Goal: Transaction & Acquisition: Purchase product/service

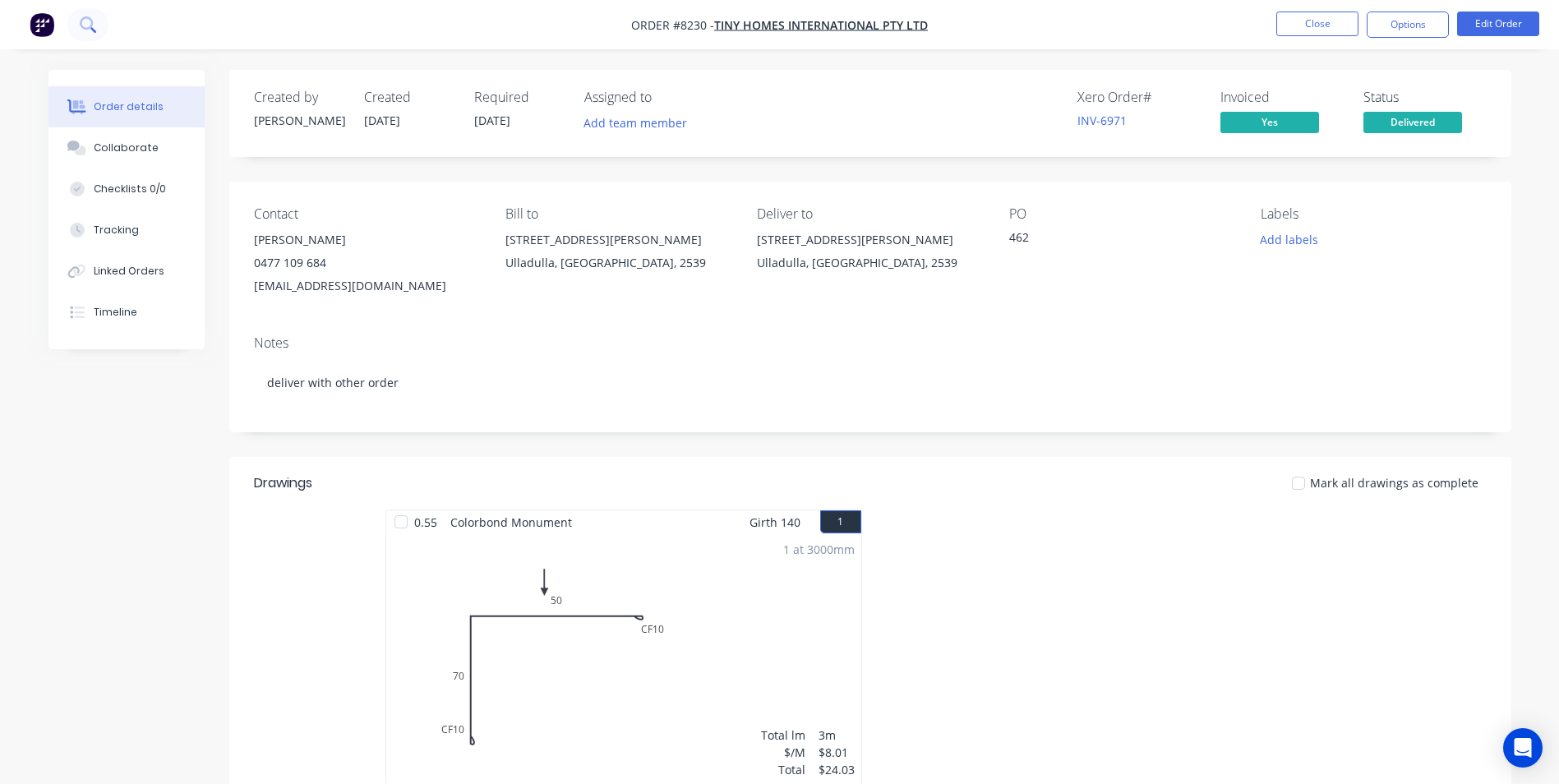
click at [90, 29] on icon at bounding box center [86, 23] width 13 height 13
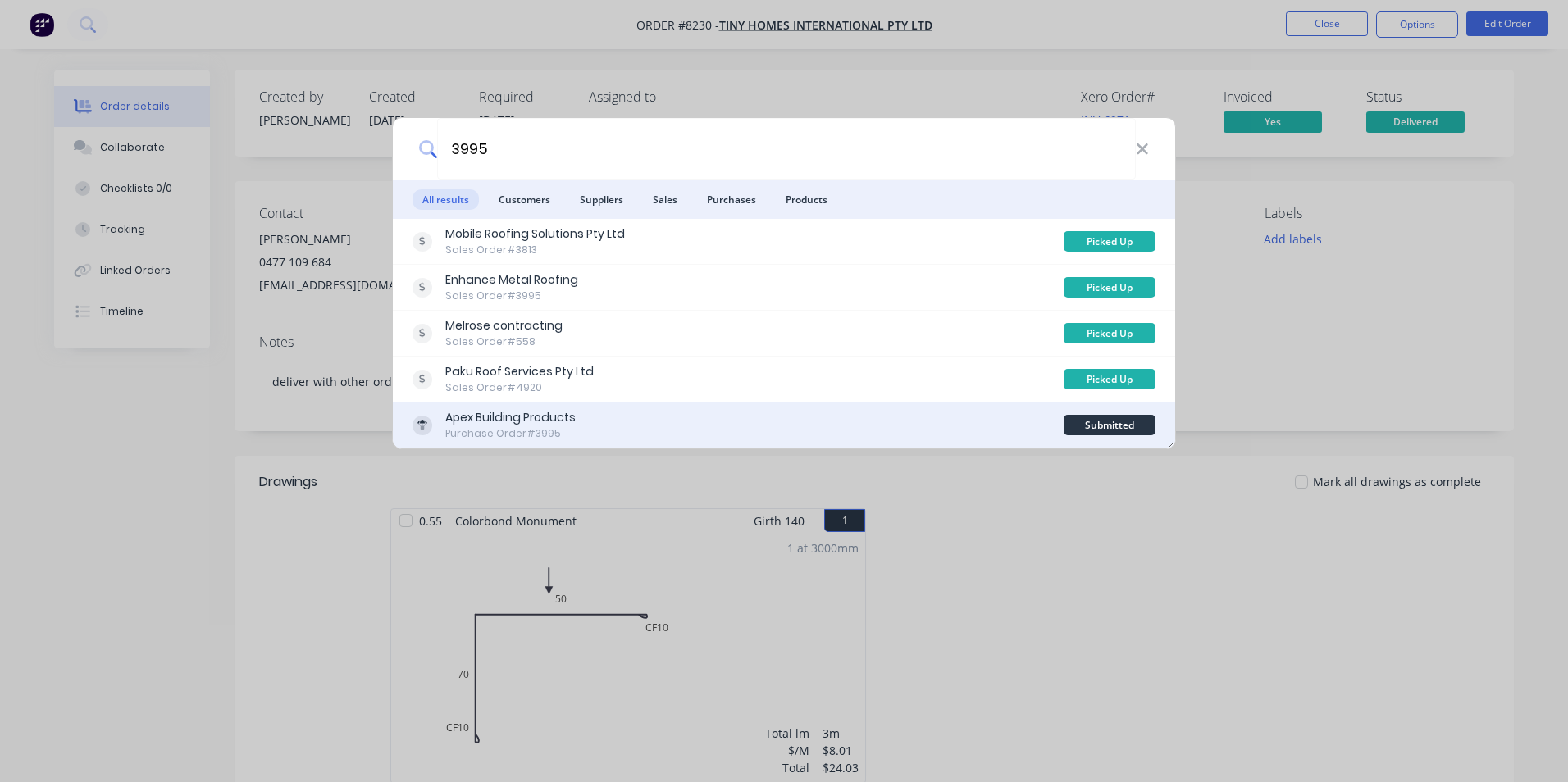
type input "3995"
click at [1039, 414] on div "Apex Building Products Purchase Order #3995" at bounding box center [738, 425] width 651 height 32
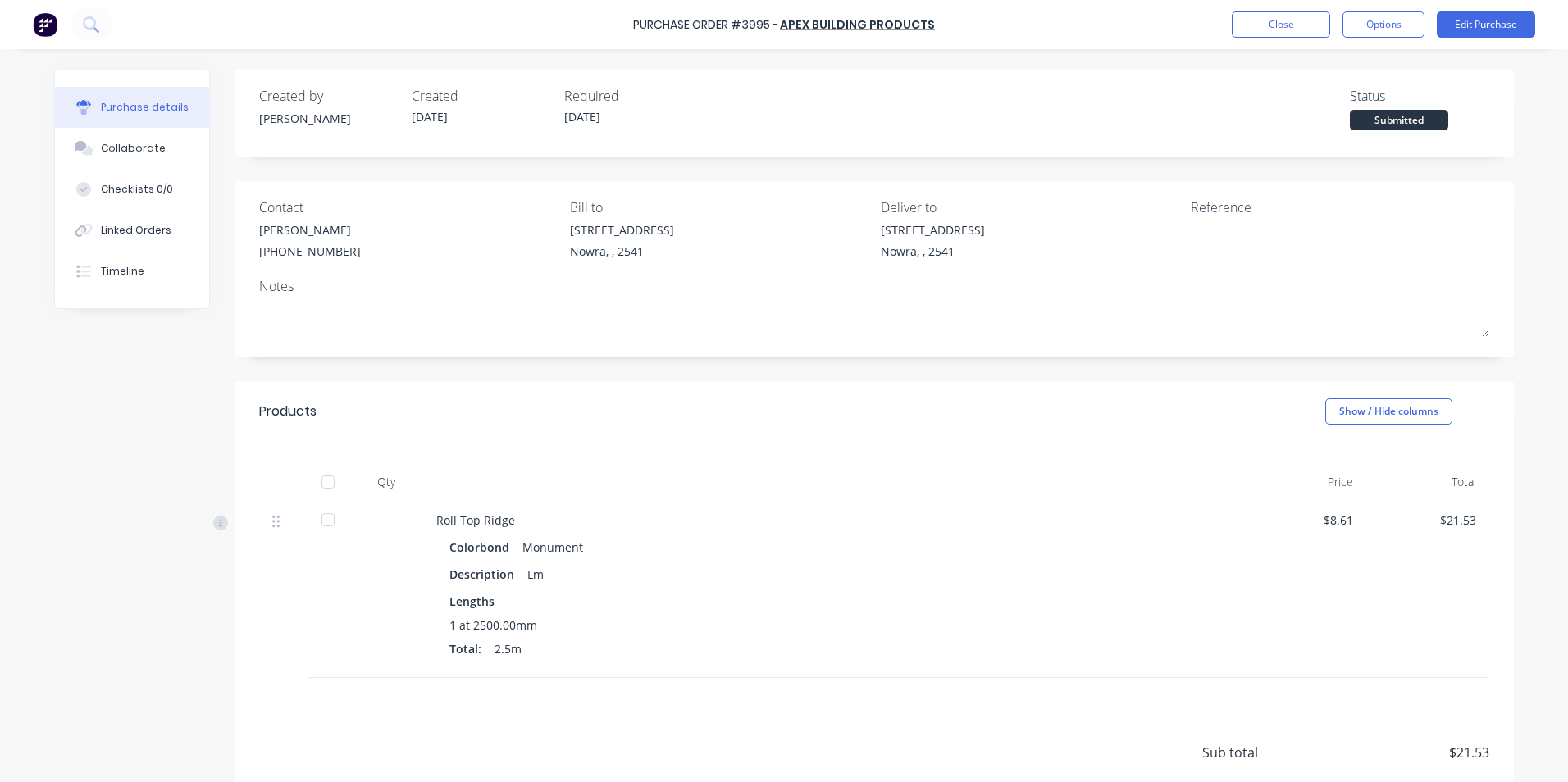
click at [44, 32] on img at bounding box center [46, 25] width 25 height 25
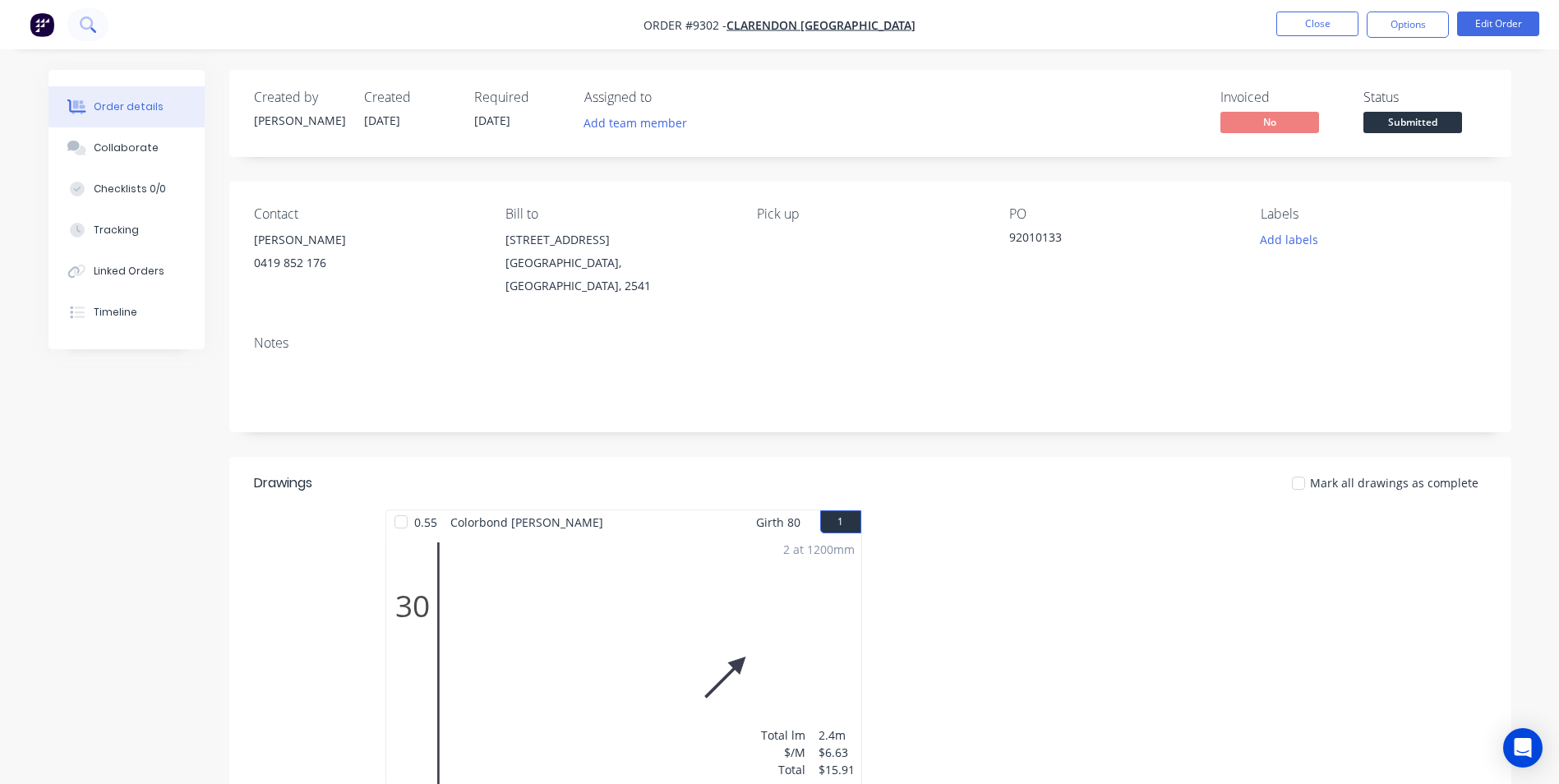
click at [91, 28] on icon at bounding box center [86, 23] width 13 height 13
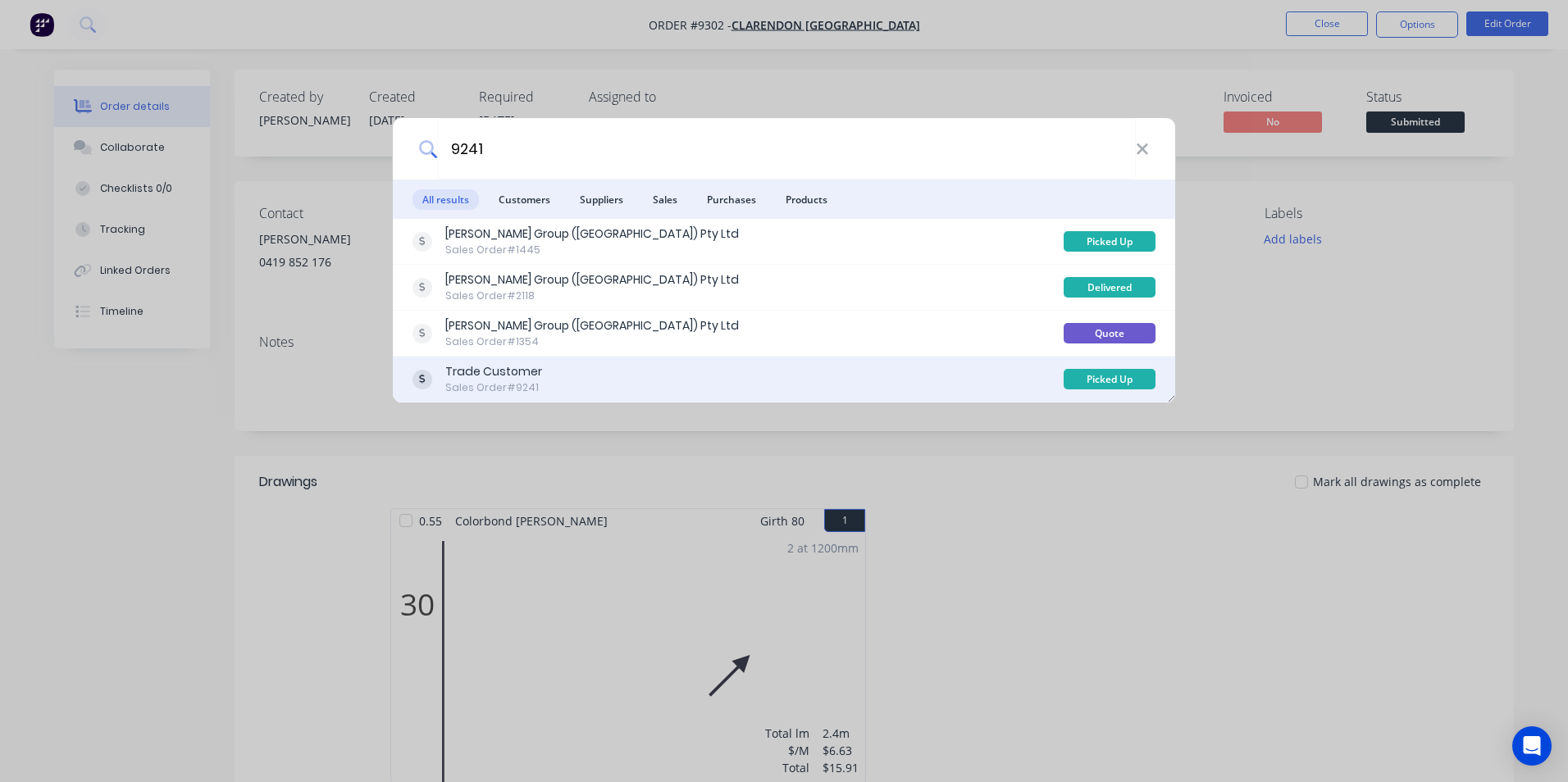
type input "9241"
click at [641, 373] on div "Trade Customer Sales Order #9241" at bounding box center [738, 379] width 651 height 32
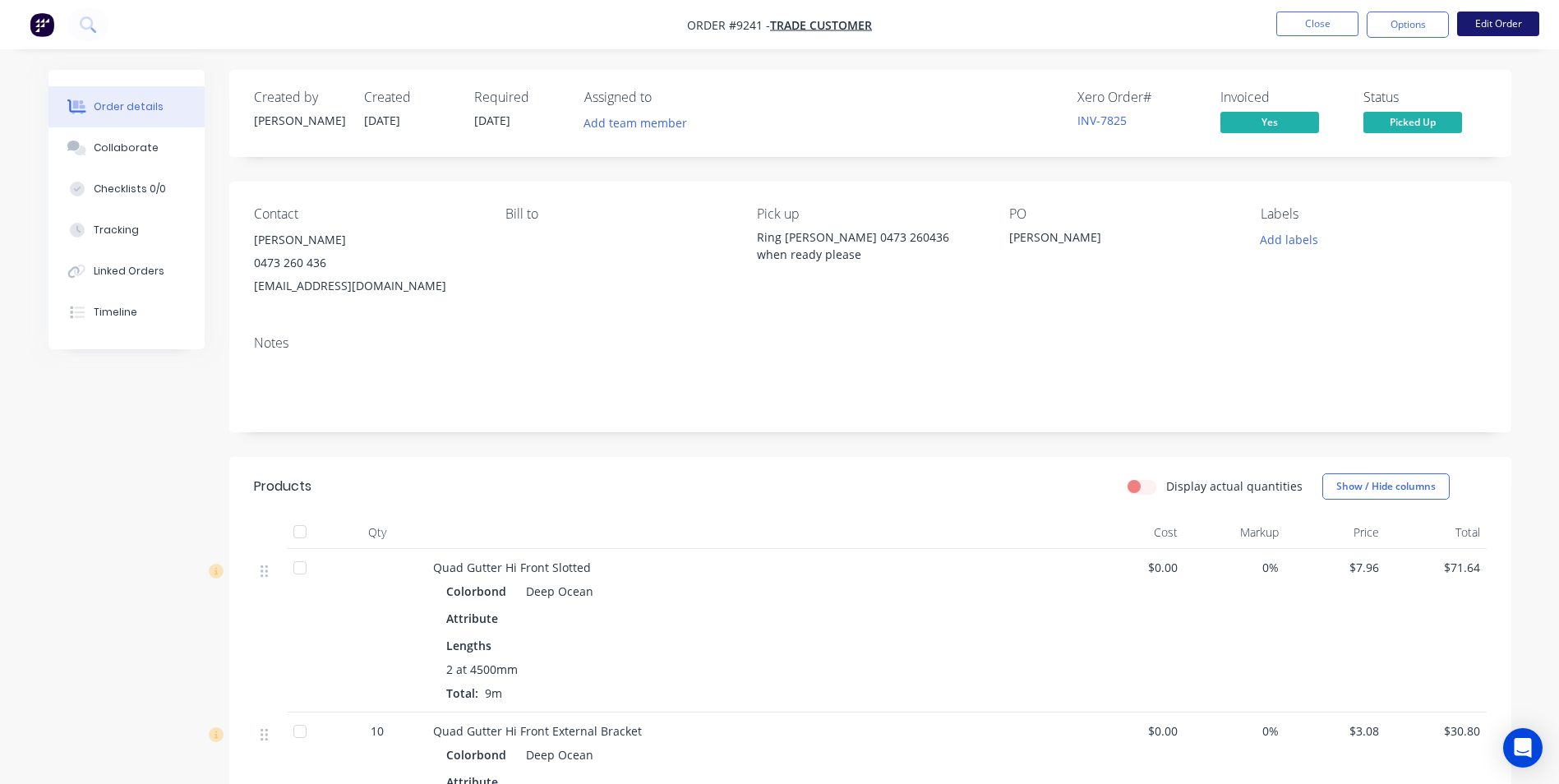
click at [1517, 16] on button "Edit Order" at bounding box center [1497, 24] width 82 height 25
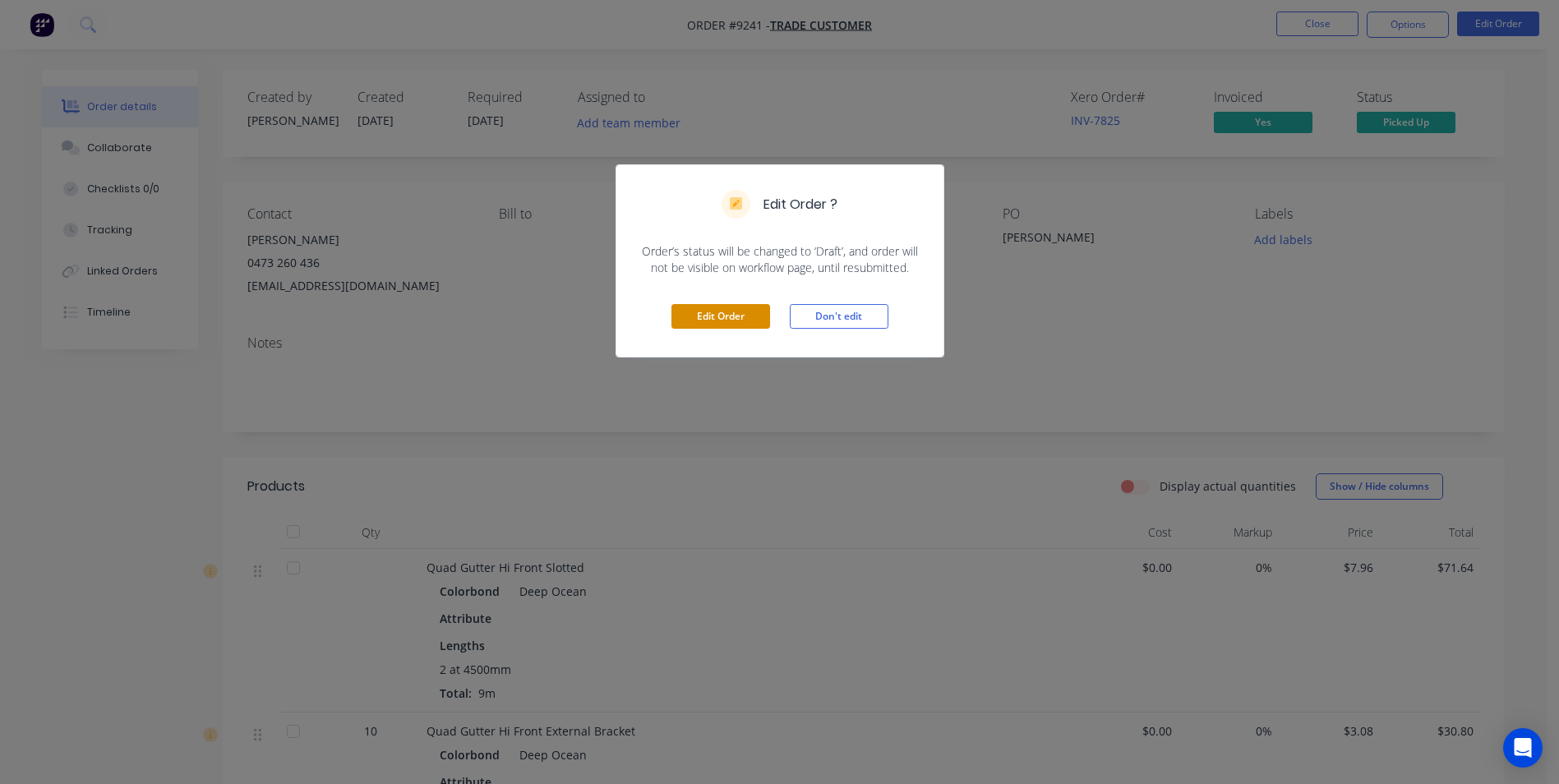
click at [745, 316] on button "Edit Order" at bounding box center [720, 317] width 99 height 25
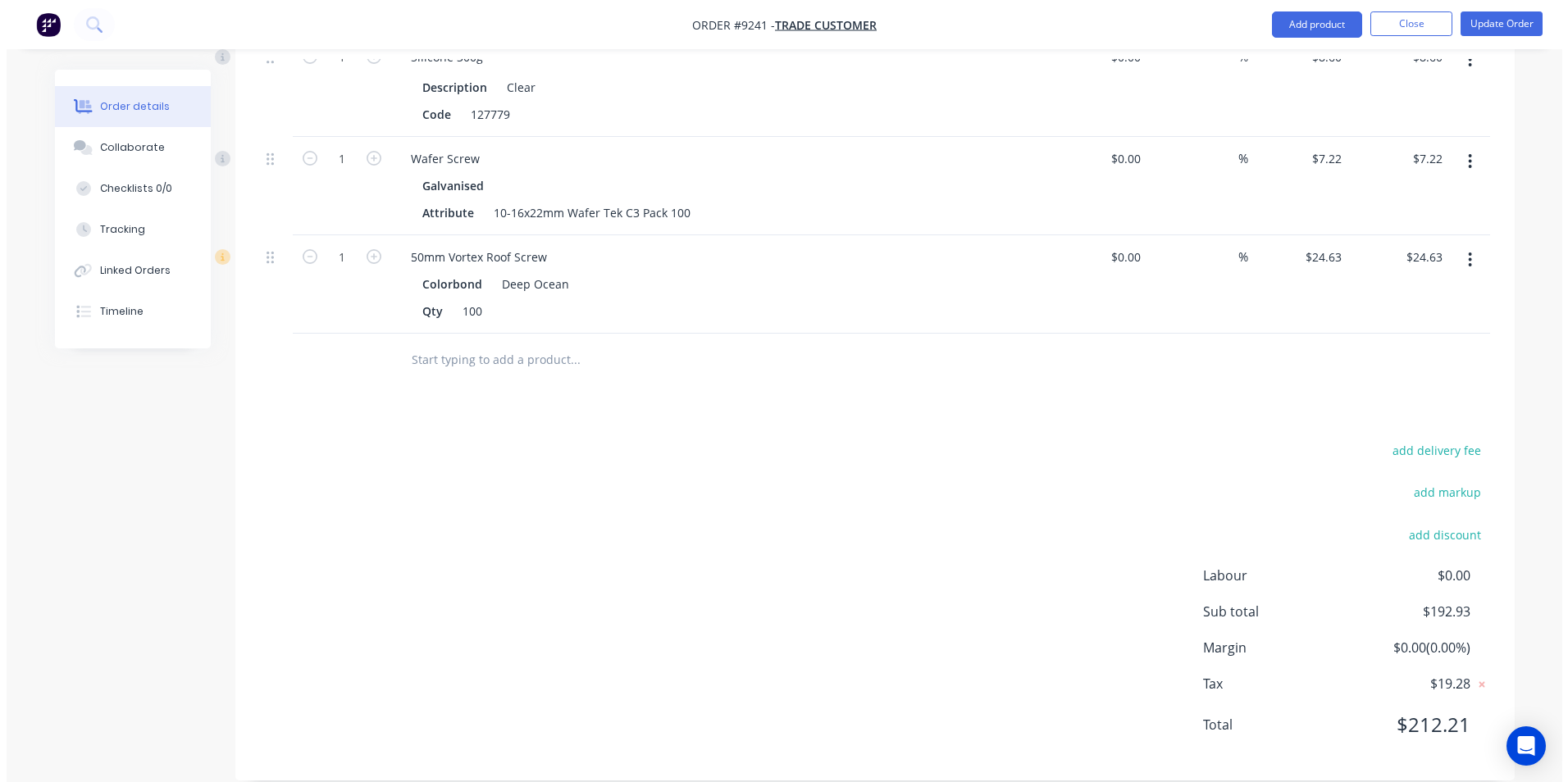
scroll to position [1022, 0]
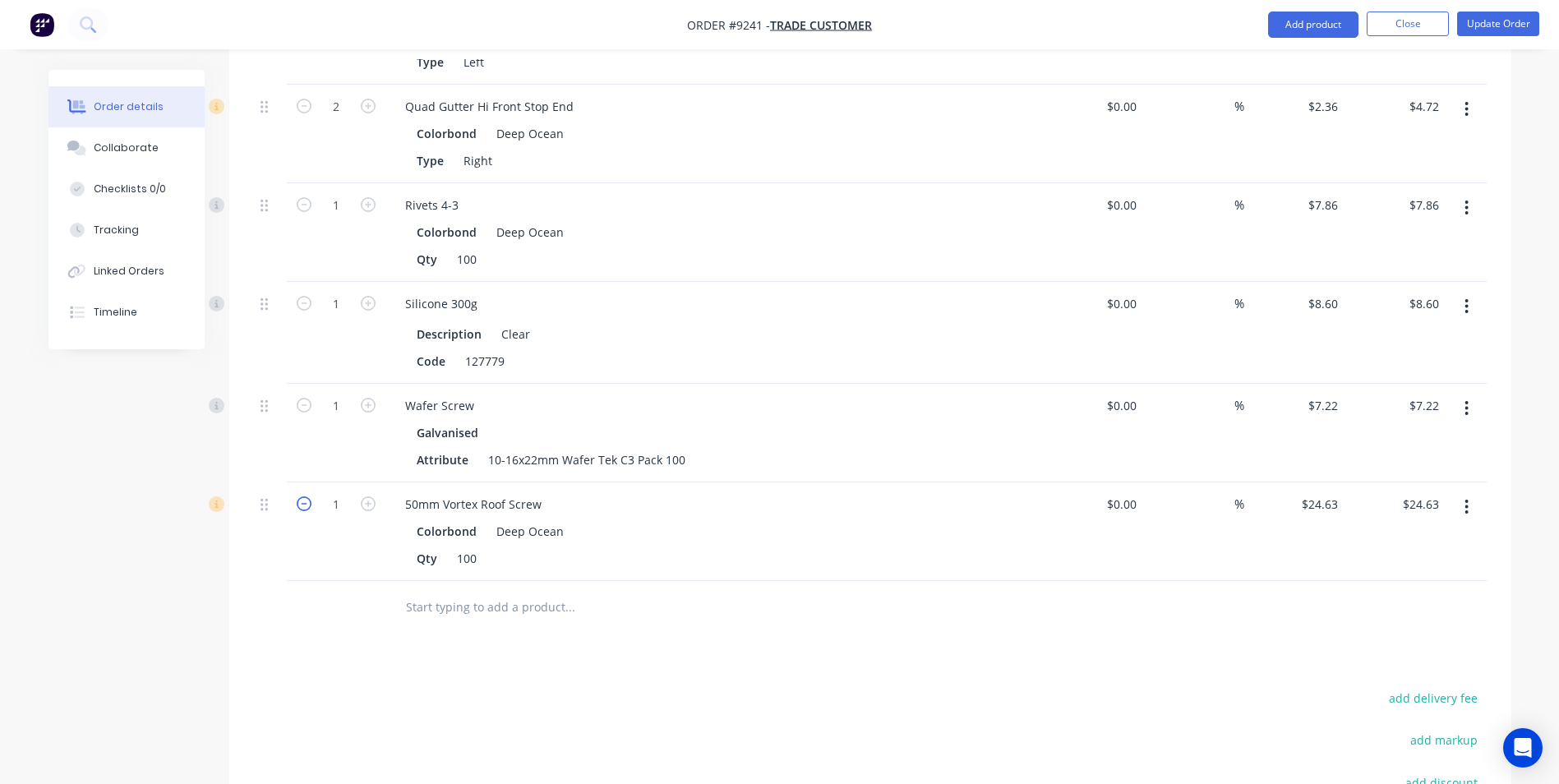
click at [303, 496] on icon "button" at bounding box center [304, 504] width 15 height 15
type input "0"
type input "$0.00"
click at [305, 397] on icon "button" at bounding box center [304, 405] width 15 height 15
type input "0"
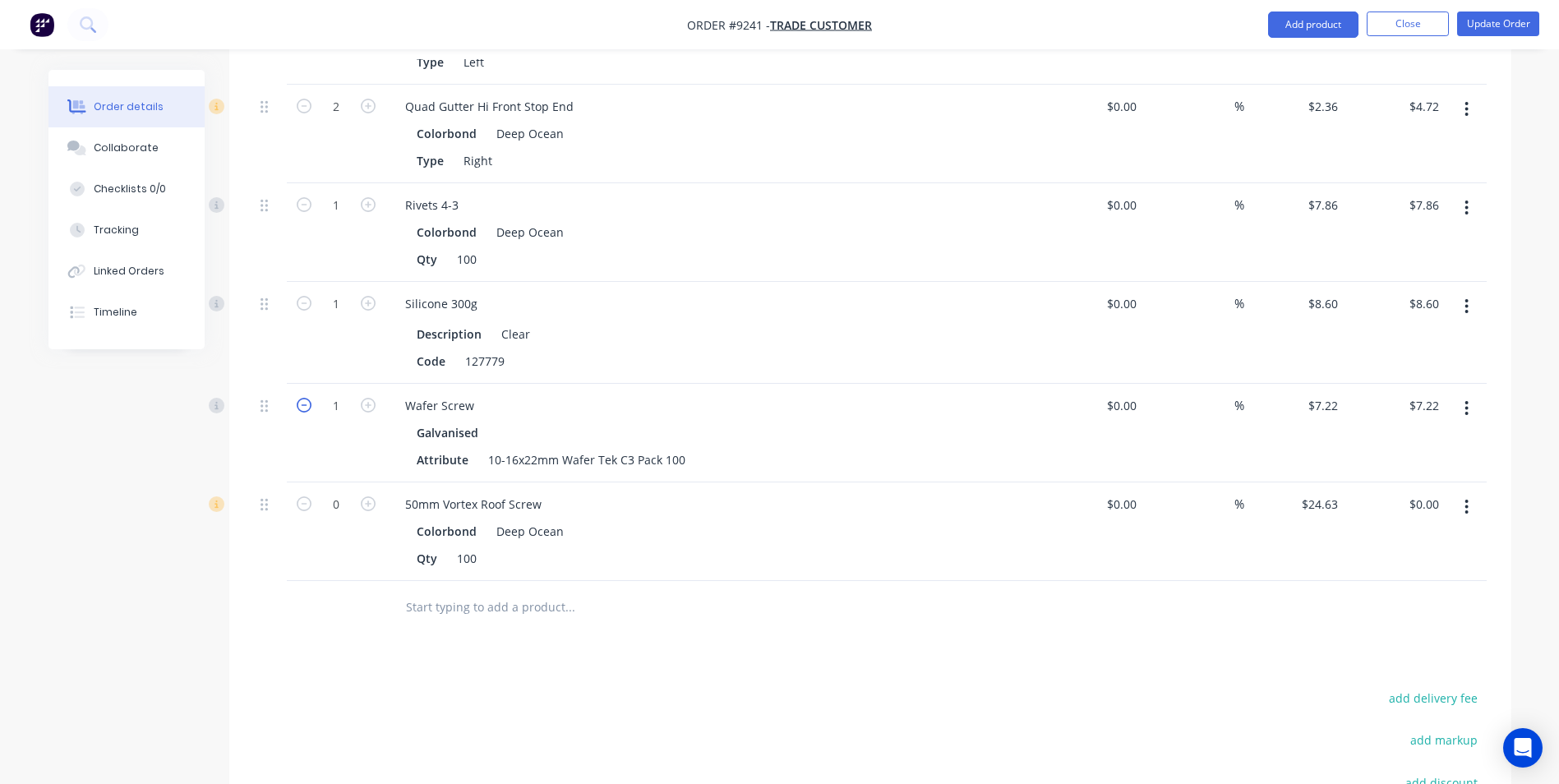
type input "$0.00"
click at [1487, 19] on button "Update Order" at bounding box center [1497, 24] width 82 height 25
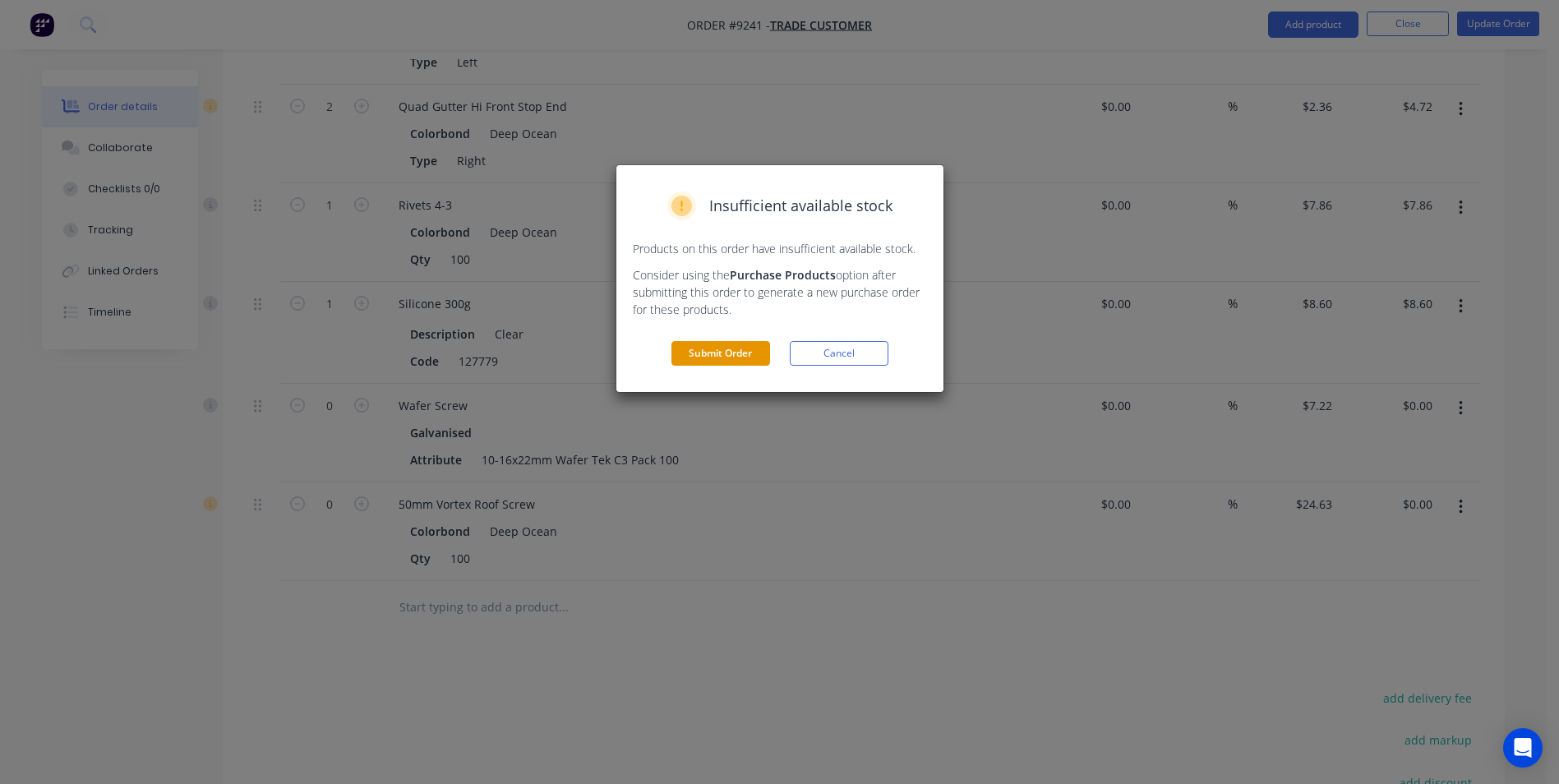
click at [741, 357] on button "Submit Order" at bounding box center [720, 353] width 99 height 25
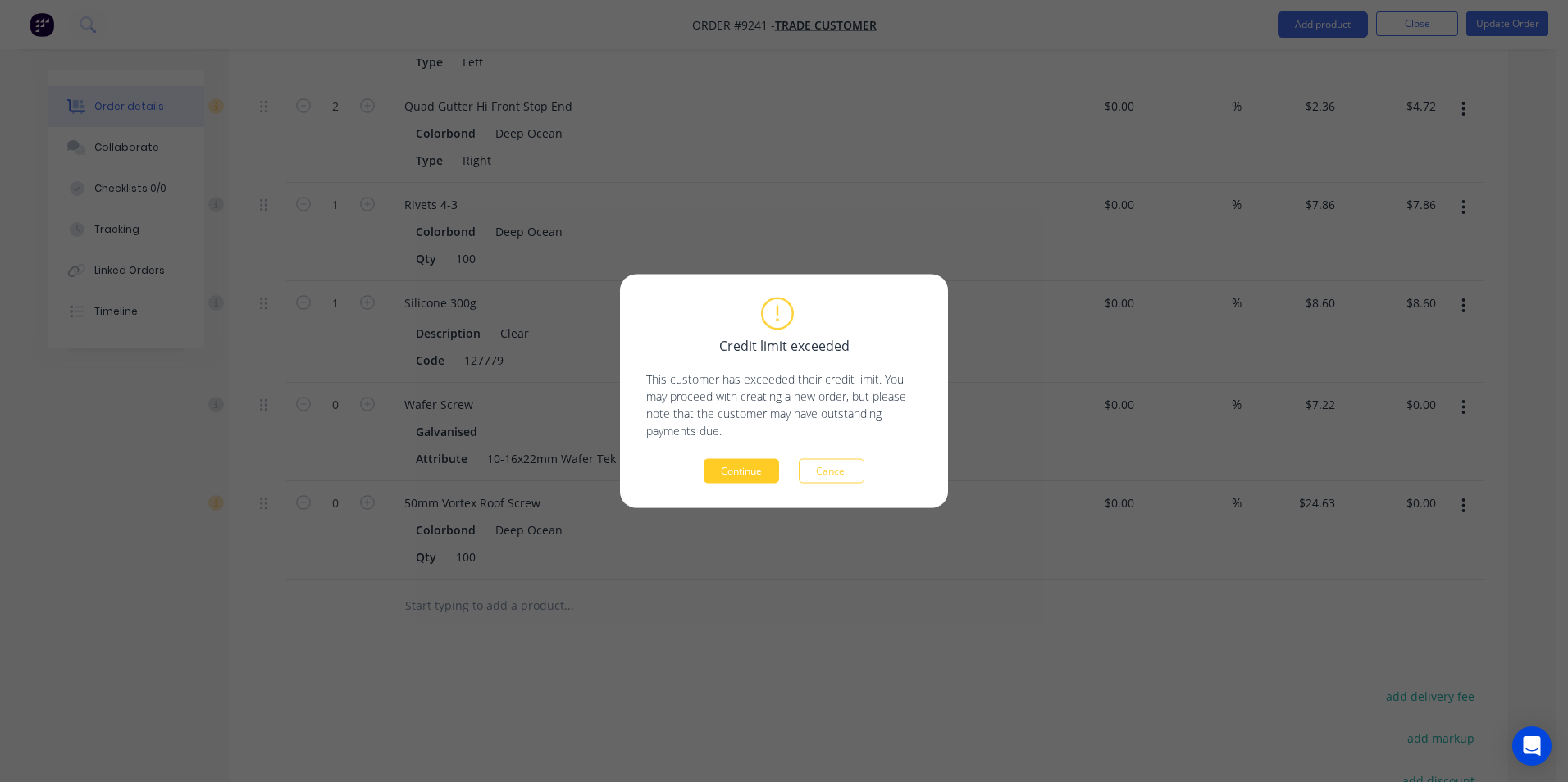
click at [770, 476] on button "Continue" at bounding box center [741, 471] width 75 height 25
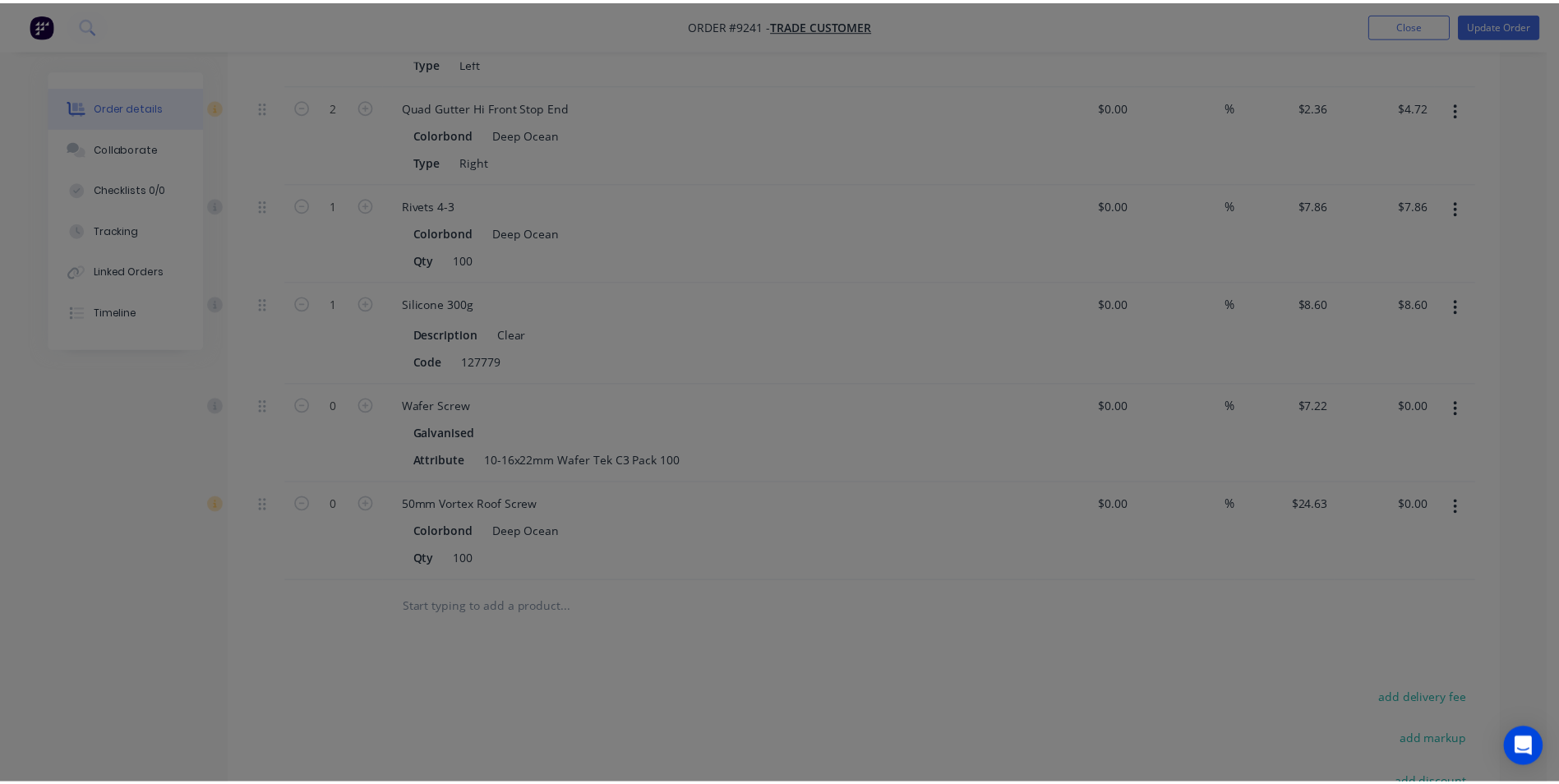
scroll to position [0, 0]
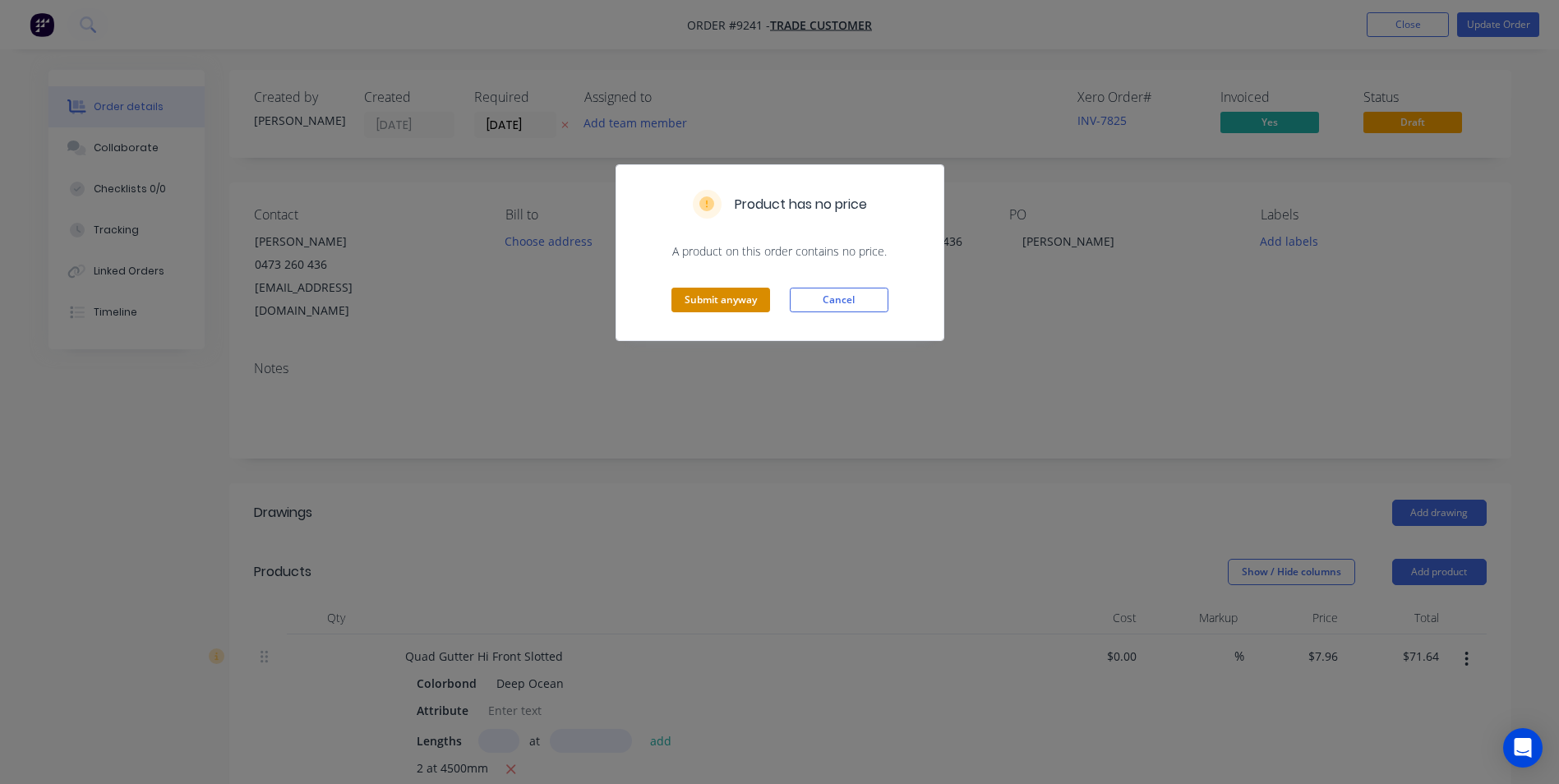
click at [736, 302] on button "Submit anyway" at bounding box center [720, 300] width 99 height 25
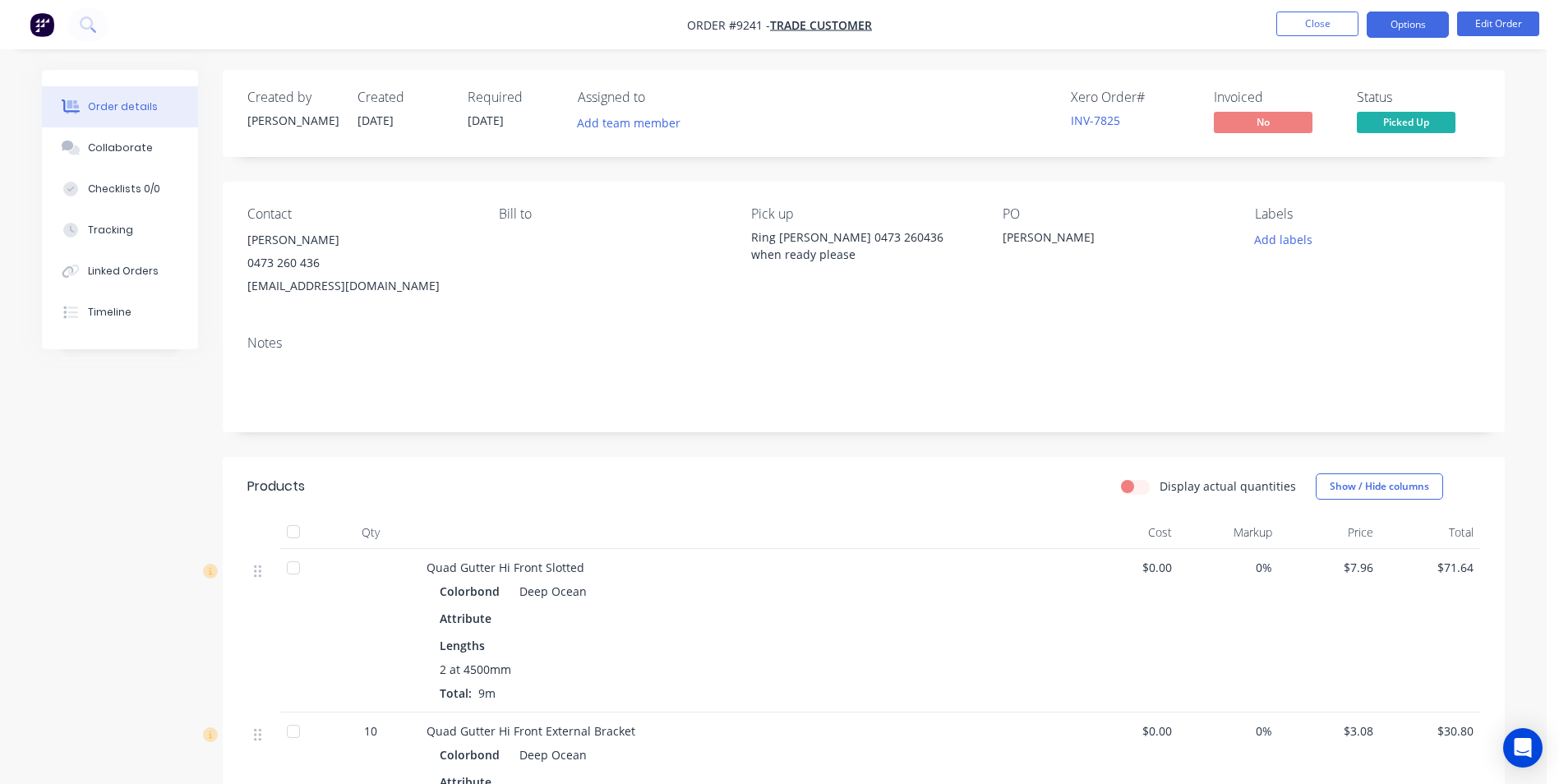
click at [1378, 23] on button "Options" at bounding box center [1408, 25] width 82 height 27
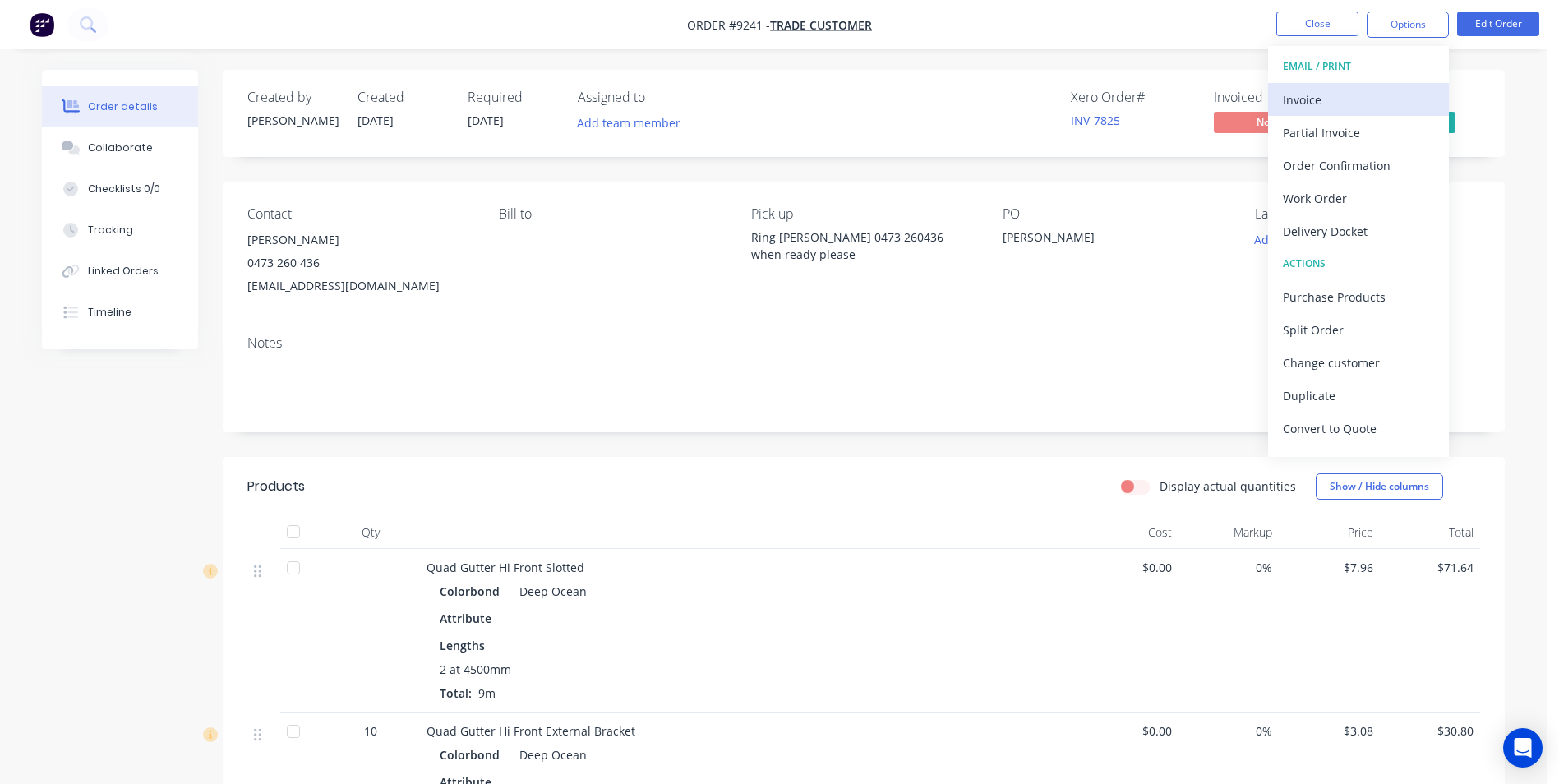
click at [1296, 103] on div "Invoice" at bounding box center [1359, 100] width 151 height 24
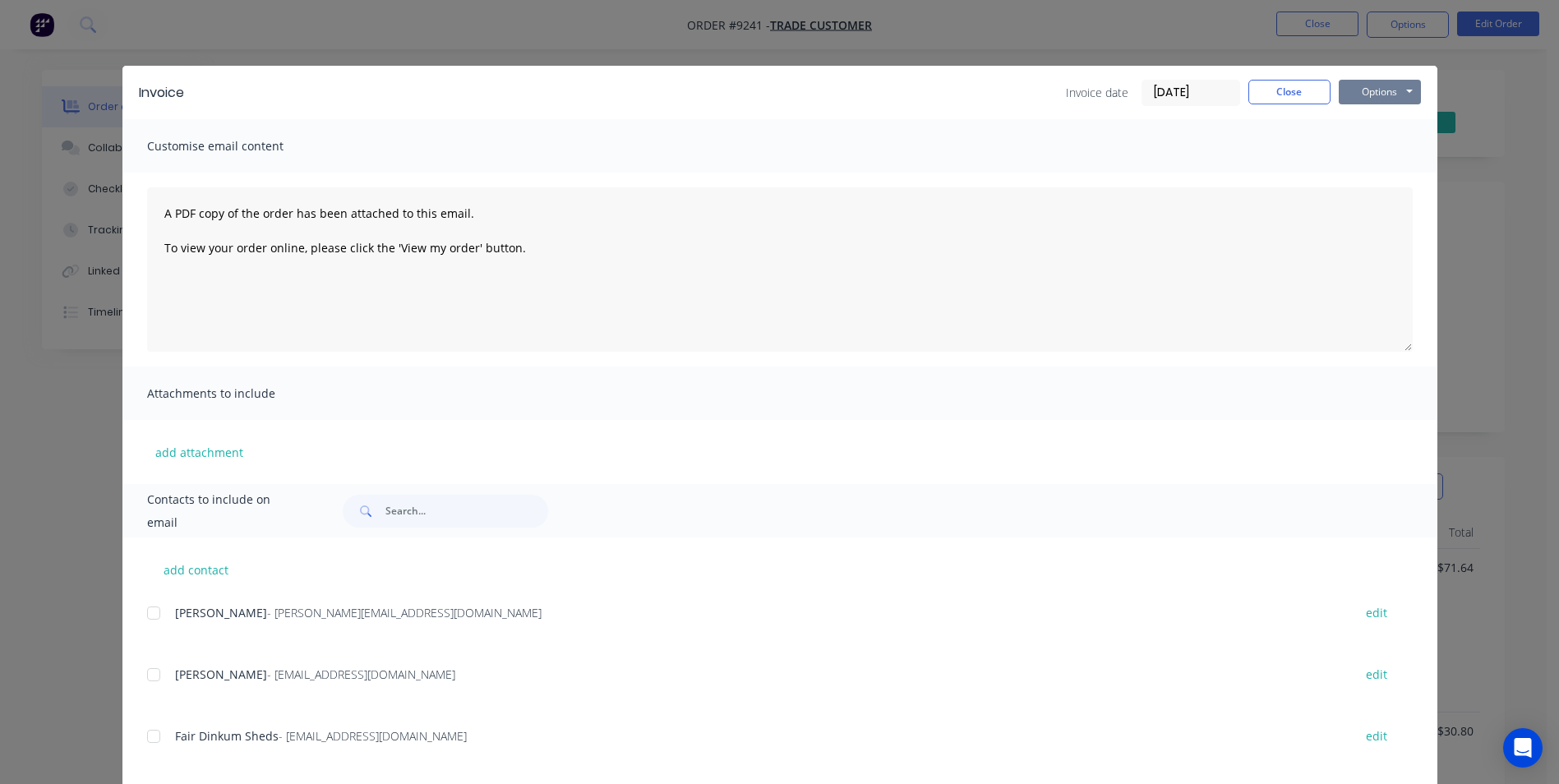
click at [1363, 81] on button "Options" at bounding box center [1379, 92] width 82 height 25
click at [1372, 154] on button "Print" at bounding box center [1391, 148] width 106 height 27
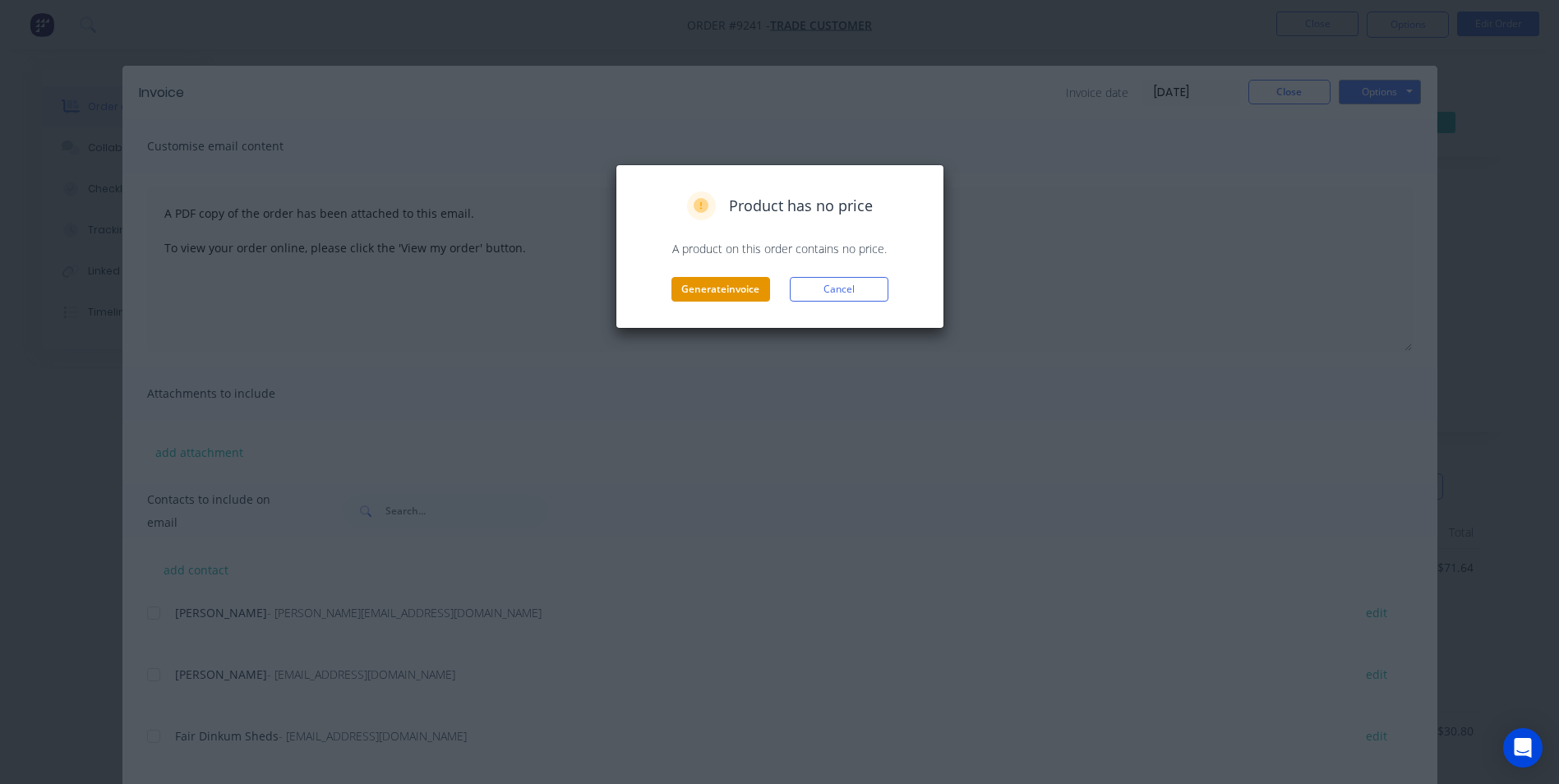
click at [694, 291] on button "Generate invoice" at bounding box center [720, 289] width 99 height 25
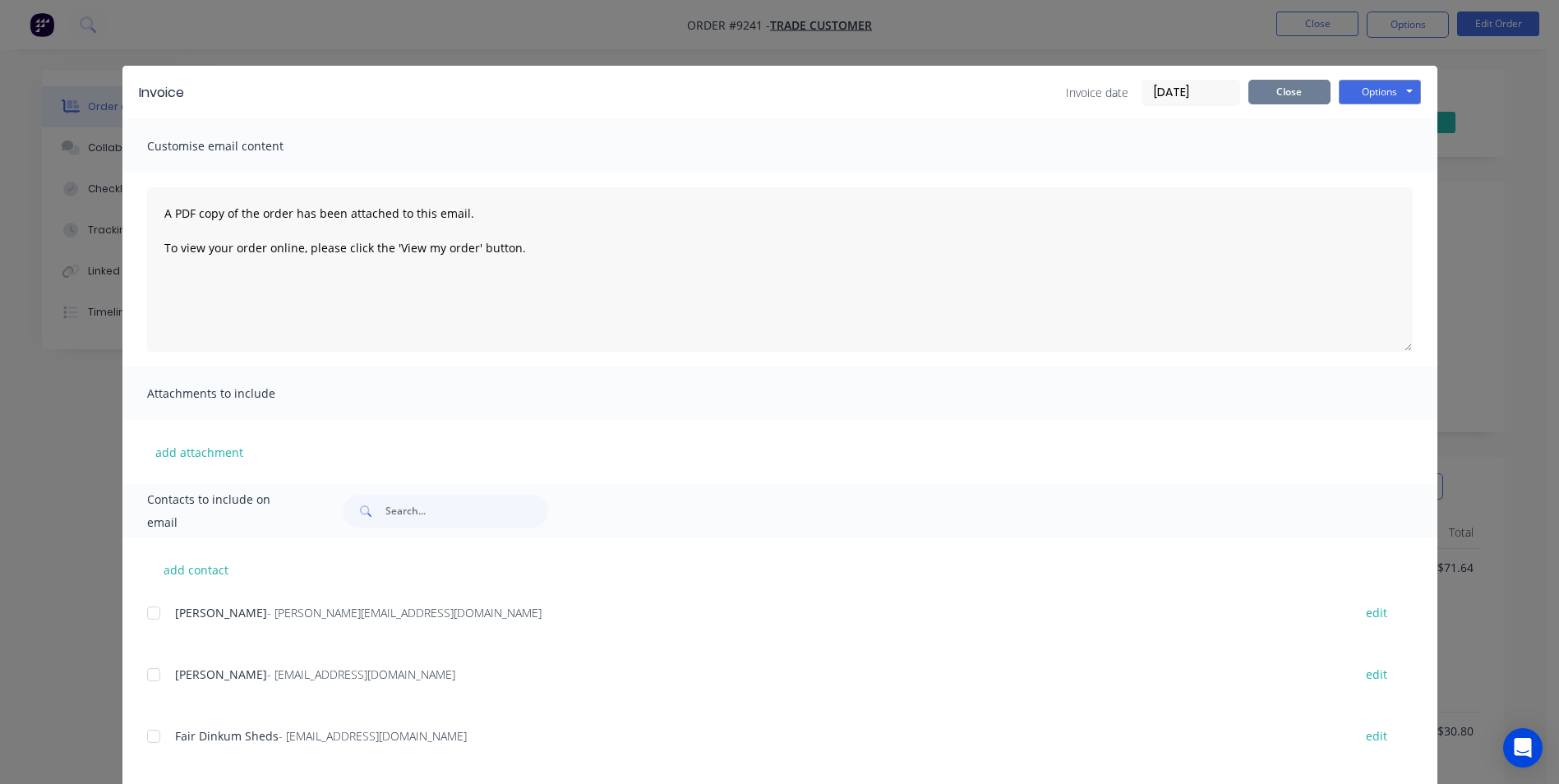
click at [1266, 99] on button "Close" at bounding box center [1289, 92] width 82 height 25
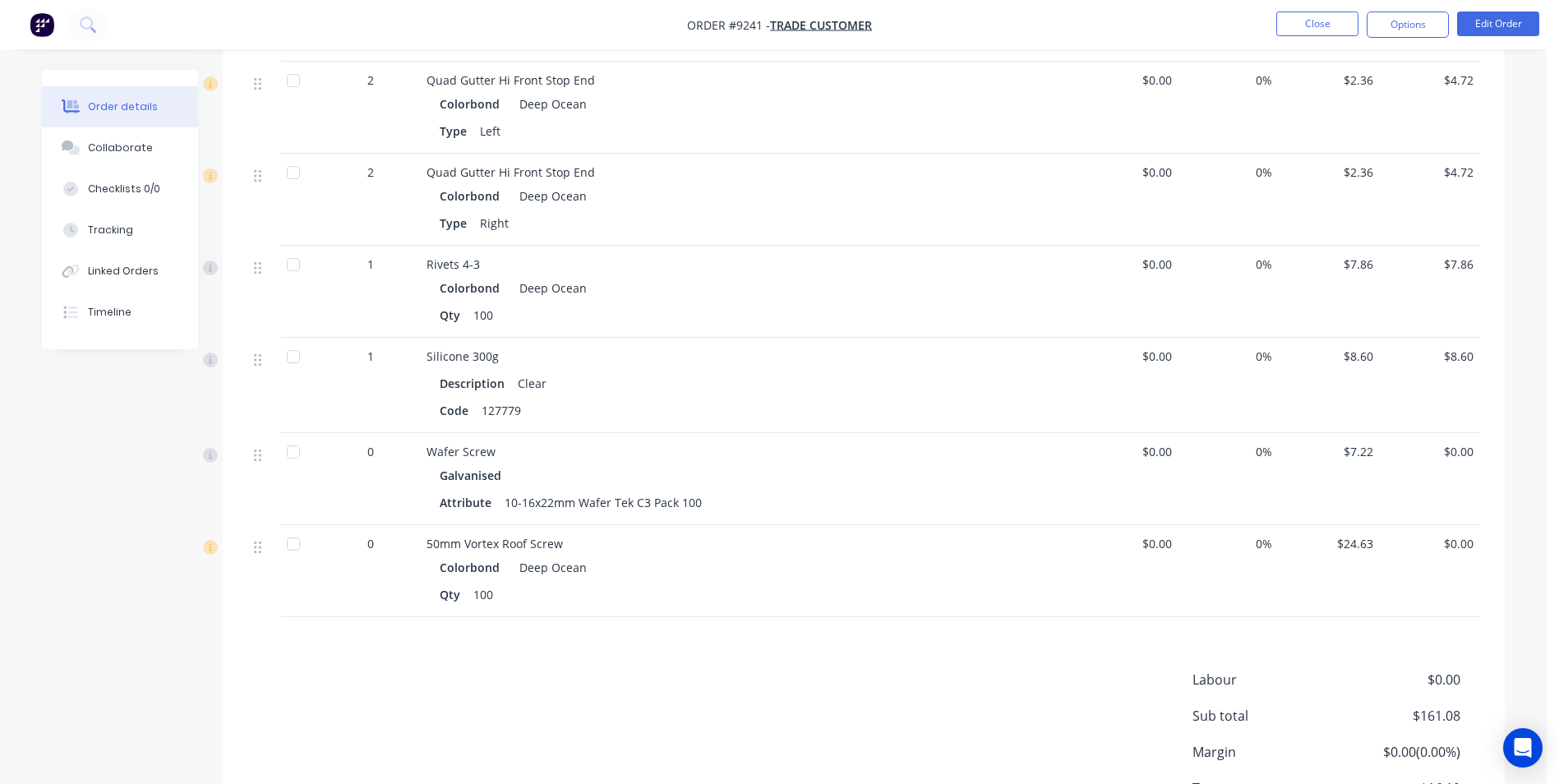
scroll to position [960, 0]
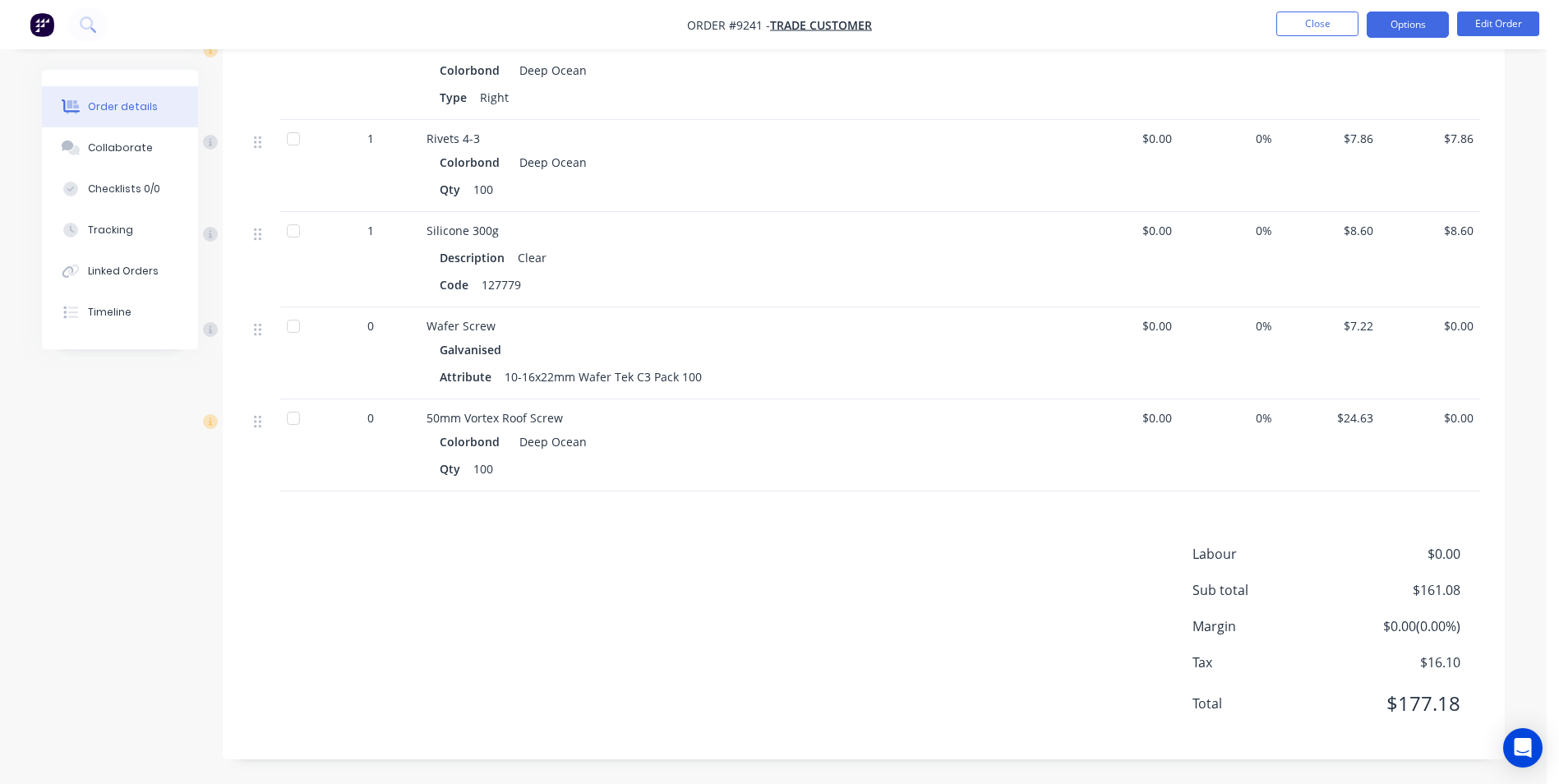
click at [1438, 21] on button "Options" at bounding box center [1408, 25] width 82 height 27
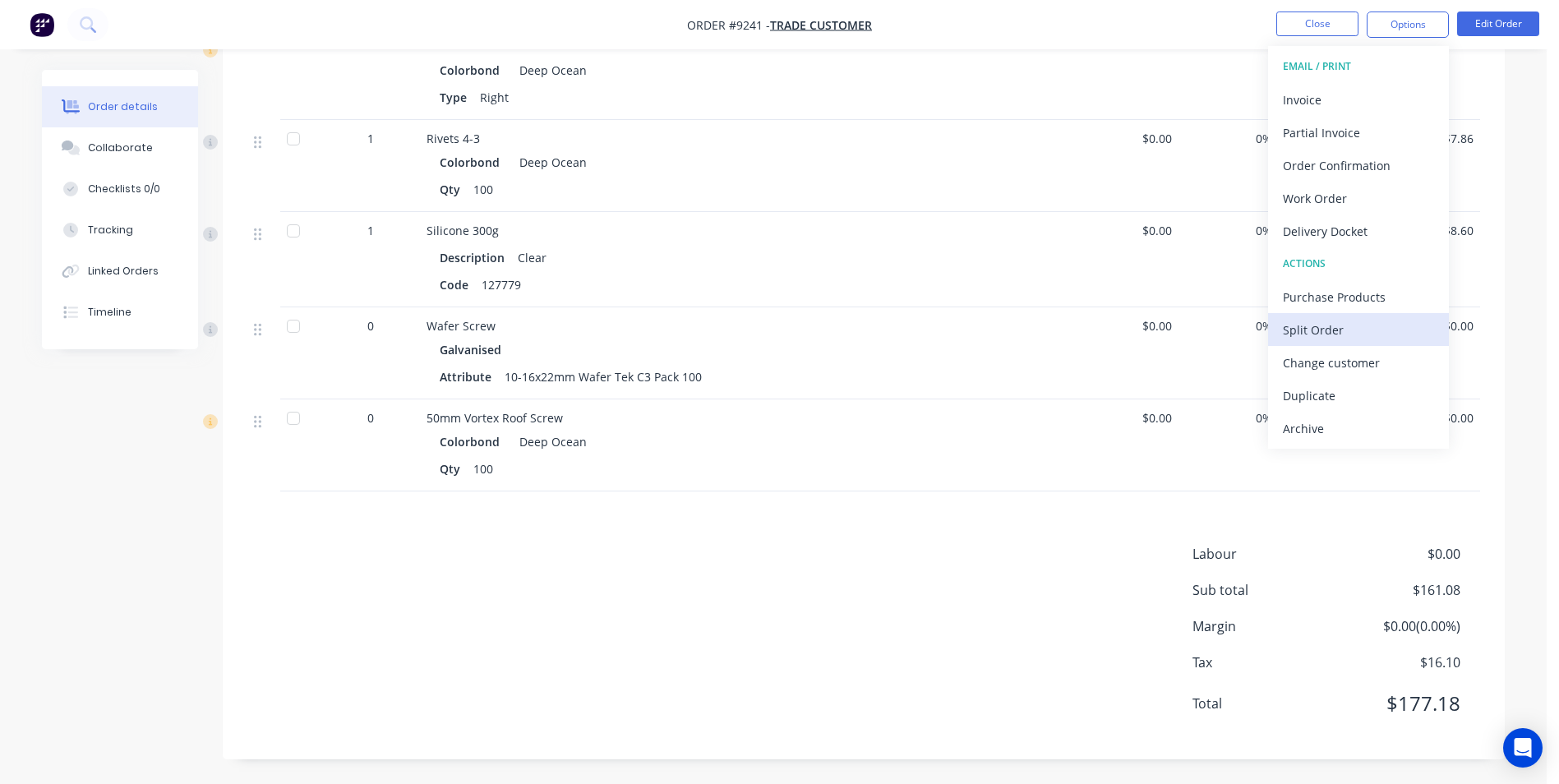
click at [1372, 322] on div "Split Order" at bounding box center [1359, 329] width 151 height 24
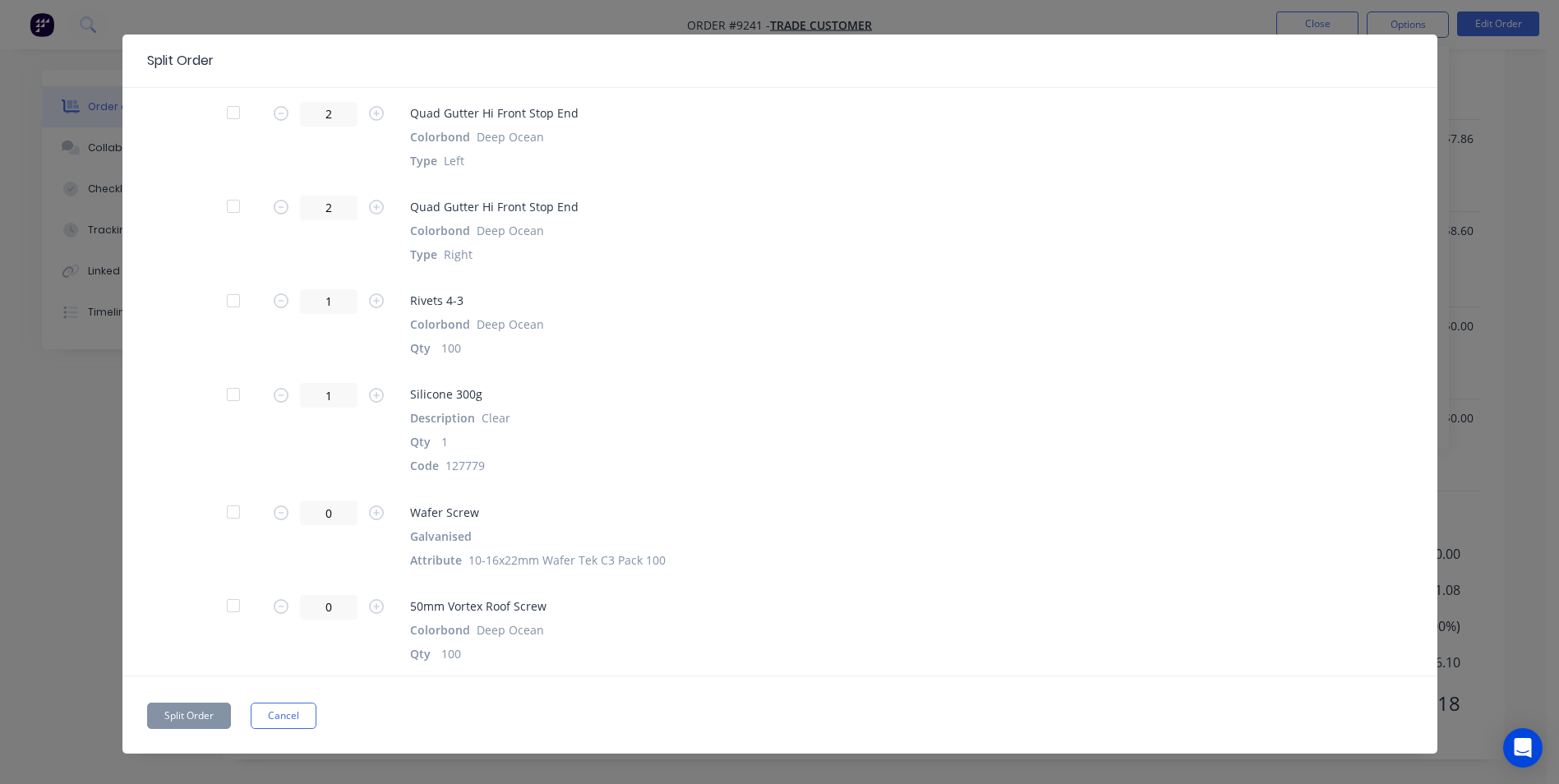
scroll to position [48, 0]
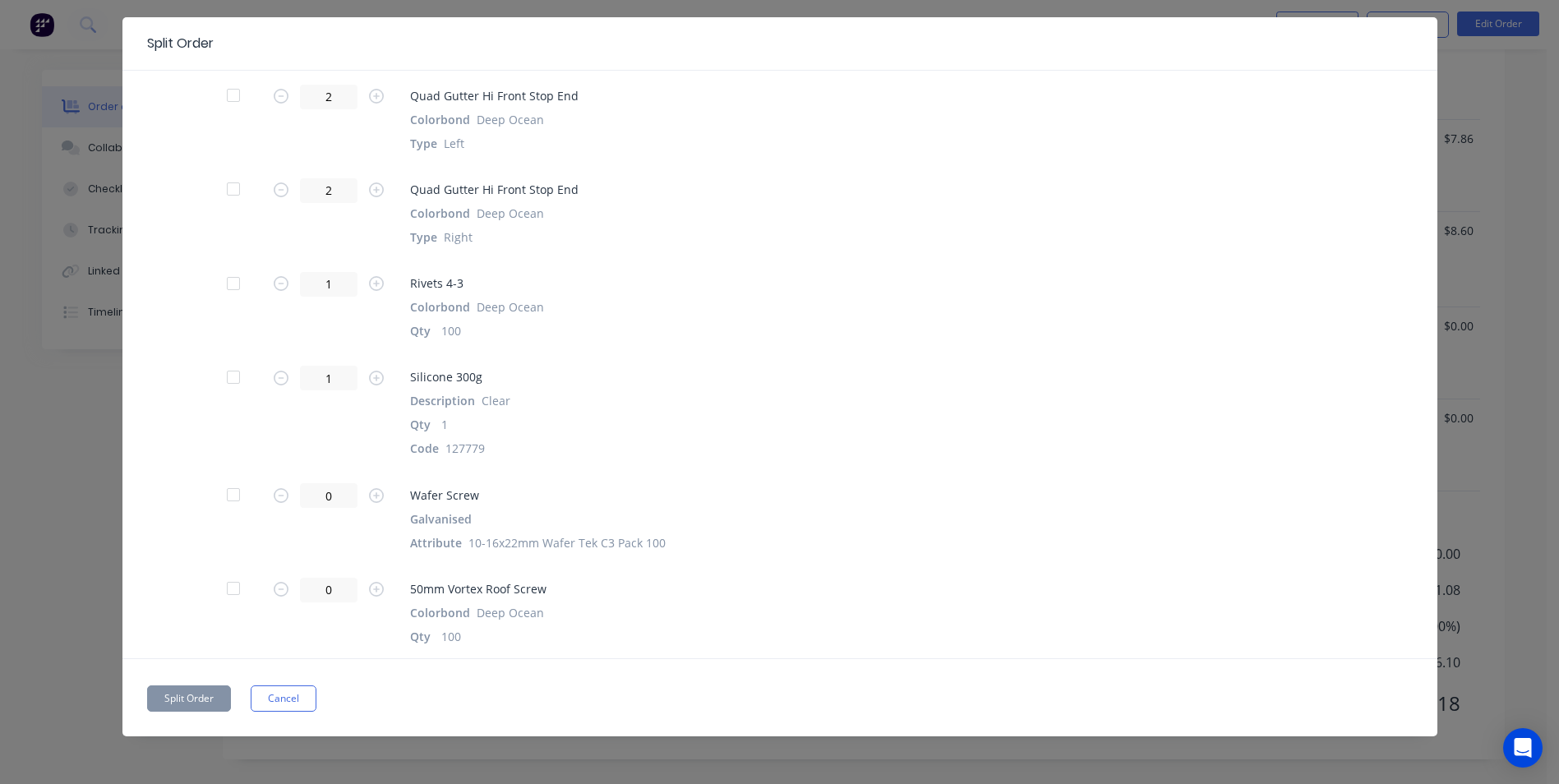
click at [228, 495] on div at bounding box center [234, 495] width 33 height 33
click at [225, 589] on div at bounding box center [234, 589] width 33 height 33
click at [211, 688] on button "Split Order" at bounding box center [189, 698] width 84 height 27
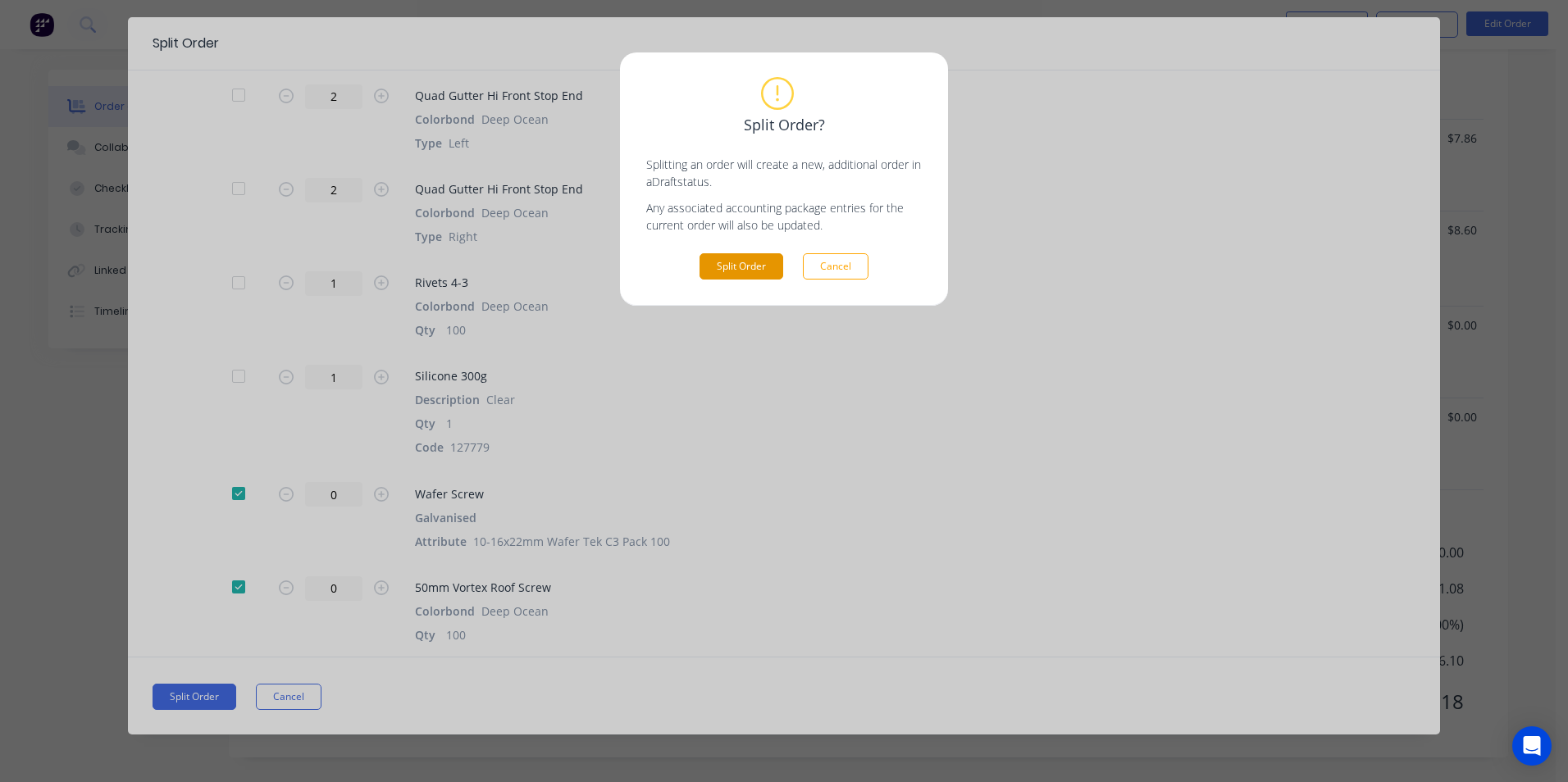
click at [772, 255] on button "Split Order" at bounding box center [741, 266] width 84 height 27
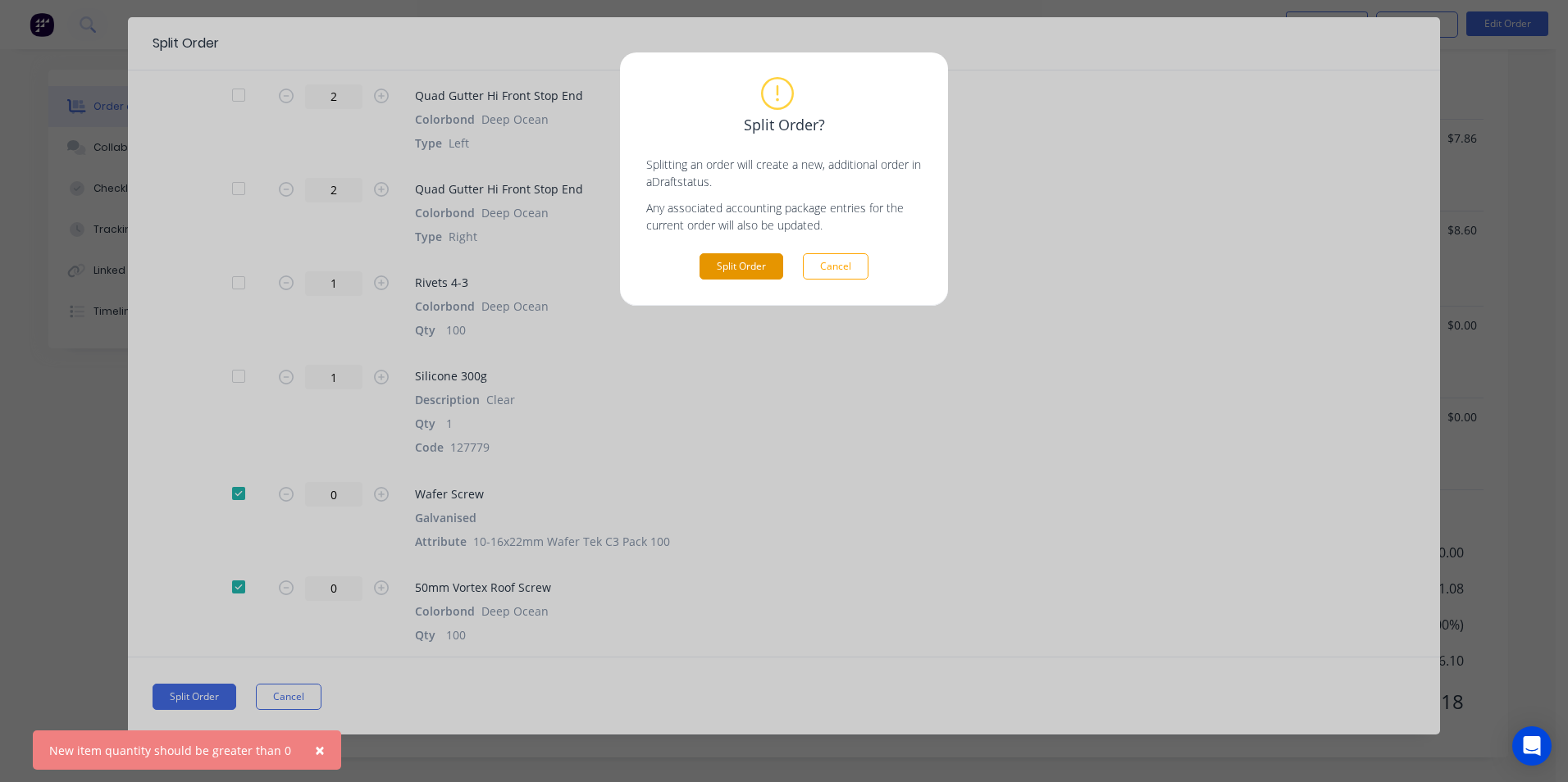
click at [758, 270] on button "Split Order" at bounding box center [741, 266] width 84 height 27
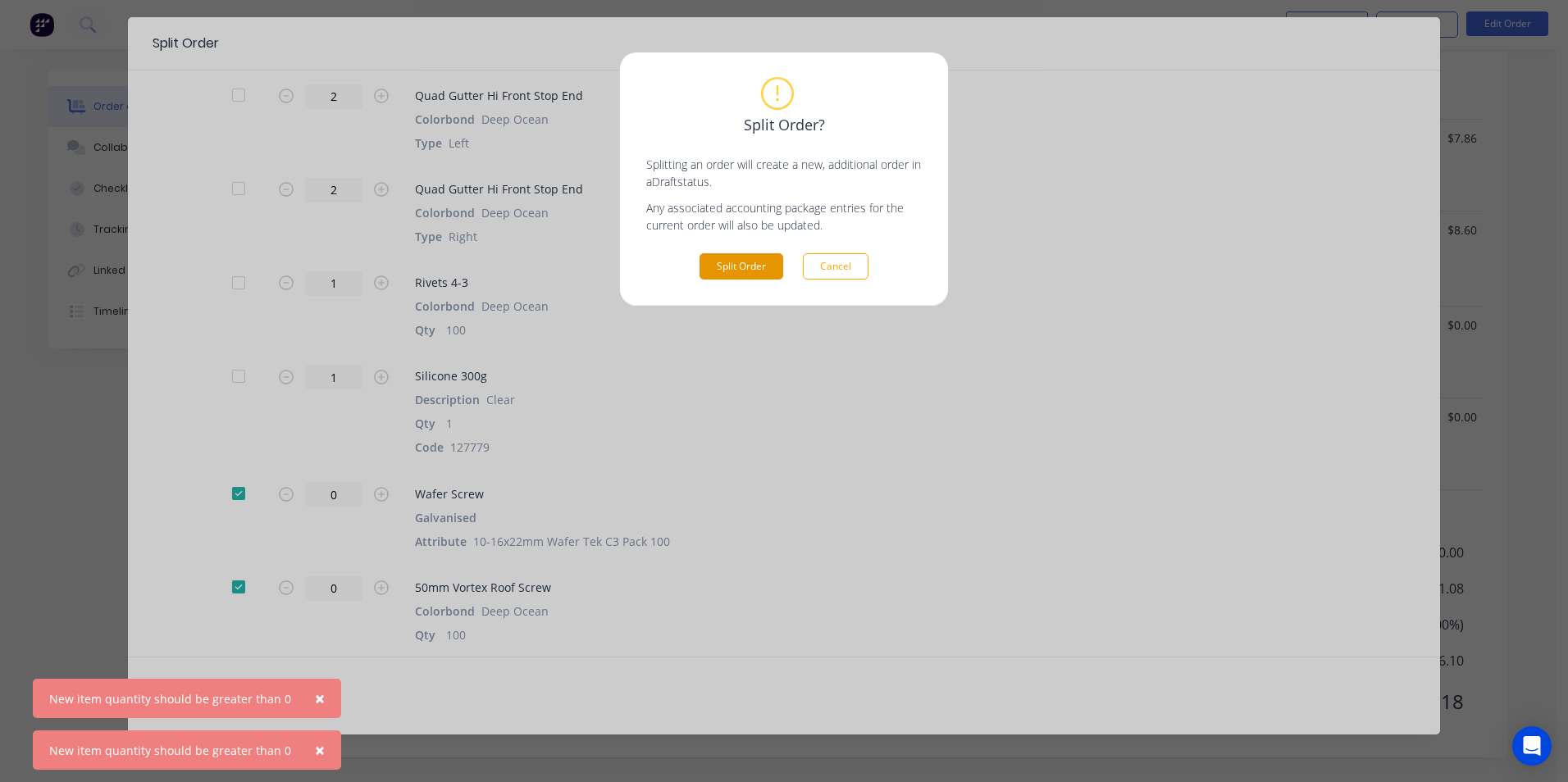
click at [758, 270] on button "Split Order" at bounding box center [741, 266] width 84 height 27
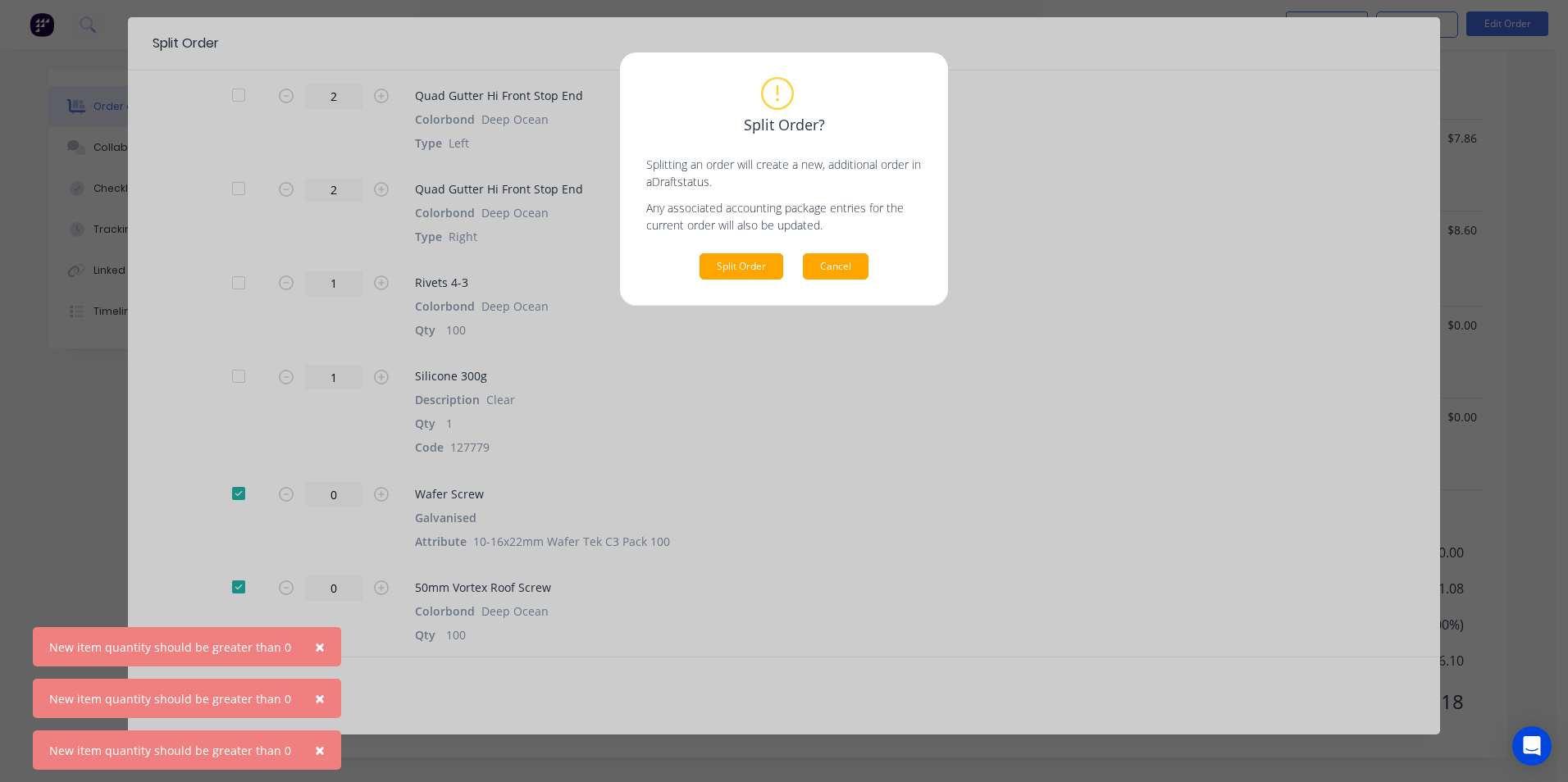
click at [809, 269] on button "Cancel" at bounding box center [835, 266] width 66 height 27
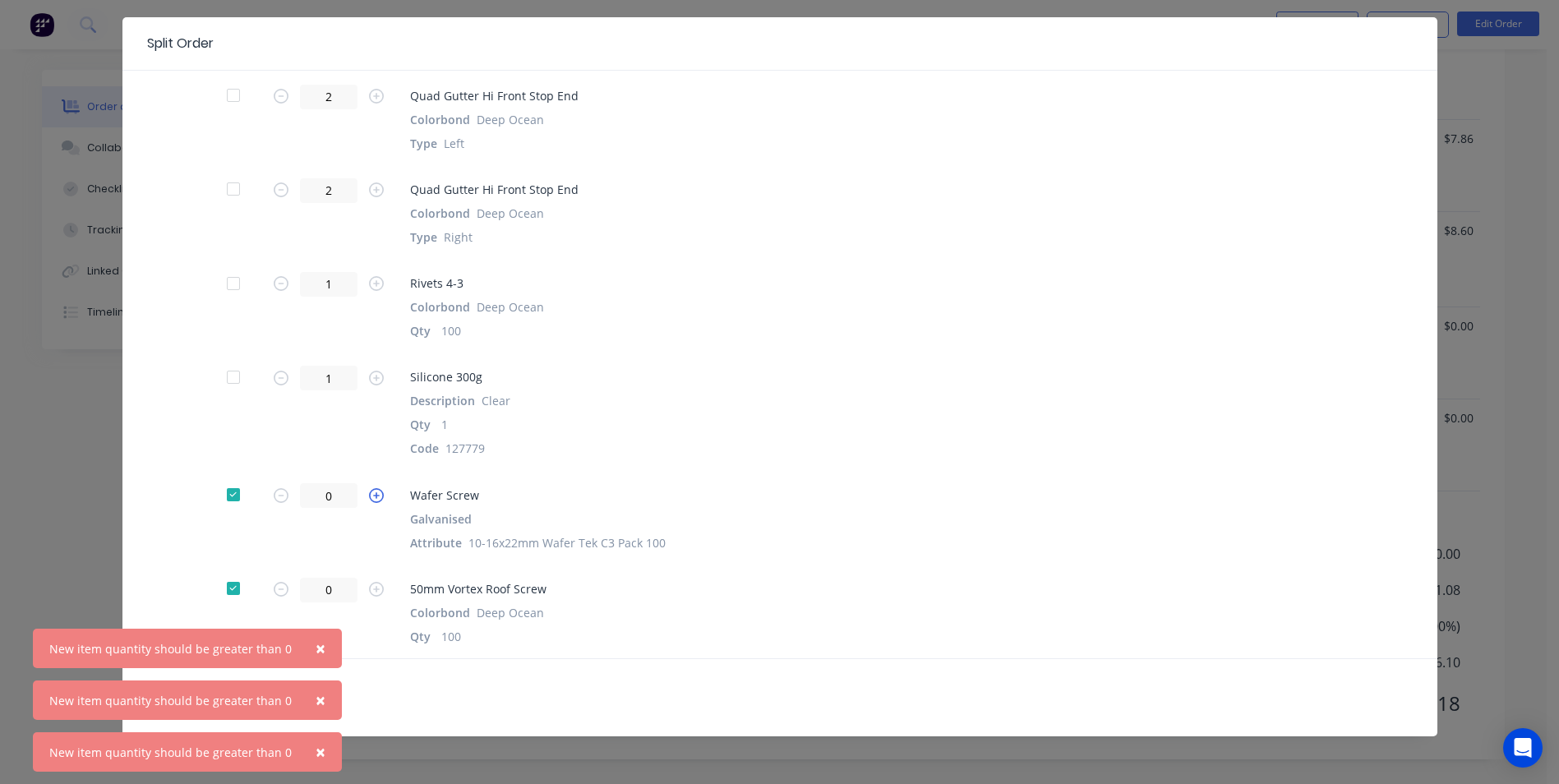
click at [372, 499] on icon "button" at bounding box center [377, 496] width 15 height 15
click at [371, 588] on icon "button" at bounding box center [377, 589] width 15 height 15
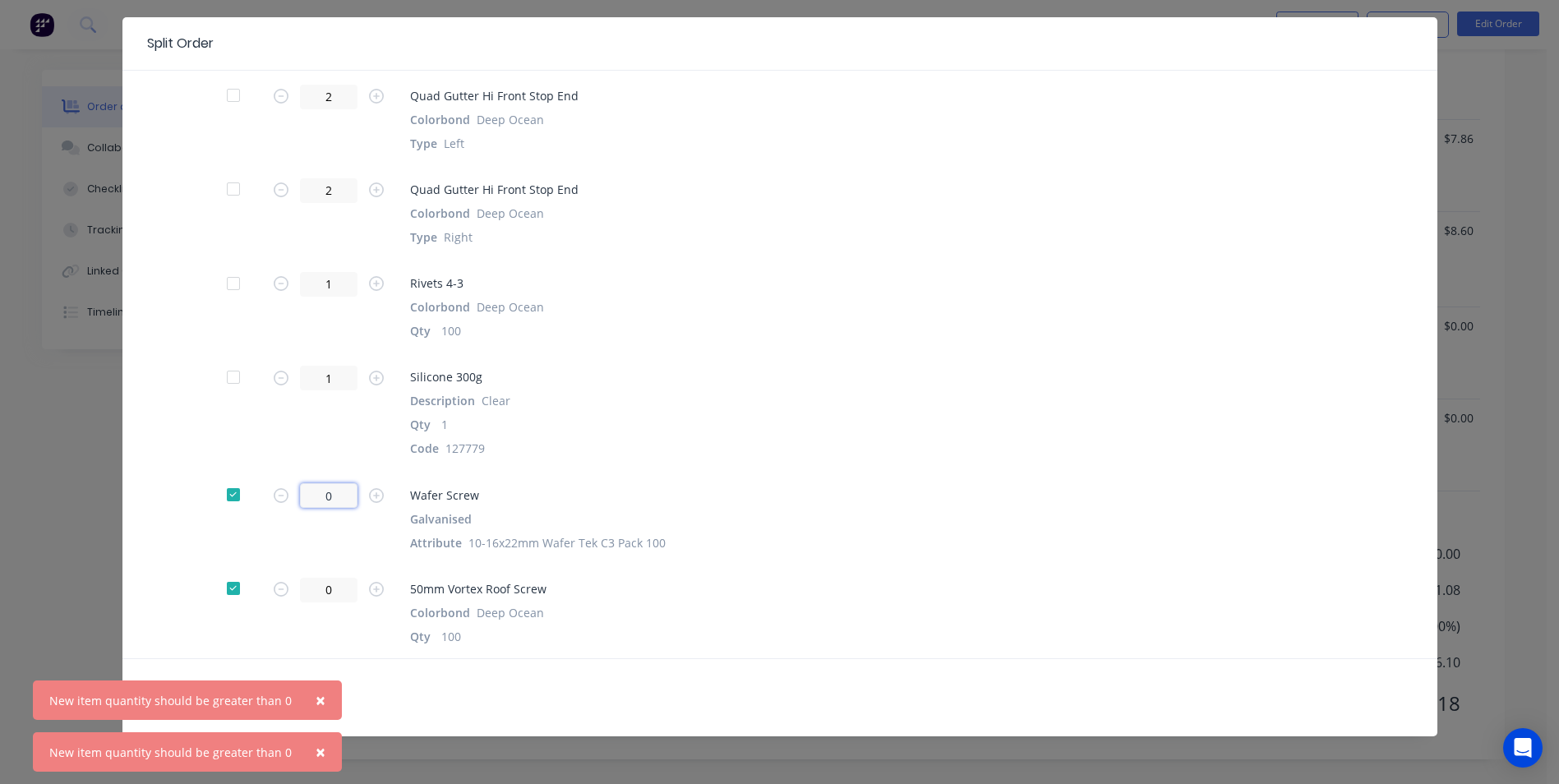
click at [337, 491] on input "0" at bounding box center [328, 496] width 57 height 25
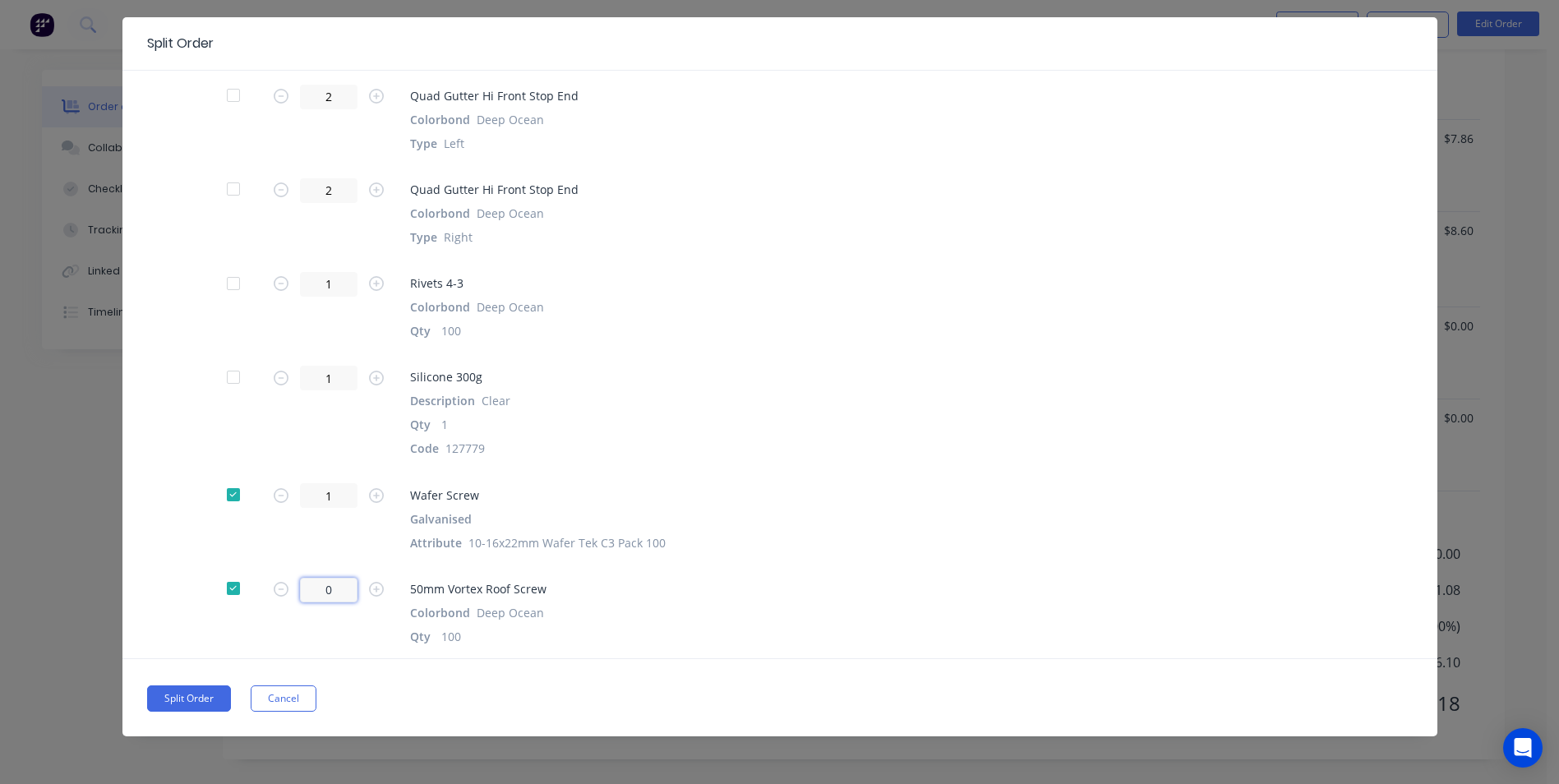
type input "0"
click at [328, 590] on input "0" at bounding box center [328, 590] width 57 height 25
type input "0"
click at [195, 687] on button "Split Order" at bounding box center [189, 698] width 84 height 27
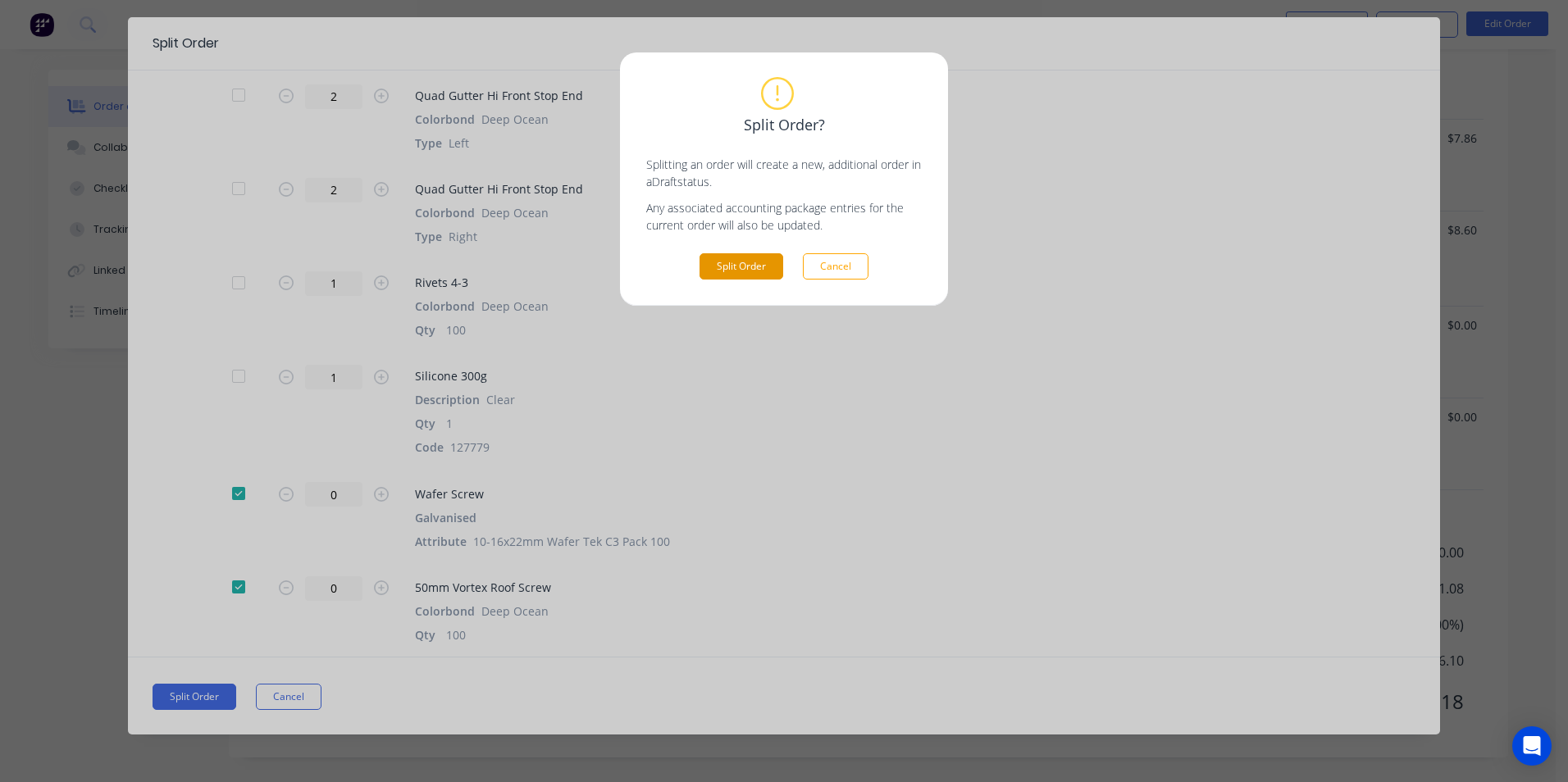
click at [736, 270] on button "Split Order" at bounding box center [741, 266] width 84 height 27
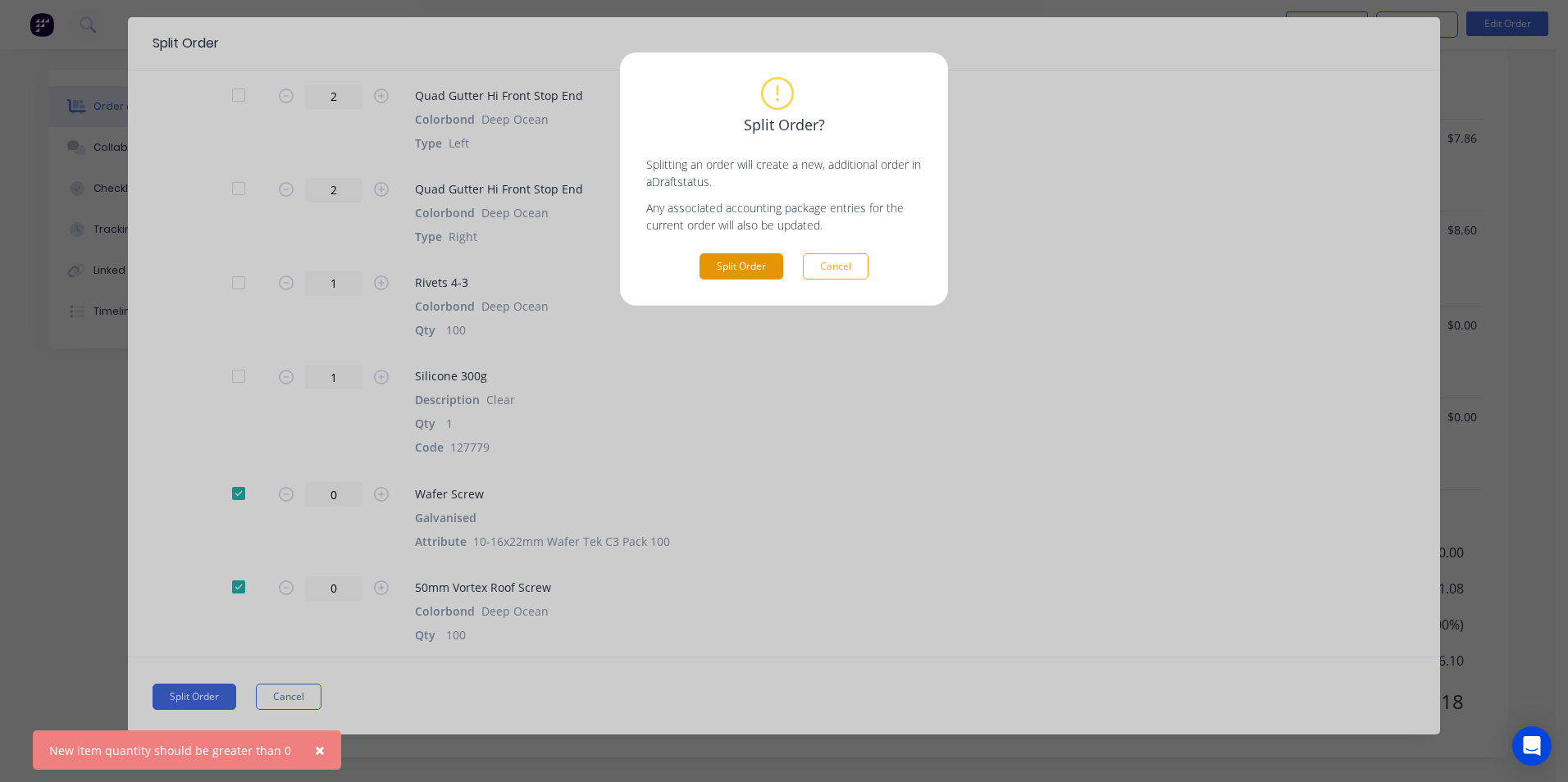
click at [736, 270] on button "Split Order" at bounding box center [741, 266] width 84 height 27
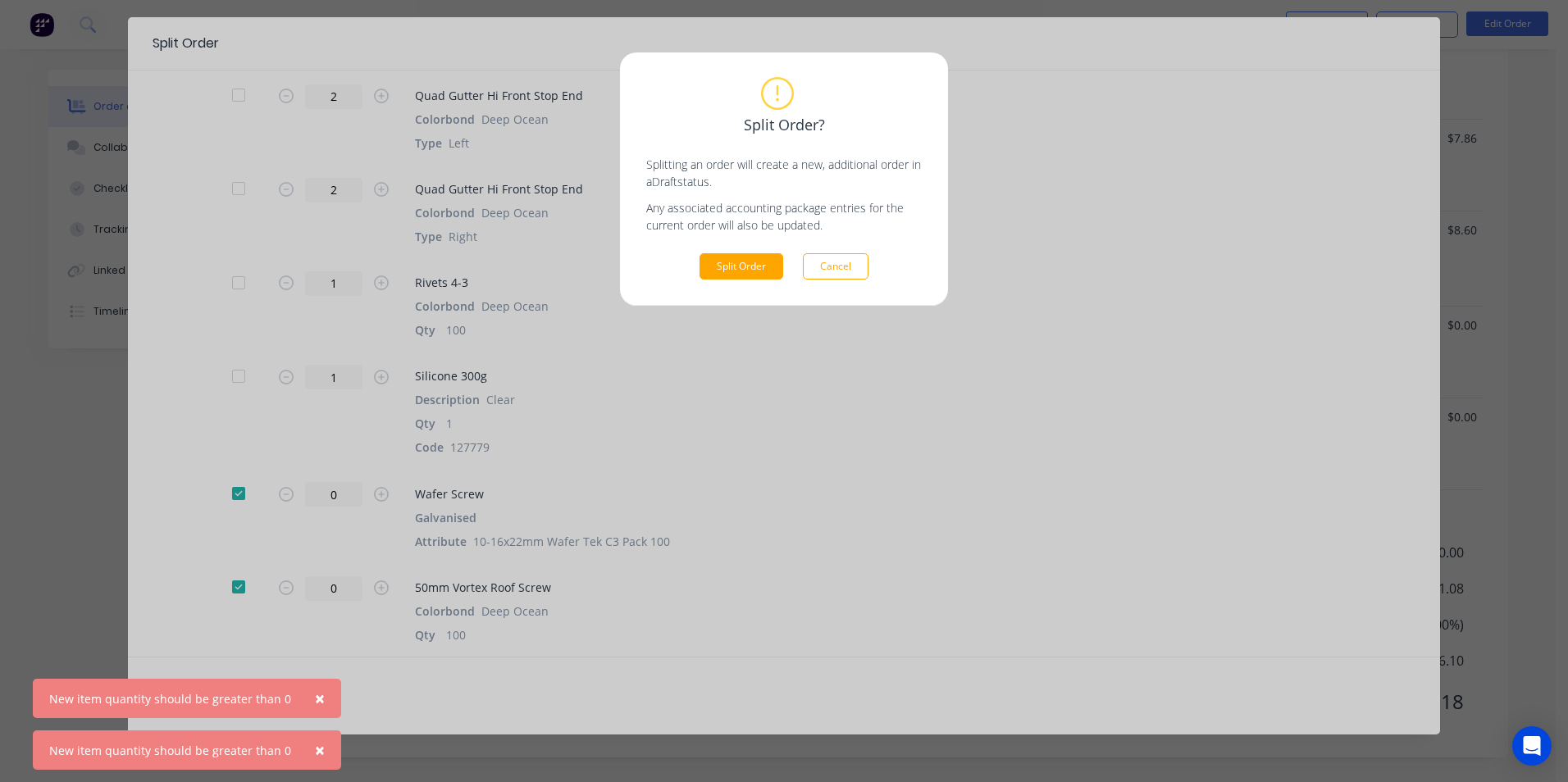
drag, startPoint x: 941, startPoint y: 377, endPoint x: 882, endPoint y: 313, distance: 87.0
click at [938, 377] on div "Split Order? Splitting an order will create a new, additional order in a Draft …" at bounding box center [784, 391] width 1568 height 782
click at [855, 261] on button "Cancel" at bounding box center [835, 266] width 66 height 27
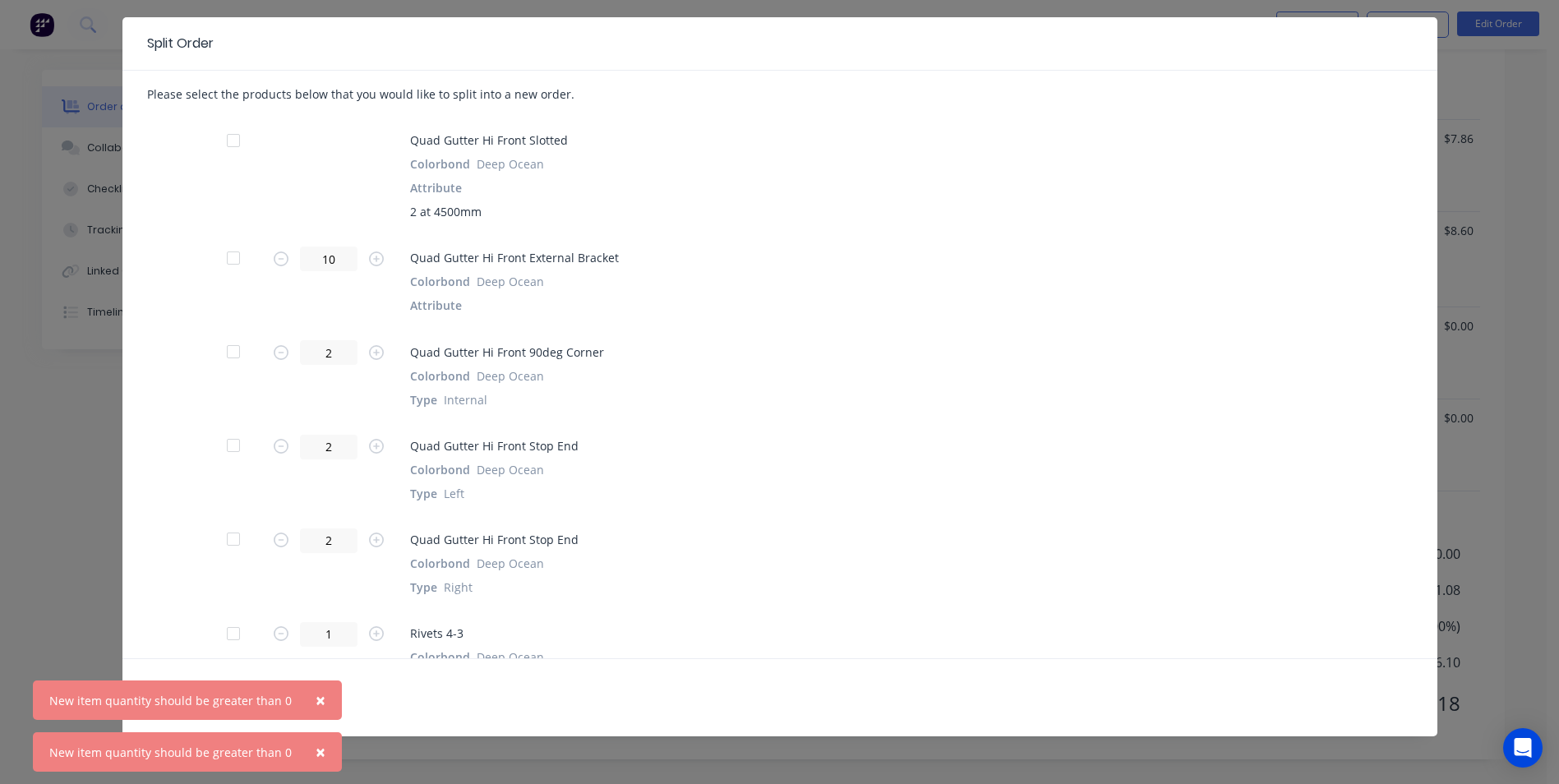
scroll to position [0, 0]
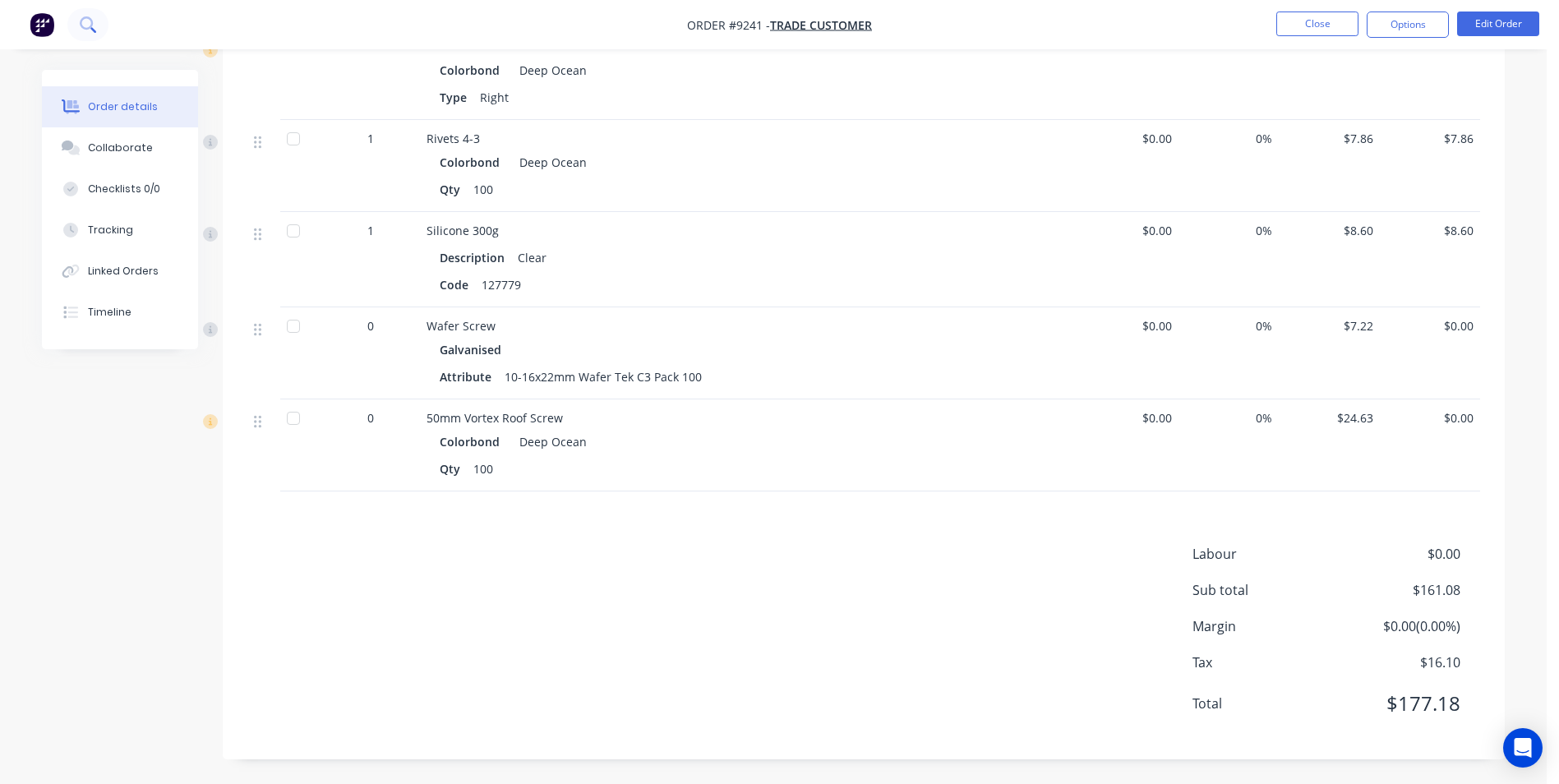
click at [92, 22] on icon at bounding box center [86, 23] width 13 height 13
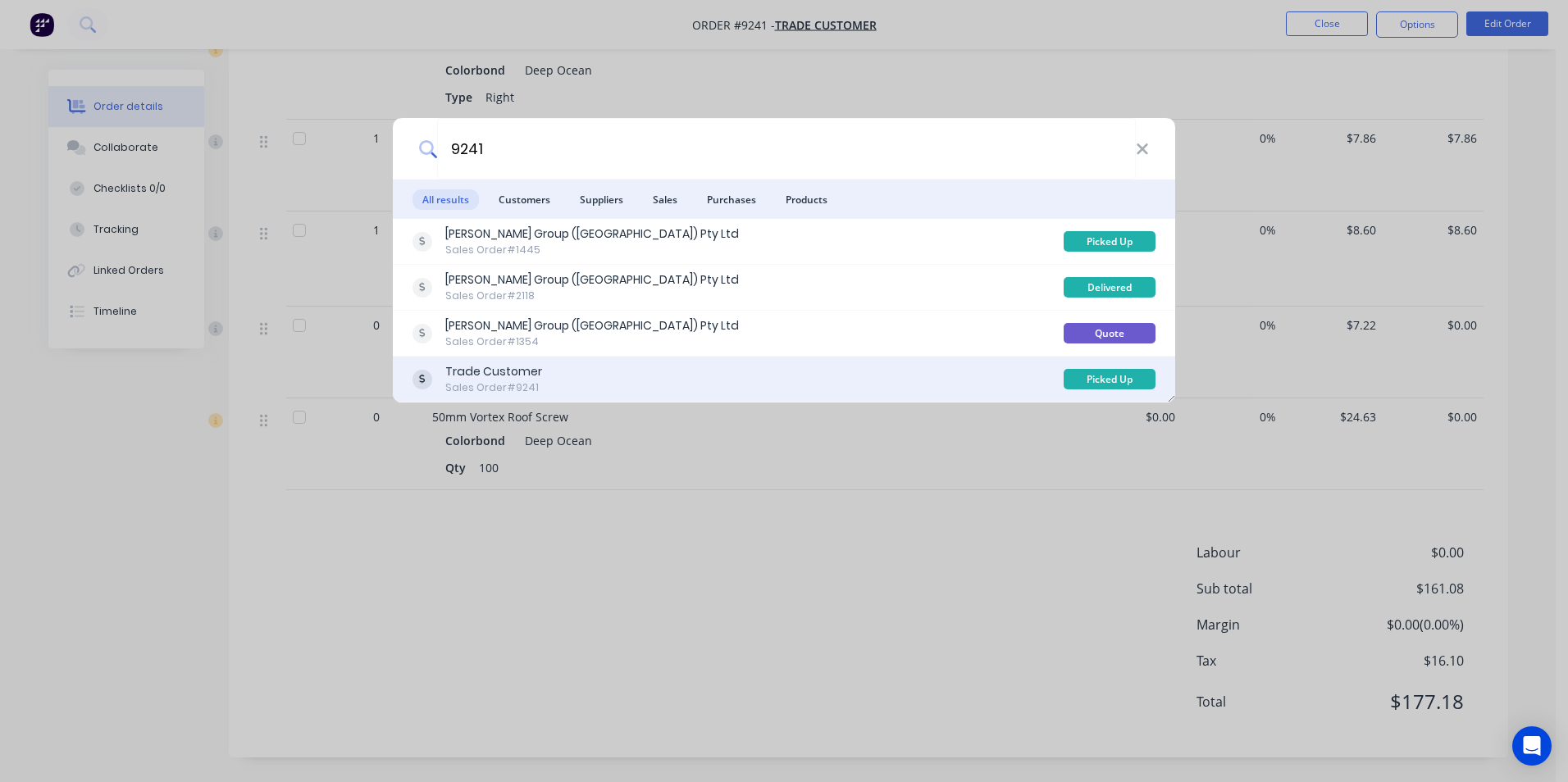
type input "9241"
click at [715, 367] on div "Trade Customer Sales Order #9241" at bounding box center [738, 379] width 651 height 32
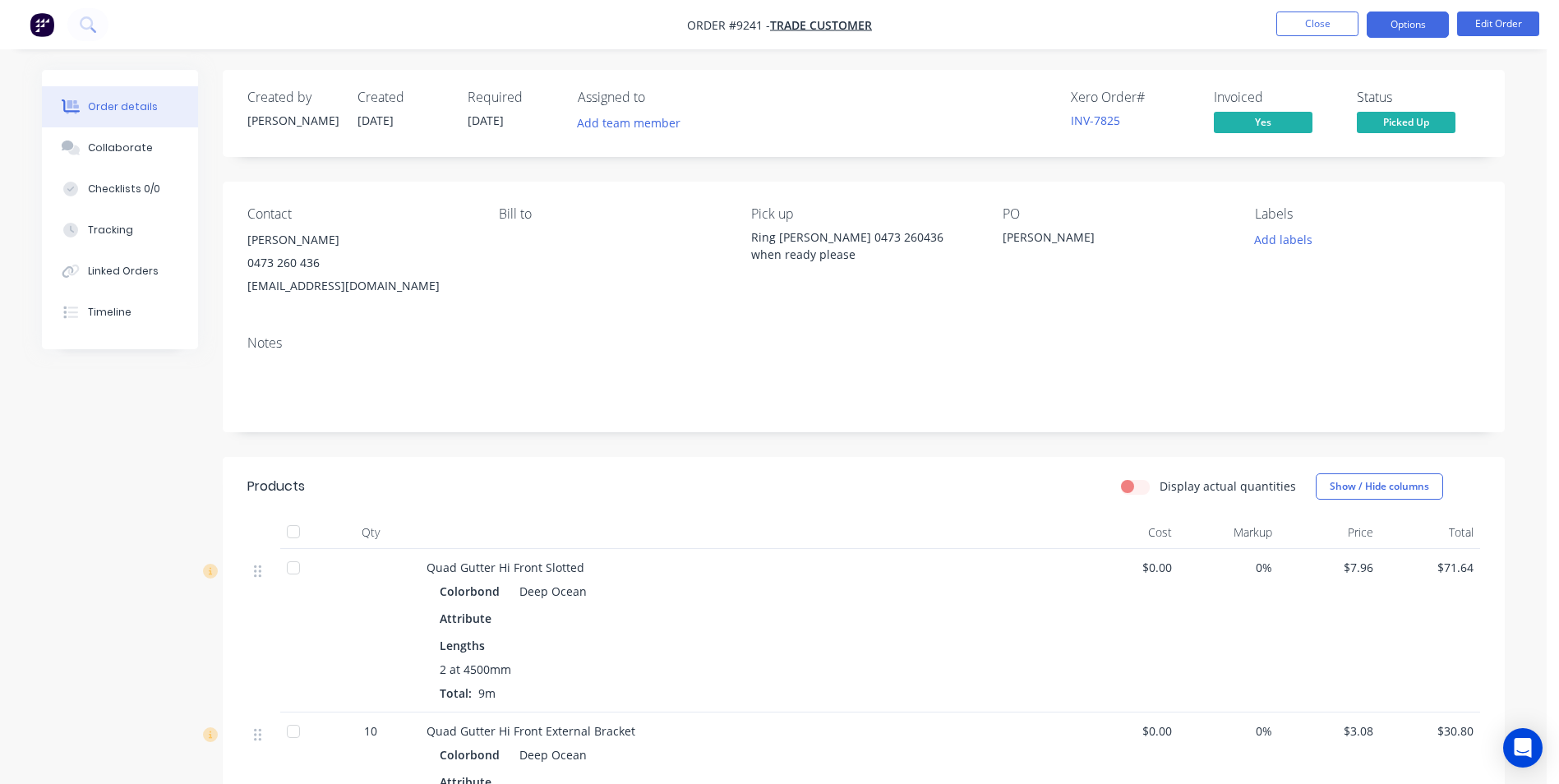
click at [1428, 30] on button "Options" at bounding box center [1408, 25] width 82 height 27
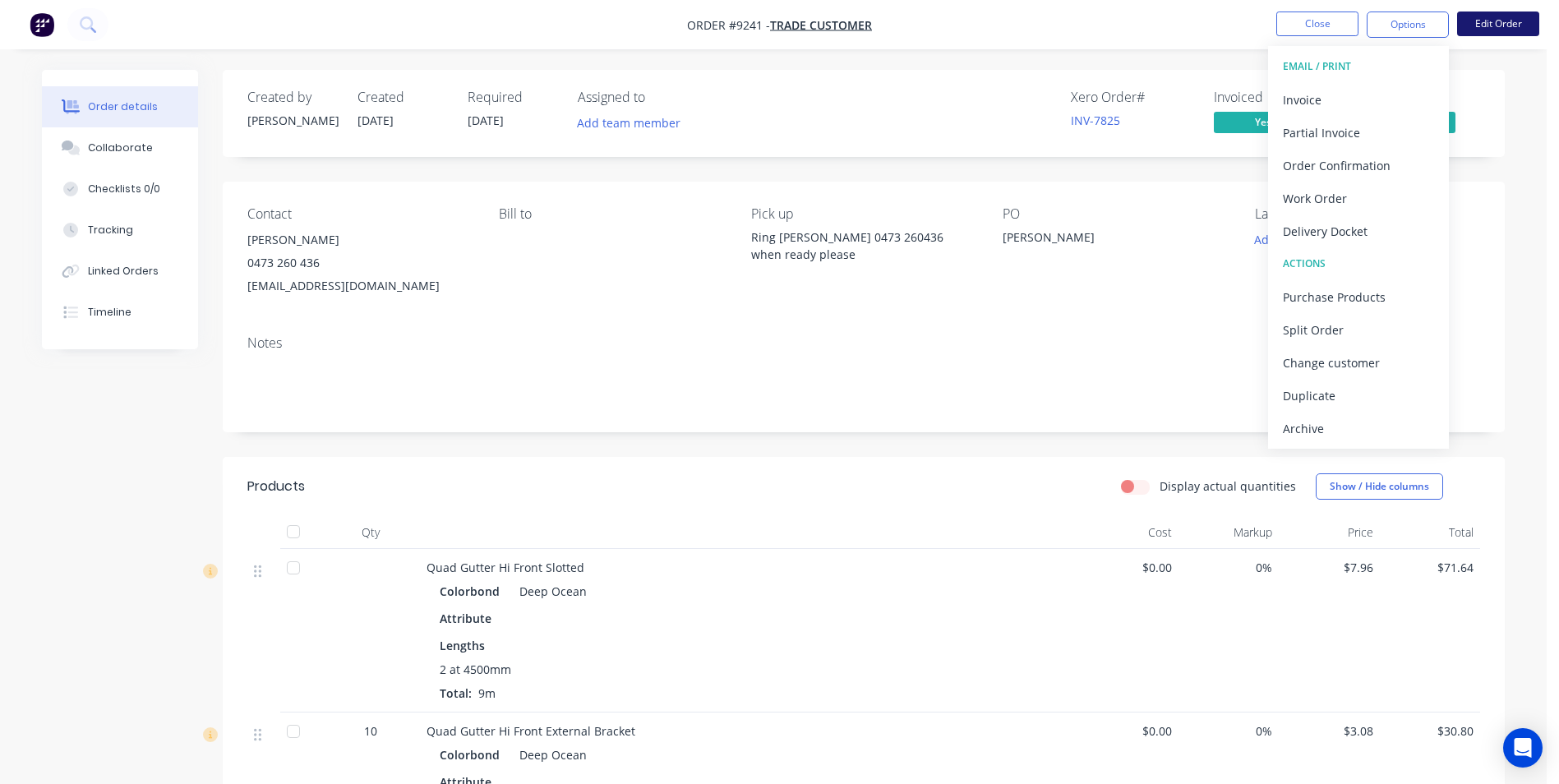
click at [1473, 35] on button "Edit Order" at bounding box center [1497, 24] width 82 height 25
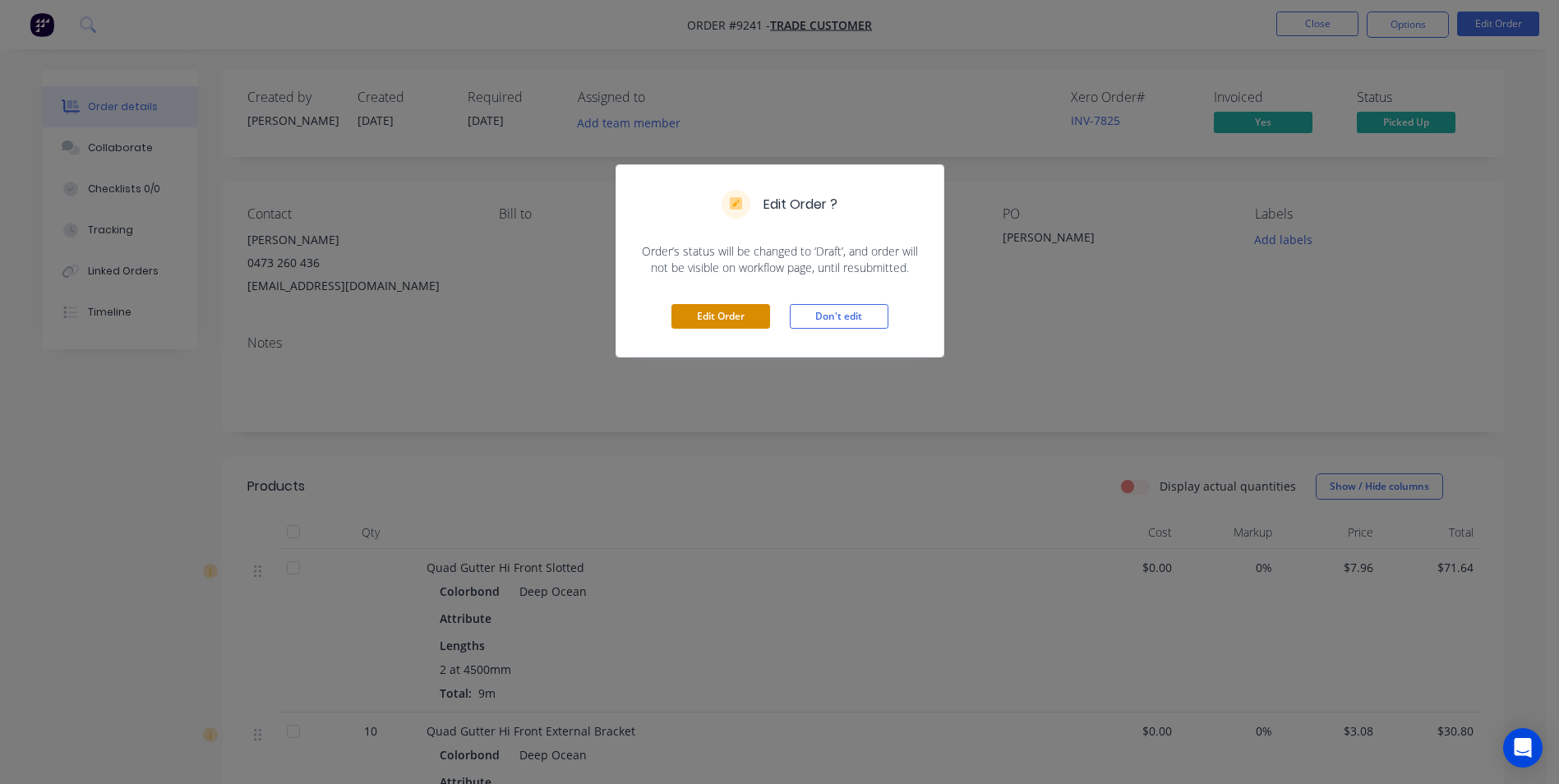
click at [693, 319] on button "Edit Order" at bounding box center [720, 317] width 99 height 25
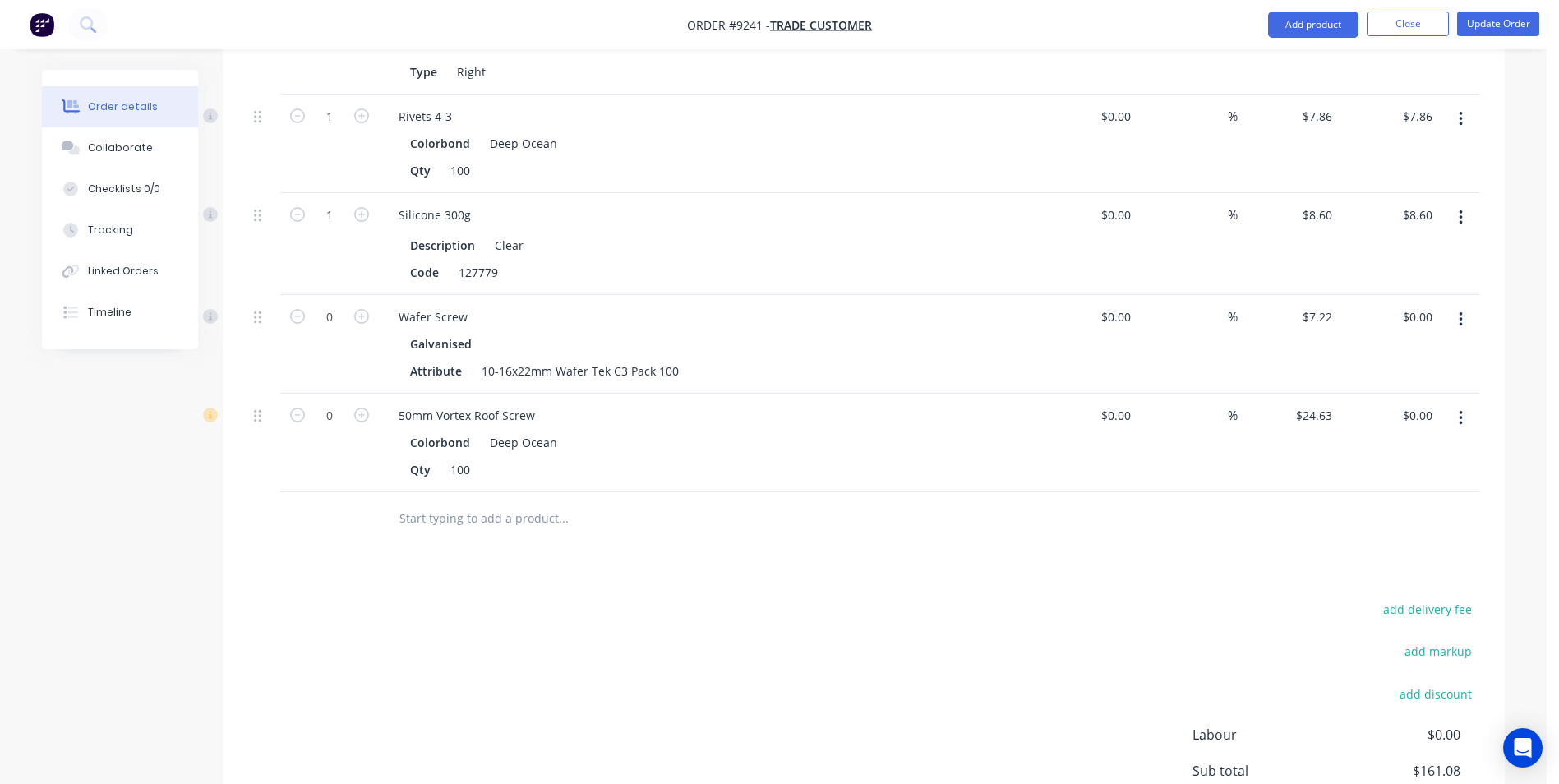
scroll to position [1107, 0]
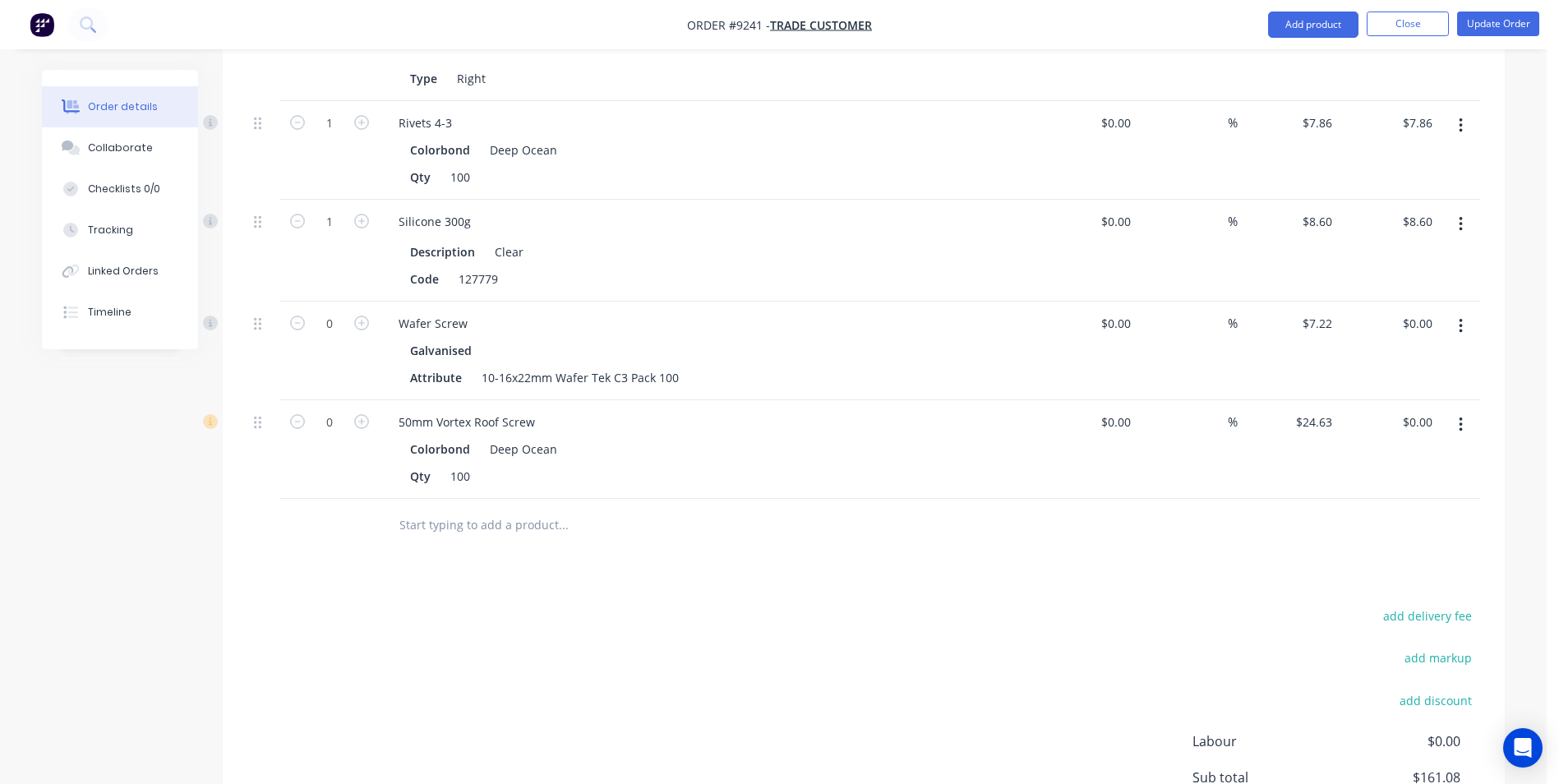
click at [1469, 312] on button "button" at bounding box center [1461, 327] width 38 height 30
drag, startPoint x: 1394, startPoint y: 440, endPoint x: 1440, endPoint y: 322, distance: 126.6
click at [1394, 456] on div "Delete" at bounding box center [1402, 468] width 126 height 24
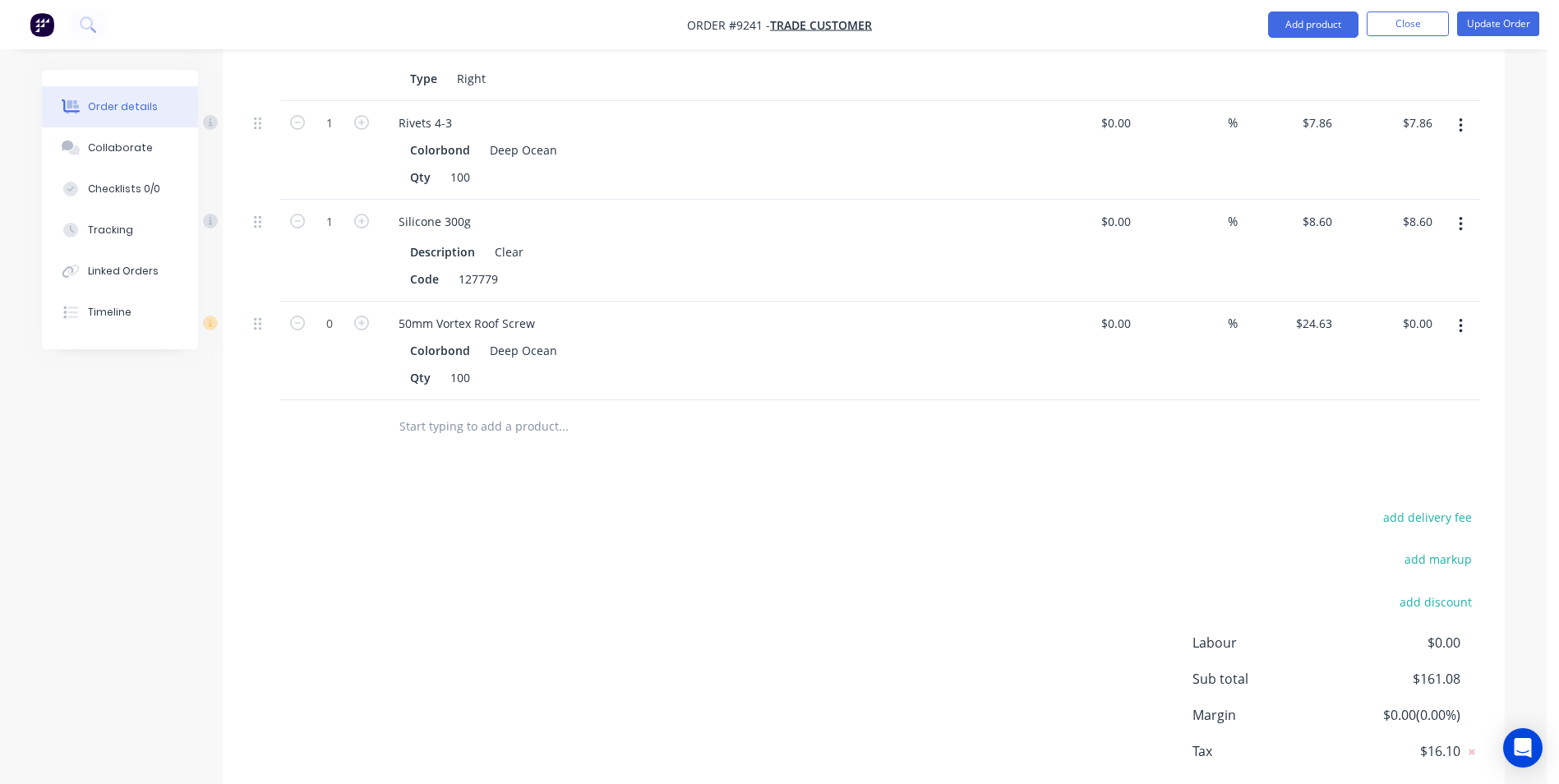
click at [1455, 312] on button "button" at bounding box center [1461, 327] width 38 height 30
click at [1400, 456] on div "Delete" at bounding box center [1402, 468] width 126 height 24
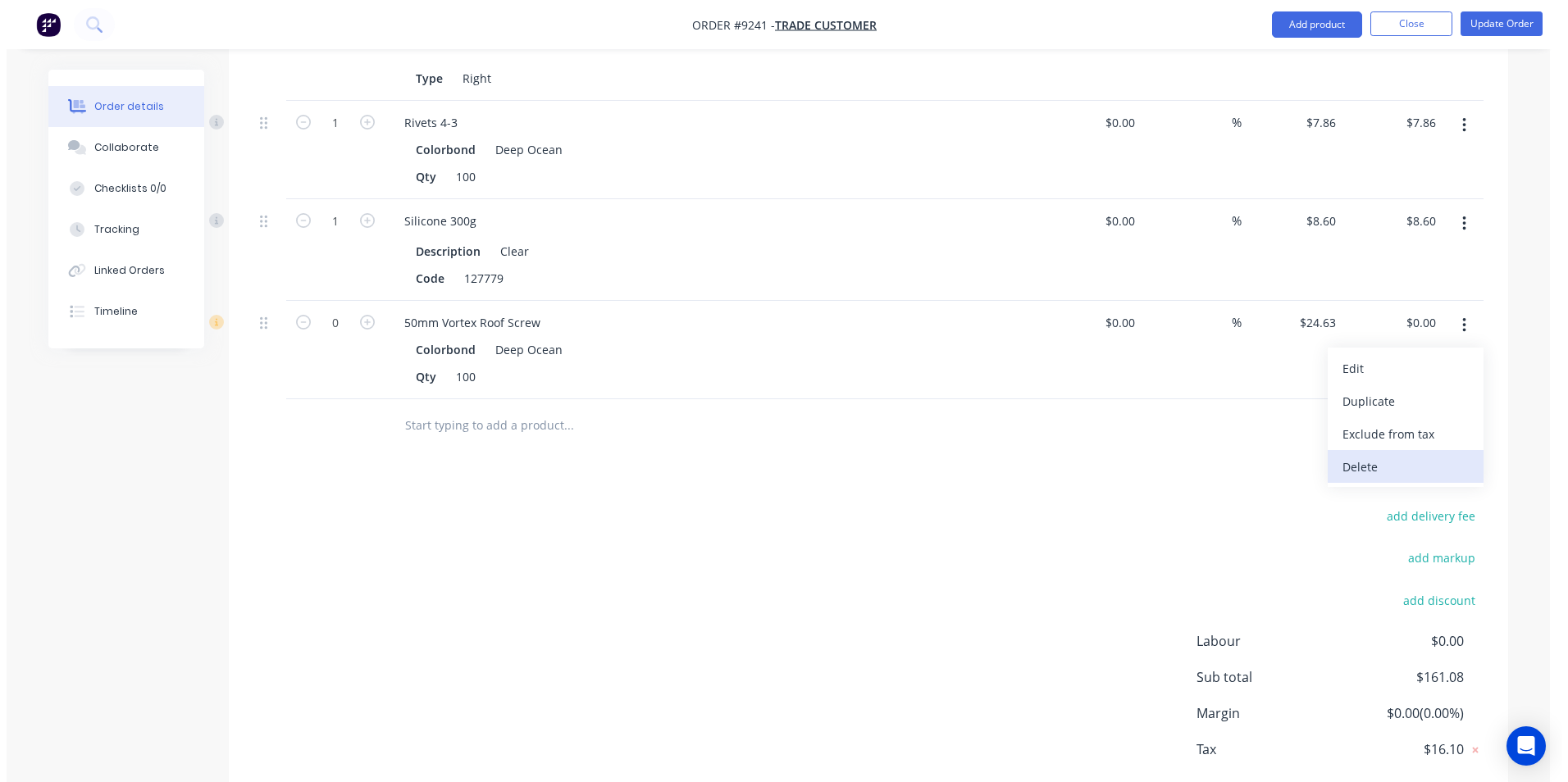
scroll to position [1072, 0]
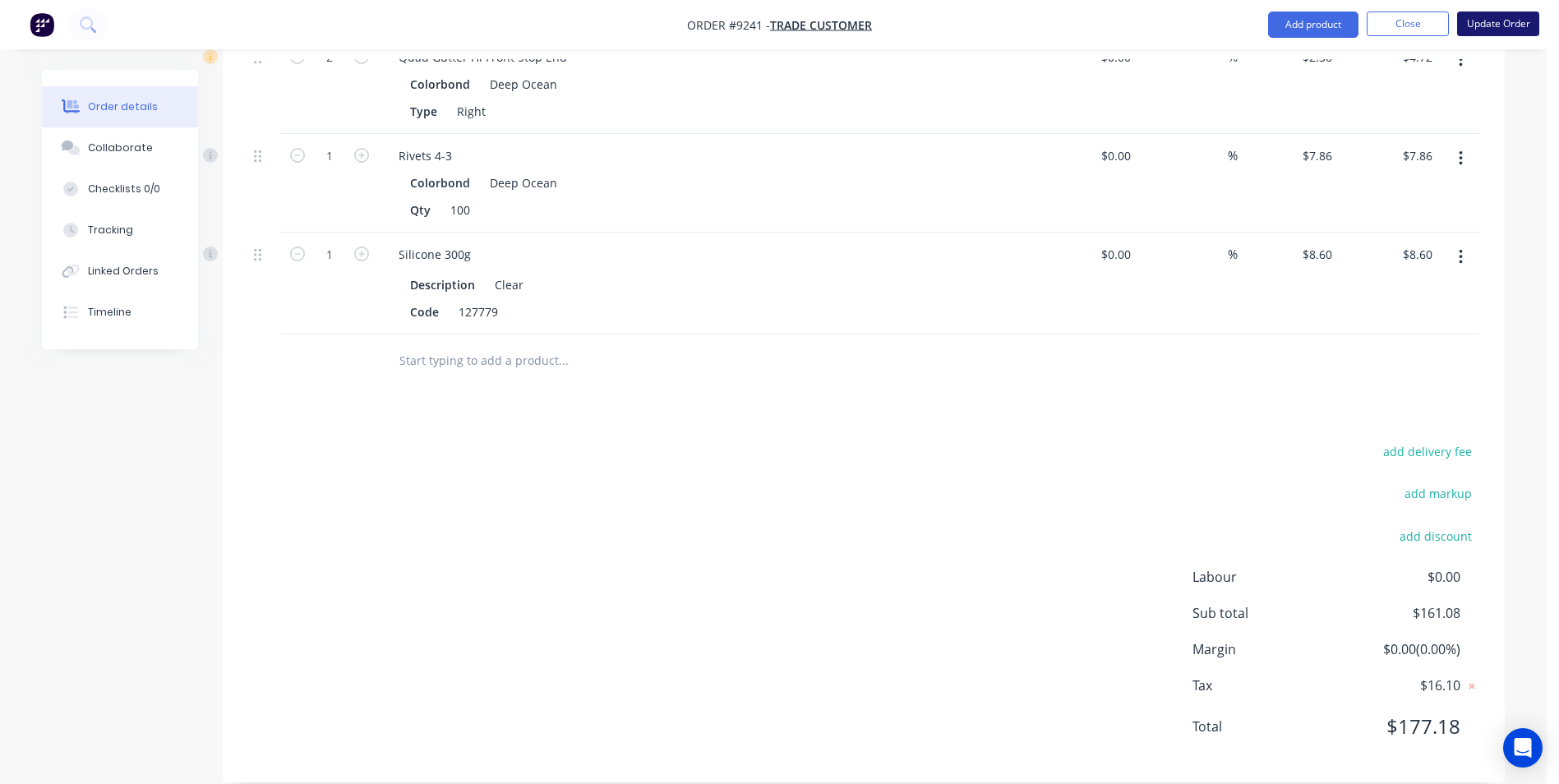
click at [1489, 31] on button "Update Order" at bounding box center [1497, 24] width 82 height 25
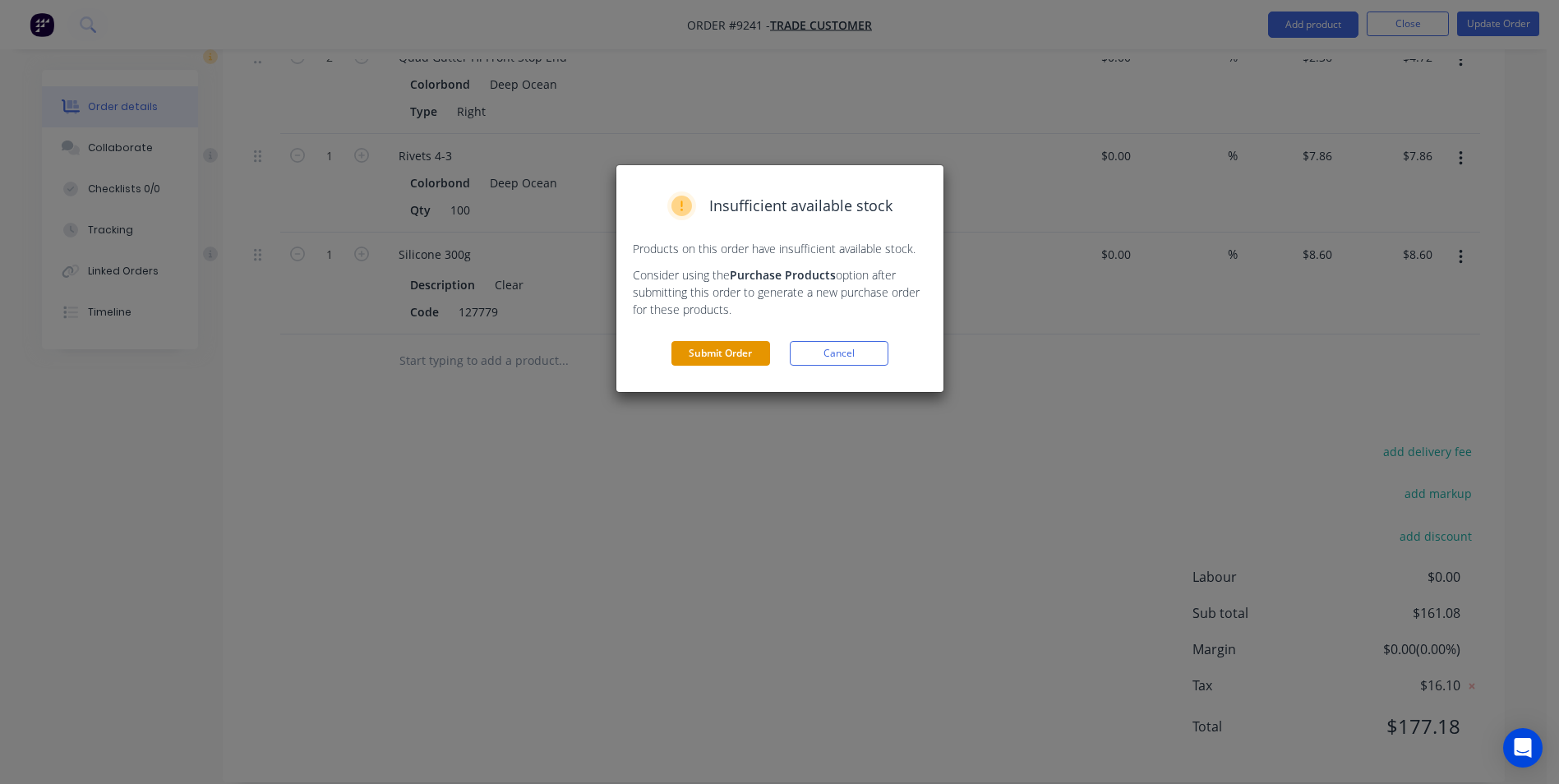
click at [758, 351] on button "Submit Order" at bounding box center [720, 353] width 99 height 25
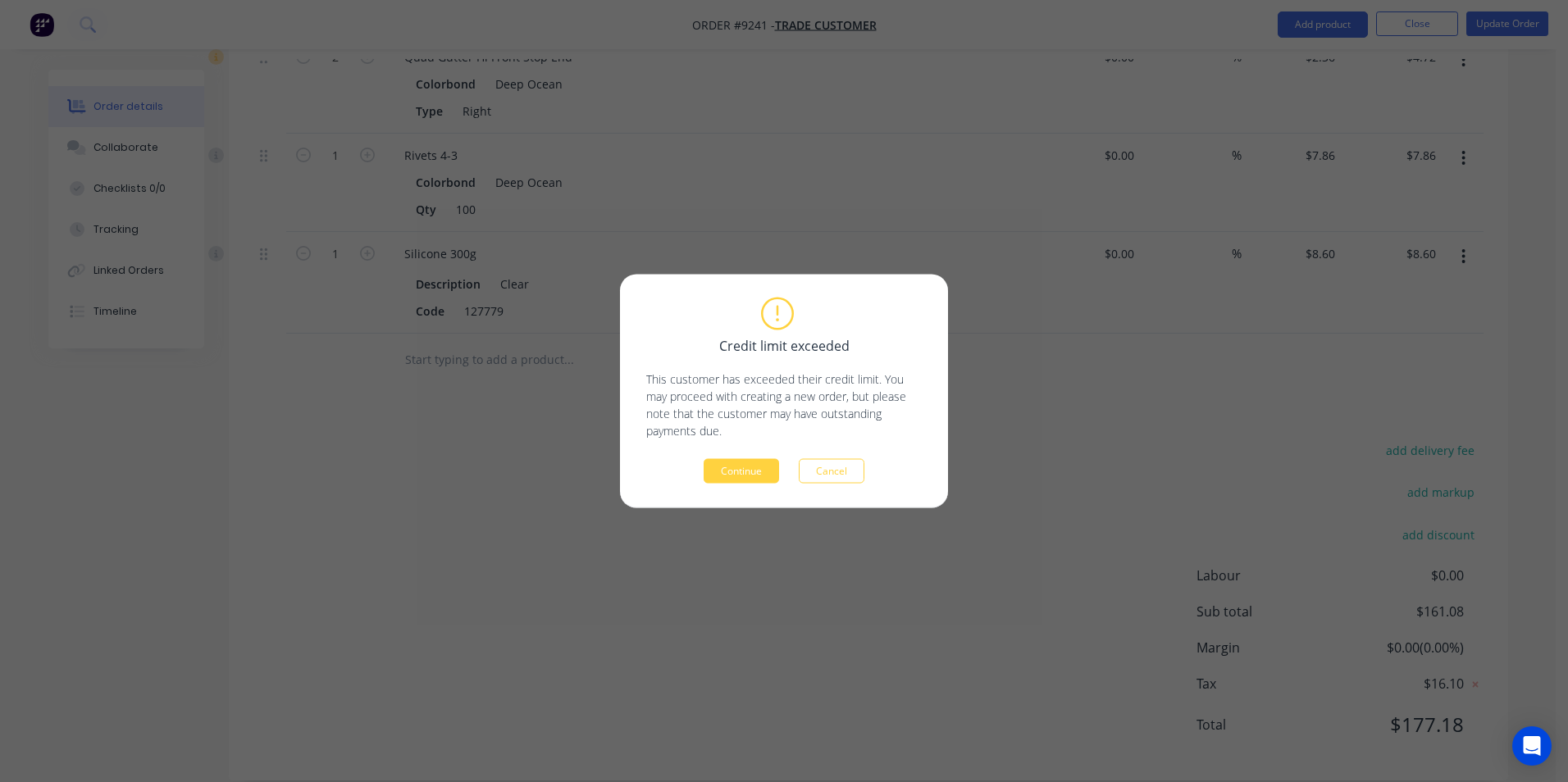
click at [710, 481] on button "Continue" at bounding box center [741, 471] width 75 height 25
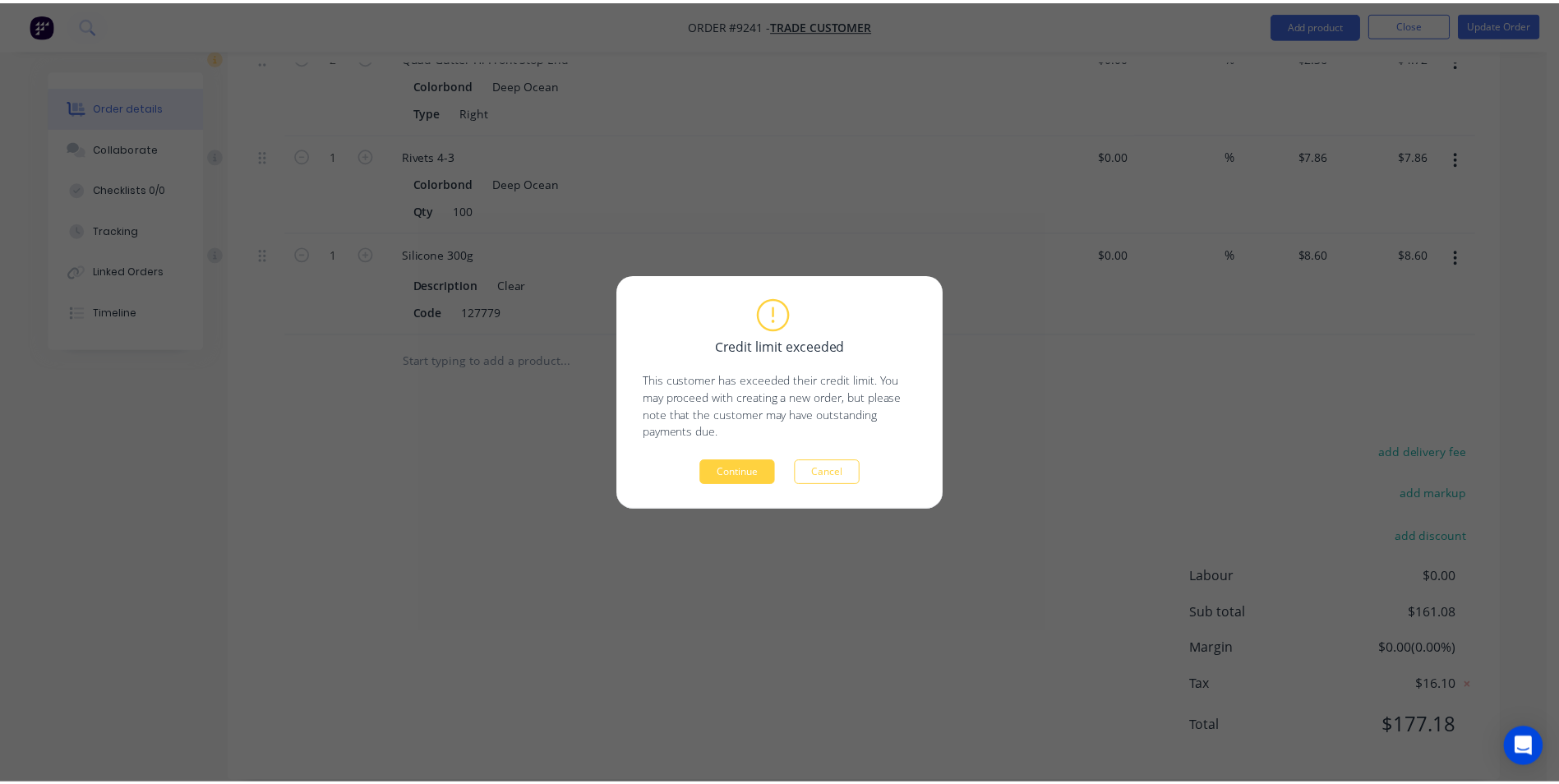
scroll to position [0, 0]
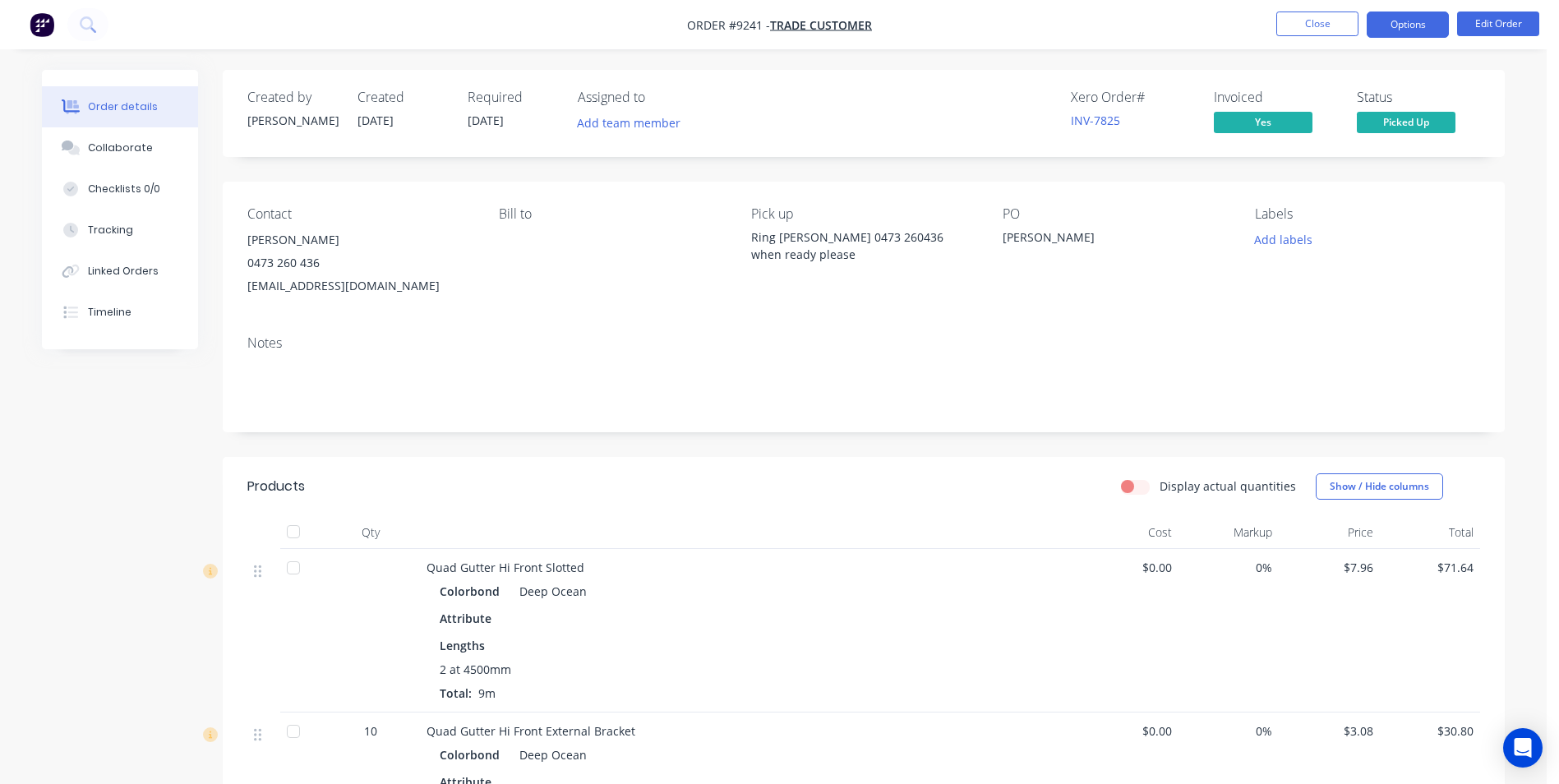
click at [1431, 26] on button "Options" at bounding box center [1408, 25] width 82 height 27
click at [1204, 77] on div "Created by Trevor Created 12/08/25 Required 13/08/25 Assigned to Add team membe…" at bounding box center [864, 113] width 1282 height 87
click at [1386, 22] on button "Options" at bounding box center [1408, 25] width 82 height 27
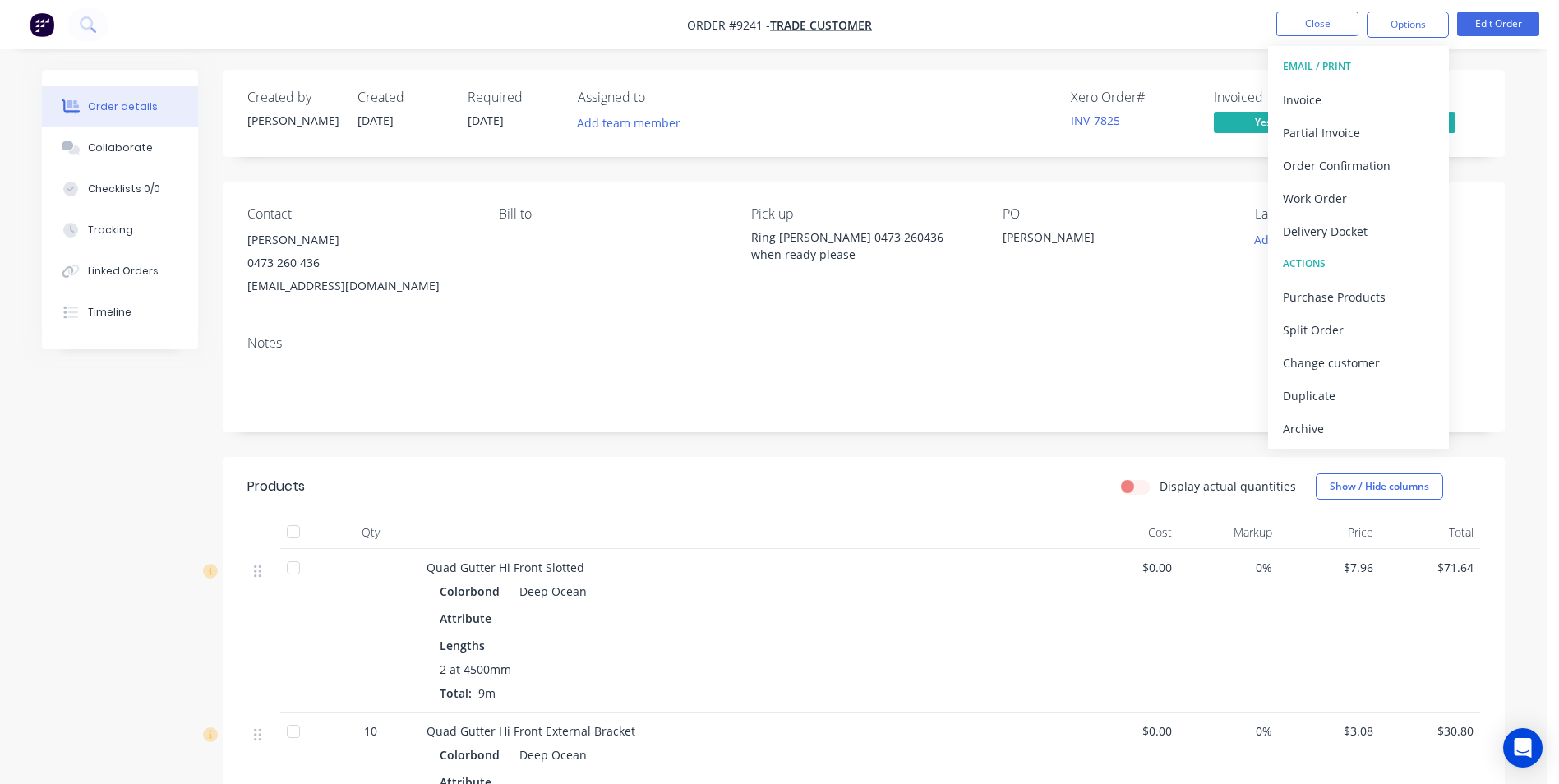
click at [1088, 57] on div "Order details Collaborate Checklists 0/0 Tracking Linked Orders Timeline Order …" at bounding box center [773, 780] width 1547 height 1561
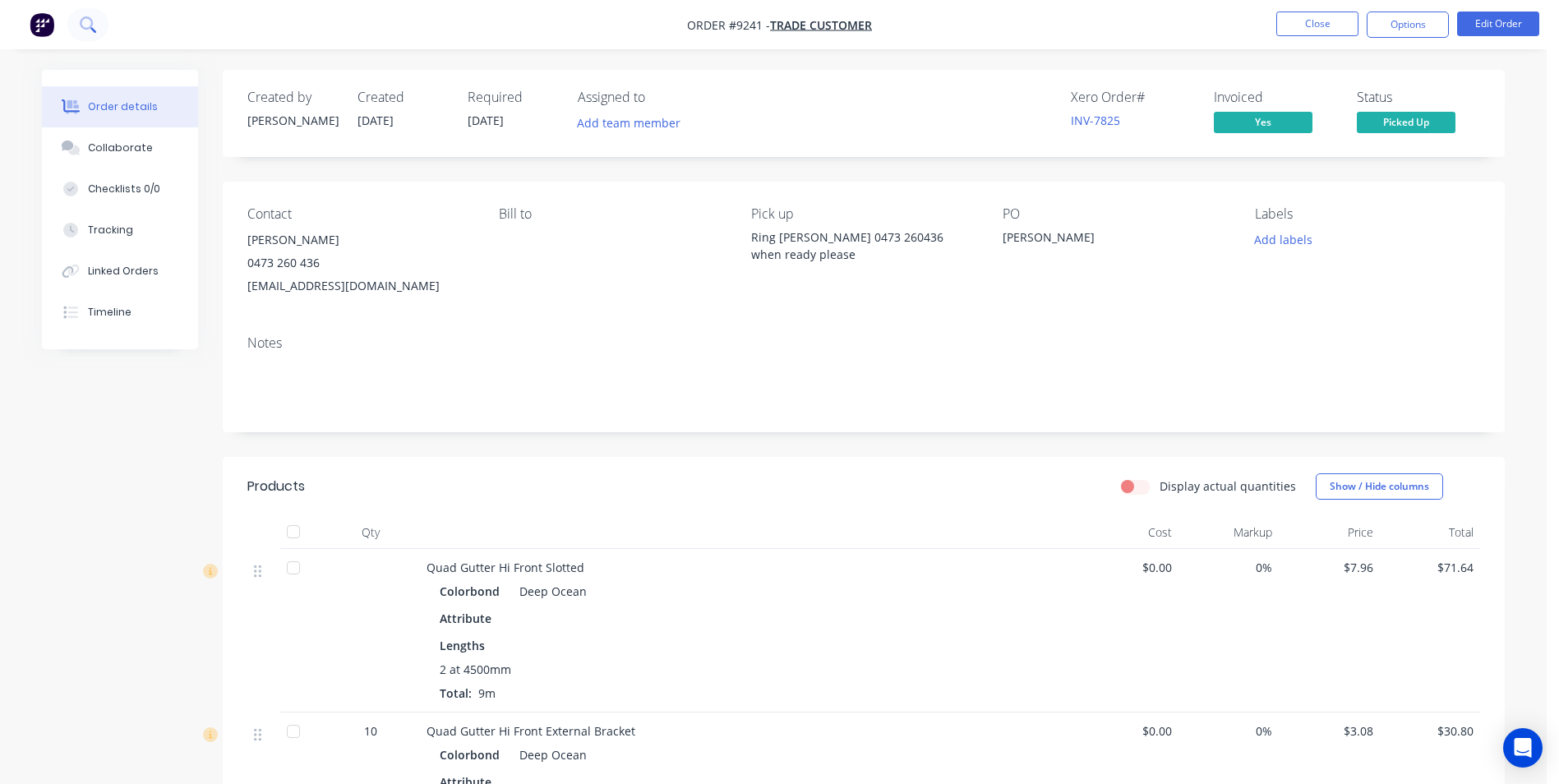
click at [86, 30] on icon at bounding box center [87, 24] width 16 height 16
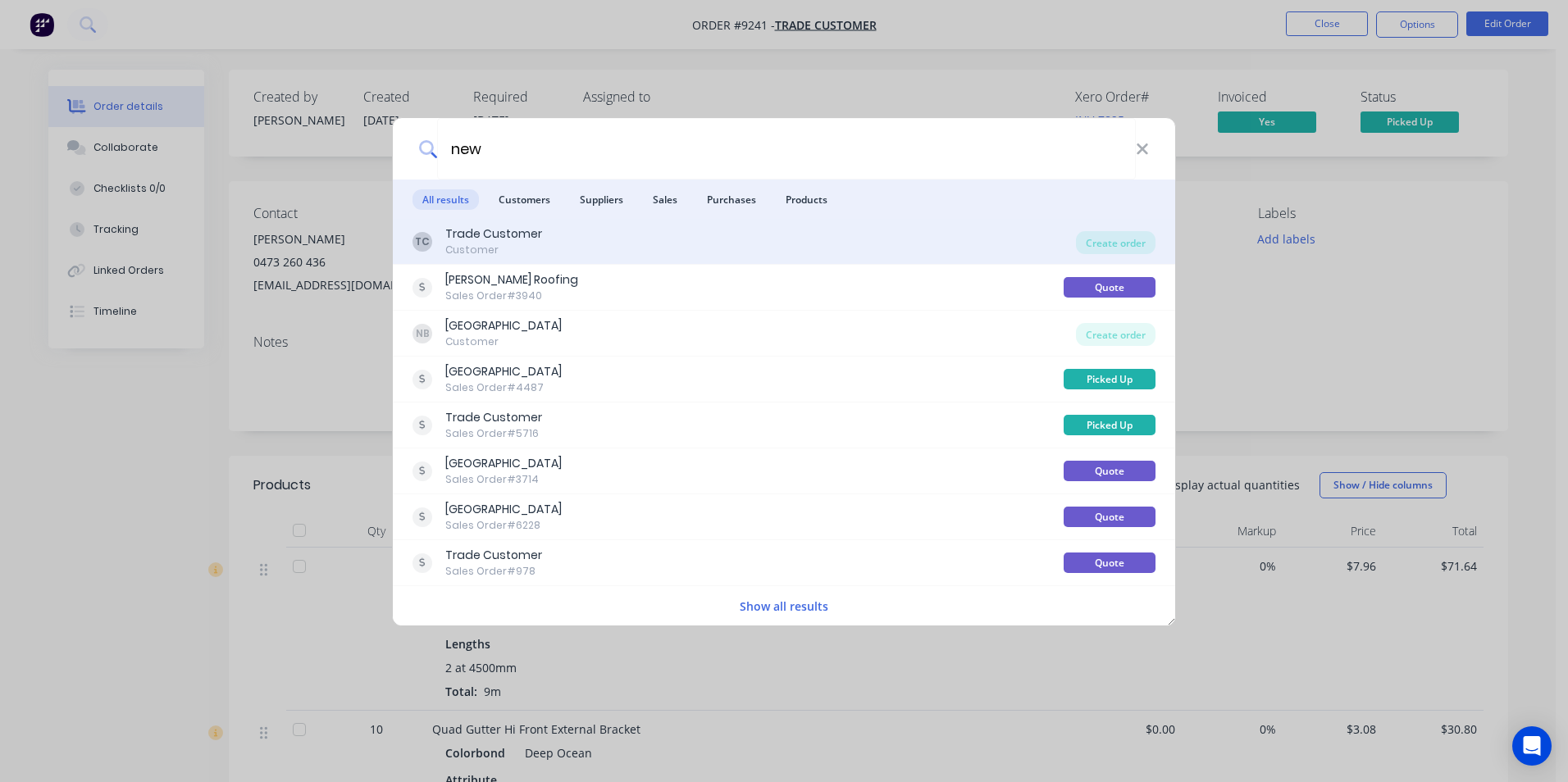
type input "new"
click at [606, 233] on div "TC Trade Customer Customer" at bounding box center [744, 241] width 664 height 32
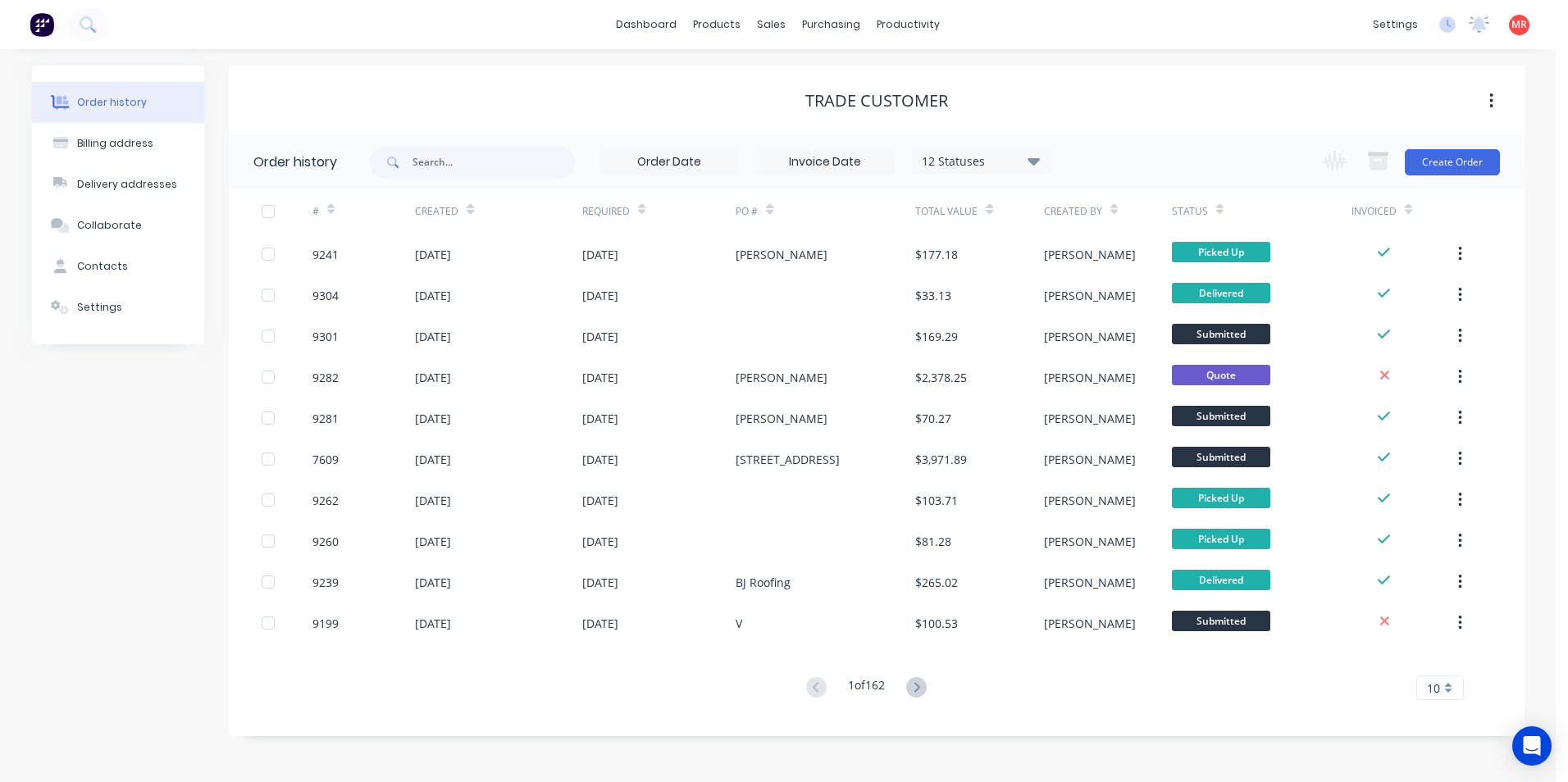
click at [1434, 179] on div "Change order status Submitted Waiting on Supplier Ready for Pick Up Ready for D…" at bounding box center [1405, 162] width 187 height 53
click at [1430, 164] on button "Create Order" at bounding box center [1452, 163] width 95 height 27
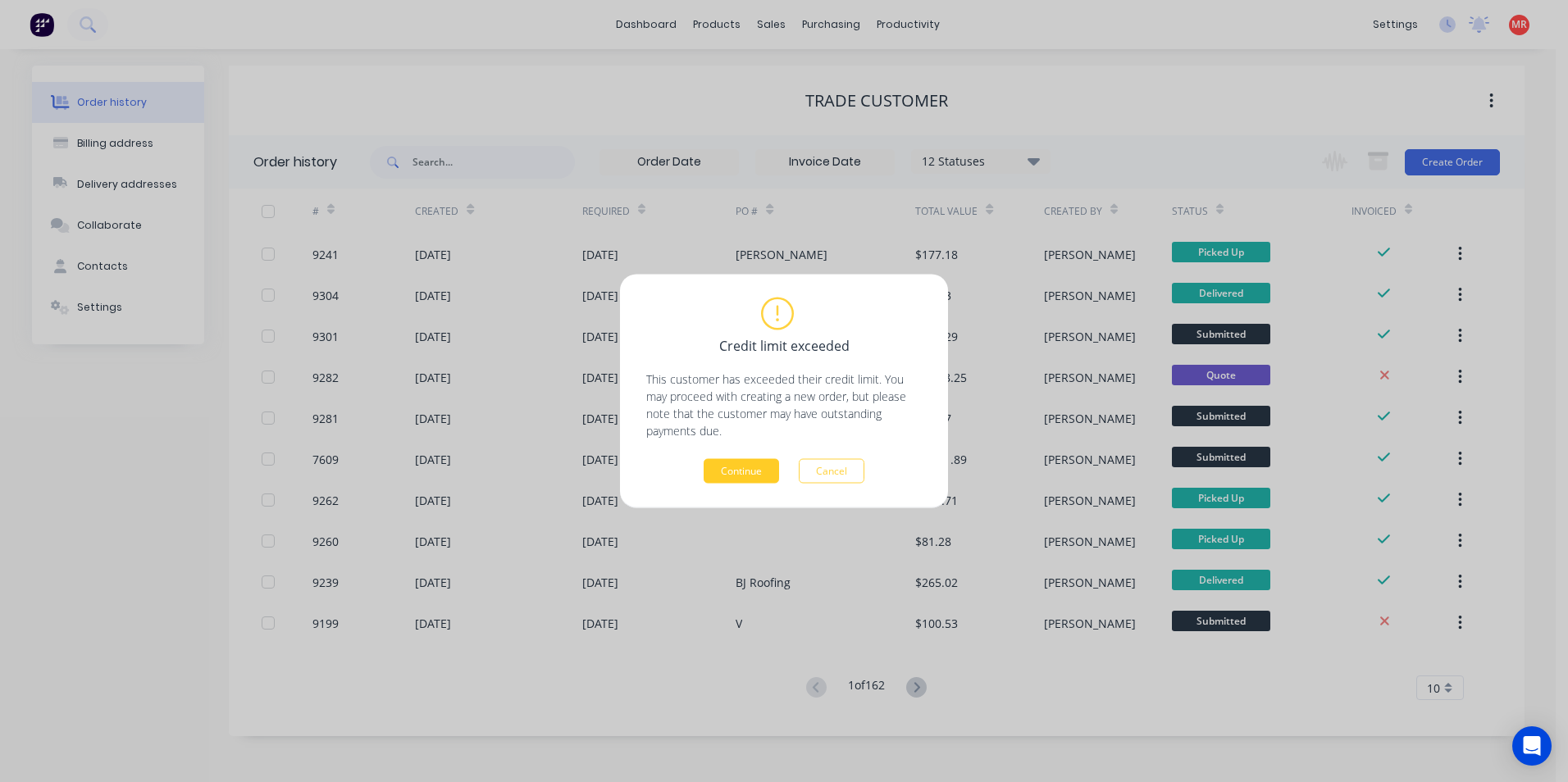
click at [749, 472] on button "Continue" at bounding box center [741, 471] width 75 height 25
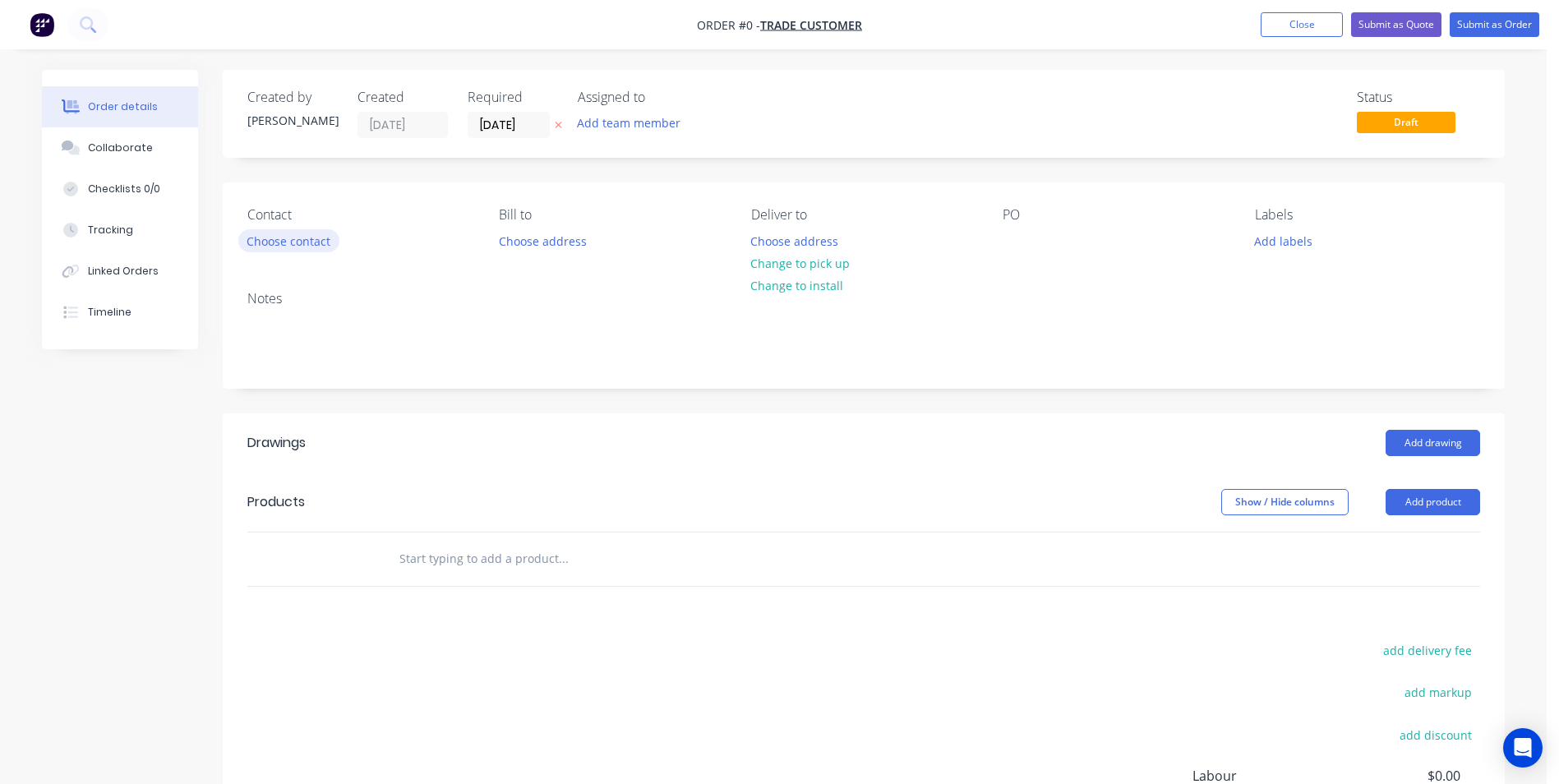
click at [288, 248] on button "Choose contact" at bounding box center [289, 240] width 101 height 22
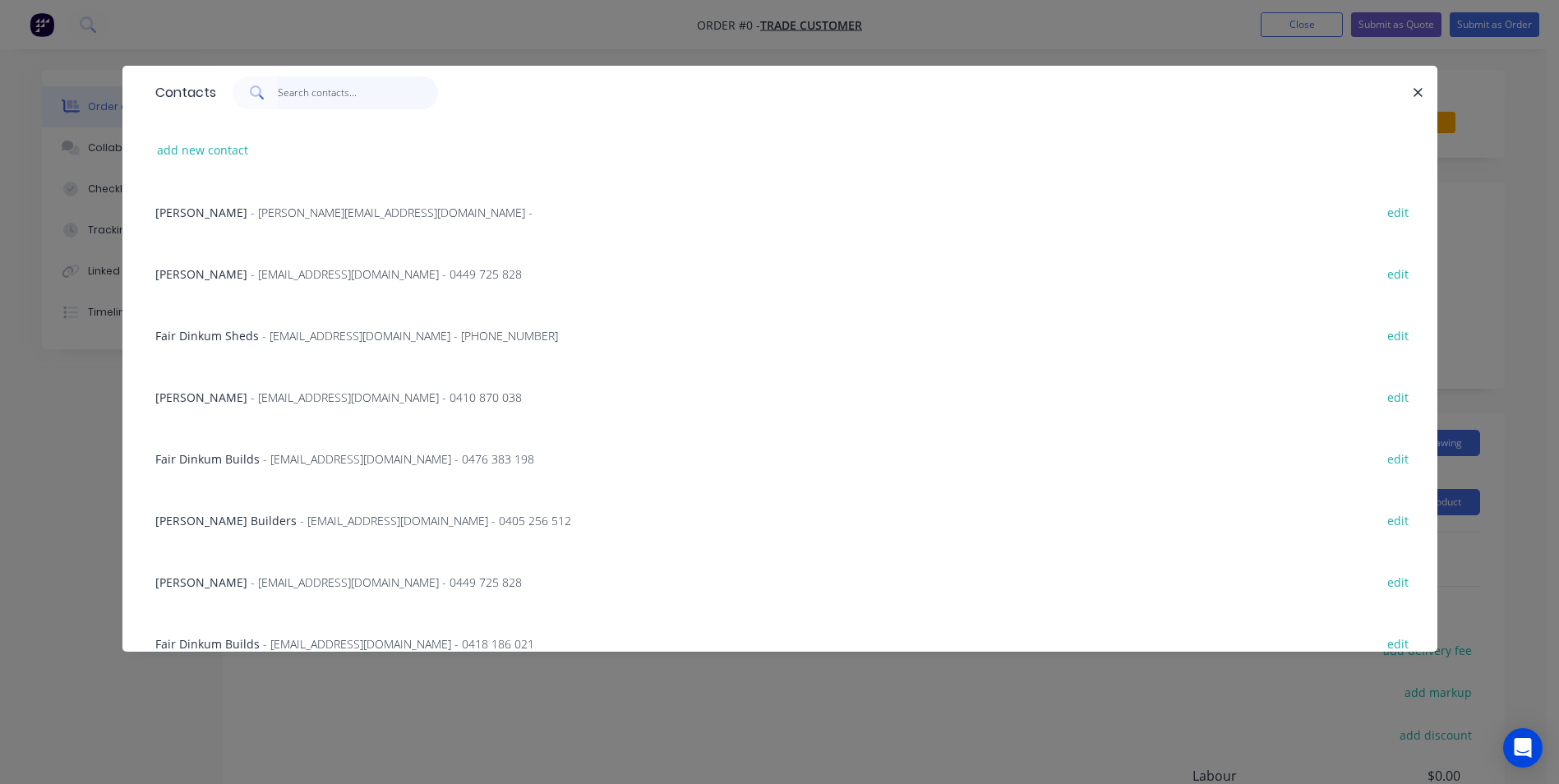
click at [323, 89] on input "text" at bounding box center [358, 93] width 160 height 33
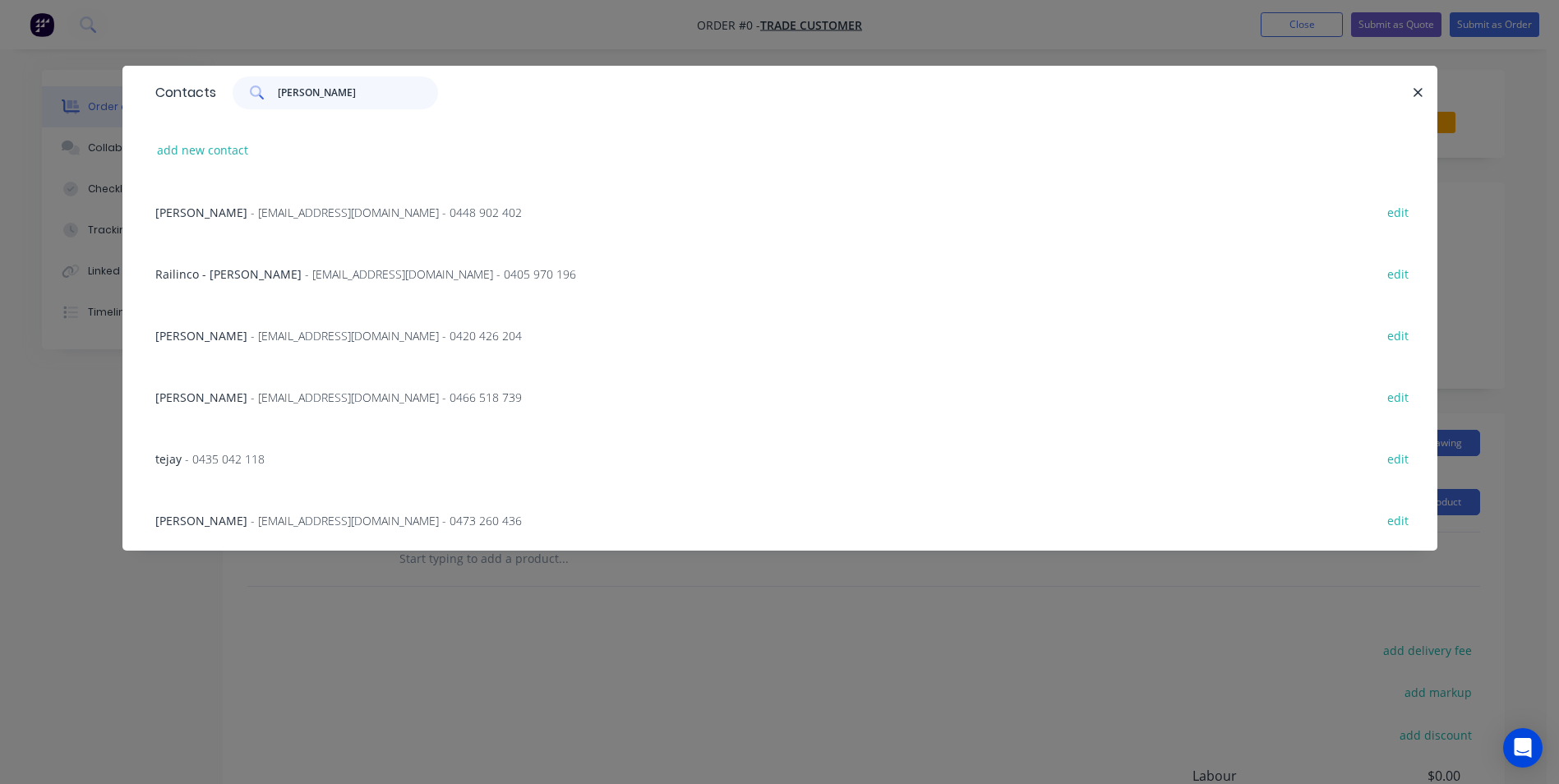
type input "jay"
click at [276, 519] on span "- jayhorwood1@gmail.com - 0473 260 436" at bounding box center [386, 520] width 271 height 16
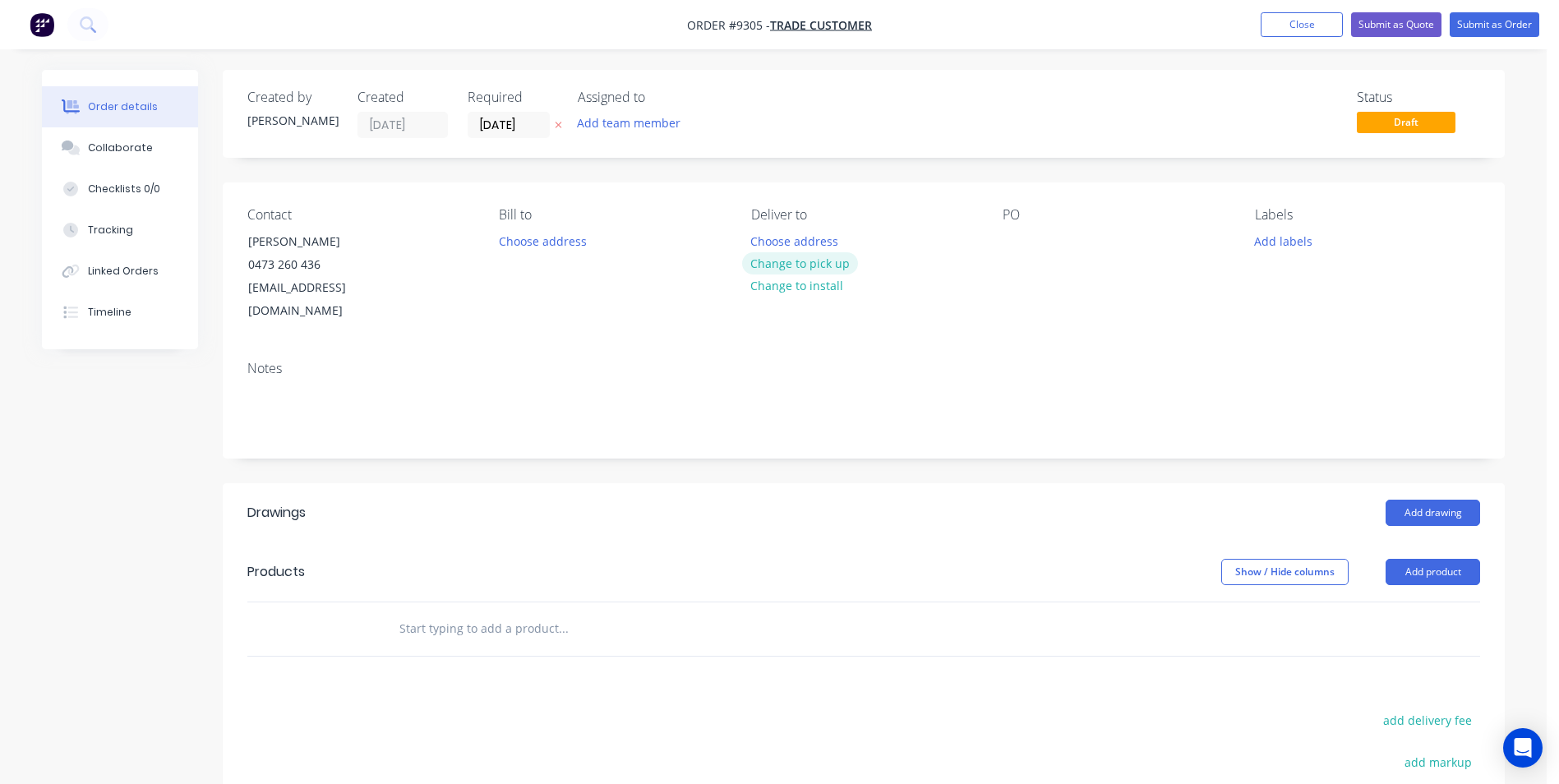
click at [772, 255] on button "Change to pick up" at bounding box center [800, 263] width 116 height 22
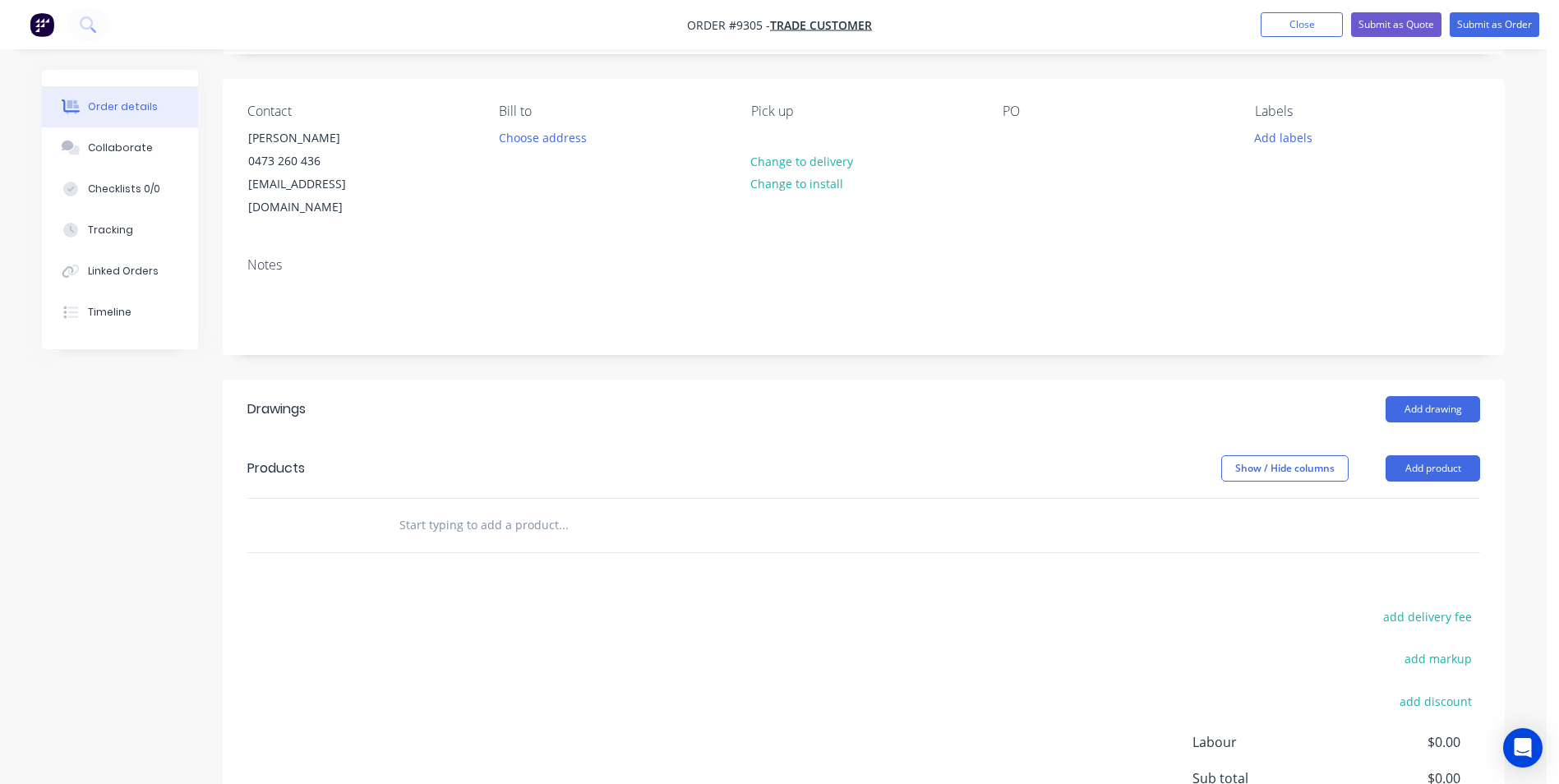
scroll to position [246, 0]
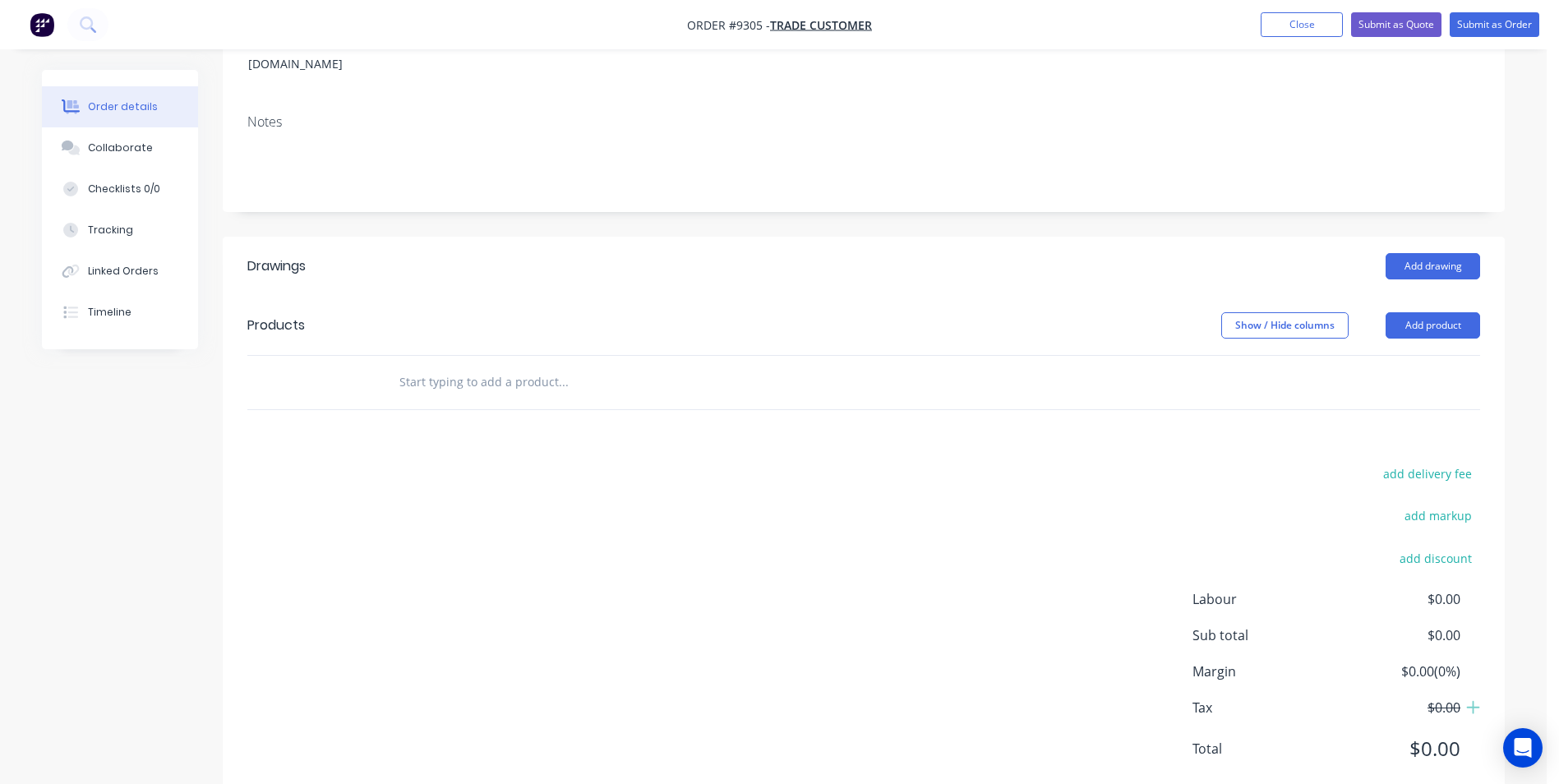
click at [440, 366] on input "text" at bounding box center [562, 382] width 328 height 33
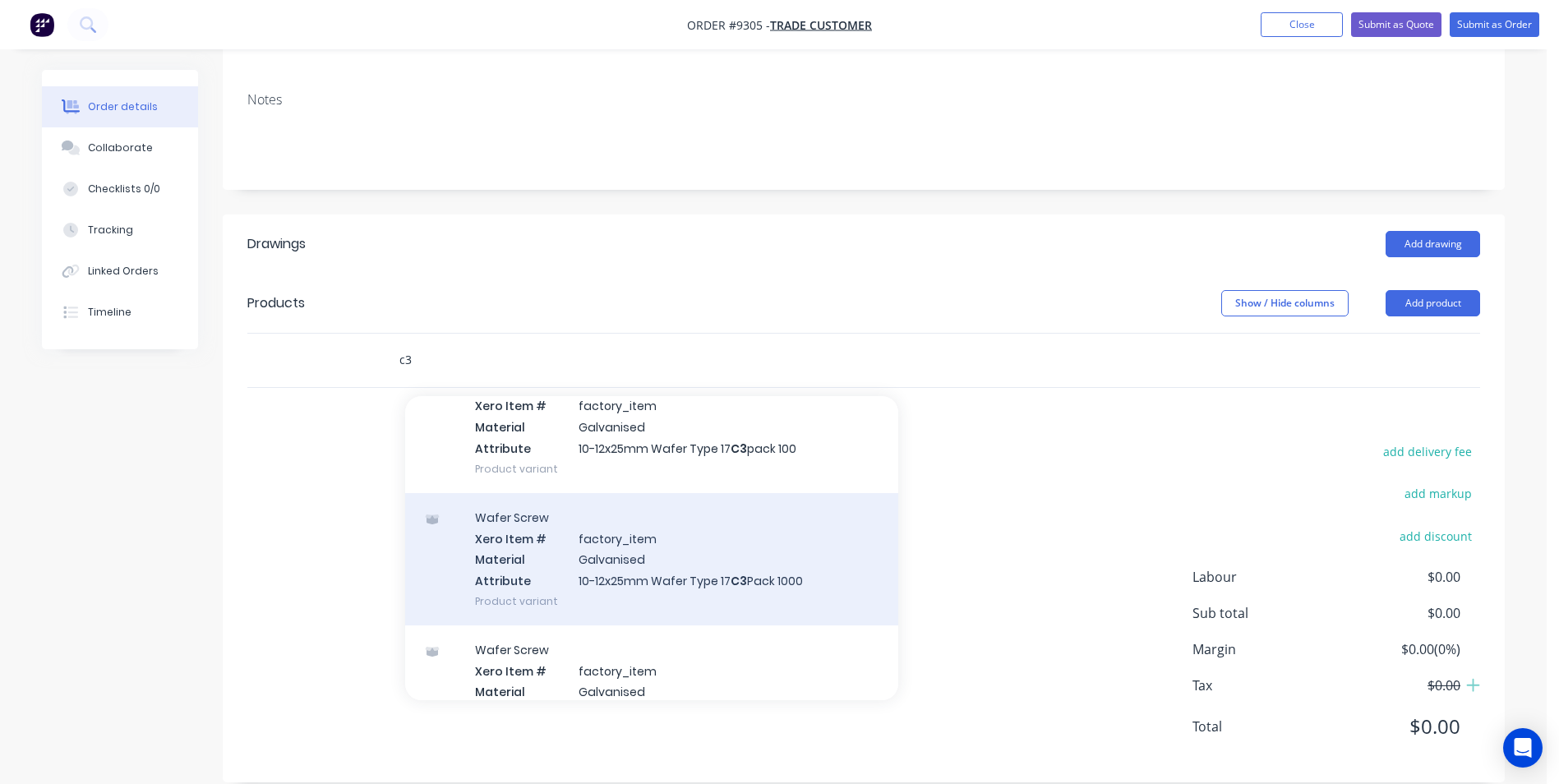
scroll to position [658, 0]
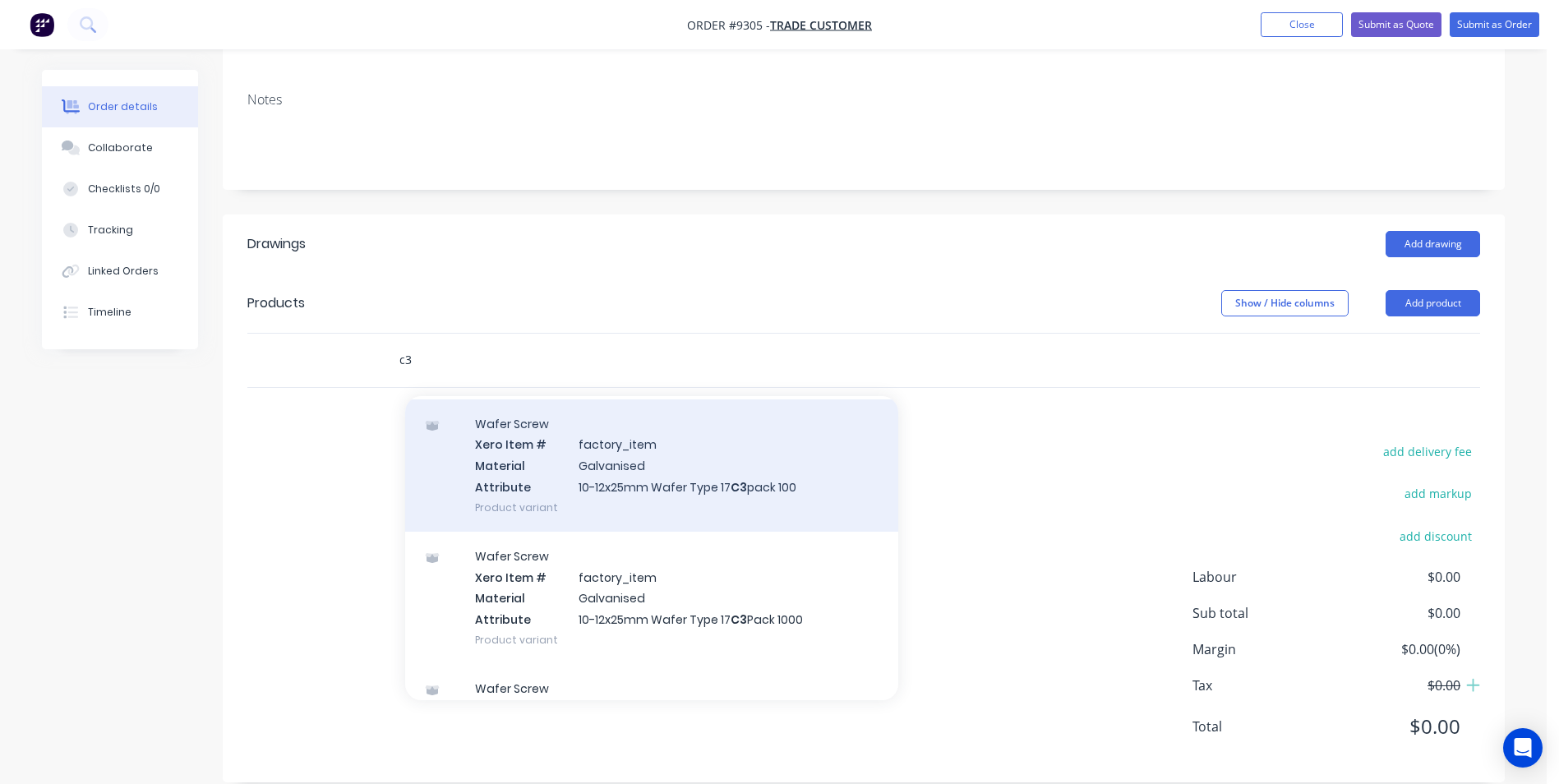
type input "c3"
click at [650, 459] on div "Wafer Screw Xero Item # factory_item Material Galvanised Attribute 10-12x25mm W…" at bounding box center [651, 465] width 493 height 132
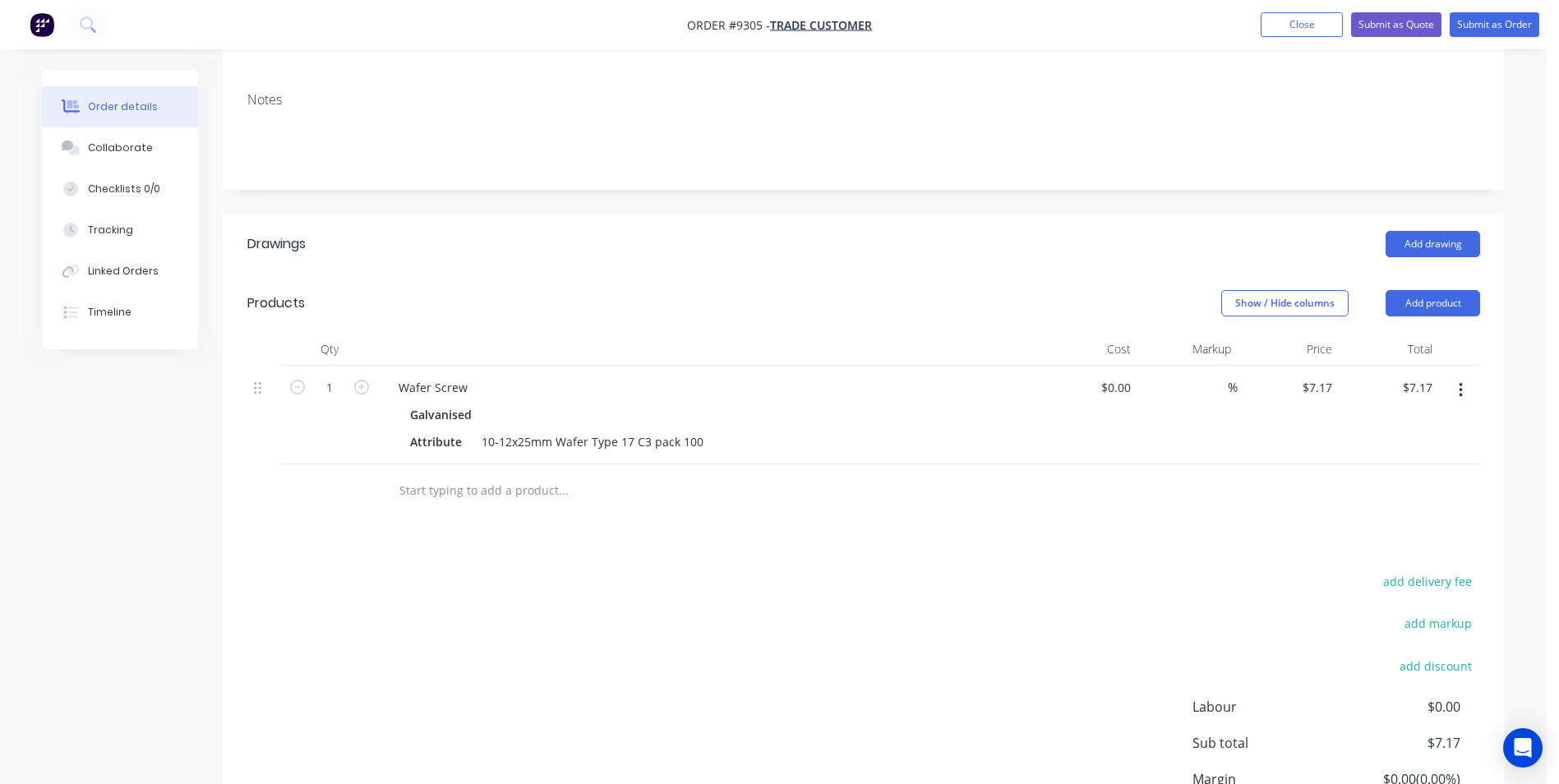
click at [503, 474] on input "text" at bounding box center [562, 491] width 328 height 33
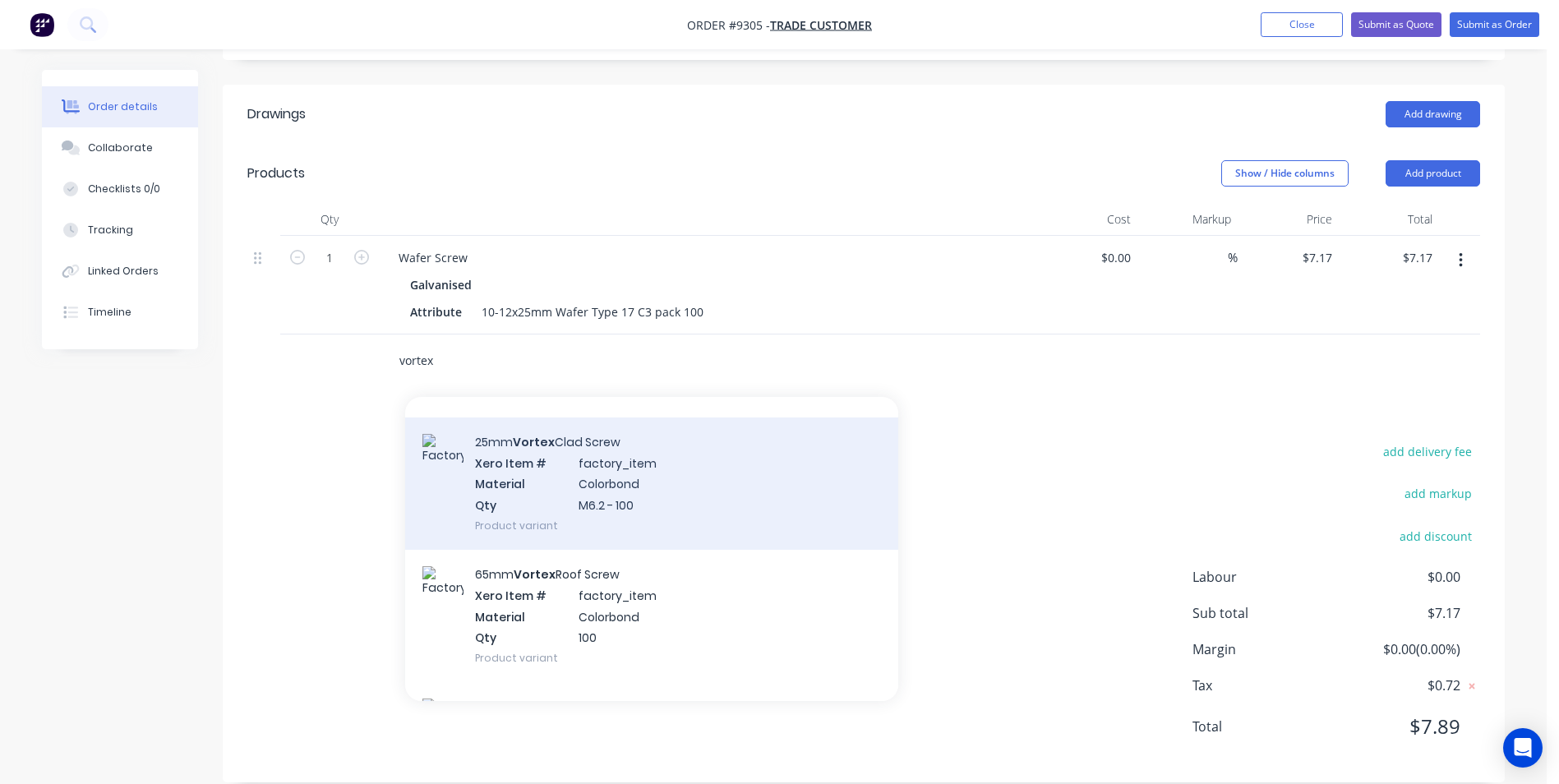
scroll to position [328, 0]
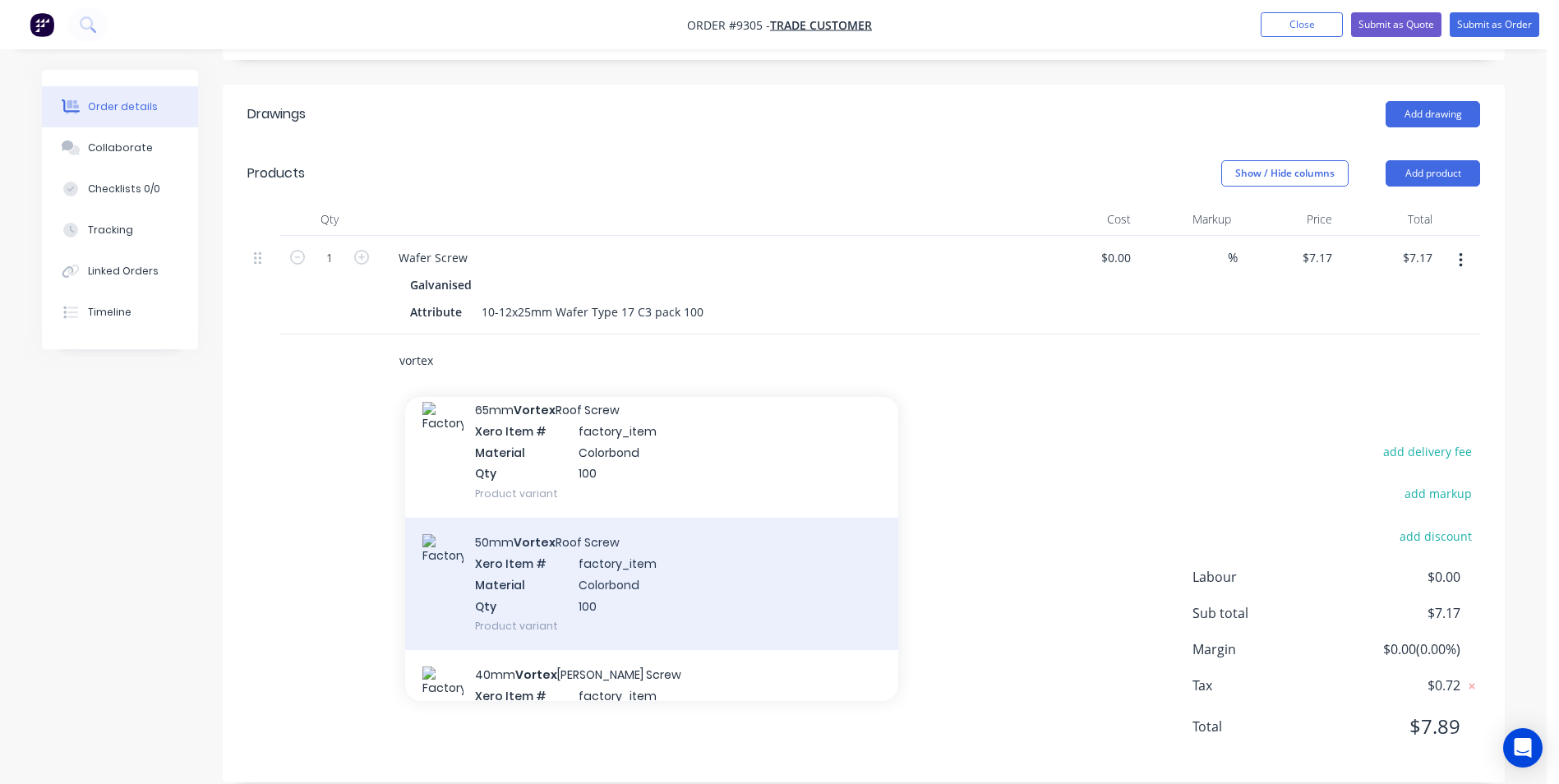
type input "vortex"
click at [597, 564] on div "50mm Vortex Roof Screw Xero Item # factory_item Material Colorbond Qty 100 Prod…" at bounding box center [651, 584] width 493 height 132
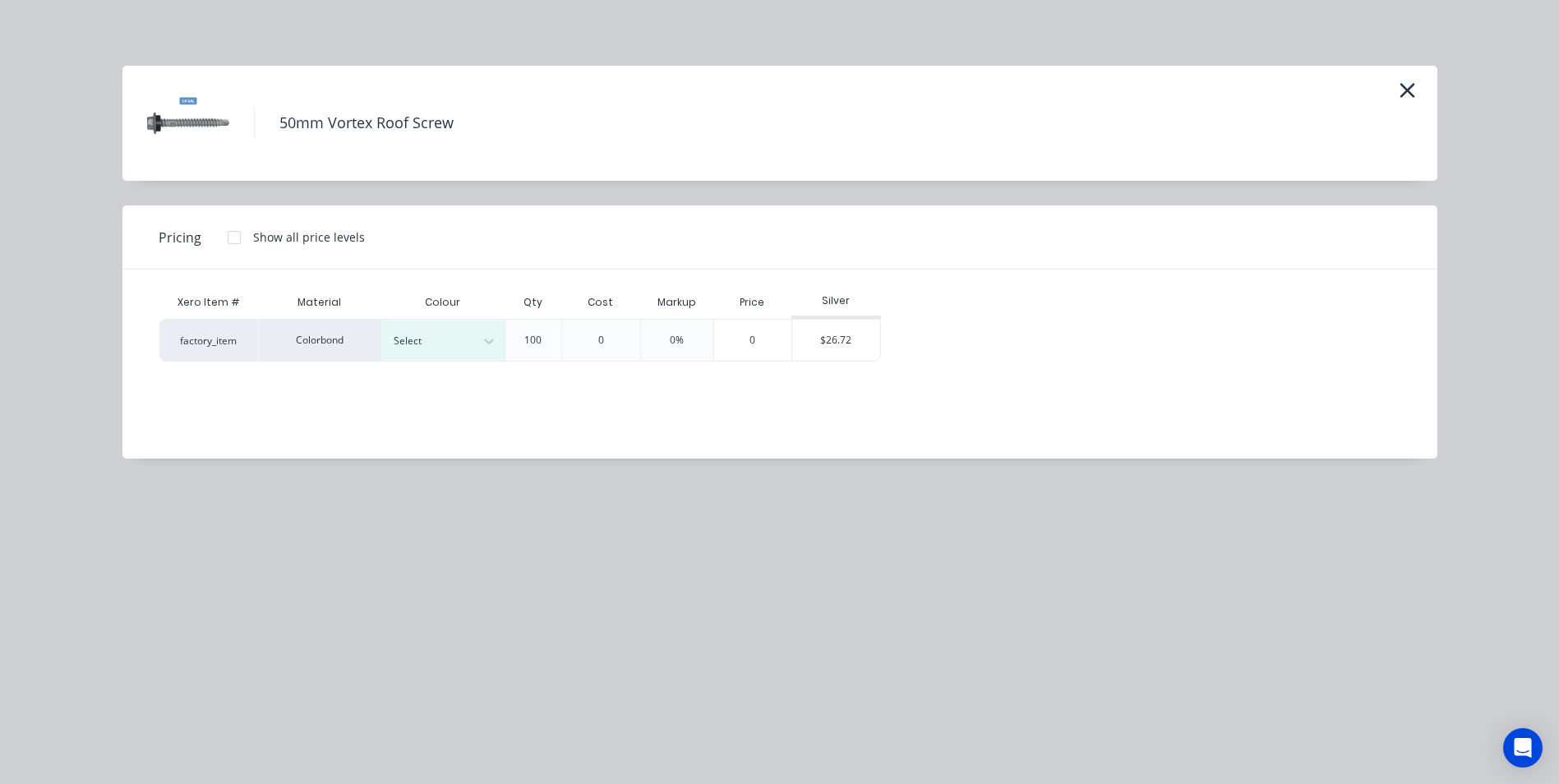
click at [233, 242] on div at bounding box center [234, 238] width 33 height 33
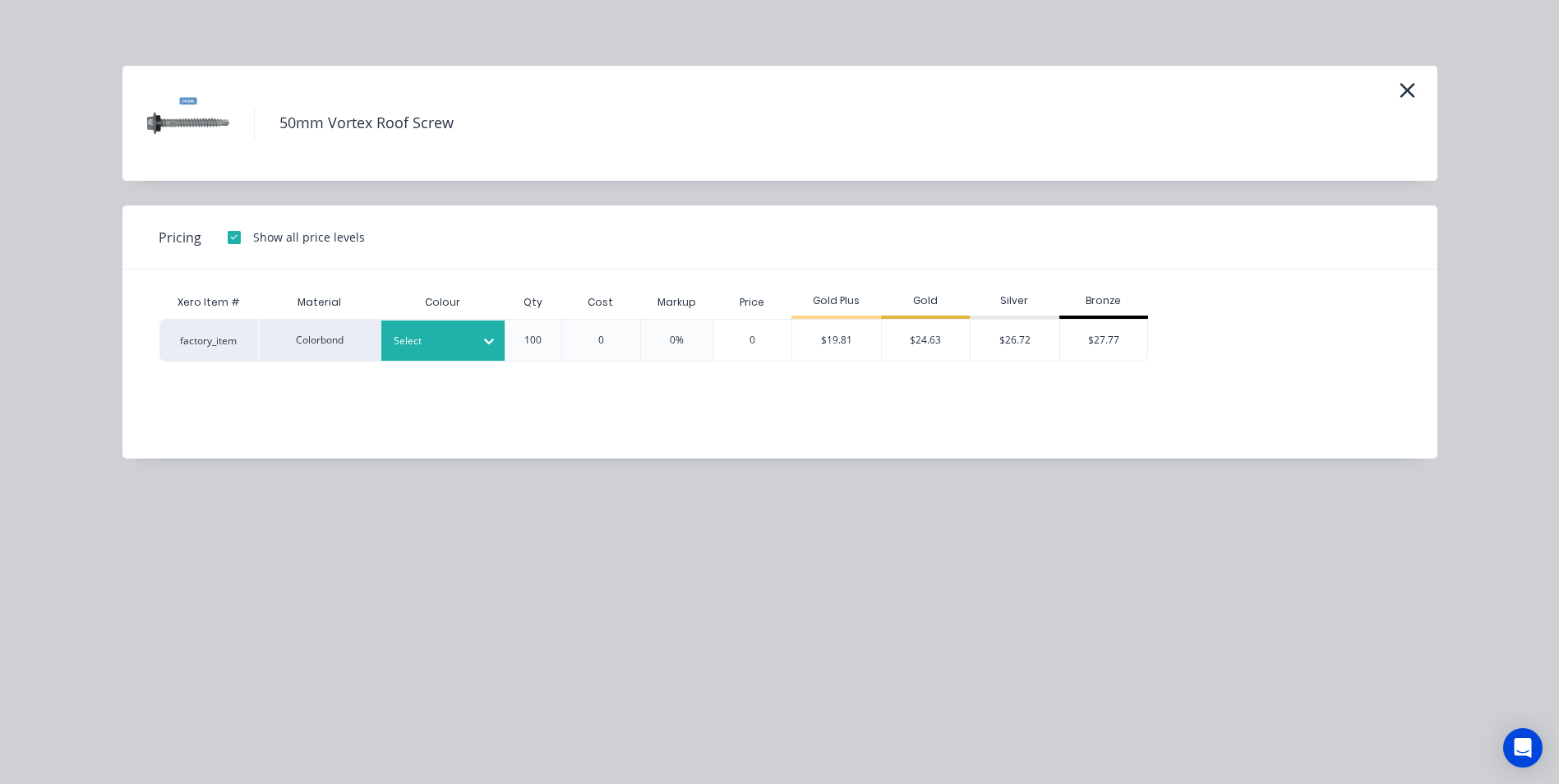
click at [468, 344] on div "Select" at bounding box center [428, 341] width 92 height 22
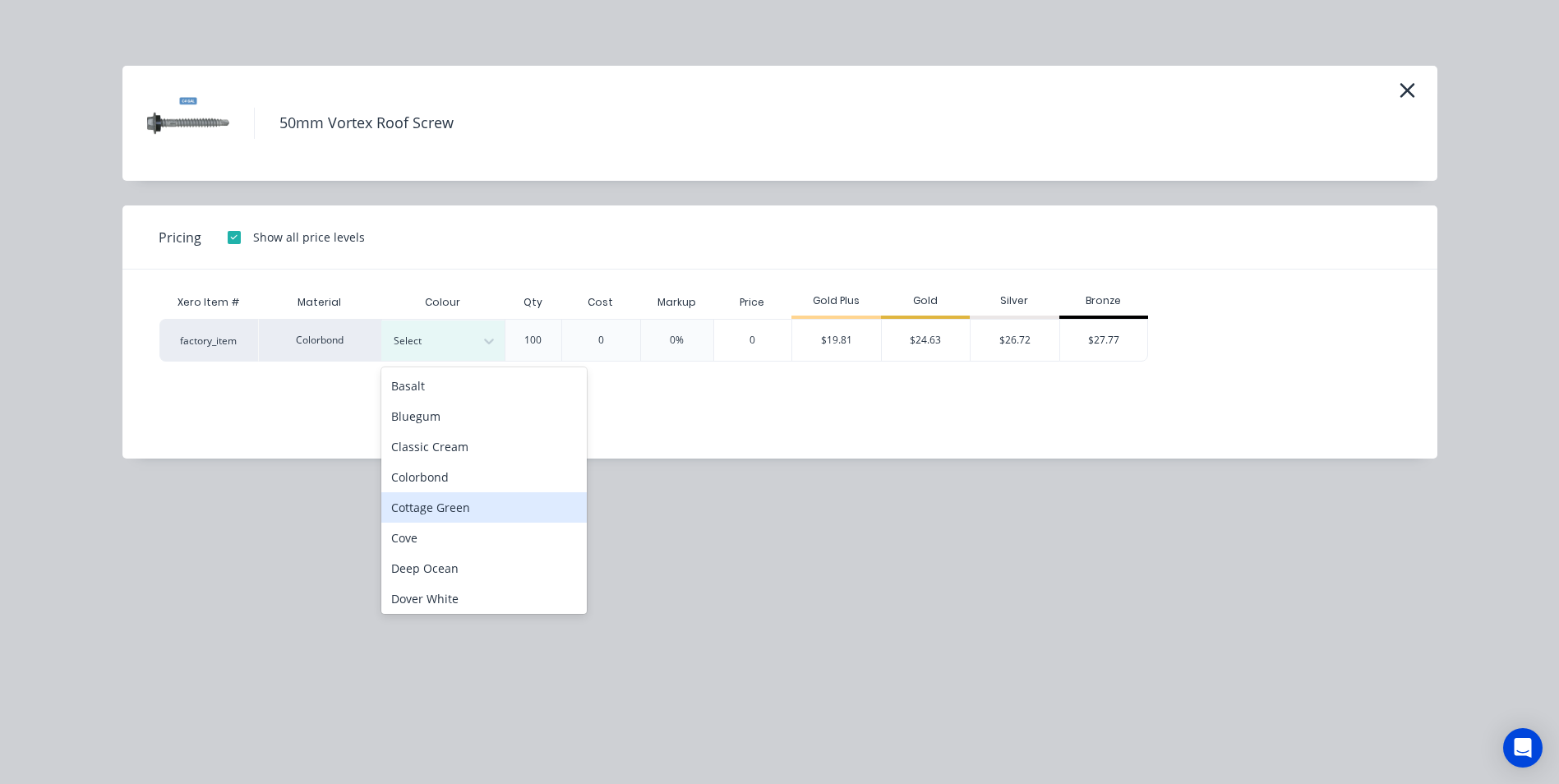
scroll to position [82, 0]
click at [471, 490] on div "Deep Ocean" at bounding box center [484, 486] width 205 height 31
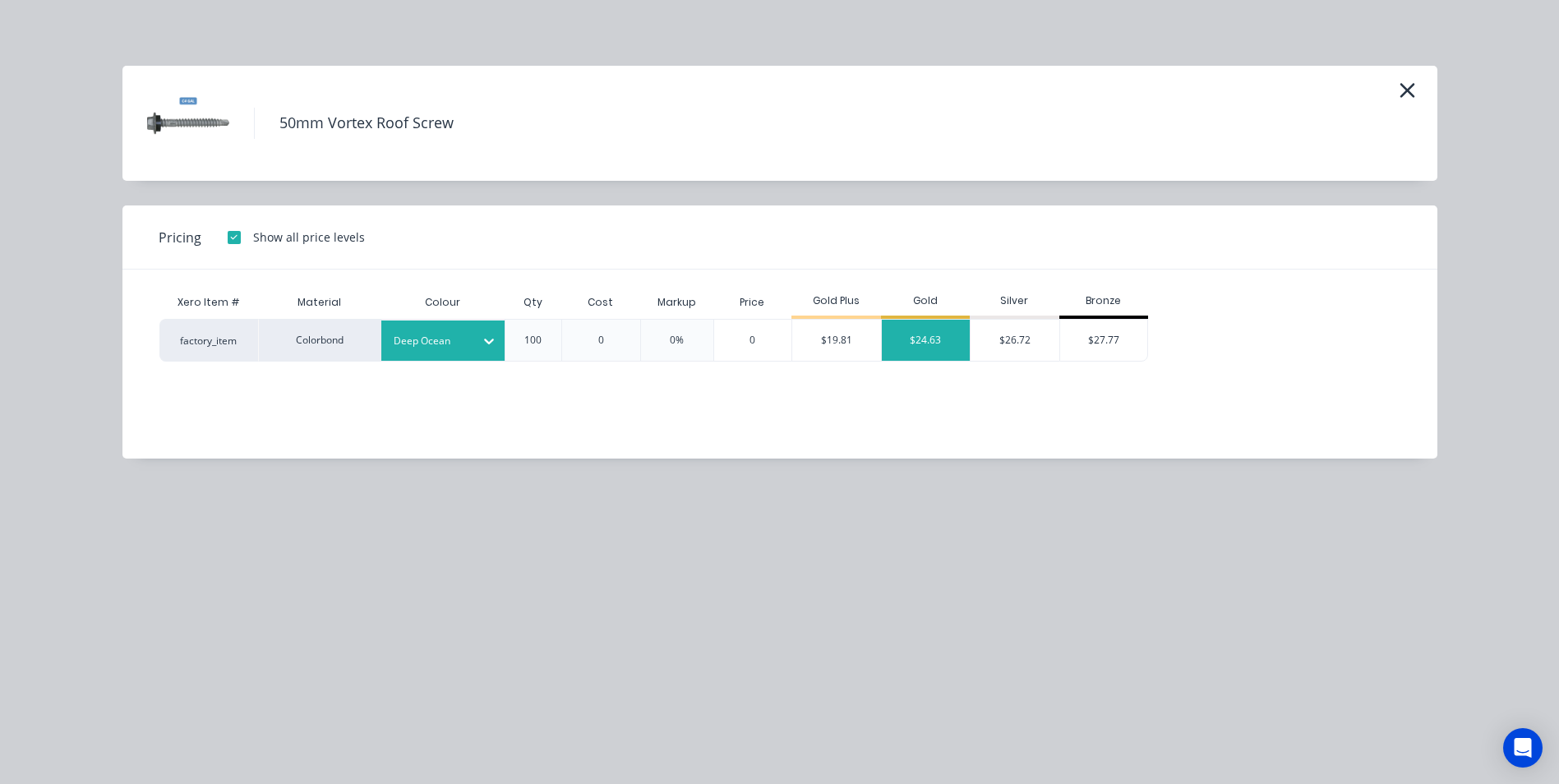
click at [930, 350] on div "$24.63" at bounding box center [925, 339] width 89 height 41
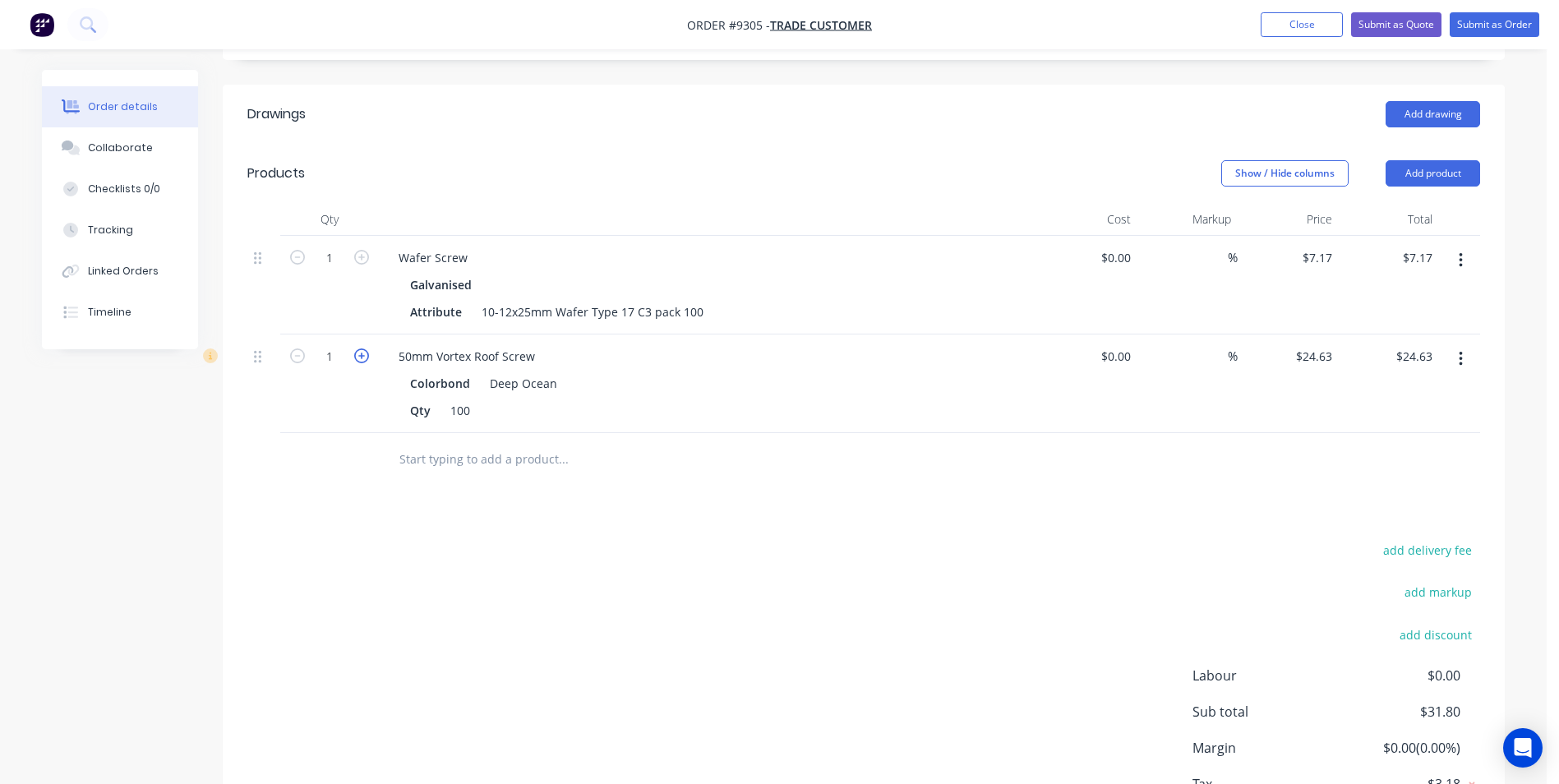
click at [358, 348] on icon "button" at bounding box center [362, 356] width 15 height 15
type input "2"
type input "$49.26"
click at [358, 348] on icon "button" at bounding box center [362, 356] width 15 height 15
type input "3"
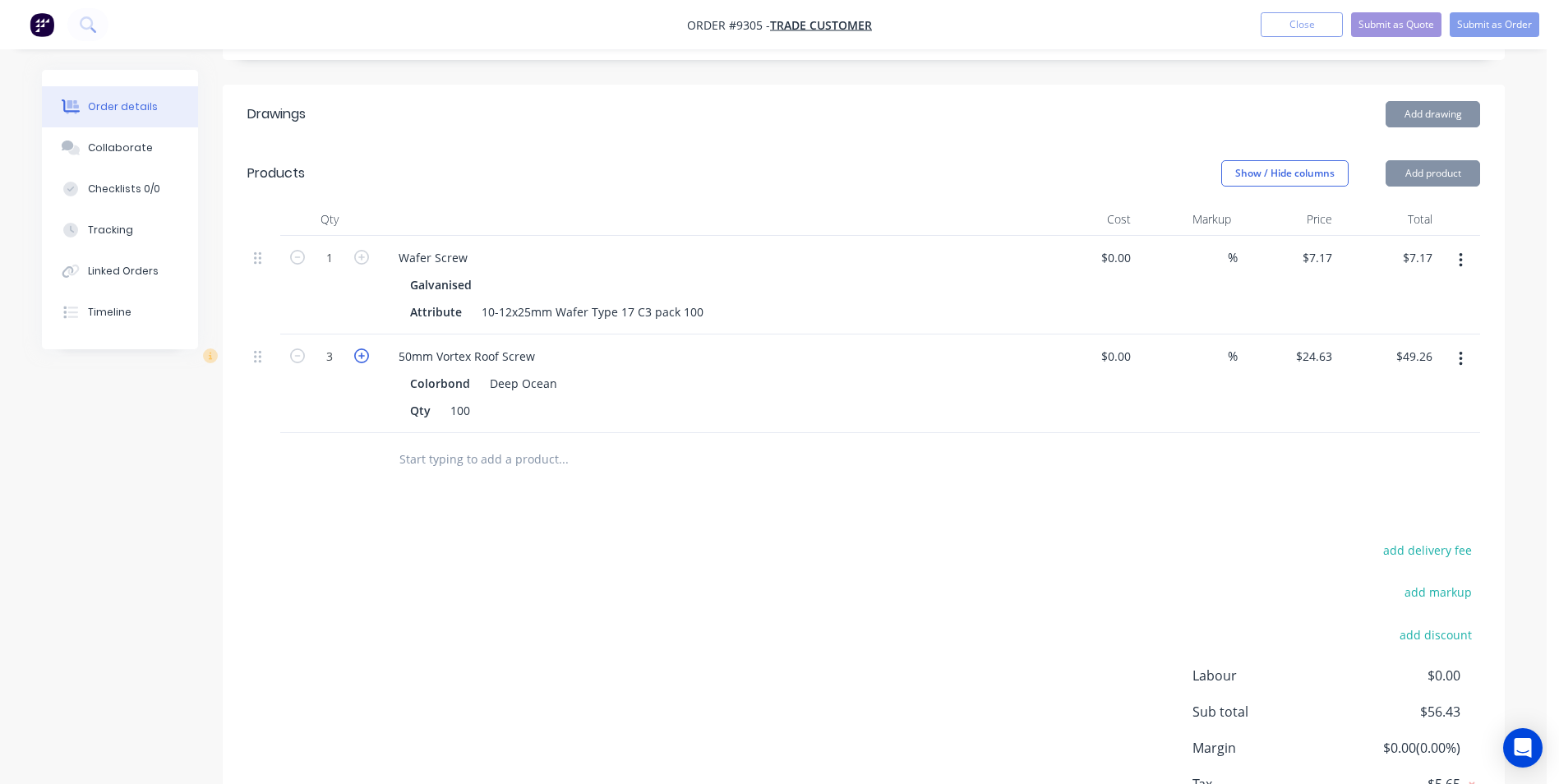
type input "$73.89"
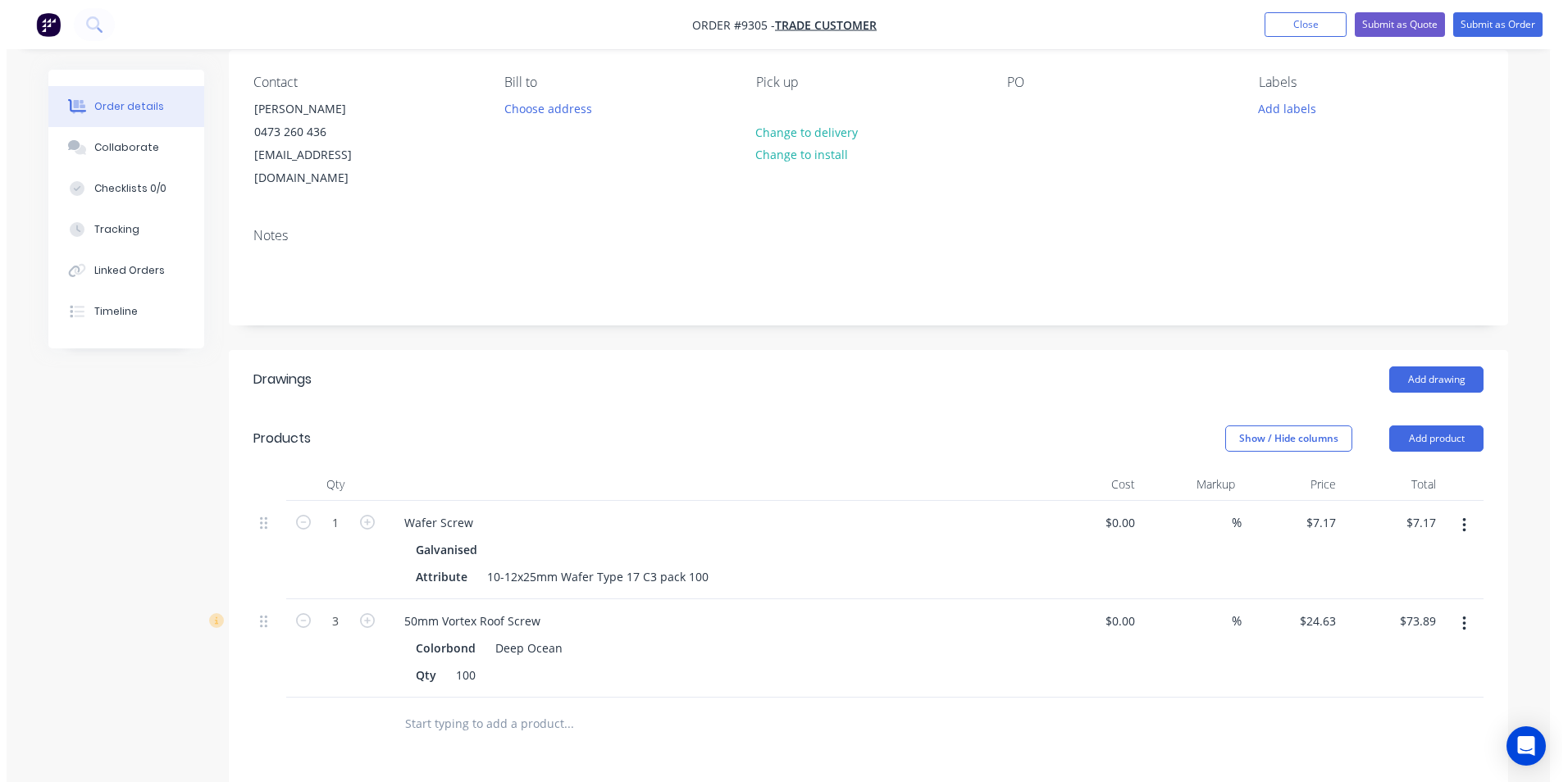
scroll to position [4, 0]
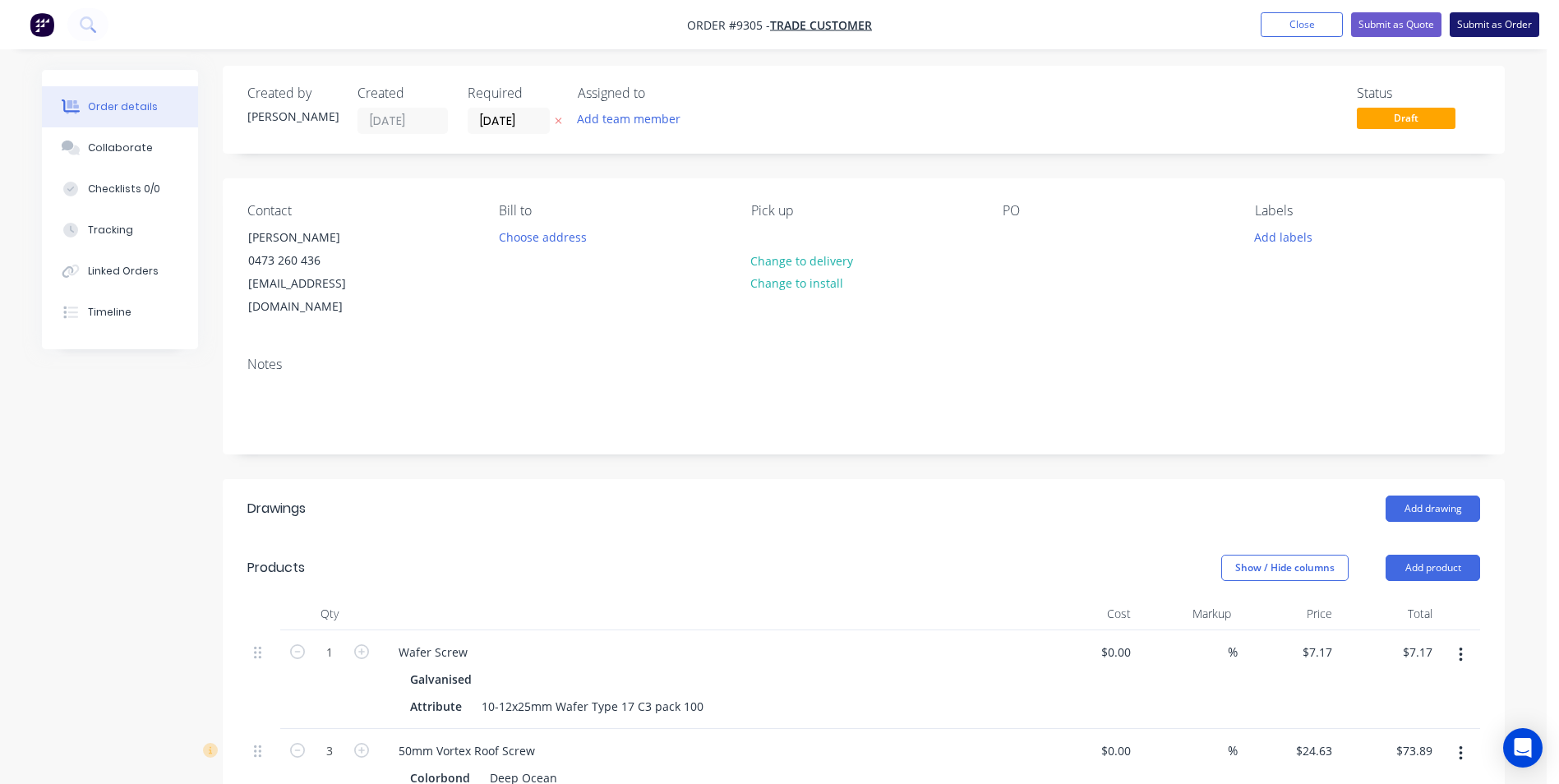
click at [1465, 31] on button "Submit as Order" at bounding box center [1494, 25] width 90 height 25
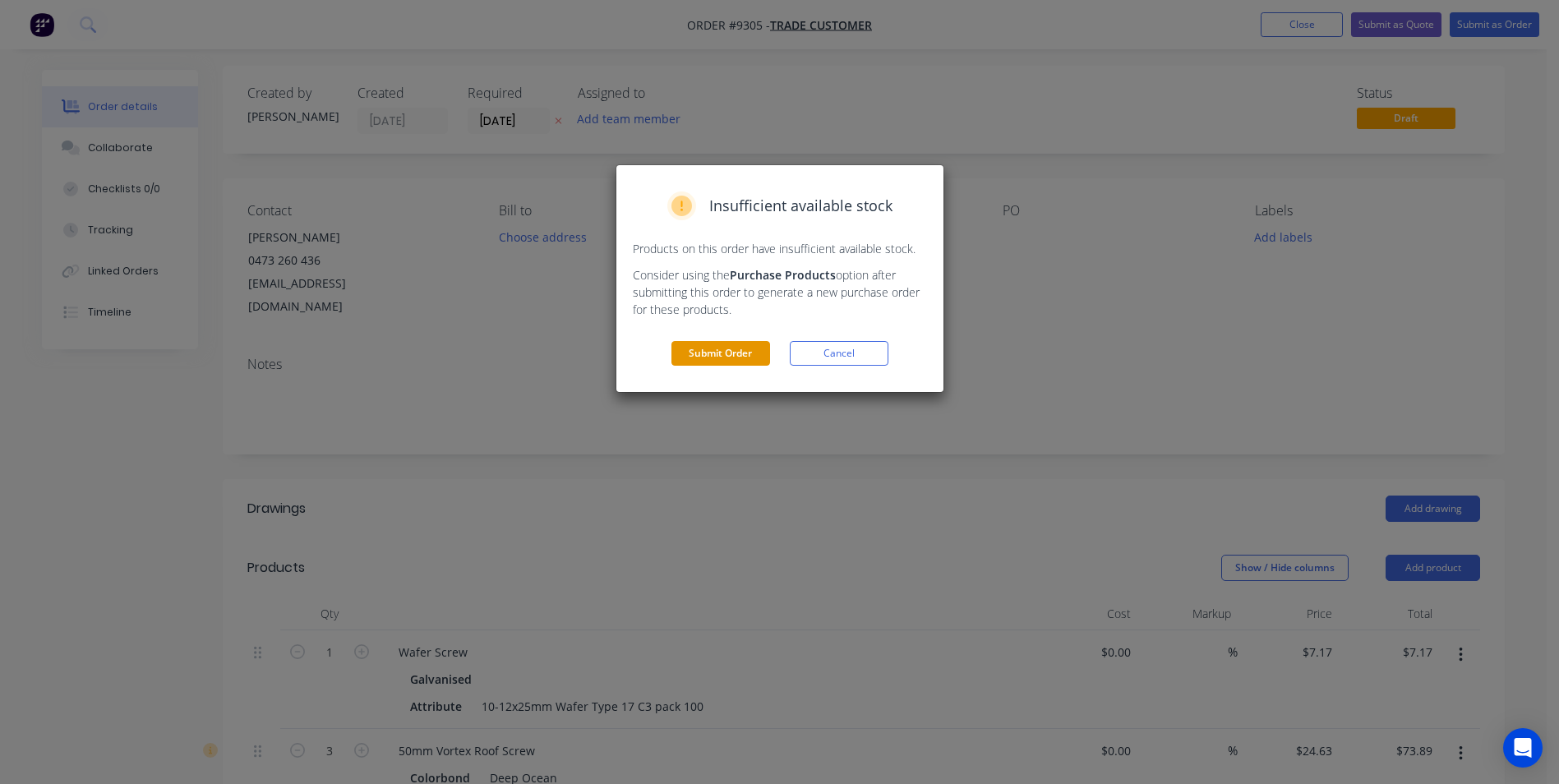
click at [743, 362] on button "Submit Order" at bounding box center [720, 353] width 99 height 25
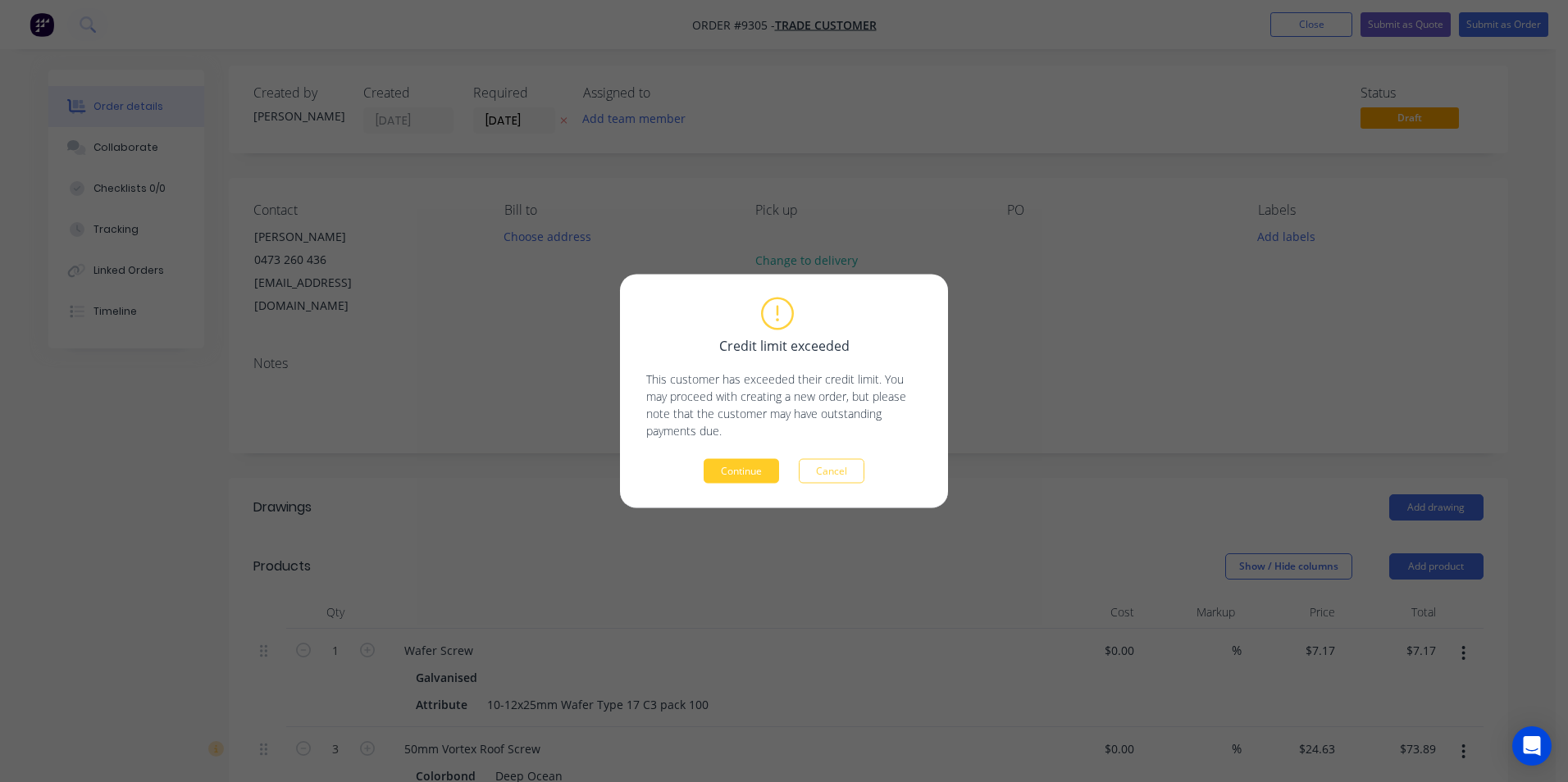
click at [744, 472] on button "Continue" at bounding box center [741, 471] width 75 height 25
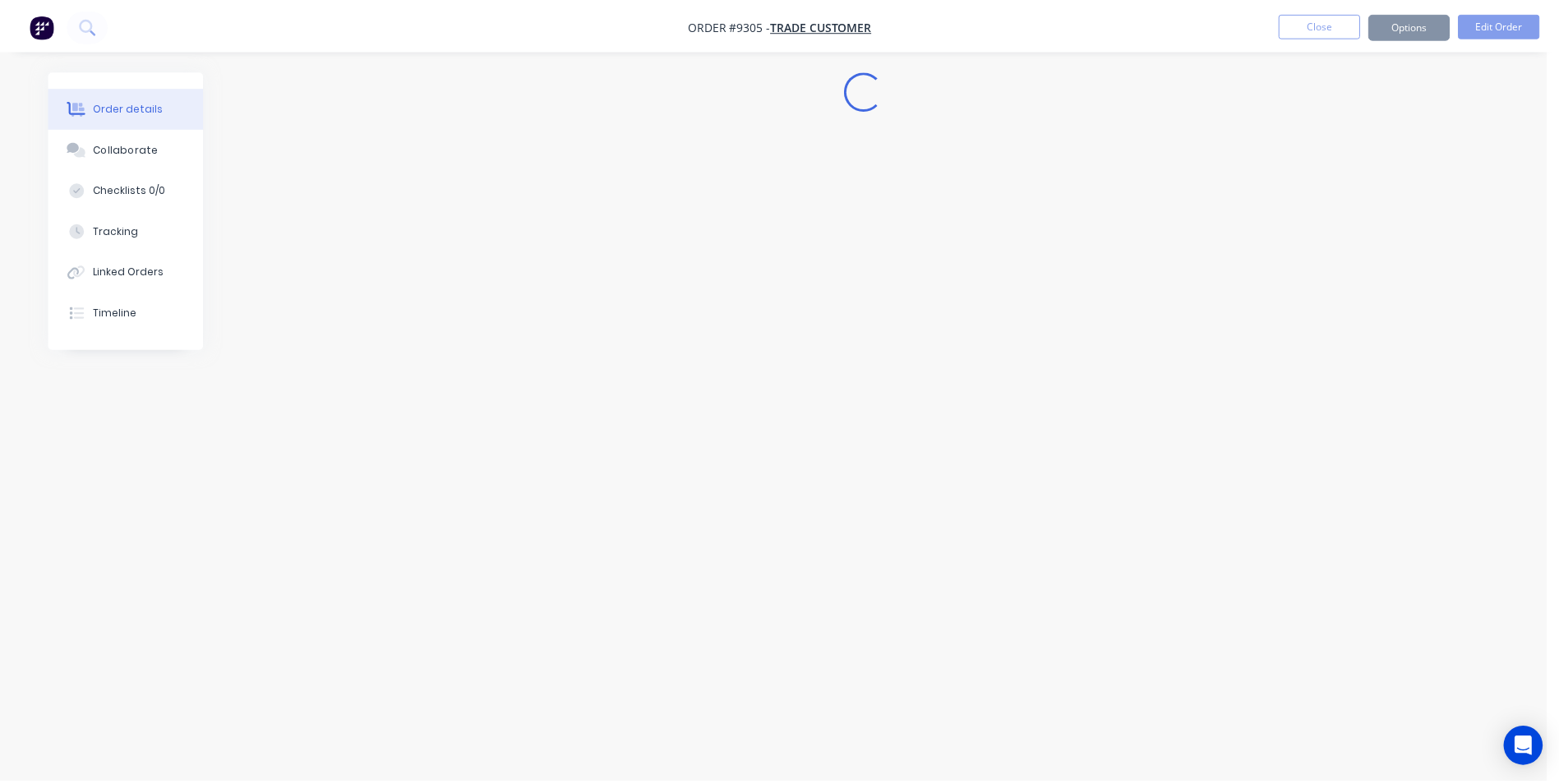
scroll to position [0, 0]
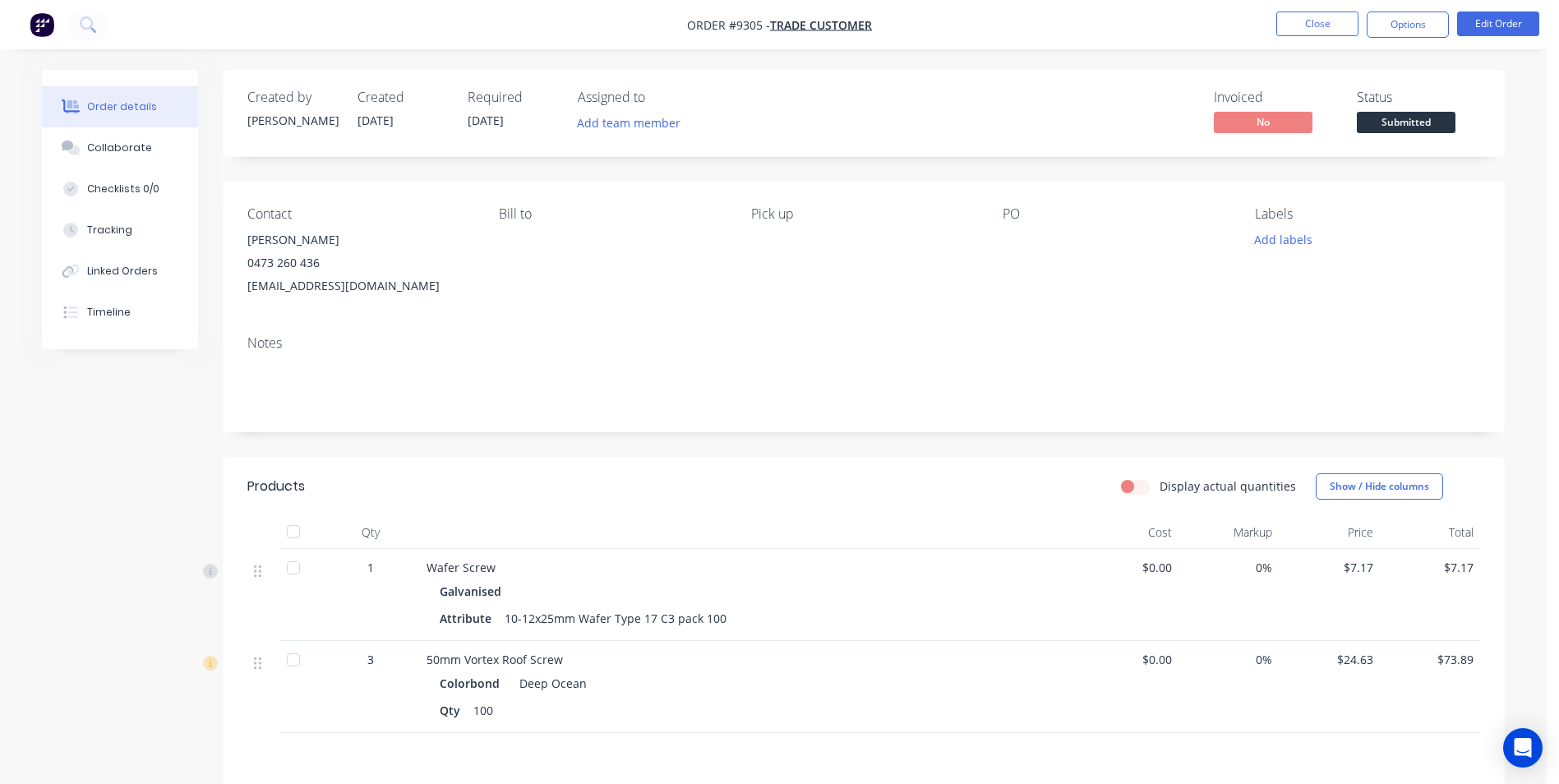
click at [1423, 127] on span "Submitted" at bounding box center [1406, 121] width 99 height 21
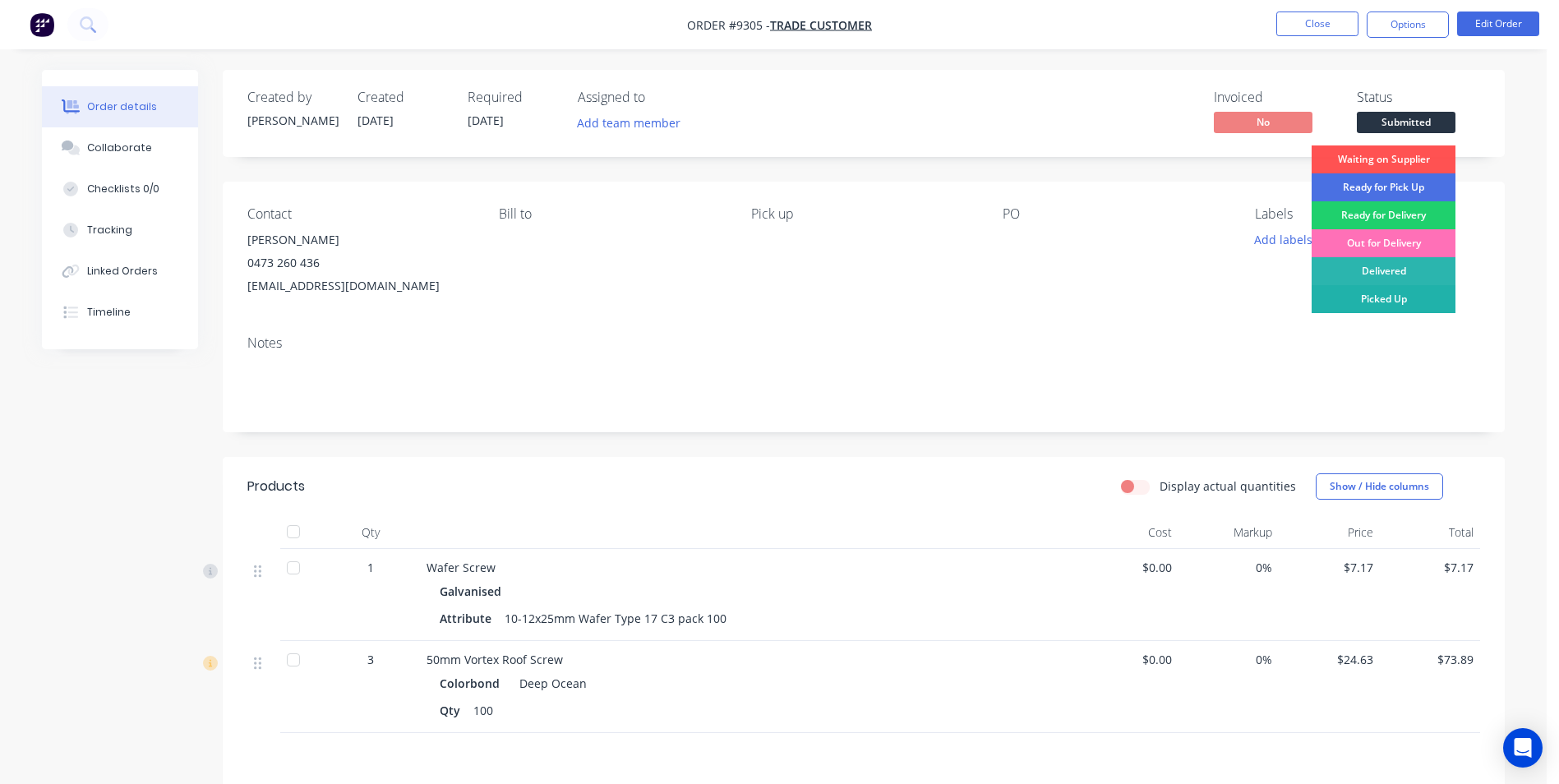
click at [1419, 289] on div "Picked Up" at bounding box center [1383, 299] width 144 height 28
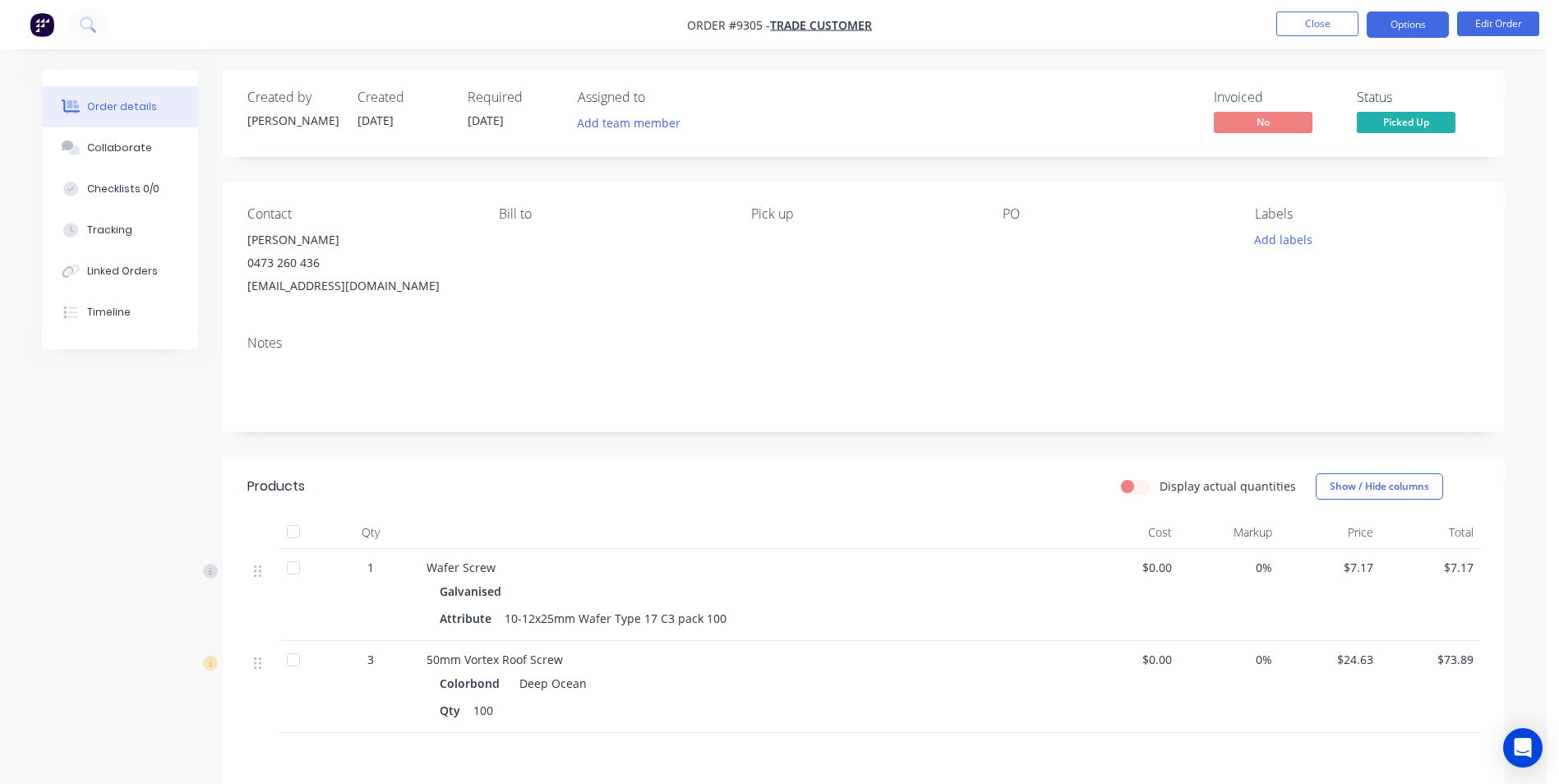
click at [1426, 20] on button "Options" at bounding box center [1408, 25] width 82 height 27
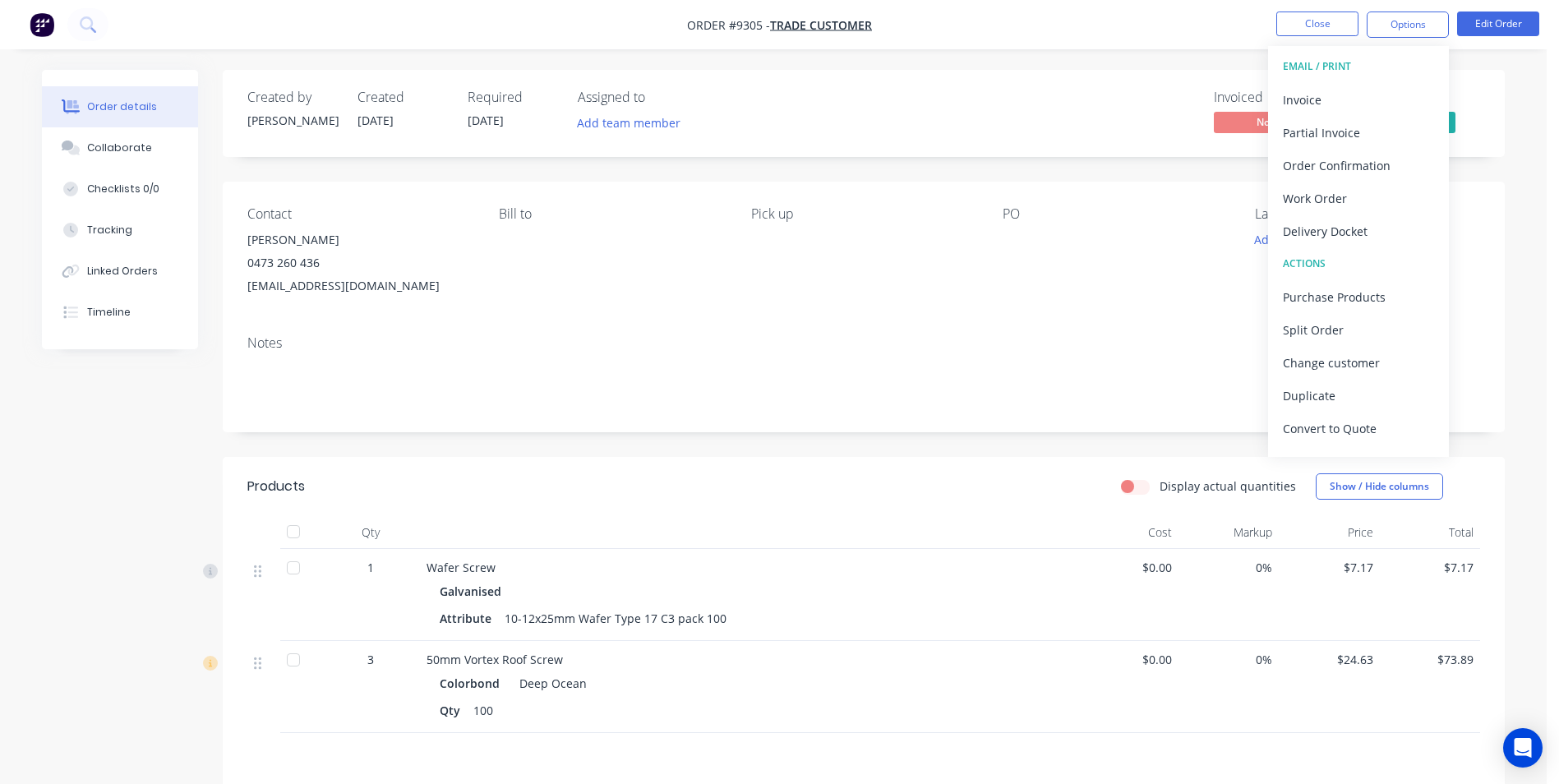
click at [1331, 82] on button "EMAIL / PRINT" at bounding box center [1358, 67] width 180 height 33
click at [1325, 96] on div "Invoice" at bounding box center [1359, 100] width 151 height 24
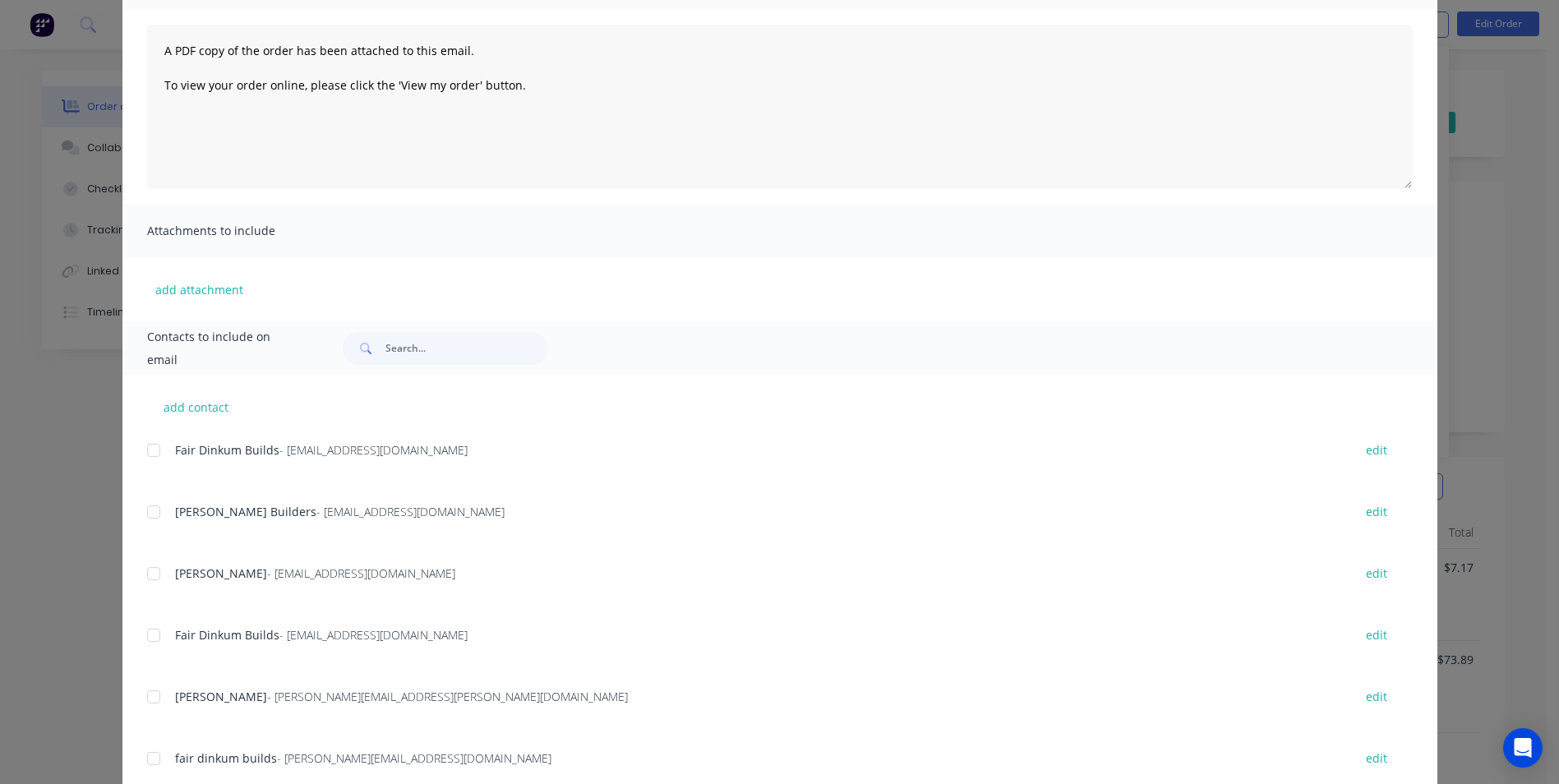
scroll to position [165, 0]
click at [427, 340] on input "text" at bounding box center [467, 347] width 163 height 33
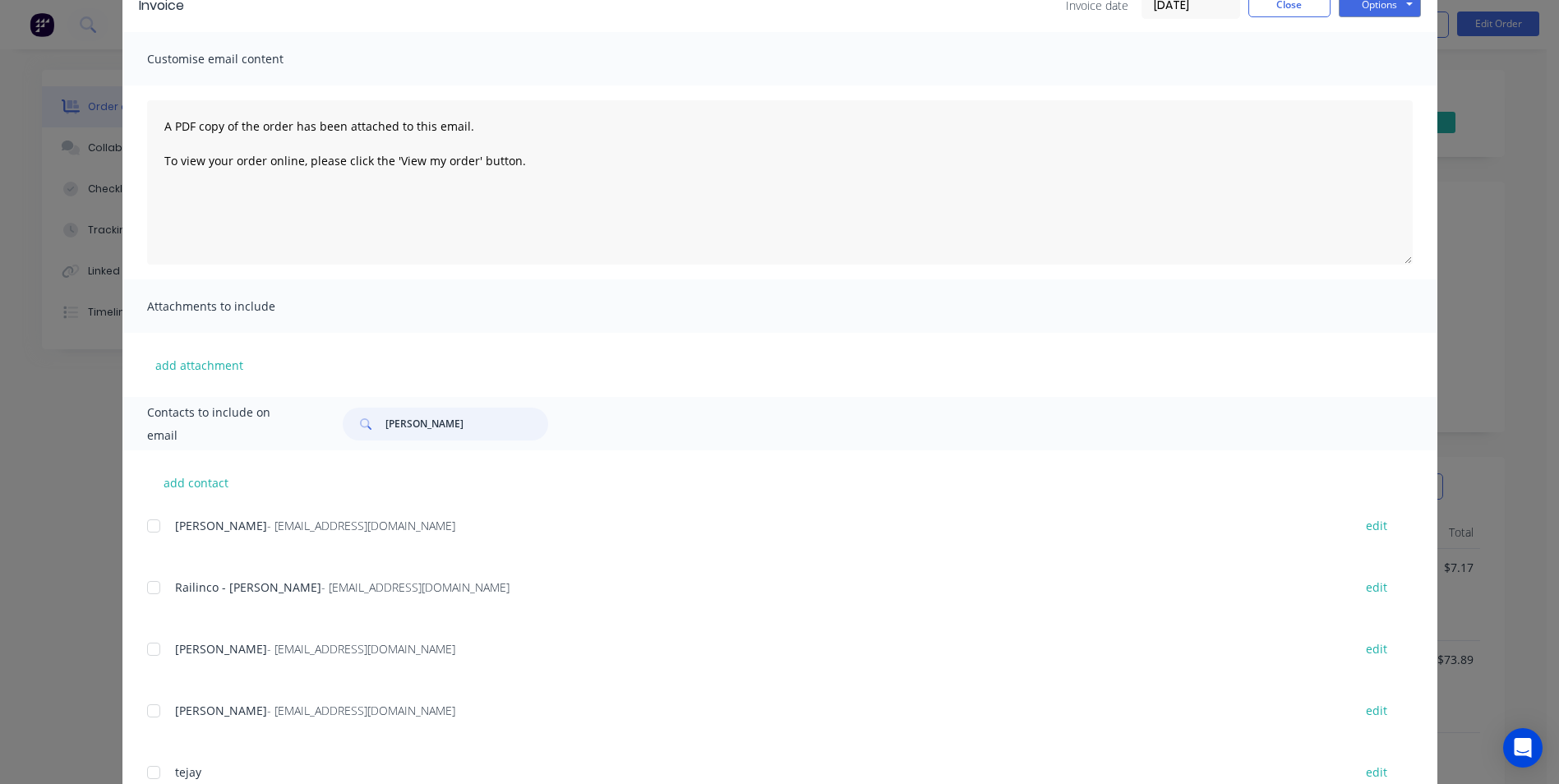
scroll to position [210, 0]
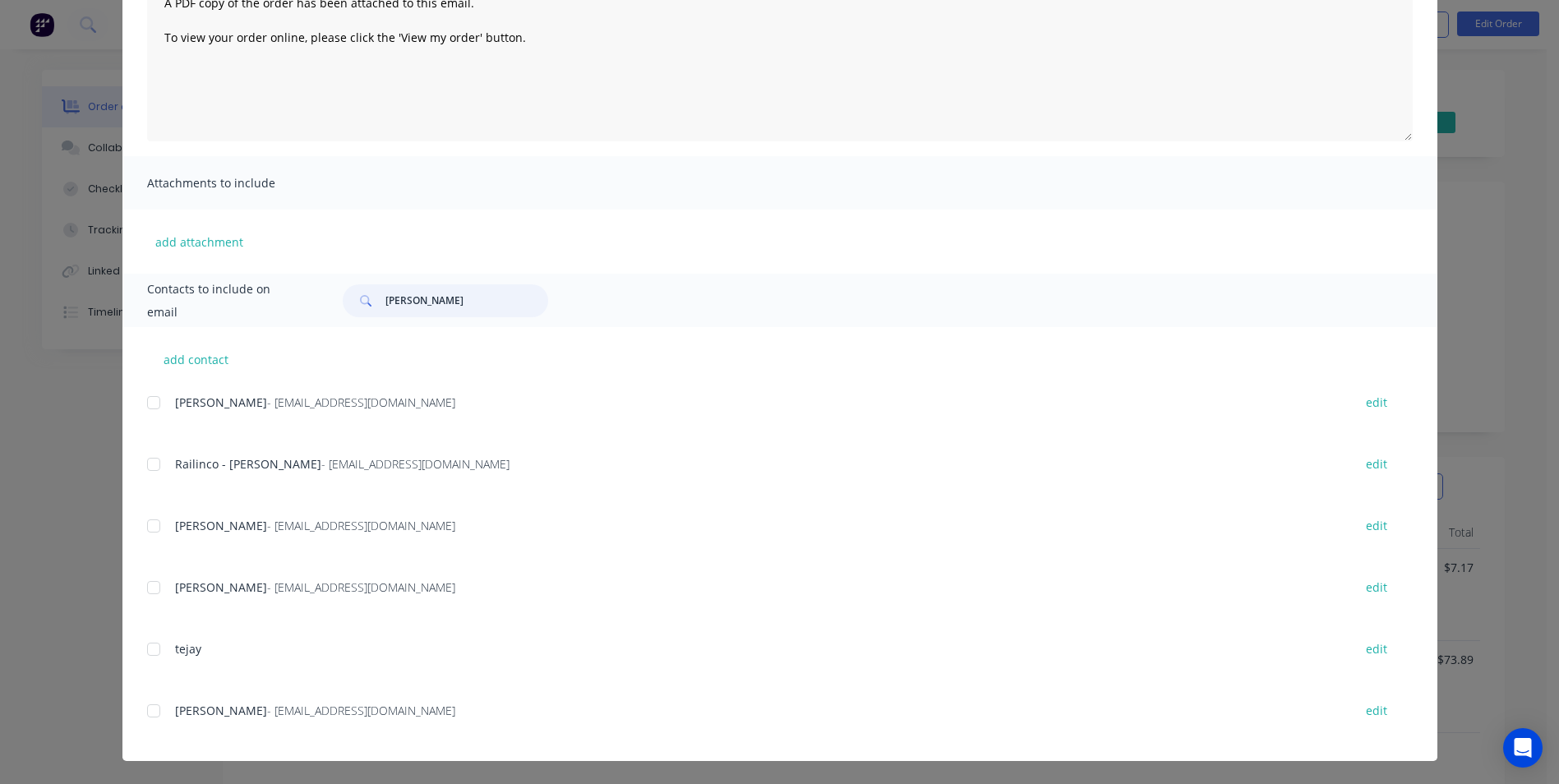
click at [152, 722] on div at bounding box center [154, 711] width 33 height 33
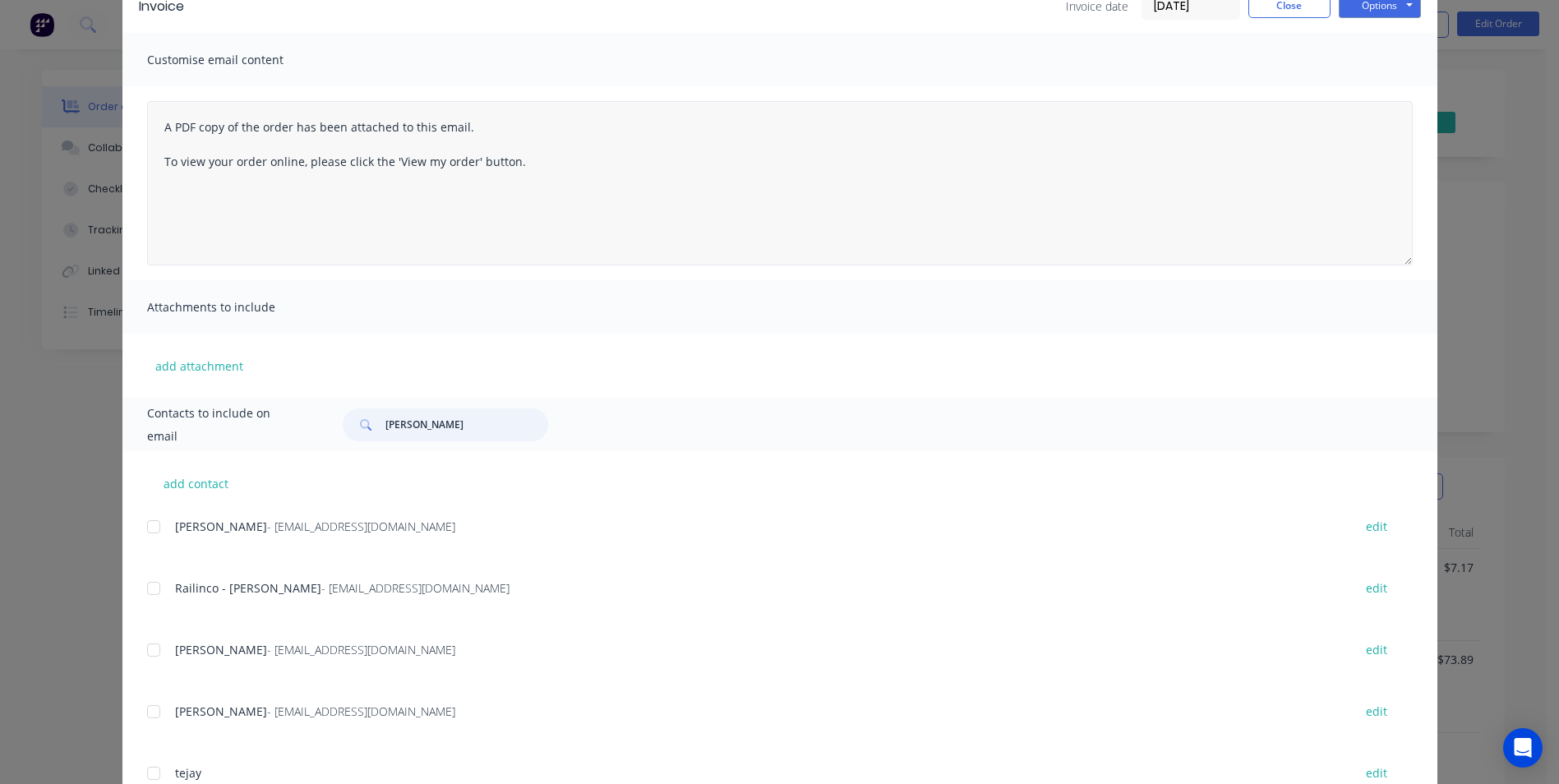
scroll to position [0, 0]
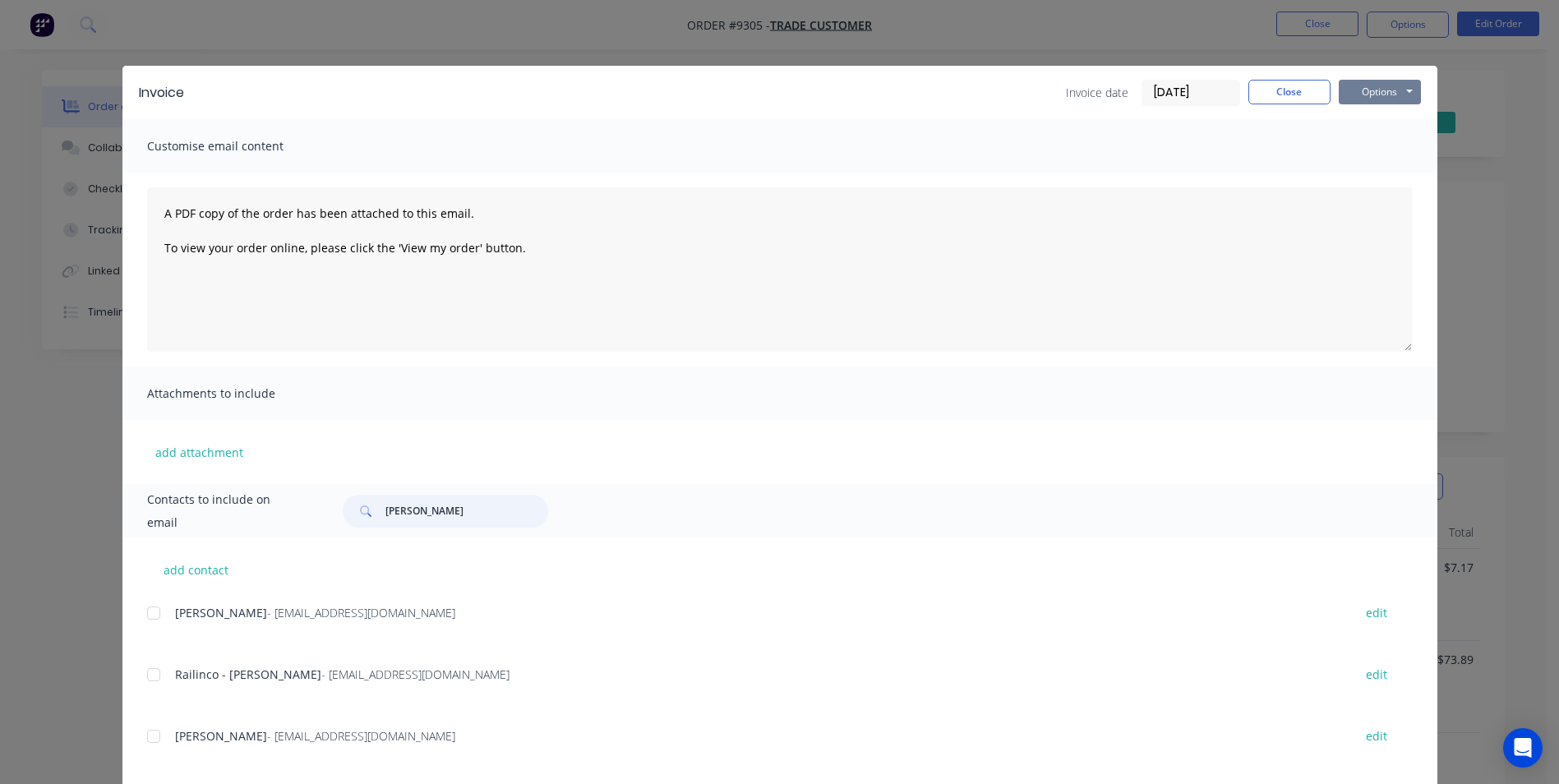
type input "jay"
click at [1386, 100] on button "Options" at bounding box center [1379, 92] width 82 height 25
click at [1382, 169] on button "Email" at bounding box center [1391, 175] width 106 height 27
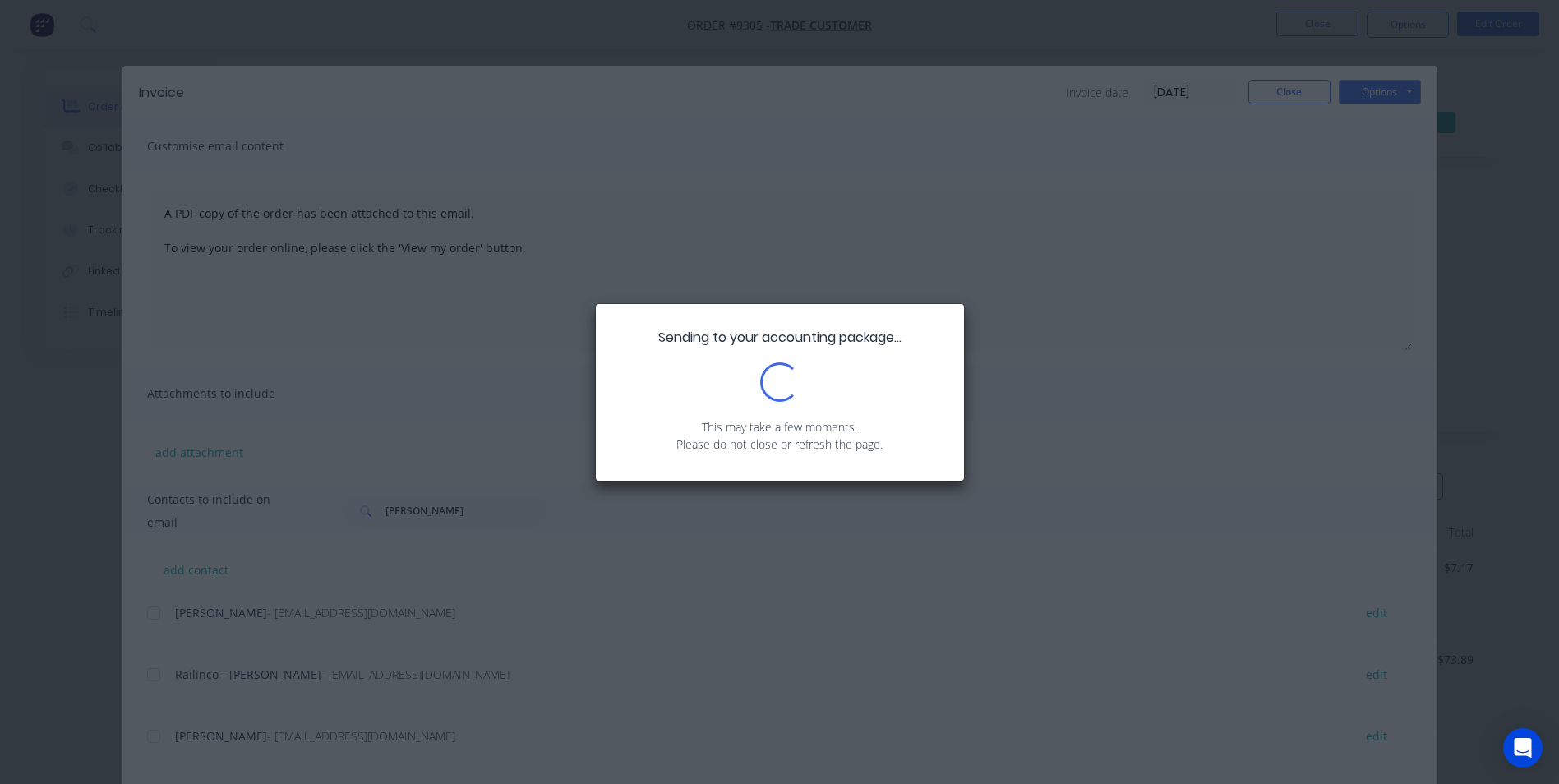
click at [1305, 93] on div "Sending to your accounting package... Loading... This may take a few moments. P…" at bounding box center [779, 392] width 1559 height 784
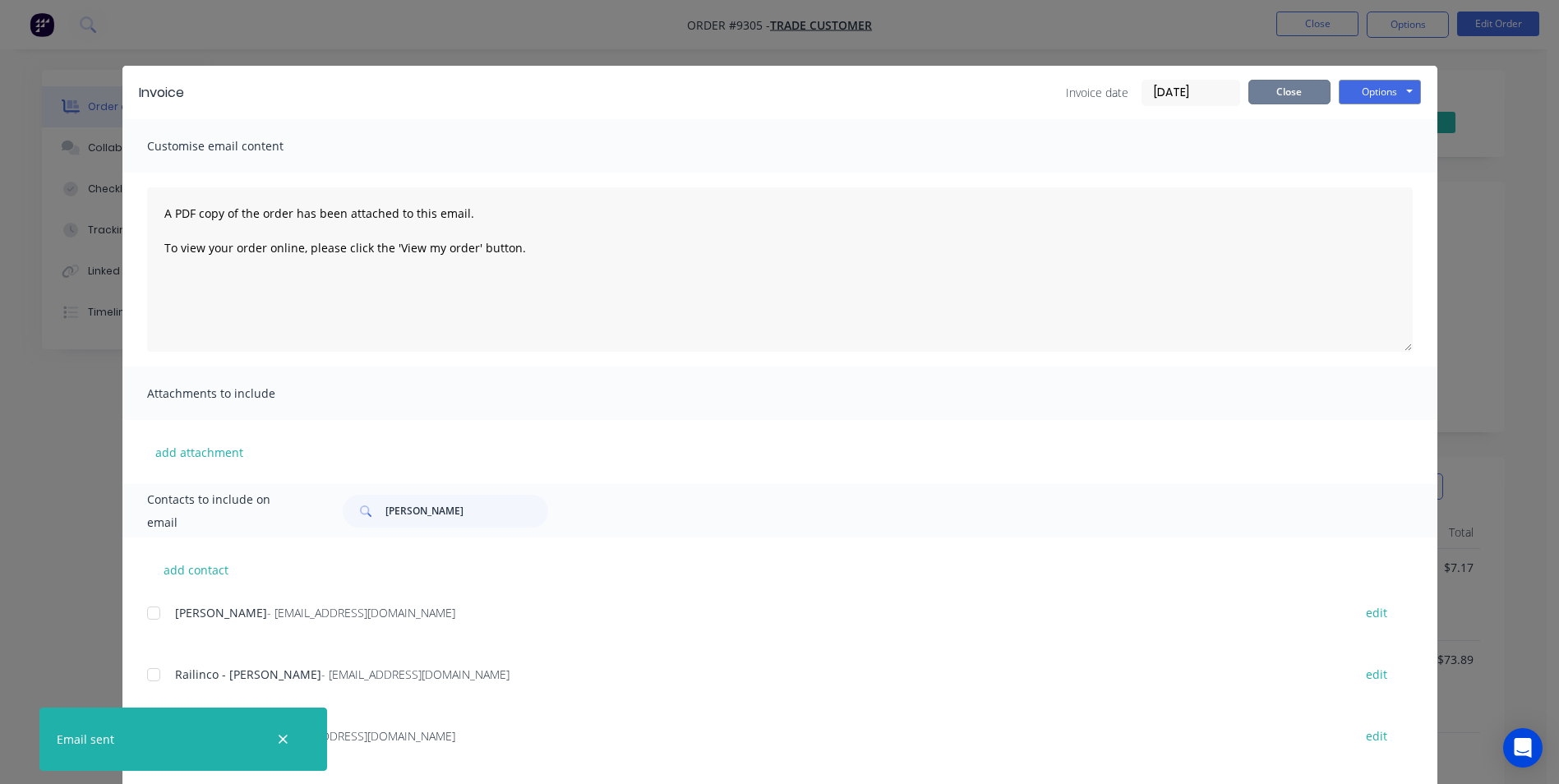
click at [1282, 95] on button "Close" at bounding box center [1289, 92] width 82 height 25
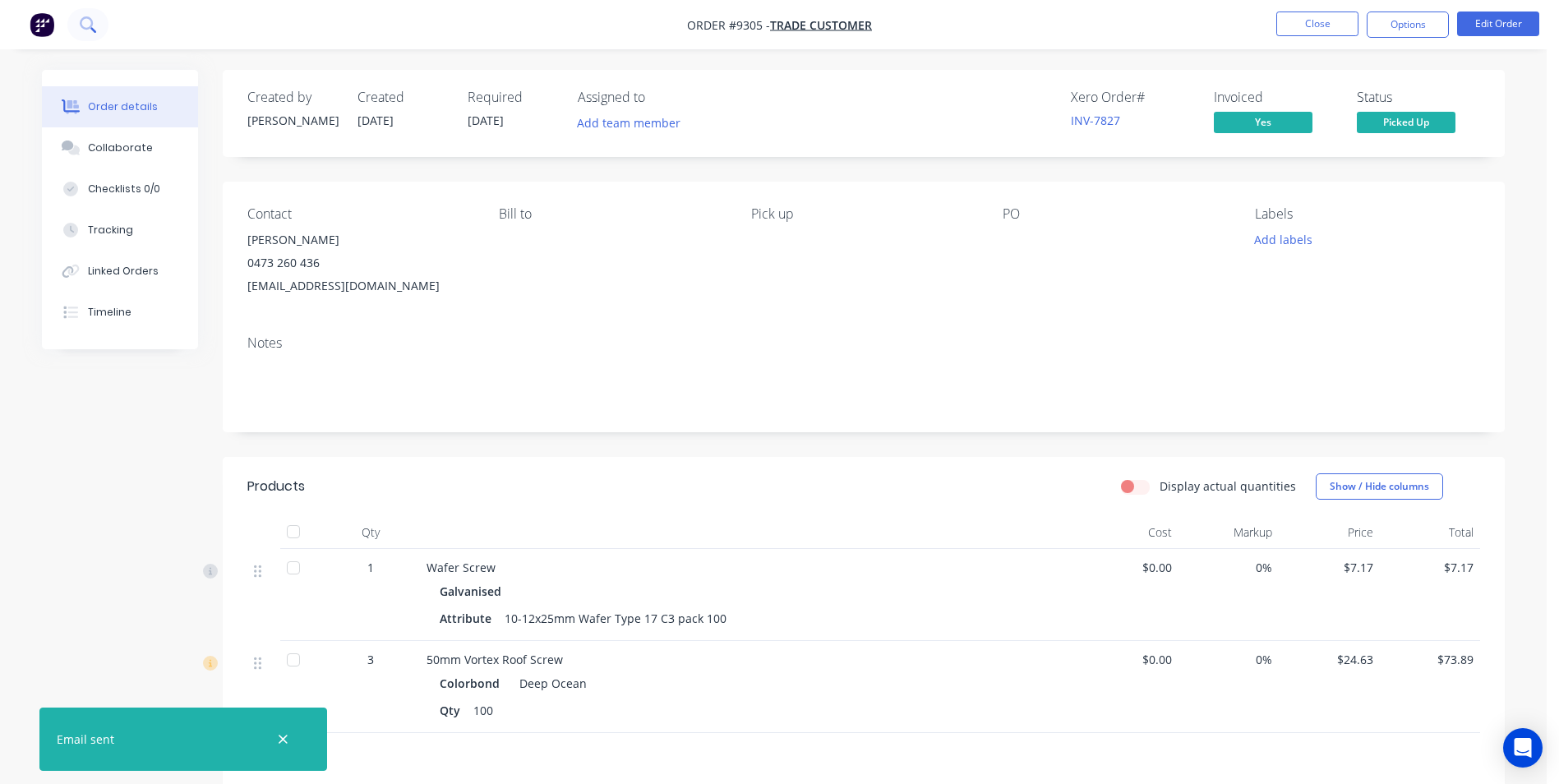
click at [91, 10] on button at bounding box center [87, 25] width 41 height 33
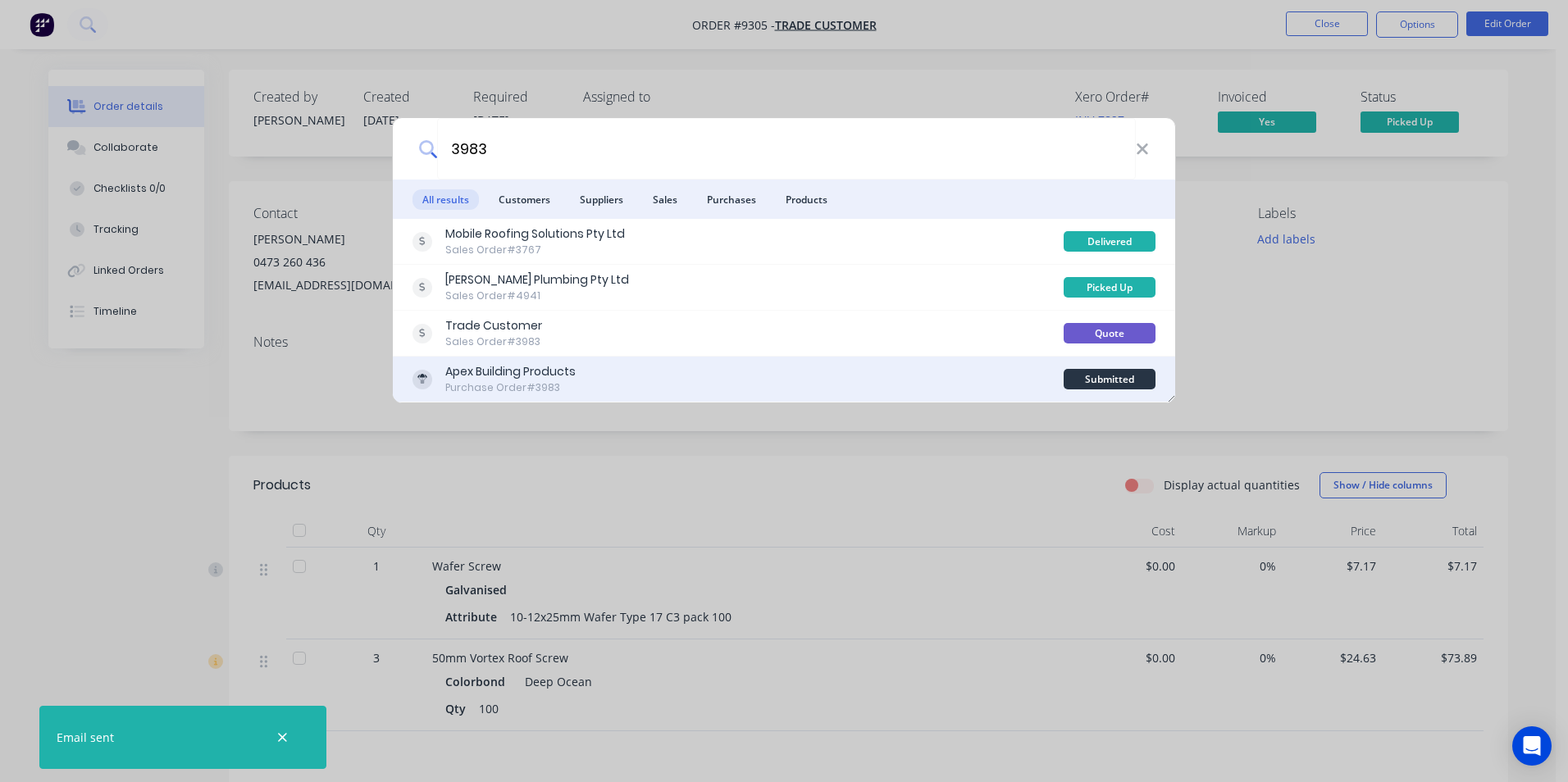
type input "3983"
click at [704, 391] on div "Apex Building Products Purchase Order #3983" at bounding box center [738, 379] width 651 height 32
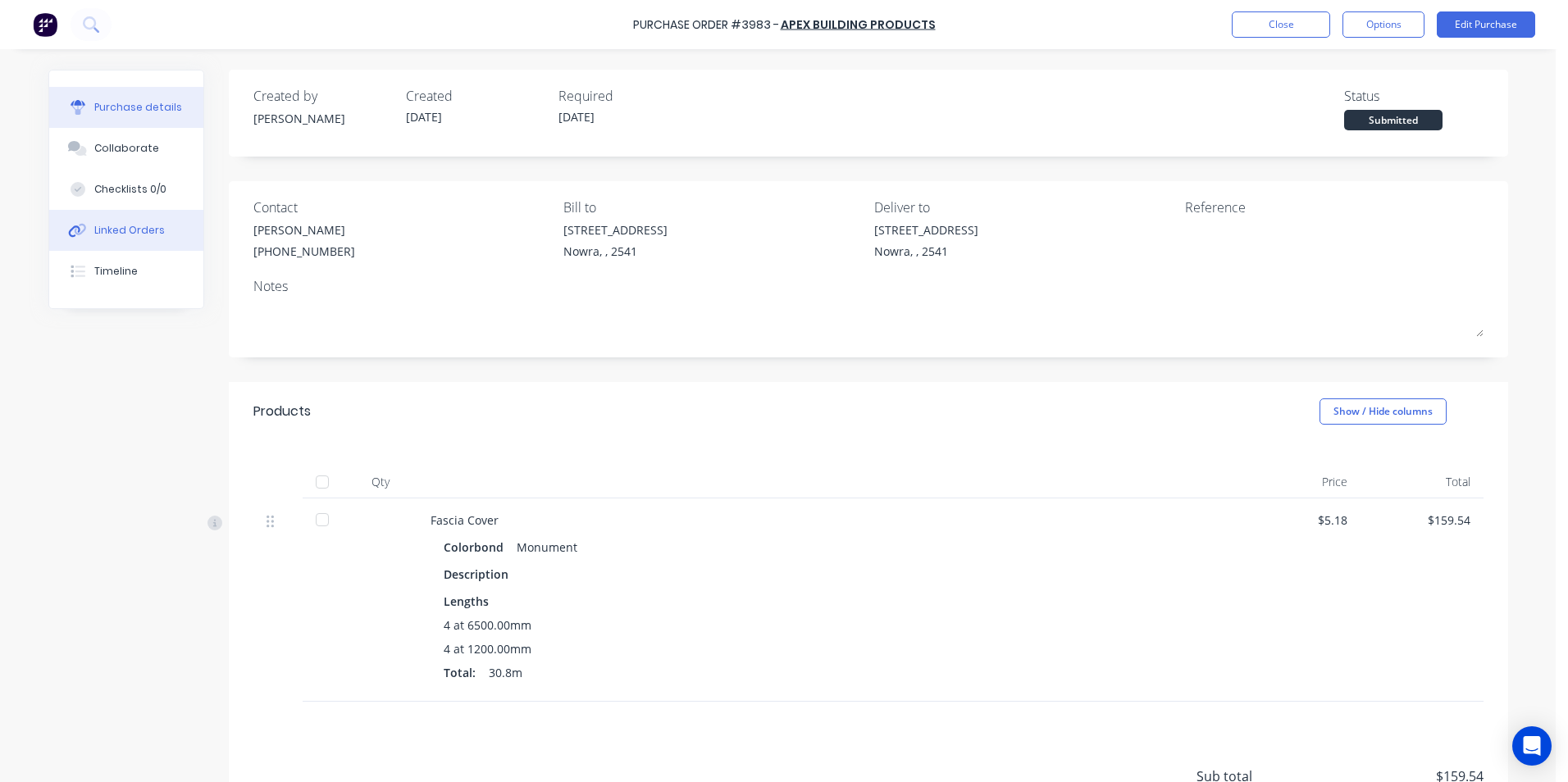
click at [141, 236] on div "Linked Orders" at bounding box center [129, 231] width 71 height 15
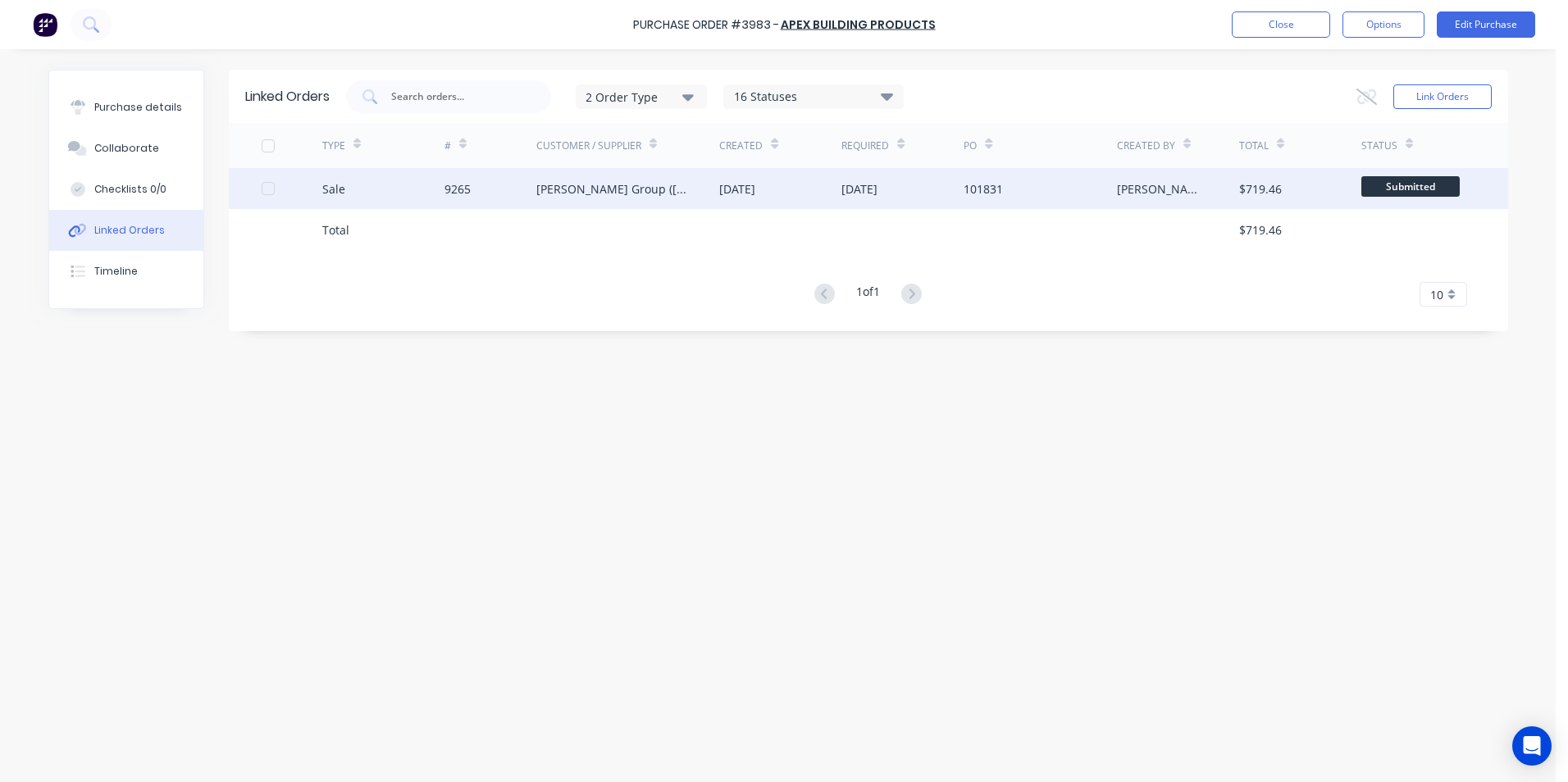
click at [577, 190] on div "[PERSON_NAME] Group ([GEOGRAPHIC_DATA]) Pty Ltd" at bounding box center [611, 188] width 151 height 17
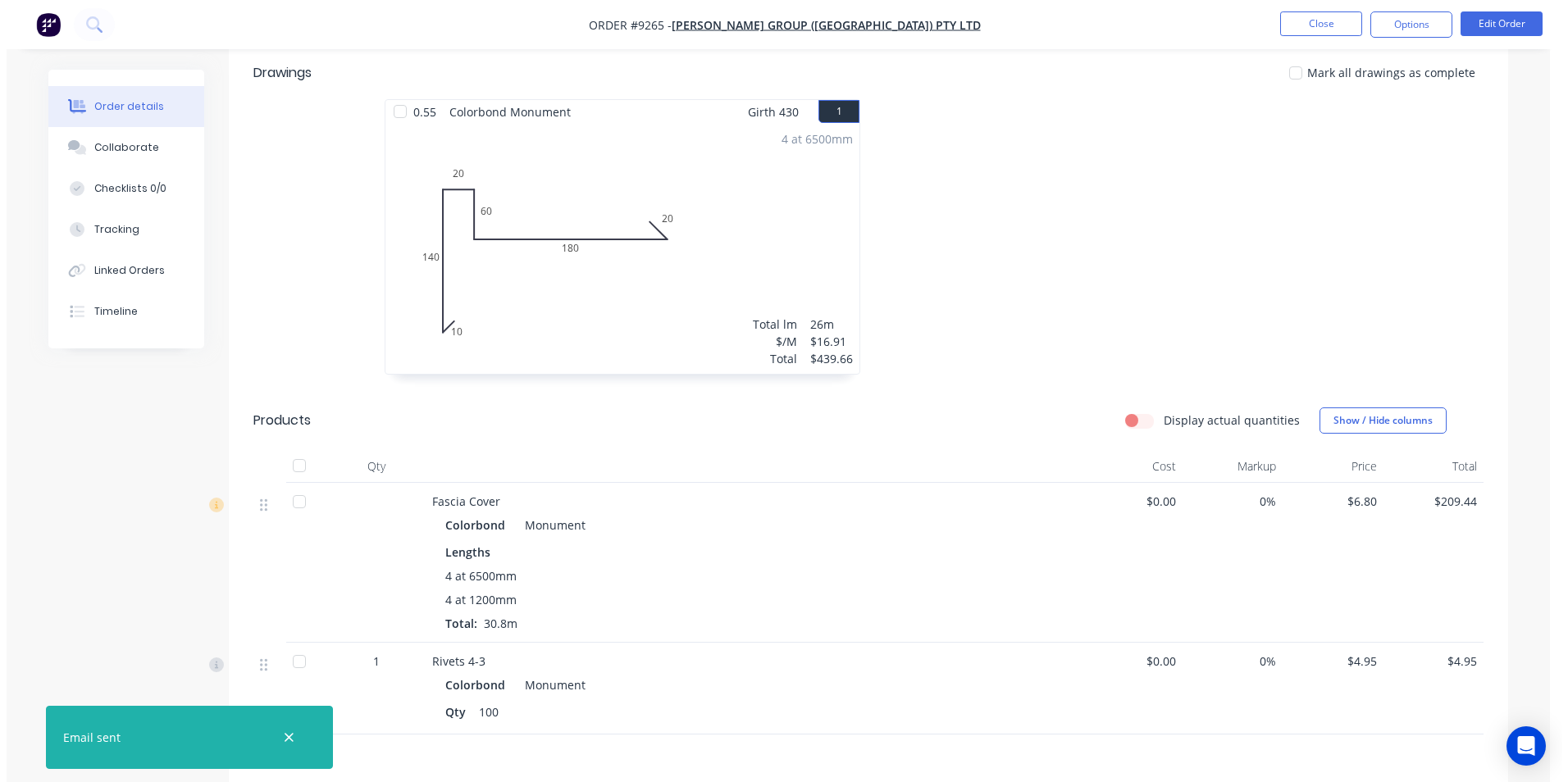
scroll to position [245, 0]
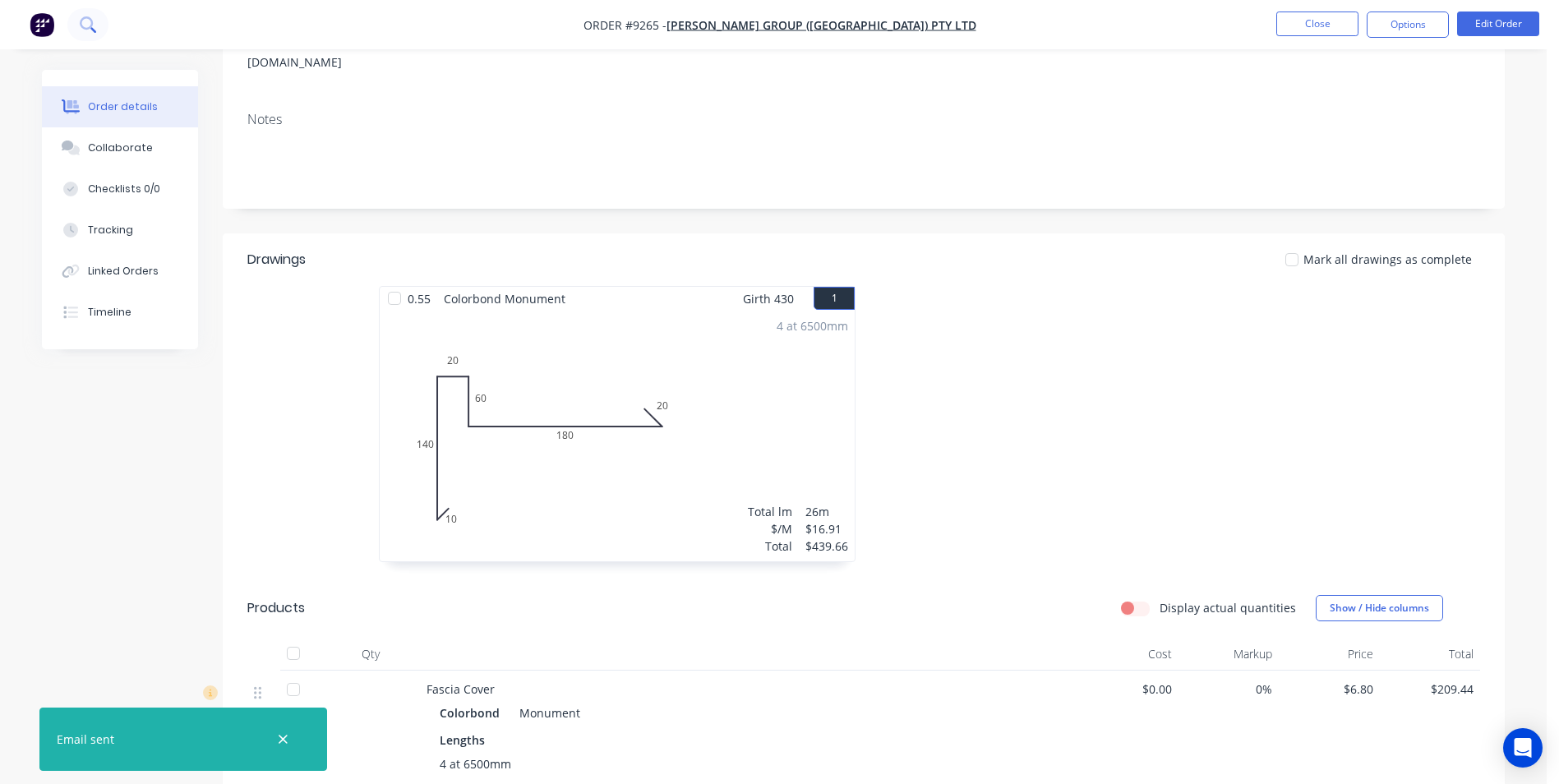
click at [84, 26] on icon at bounding box center [87, 24] width 16 height 16
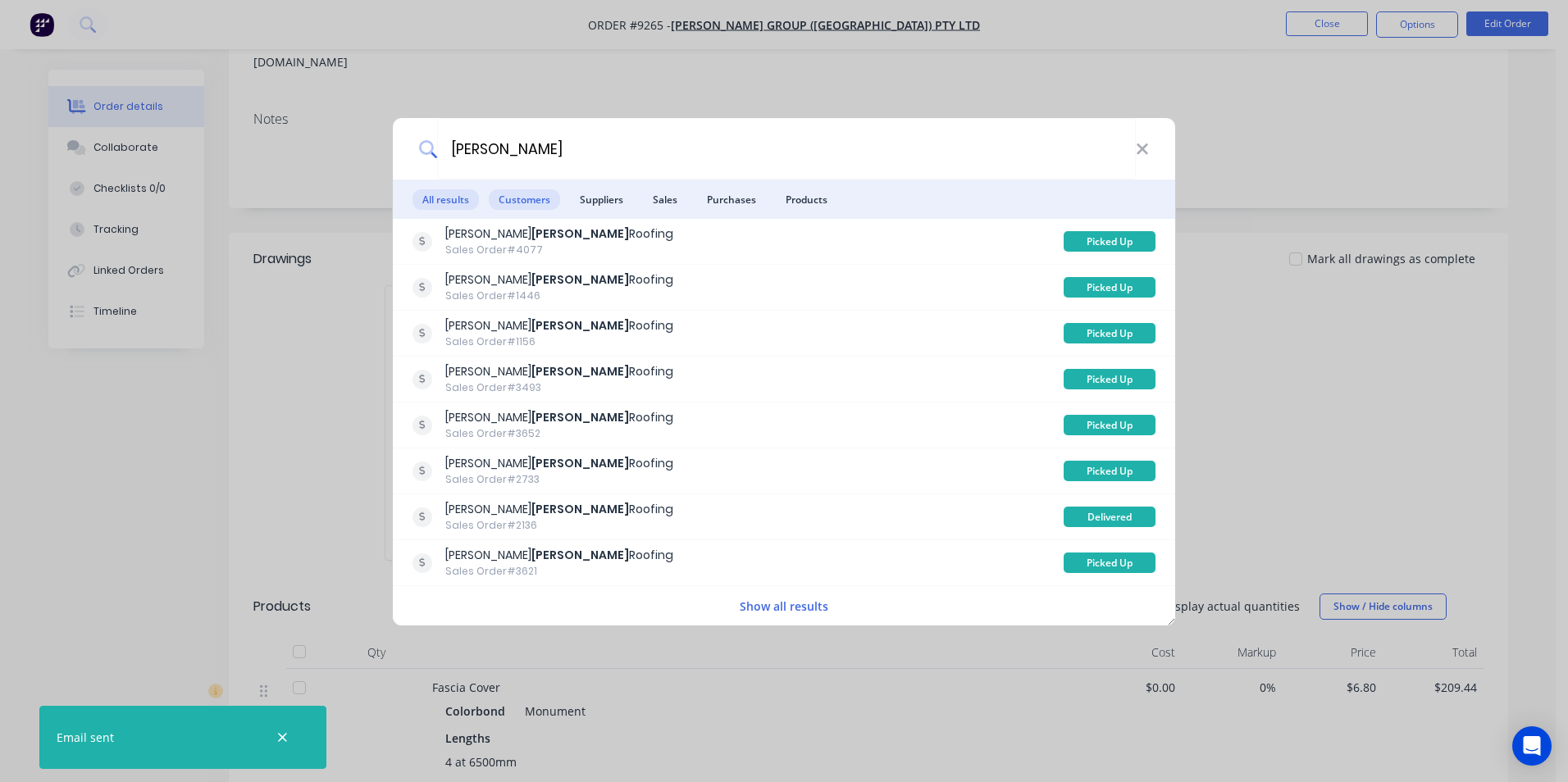
type input "parnell"
click at [537, 202] on span "Customers" at bounding box center [524, 199] width 71 height 21
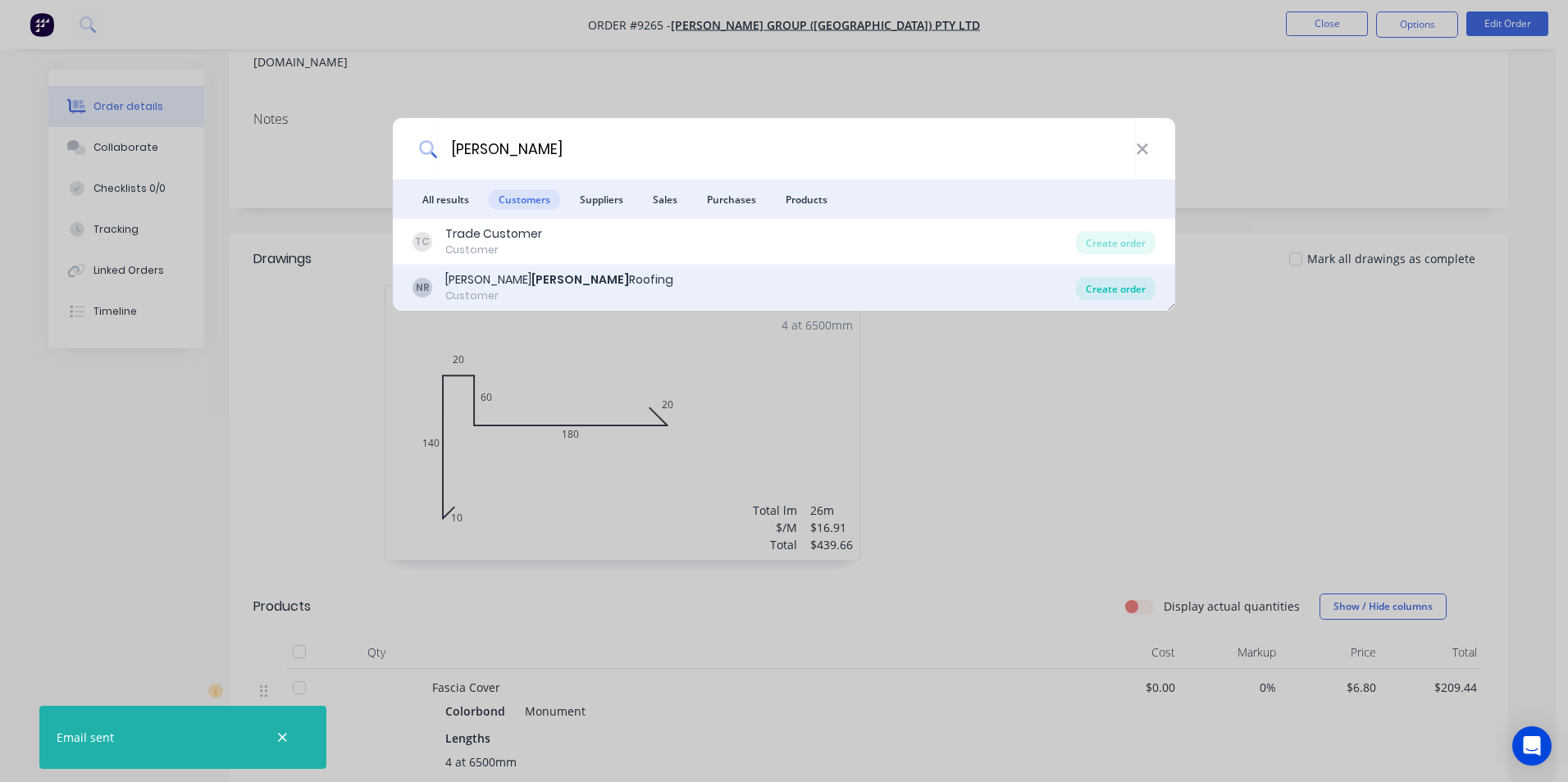
click at [1122, 282] on div "Create order" at bounding box center [1116, 289] width 80 height 23
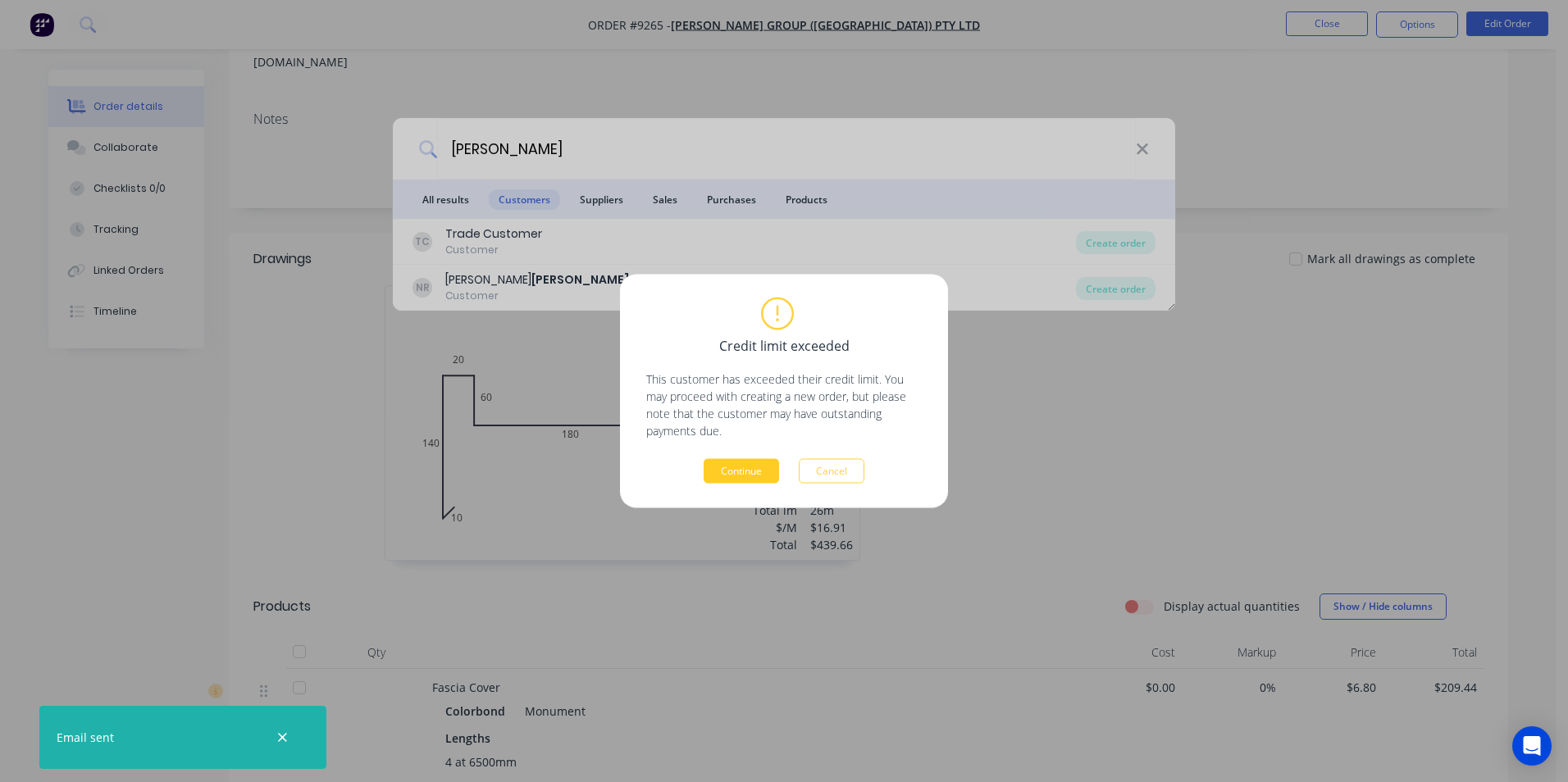
click at [758, 474] on button "Continue" at bounding box center [741, 471] width 75 height 25
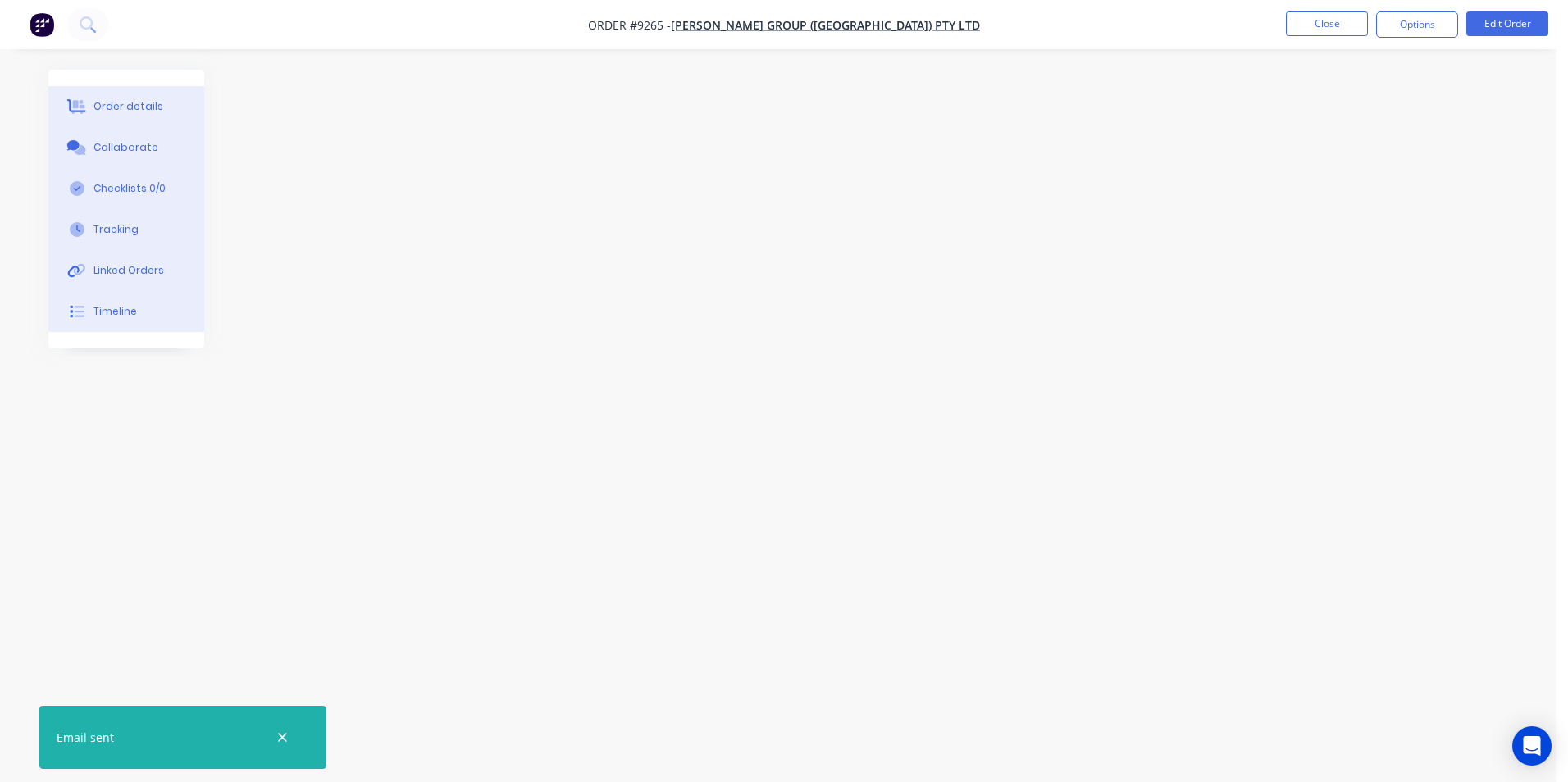
click at [311, 90] on div at bounding box center [777, 360] width 1459 height 580
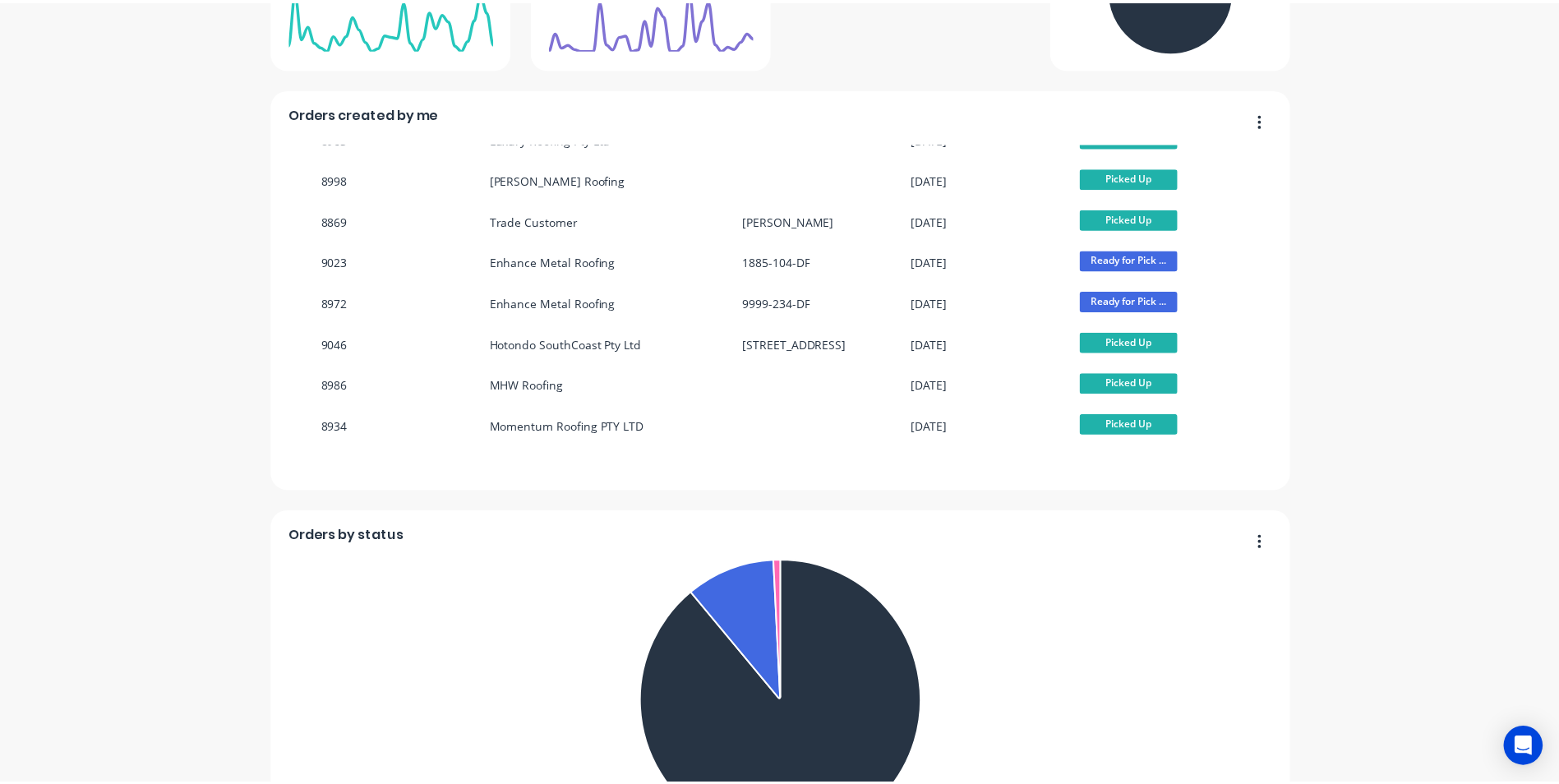
scroll to position [22, 0]
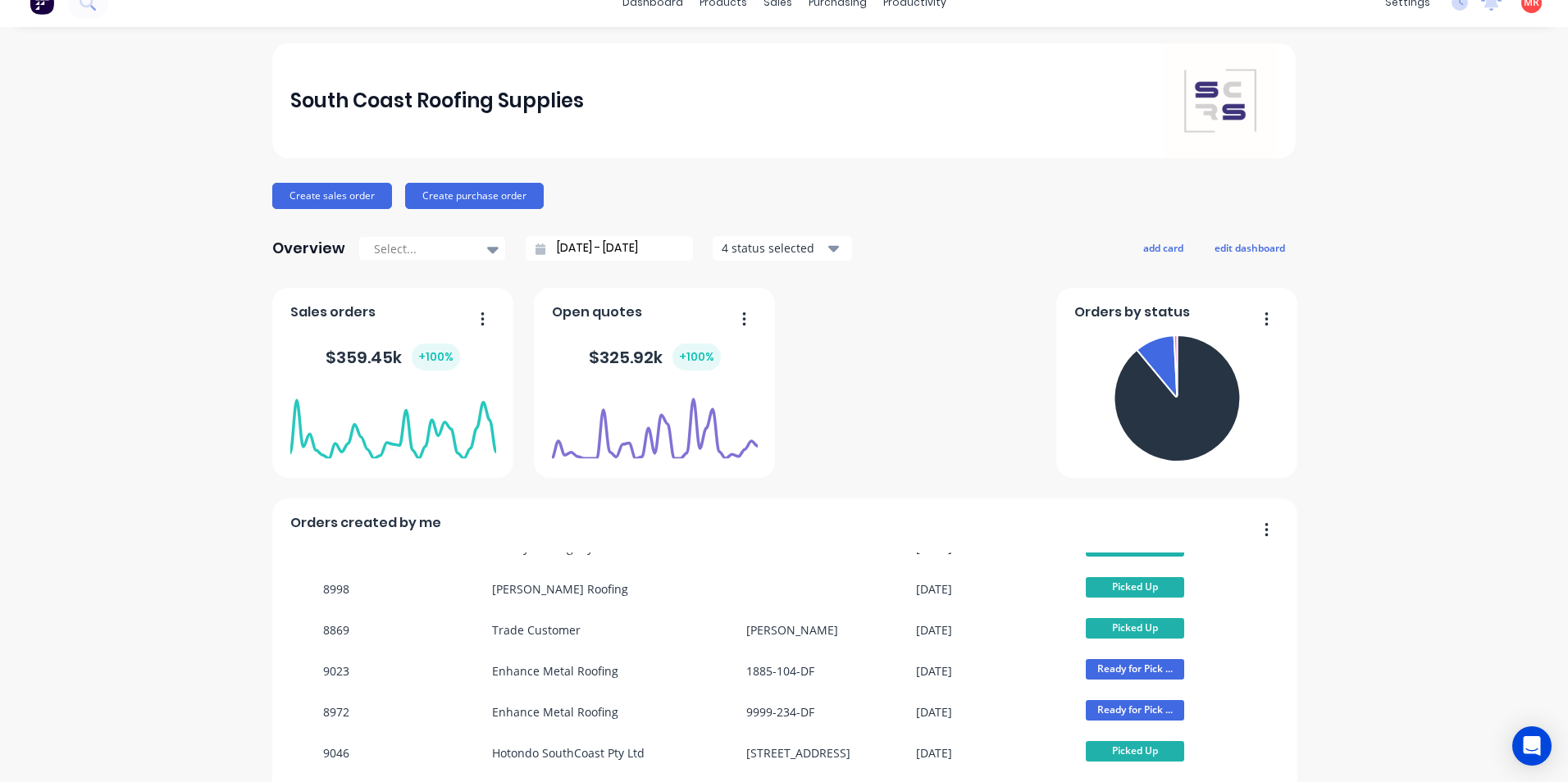
click at [40, 6] on img at bounding box center [42, 2] width 25 height 25
click at [95, 7] on icon at bounding box center [87, 2] width 16 height 16
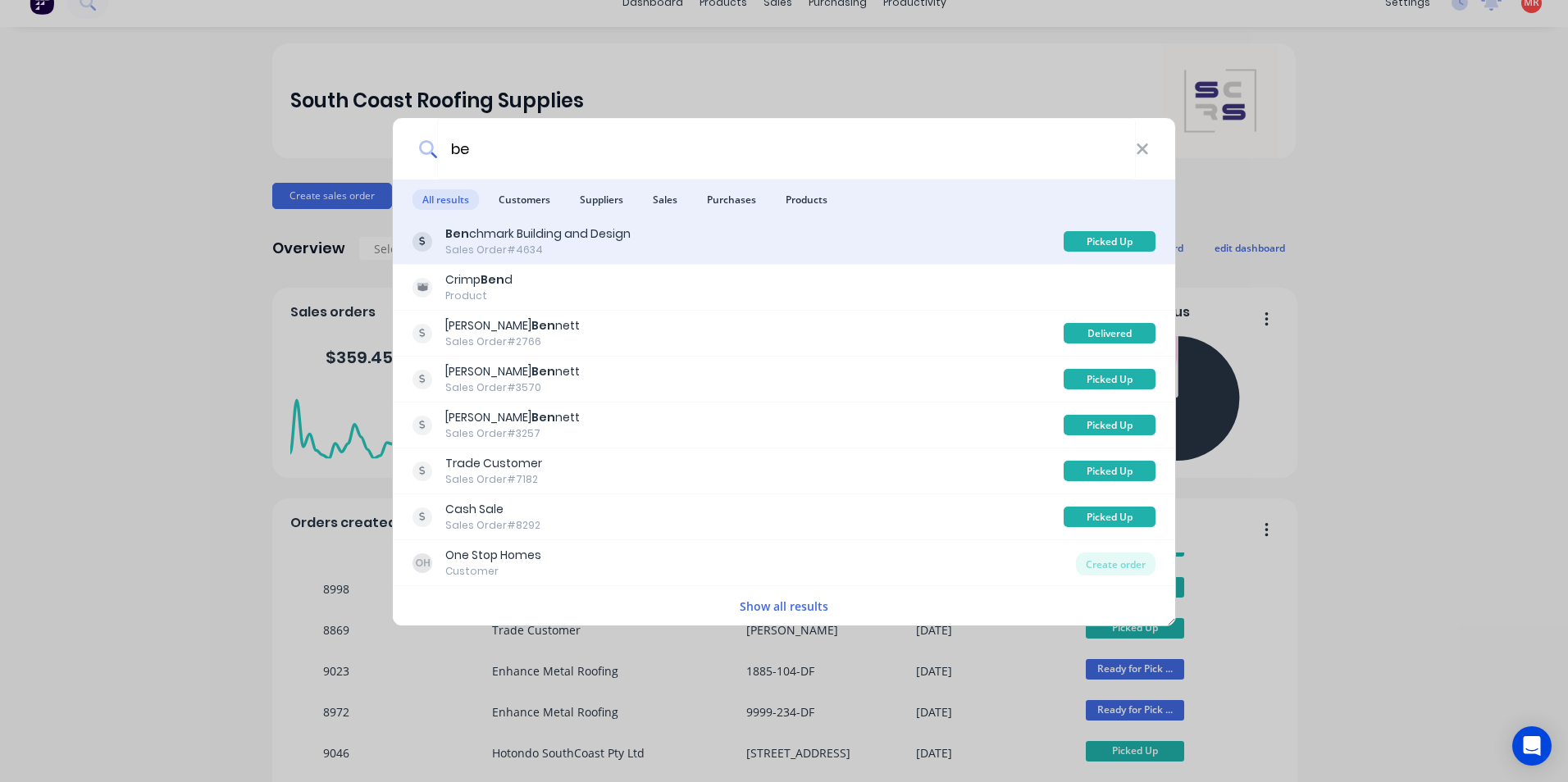
type input "b"
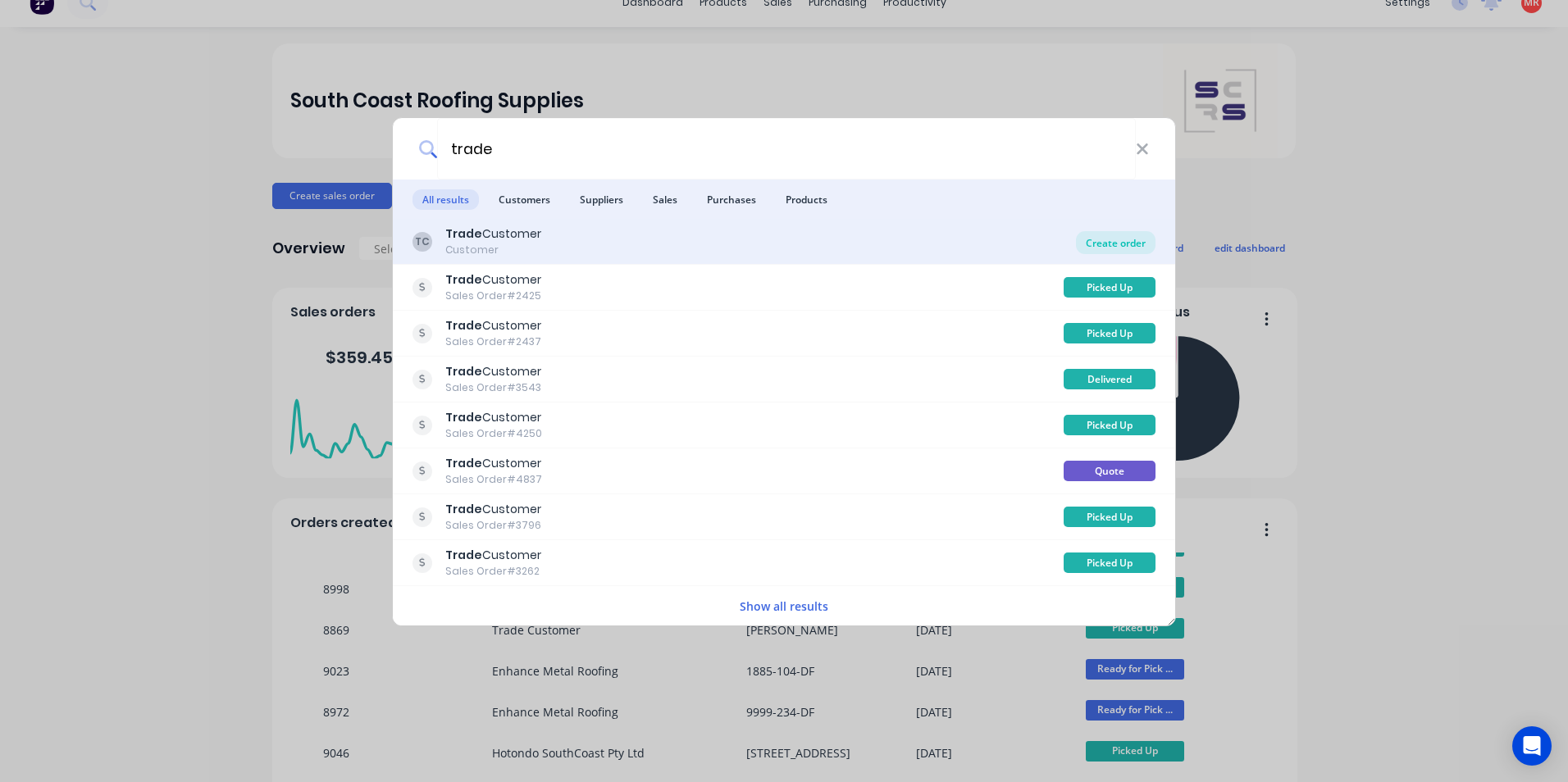
type input "trade"
click at [1103, 241] on div "Create order" at bounding box center [1116, 243] width 80 height 23
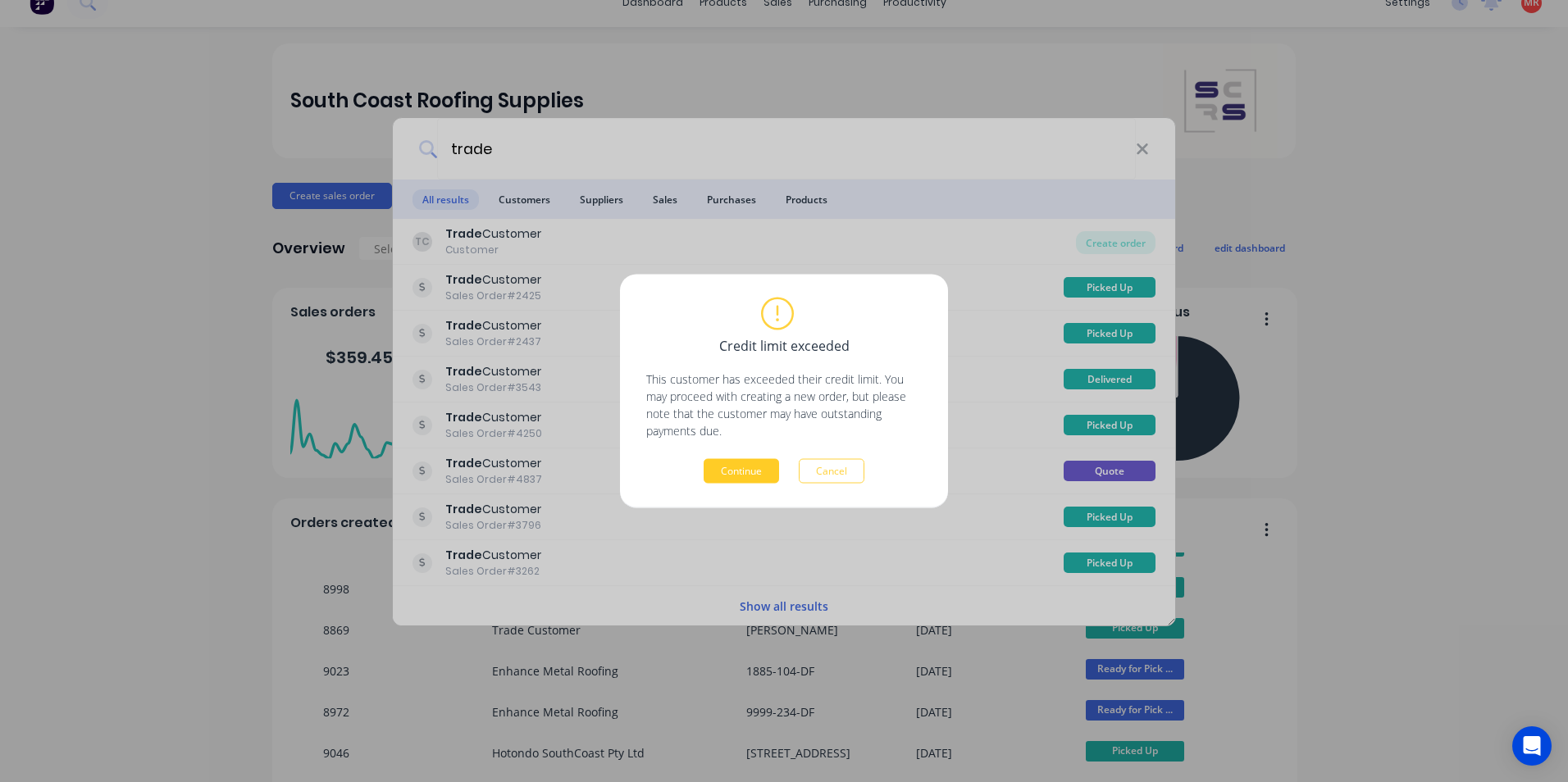
click at [746, 483] on button "Continue" at bounding box center [741, 471] width 75 height 25
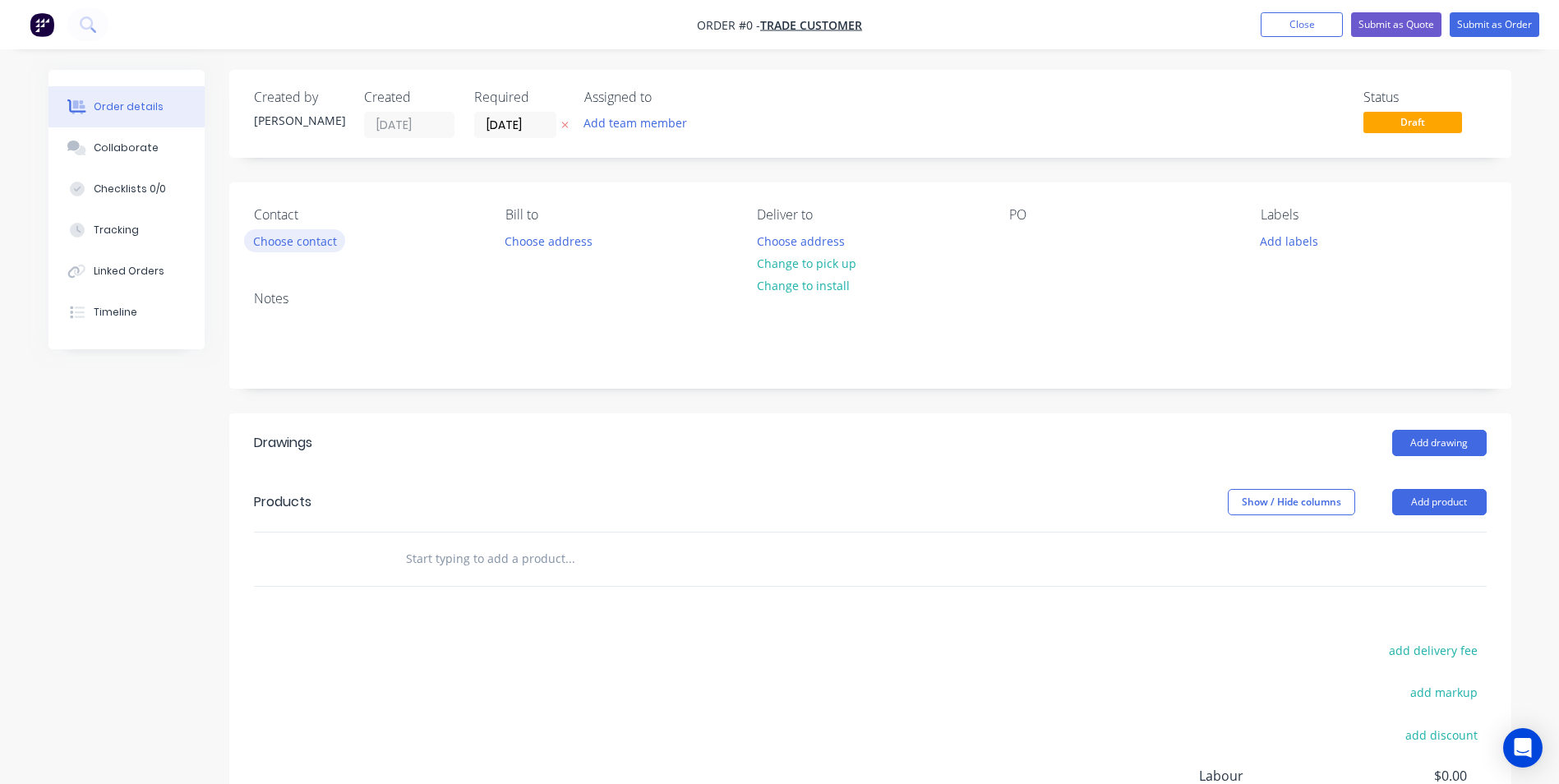
click at [299, 241] on button "Choose contact" at bounding box center [295, 240] width 101 height 22
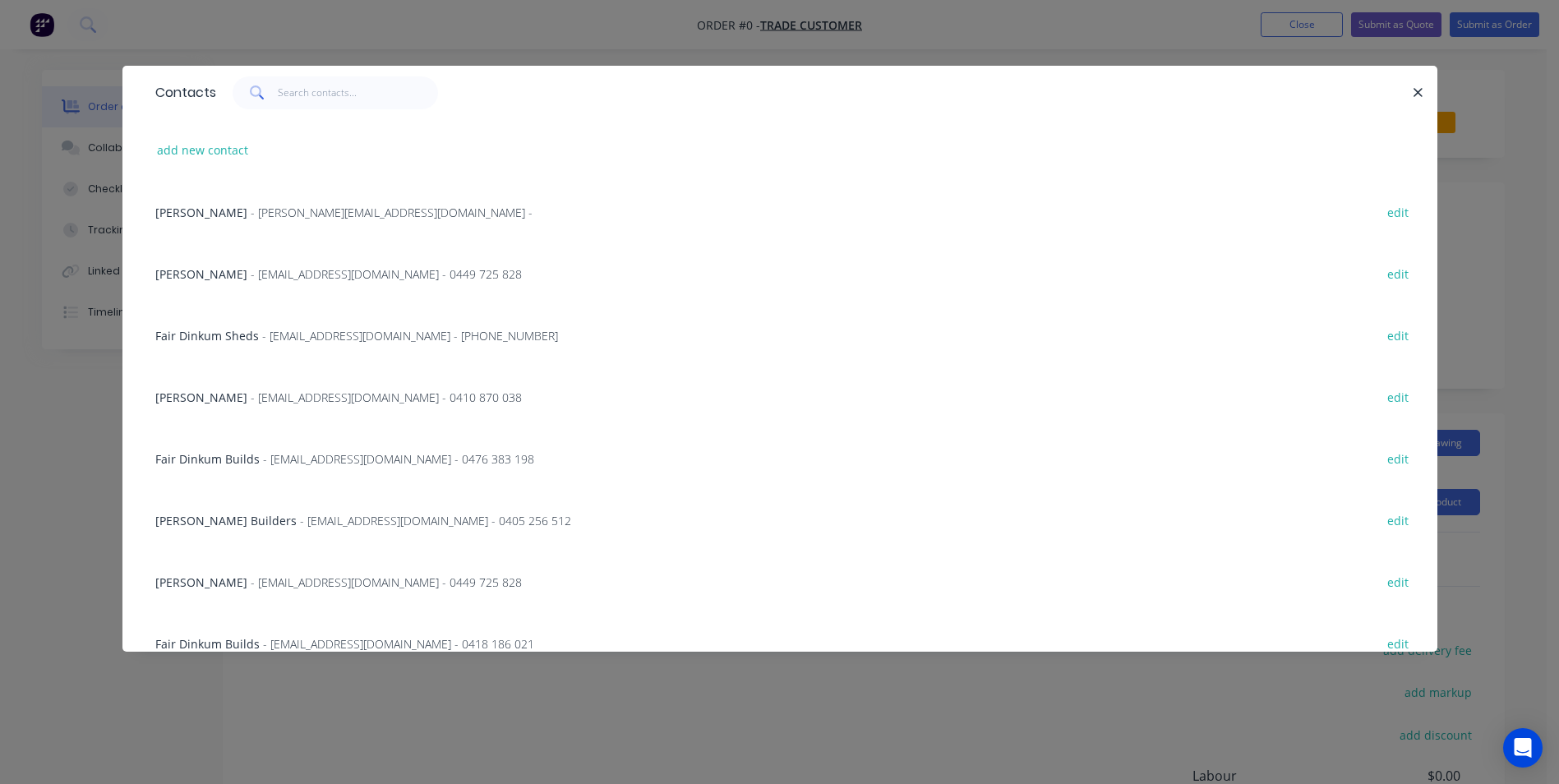
click at [312, 106] on div "Contacts" at bounding box center [779, 92] width 1315 height 53
click at [313, 102] on input "text" at bounding box center [358, 93] width 160 height 33
type input "ben"
click at [309, 465] on span "- Above19@outlook.com - 0402 921 669" at bounding box center [347, 459] width 271 height 16
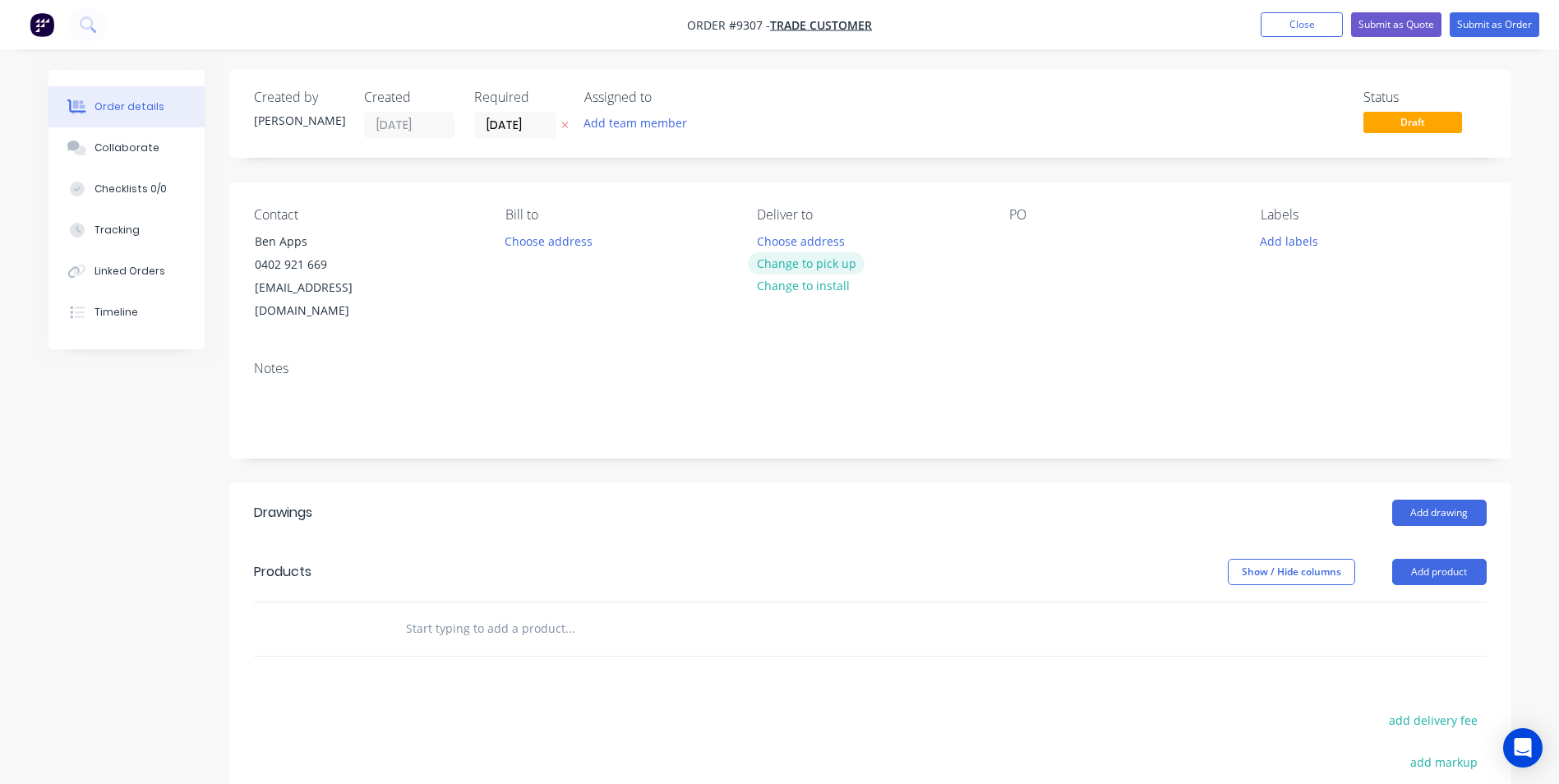
click at [787, 255] on button "Change to pick up" at bounding box center [806, 263] width 116 height 22
click at [1019, 243] on div at bounding box center [1023, 241] width 27 height 24
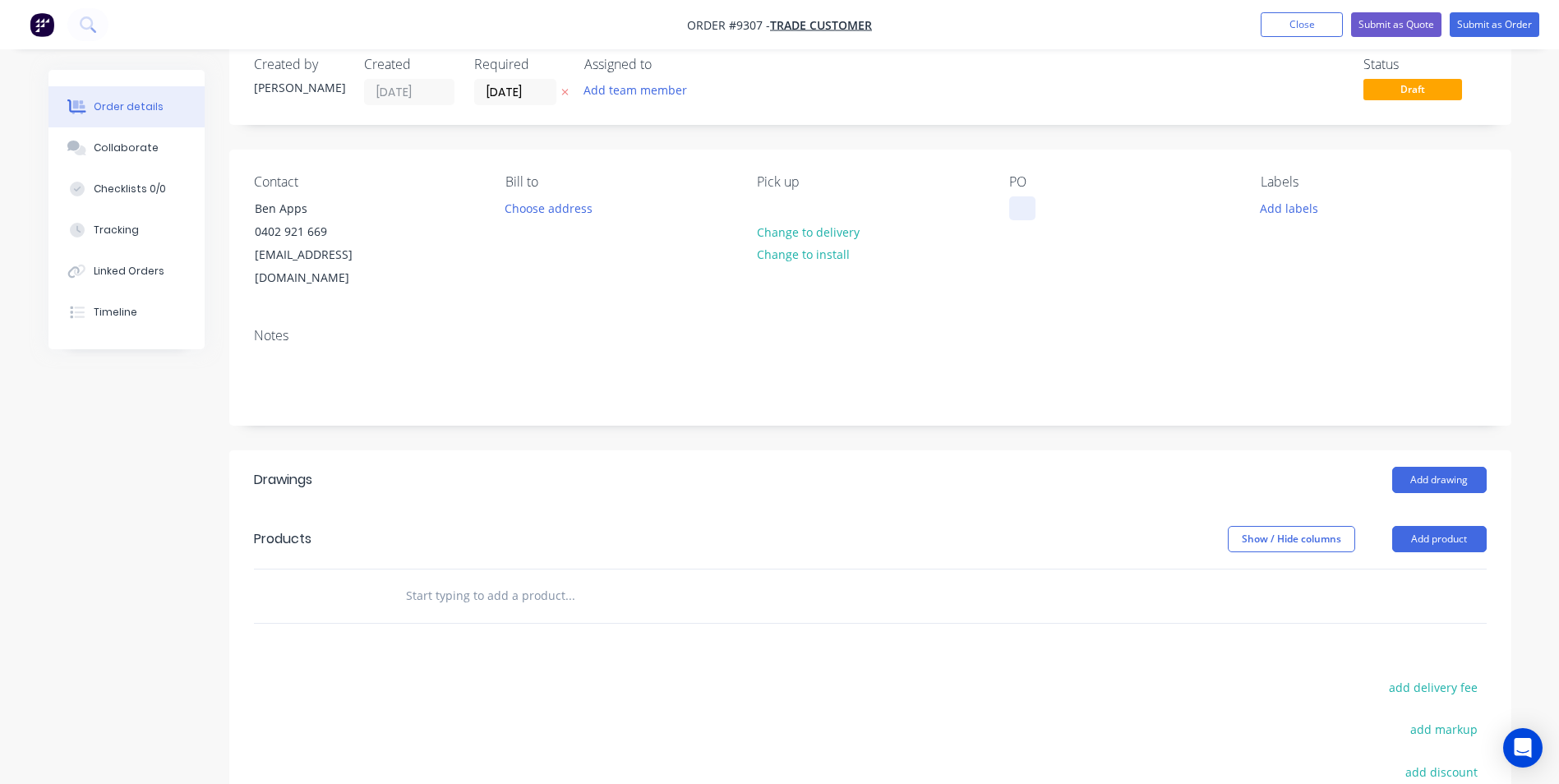
scroll to position [82, 0]
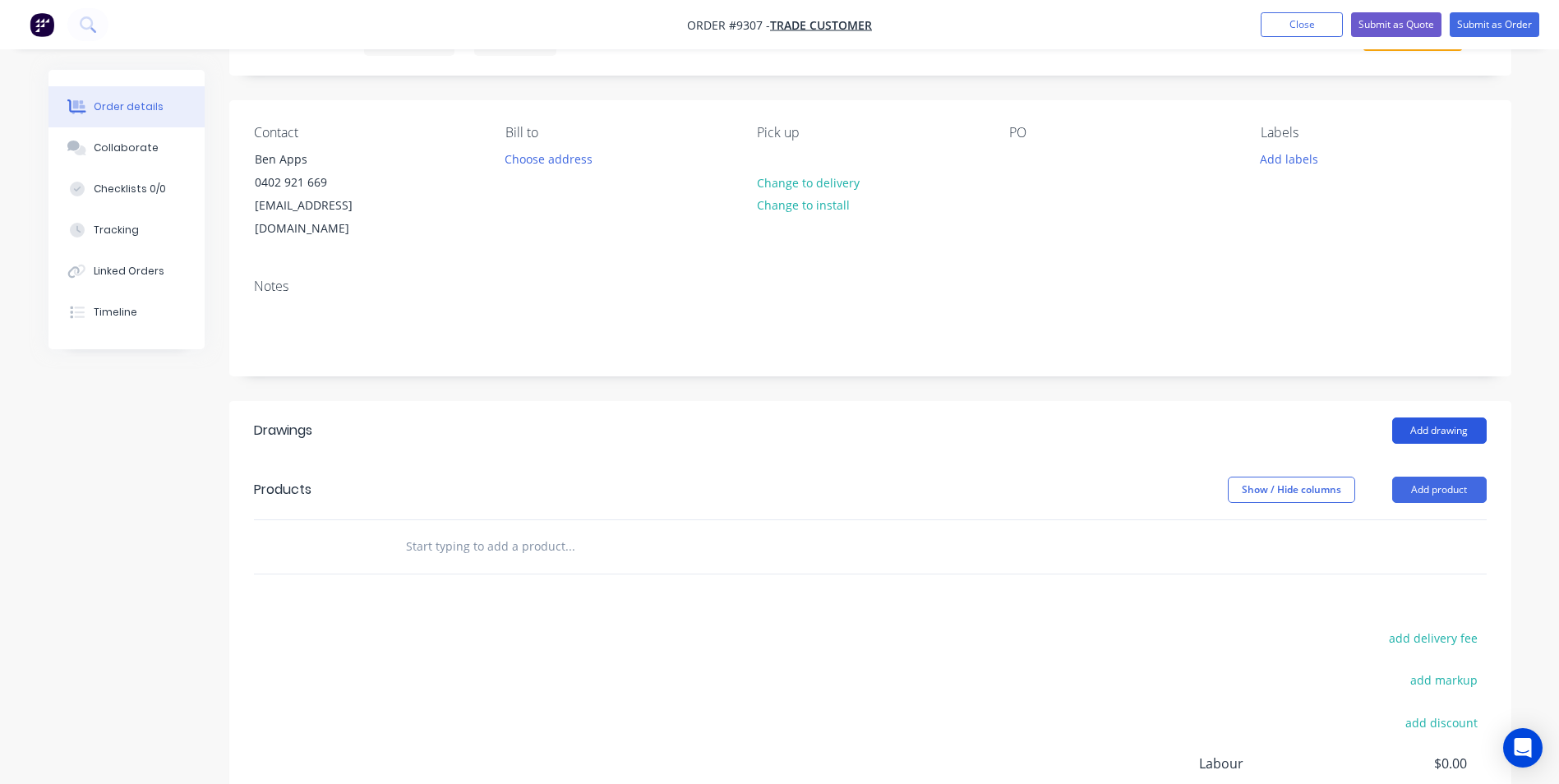
click at [1453, 417] on button "Add drawing" at bounding box center [1439, 431] width 95 height 27
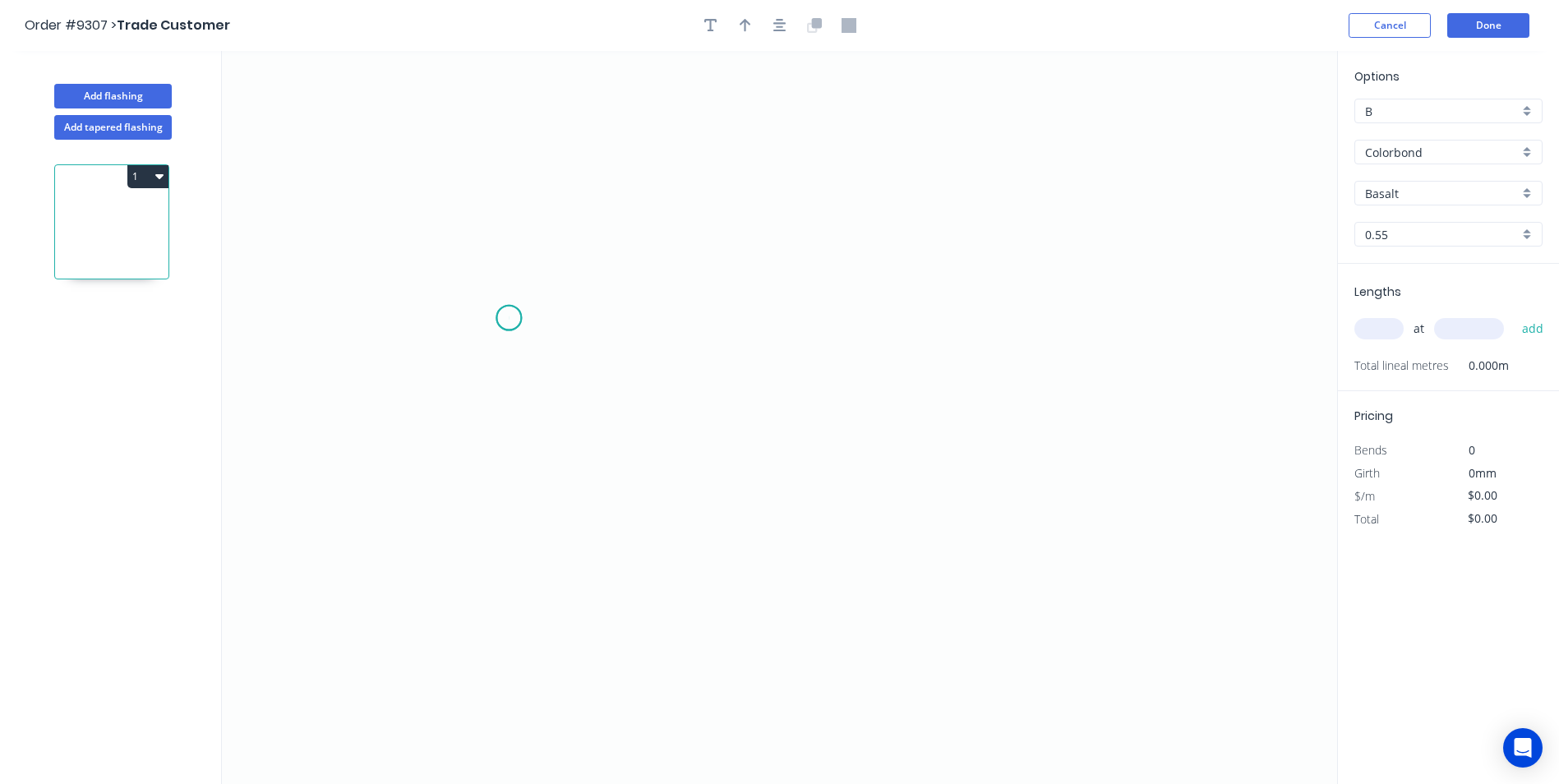
click at [509, 318] on icon "0" at bounding box center [779, 417] width 1115 height 733
click at [506, 270] on icon "0" at bounding box center [779, 417] width 1115 height 733
click at [416, 264] on icon "0 ?" at bounding box center [779, 417] width 1115 height 733
drag, startPoint x: 417, startPoint y: 438, endPoint x: 432, endPoint y: 490, distance: 54.1
click at [416, 530] on icon "0 ? ?" at bounding box center [779, 417] width 1115 height 733
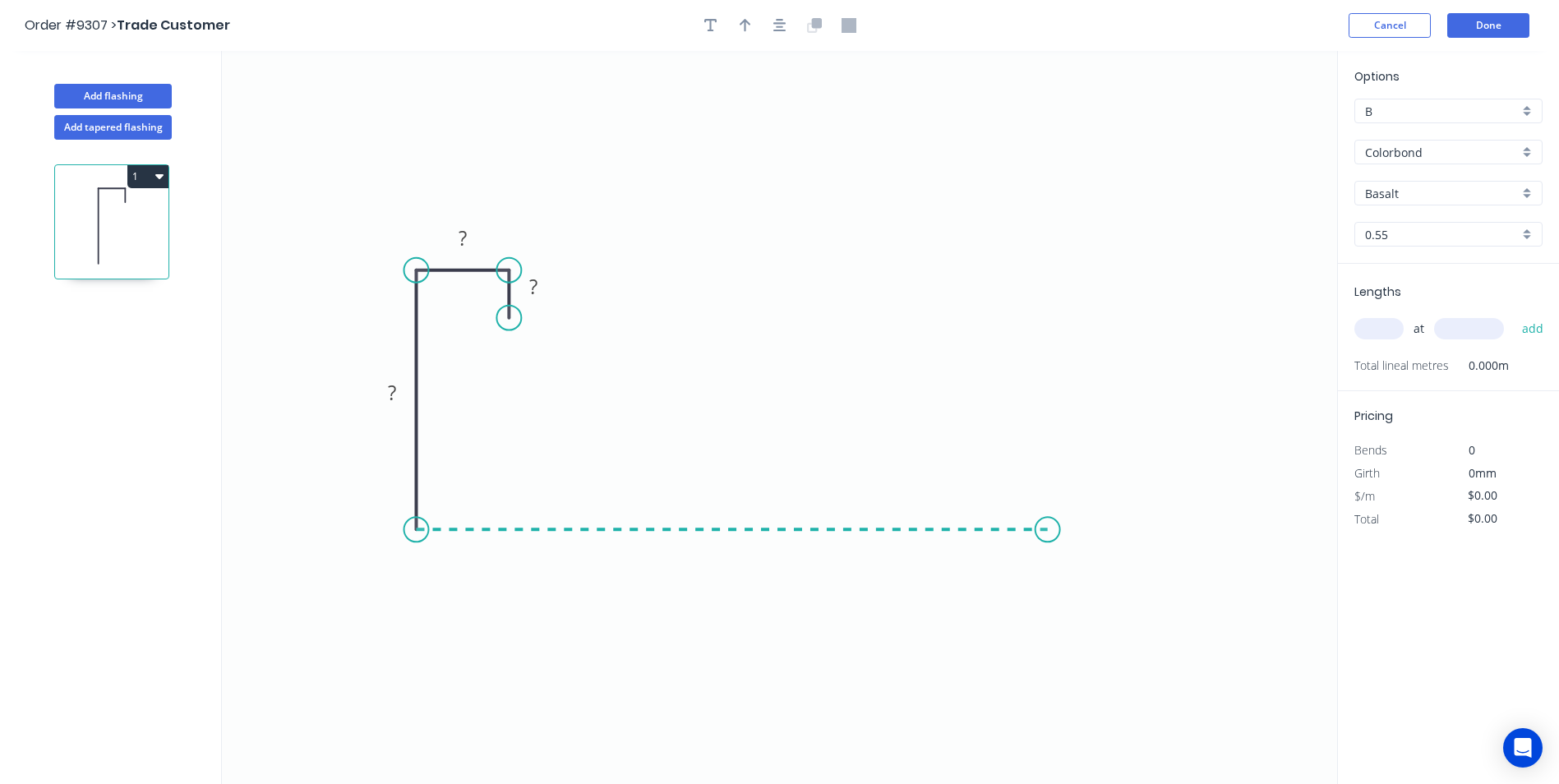
click at [1048, 509] on icon "0 ? ? ?" at bounding box center [779, 417] width 1115 height 733
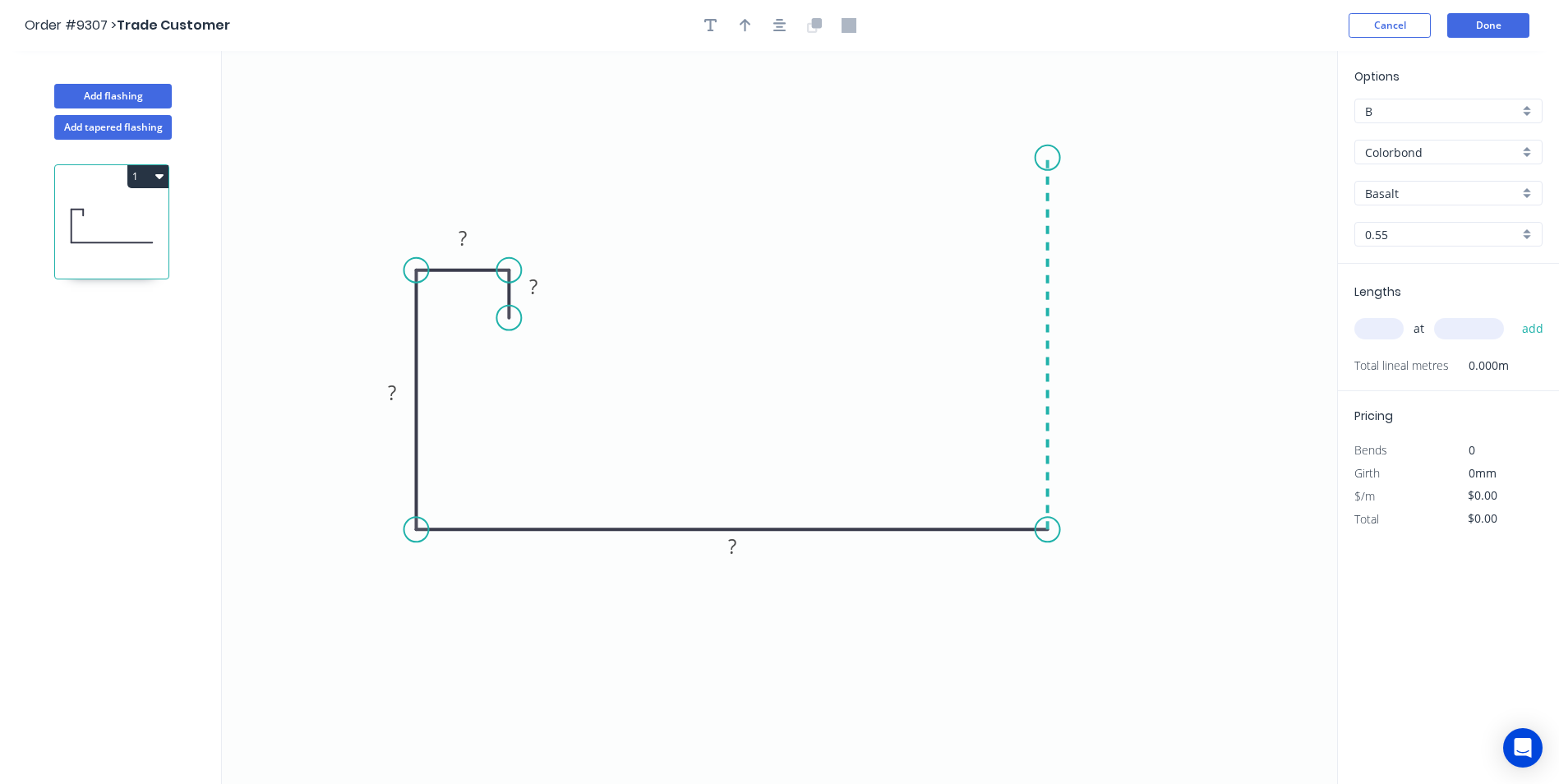
click at [1050, 158] on icon "0 ? ? ? ?" at bounding box center [779, 417] width 1115 height 733
click at [1050, 158] on circle at bounding box center [1048, 158] width 25 height 25
click at [542, 292] on rect at bounding box center [534, 288] width 33 height 23
click at [1390, 324] on input "text" at bounding box center [1379, 328] width 49 height 22
type input "$23.88"
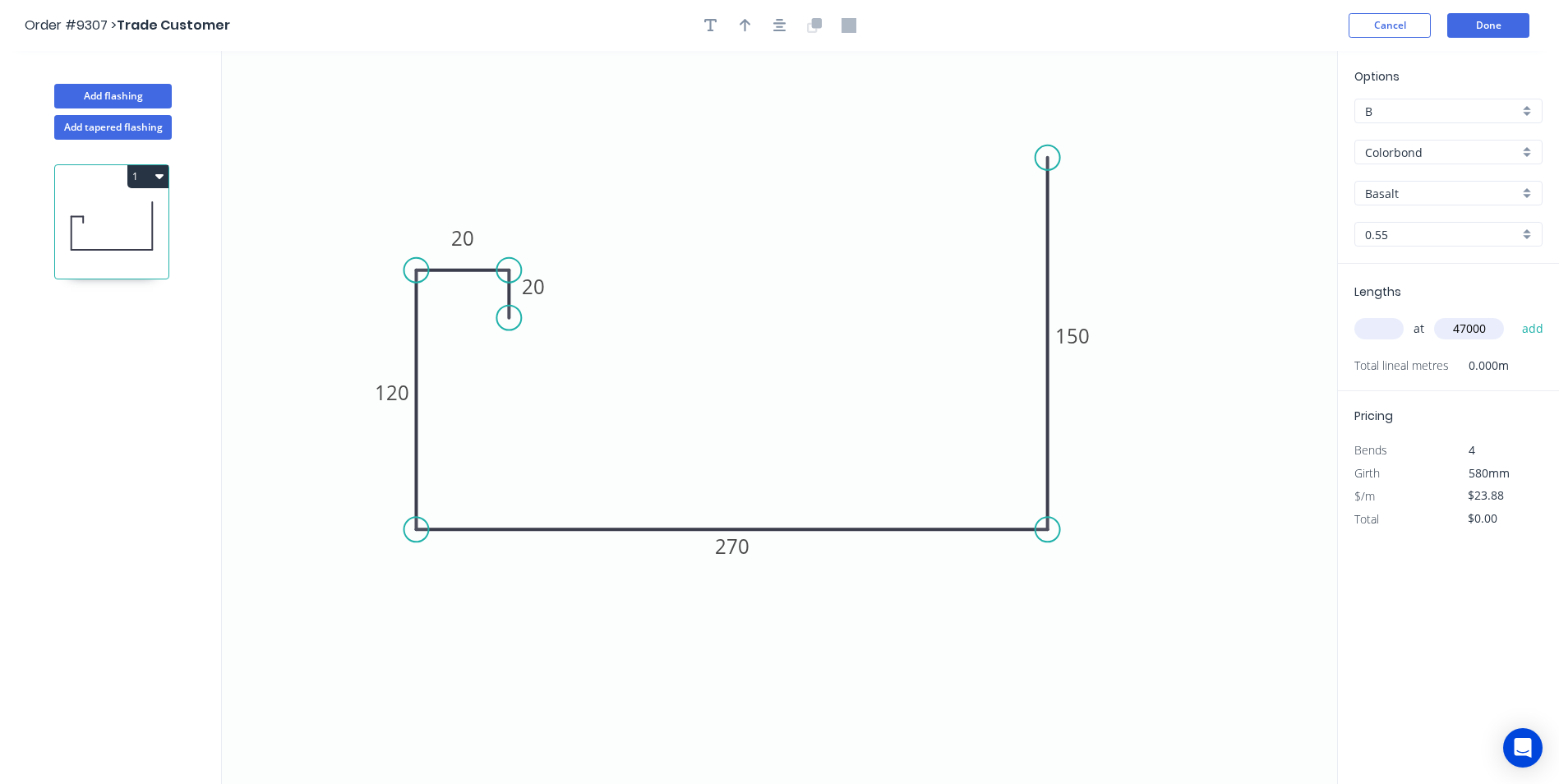
type input "47000"
click at [1513, 315] on button "add" at bounding box center [1532, 329] width 38 height 28
click at [1383, 327] on input "text" at bounding box center [1379, 328] width 49 height 22
type input "1"
click at [1513, 315] on button "add" at bounding box center [1532, 329] width 38 height 28
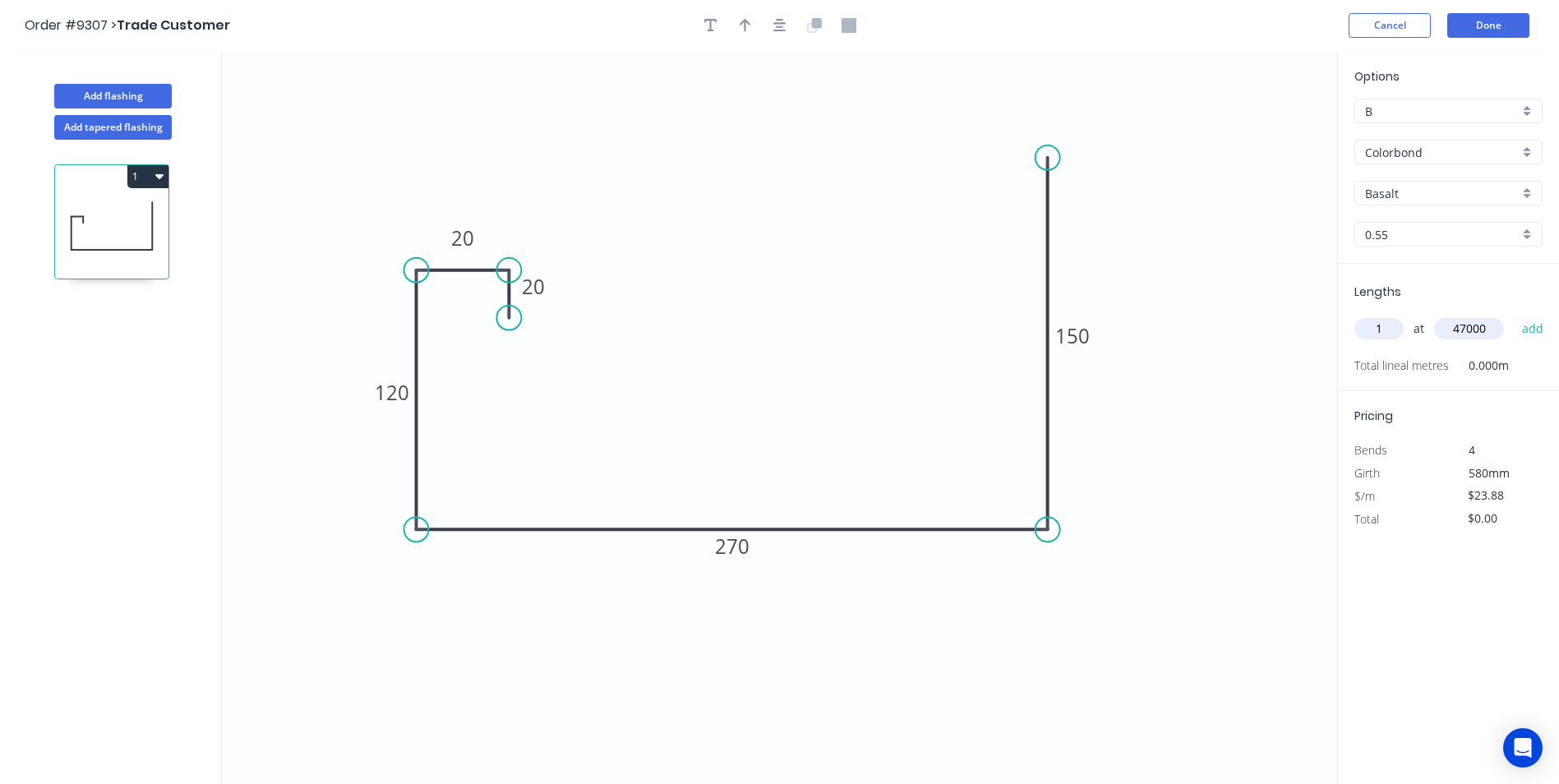
type input "$1,122.36"
click at [1532, 106] on div "B" at bounding box center [1448, 111] width 188 height 25
click at [1429, 151] on div "A" at bounding box center [1448, 142] width 186 height 29
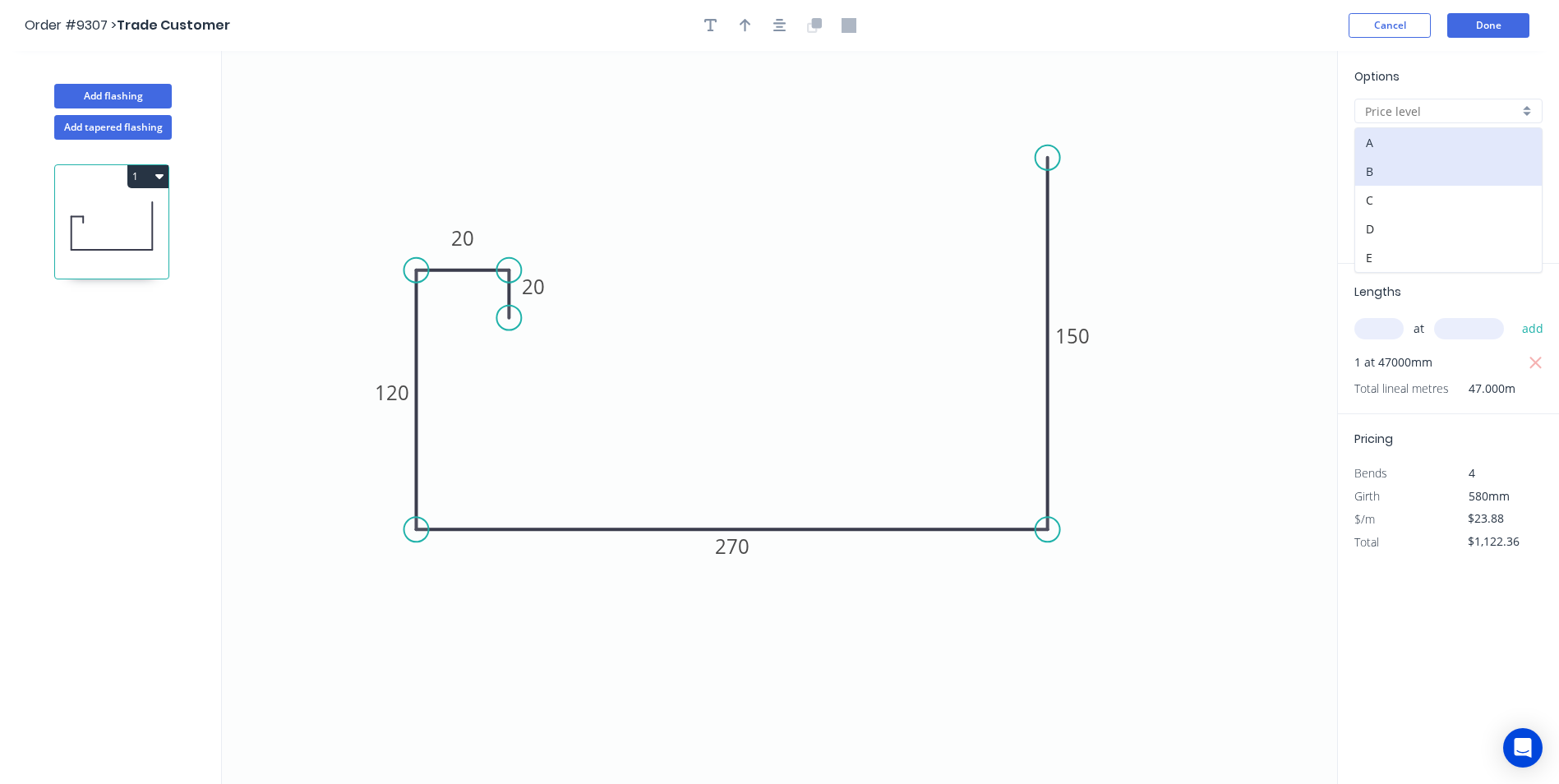
type input "A"
type input "$17.69"
type input "$831.43"
click at [1461, 25] on button "Done" at bounding box center [1487, 26] width 82 height 25
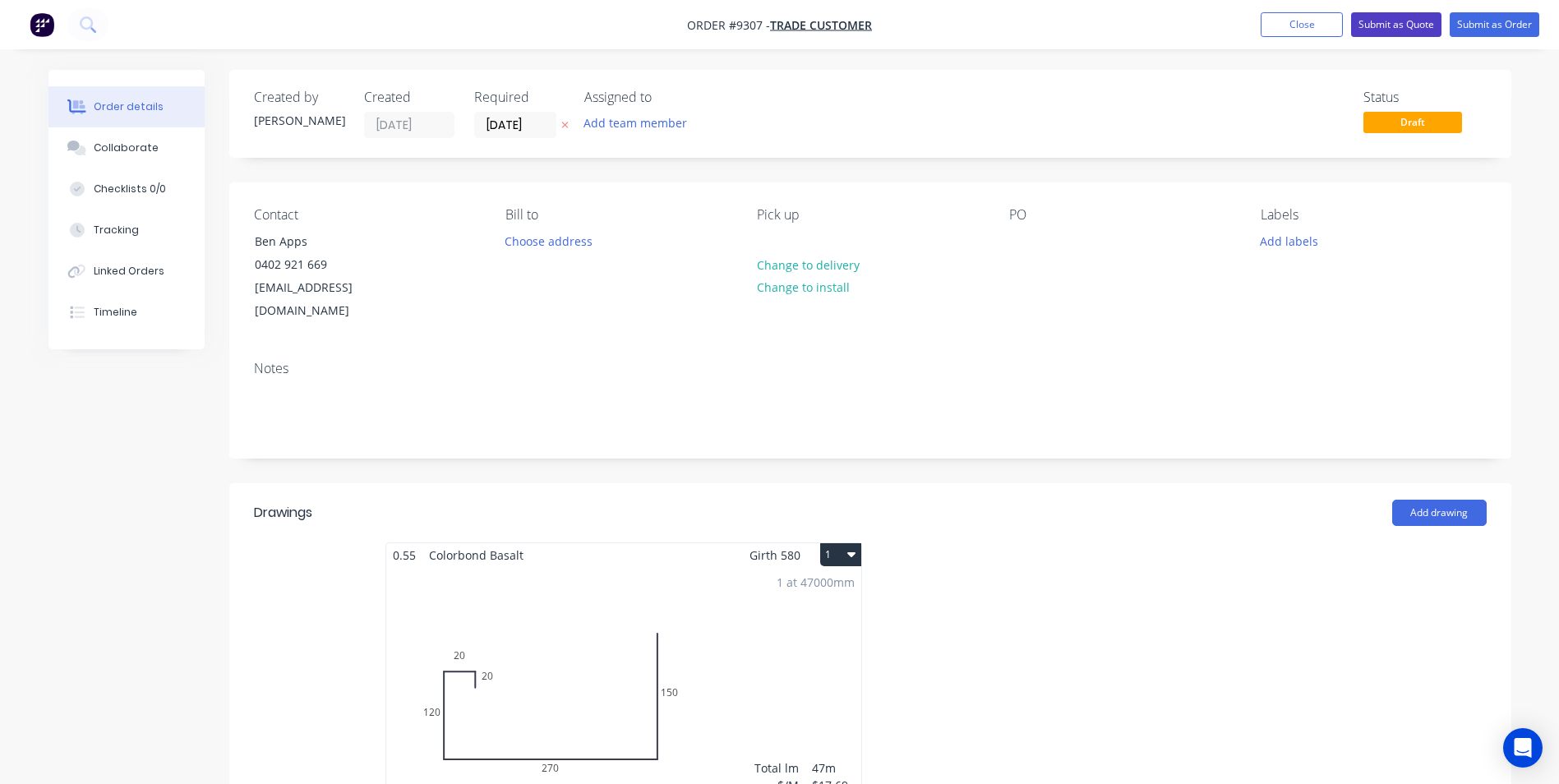
click at [1423, 27] on button "Submit as Quote" at bounding box center [1396, 25] width 91 height 25
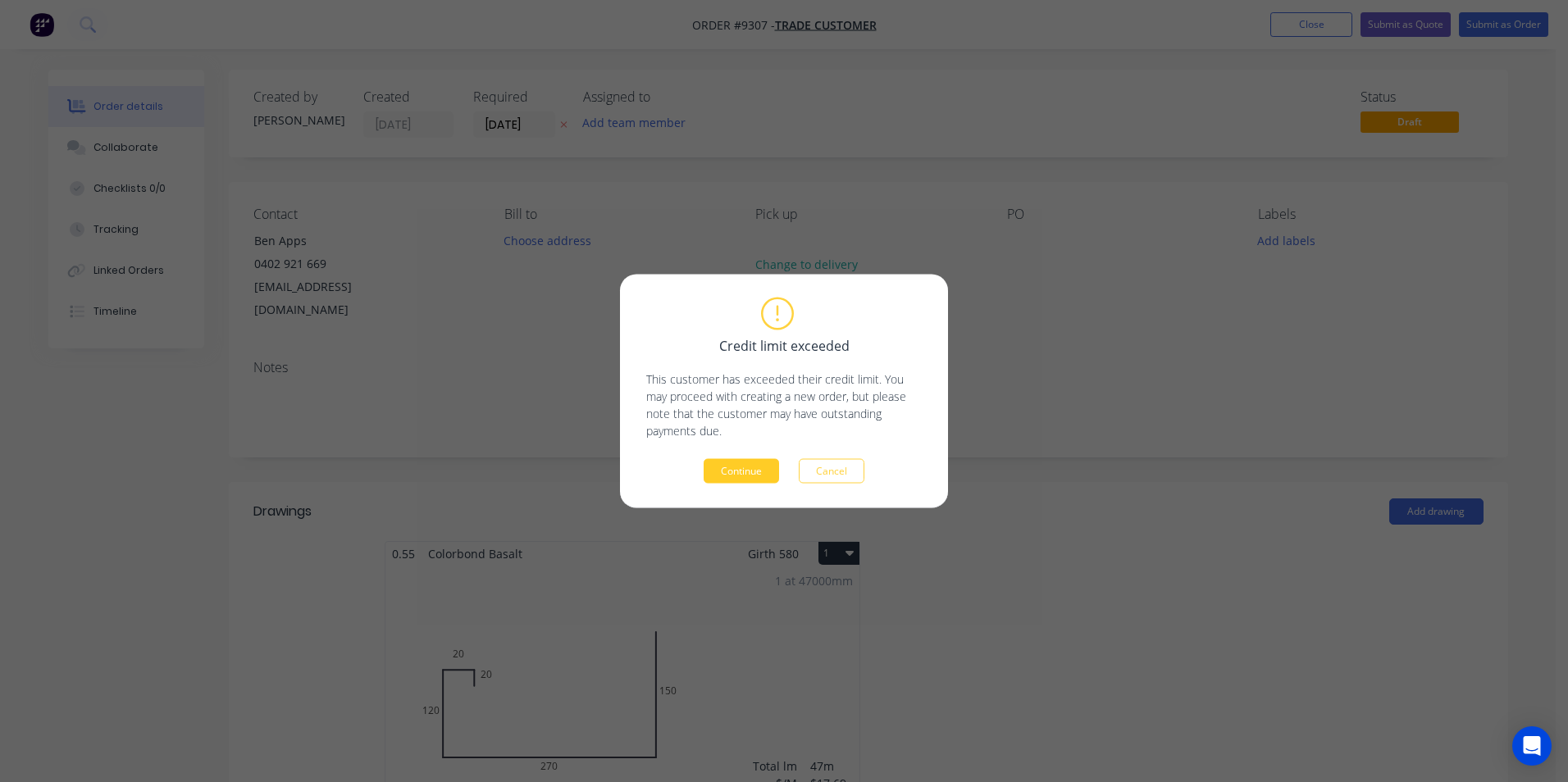
click at [756, 474] on button "Continue" at bounding box center [741, 471] width 75 height 25
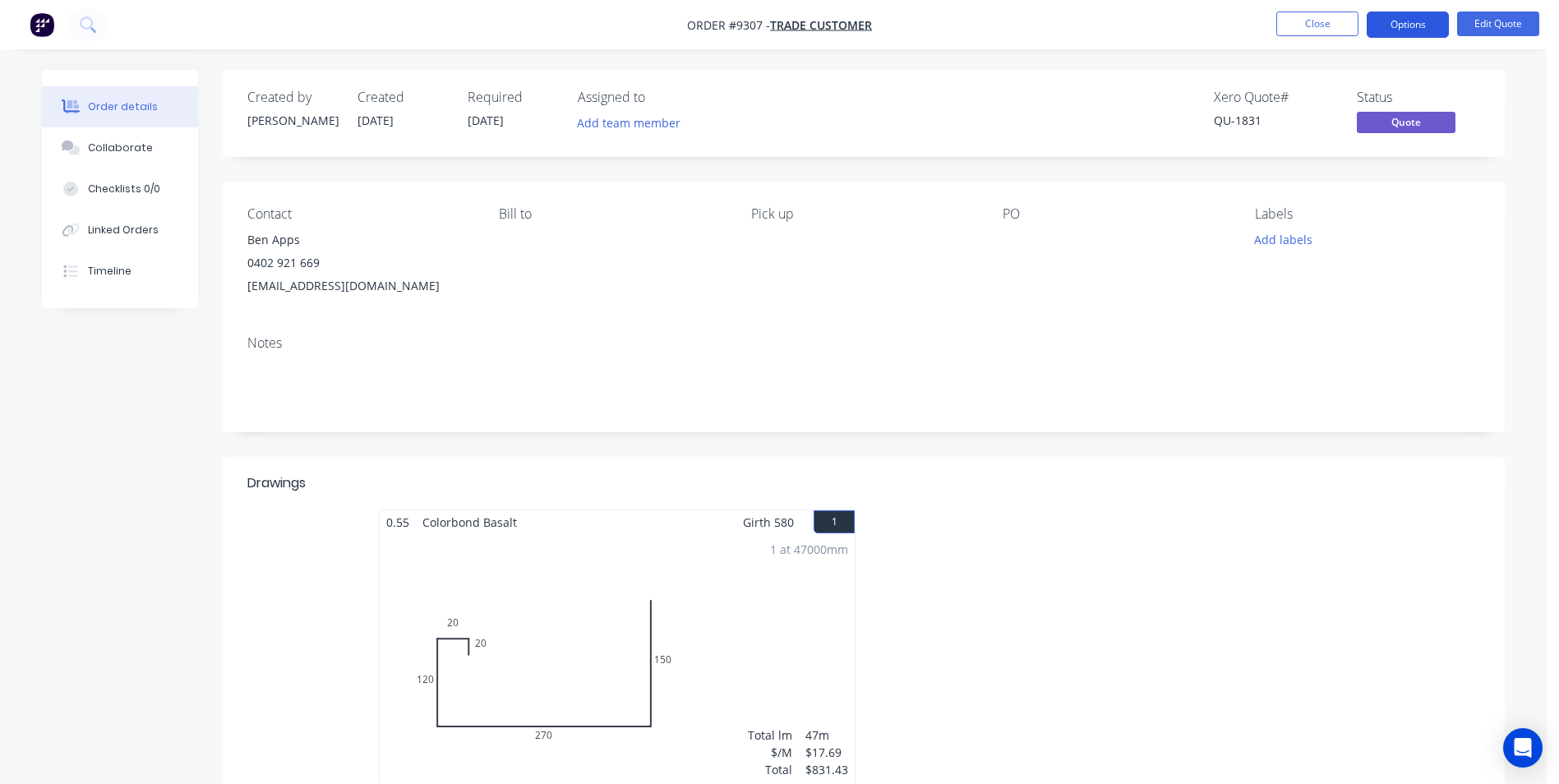
click at [1390, 25] on button "Options" at bounding box center [1408, 25] width 82 height 27
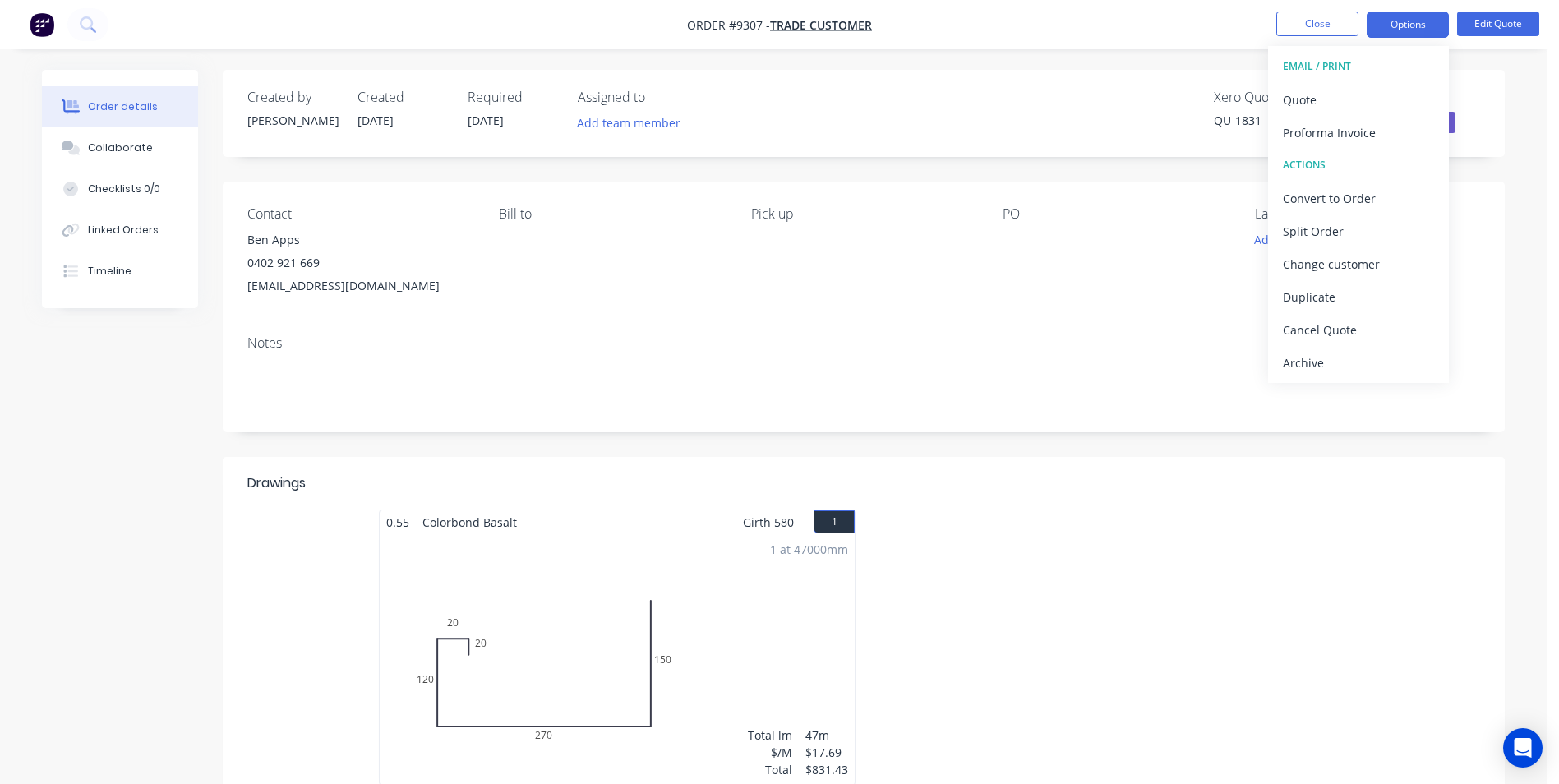
click at [1320, 81] on button "EMAIL / PRINT" at bounding box center [1358, 67] width 180 height 33
click at [1320, 95] on div "Quote" at bounding box center [1359, 100] width 151 height 24
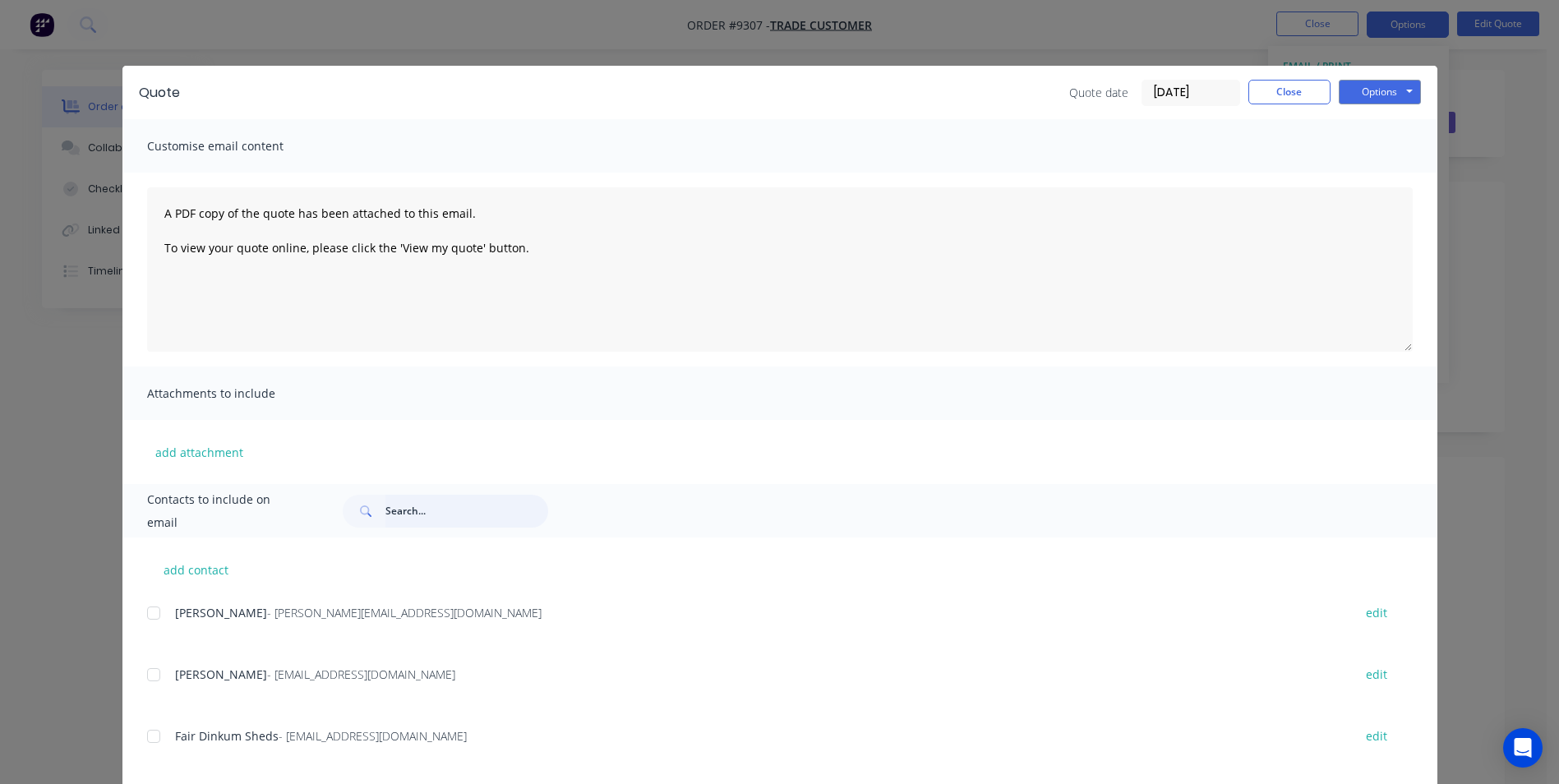
click at [412, 510] on input "text" at bounding box center [467, 511] width 163 height 33
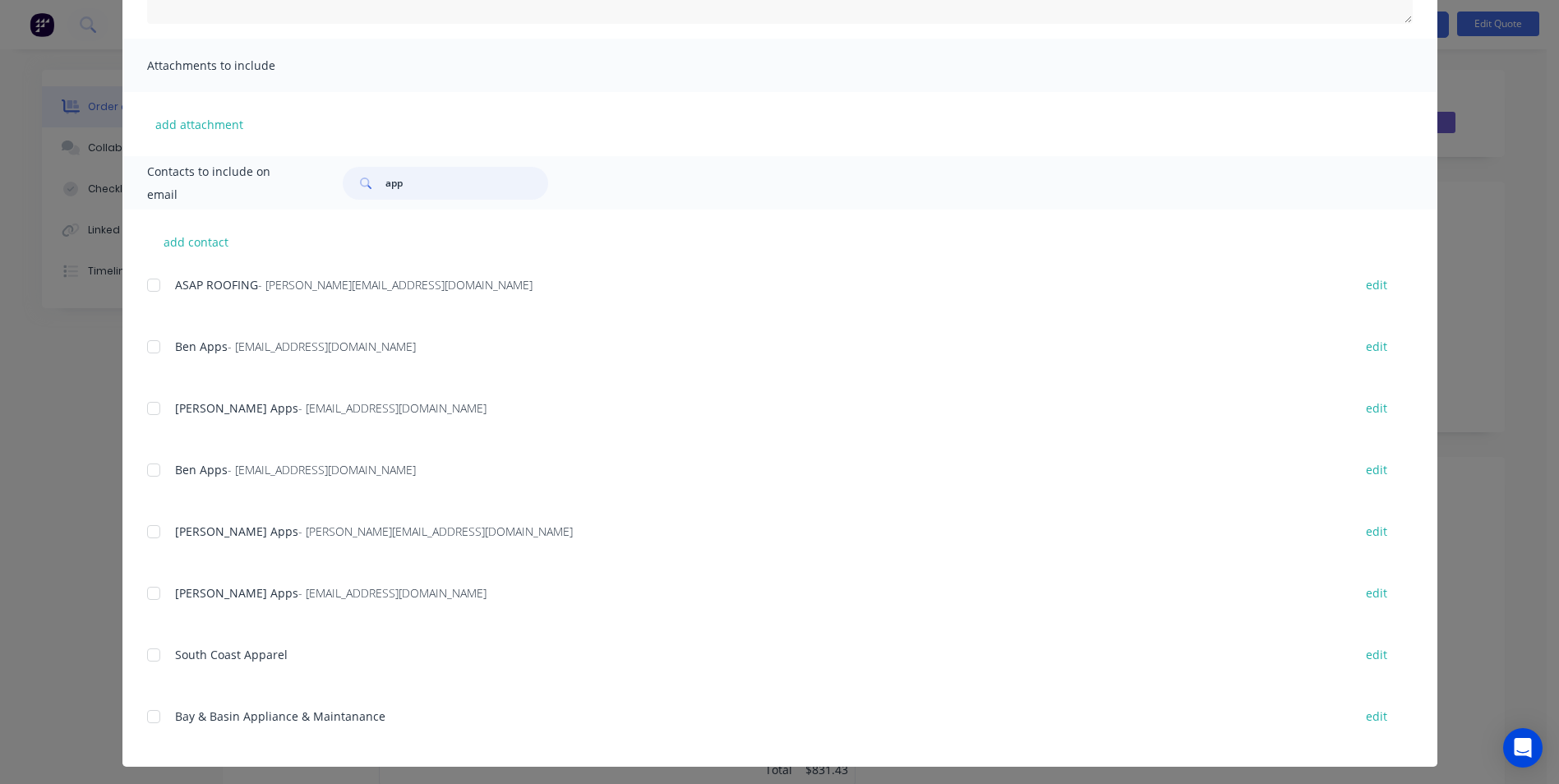
scroll to position [328, 0]
click at [154, 348] on div at bounding box center [154, 346] width 33 height 33
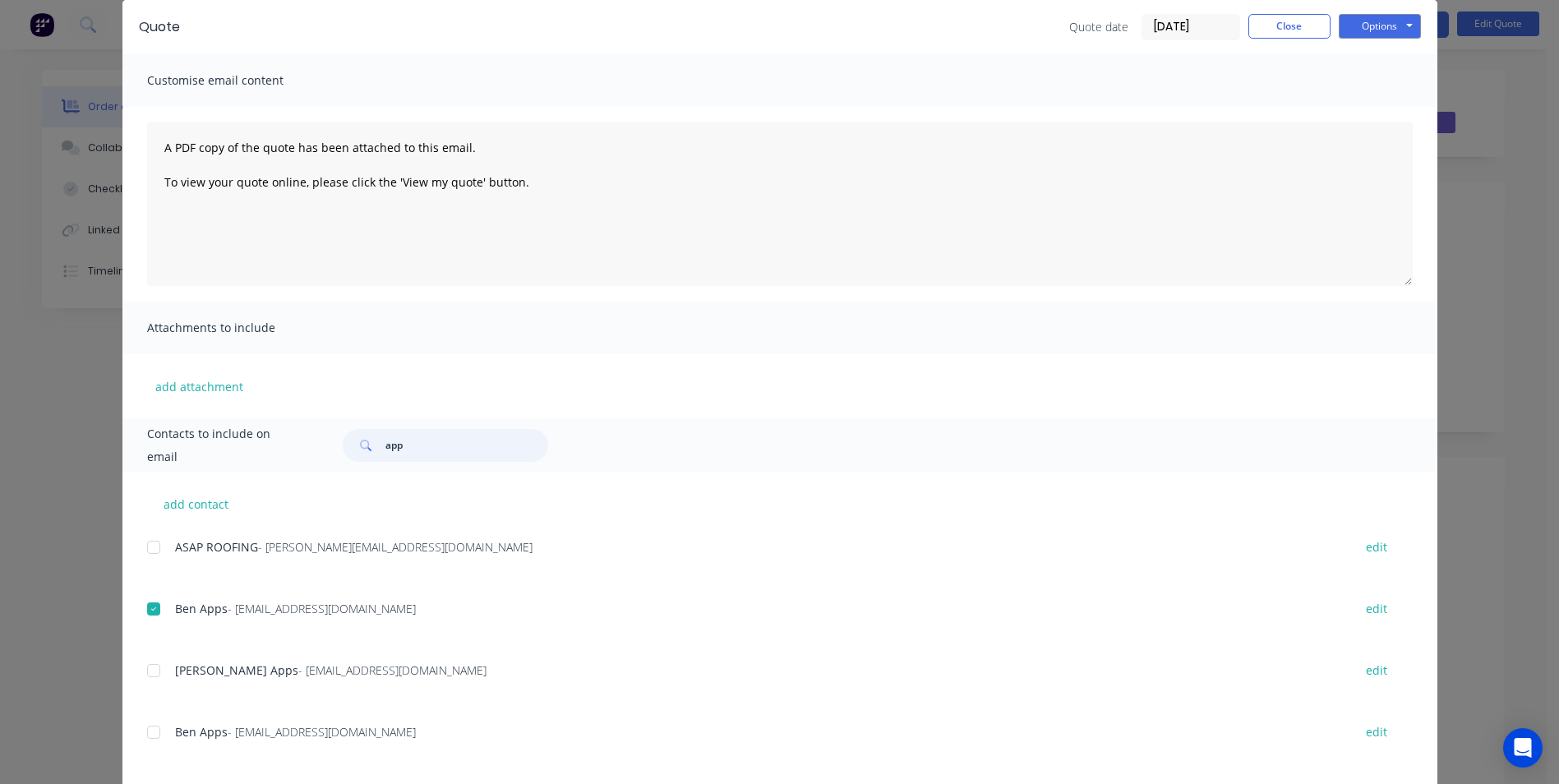
scroll to position [0, 0]
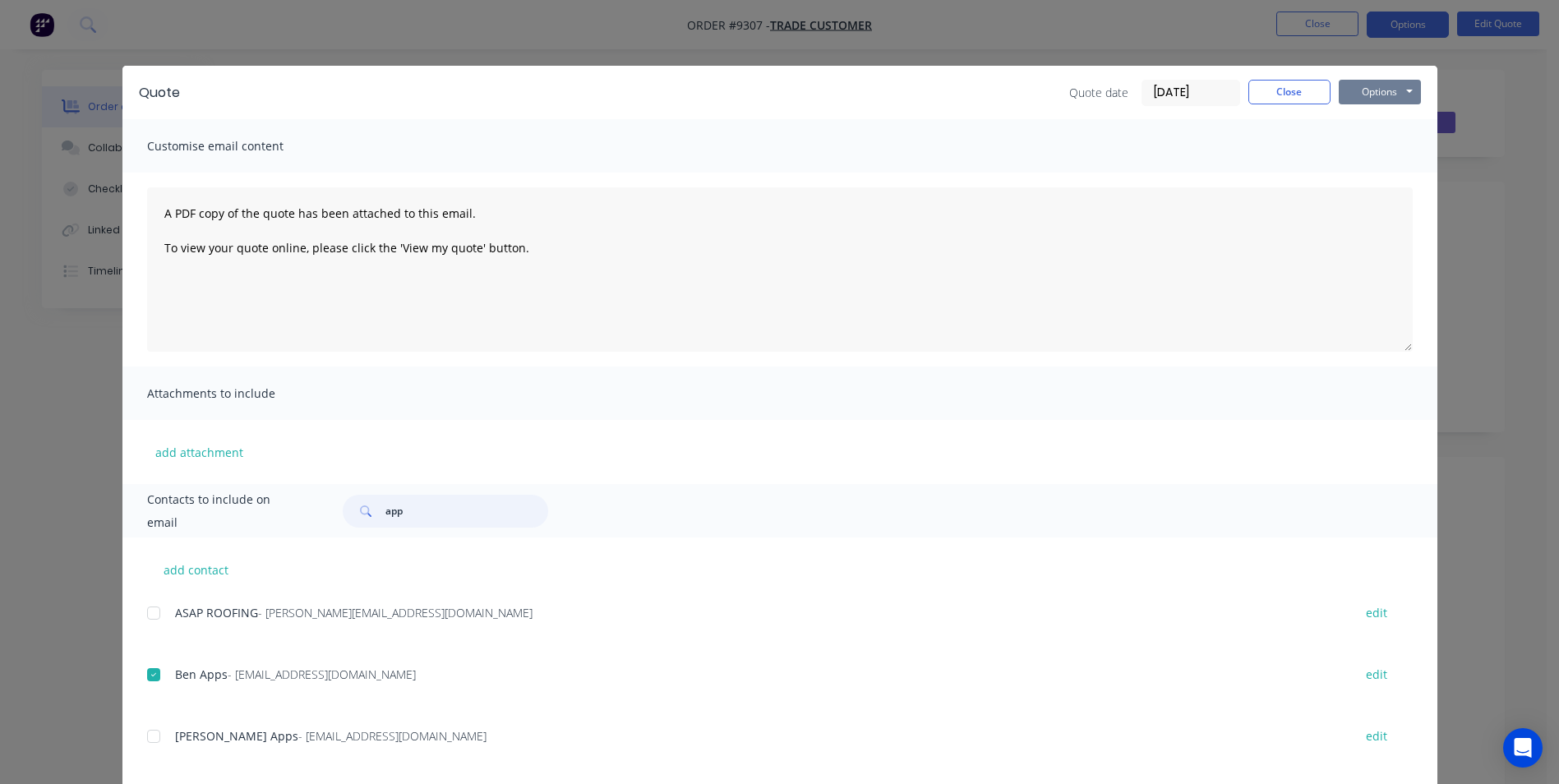
type input "app"
click at [1392, 95] on button "Options" at bounding box center [1379, 92] width 82 height 25
click at [1370, 169] on button "Email" at bounding box center [1391, 175] width 106 height 27
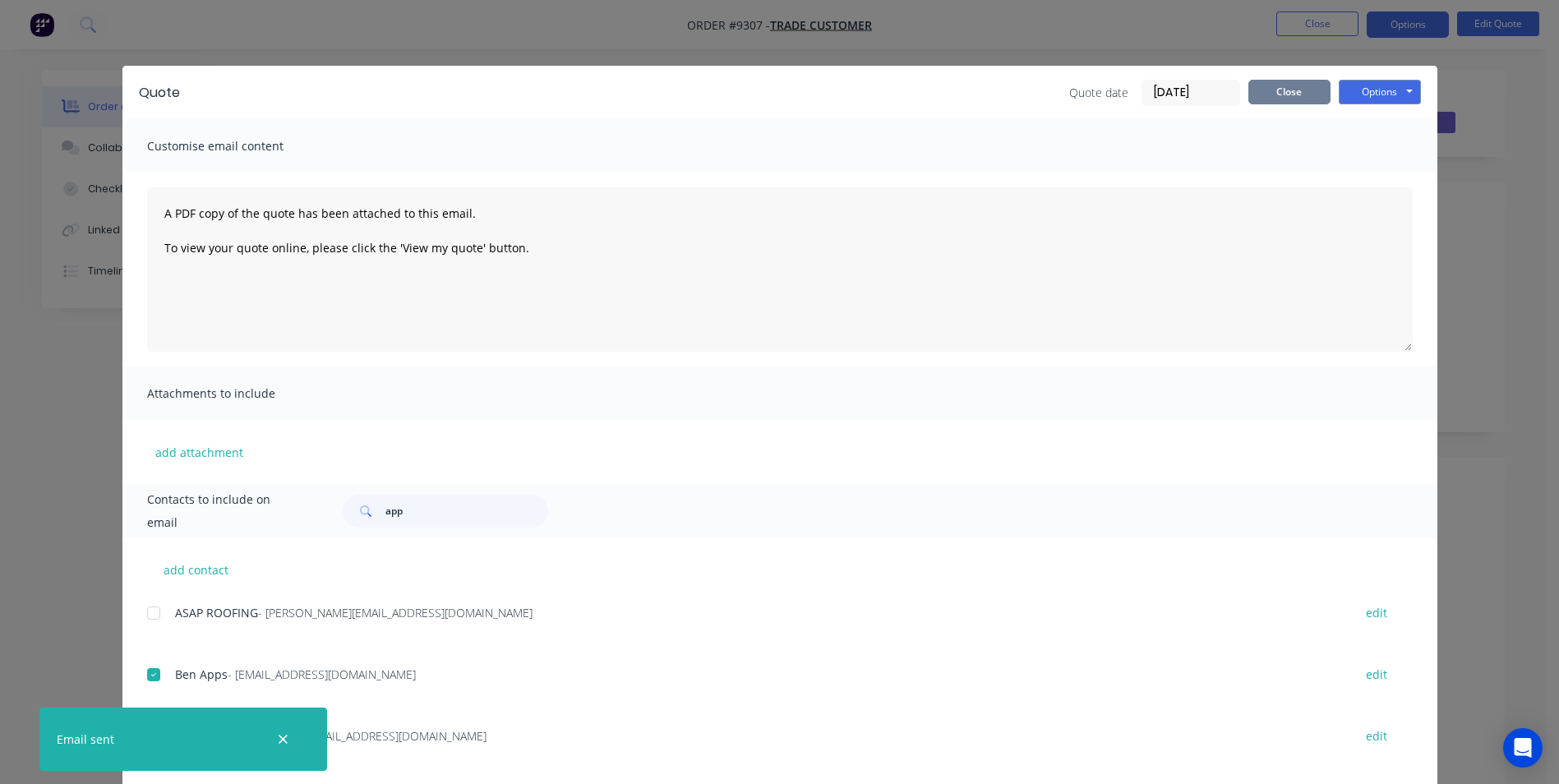
click at [1300, 97] on button "Close" at bounding box center [1289, 92] width 82 height 25
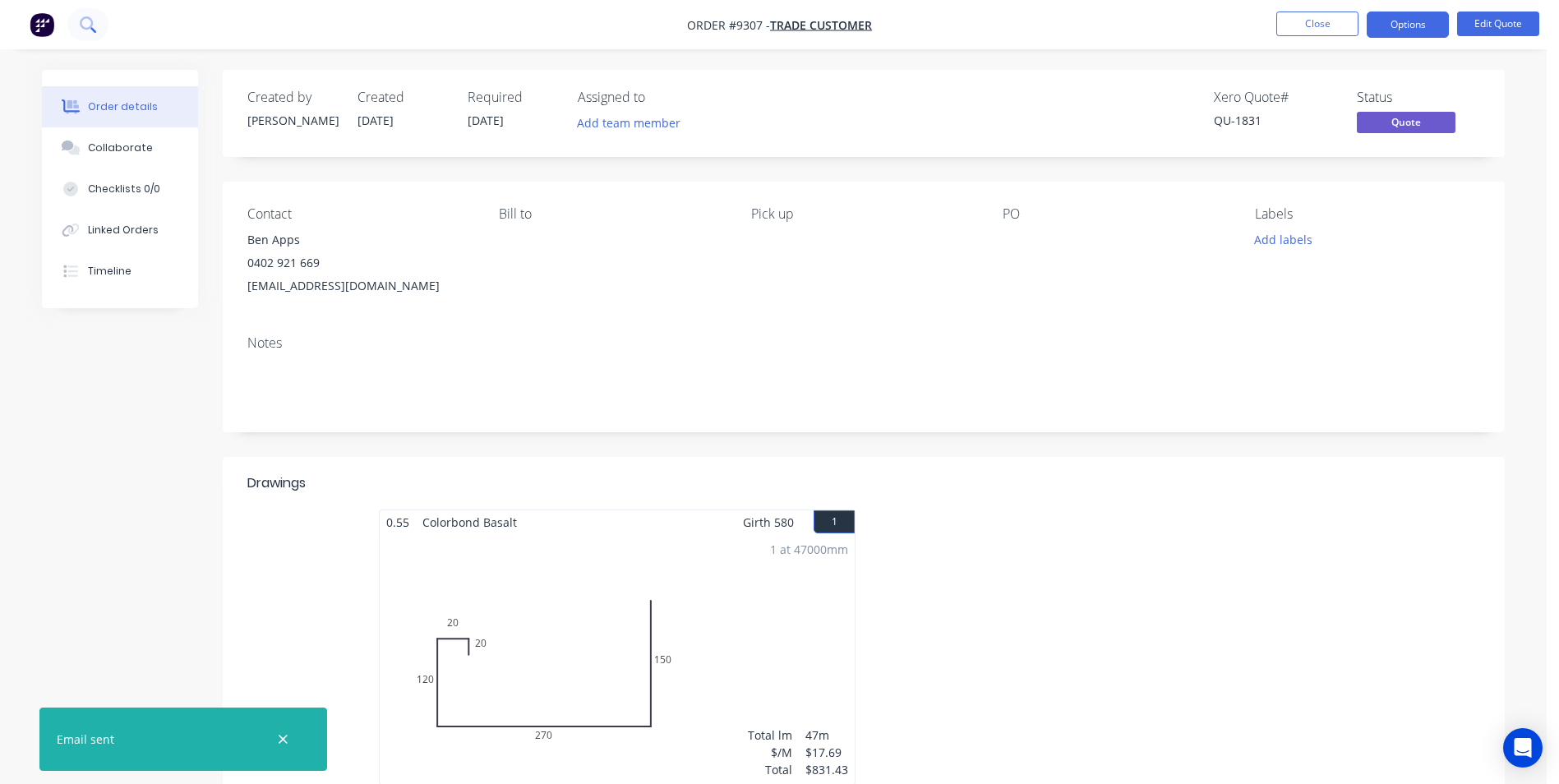
click at [84, 25] on icon at bounding box center [87, 24] width 16 height 16
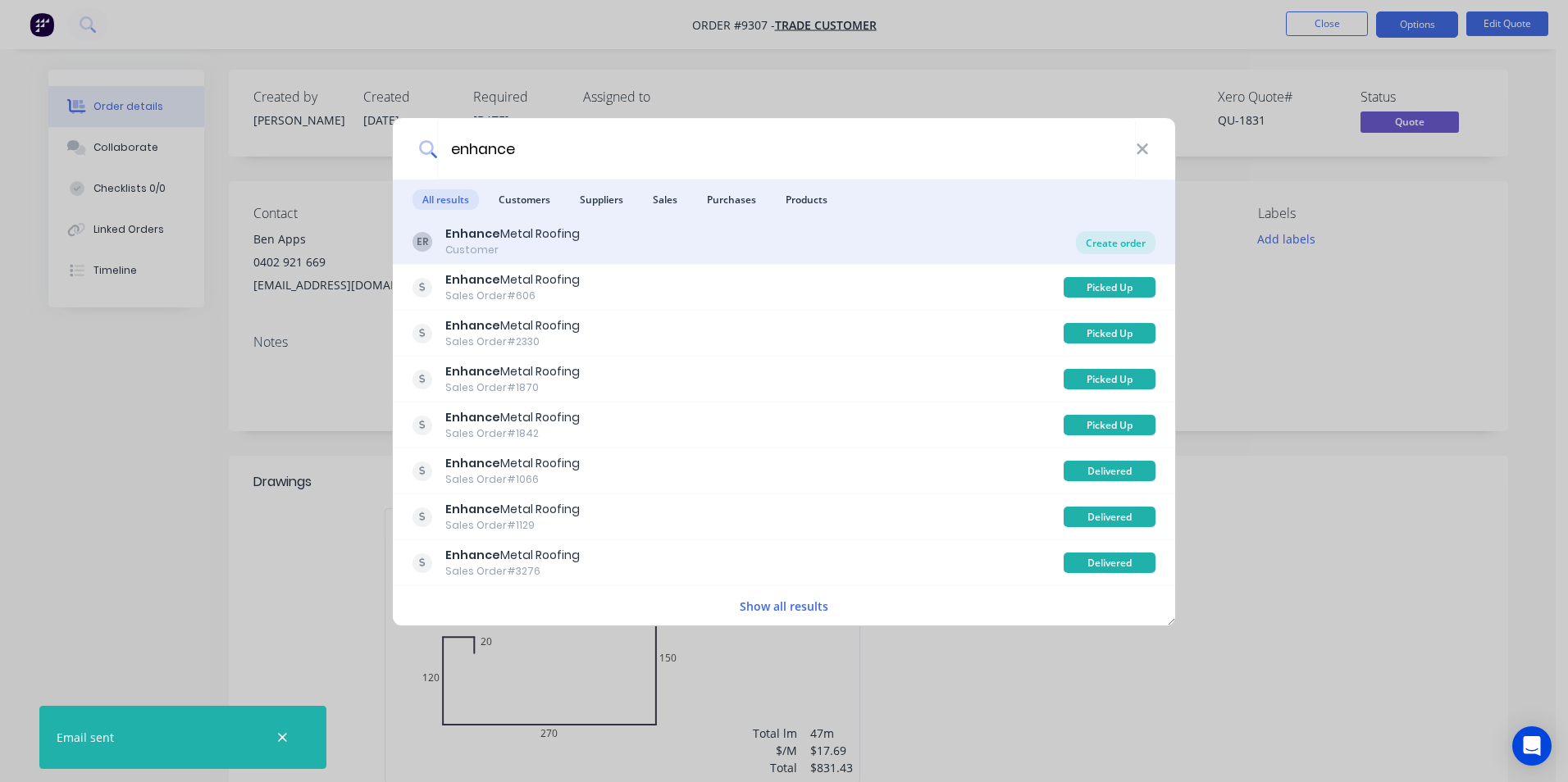
type input "enhance"
click at [1101, 236] on div "Create order" at bounding box center [1116, 243] width 80 height 23
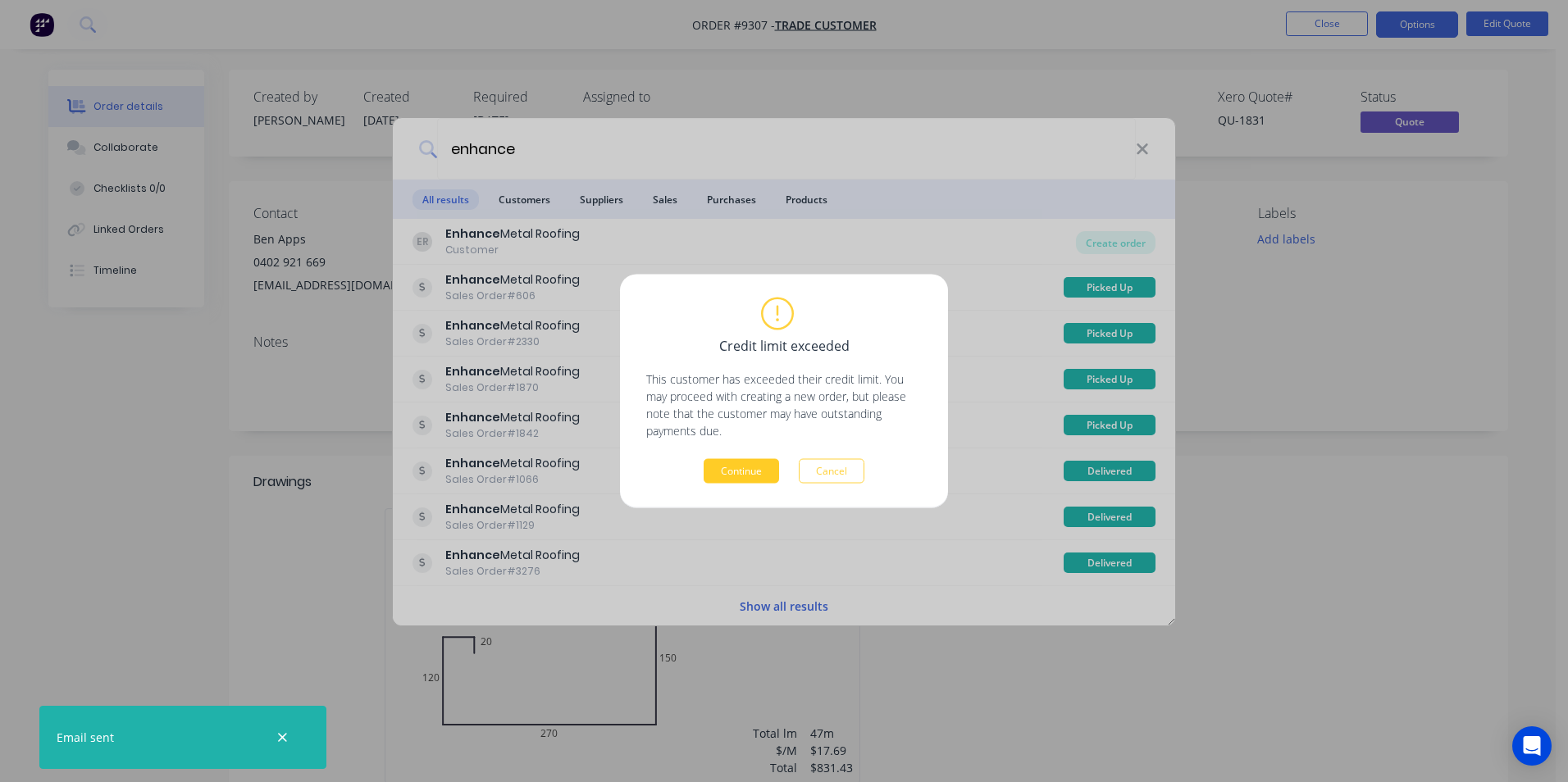
click at [762, 478] on button "Continue" at bounding box center [741, 471] width 75 height 25
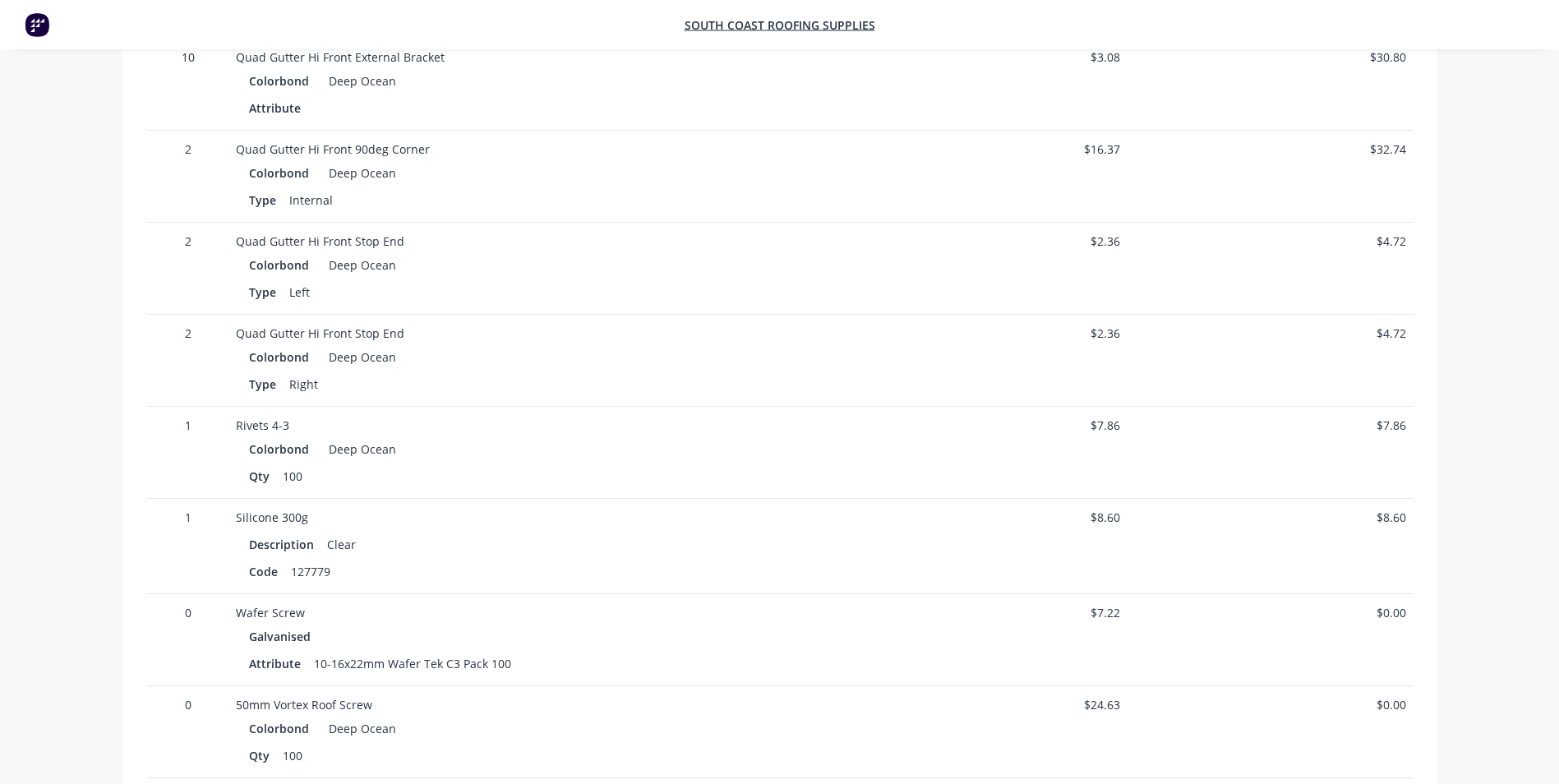
scroll to position [457, 0]
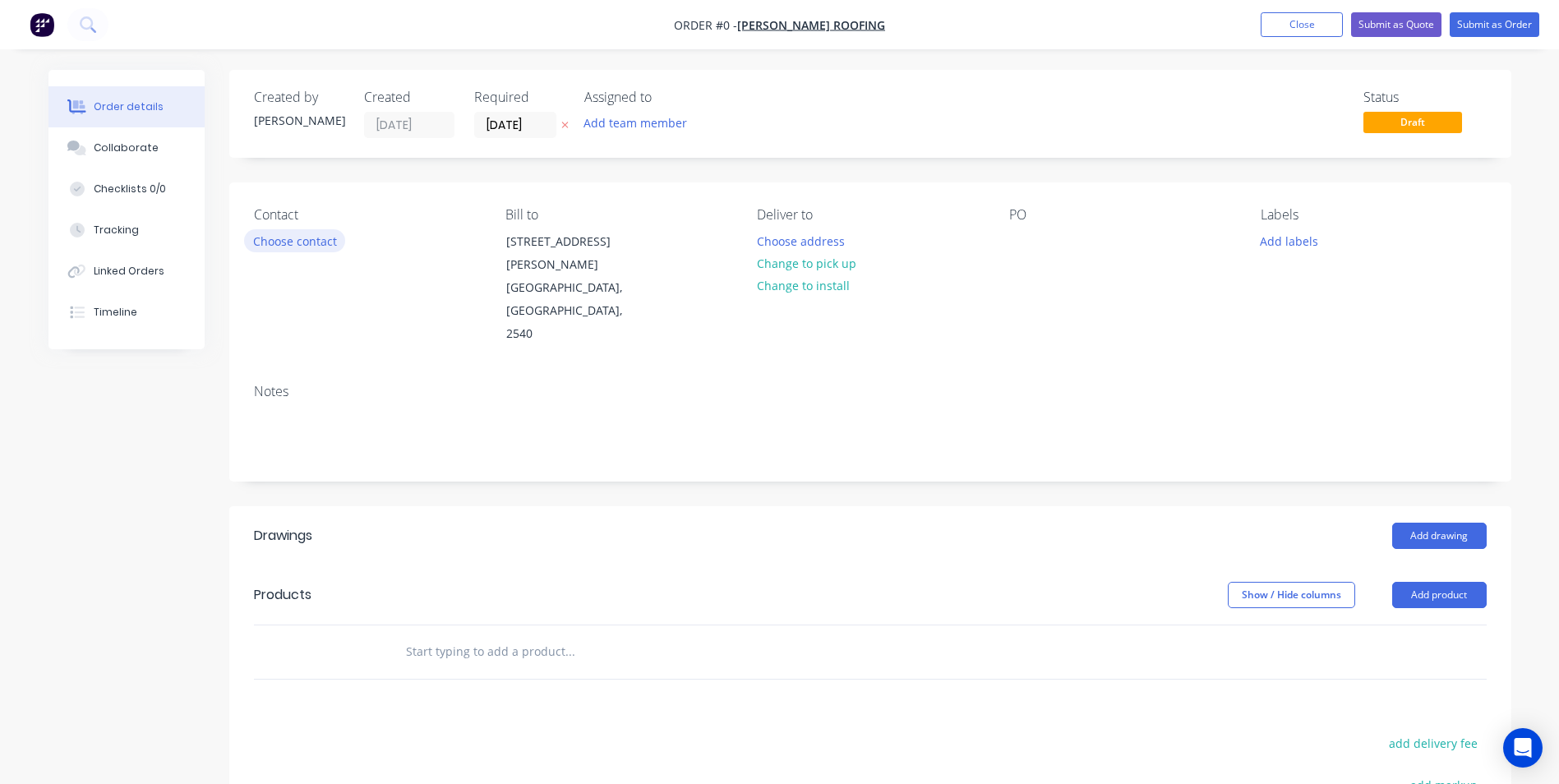
click at [315, 242] on button "Choose contact" at bounding box center [295, 240] width 101 height 22
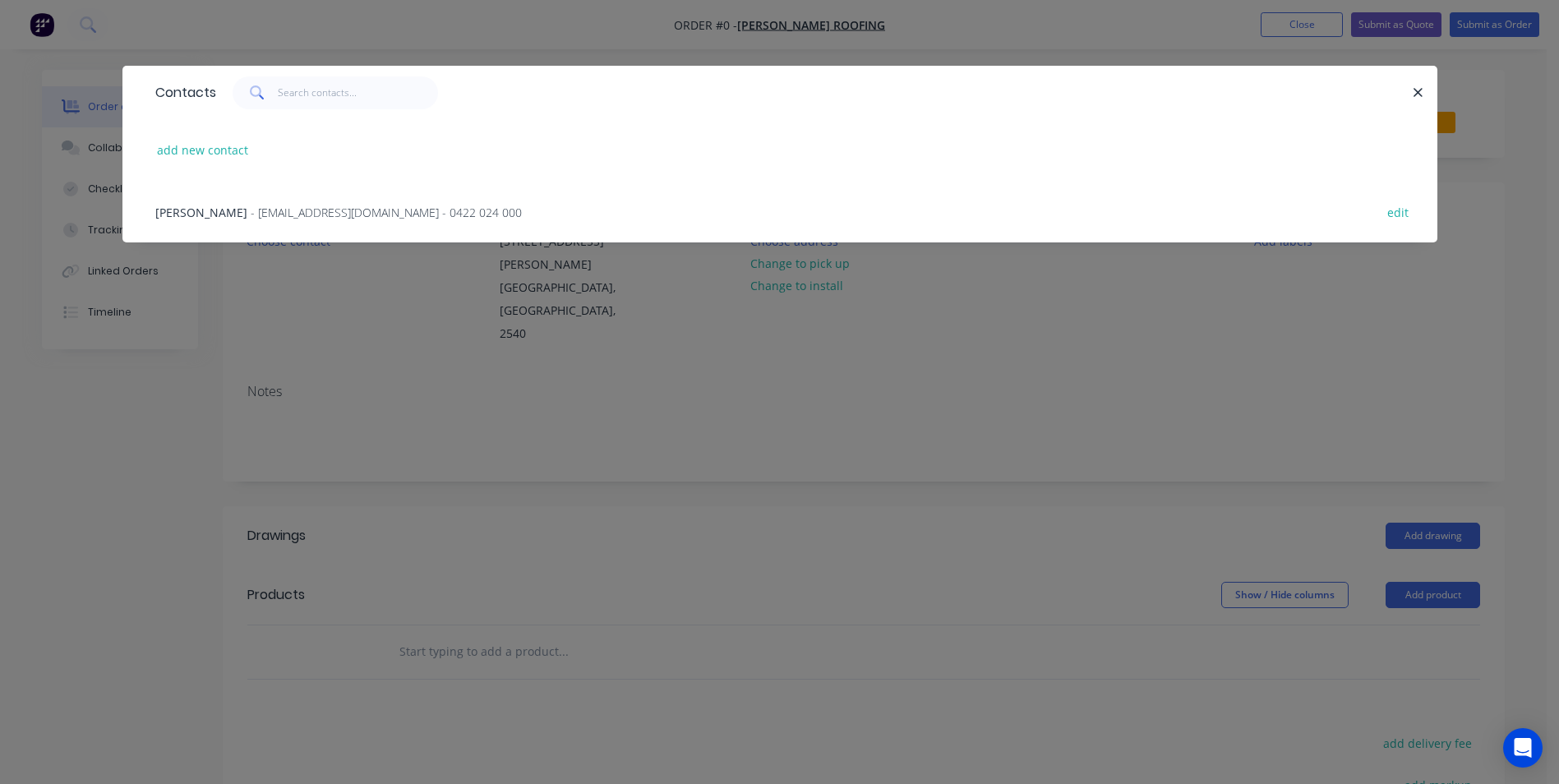
click at [328, 213] on span "- [EMAIL_ADDRESS][DOMAIN_NAME] - 0422 024 000" at bounding box center [386, 212] width 271 height 16
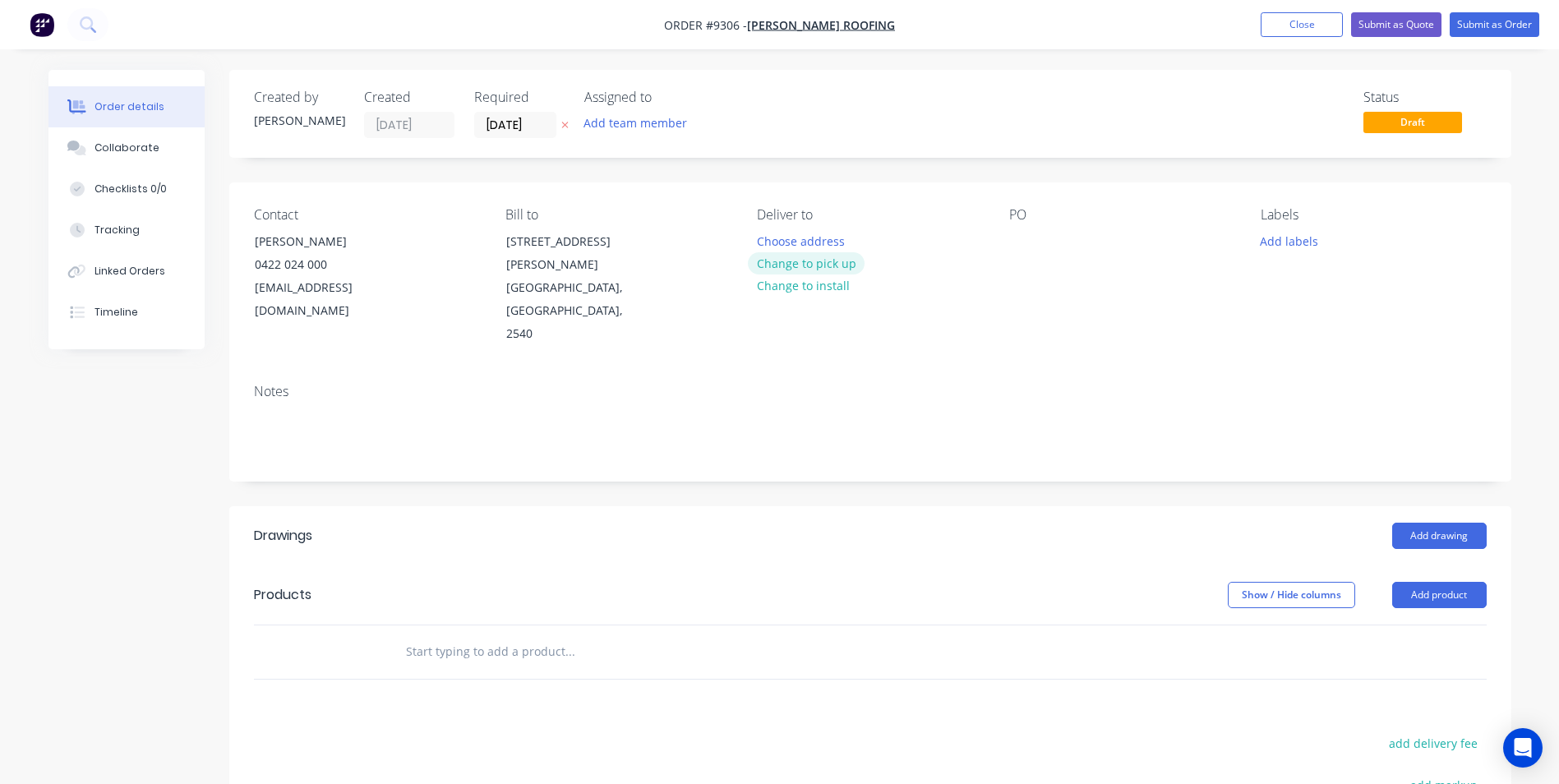
click at [793, 264] on button "Change to pick up" at bounding box center [806, 263] width 116 height 22
click at [1428, 523] on button "Add drawing" at bounding box center [1439, 536] width 95 height 27
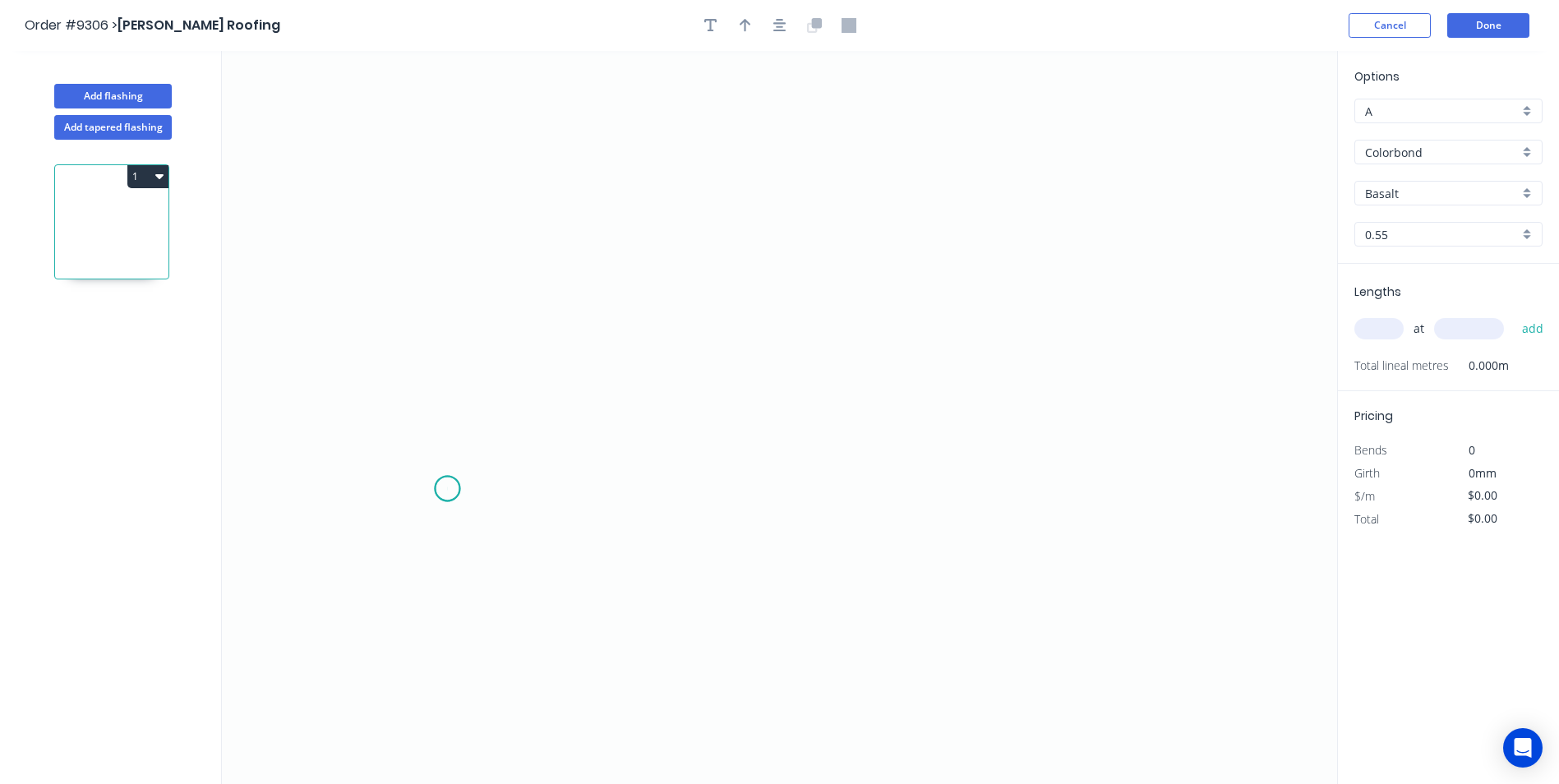
click at [447, 489] on icon "0" at bounding box center [779, 417] width 1115 height 733
click at [422, 515] on icon "0" at bounding box center [779, 417] width 1115 height 733
click at [432, 184] on icon "0 ?" at bounding box center [779, 417] width 1115 height 733
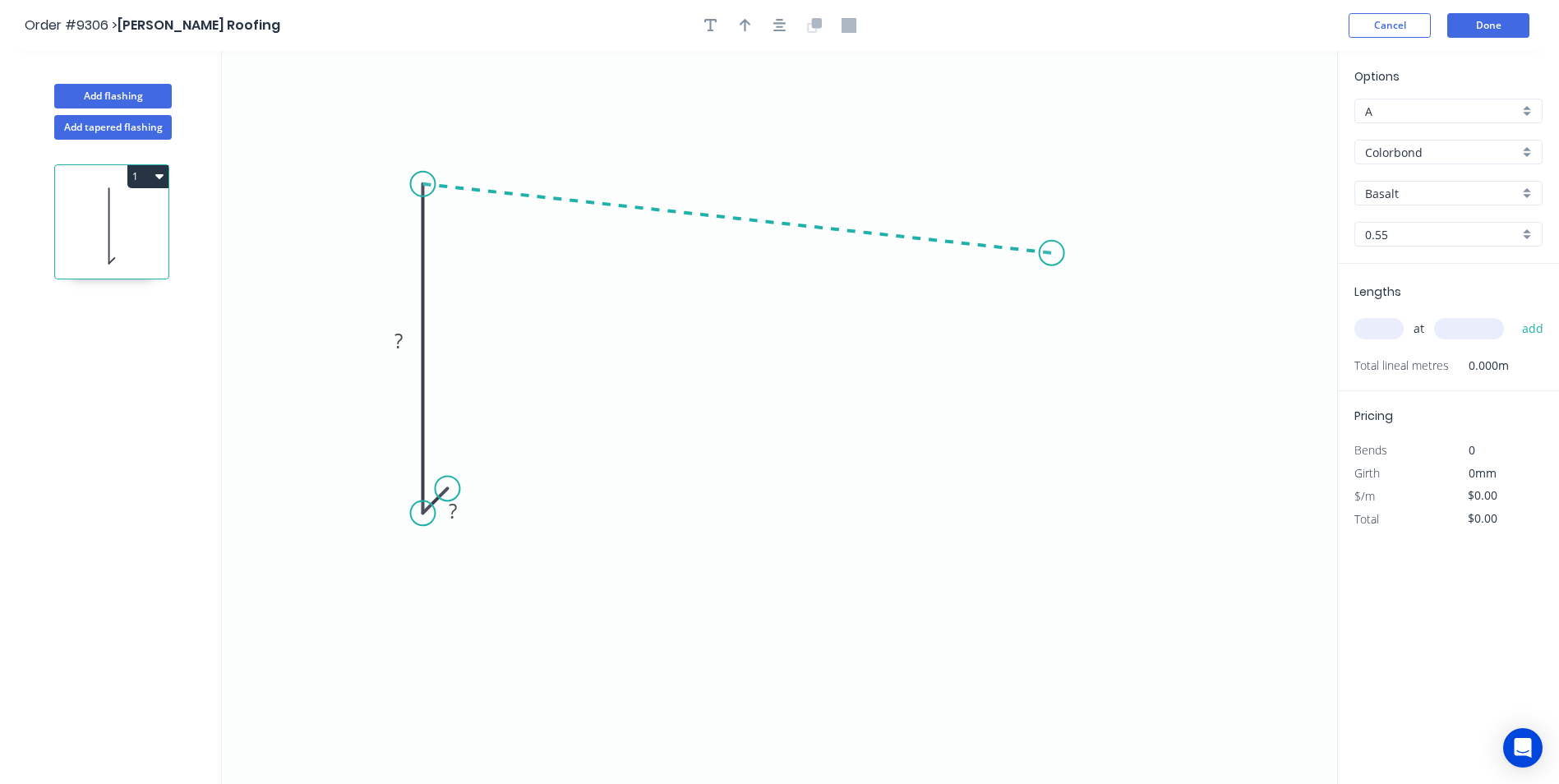
click at [1052, 253] on icon "0 ? ?" at bounding box center [779, 417] width 1115 height 733
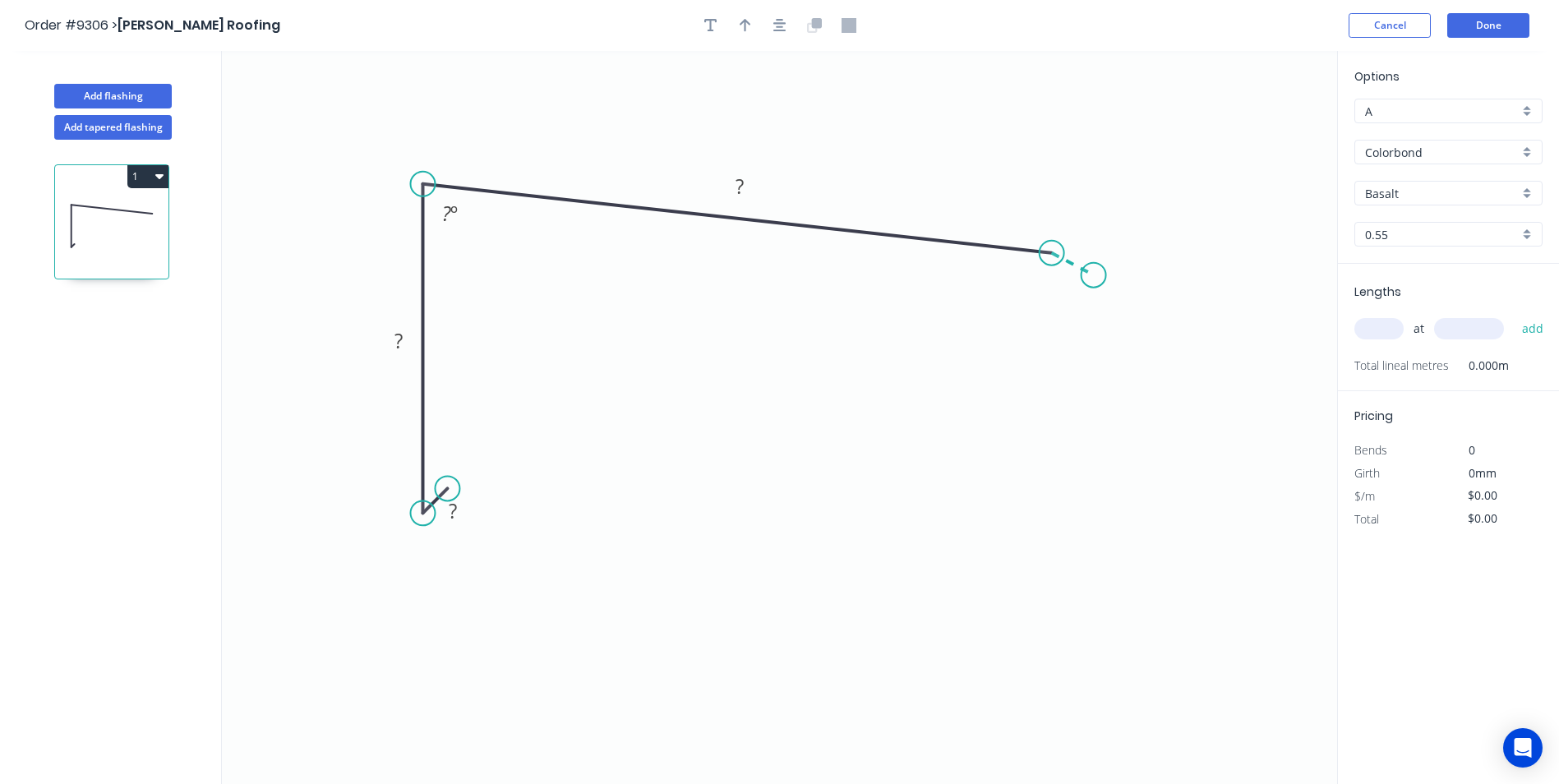
click at [1093, 275] on icon "0 ? ? ? ? º" at bounding box center [779, 417] width 1115 height 733
click at [457, 512] on rect at bounding box center [453, 512] width 33 height 23
drag, startPoint x: 923, startPoint y: 456, endPoint x: 932, endPoint y: 450, distance: 10.8
click at [925, 455] on icon "0 10 80 195 20 85 º 160 º" at bounding box center [779, 417] width 1115 height 733
type input "$12.45"
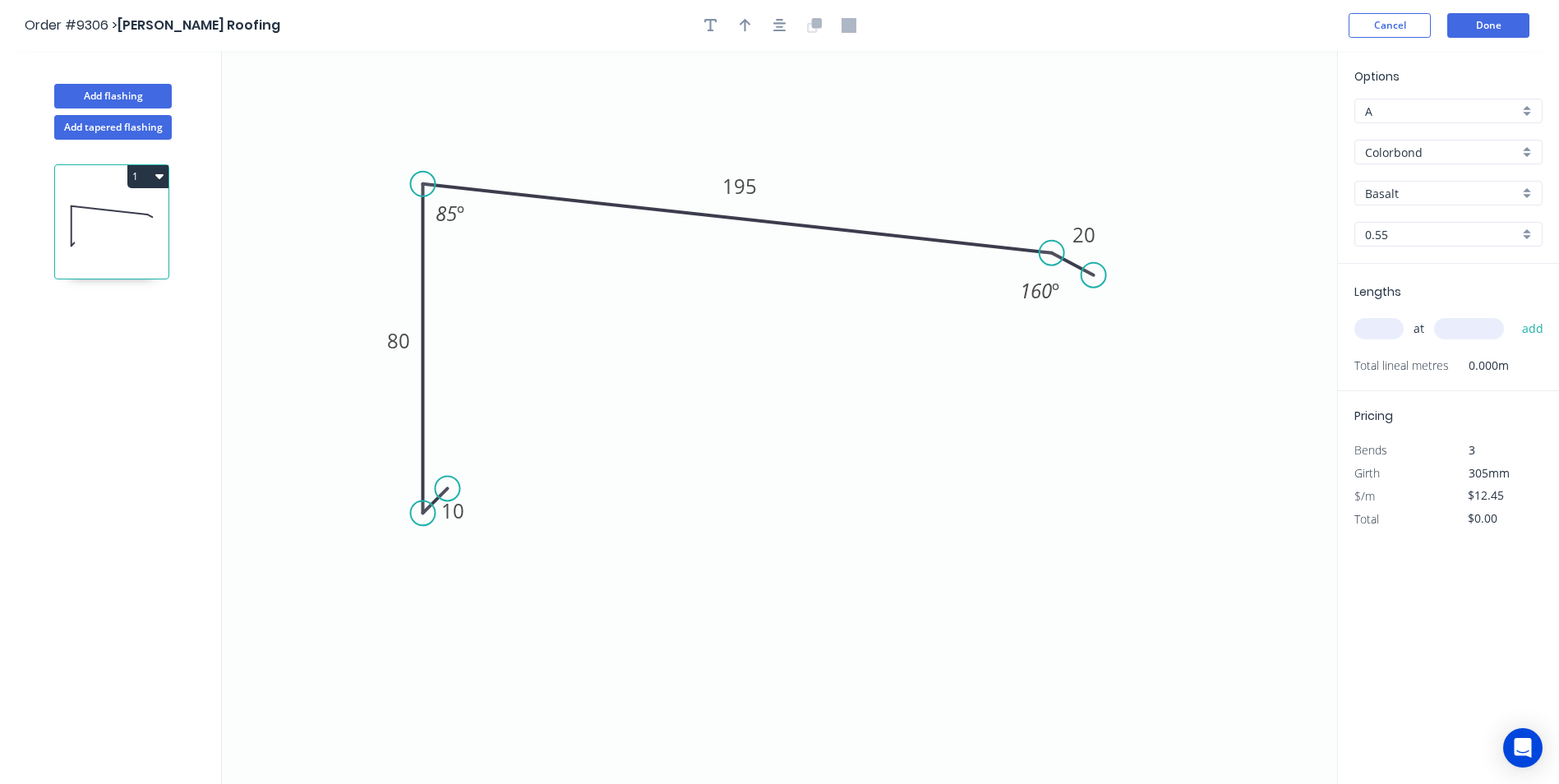
click at [1528, 195] on div "Basalt" at bounding box center [1448, 193] width 188 height 25
click at [1408, 357] on div "Windspray" at bounding box center [1448, 368] width 186 height 29
type input "Windspray"
click at [1380, 323] on input "text" at bounding box center [1379, 328] width 49 height 22
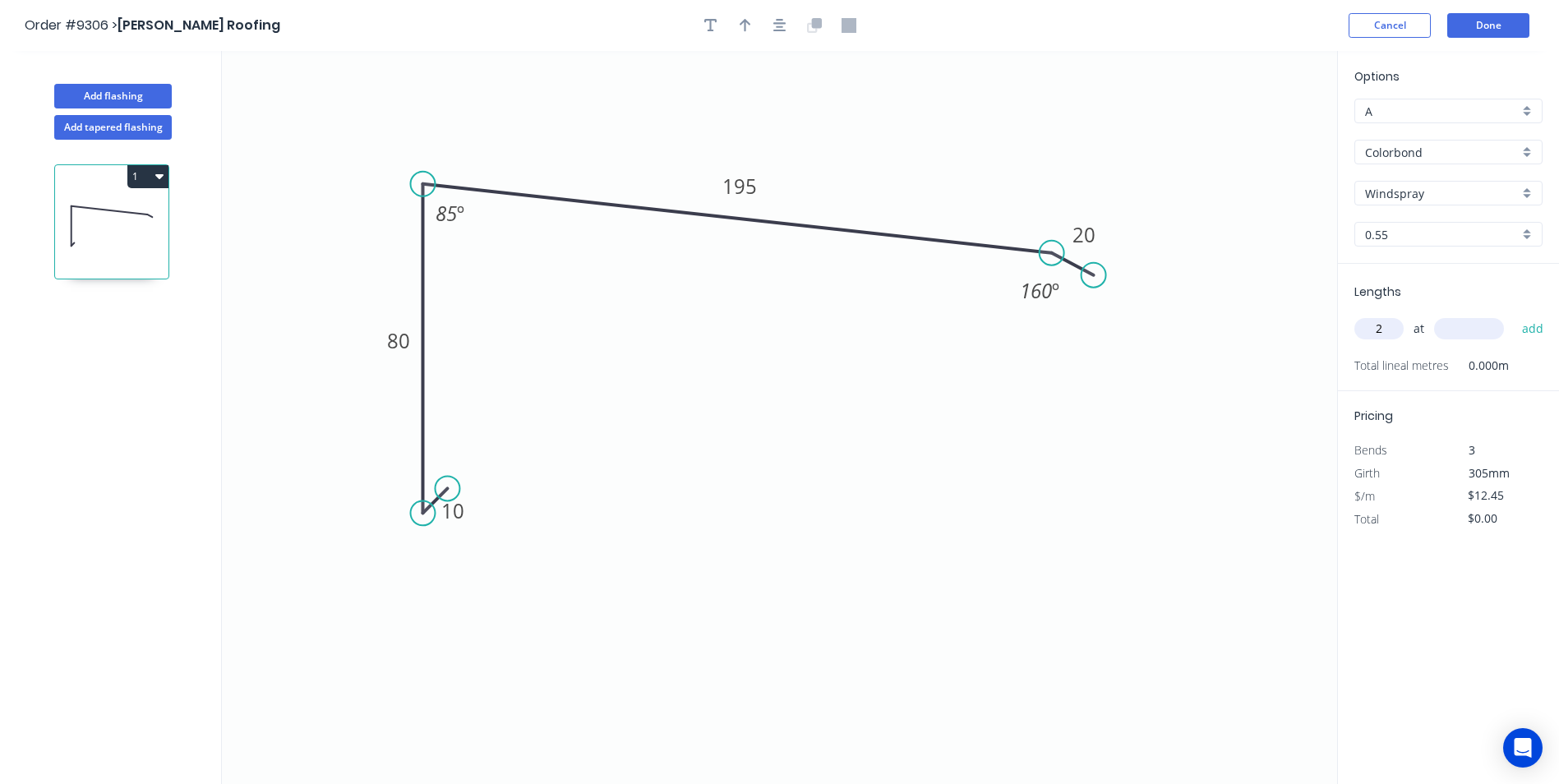
type input "2"
type input "2600"
click at [1513, 315] on button "add" at bounding box center [1532, 329] width 38 height 28
click at [139, 172] on button "1" at bounding box center [147, 177] width 41 height 23
click at [135, 199] on div "Duplicate Delete" at bounding box center [91, 233] width 156 height 74
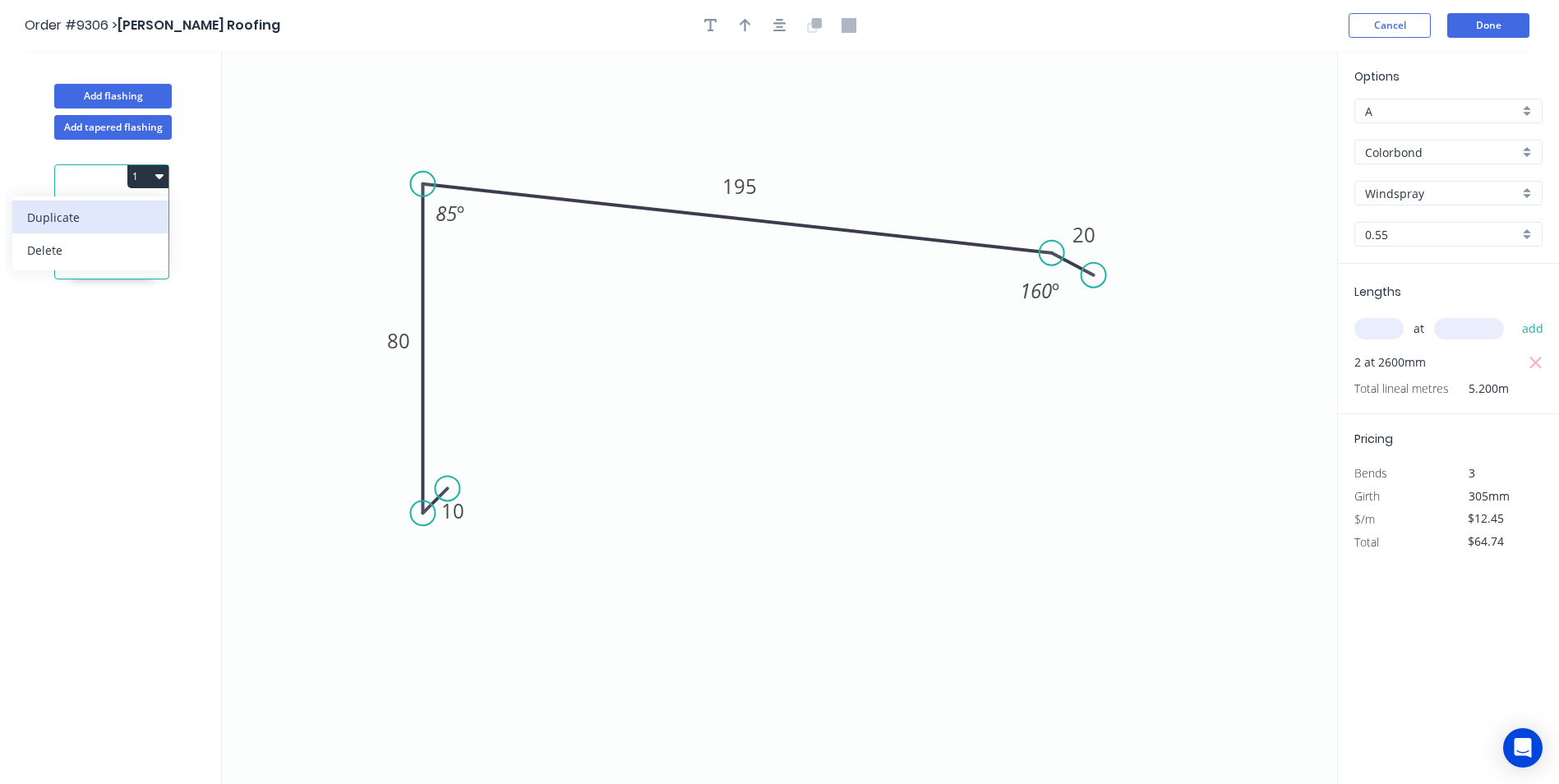
click at [135, 206] on div "Duplicate" at bounding box center [91, 217] width 126 height 24
type input "$0.00"
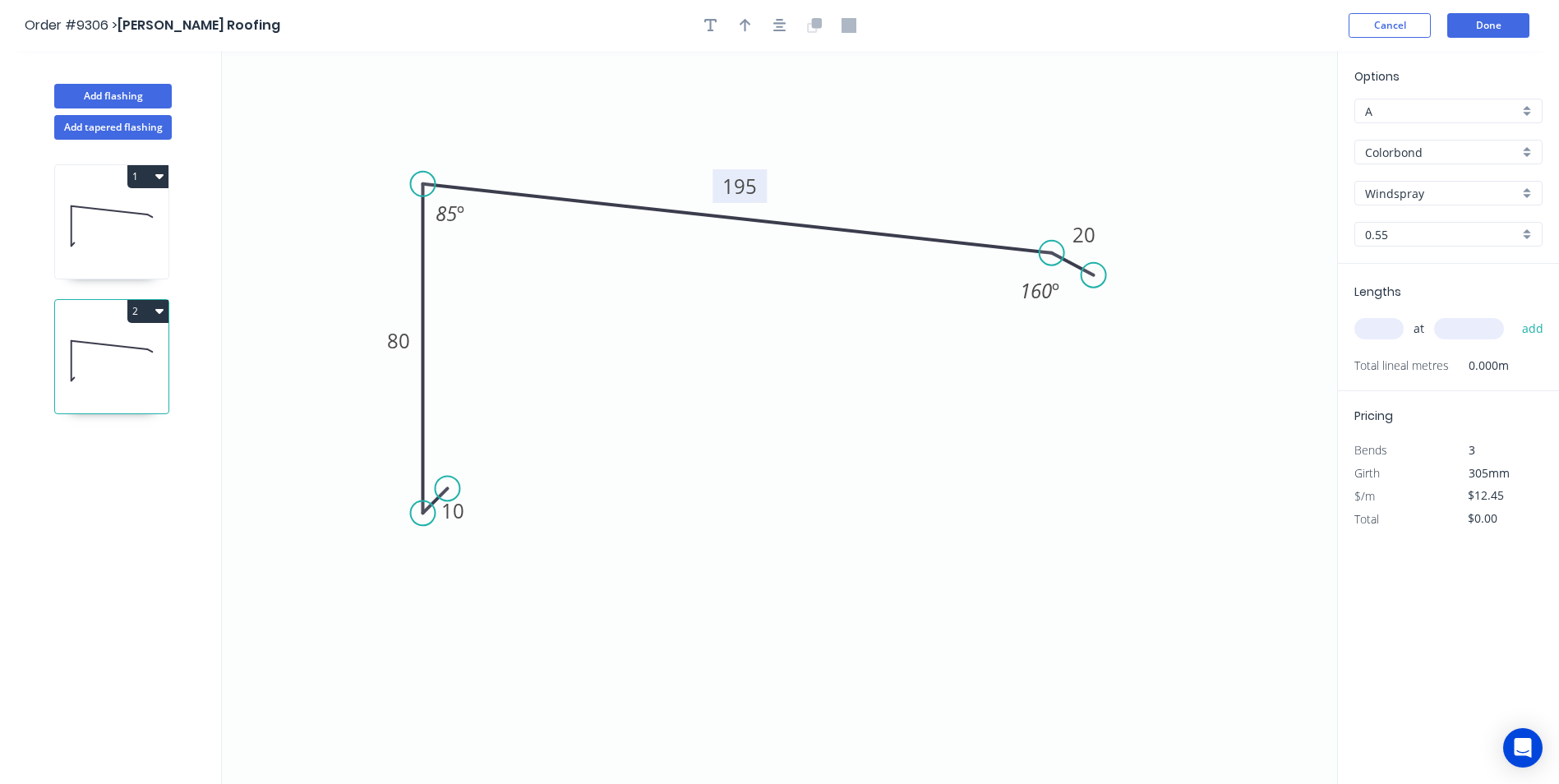
click at [746, 185] on tspan "195" at bounding box center [740, 186] width 35 height 27
type input "$10.14"
click at [1380, 332] on input "text" at bounding box center [1379, 328] width 49 height 22
type input "2"
type input "2600"
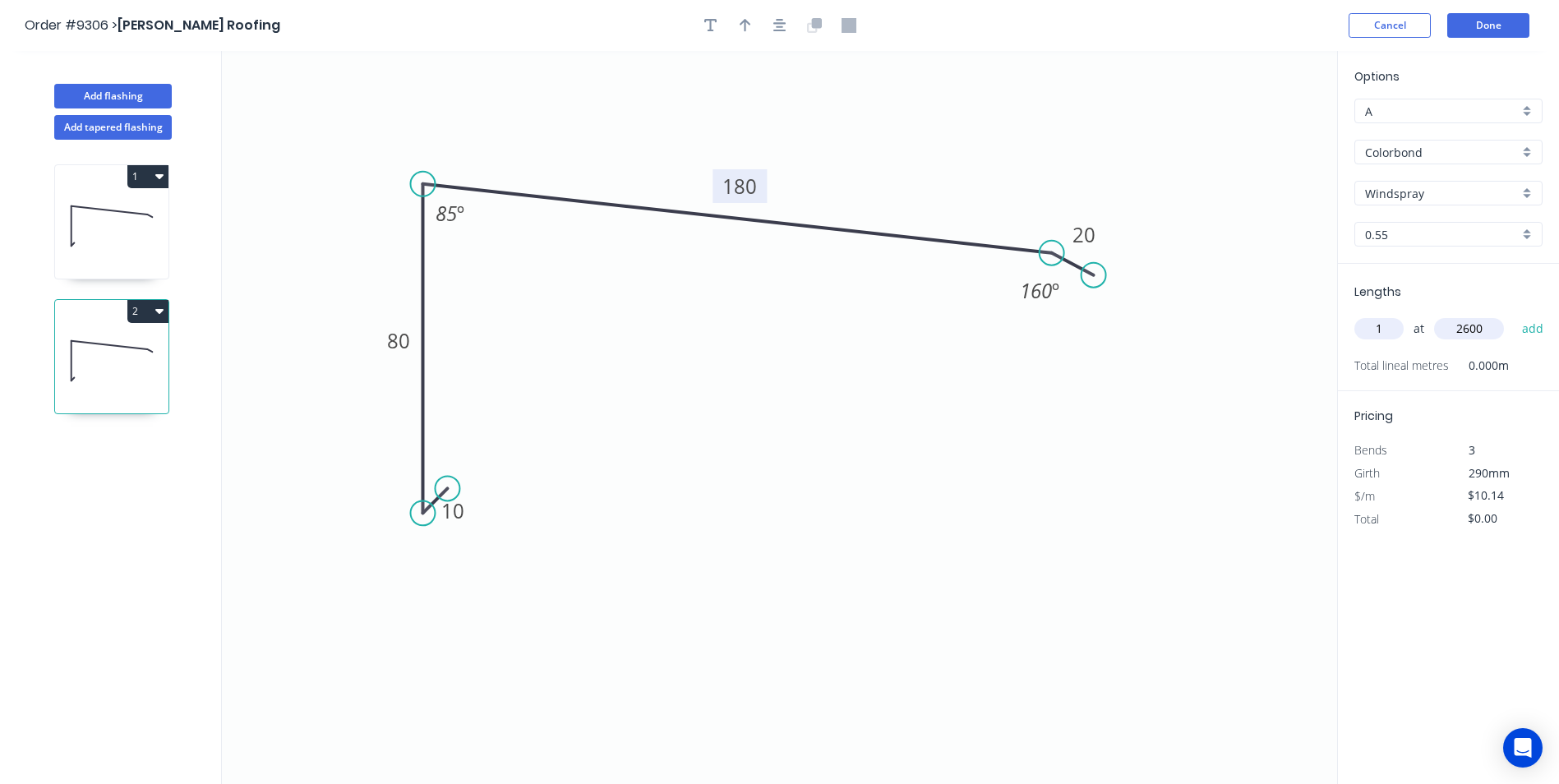
type input "1"
click at [1513, 315] on button "add" at bounding box center [1532, 329] width 38 height 28
click at [146, 313] on button "2" at bounding box center [147, 312] width 41 height 23
click at [117, 346] on div "Duplicate" at bounding box center [91, 352] width 126 height 24
type input "$0.00"
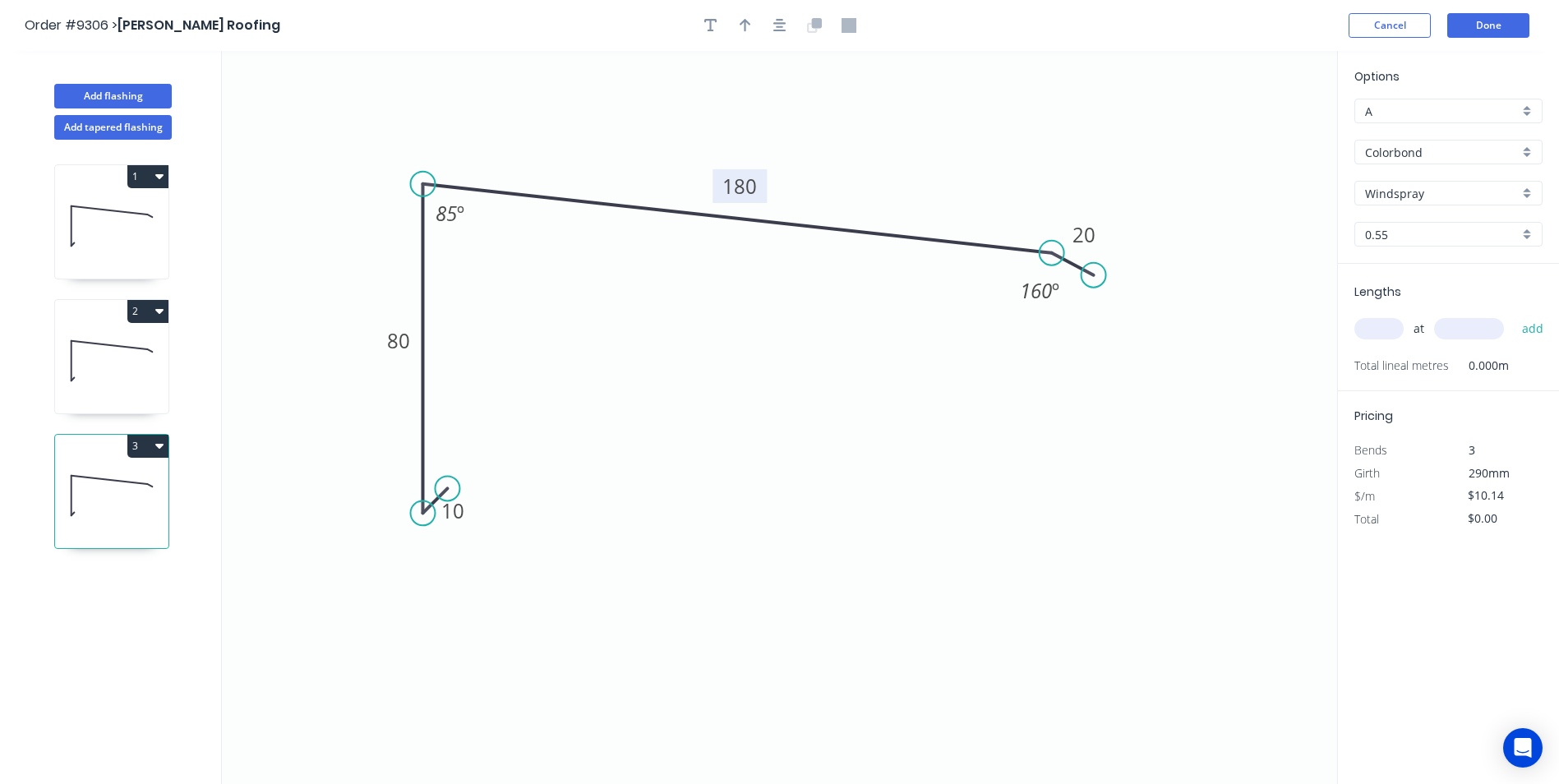
click at [765, 183] on rect at bounding box center [739, 186] width 54 height 34
click at [760, 185] on rect at bounding box center [739, 186] width 54 height 34
click at [757, 185] on rect at bounding box center [739, 186] width 54 height 34
click at [752, 185] on tspan "180" at bounding box center [740, 186] width 35 height 27
click at [1374, 333] on input "text" at bounding box center [1379, 328] width 49 height 22
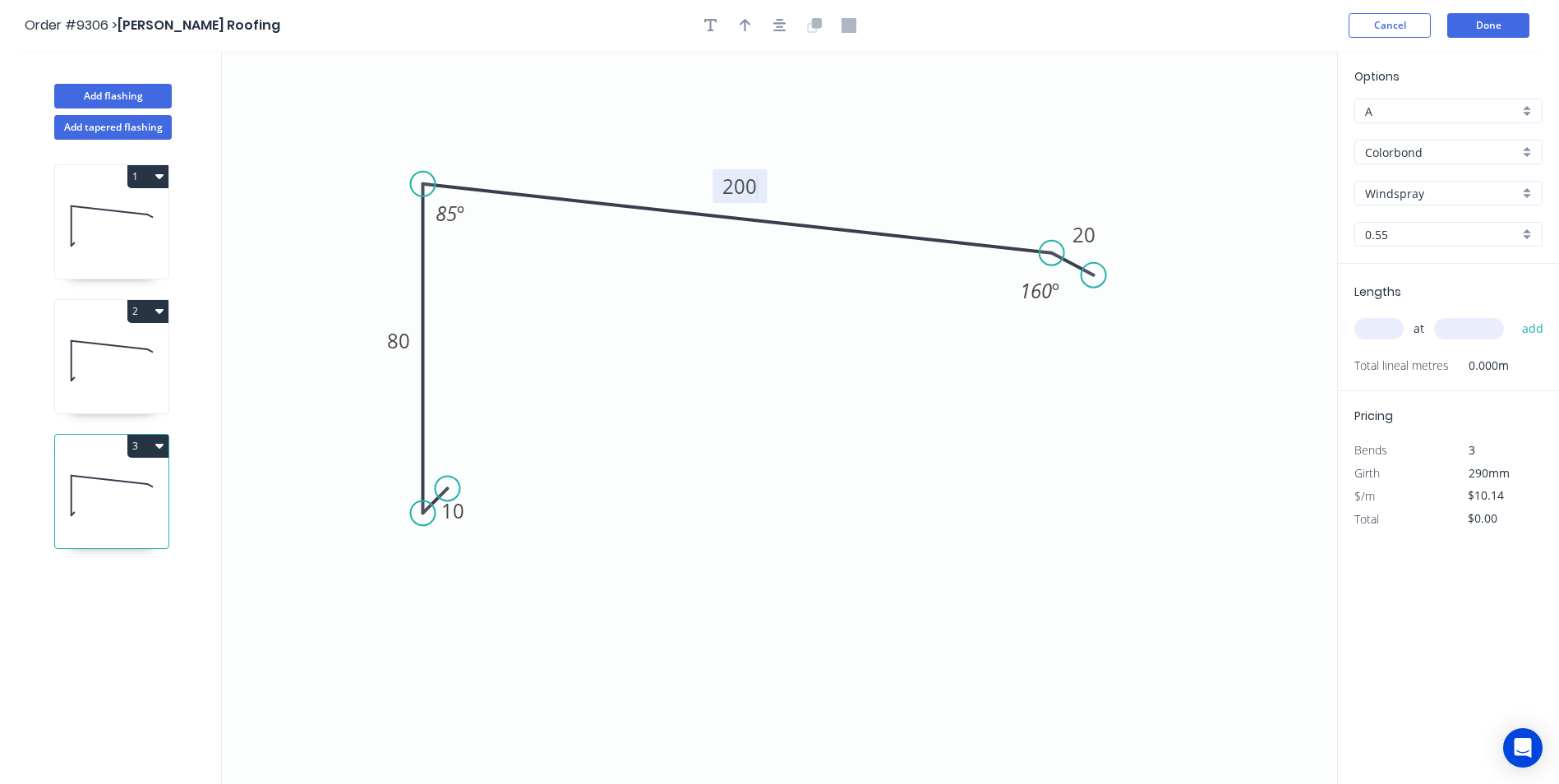
type input "$12.45"
type input "1"
type input "26000"
click at [1513, 315] on button "add" at bounding box center [1532, 329] width 38 height 28
type input "$323.70"
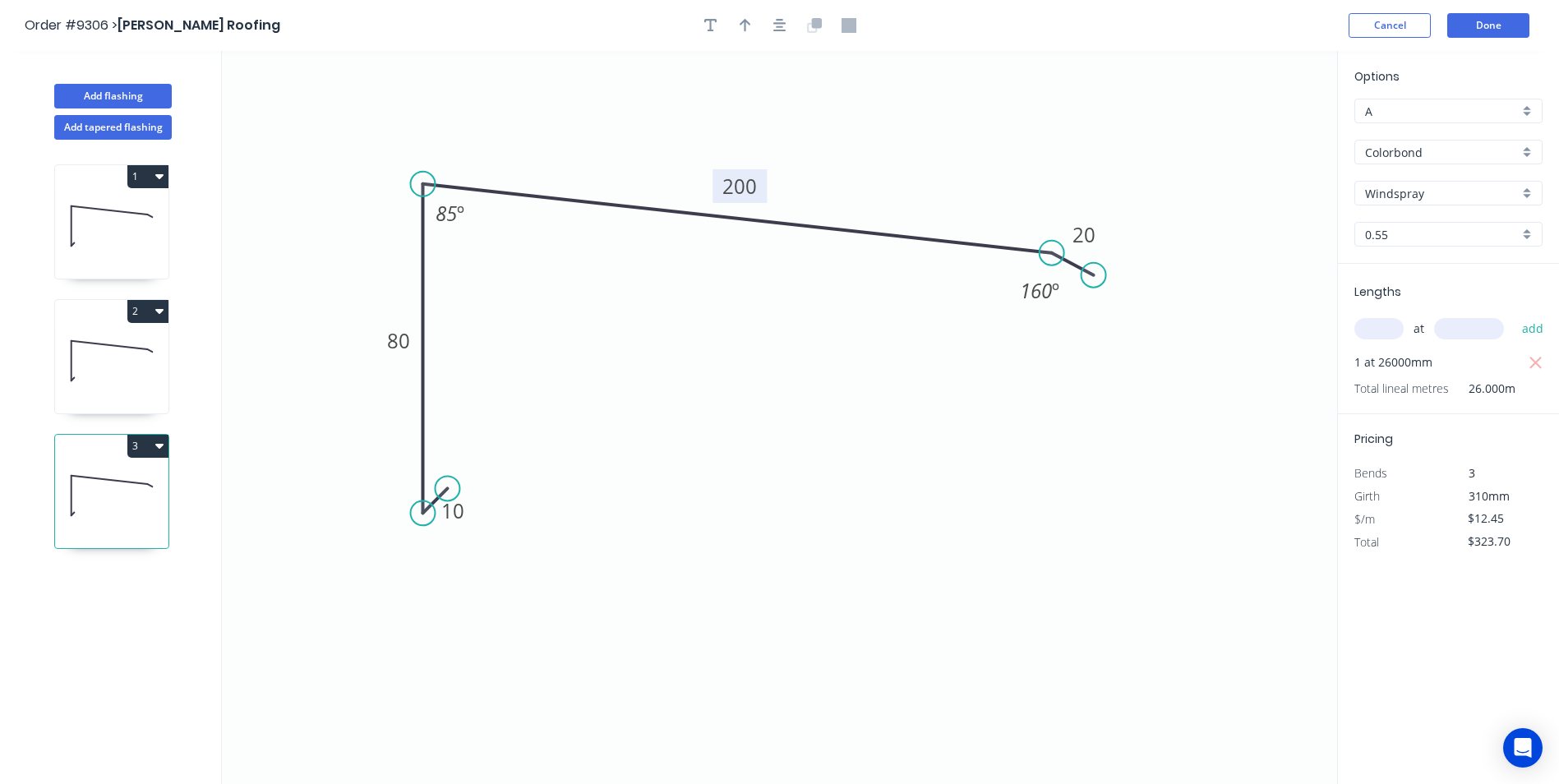
click at [1373, 332] on input "text" at bounding box center [1379, 328] width 49 height 22
type input "1"
type input "2600"
click at [1513, 315] on button "add" at bounding box center [1532, 329] width 38 height 28
click at [1531, 356] on icon "button" at bounding box center [1536, 363] width 15 height 20
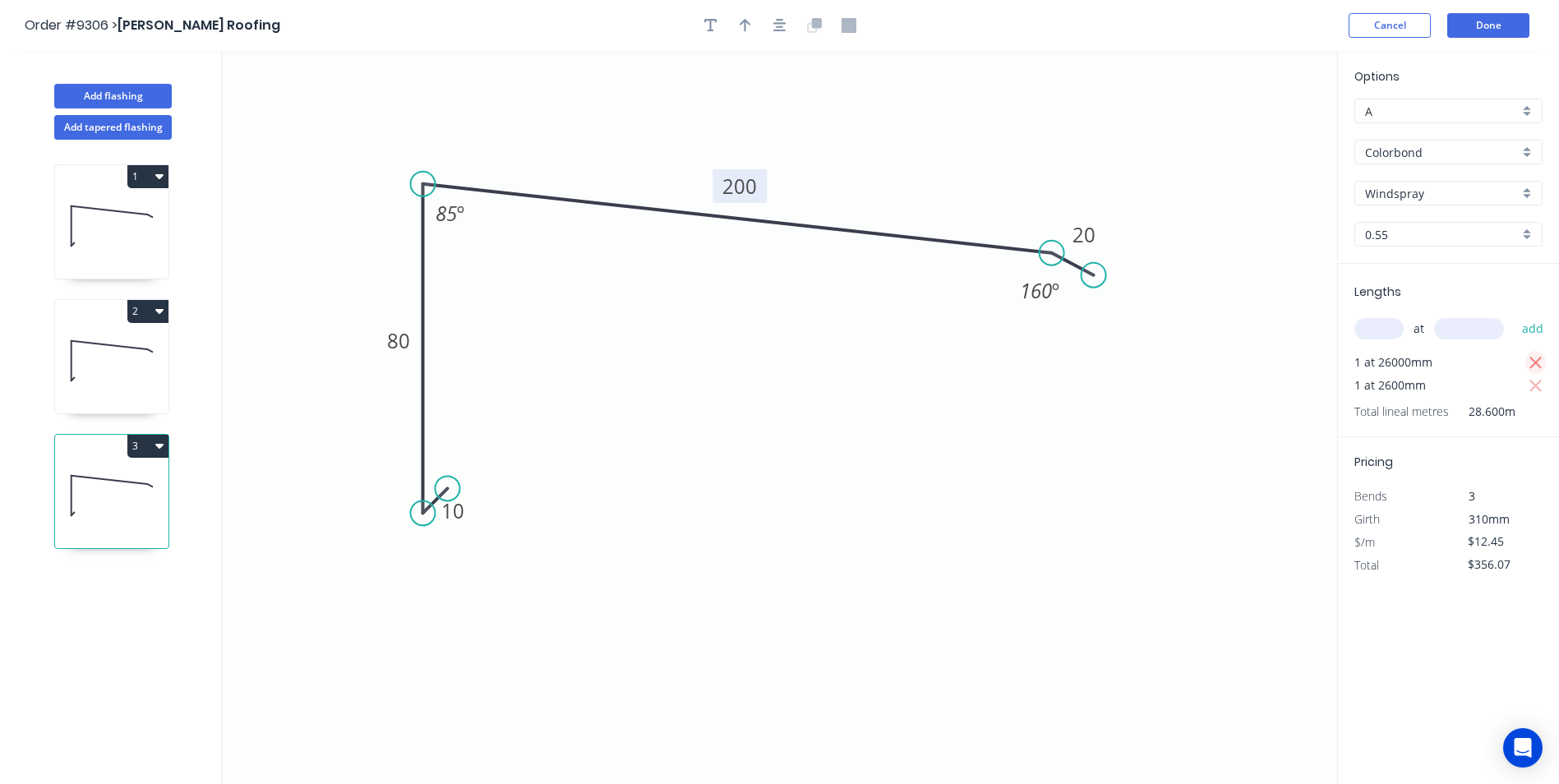
type input "$32.37"
click at [1482, 31] on button "Done" at bounding box center [1487, 26] width 82 height 25
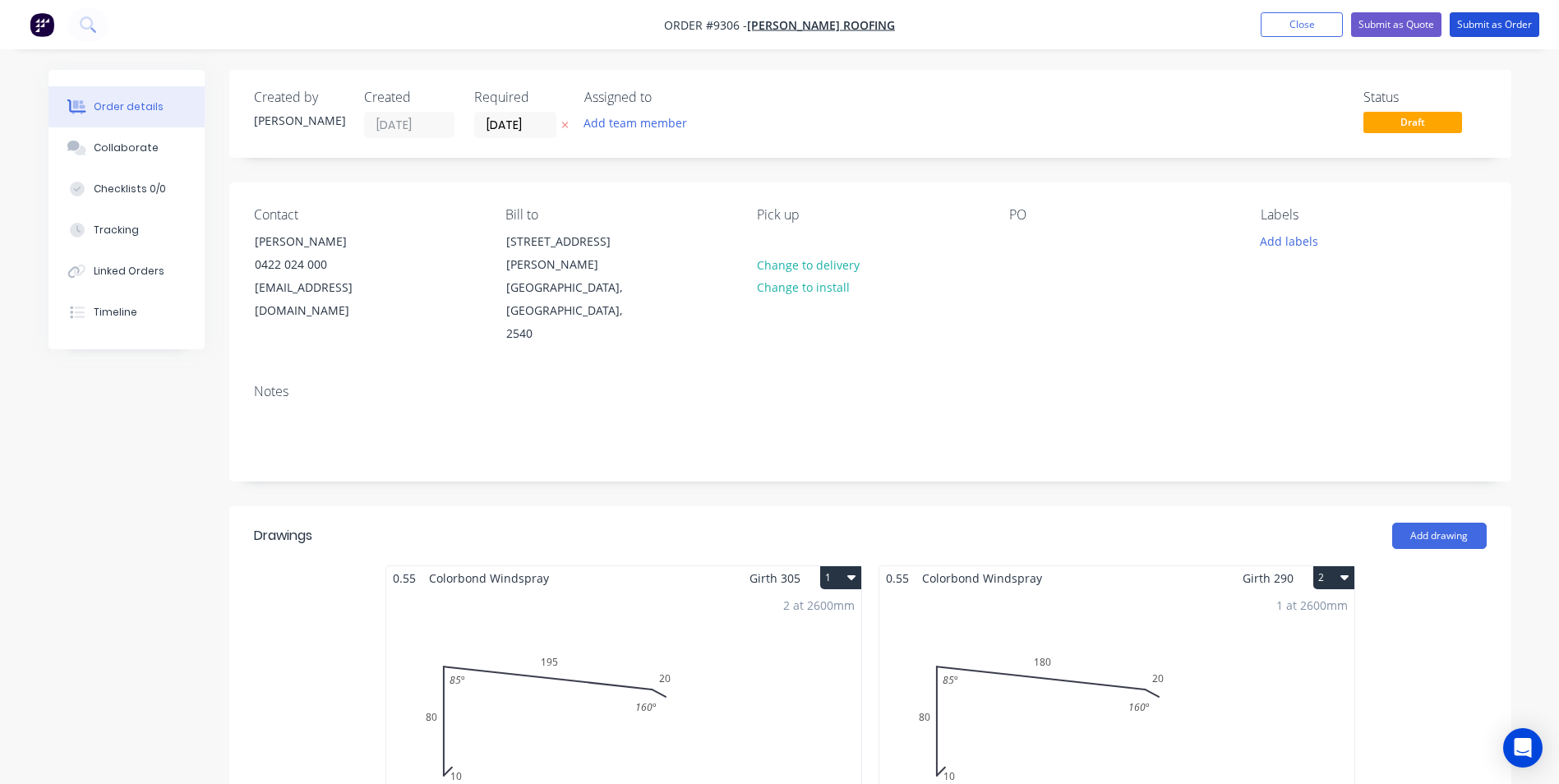
click at [1482, 31] on button "Submit as Order" at bounding box center [1494, 25] width 90 height 25
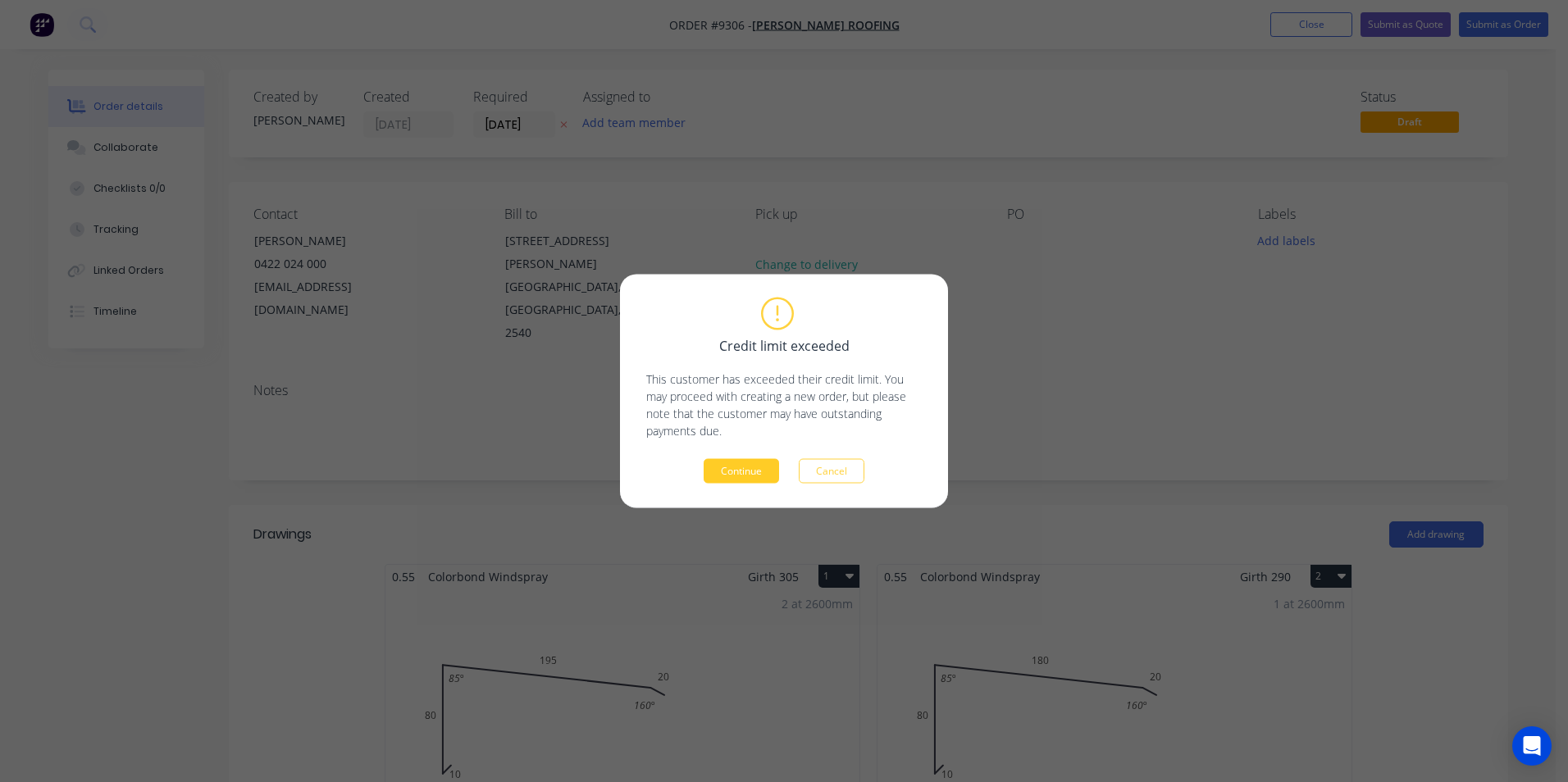
click at [742, 473] on button "Continue" at bounding box center [741, 471] width 75 height 25
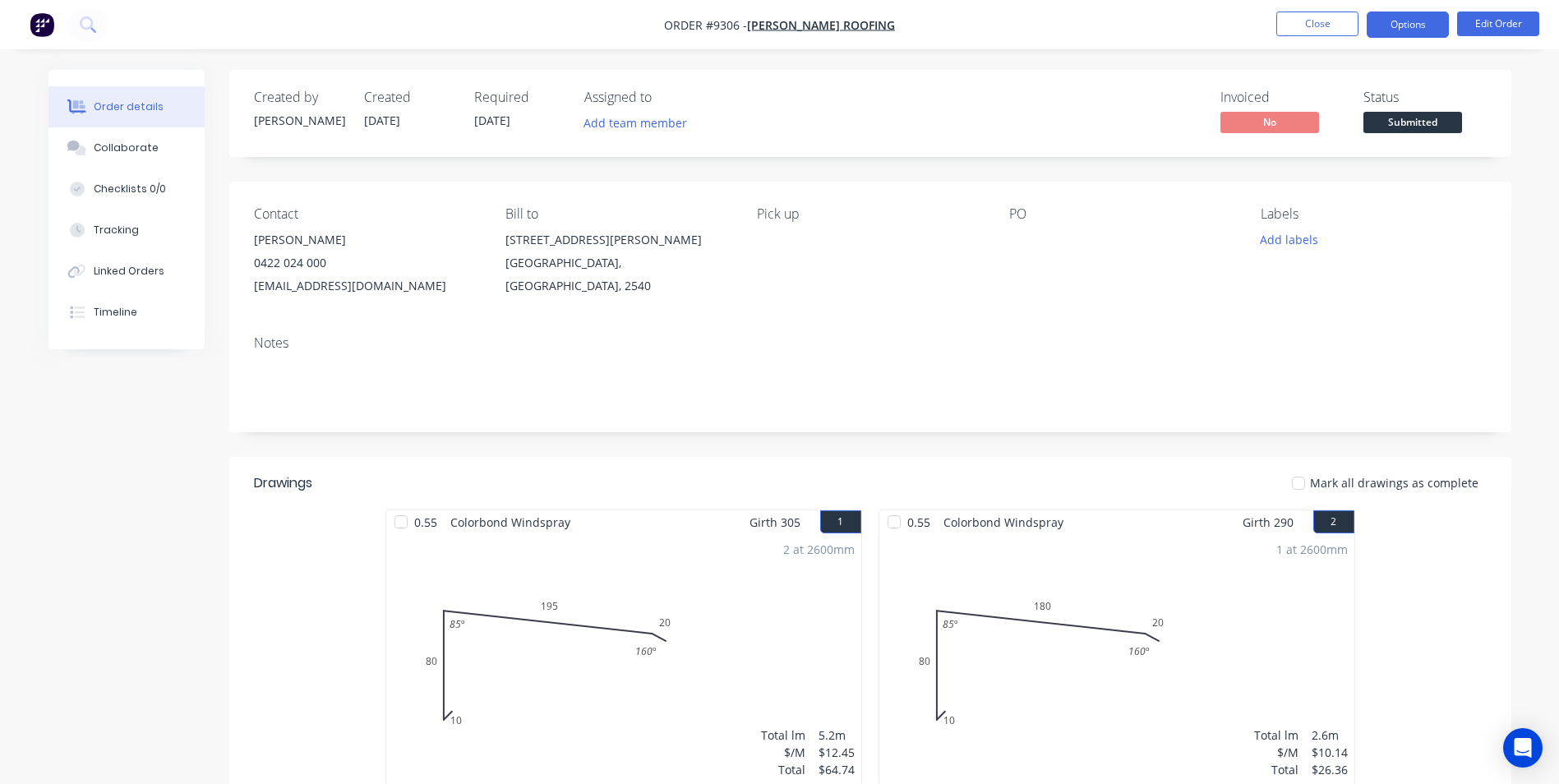
click at [1432, 21] on button "Options" at bounding box center [1408, 25] width 82 height 27
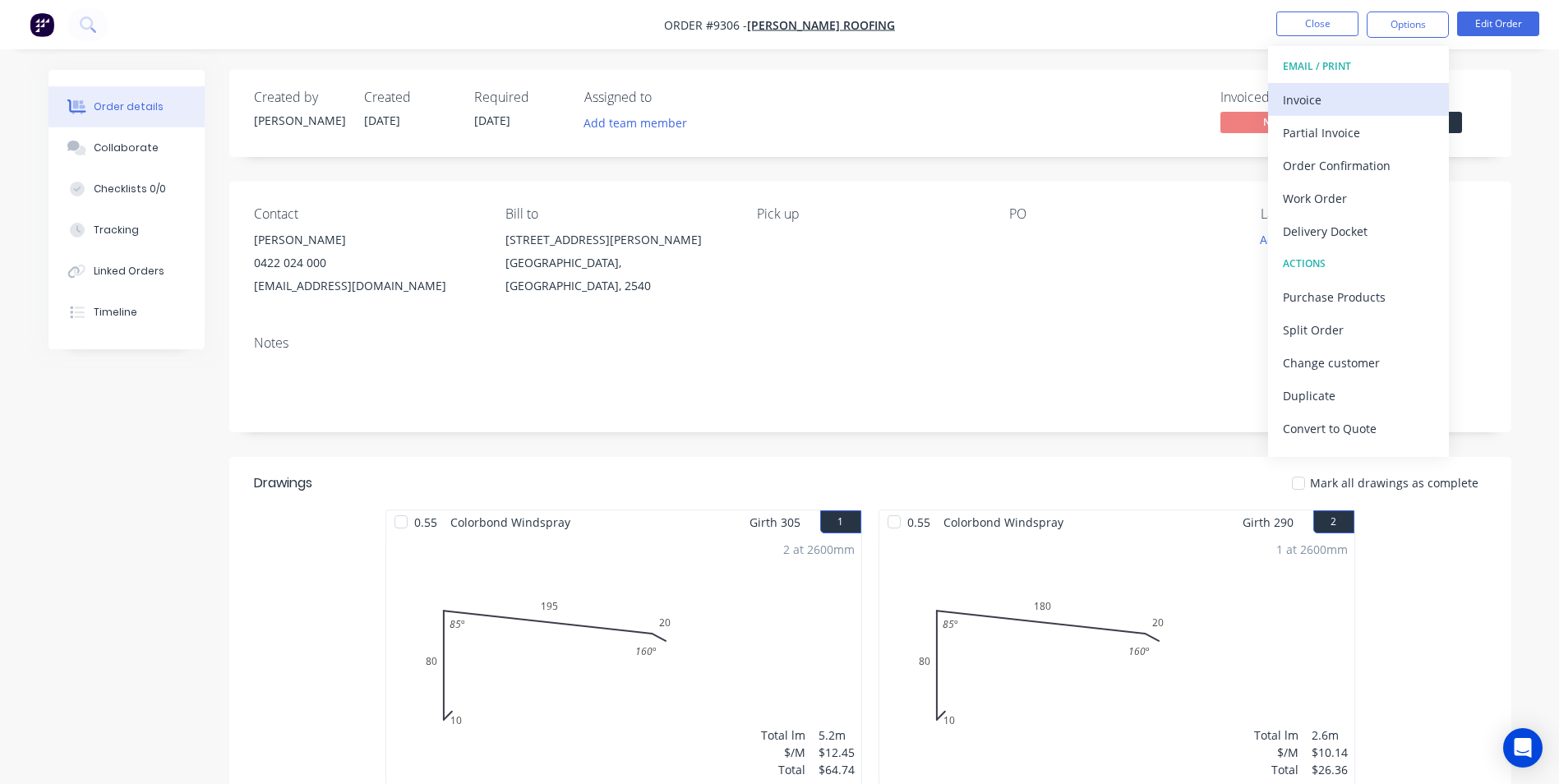
click at [1408, 88] on div "Invoice" at bounding box center [1359, 100] width 151 height 24
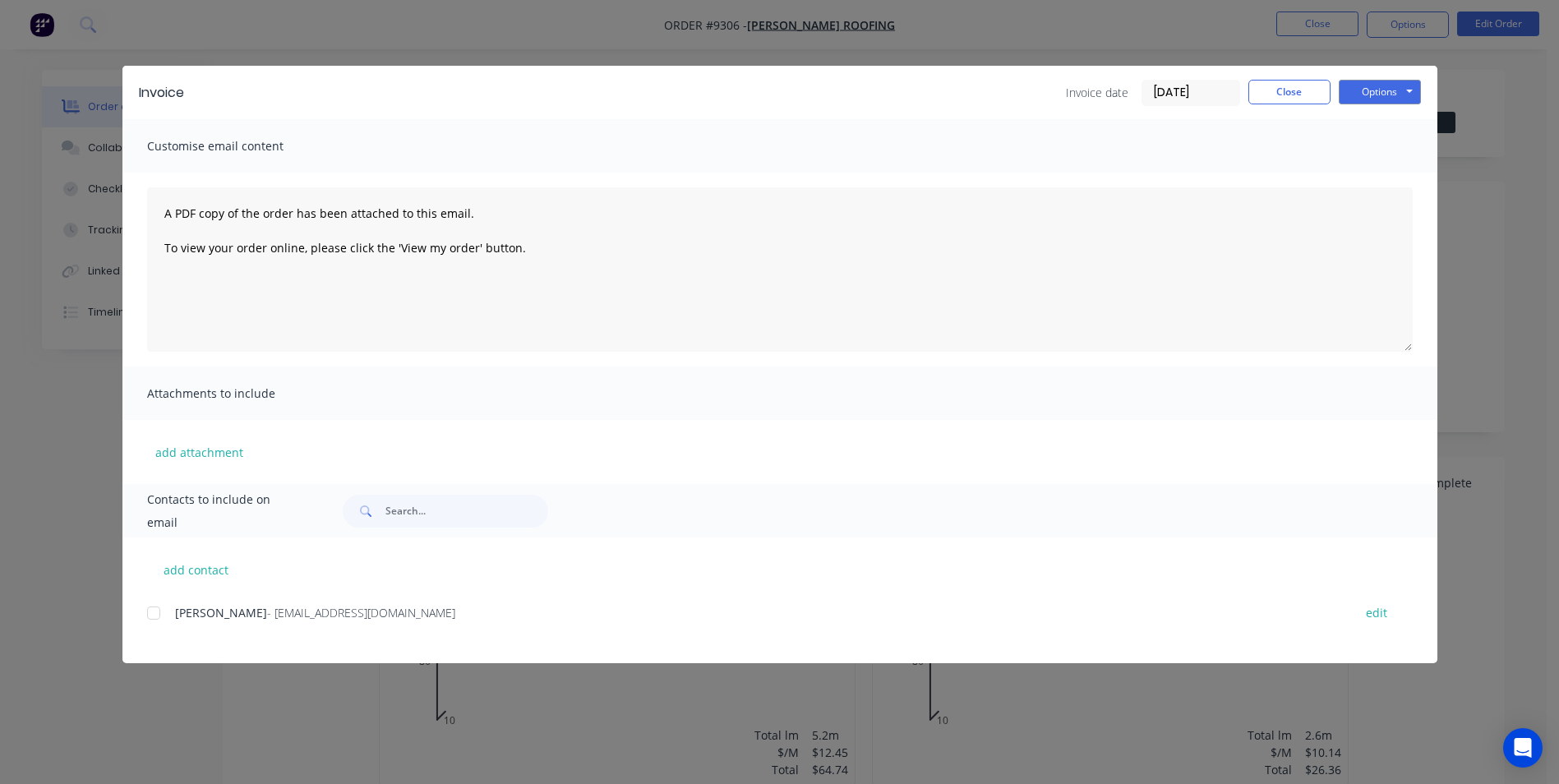
click at [170, 604] on div at bounding box center [154, 614] width 33 height 33
click at [1353, 89] on button "Options" at bounding box center [1379, 92] width 82 height 25
click at [1359, 175] on button "Email" at bounding box center [1391, 175] width 106 height 27
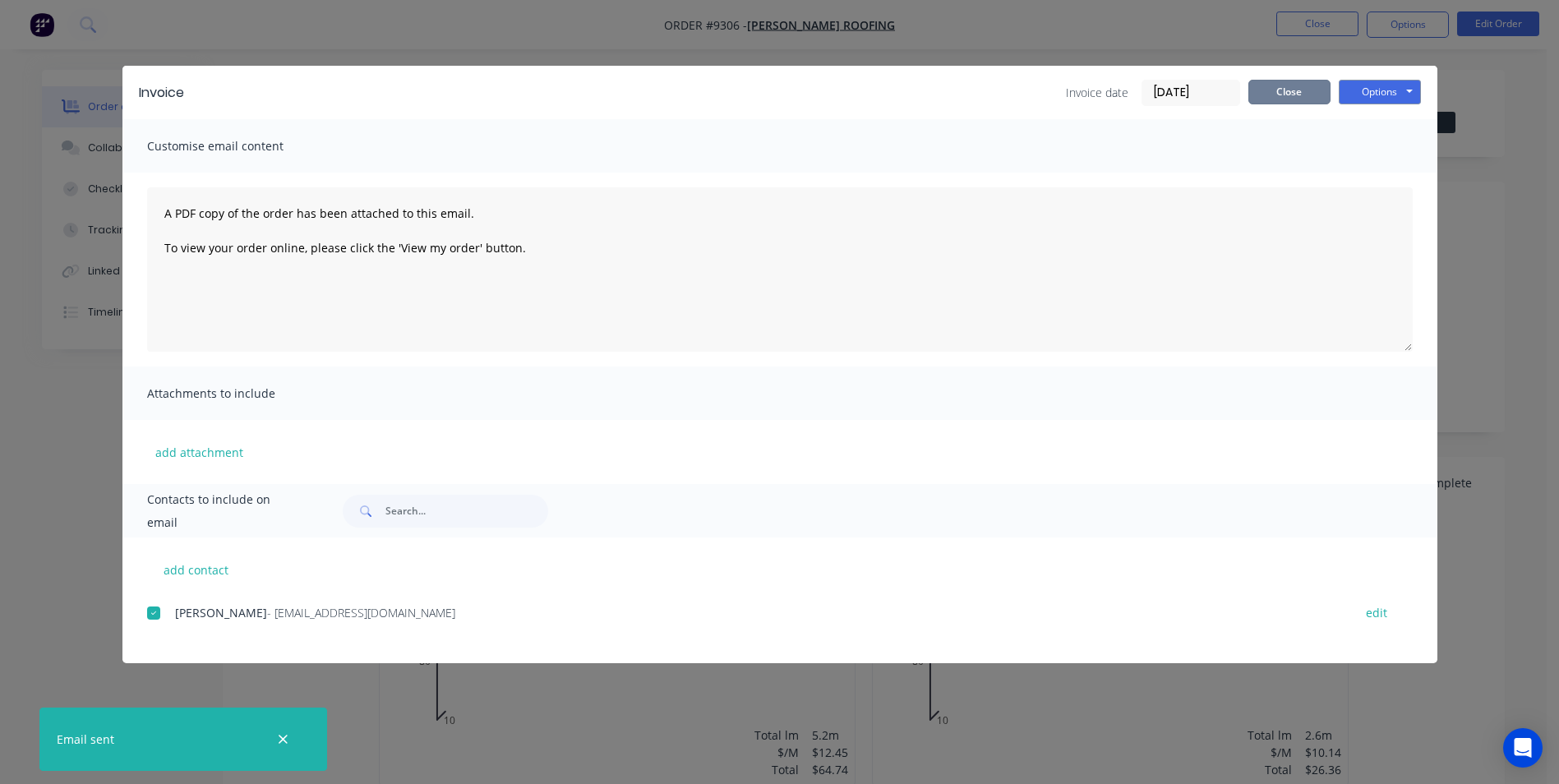
click at [1302, 91] on button "Close" at bounding box center [1289, 92] width 82 height 25
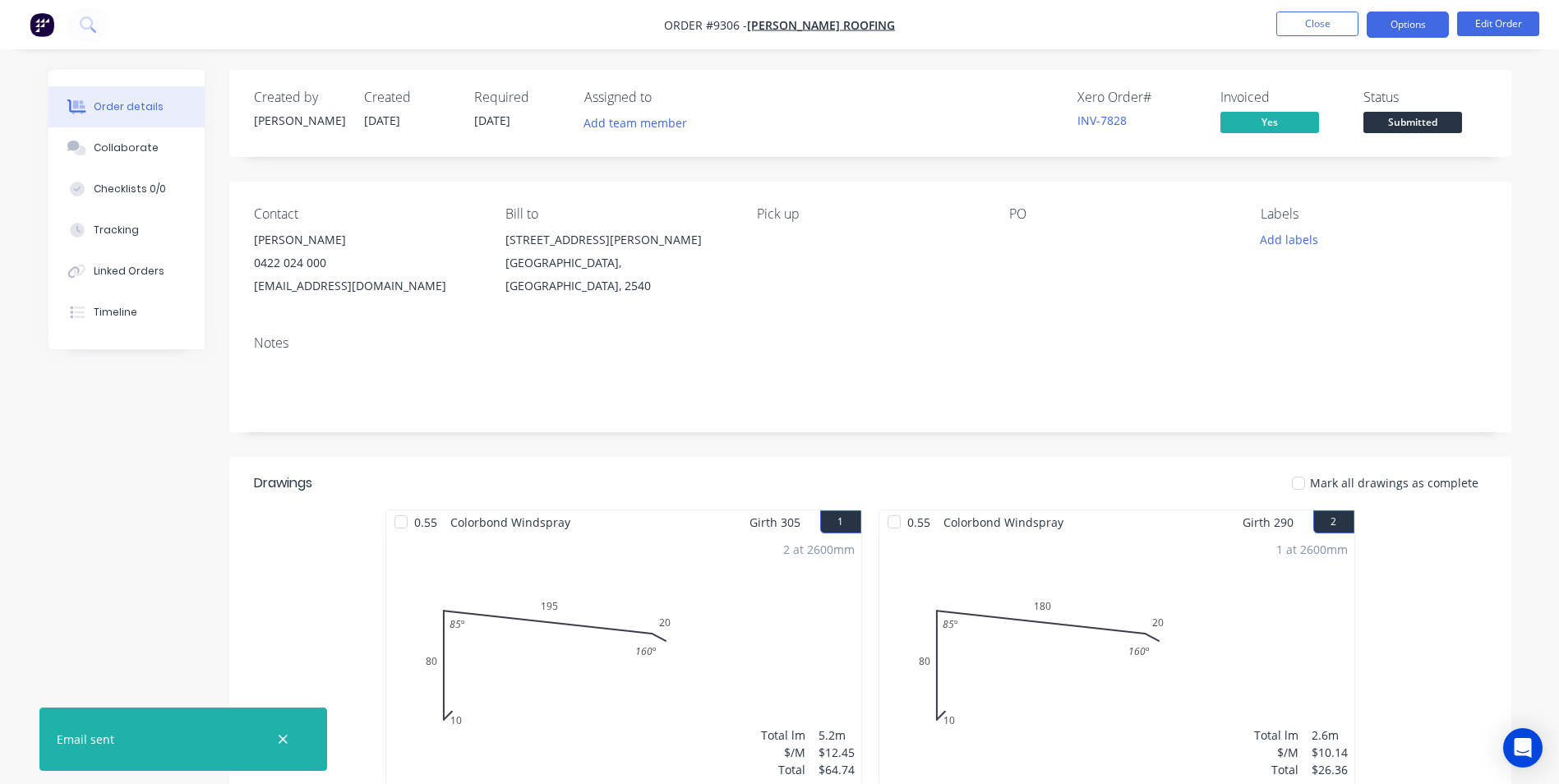
click at [1413, 24] on button "Options" at bounding box center [1408, 25] width 82 height 27
click at [1097, 114] on link "INV-7828" at bounding box center [1102, 120] width 49 height 16
click at [1433, 121] on span "Submitted" at bounding box center [1413, 121] width 99 height 21
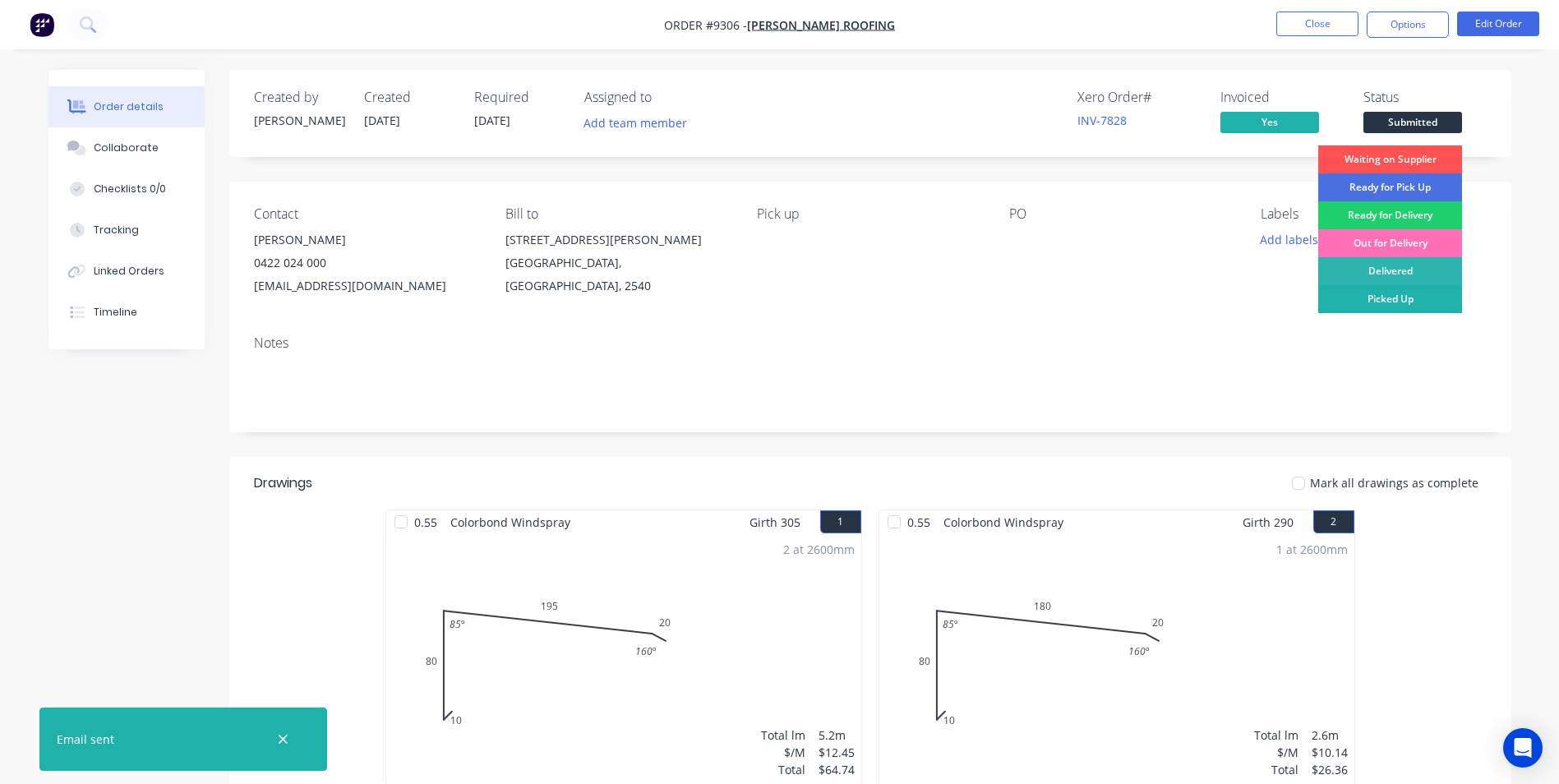
click at [1416, 296] on div "Picked Up" at bounding box center [1389, 299] width 144 height 28
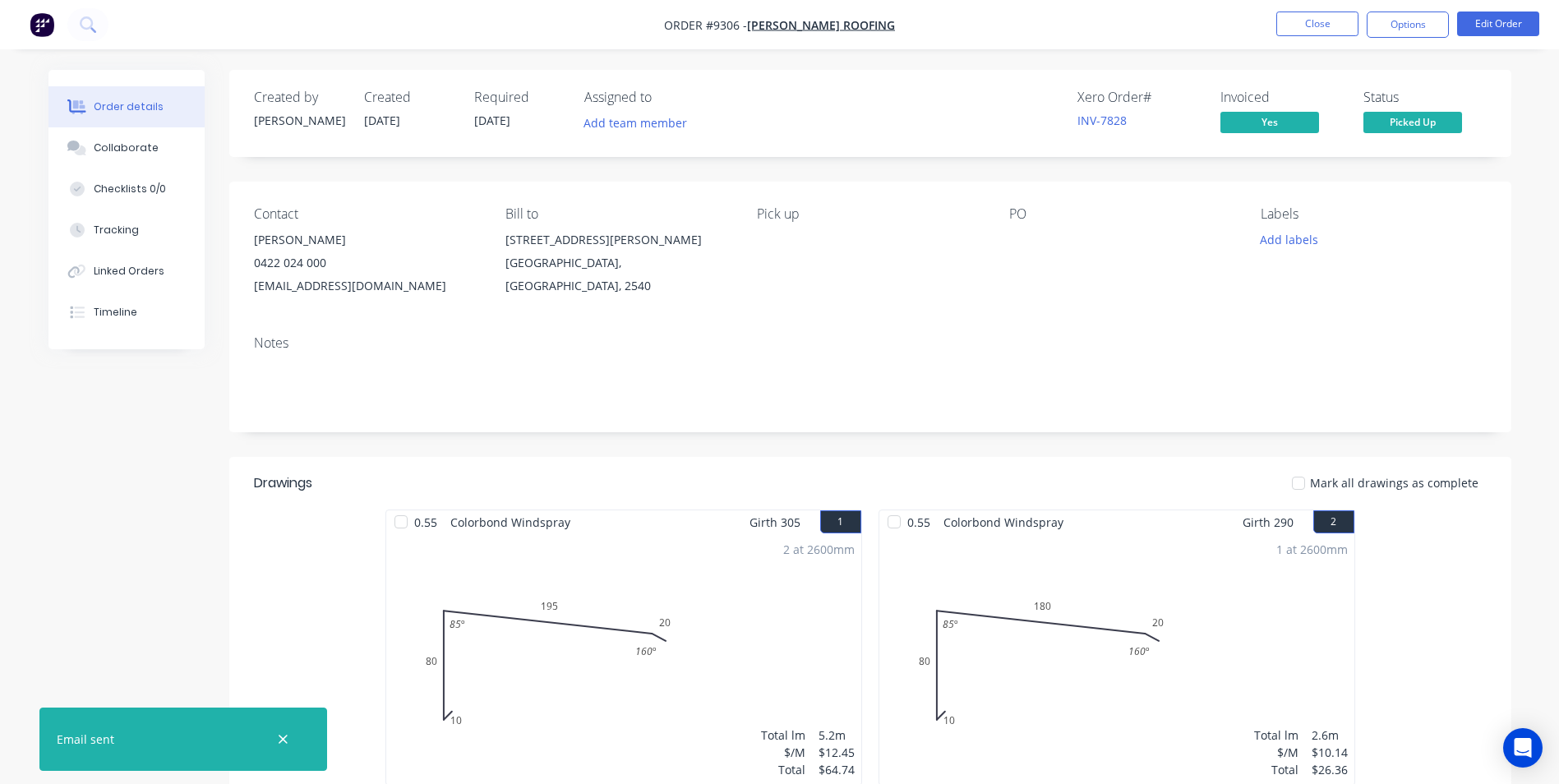
click at [39, 30] on img "button" at bounding box center [42, 25] width 25 height 25
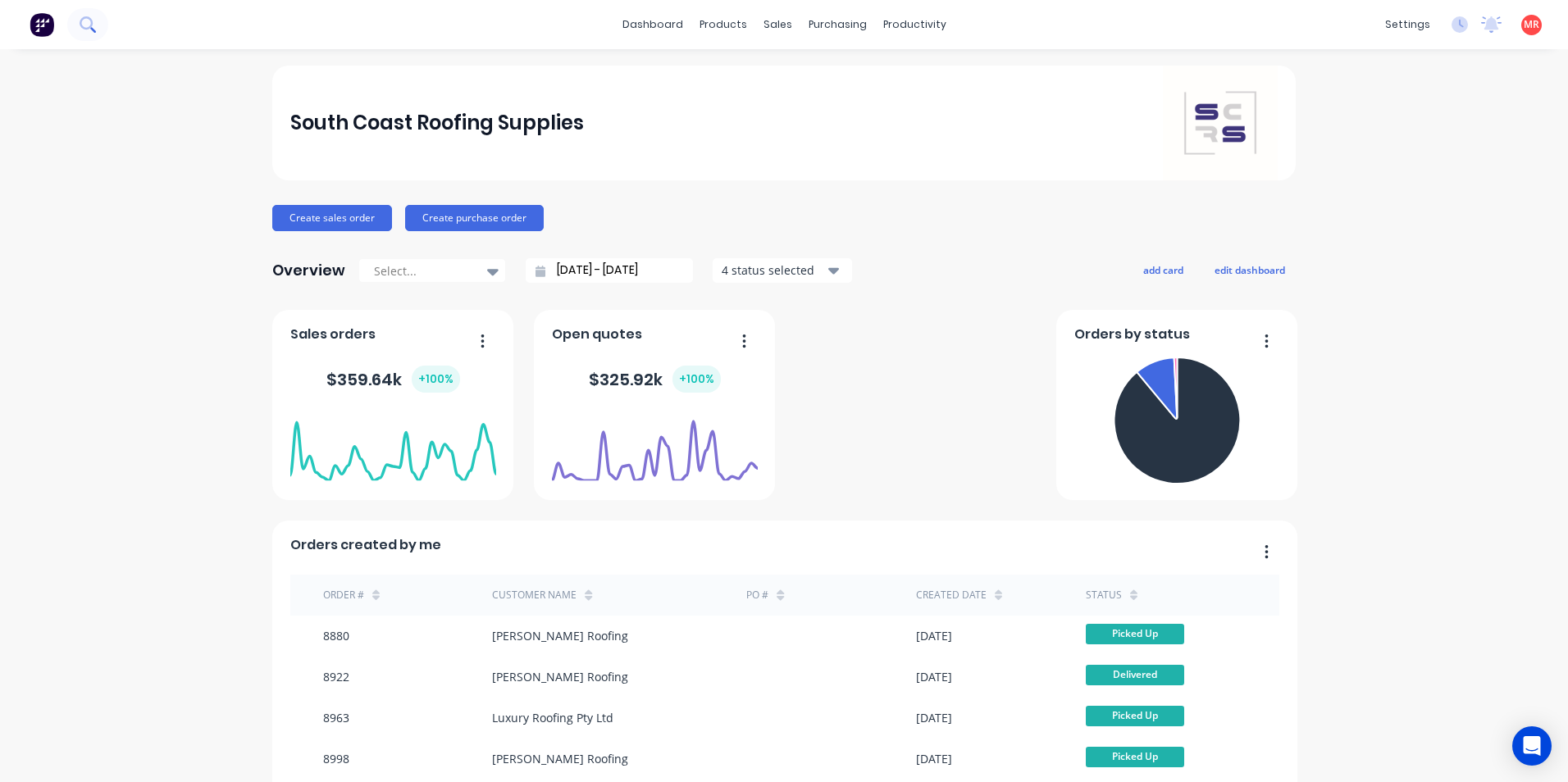
click at [93, 21] on icon at bounding box center [87, 24] width 16 height 16
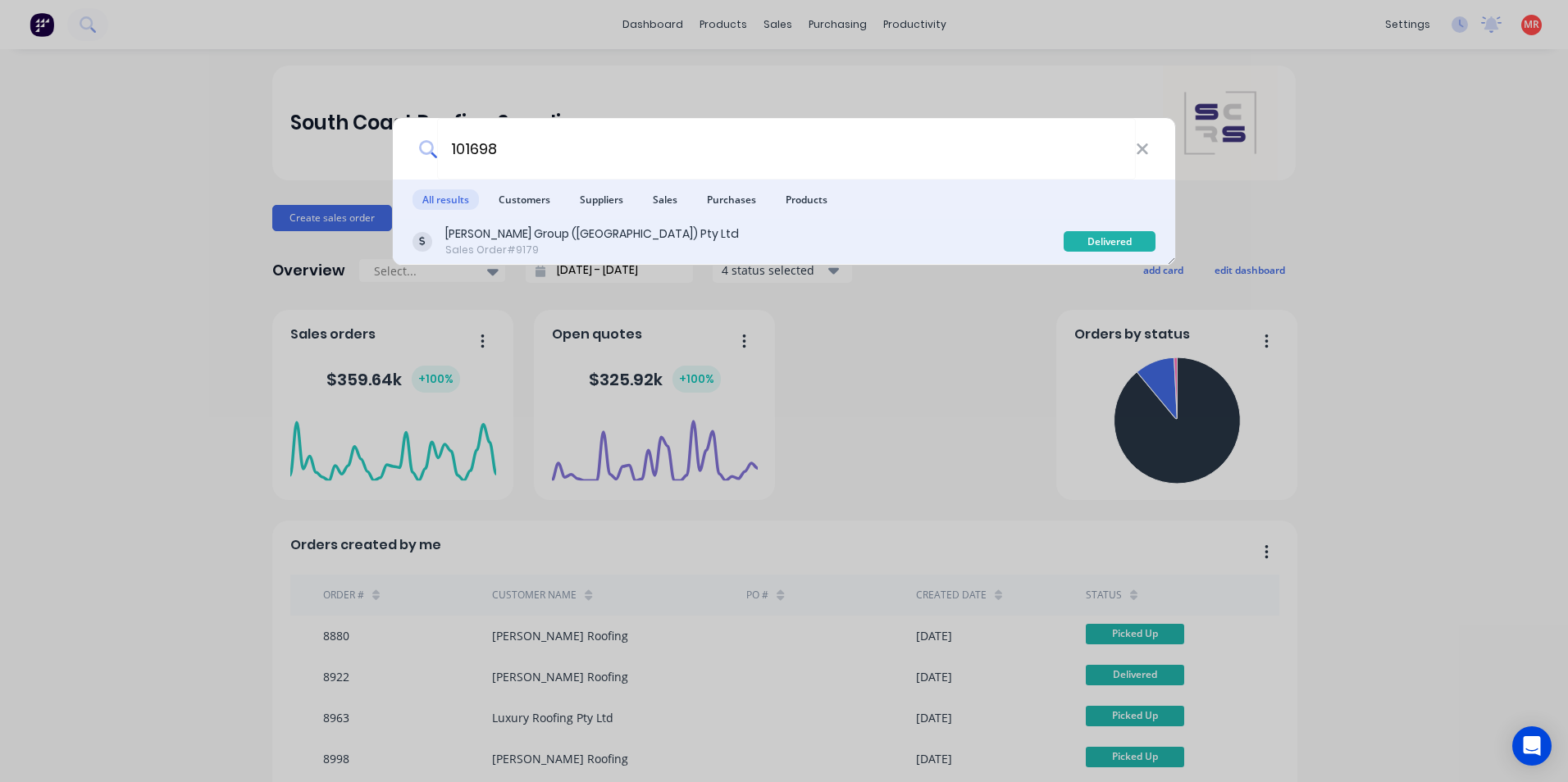
type input "101698"
click at [635, 238] on div "Parrish Group (NSW) Pty Ltd Sales Order #9179" at bounding box center [738, 241] width 651 height 32
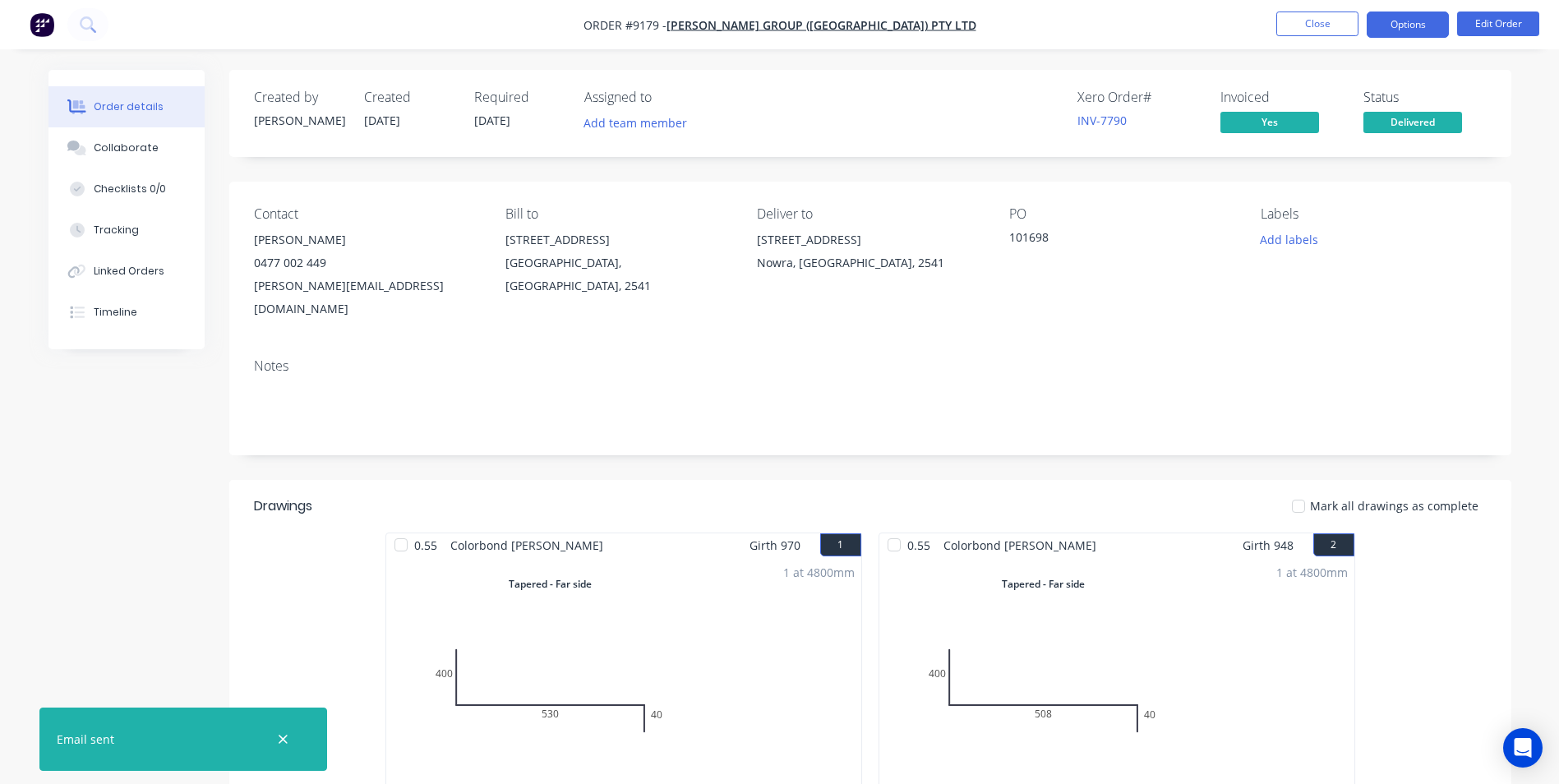
click at [1387, 32] on button "Options" at bounding box center [1408, 25] width 82 height 27
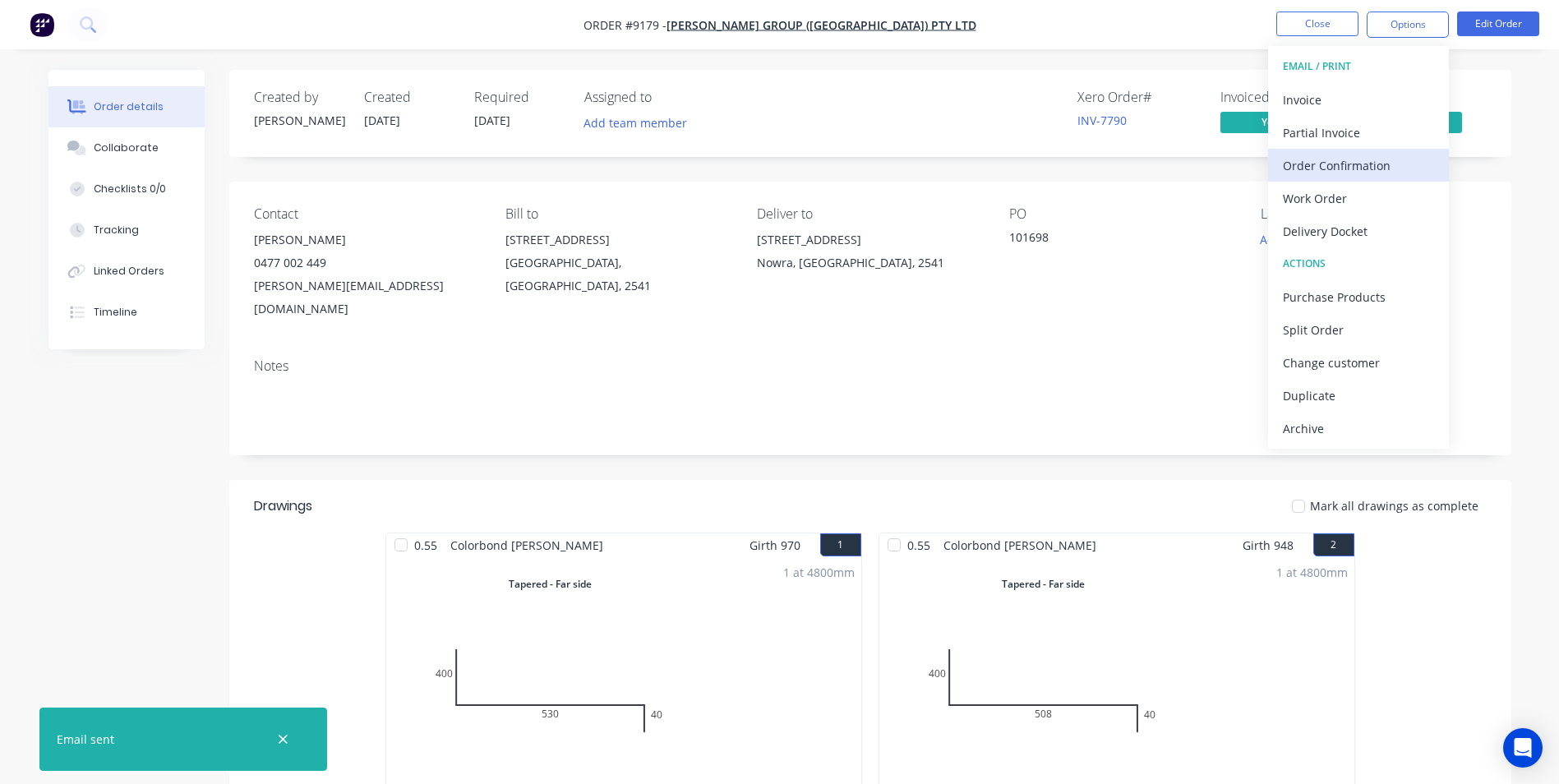
click at [1334, 175] on div "Order Confirmation" at bounding box center [1359, 165] width 151 height 24
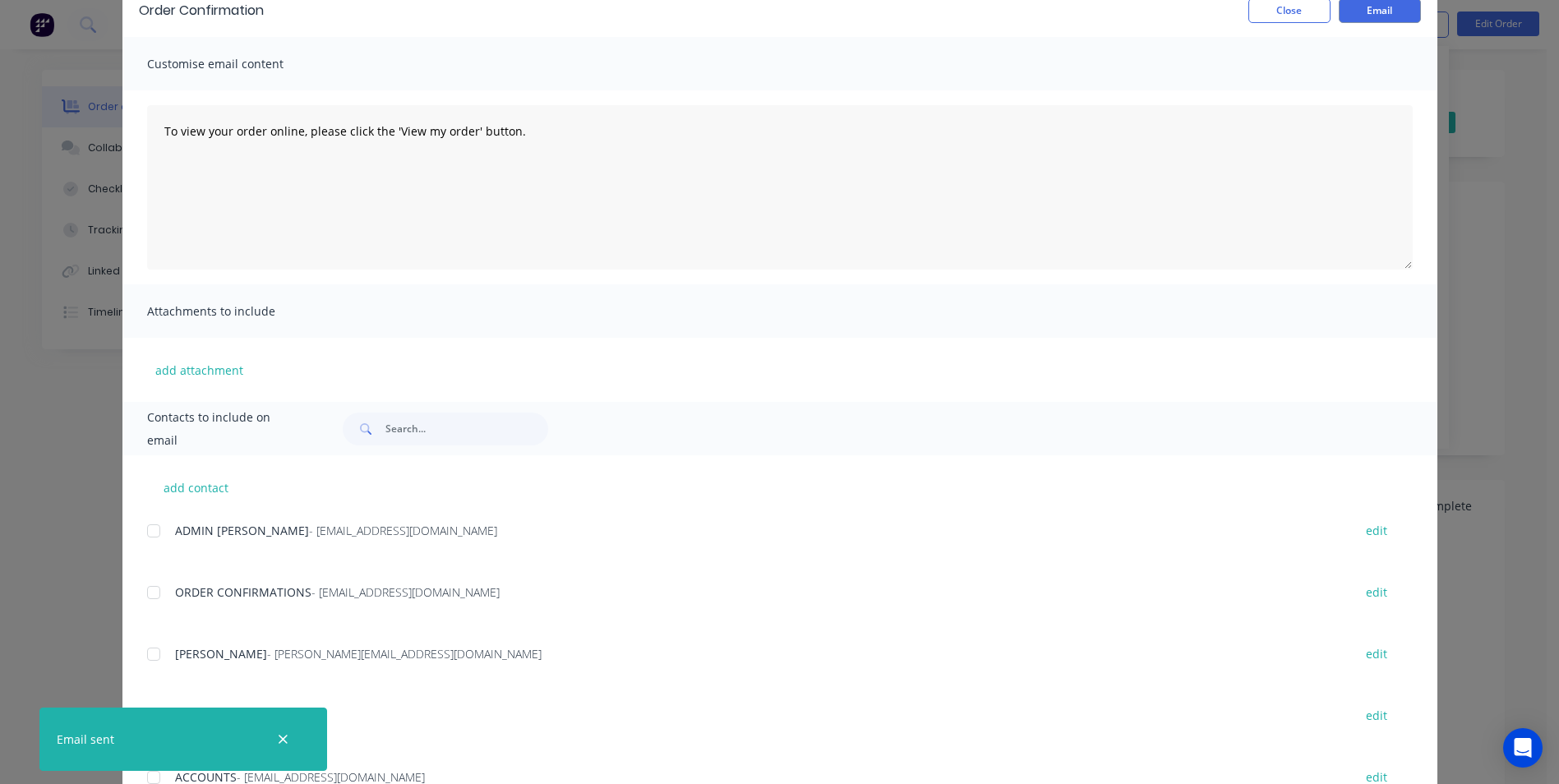
click at [151, 601] on div at bounding box center [154, 593] width 33 height 33
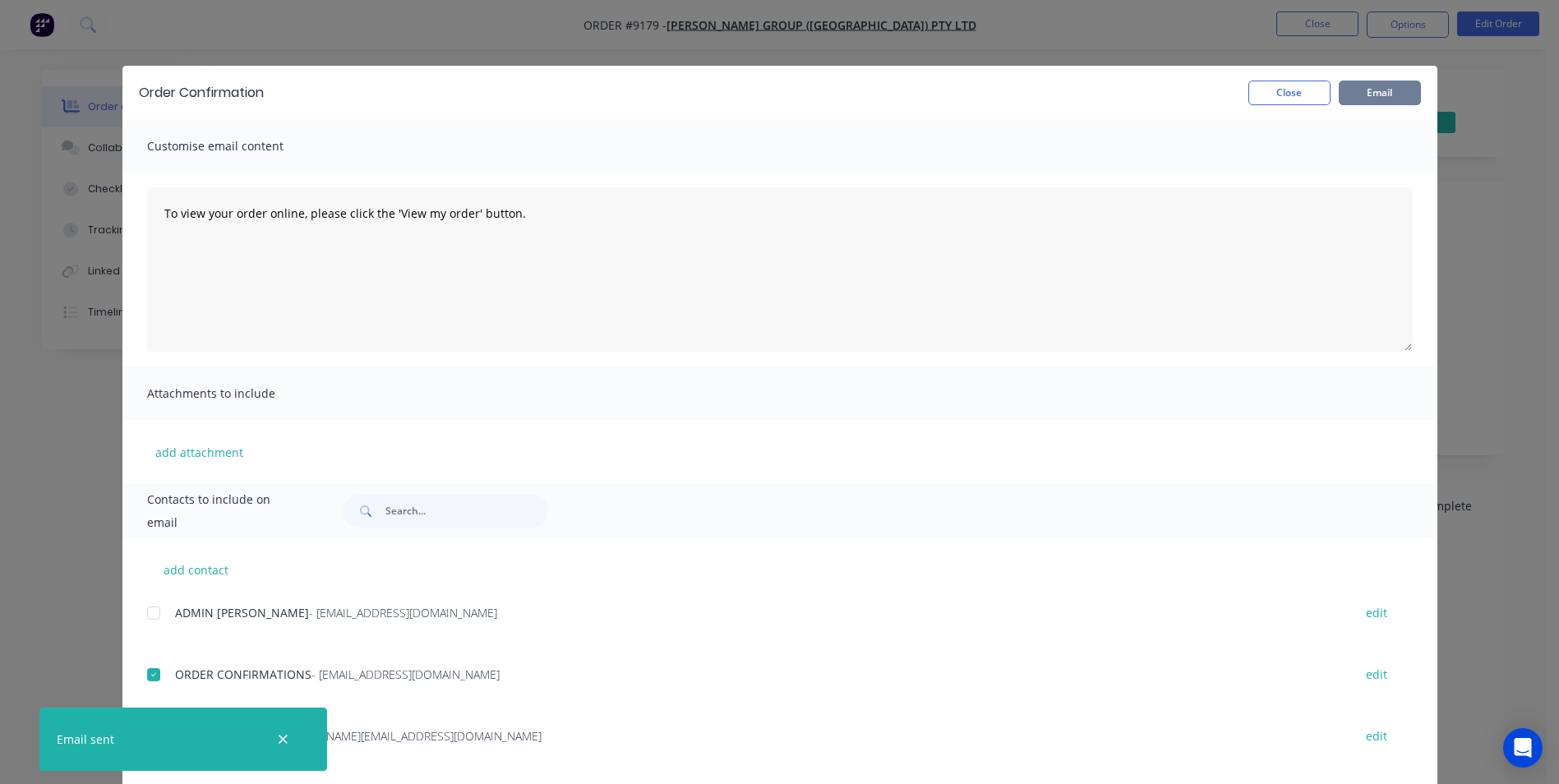
click at [1361, 97] on button "Email" at bounding box center [1379, 93] width 82 height 25
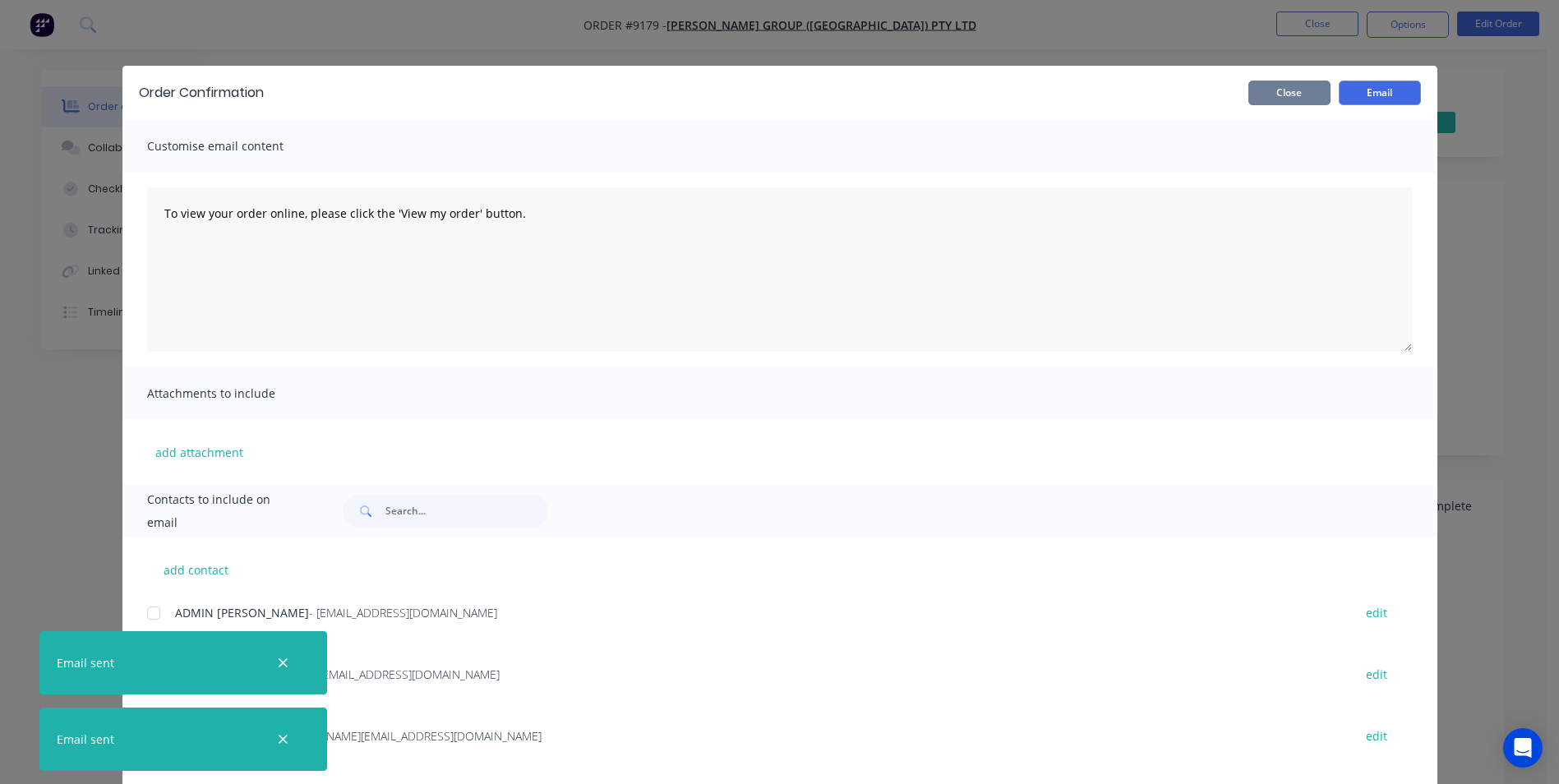
click at [1310, 95] on button "Close" at bounding box center [1289, 93] width 82 height 25
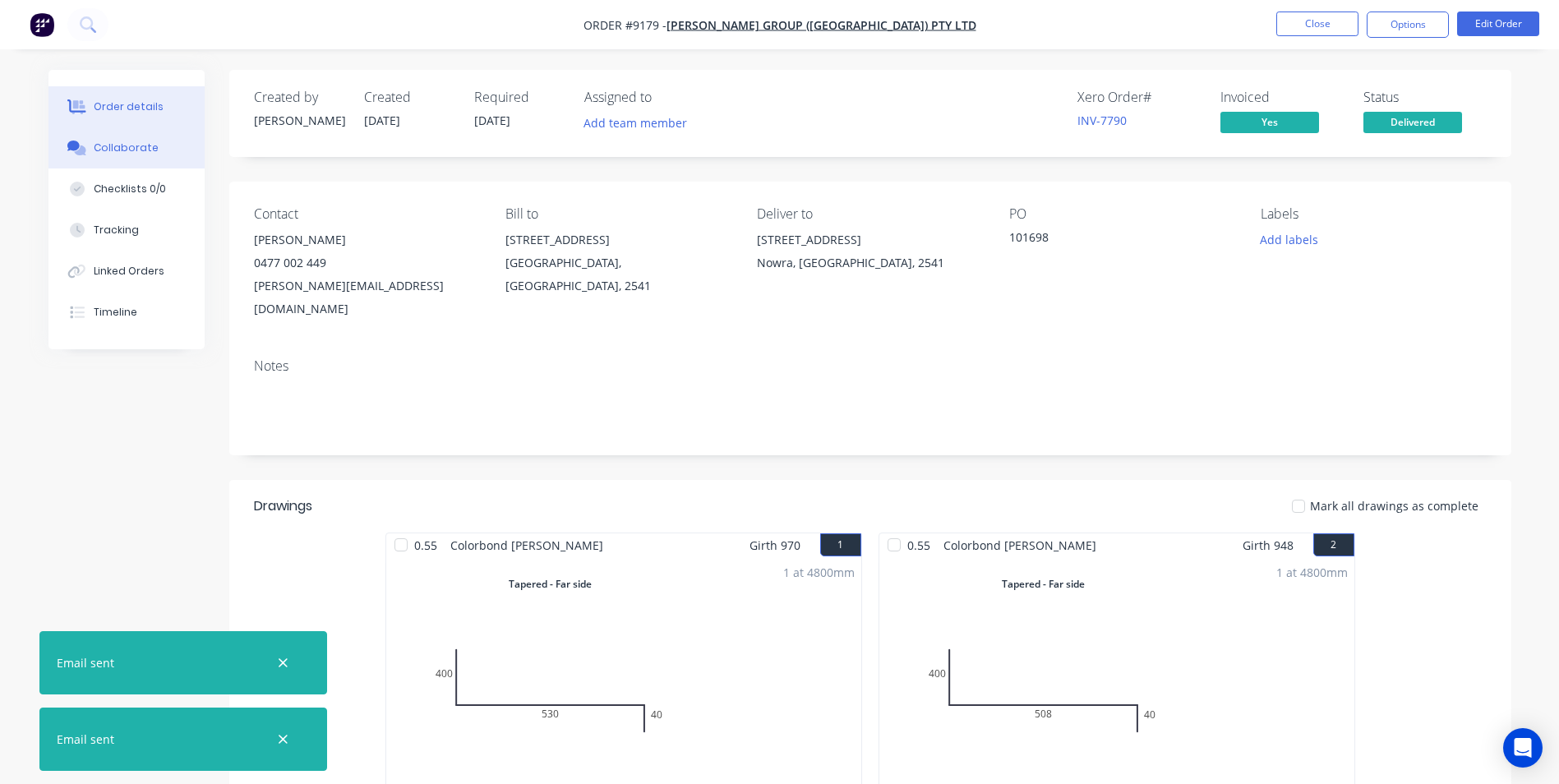
click at [128, 150] on div "Collaborate" at bounding box center [126, 148] width 65 height 15
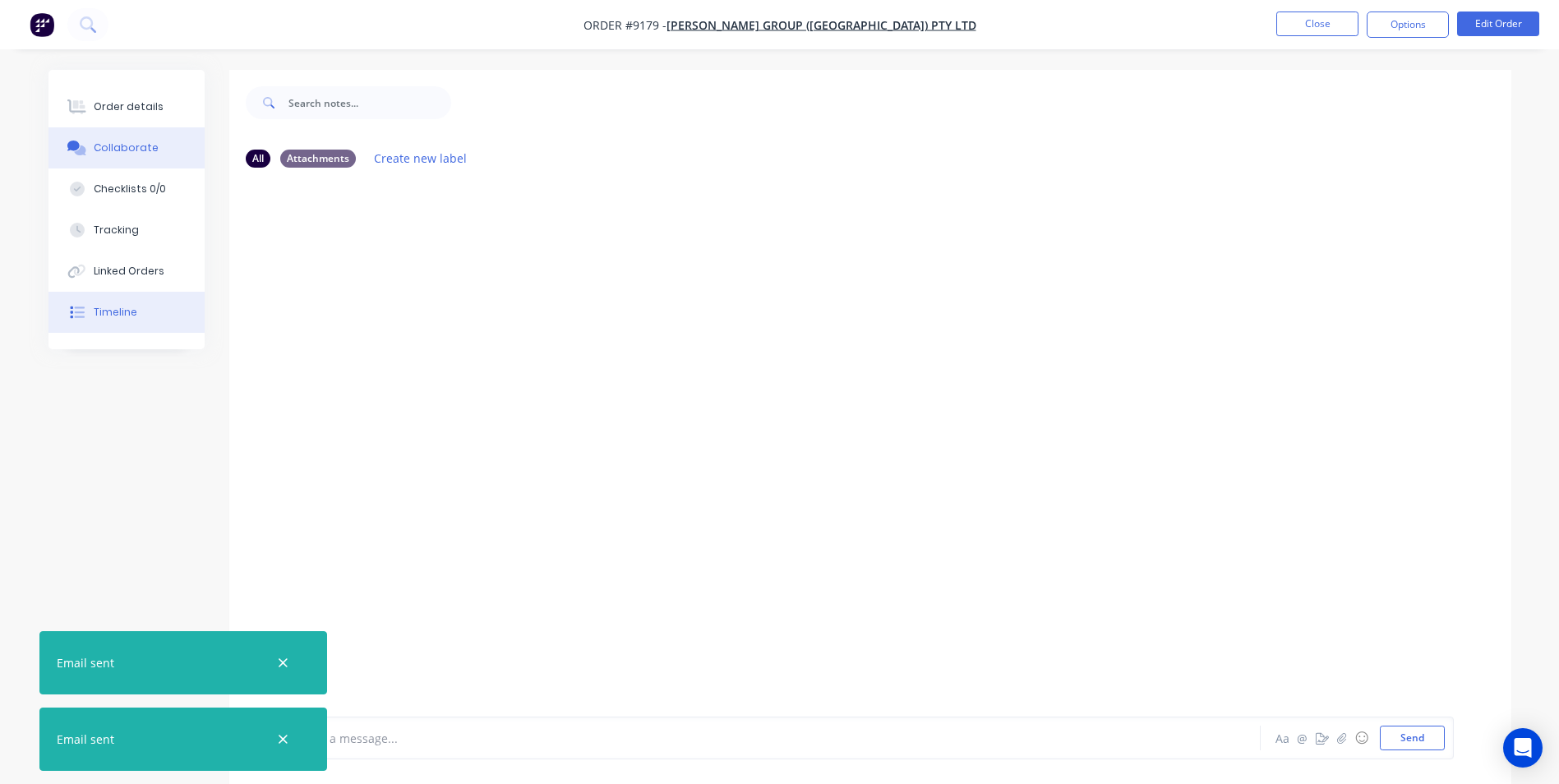
click at [160, 302] on button "Timeline" at bounding box center [126, 312] width 156 height 41
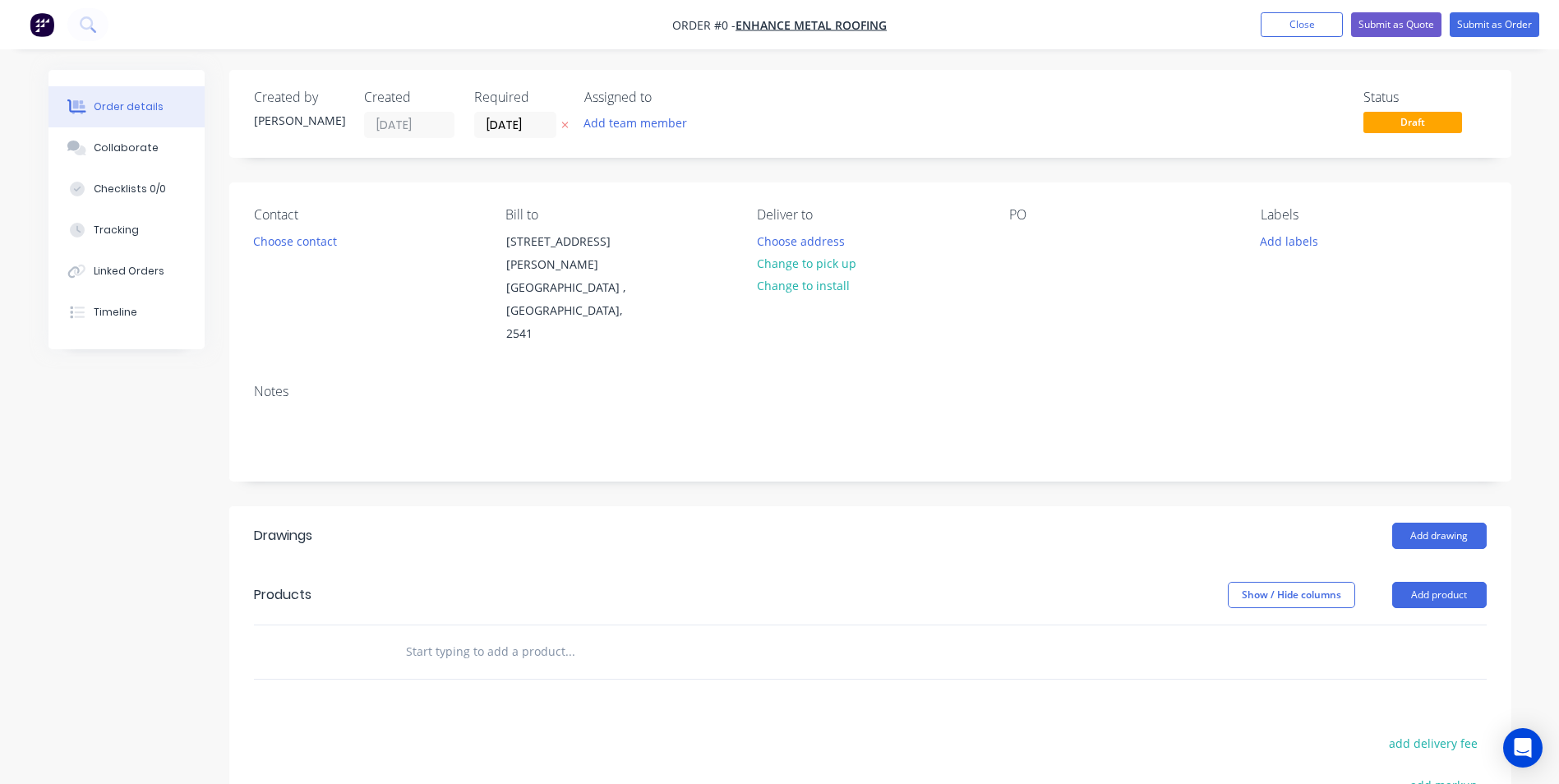
click at [287, 252] on div "Contact Choose contact" at bounding box center [366, 276] width 225 height 139
click at [277, 251] on button "Choose contact" at bounding box center [295, 240] width 101 height 22
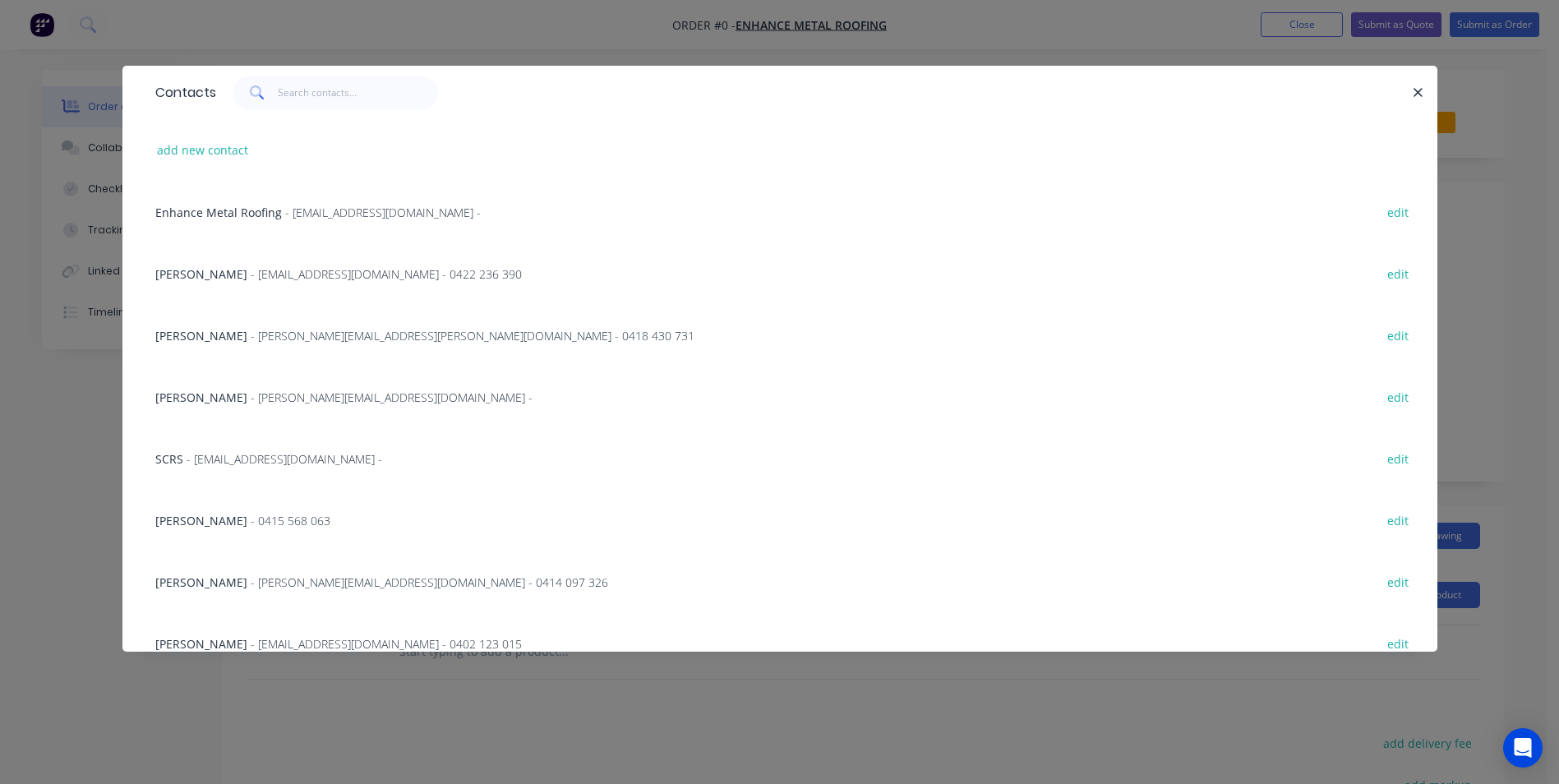
click at [234, 229] on div "Enhance Metal Roofing - [EMAIL_ADDRESS][DOMAIN_NAME] - edit" at bounding box center [780, 211] width 1265 height 62
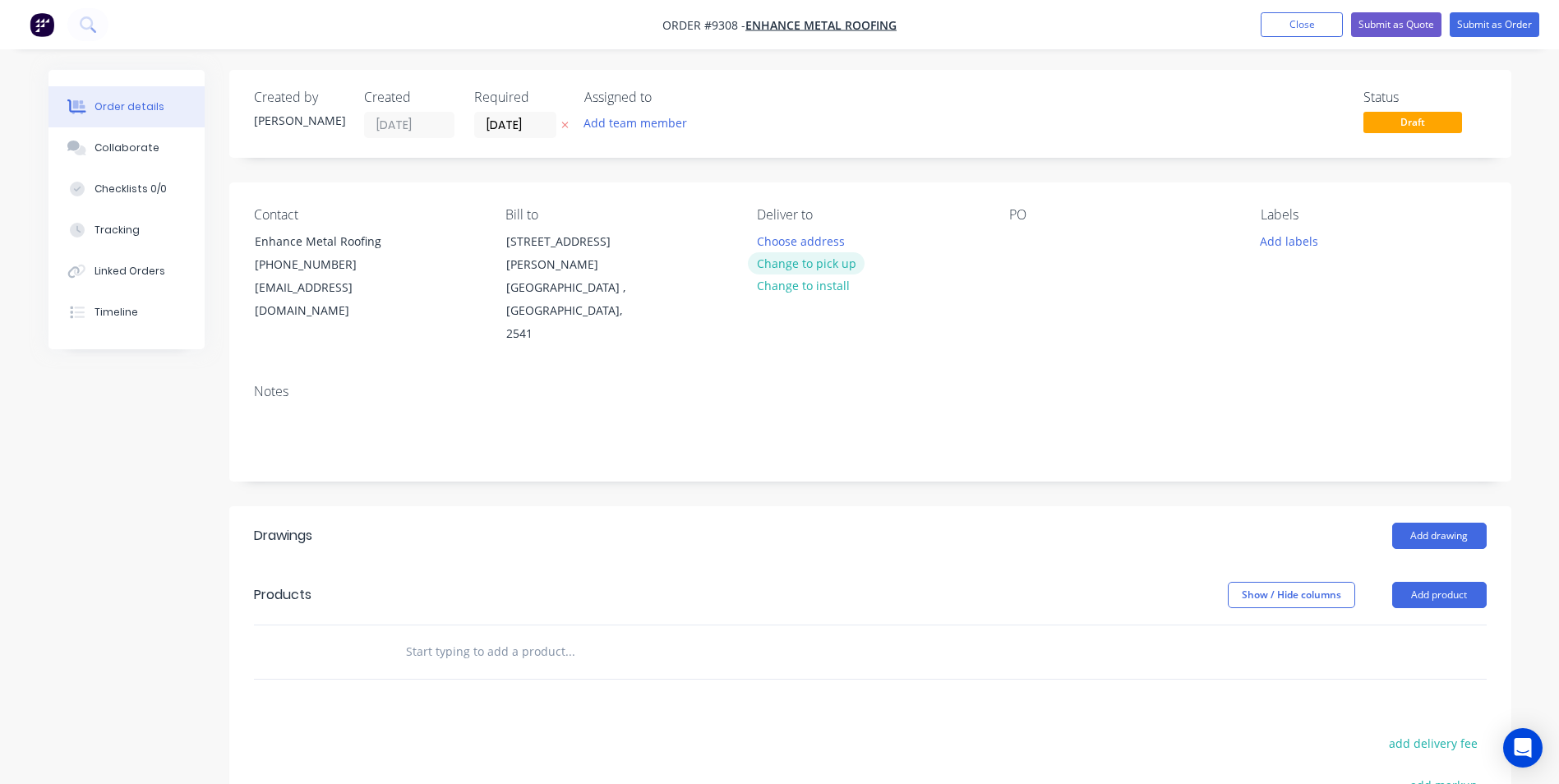
click at [832, 269] on button "Change to pick up" at bounding box center [806, 263] width 116 height 22
click at [1013, 244] on div at bounding box center [1023, 241] width 27 height 24
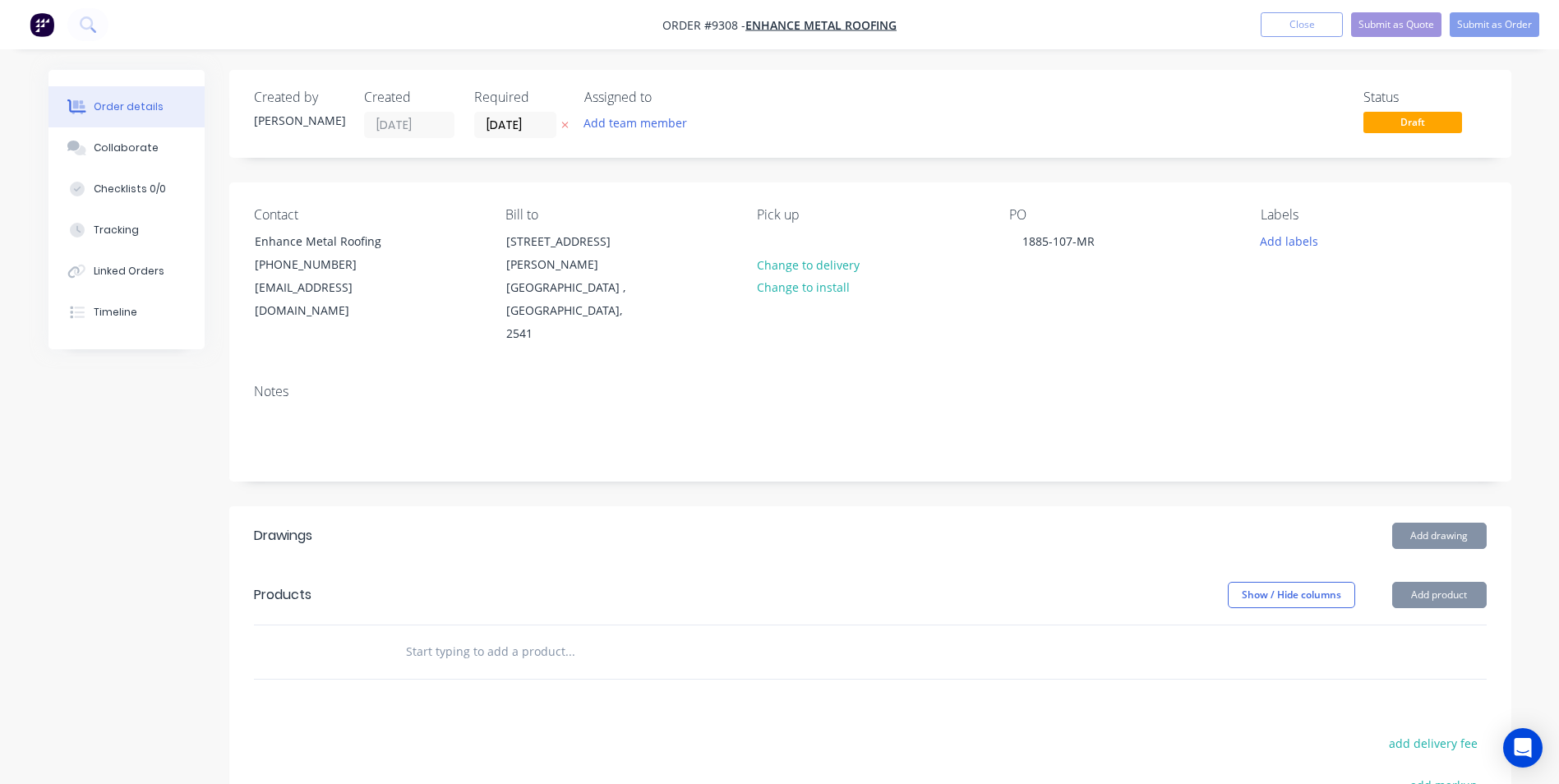
click at [465, 635] on input "text" at bounding box center [569, 652] width 328 height 33
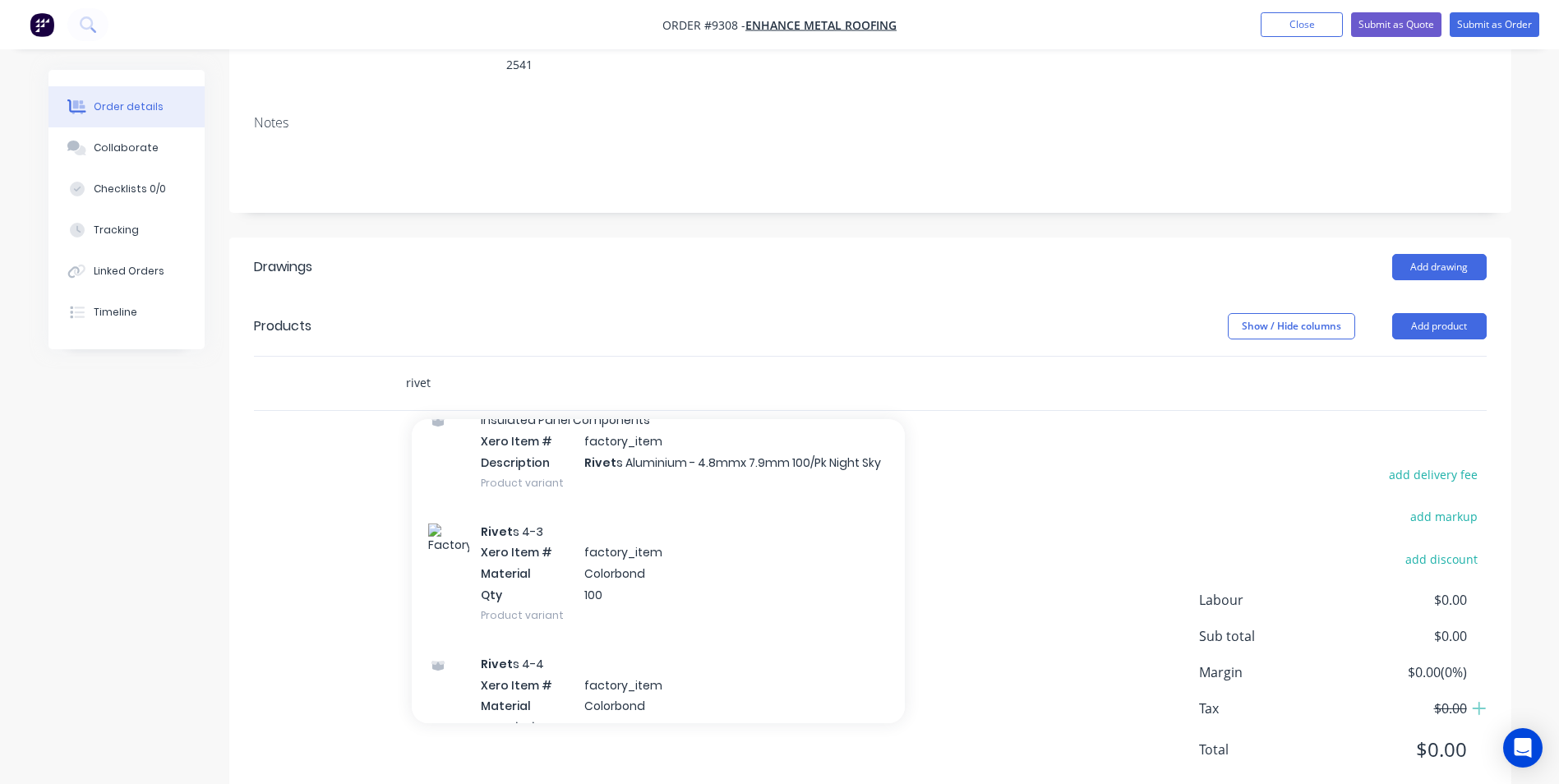
scroll to position [986, 0]
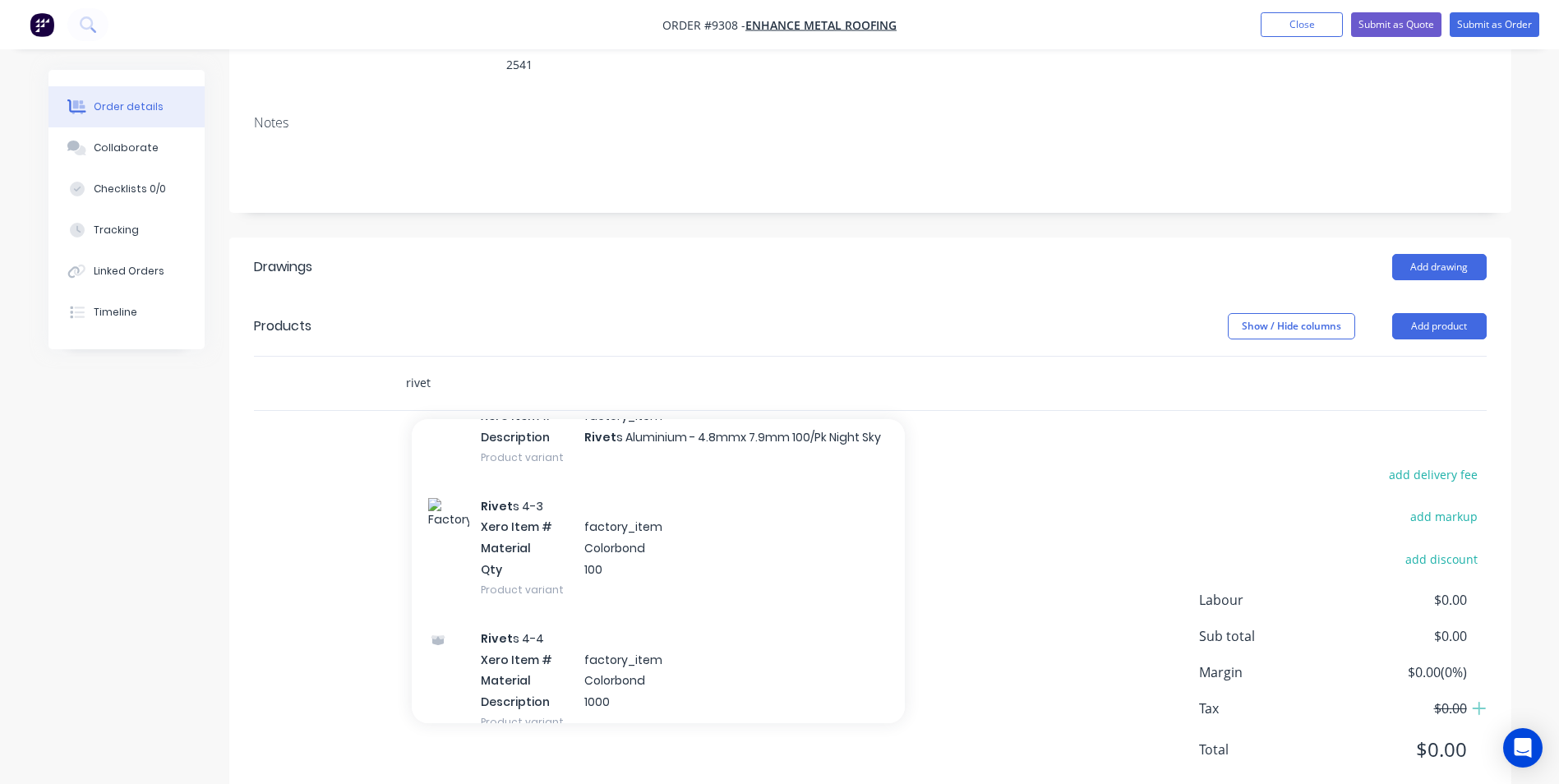
type input "rivet"
click at [582, 540] on div "Rivet s 4-3 Xero Item # factory_item Material Colorbond Qty 100 Product variant" at bounding box center [658, 547] width 493 height 132
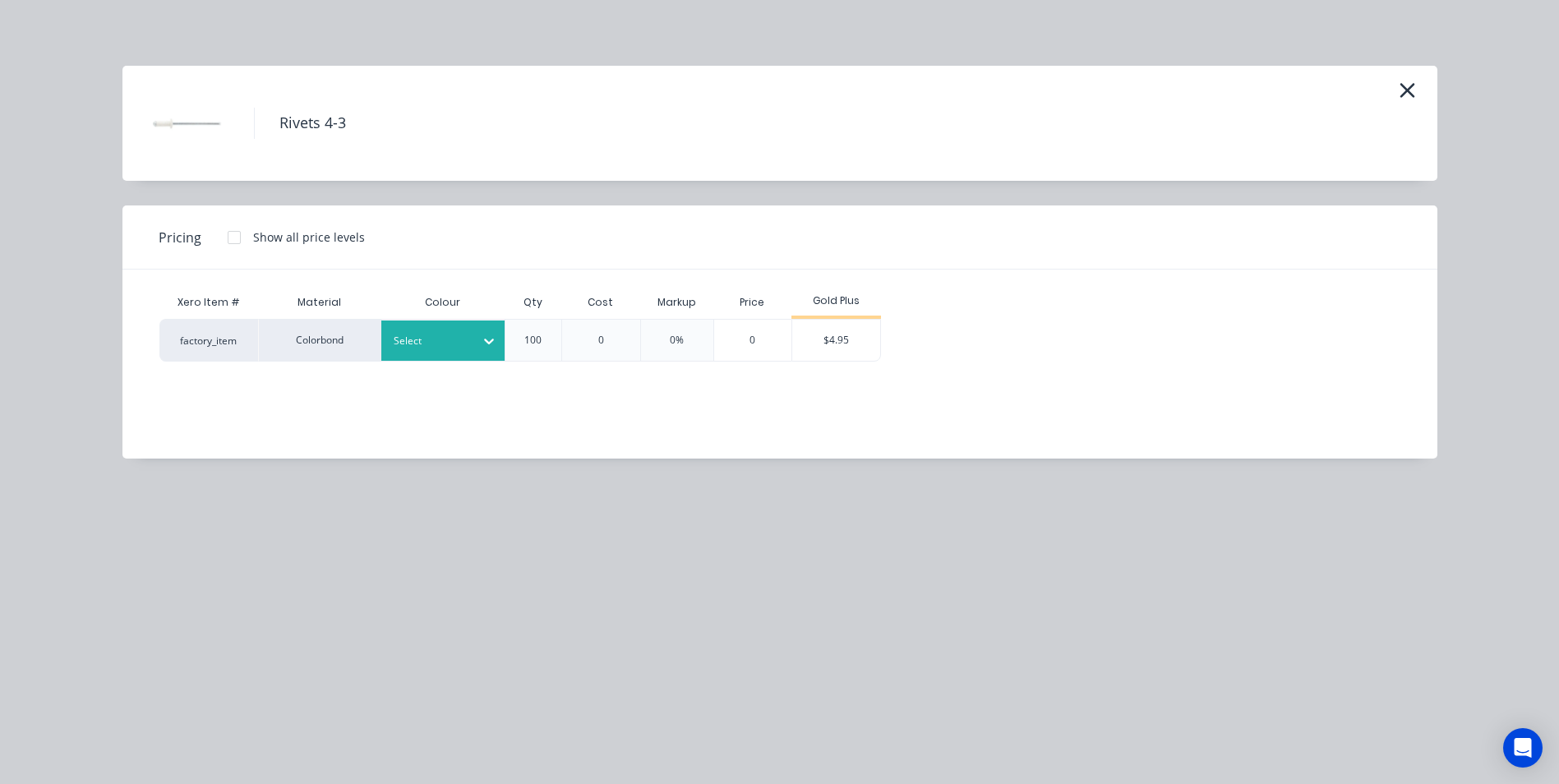
click at [462, 338] on div at bounding box center [430, 341] width 74 height 18
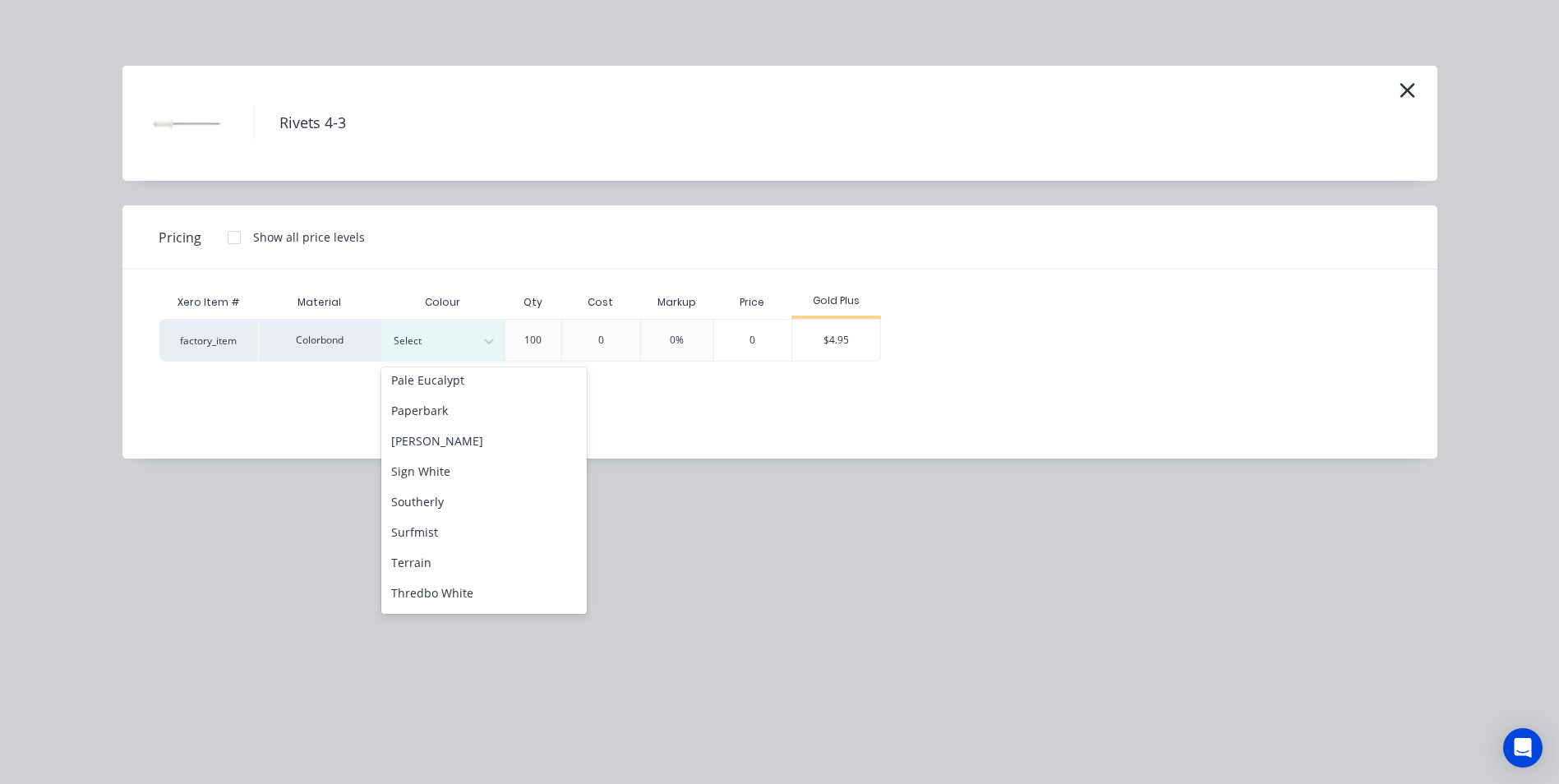
scroll to position [493, 0]
click at [481, 535] on div "Surfmist" at bounding box center [484, 531] width 205 height 31
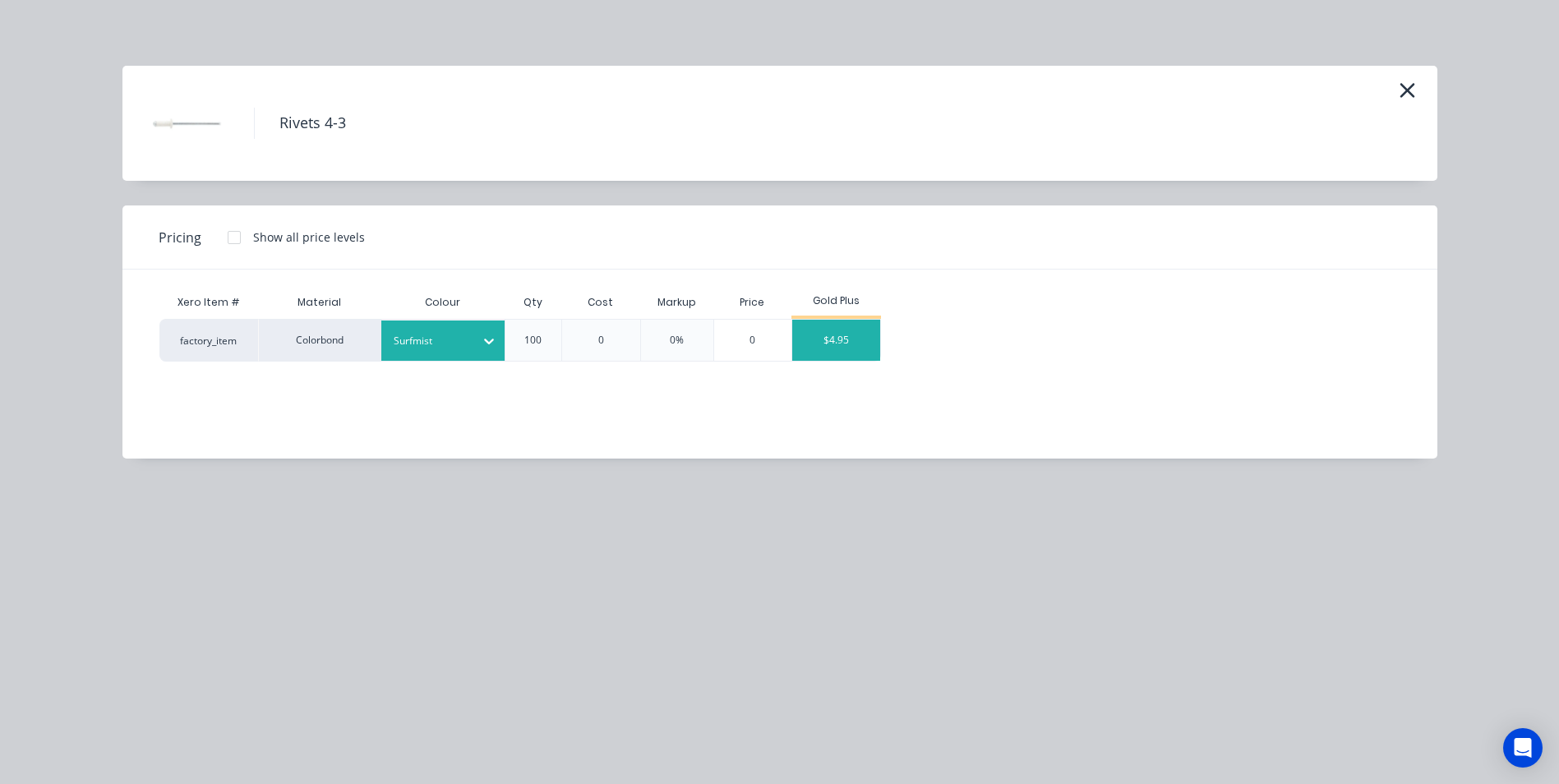
click at [850, 349] on div "$4.95" at bounding box center [836, 339] width 88 height 41
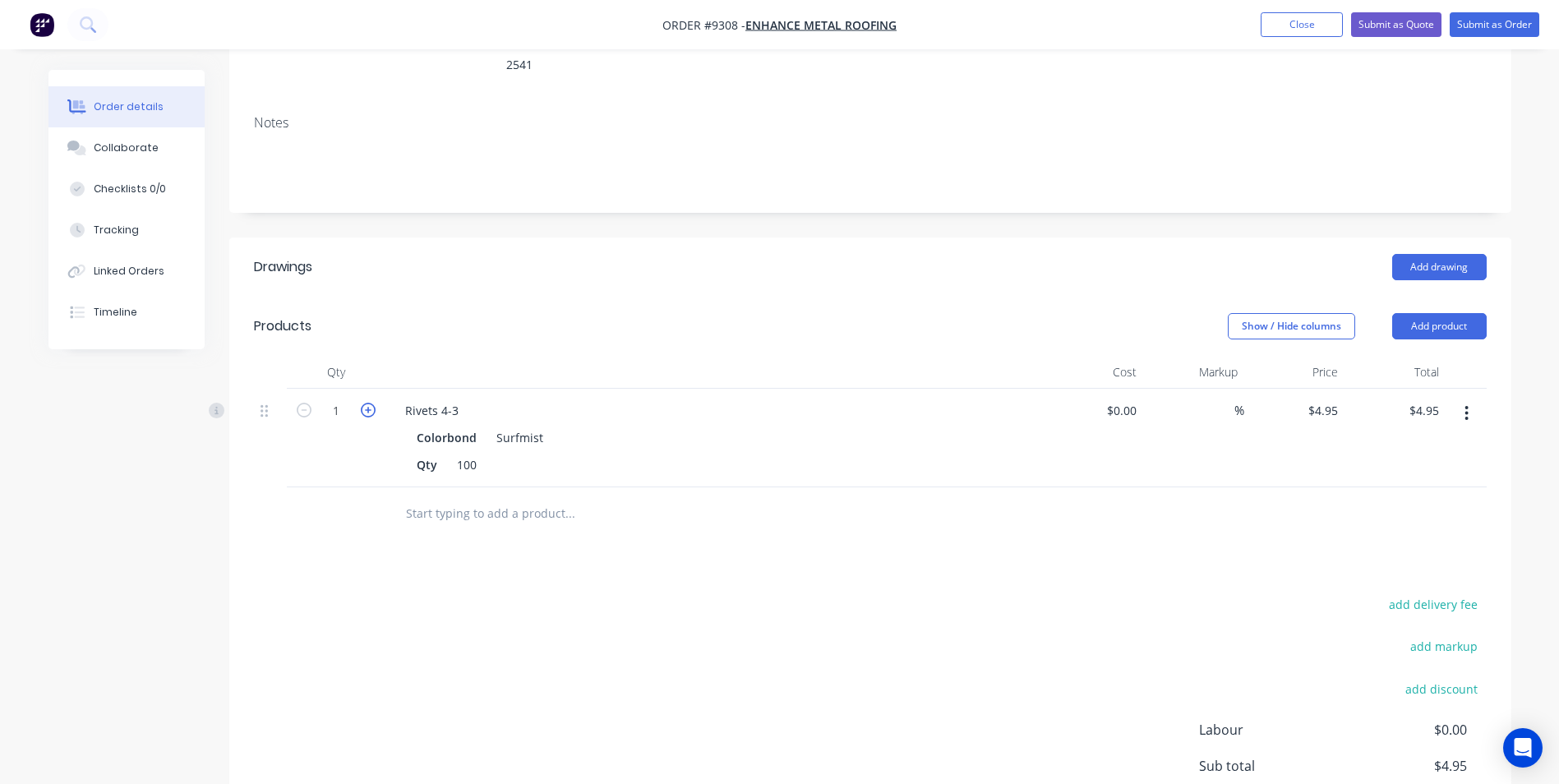
click at [372, 402] on icon "button" at bounding box center [368, 410] width 15 height 15
type input "2"
type input "$9.90"
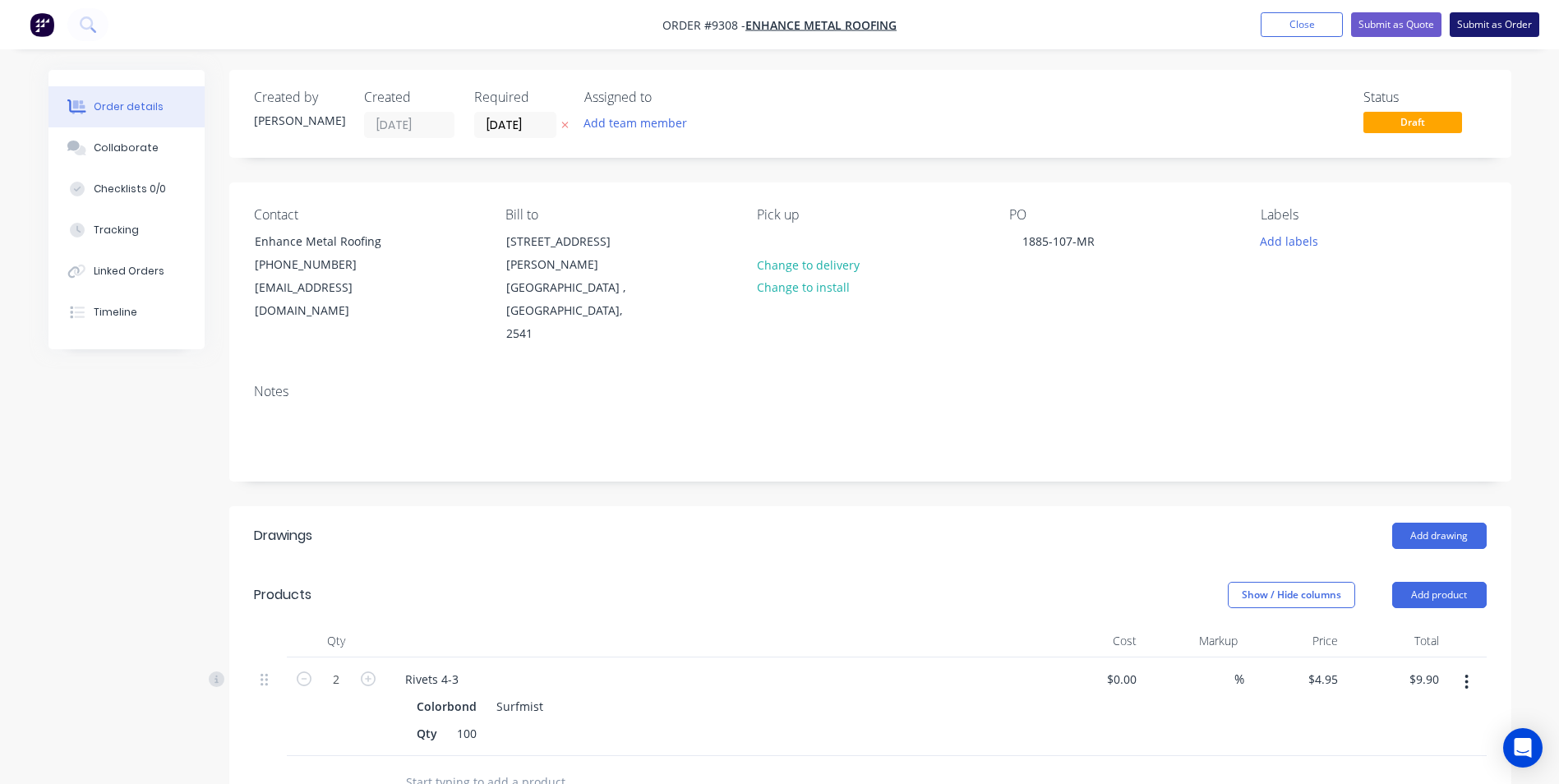
click at [1489, 31] on button "Submit as Order" at bounding box center [1494, 25] width 90 height 25
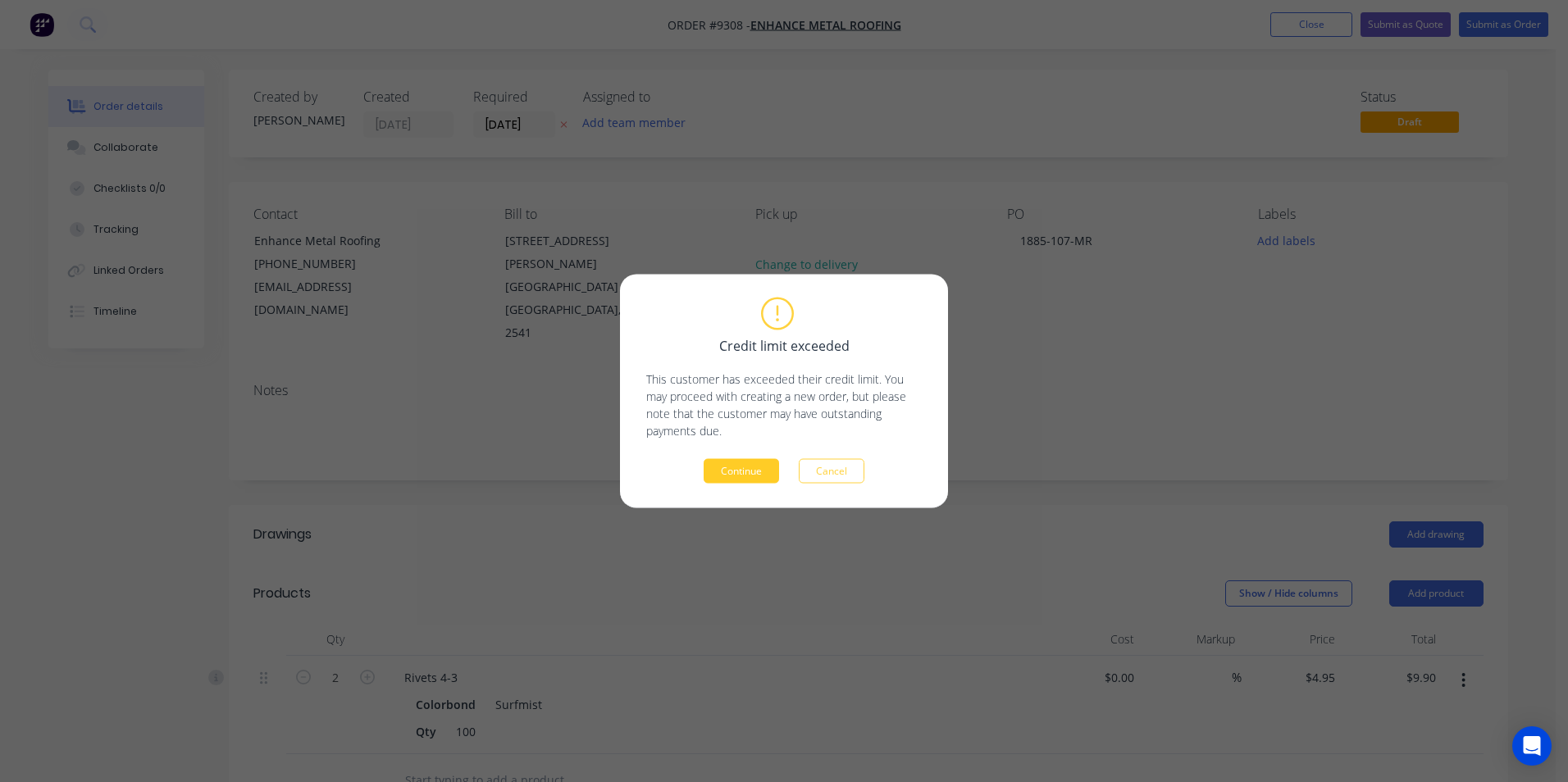
drag, startPoint x: 759, startPoint y: 465, endPoint x: 1215, endPoint y: 42, distance: 622.0
click at [759, 464] on button "Continue" at bounding box center [741, 471] width 75 height 25
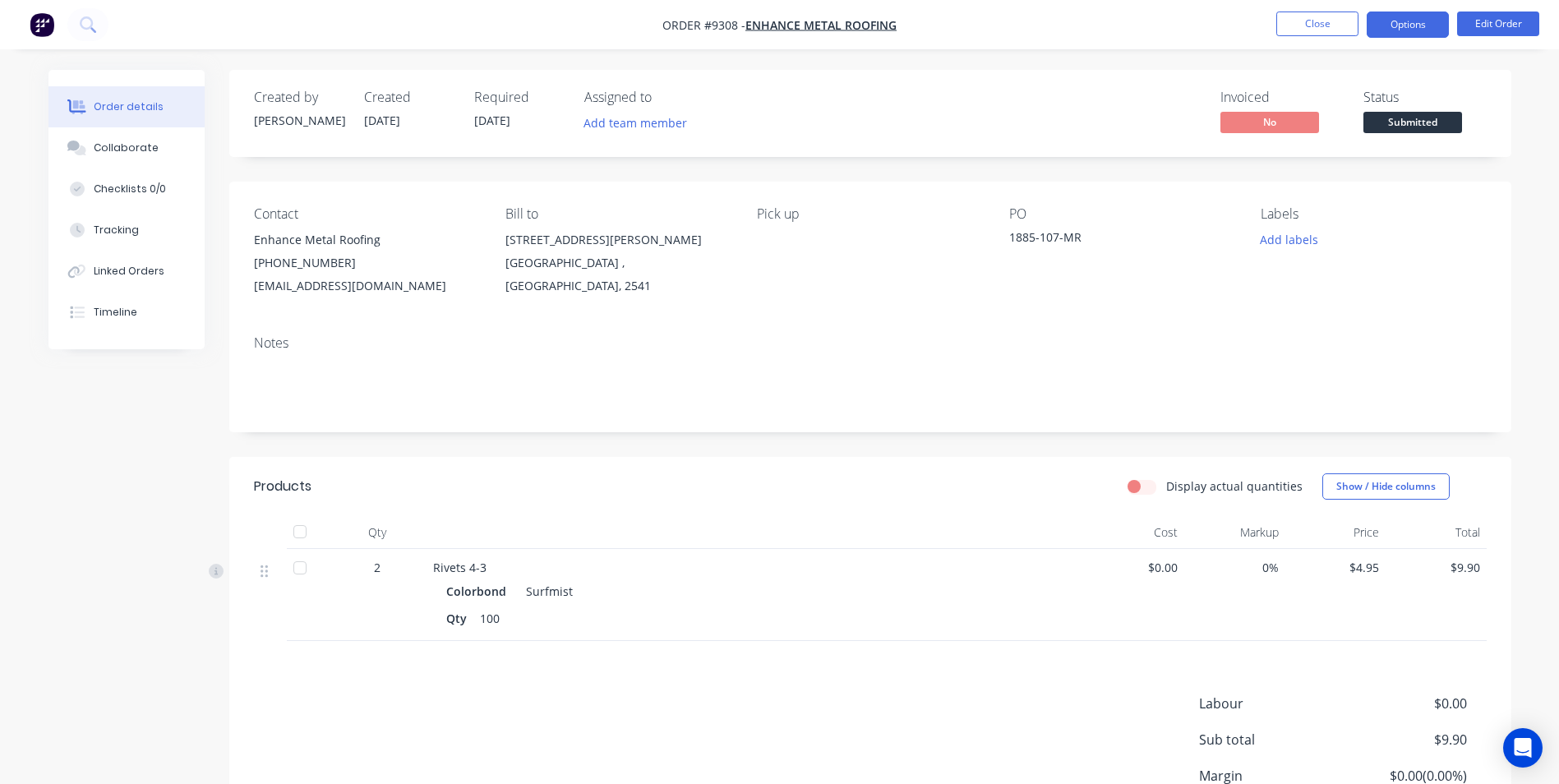
click at [1434, 17] on button "Options" at bounding box center [1408, 25] width 82 height 27
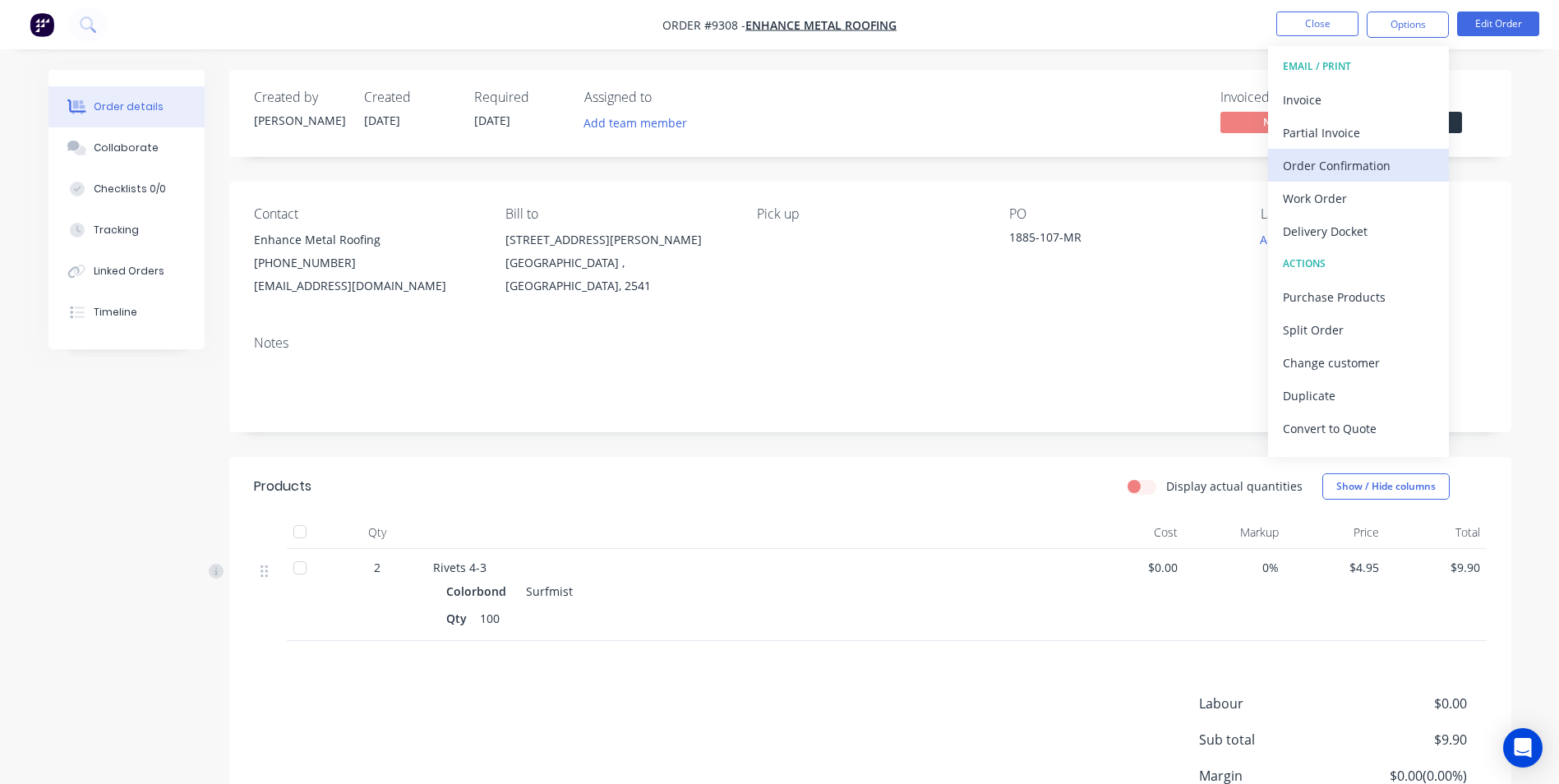
click at [1400, 160] on div "Order Confirmation" at bounding box center [1359, 165] width 151 height 24
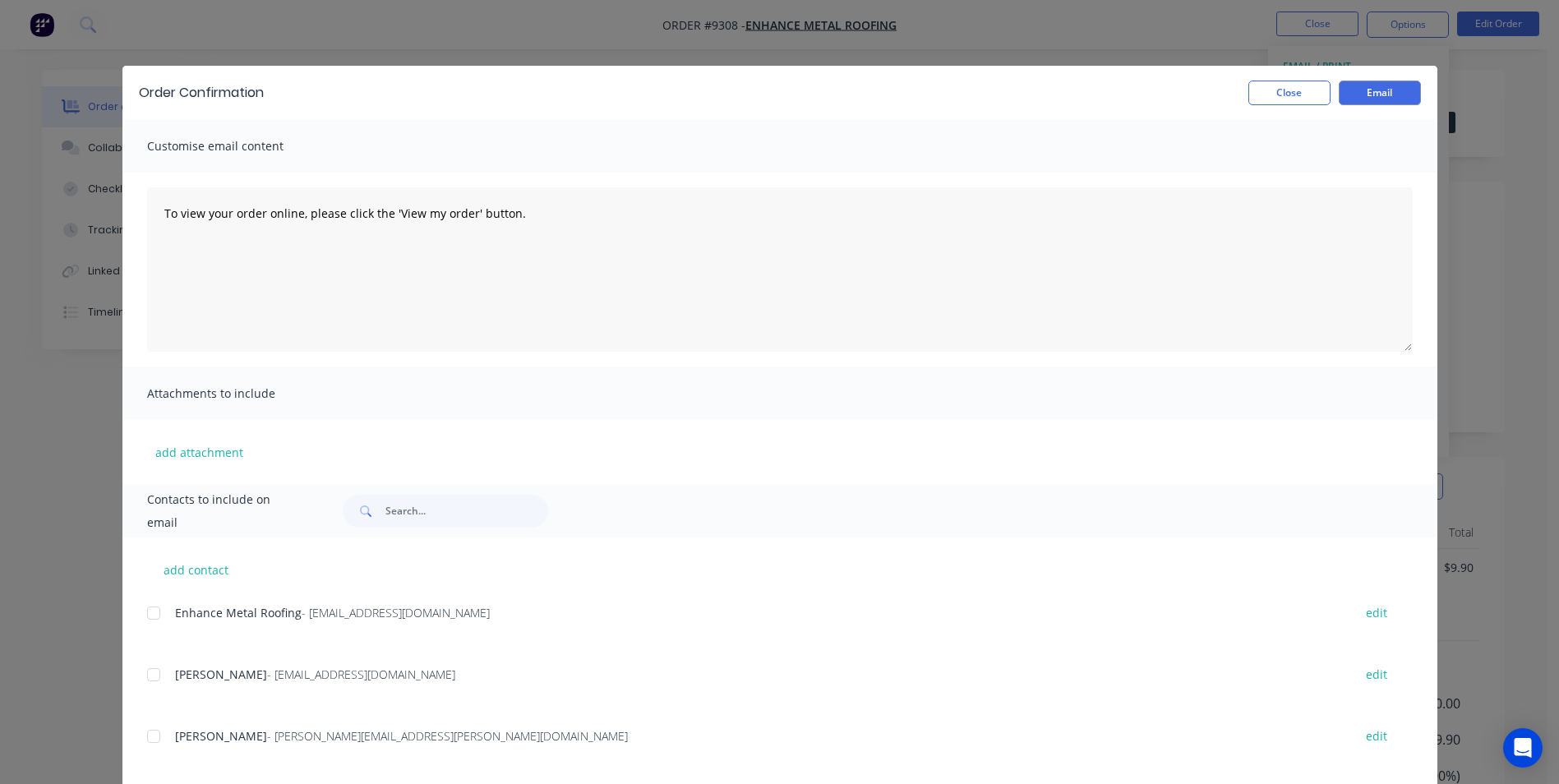
click at [149, 622] on div at bounding box center [154, 614] width 33 height 33
drag, startPoint x: 1354, startPoint y: 87, endPoint x: 1251, endPoint y: 91, distance: 103.1
click at [1353, 87] on button "Email" at bounding box center [1379, 93] width 82 height 25
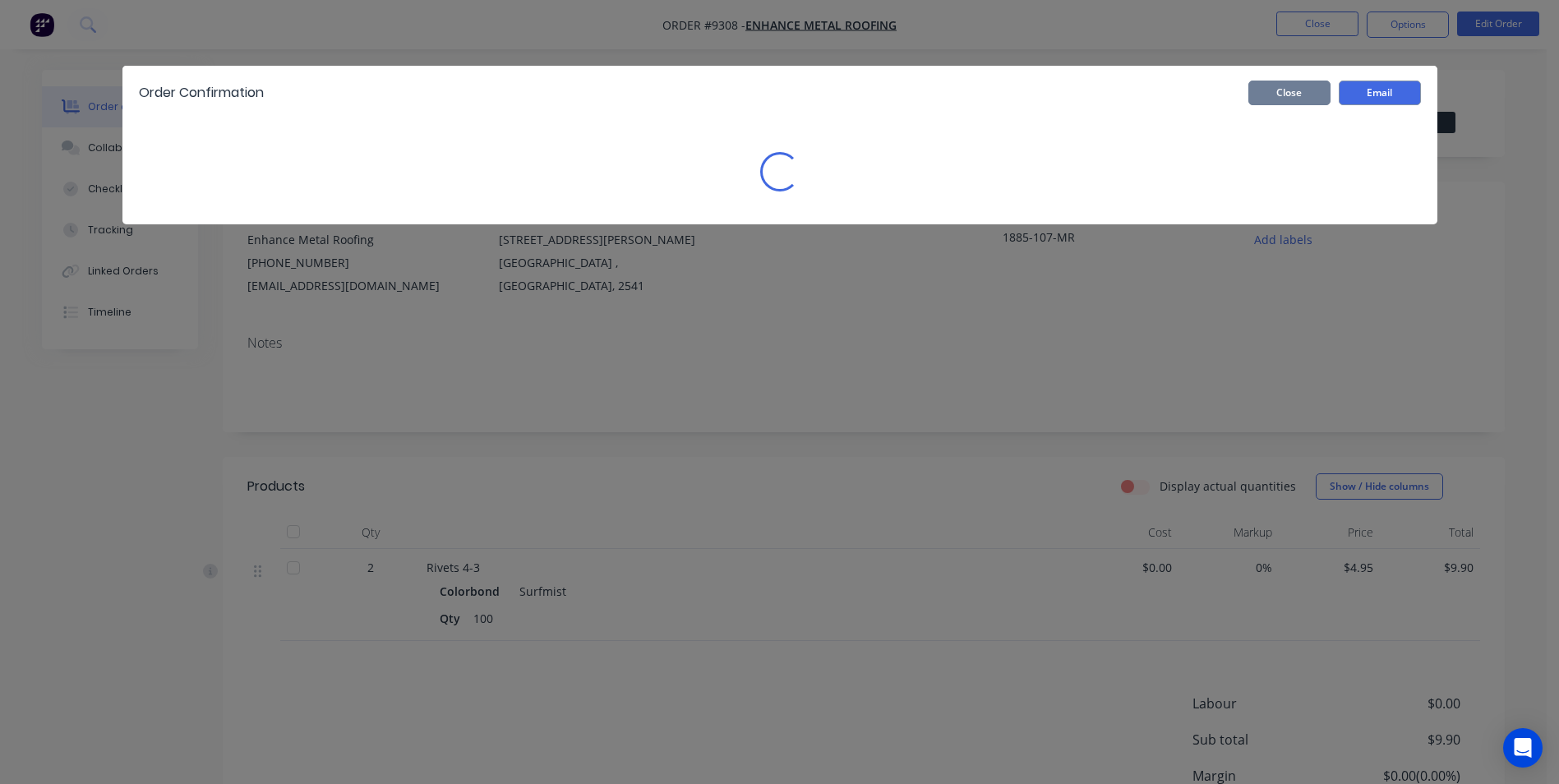
drag, startPoint x: 1251, startPoint y: 91, endPoint x: 1342, endPoint y: 44, distance: 102.4
click at [1251, 91] on button "Close" at bounding box center [1289, 93] width 82 height 25
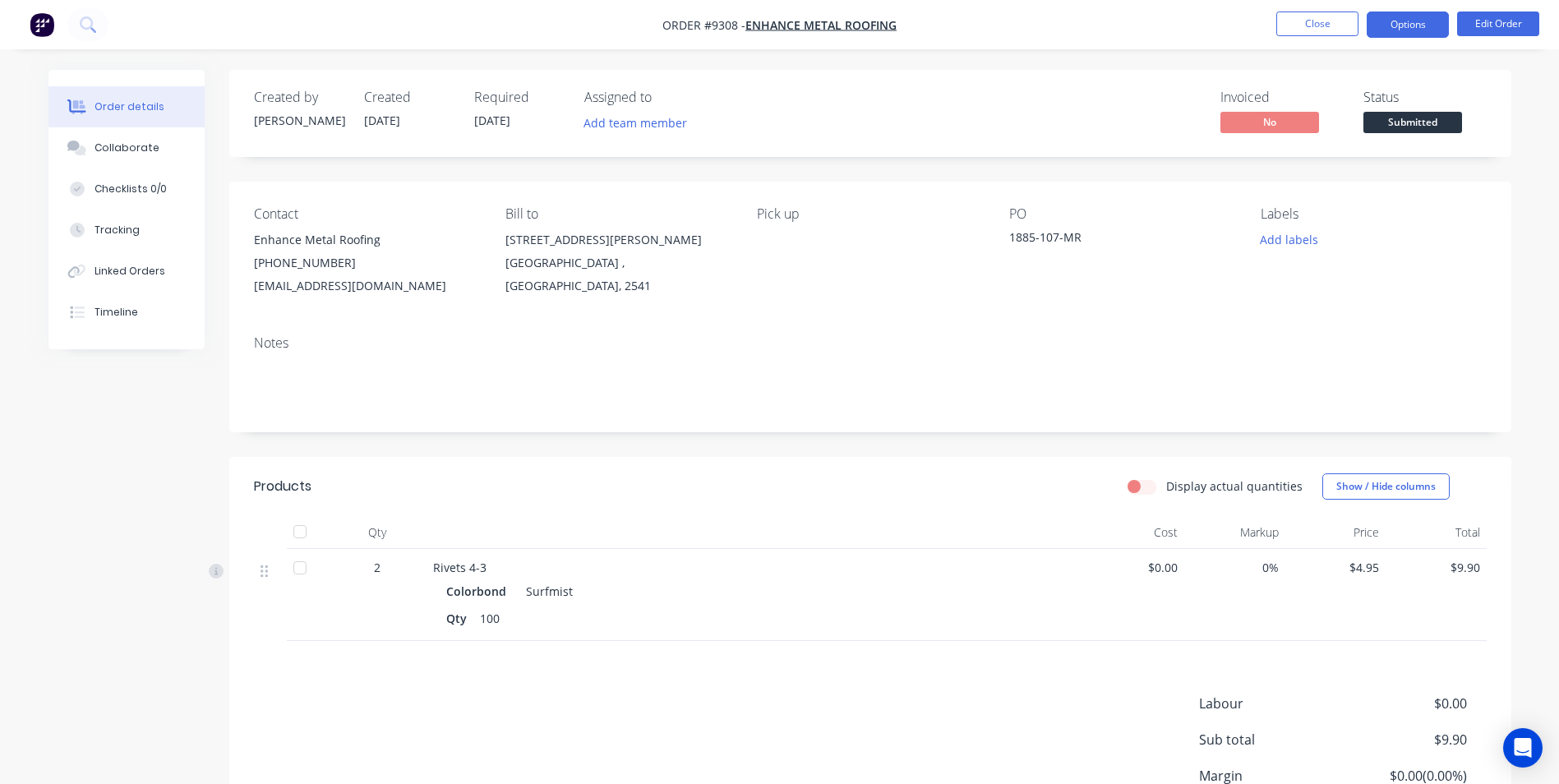
click at [1395, 22] on button "Options" at bounding box center [1408, 25] width 82 height 27
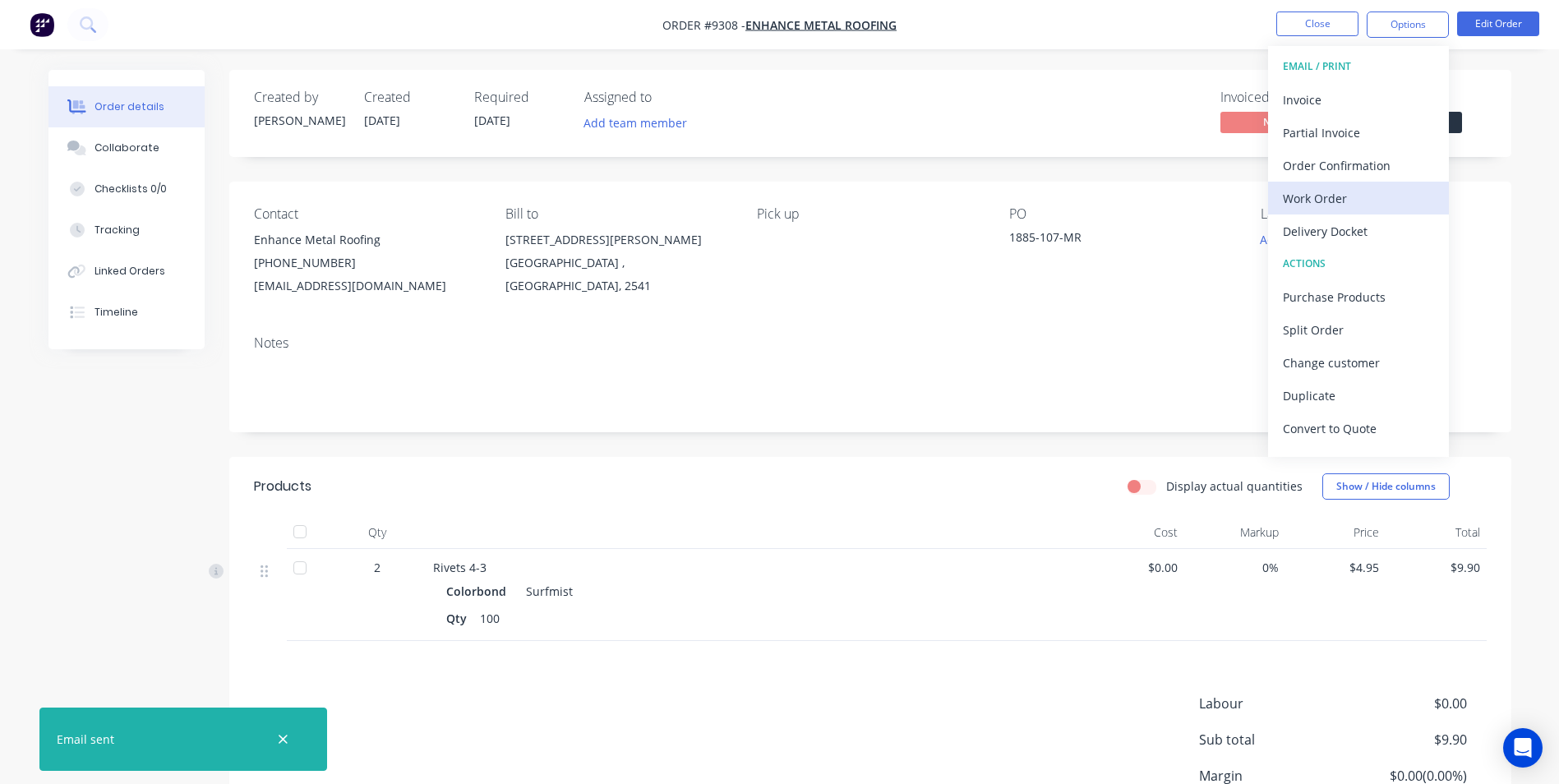
click at [1342, 198] on div "Work Order" at bounding box center [1359, 198] width 151 height 24
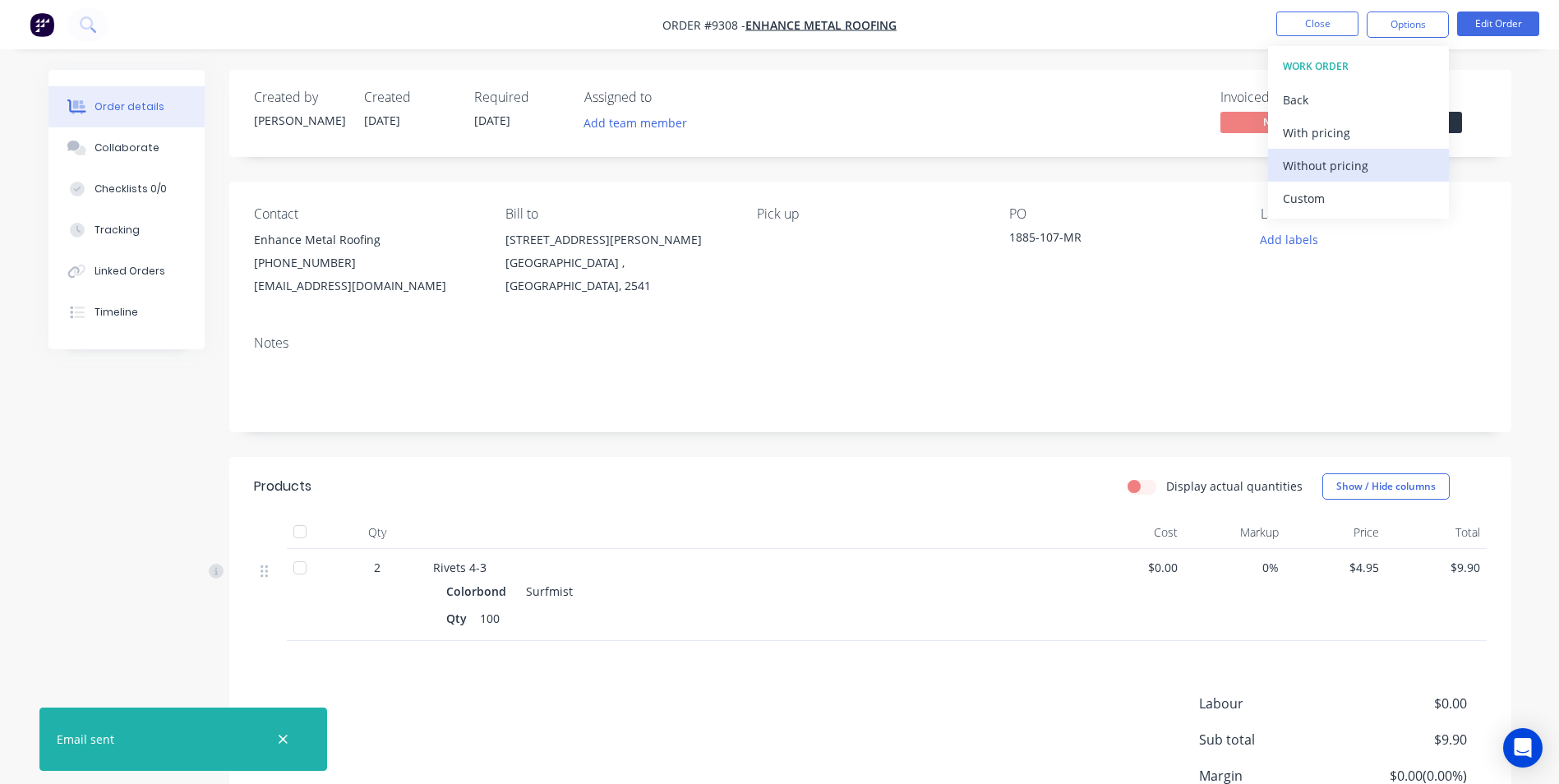
click at [1312, 162] on div "Without pricing" at bounding box center [1359, 165] width 151 height 24
click at [1016, 461] on header "Products Display actual quantities Show / Hide columns" at bounding box center [871, 486] width 1282 height 59
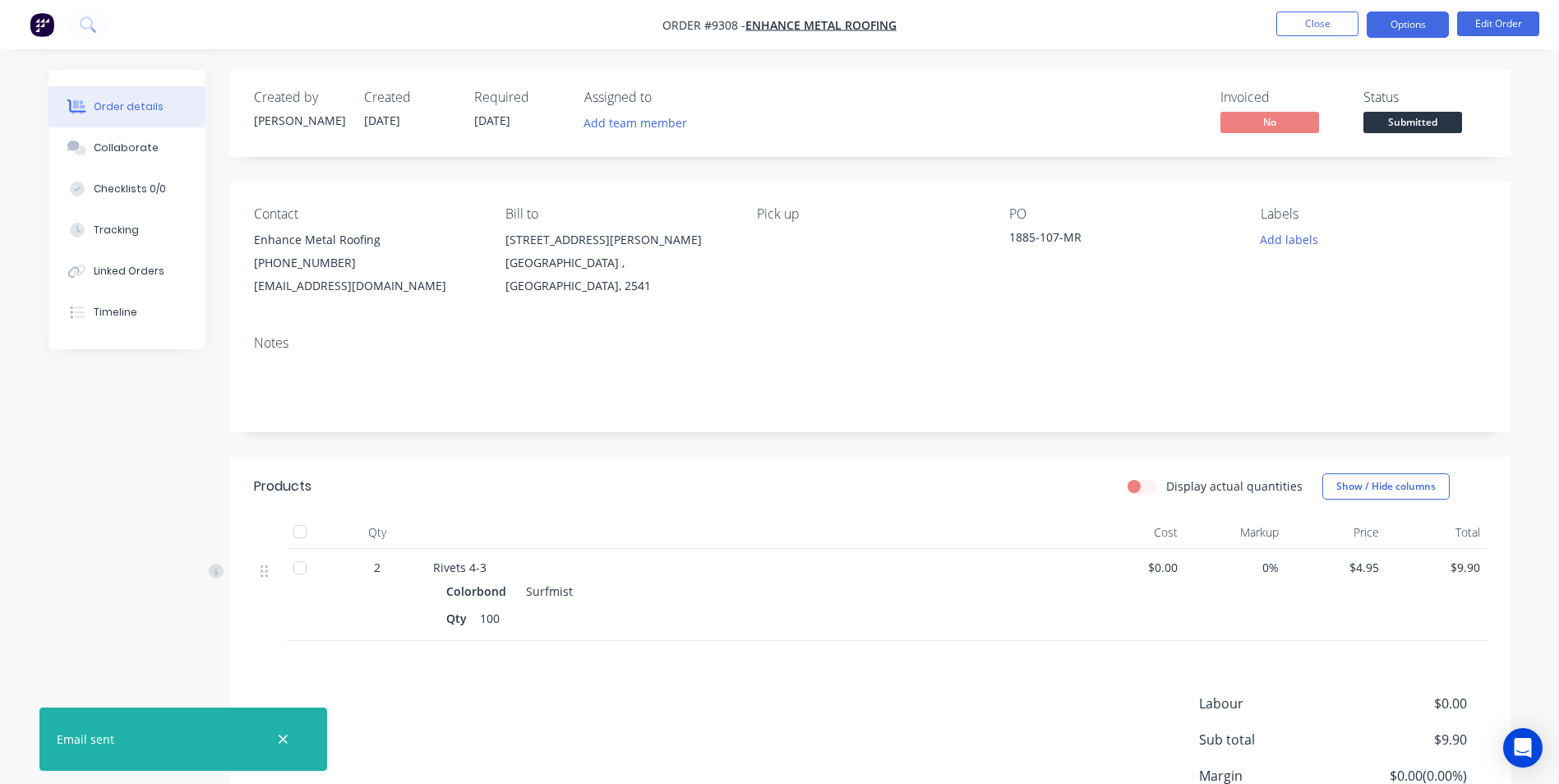
click at [1389, 22] on button "Options" at bounding box center [1408, 25] width 82 height 27
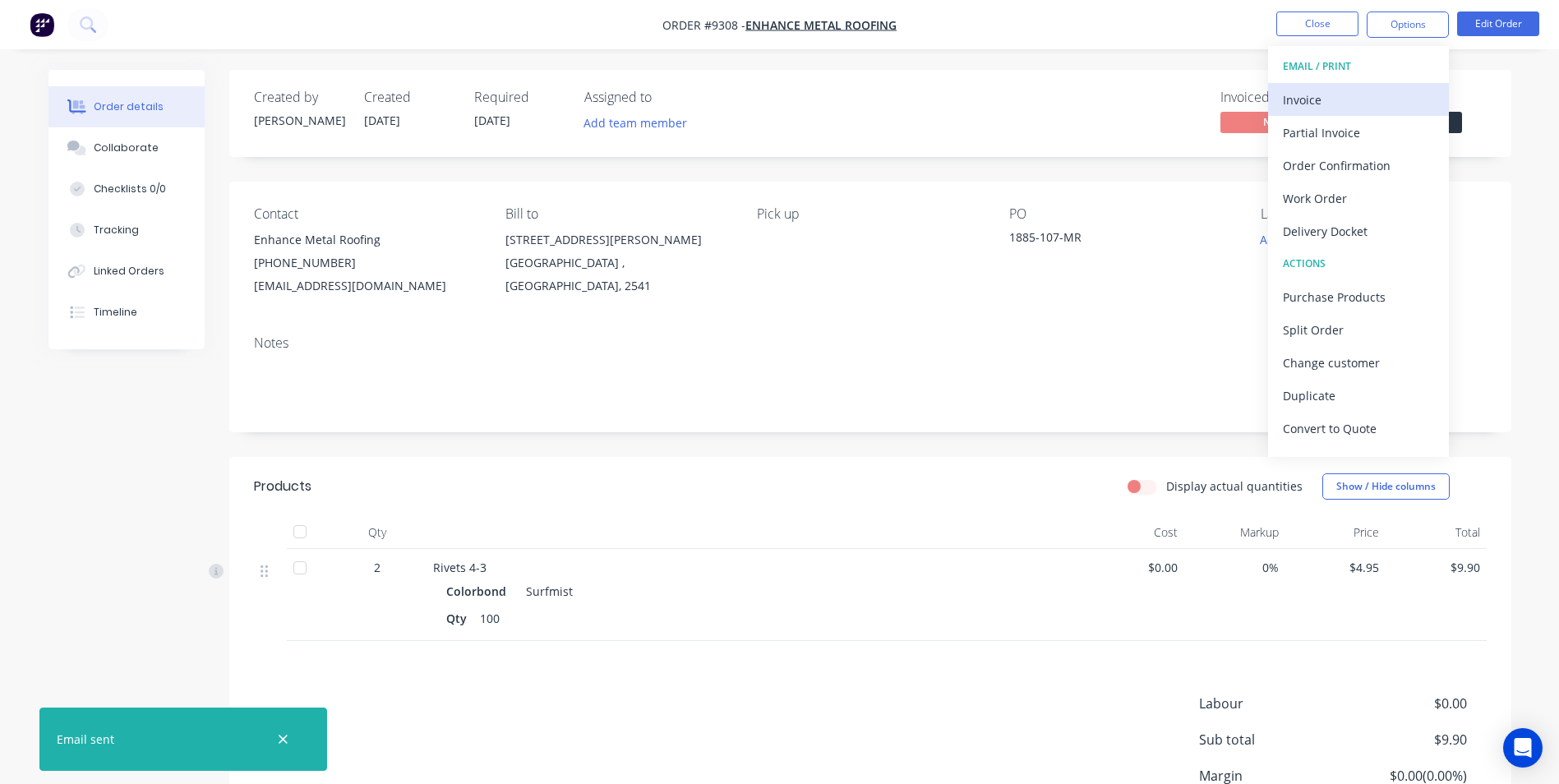
click at [1354, 106] on div "Invoice" at bounding box center [1359, 100] width 151 height 24
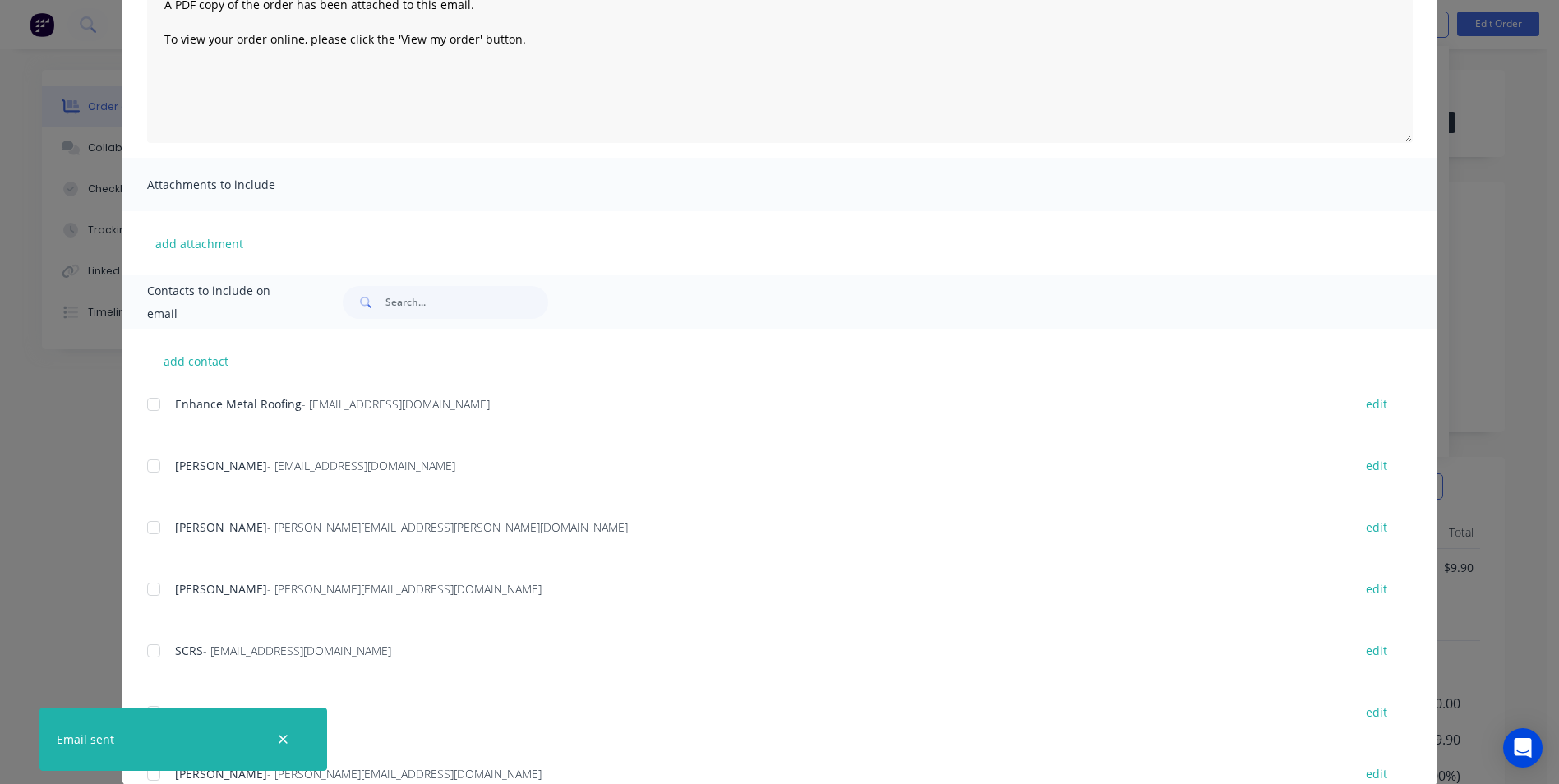
scroll to position [233, 0]
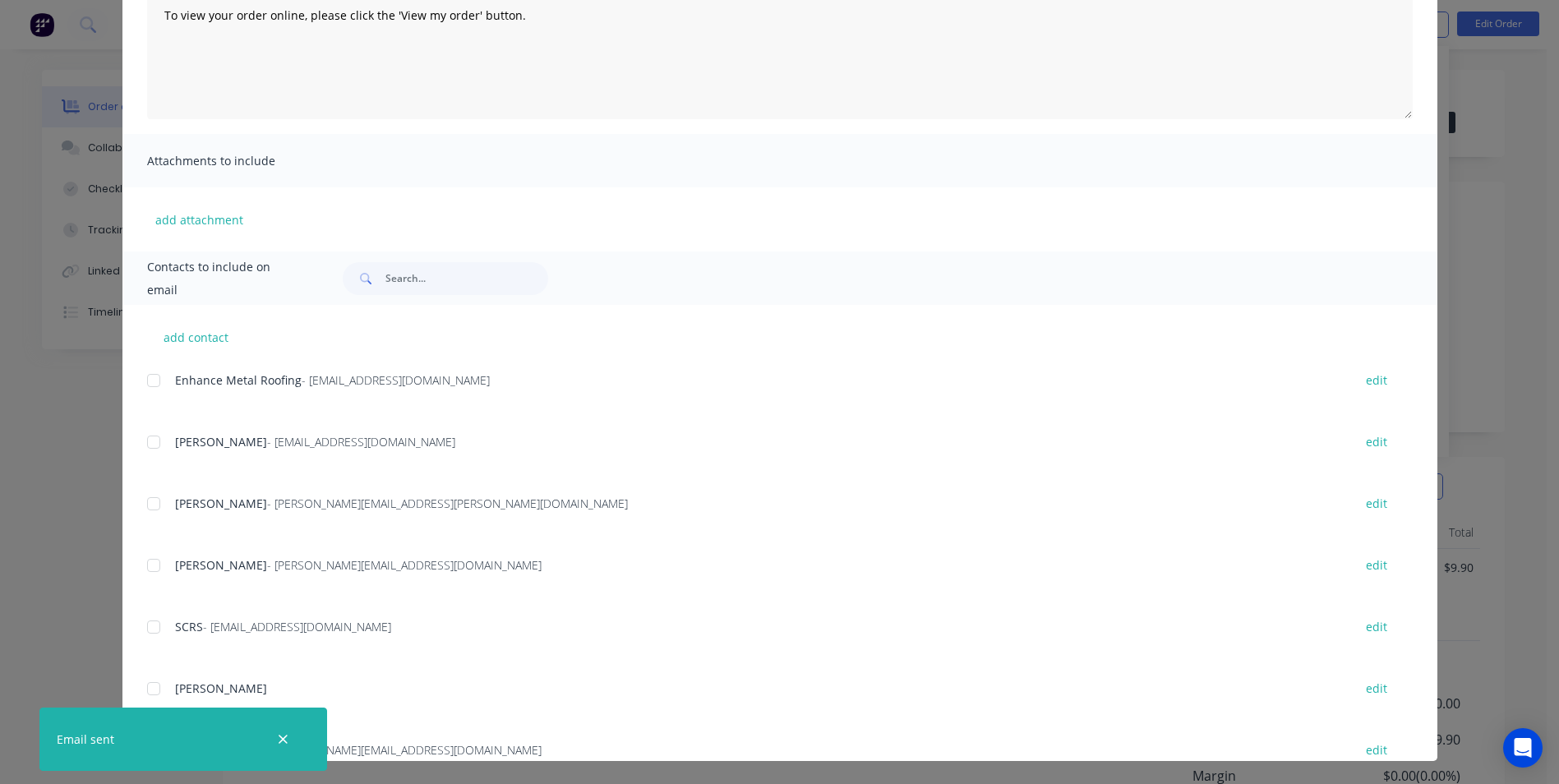
click at [154, 383] on div at bounding box center [154, 381] width 33 height 33
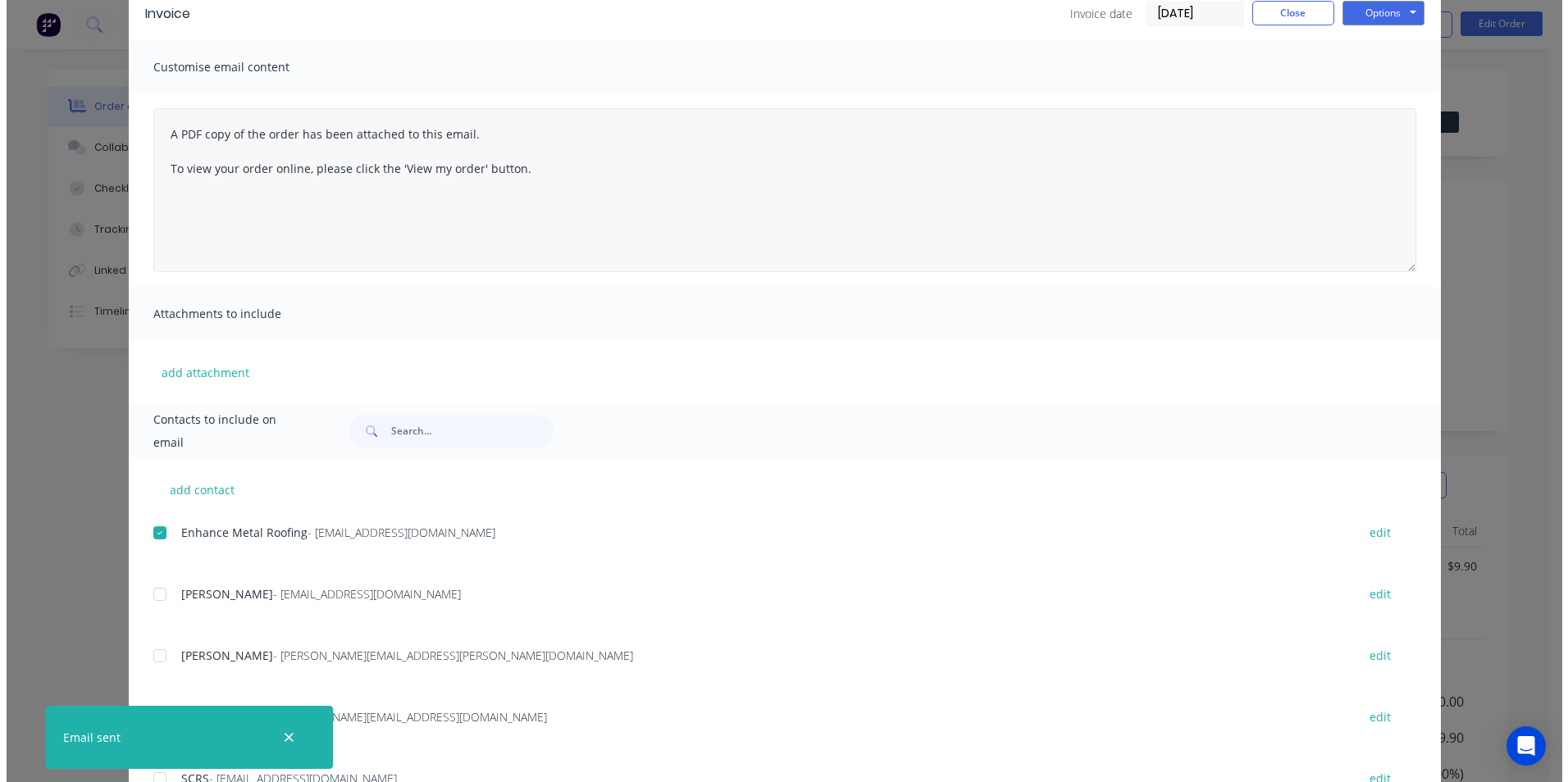
scroll to position [0, 0]
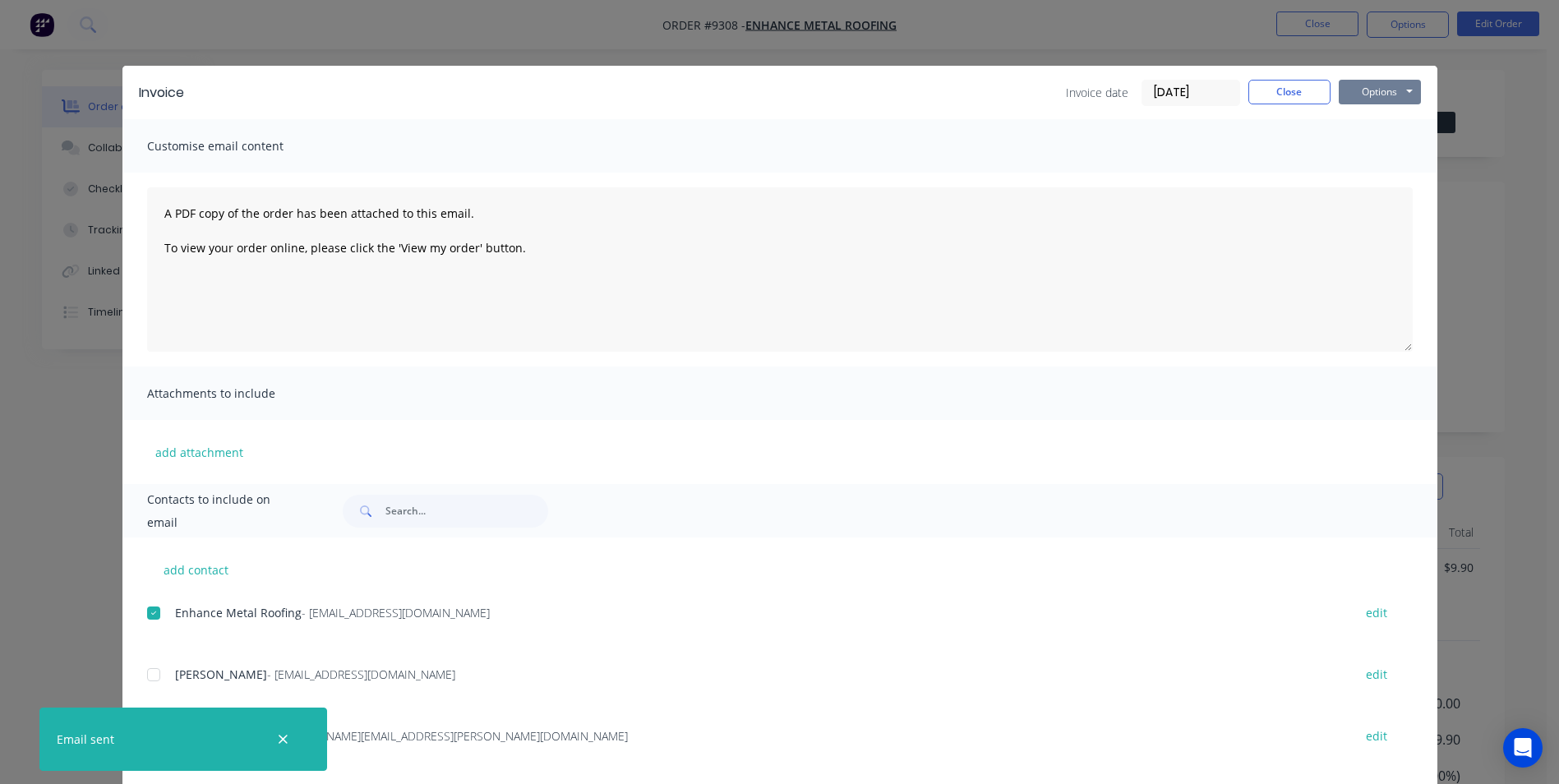
click at [1343, 102] on button "Options" at bounding box center [1379, 92] width 82 height 25
click at [1354, 165] on button "Email" at bounding box center [1391, 175] width 106 height 27
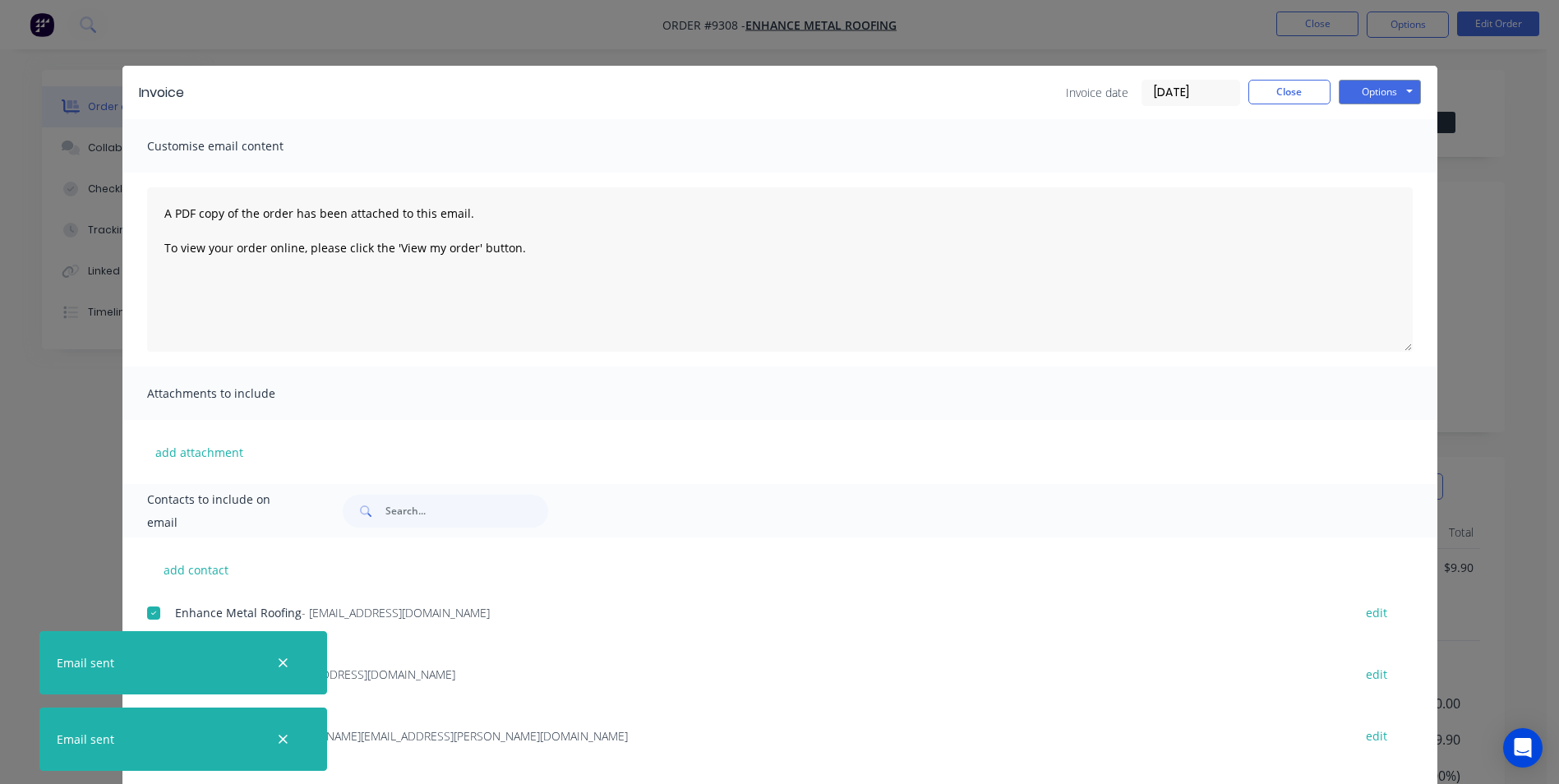
click at [1328, 86] on div "Invoice date 14/08/25 Close Options Preview Print Email" at bounding box center [1243, 93] width 355 height 27
click at [1312, 89] on button "Close" at bounding box center [1289, 92] width 82 height 25
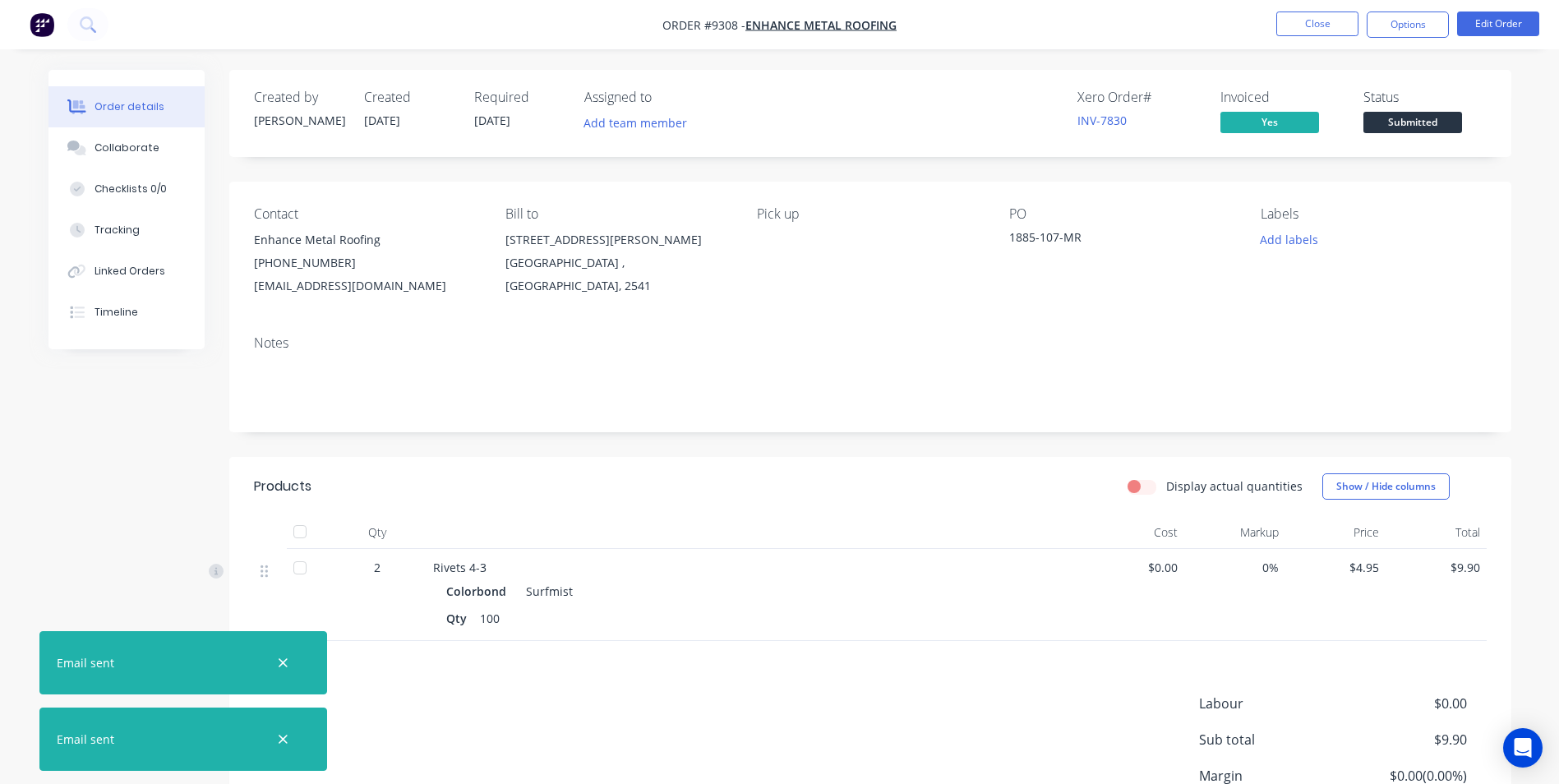
click at [1445, 115] on span "Submitted" at bounding box center [1413, 121] width 99 height 21
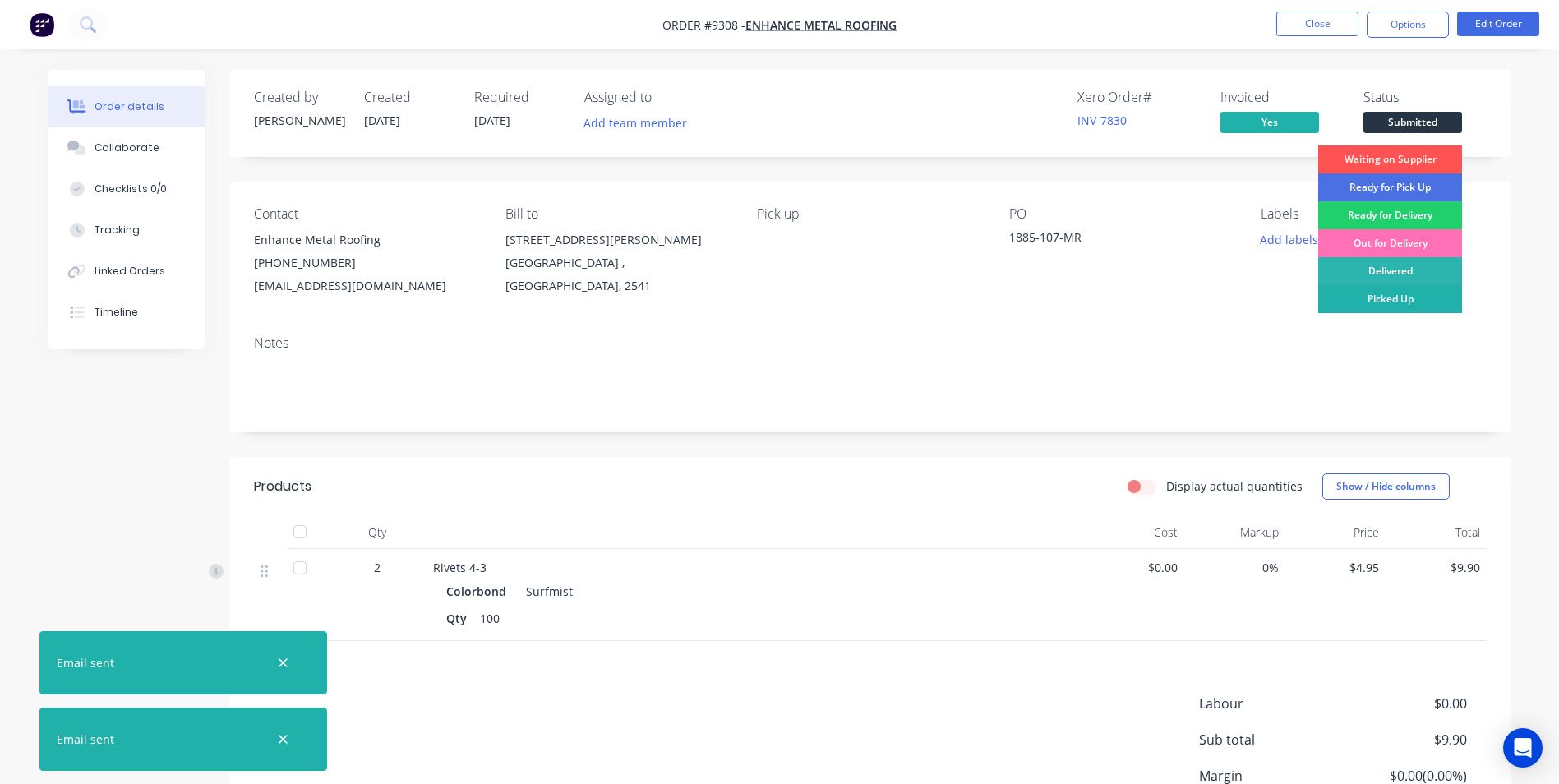
click at [1405, 288] on div "Picked Up" at bounding box center [1389, 299] width 144 height 28
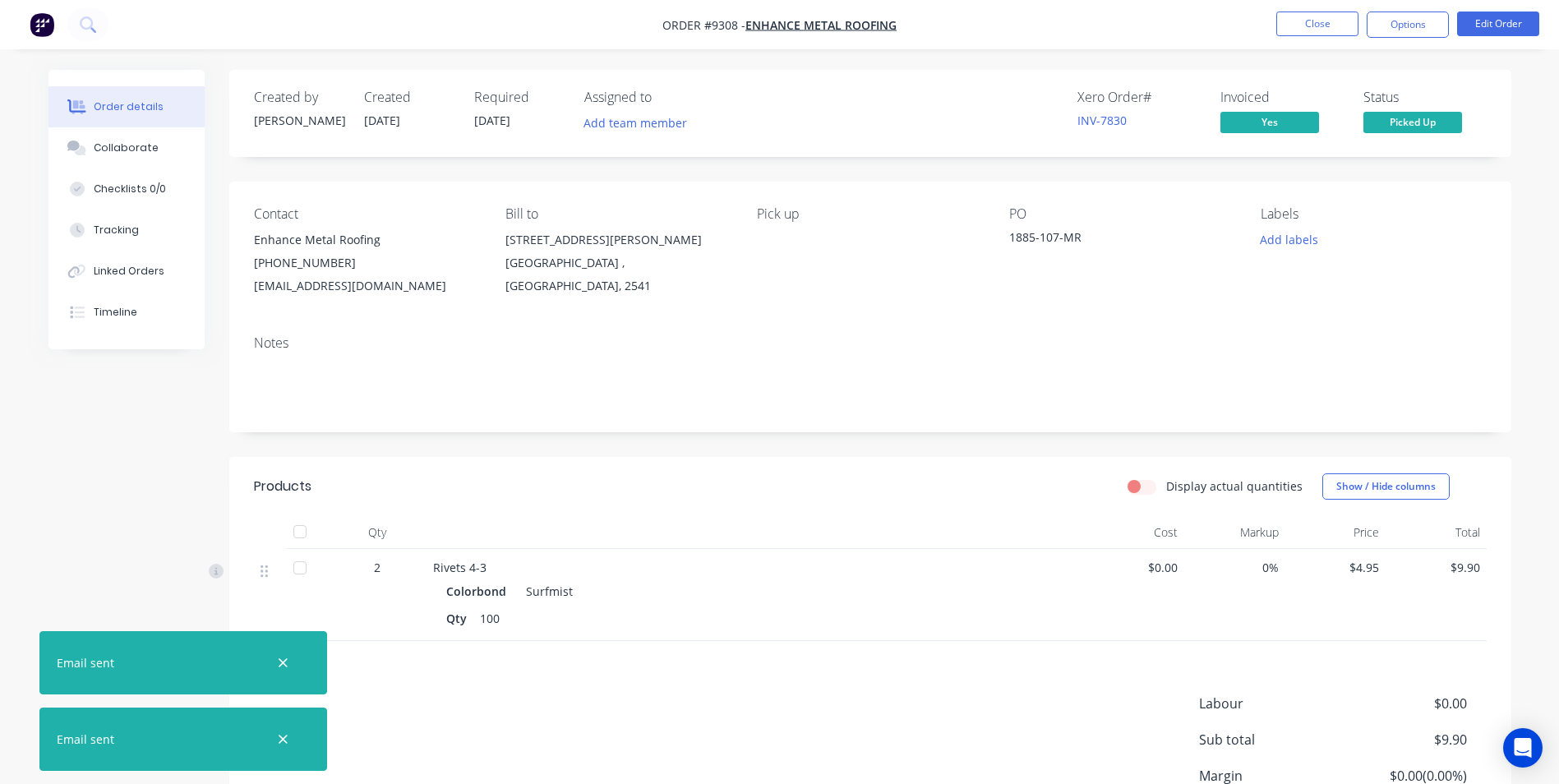
click at [49, 30] on img "button" at bounding box center [42, 25] width 25 height 25
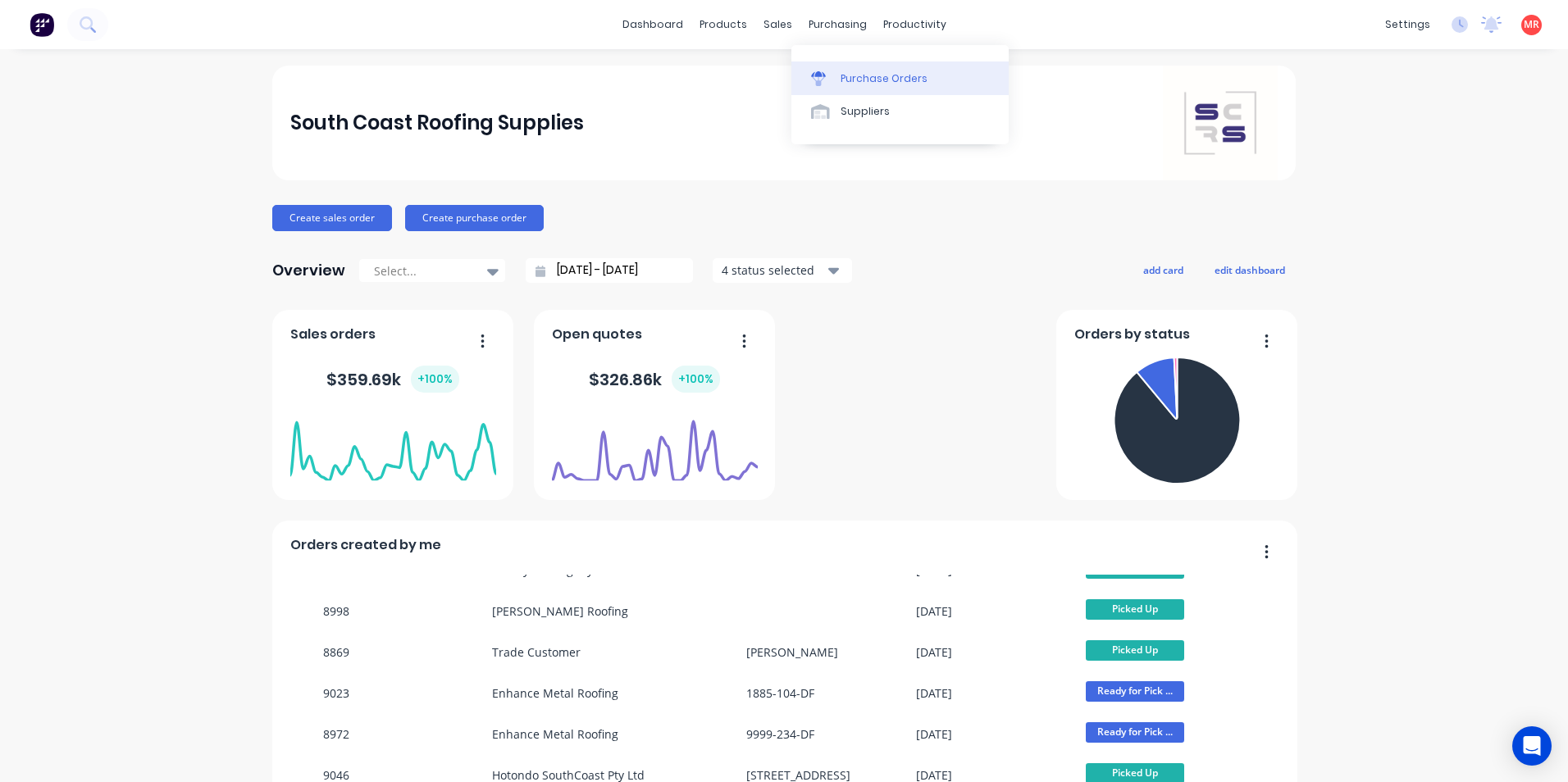
click at [851, 66] on link "Purchase Orders" at bounding box center [900, 78] width 217 height 33
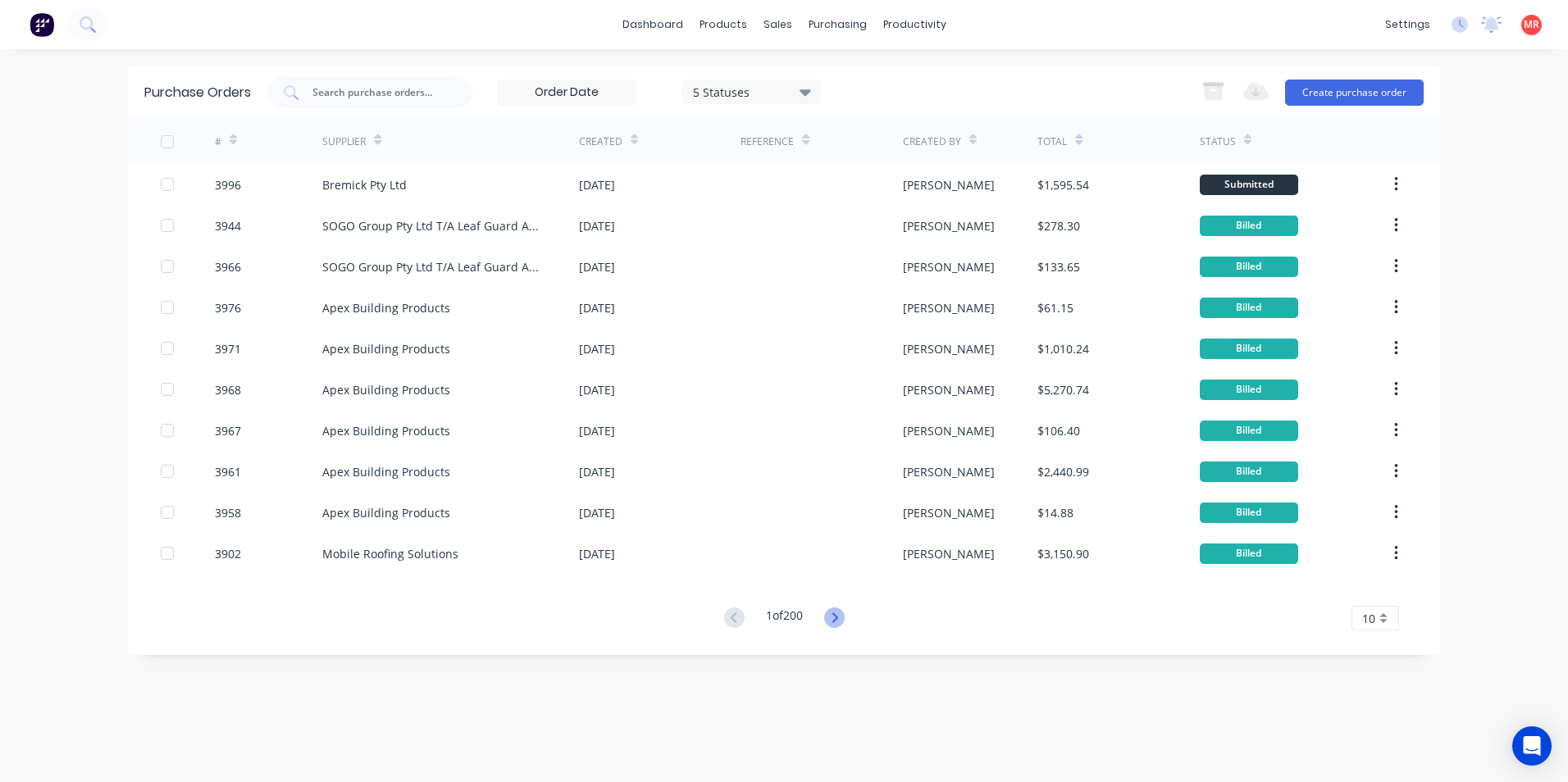
click at [840, 616] on icon at bounding box center [834, 617] width 21 height 21
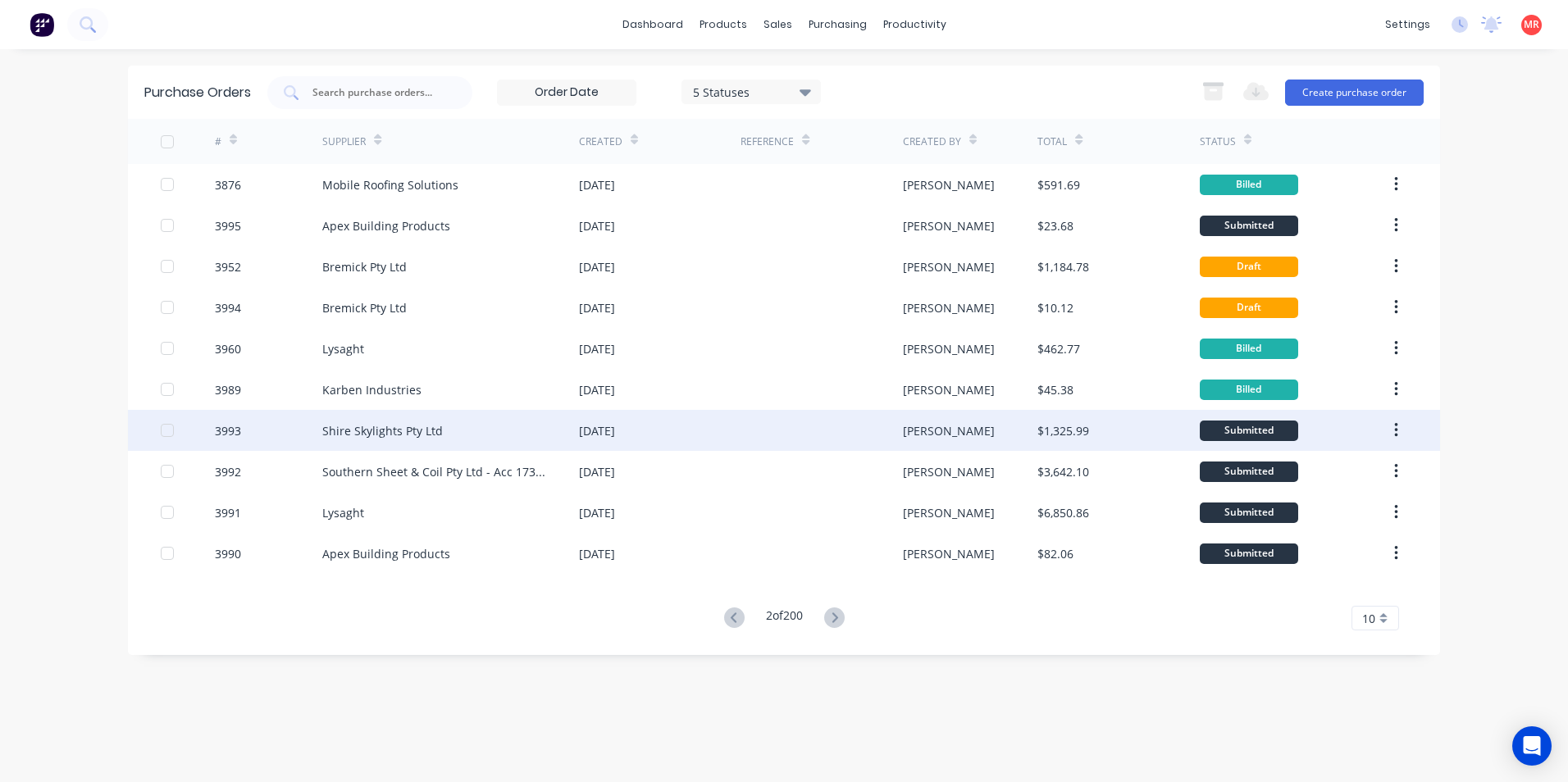
click at [750, 428] on div at bounding box center [821, 430] width 162 height 41
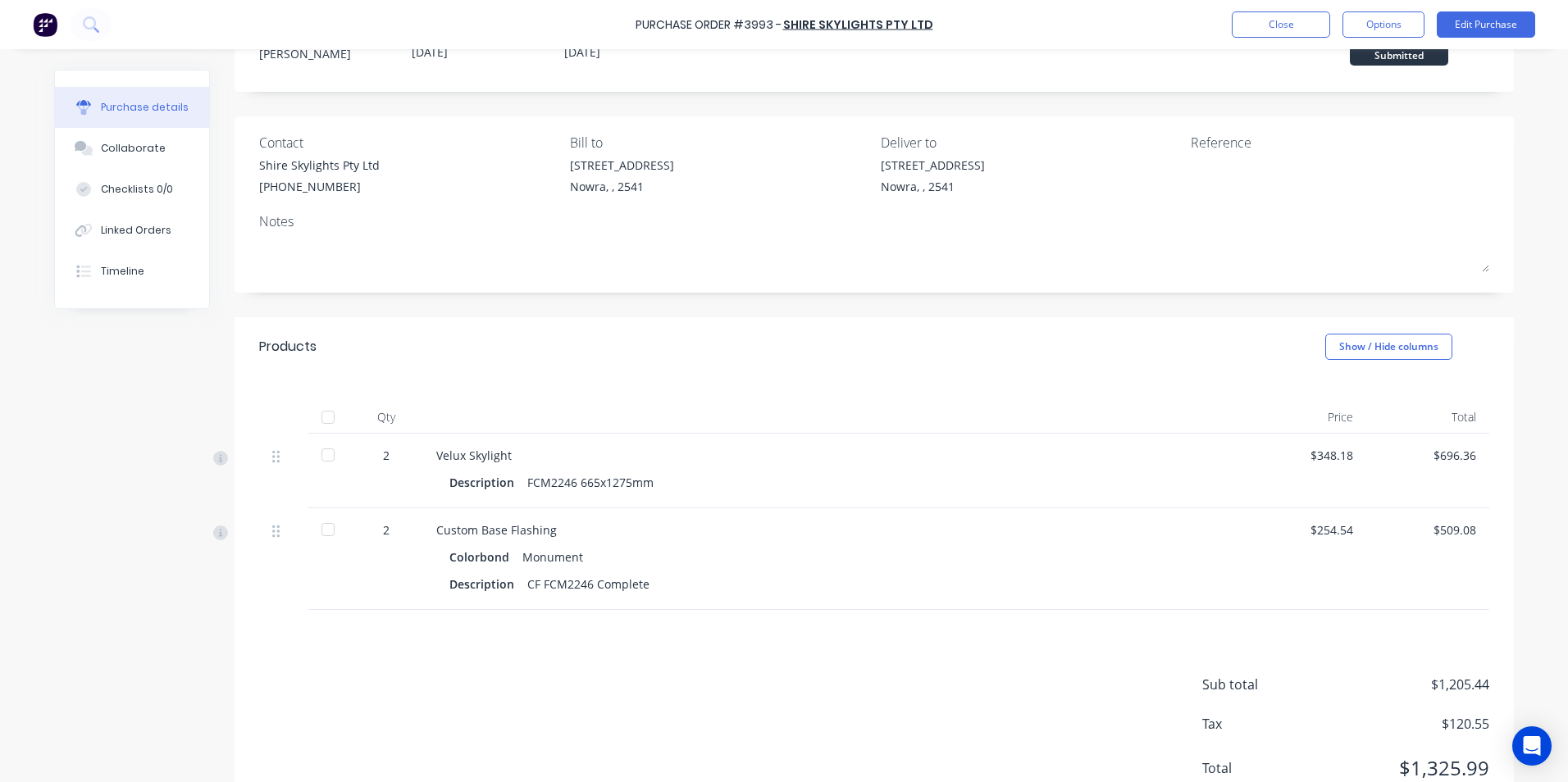
scroll to position [126, 0]
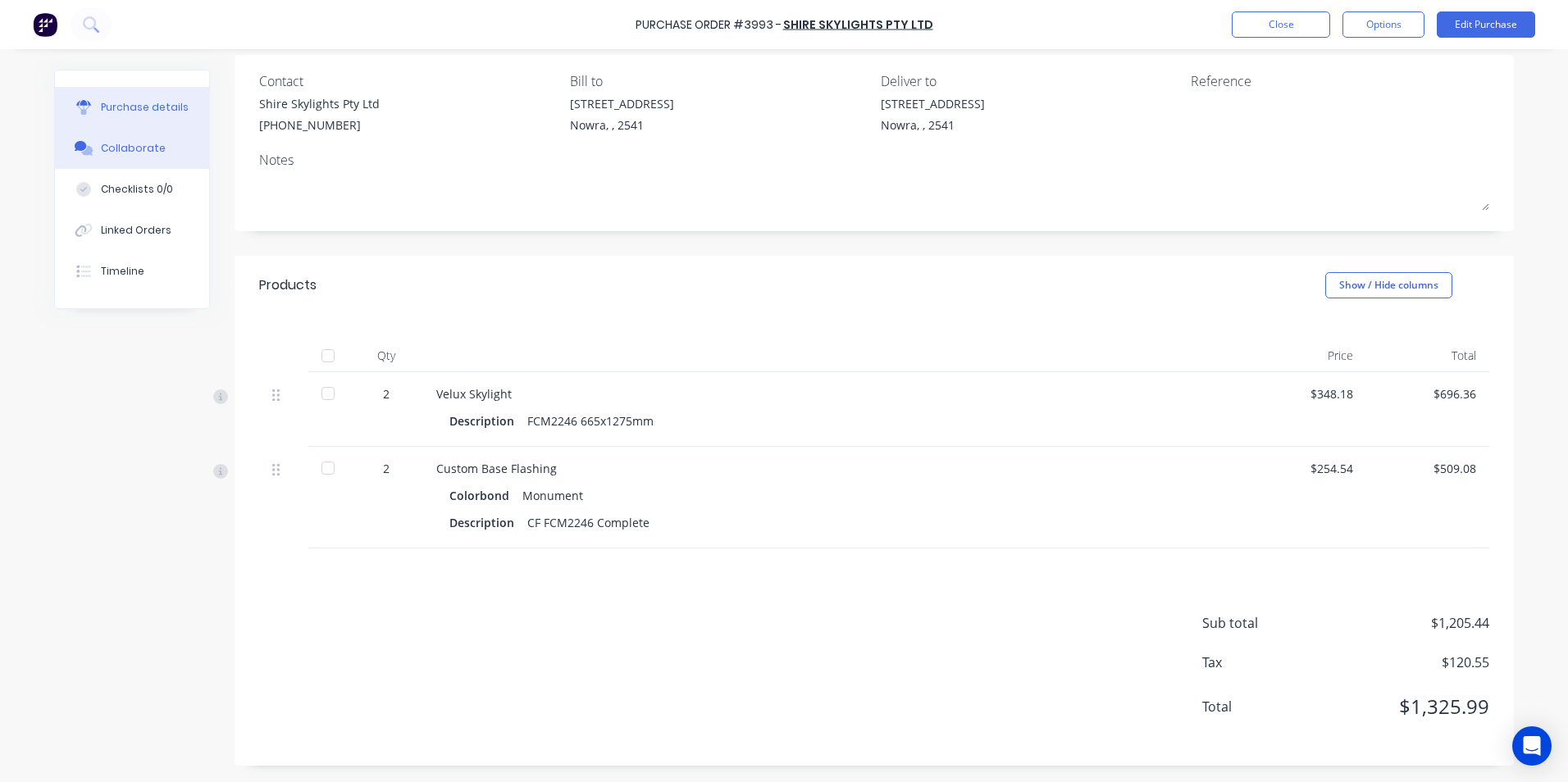
click at [129, 148] on div "Collaborate" at bounding box center [134, 148] width 65 height 15
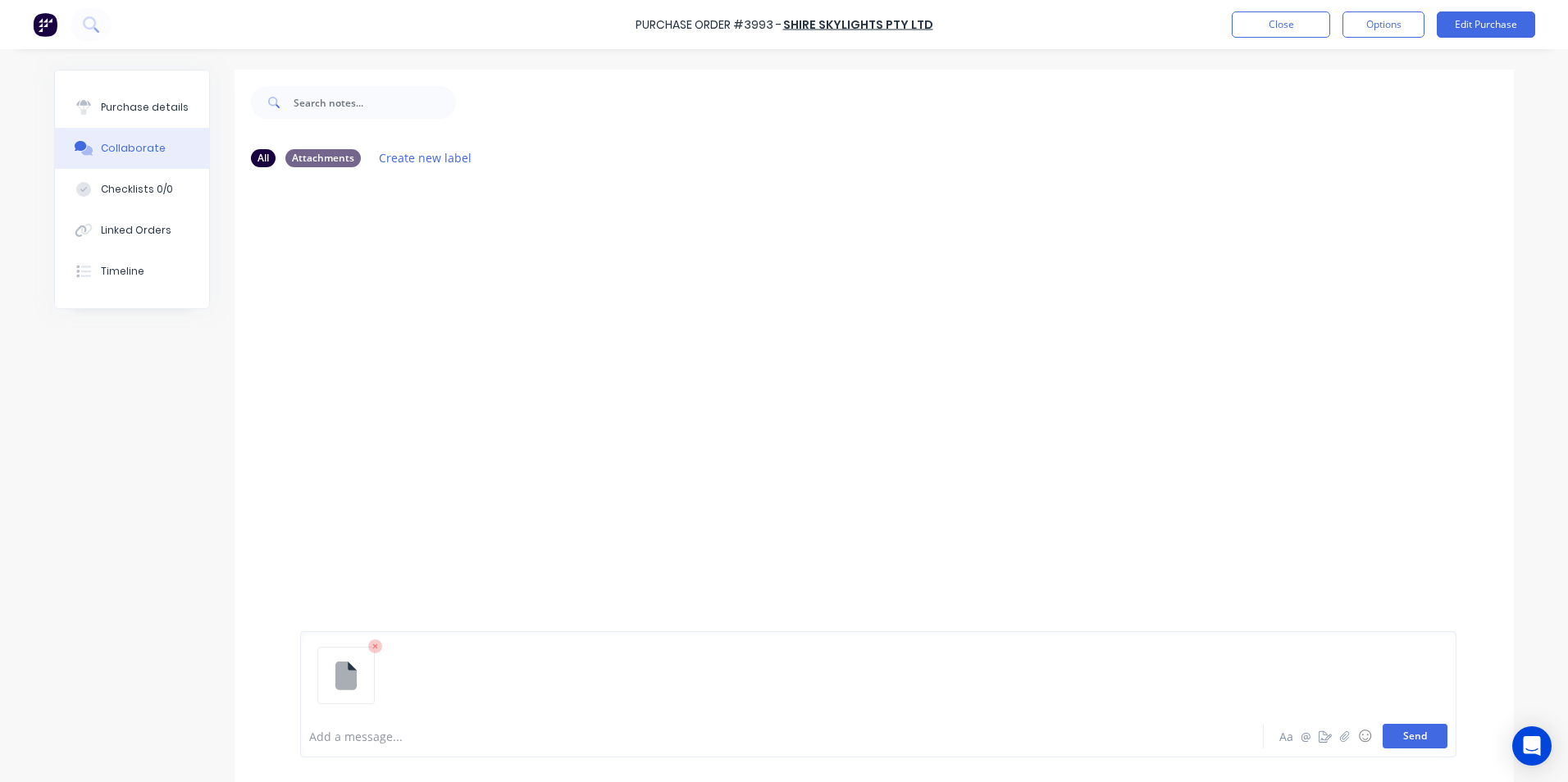
click at [1397, 726] on button "Send" at bounding box center [1415, 736] width 65 height 25
click at [46, 31] on img at bounding box center [46, 25] width 25 height 25
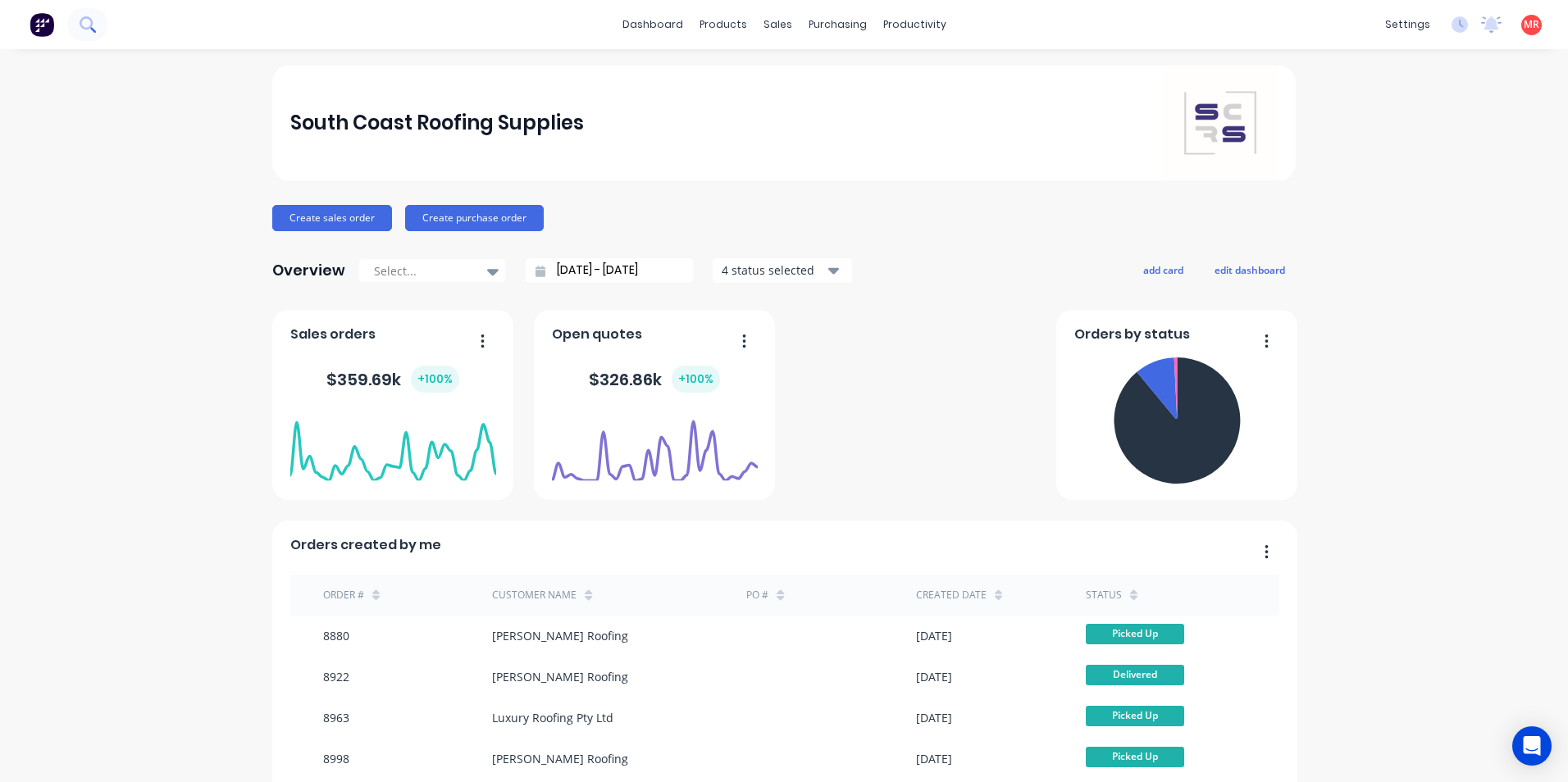
click at [85, 27] on icon at bounding box center [87, 24] width 16 height 16
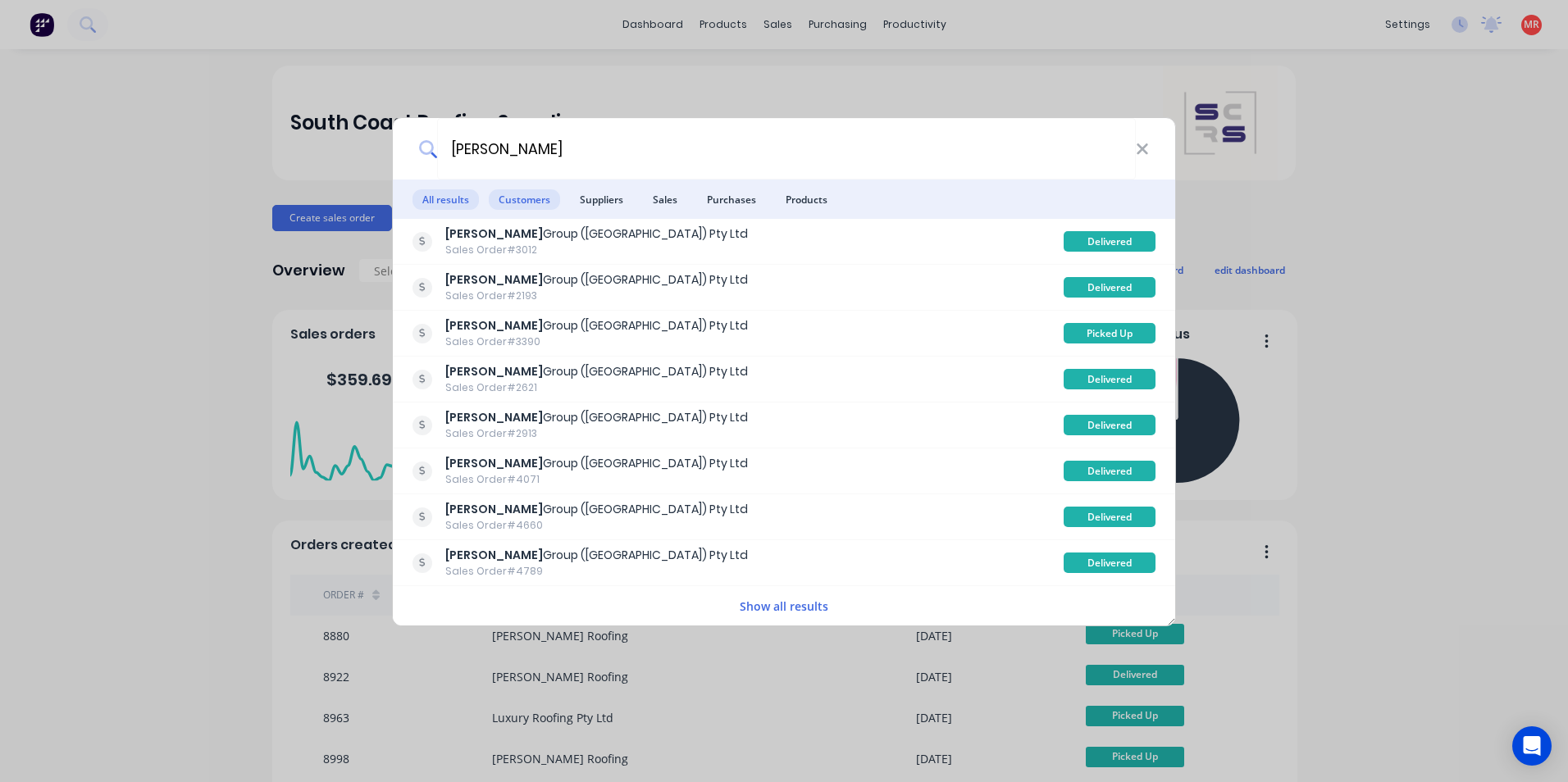
type input "[PERSON_NAME]"
click at [527, 200] on span "Customers" at bounding box center [524, 199] width 71 height 21
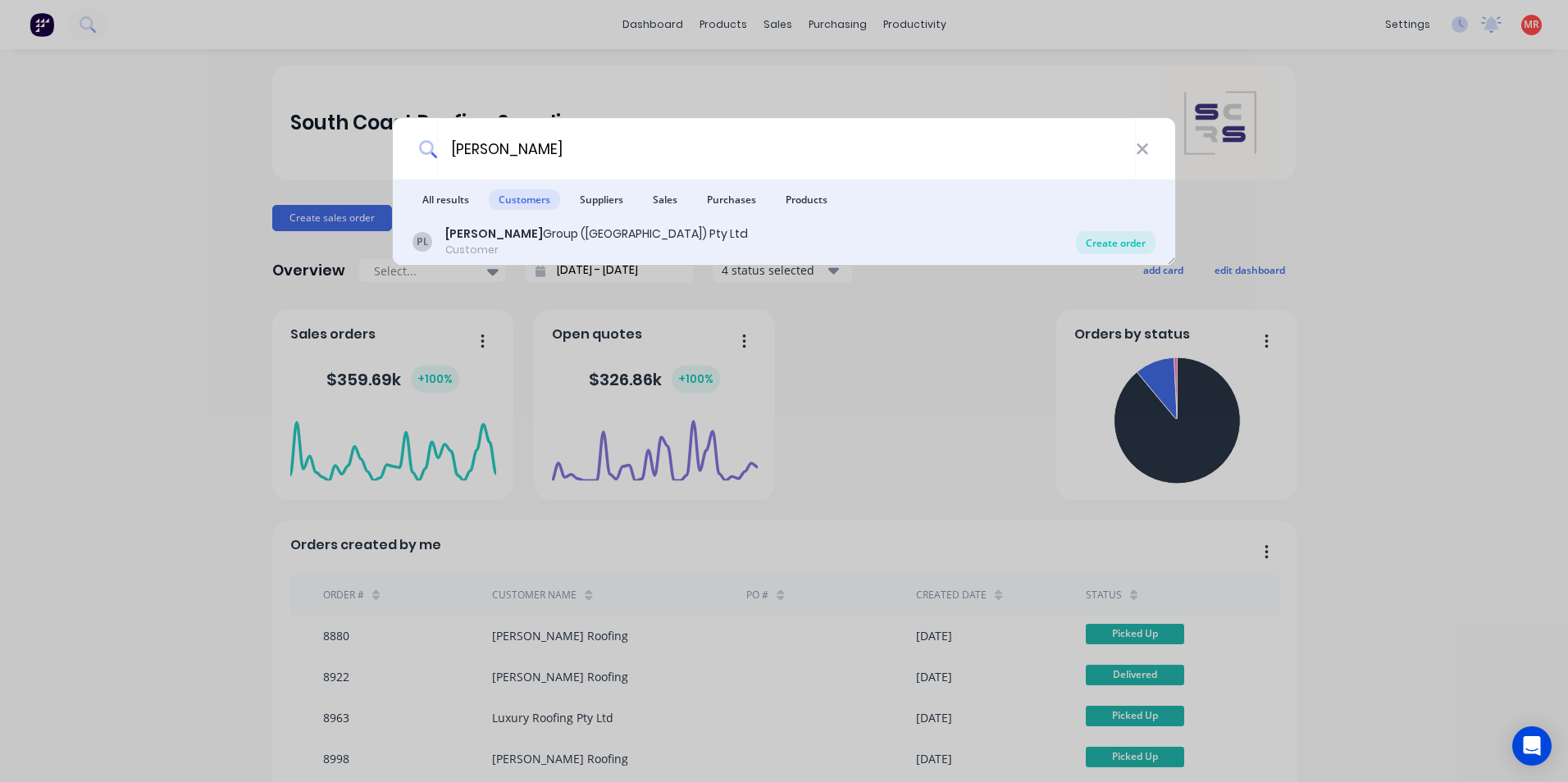
click at [1098, 235] on div "Create order" at bounding box center [1116, 243] width 80 height 23
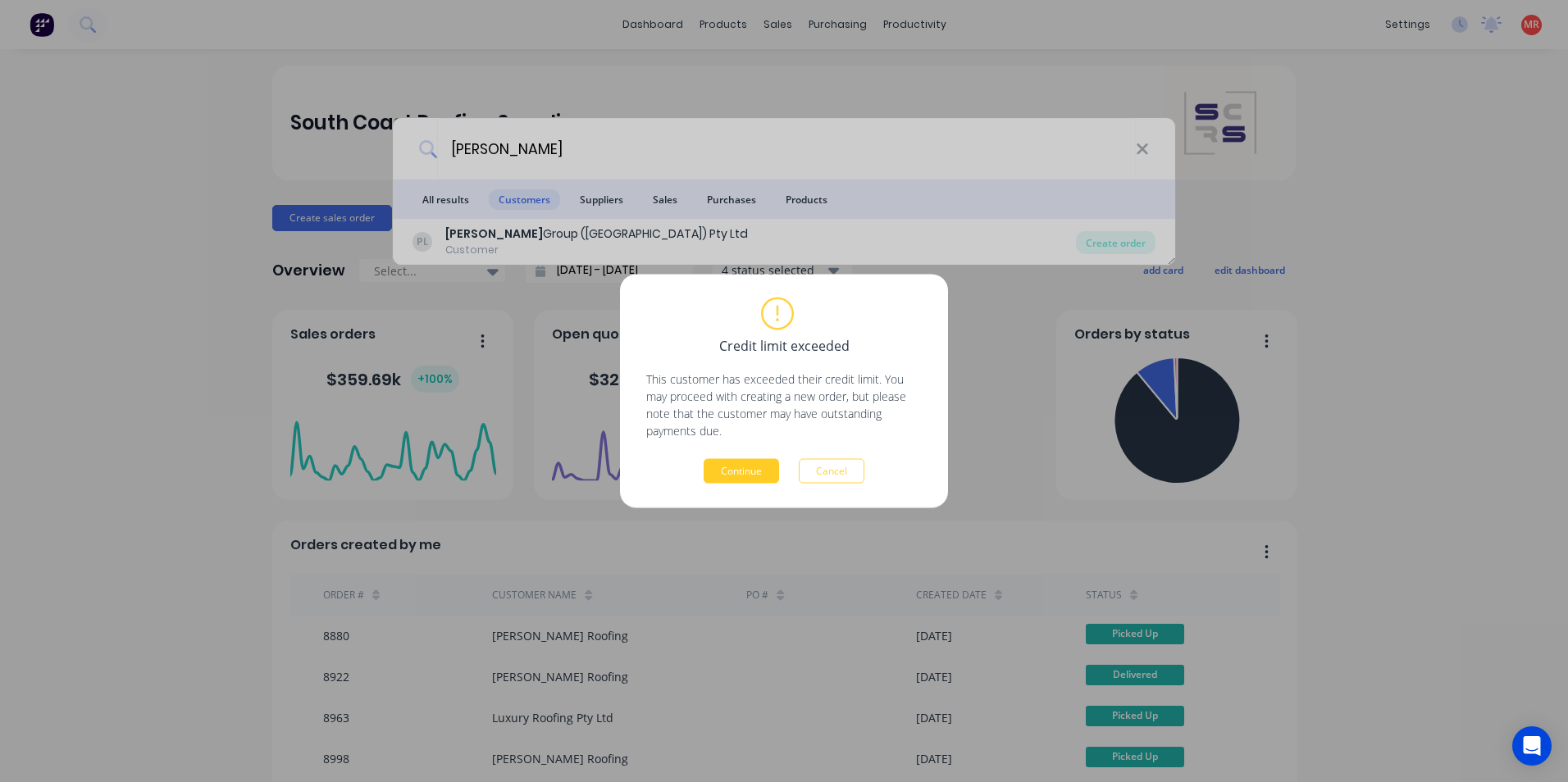
click at [739, 477] on button "Continue" at bounding box center [741, 471] width 75 height 25
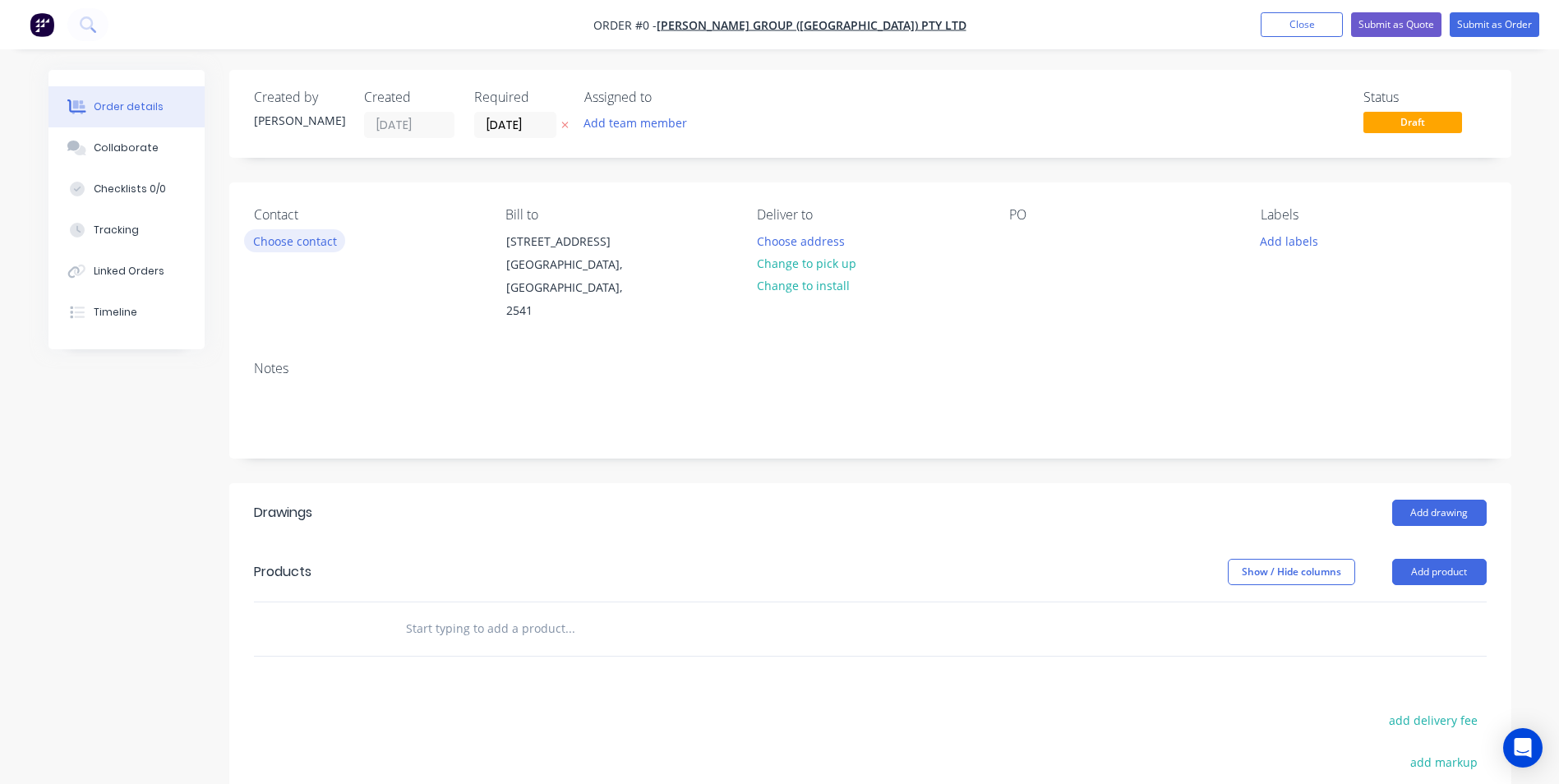
click at [304, 248] on button "Choose contact" at bounding box center [295, 240] width 101 height 22
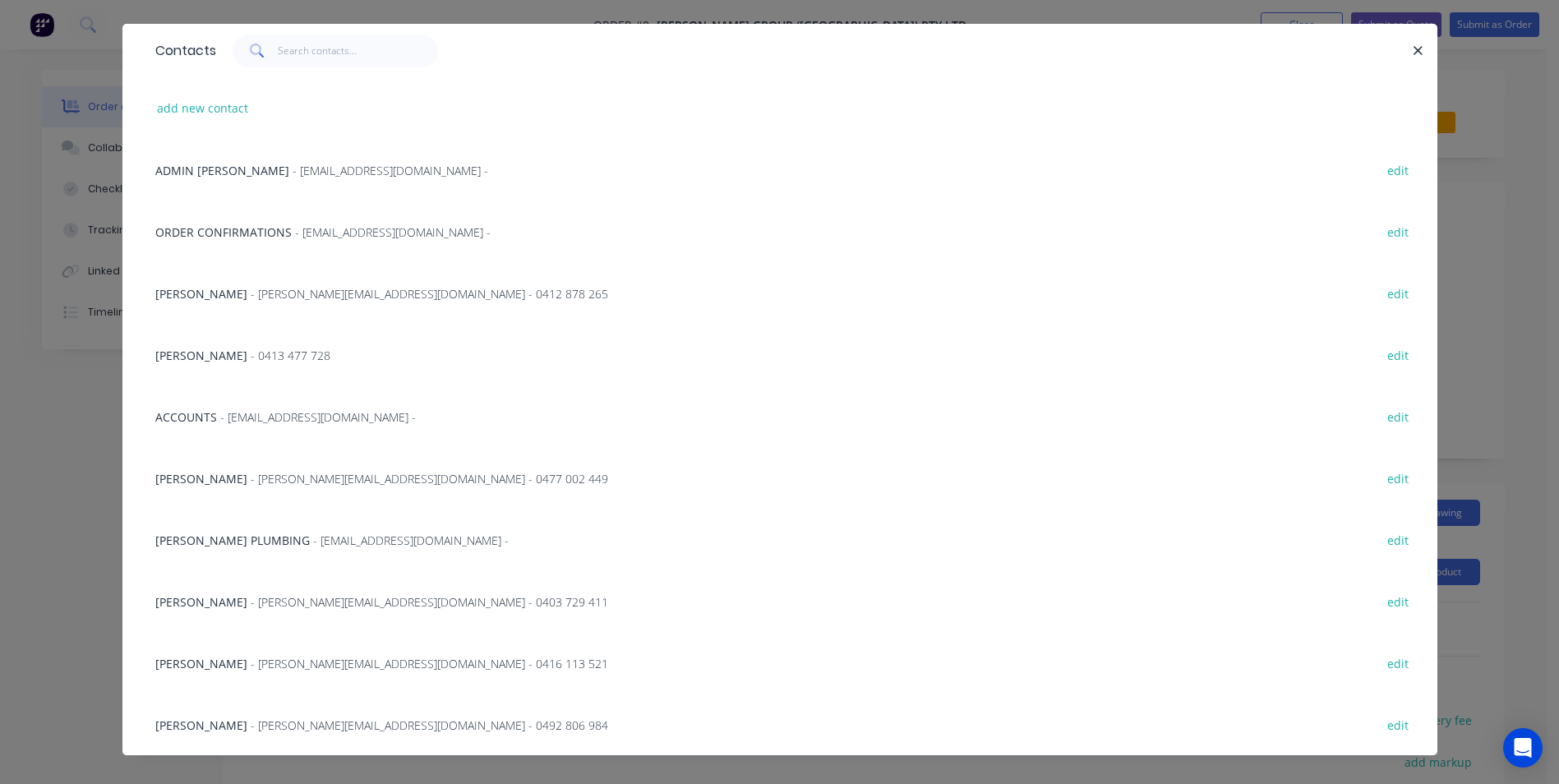
scroll to position [61, 0]
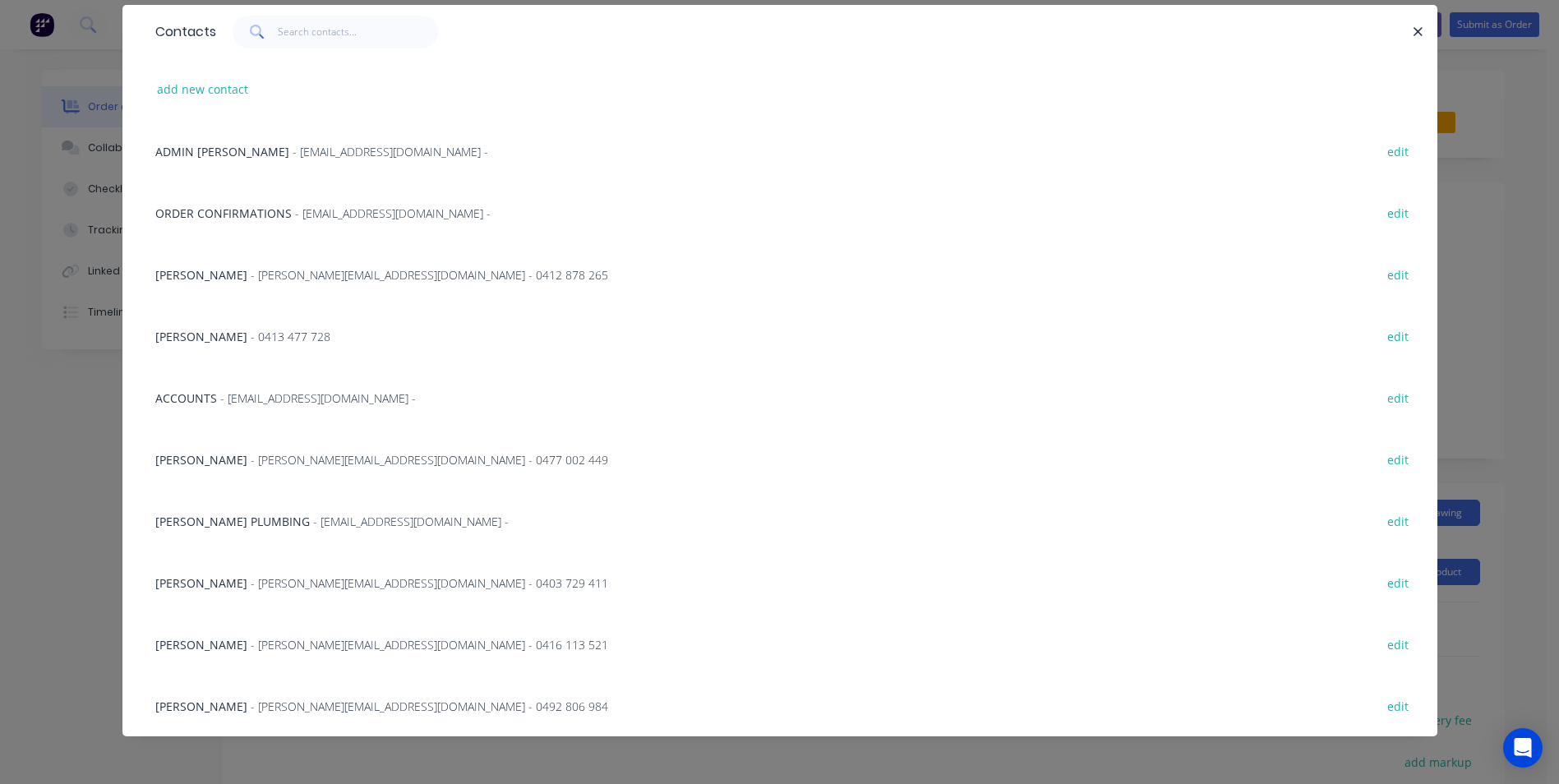
click at [278, 450] on div "[PERSON_NAME] - [PERSON_NAME][EMAIL_ADDRESS][DOMAIN_NAME] - 0477 002 449 edit" at bounding box center [780, 459] width 1265 height 62
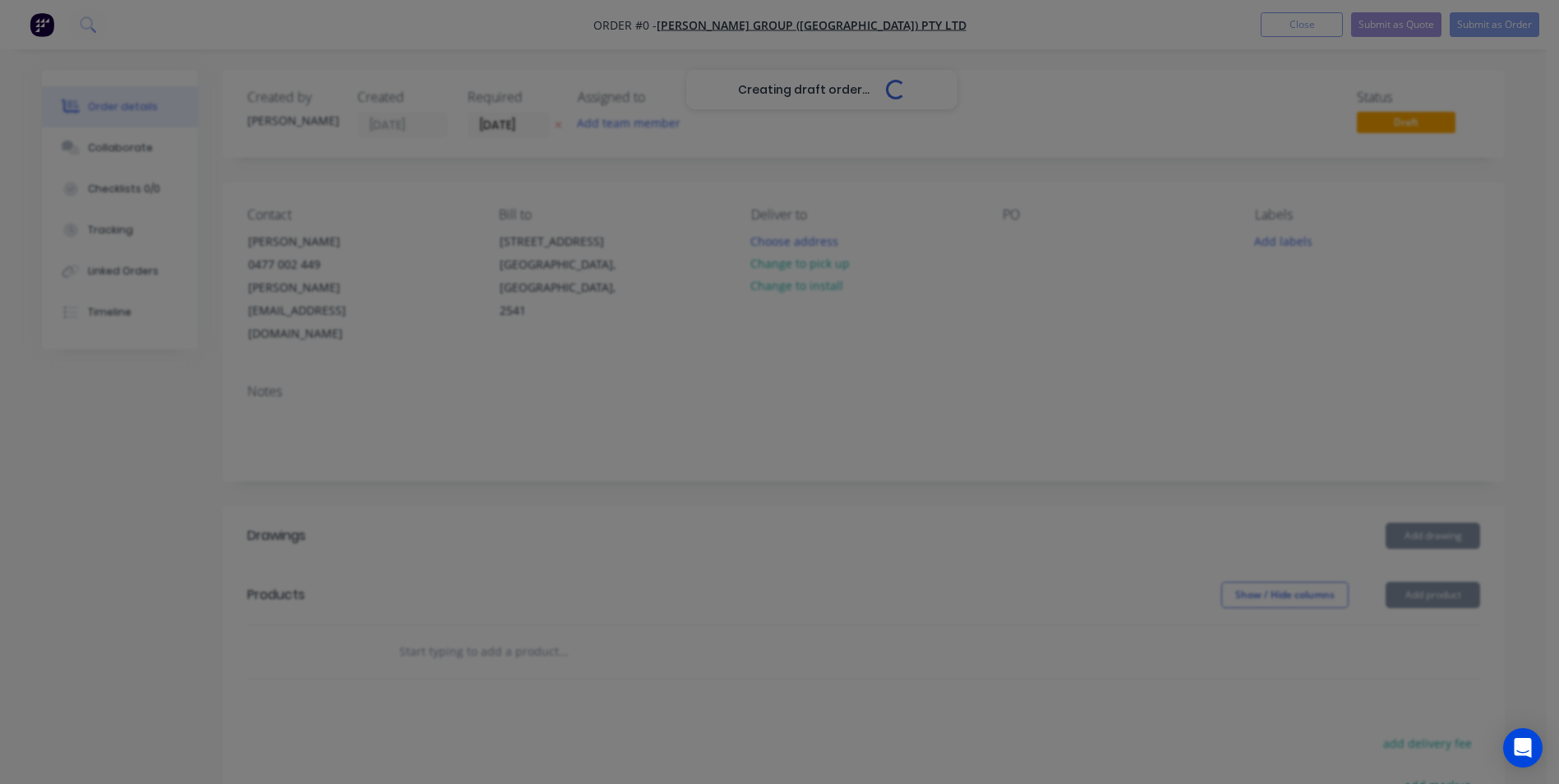
scroll to position [0, 0]
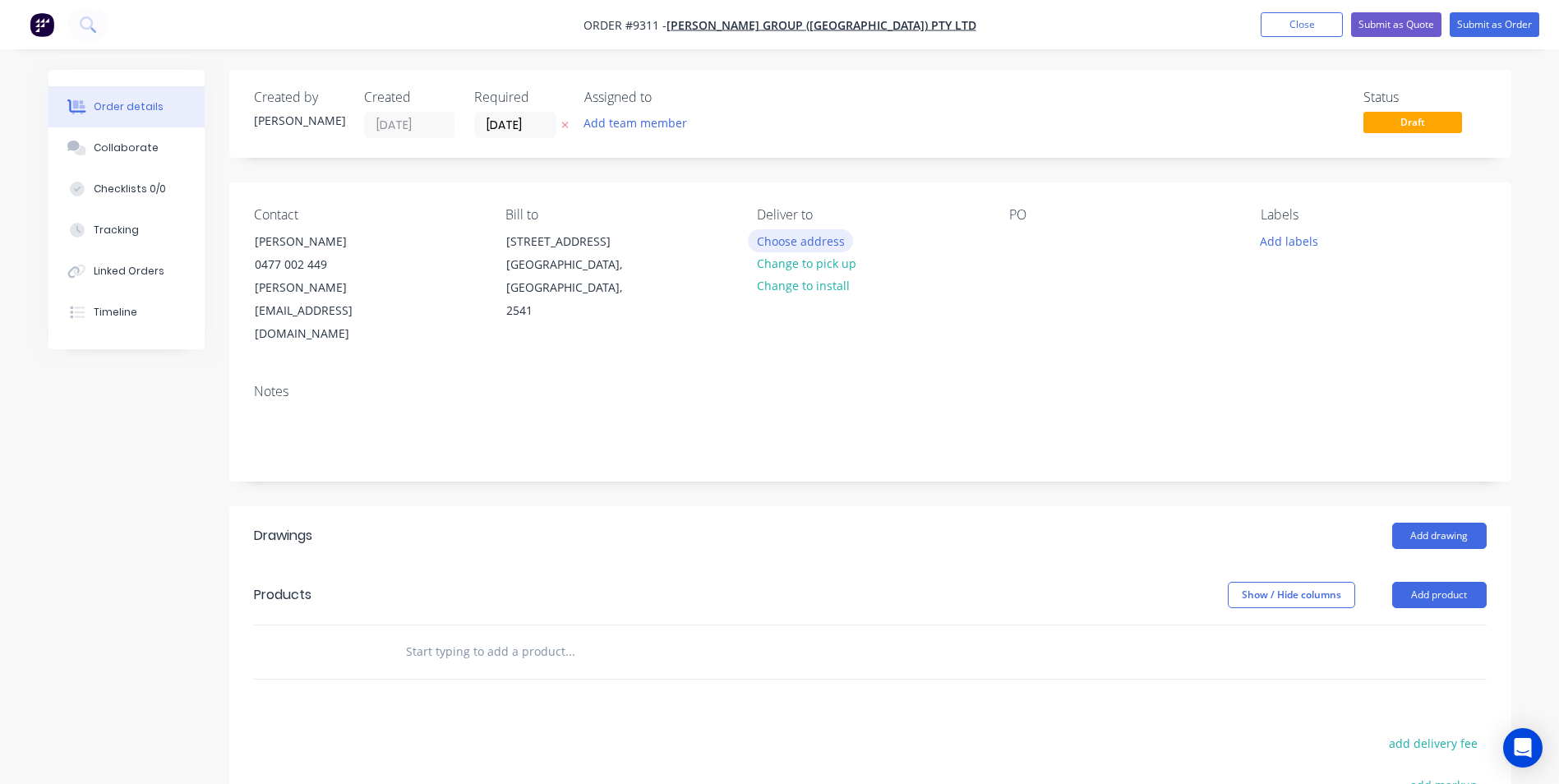
click at [818, 246] on button "Choose address" at bounding box center [800, 240] width 106 height 22
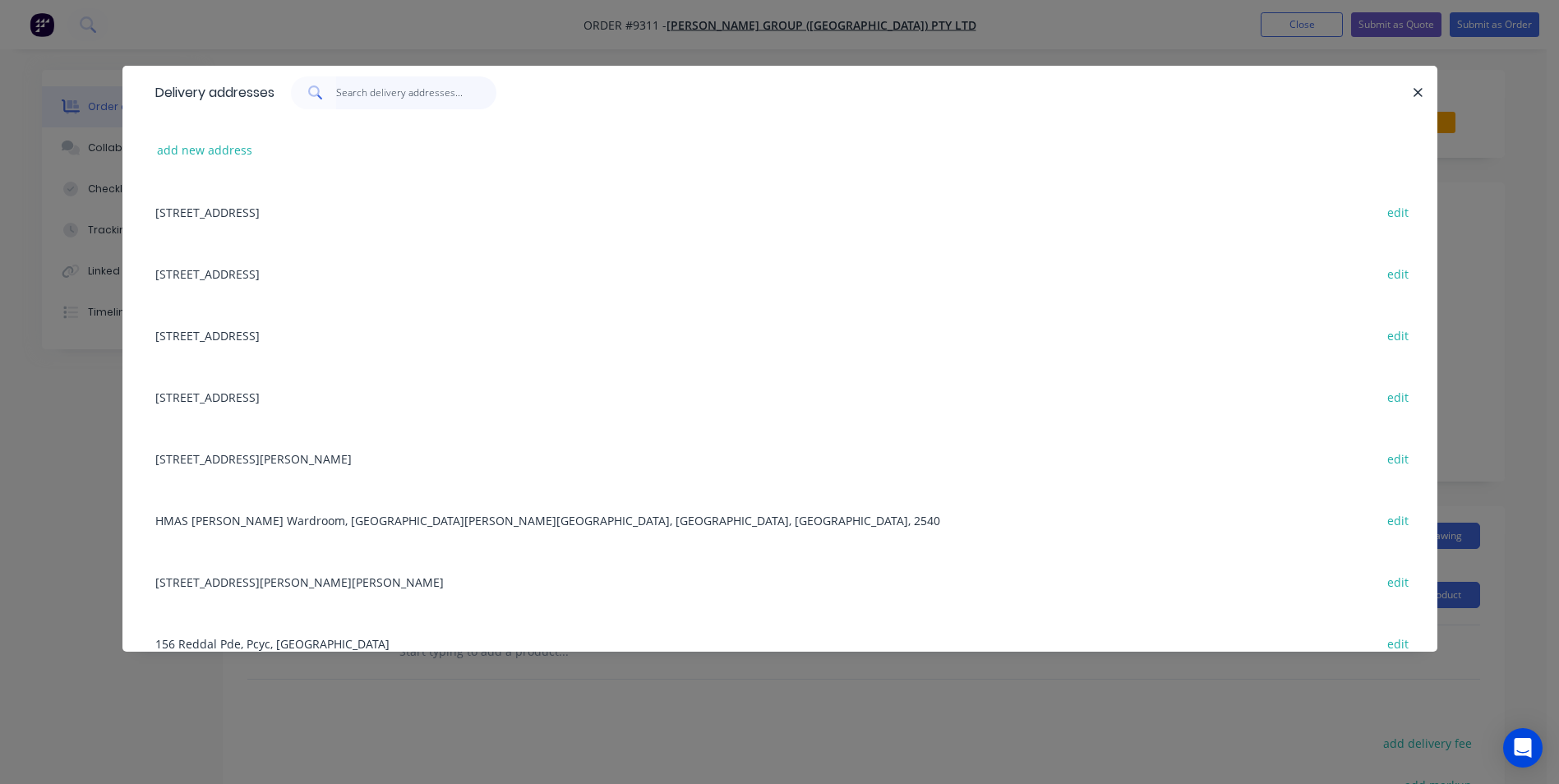
click at [358, 94] on input "text" at bounding box center [416, 93] width 160 height 33
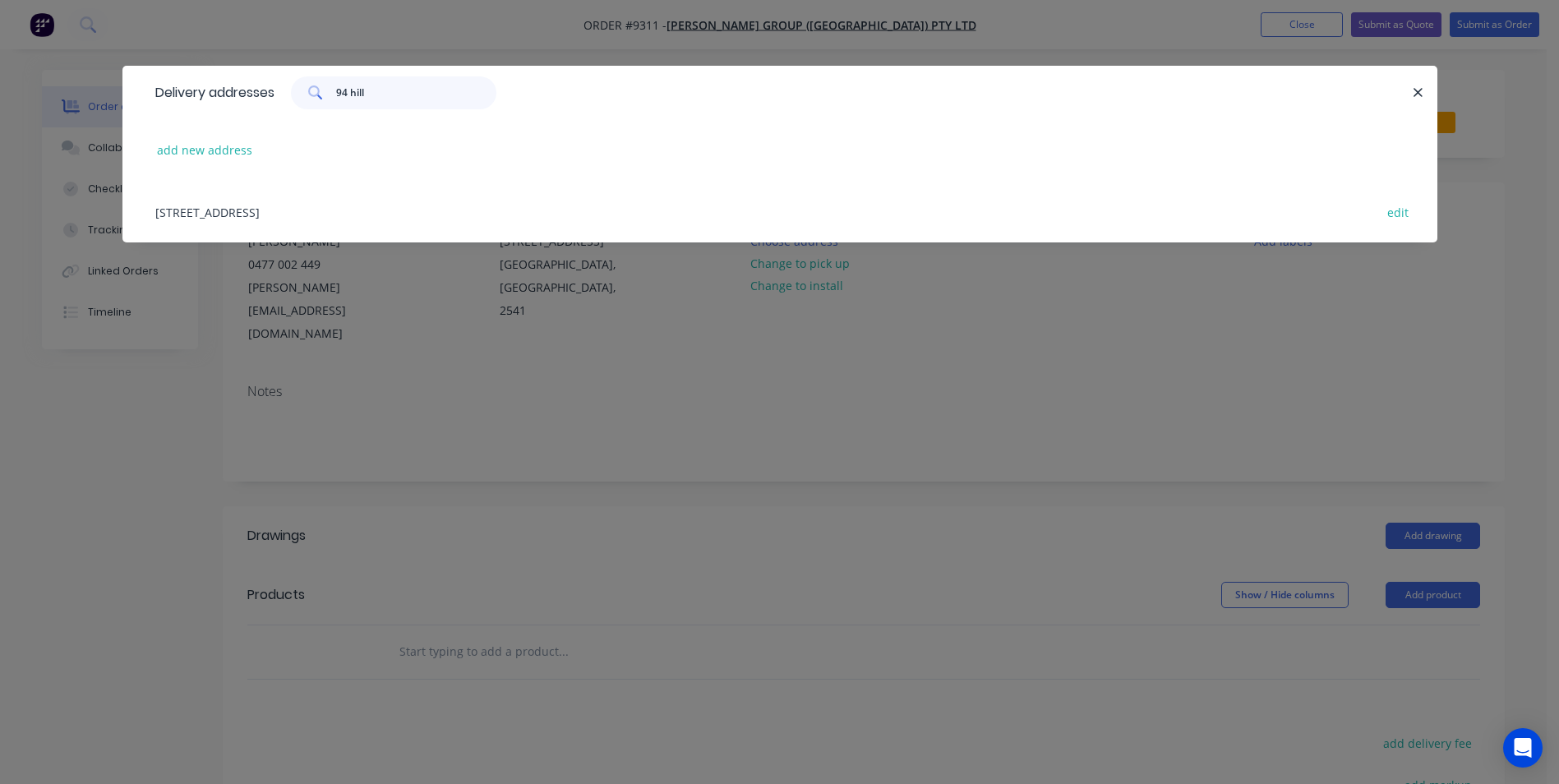
type input "94 hill"
click at [370, 204] on div "[STREET_ADDRESS] edit" at bounding box center [780, 211] width 1265 height 62
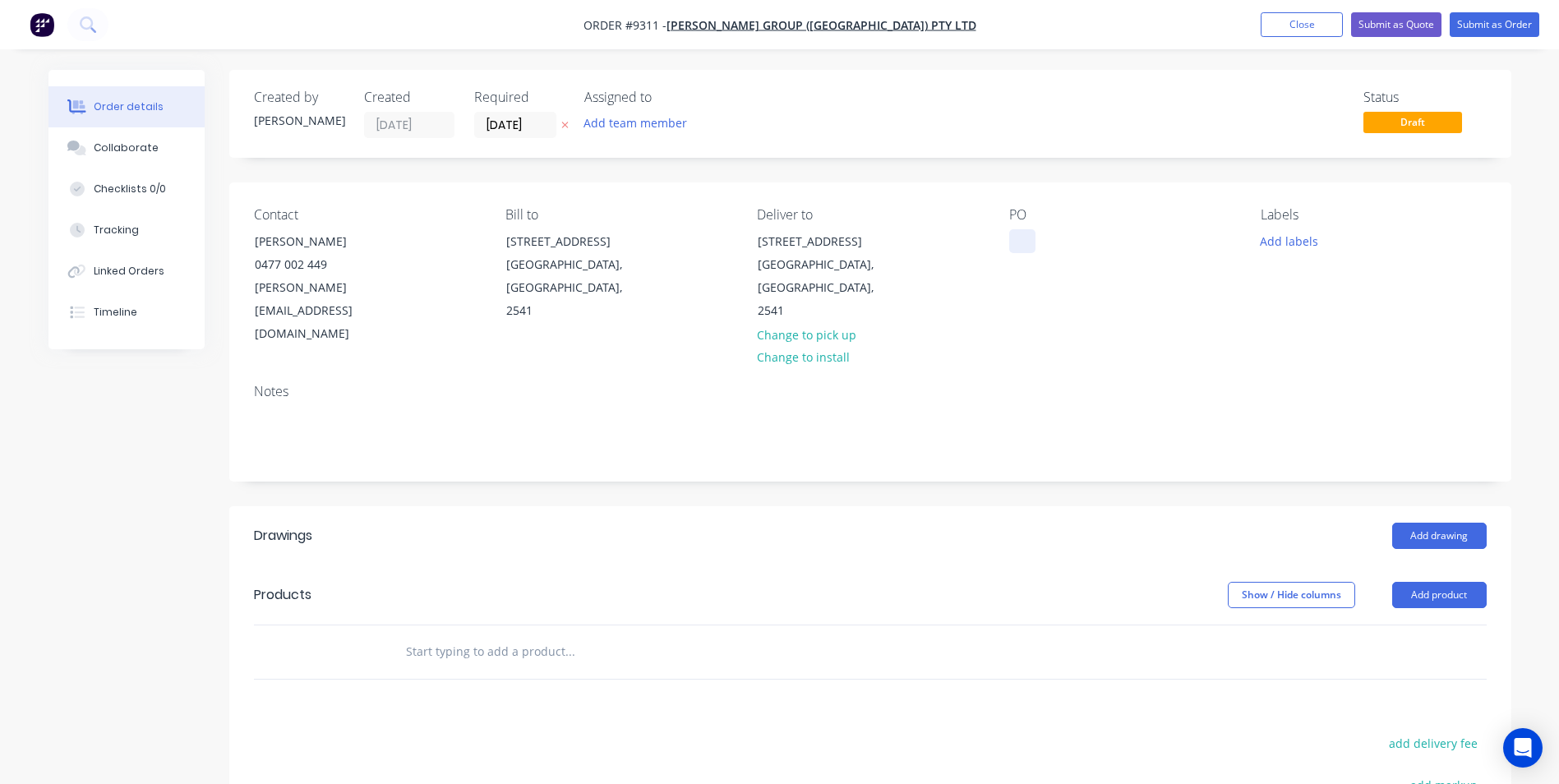
click at [1020, 237] on div at bounding box center [1023, 241] width 27 height 24
click at [521, 635] on input "text" at bounding box center [569, 652] width 328 height 33
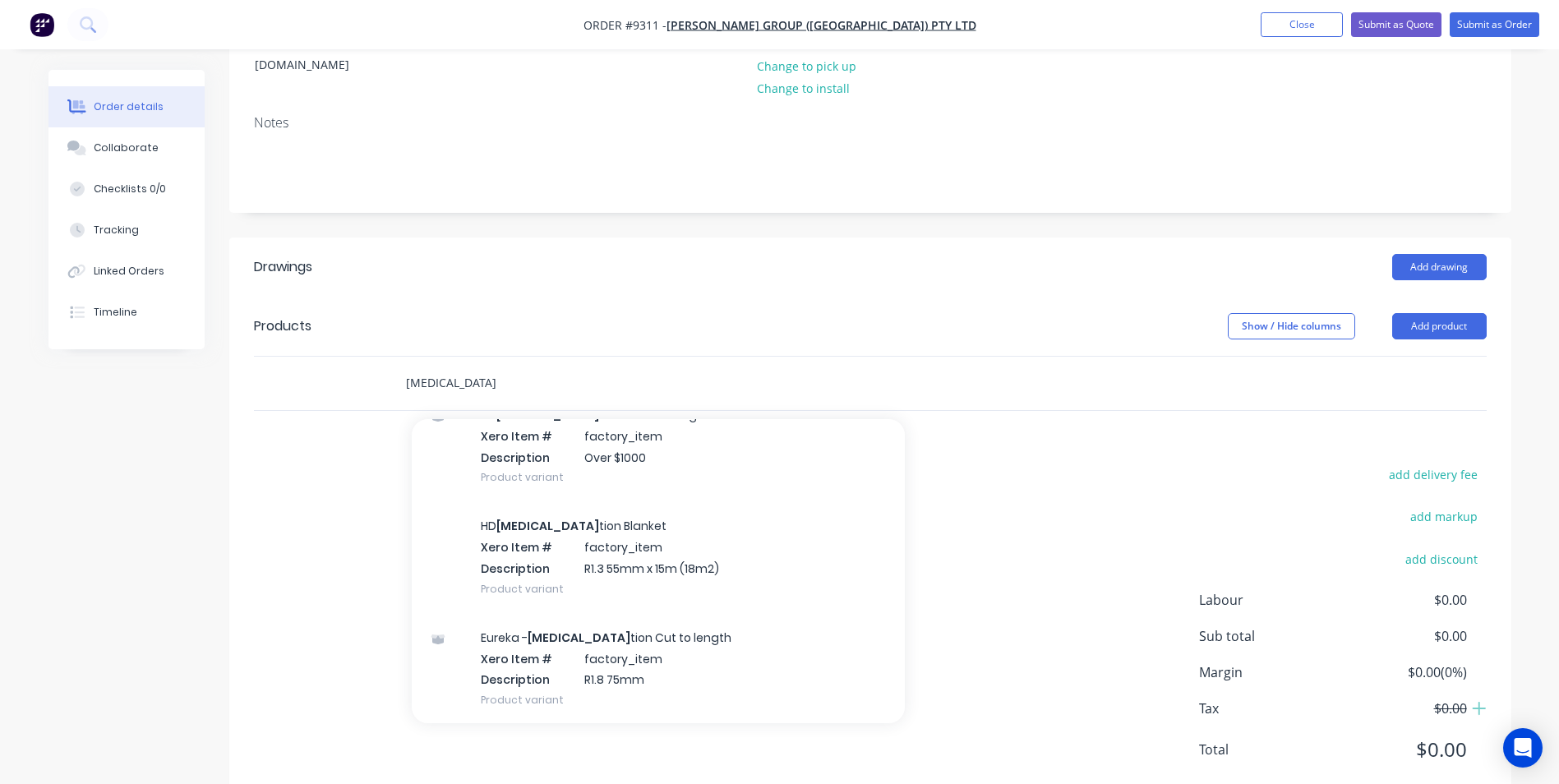
scroll to position [1644, 0]
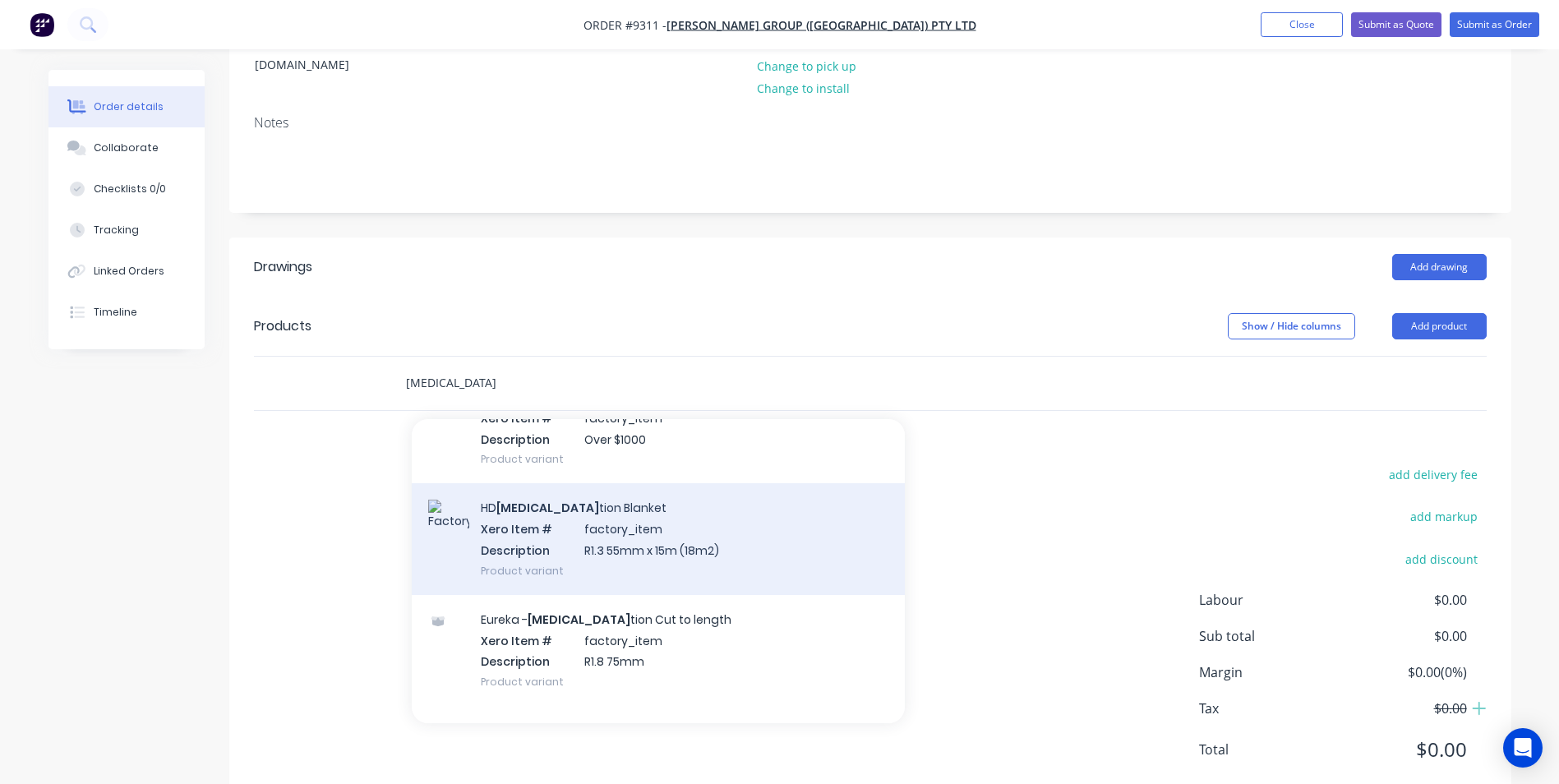
type input "[MEDICAL_DATA]"
click at [600, 483] on div "HD [MEDICAL_DATA] tion Blanket Xero Item # factory_item Description R1.3 55mm x…" at bounding box center [658, 538] width 493 height 111
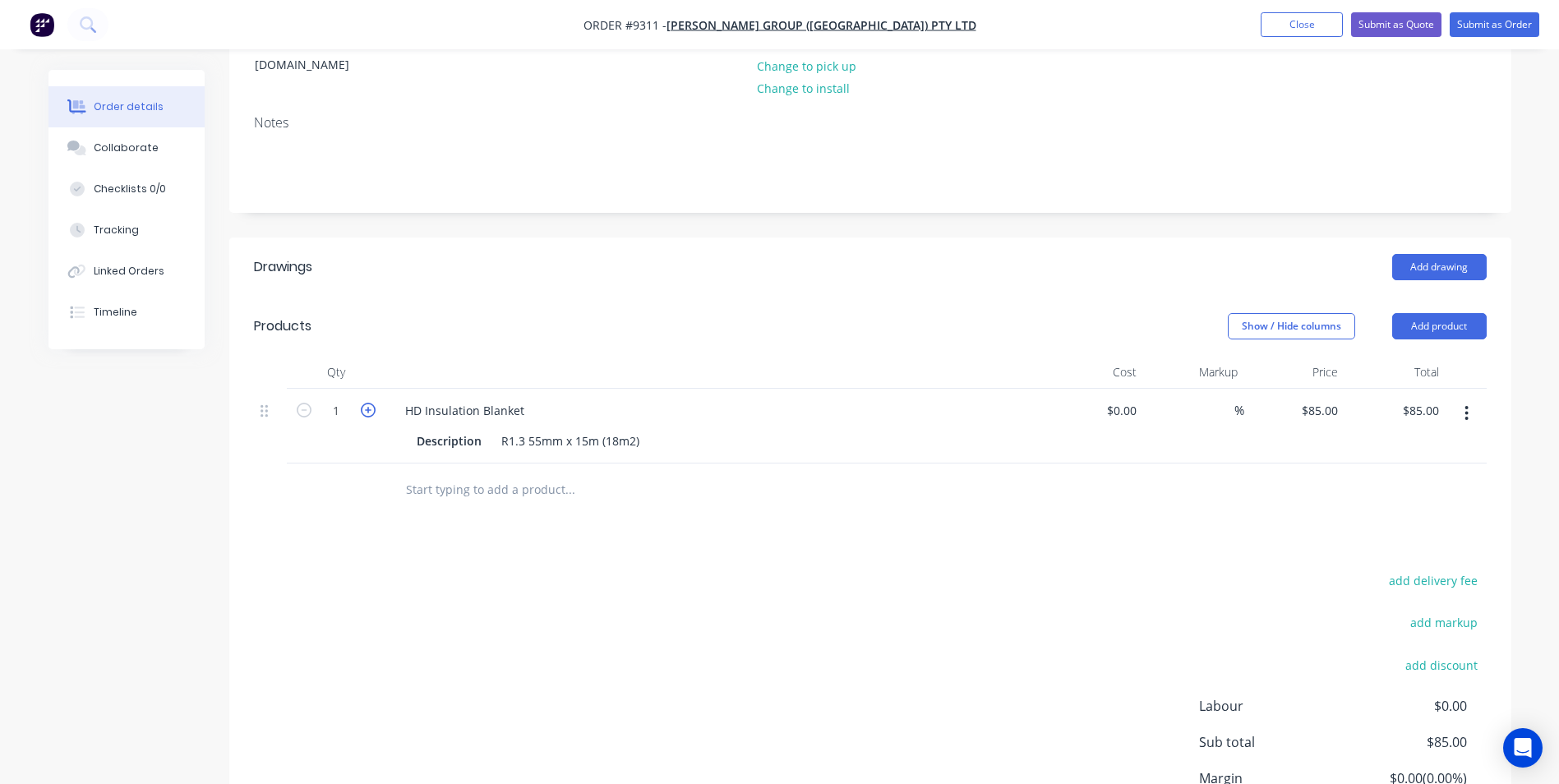
click at [368, 402] on icon "button" at bounding box center [368, 410] width 15 height 15
type input "2"
type input "$170.00"
click at [368, 402] on icon "button" at bounding box center [368, 410] width 15 height 15
type input "3"
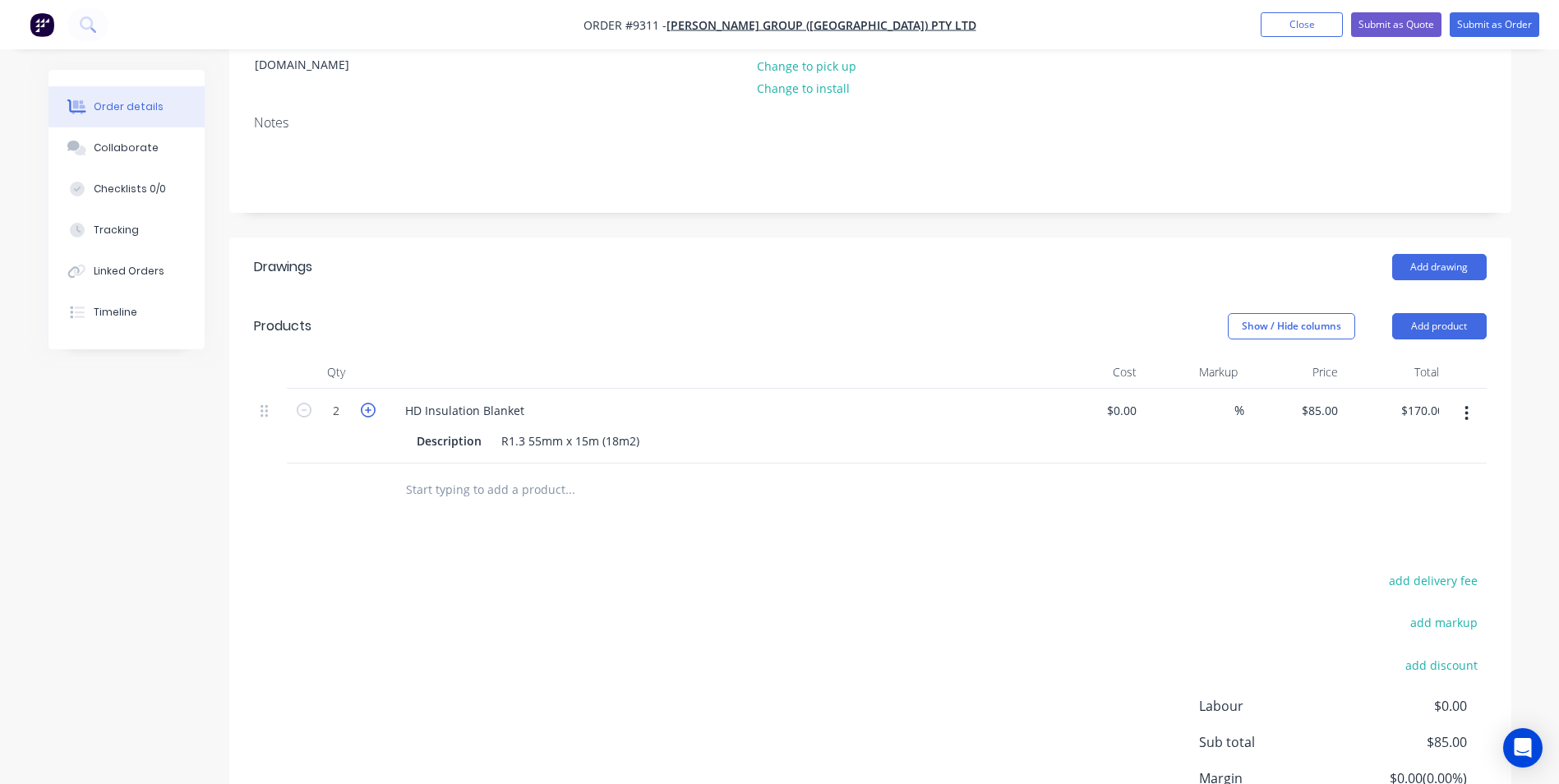
type input "$255.00"
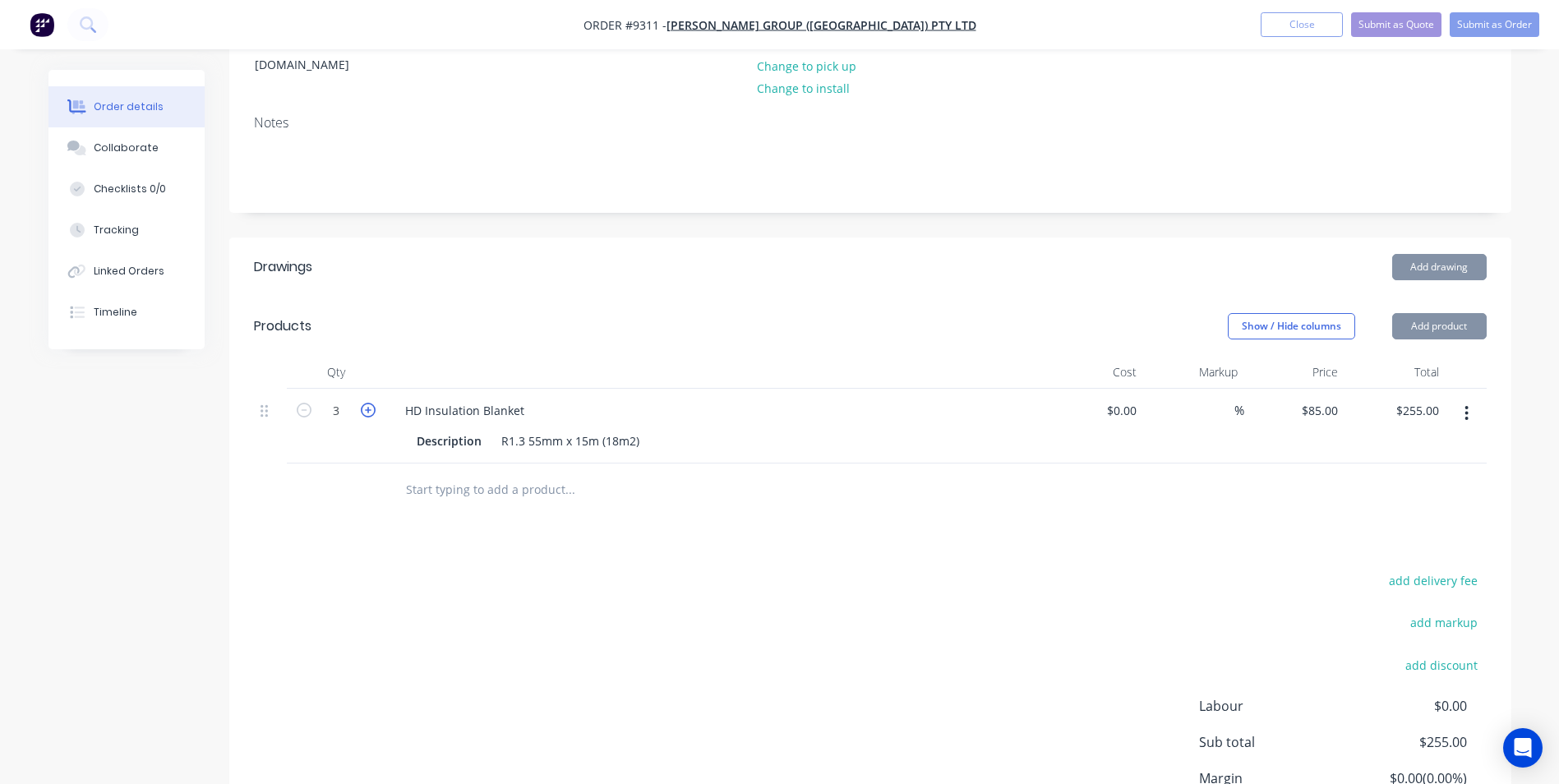
click at [368, 402] on icon "button" at bounding box center [368, 410] width 15 height 15
type input "4"
type input "$340.00"
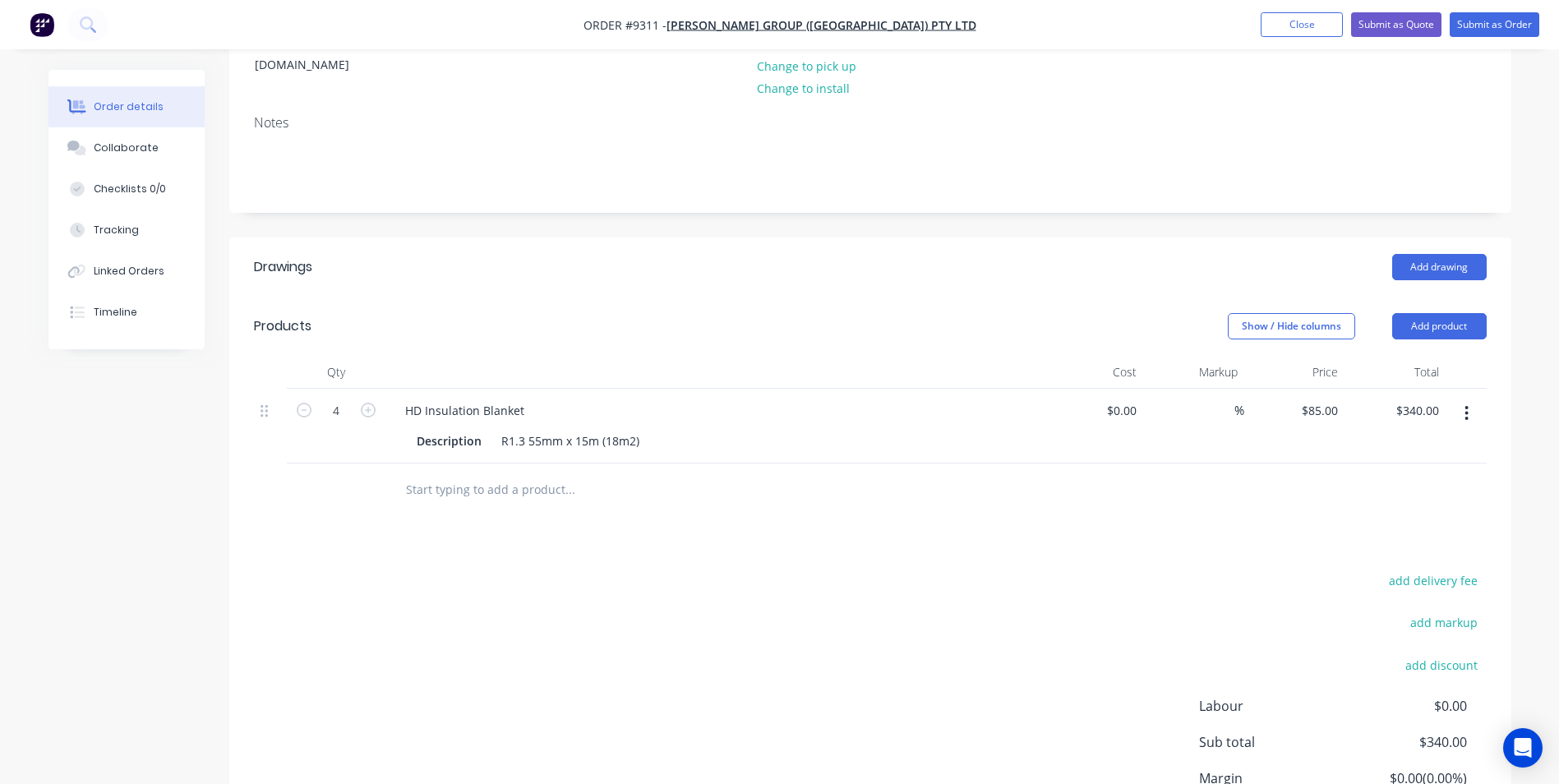
click at [447, 473] on input "text" at bounding box center [569, 490] width 328 height 33
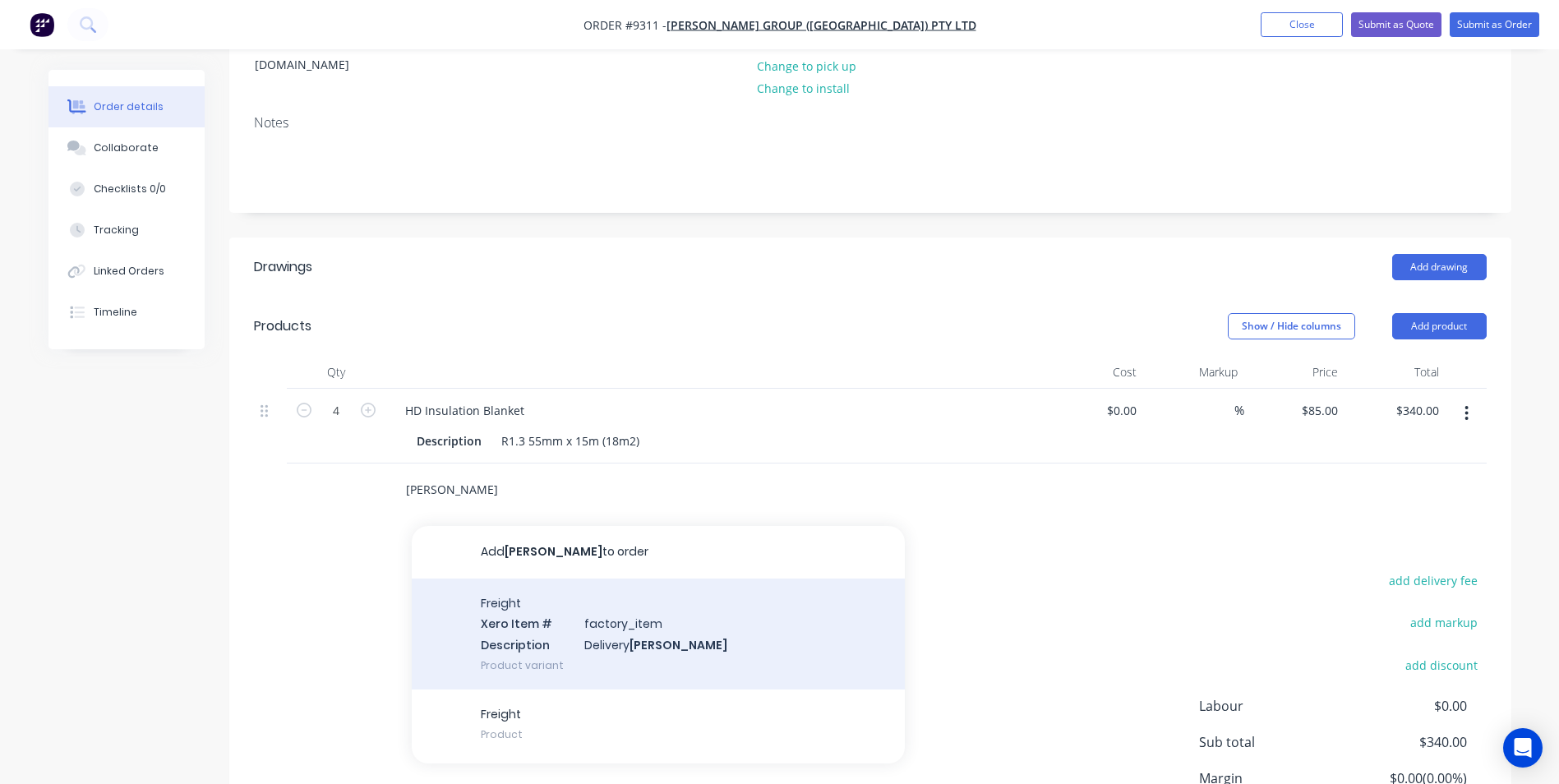
type input "[PERSON_NAME]"
click at [501, 589] on div "Freight Xero Item # factory_item Description Delivery [PERSON_NAME] Product var…" at bounding box center [658, 634] width 493 height 111
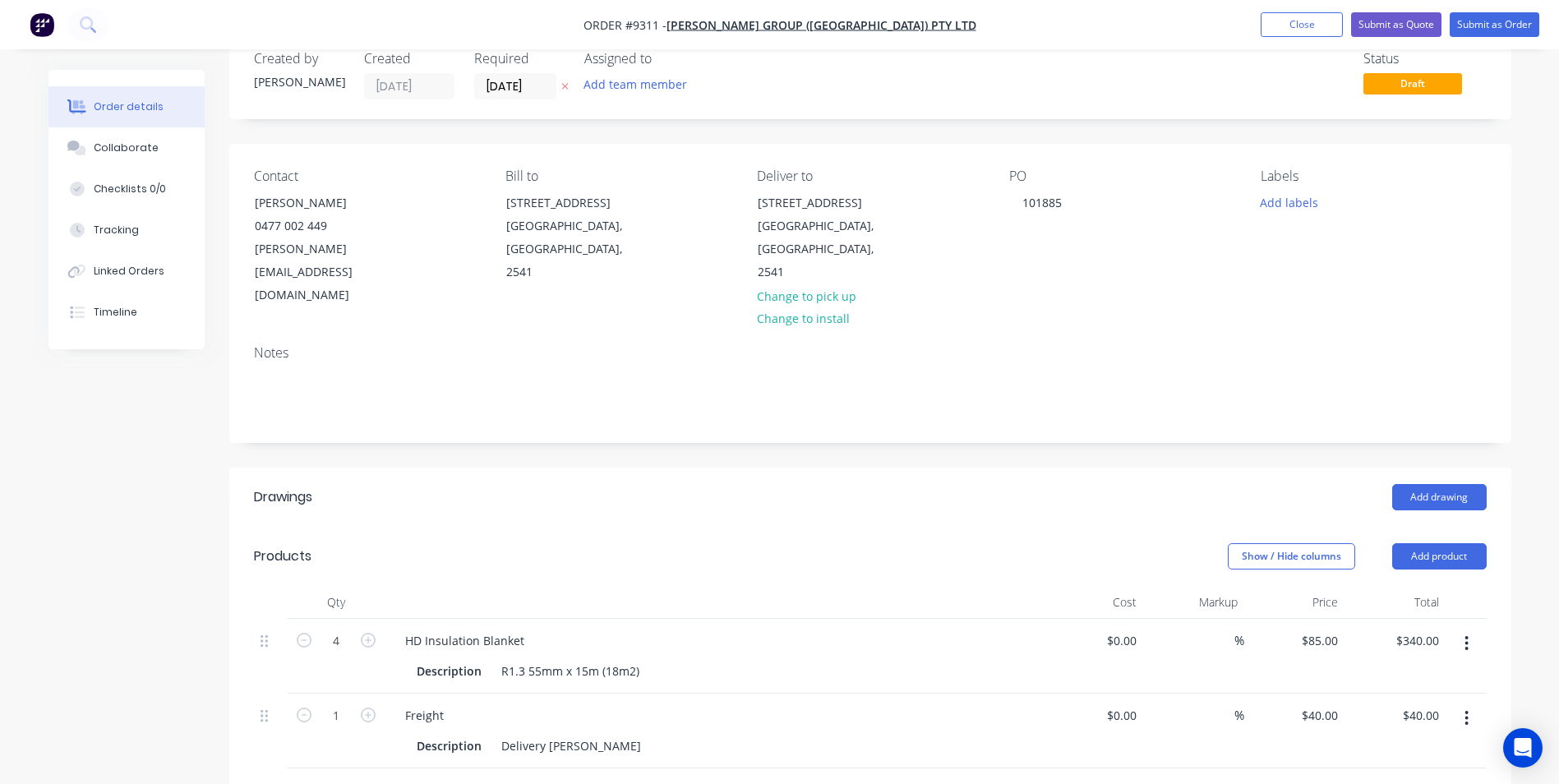
scroll to position [0, 0]
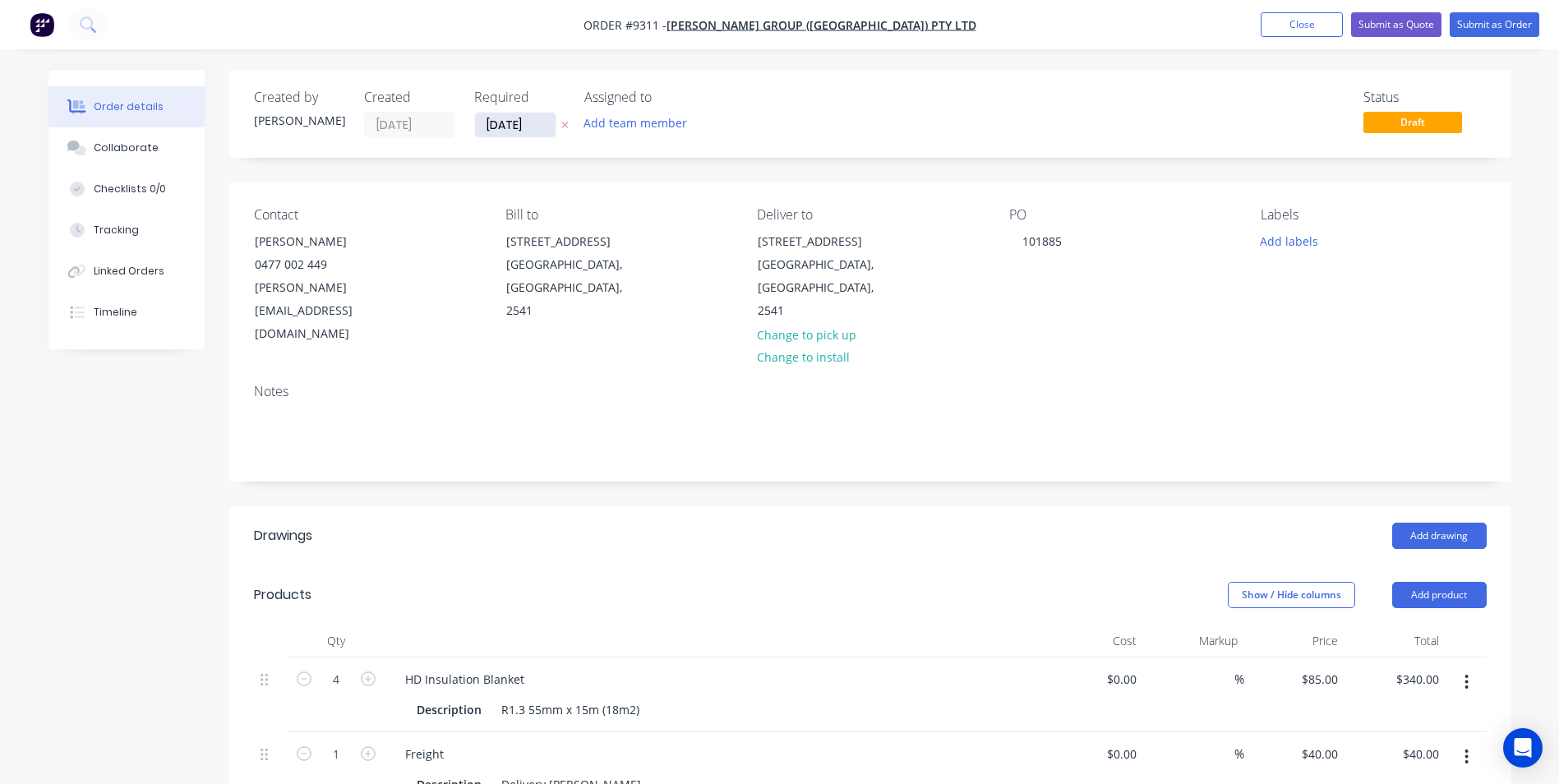
click at [501, 118] on input "[DATE]" at bounding box center [515, 125] width 81 height 25
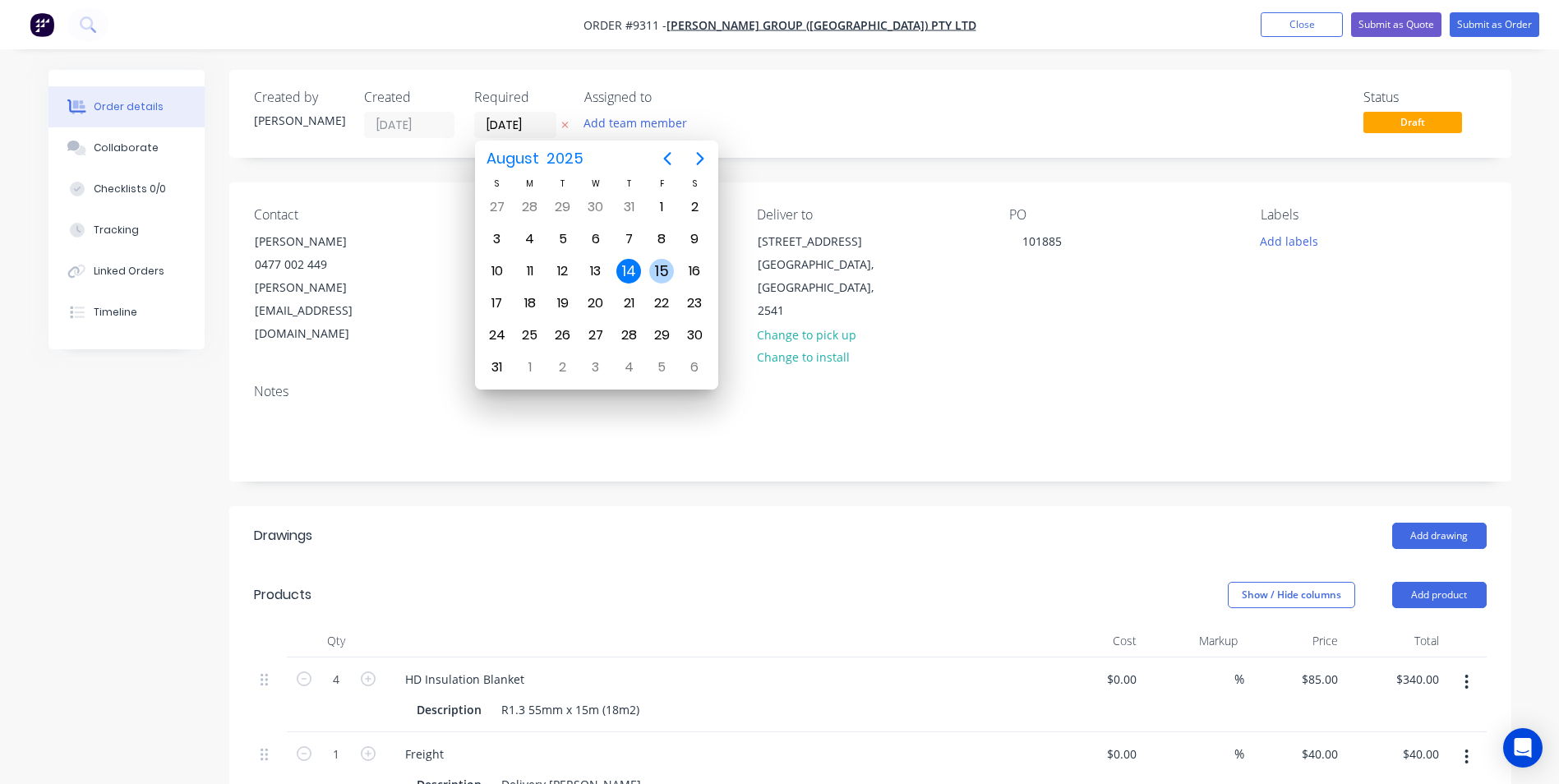
click at [660, 268] on div "15" at bounding box center [662, 271] width 25 height 25
type input "[DATE]"
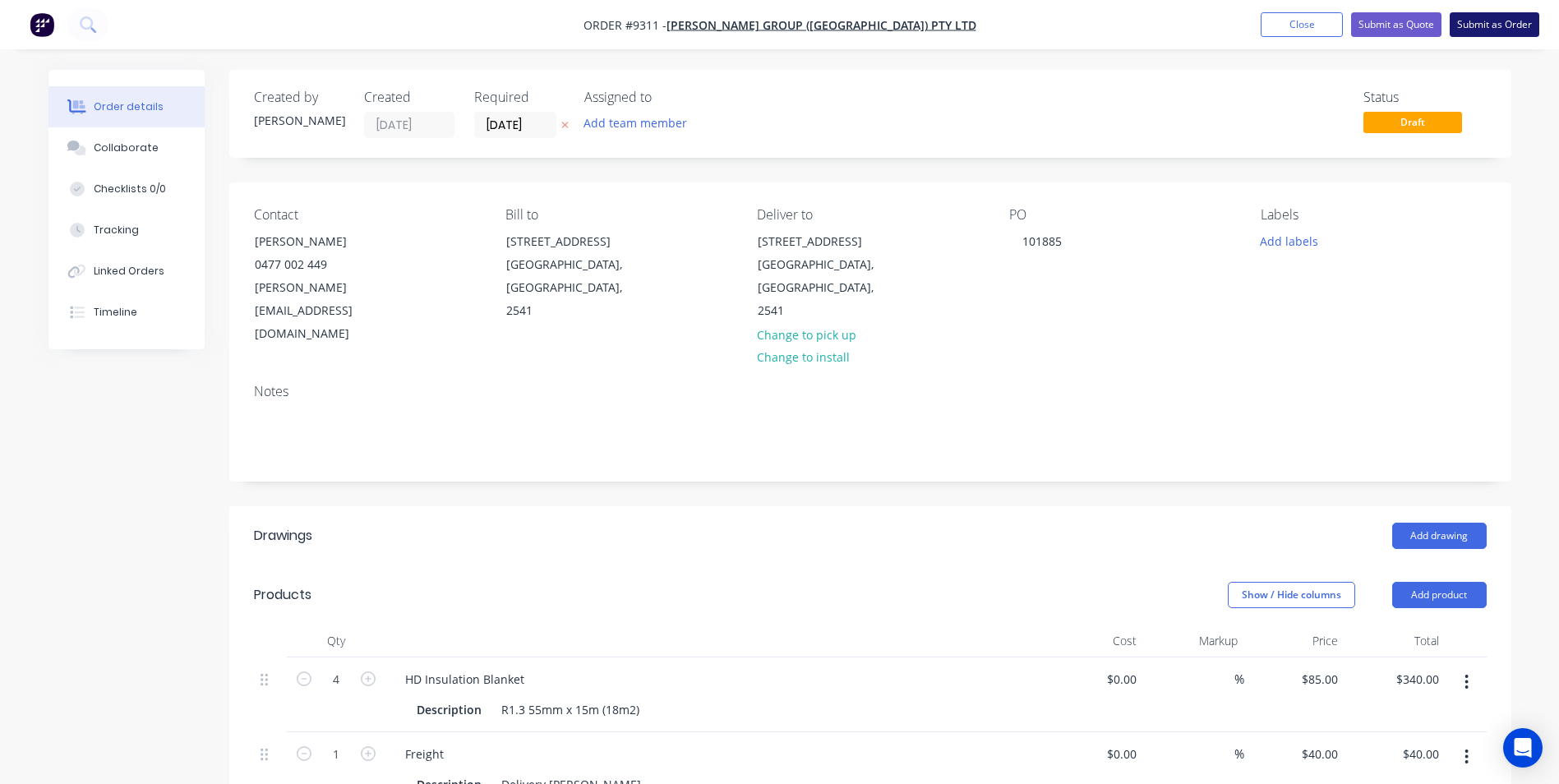
click at [1504, 15] on button "Submit as Order" at bounding box center [1494, 25] width 90 height 25
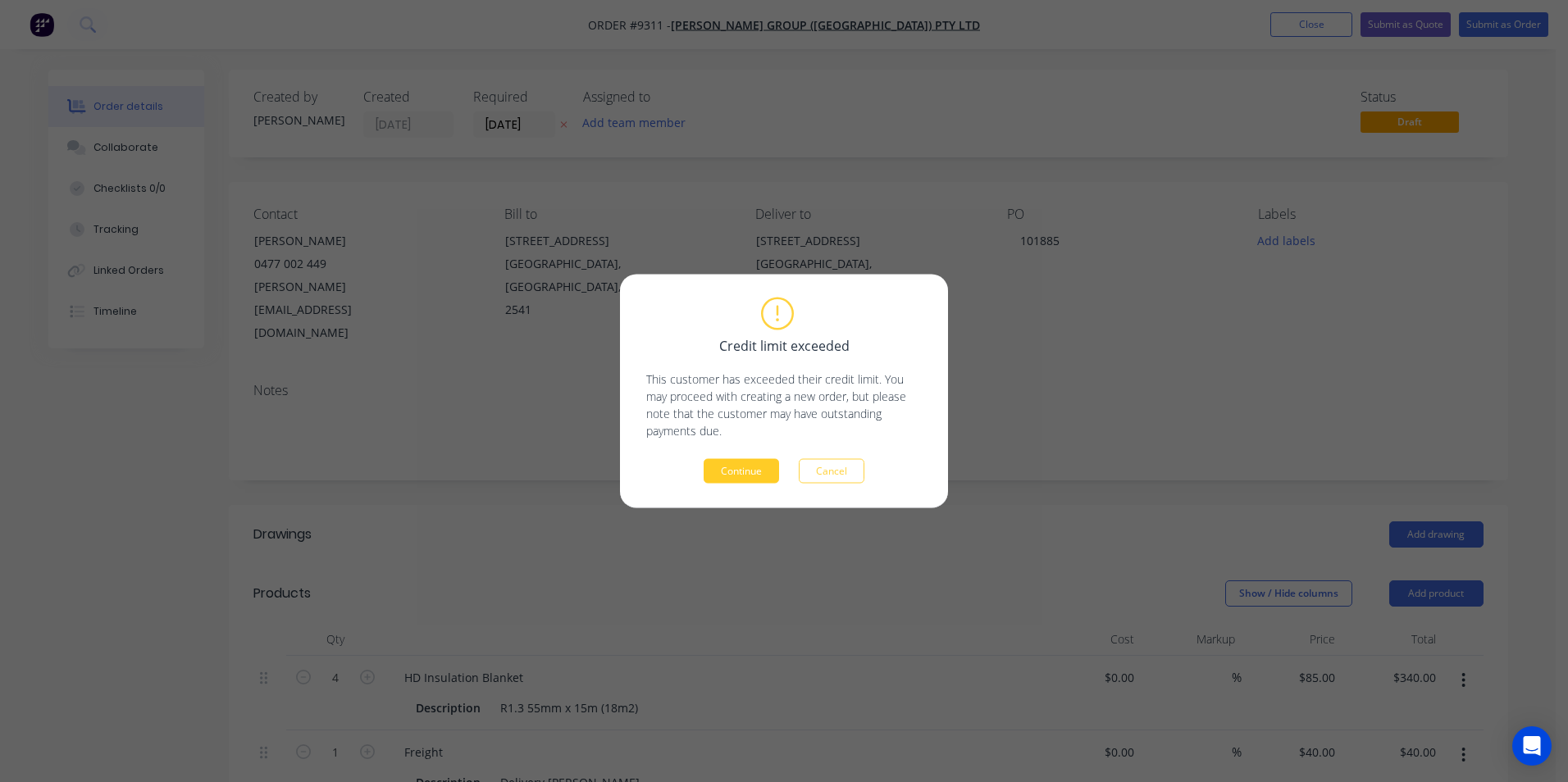
click at [767, 473] on button "Continue" at bounding box center [741, 471] width 75 height 25
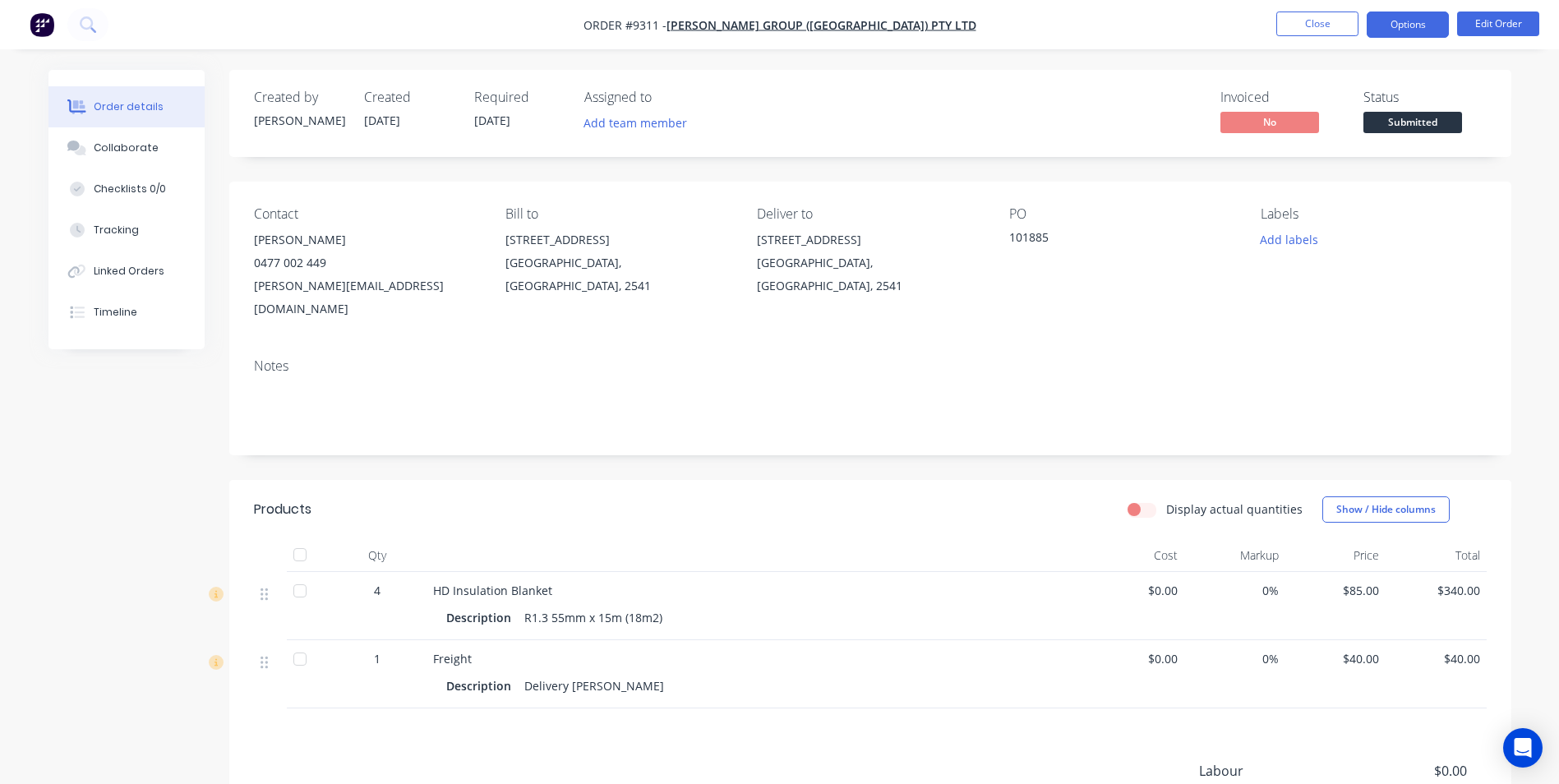
click at [1381, 30] on button "Options" at bounding box center [1408, 25] width 82 height 27
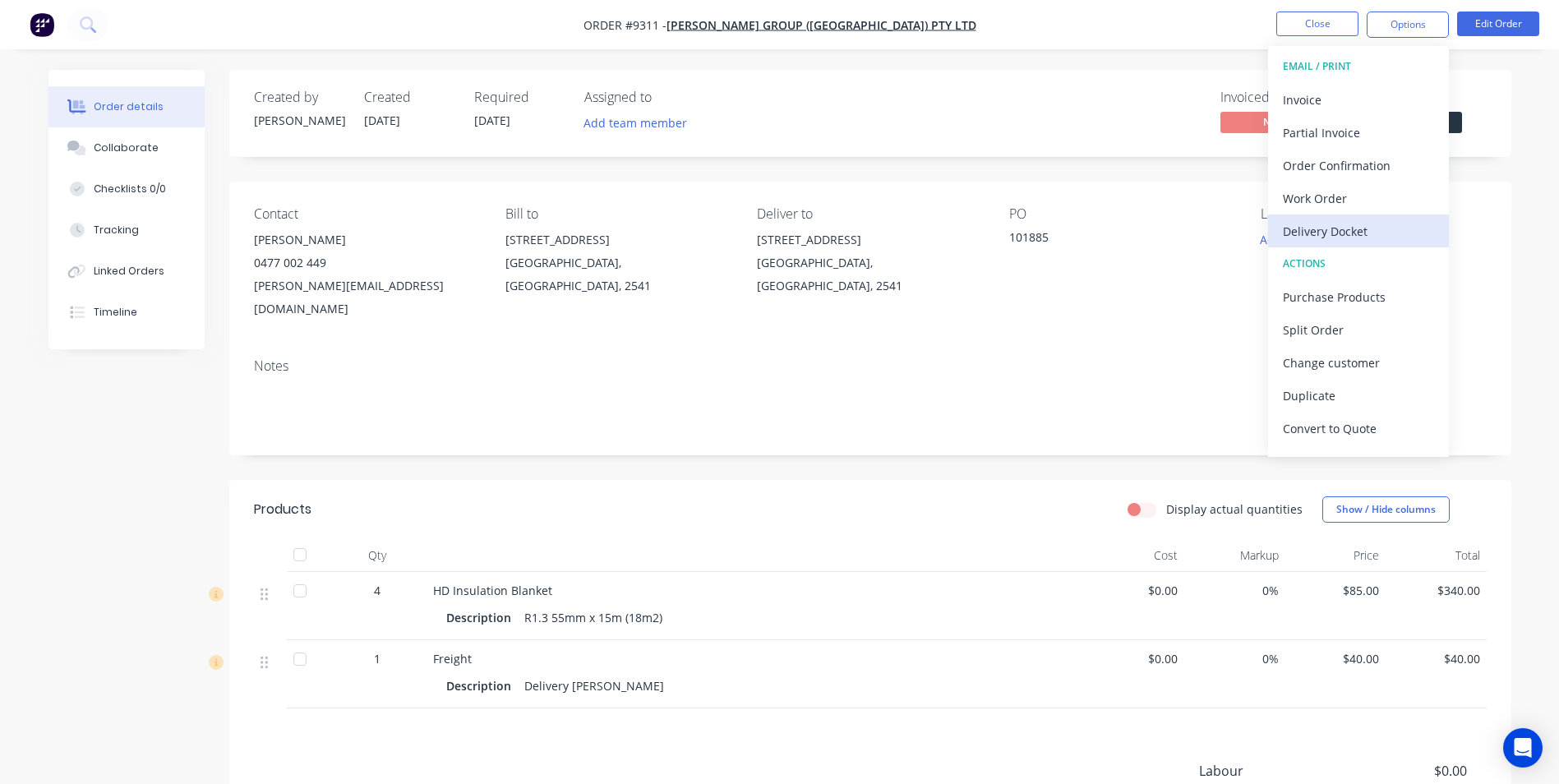
click at [1342, 245] on button "Delivery Docket" at bounding box center [1358, 231] width 180 height 33
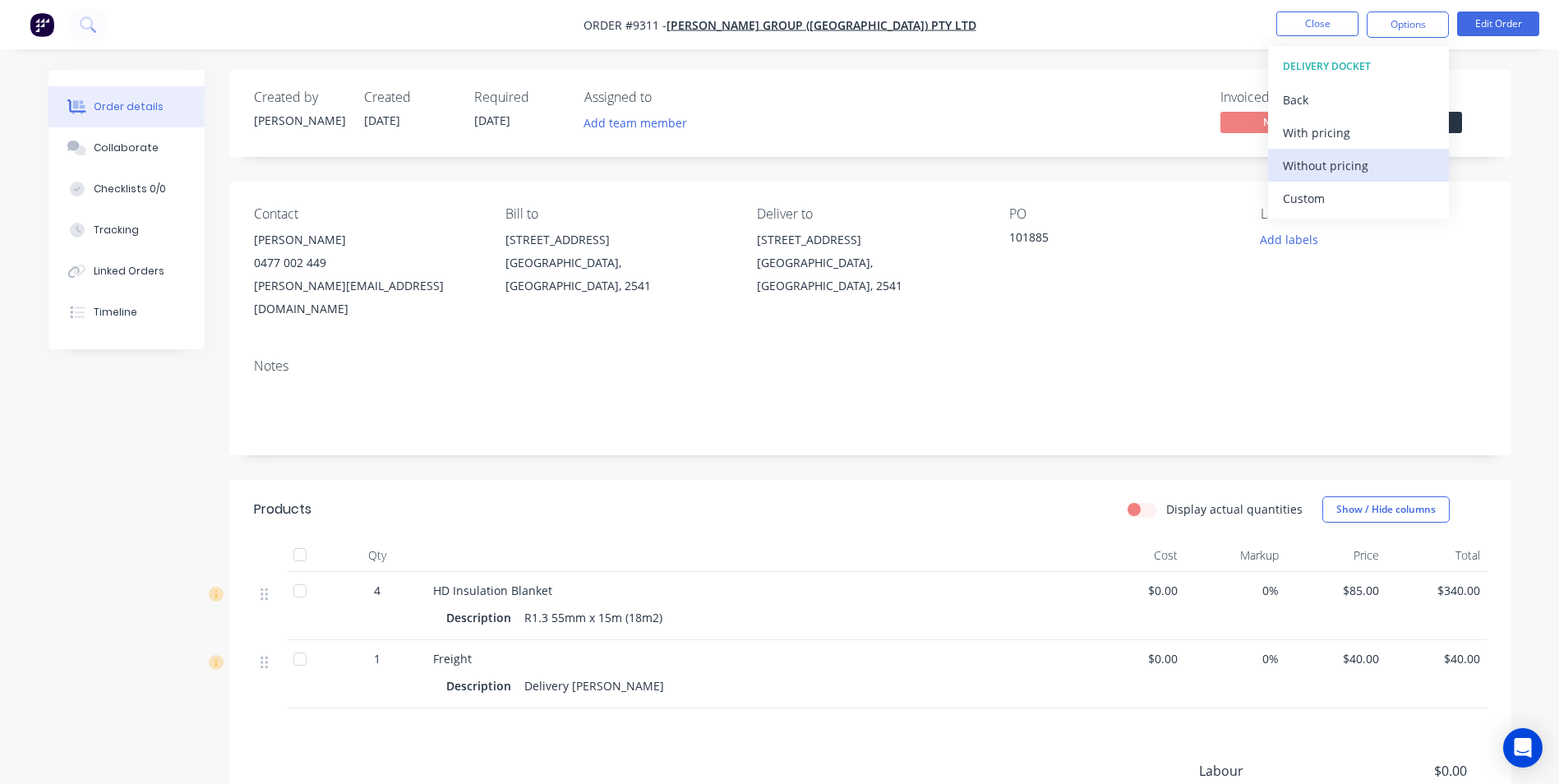
click at [1333, 167] on div "Without pricing" at bounding box center [1359, 165] width 151 height 24
click at [1141, 96] on div "Invoiced No Status Submitted" at bounding box center [1117, 113] width 738 height 47
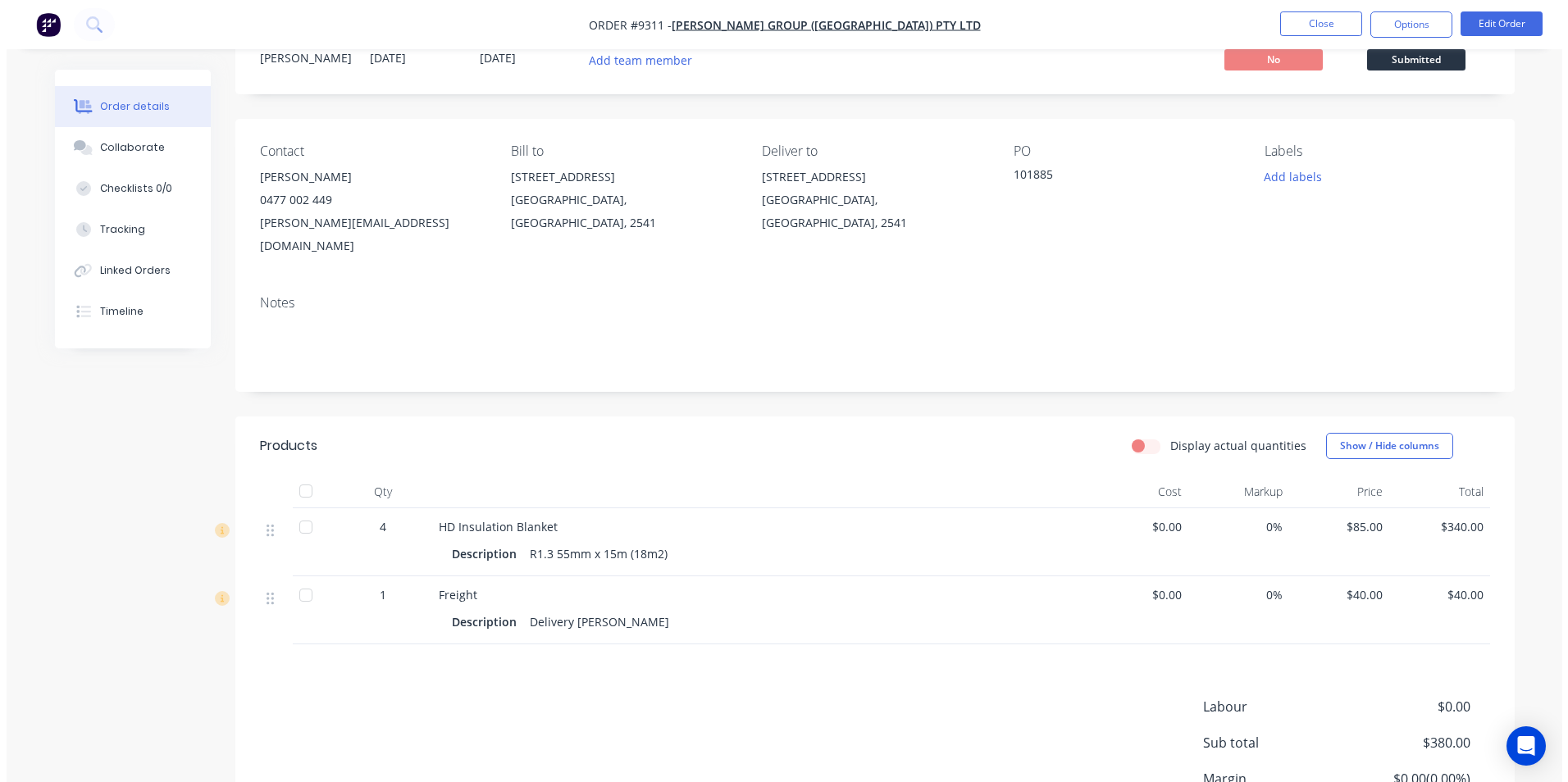
scroll to position [193, 0]
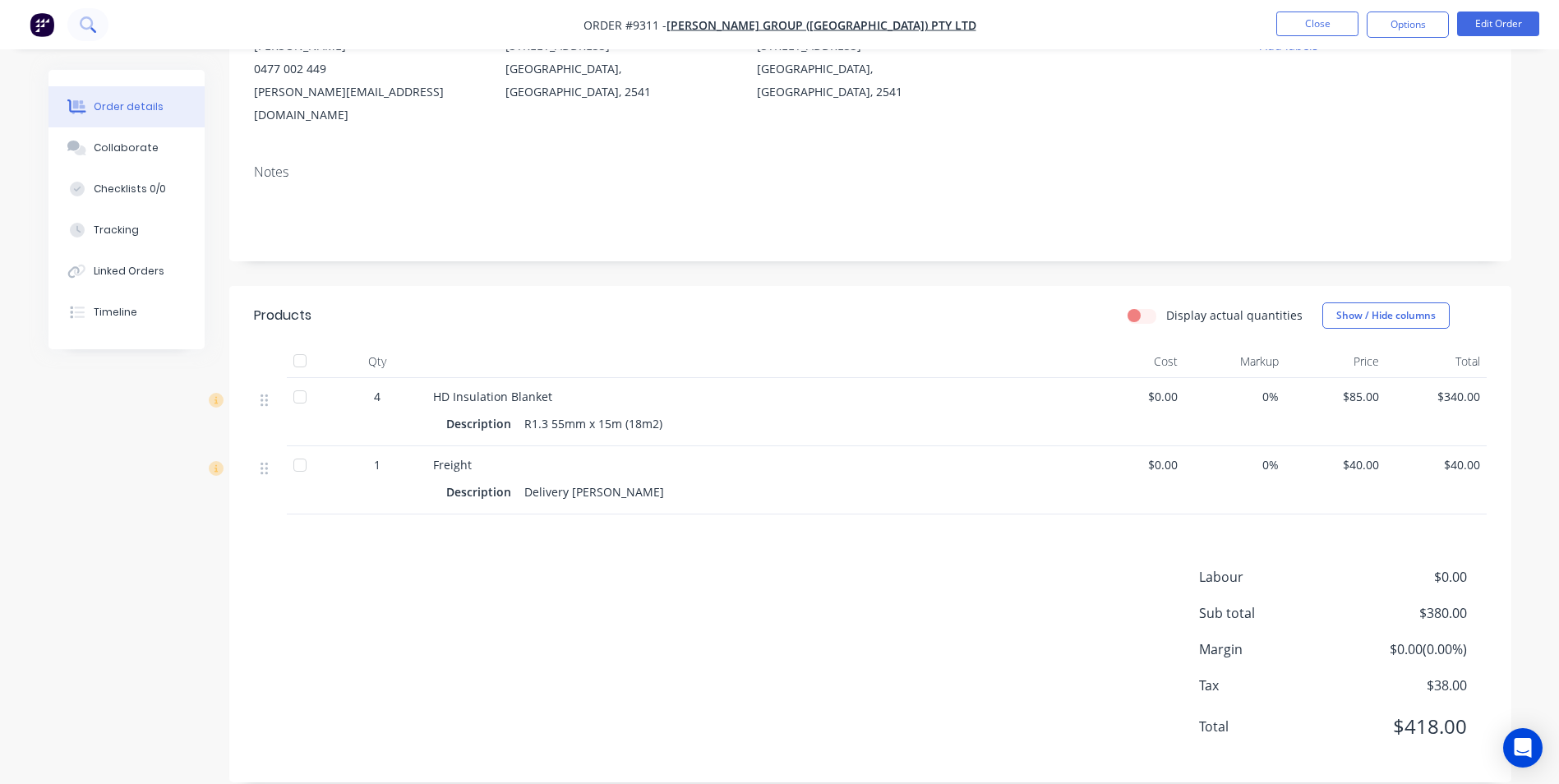
click at [86, 24] on icon at bounding box center [87, 24] width 16 height 16
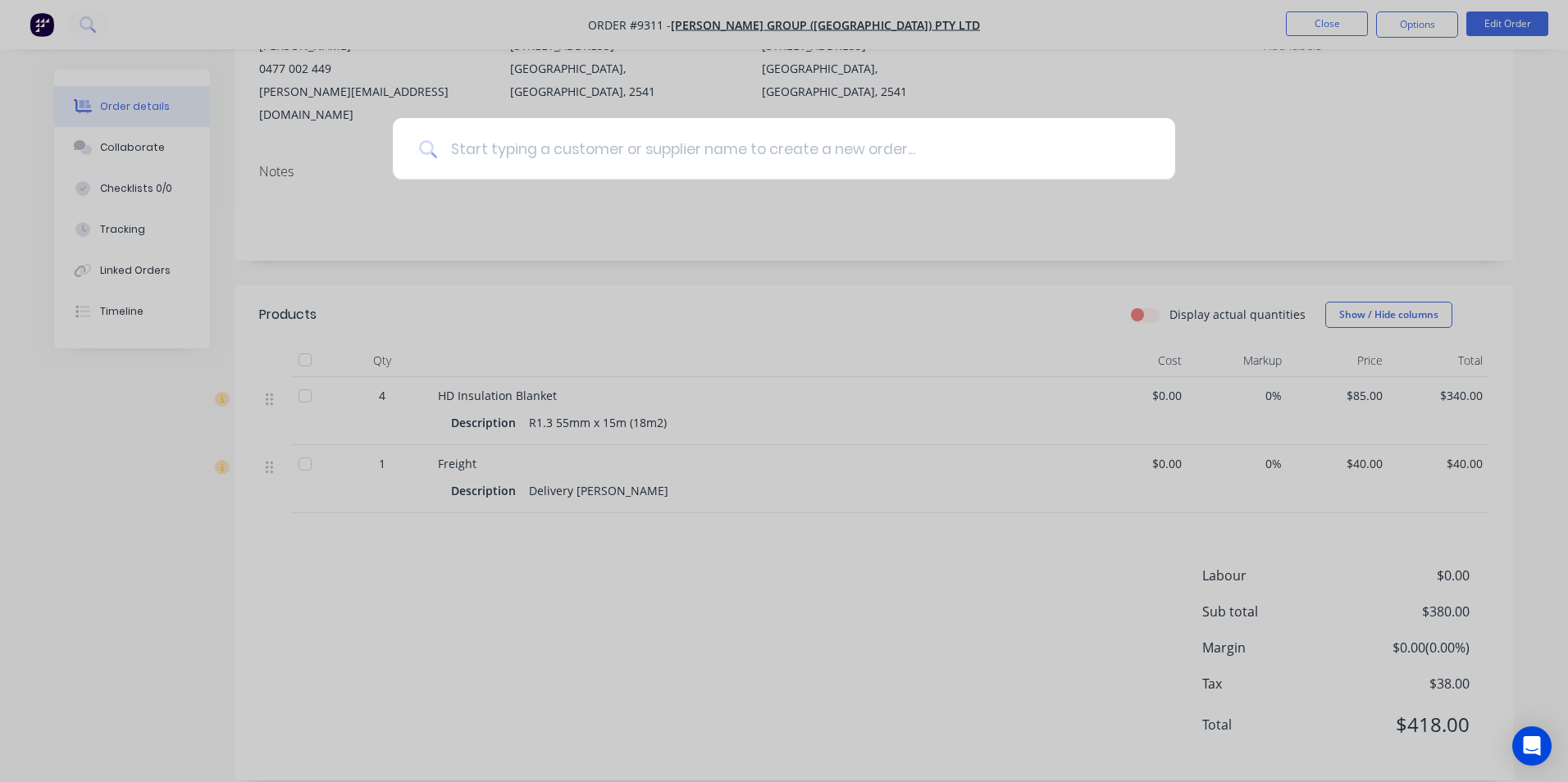
click at [504, 151] on input at bounding box center [793, 148] width 712 height 61
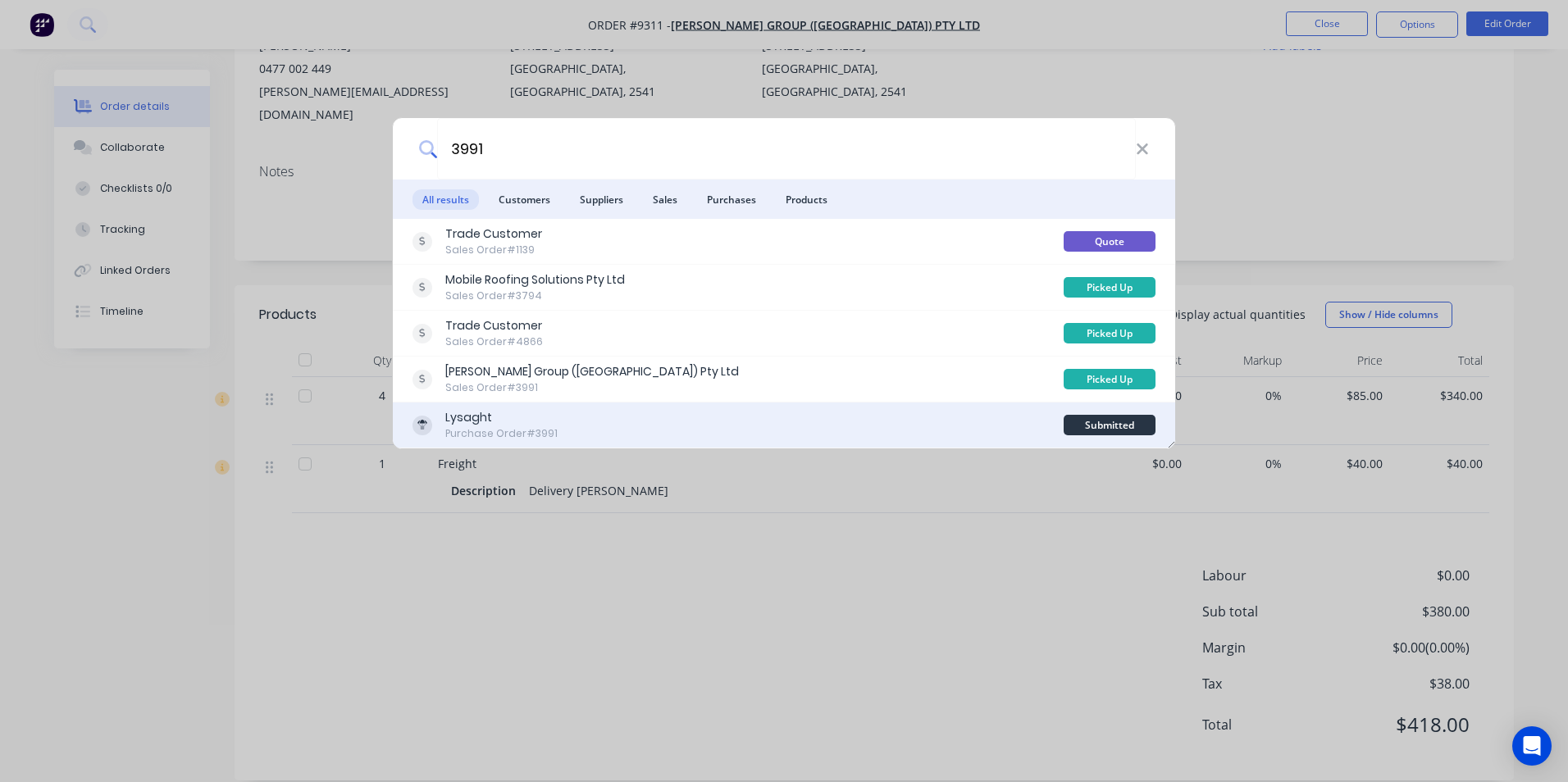
type input "3991"
click at [710, 421] on div "Lysaght Purchase Order #3991" at bounding box center [738, 425] width 651 height 32
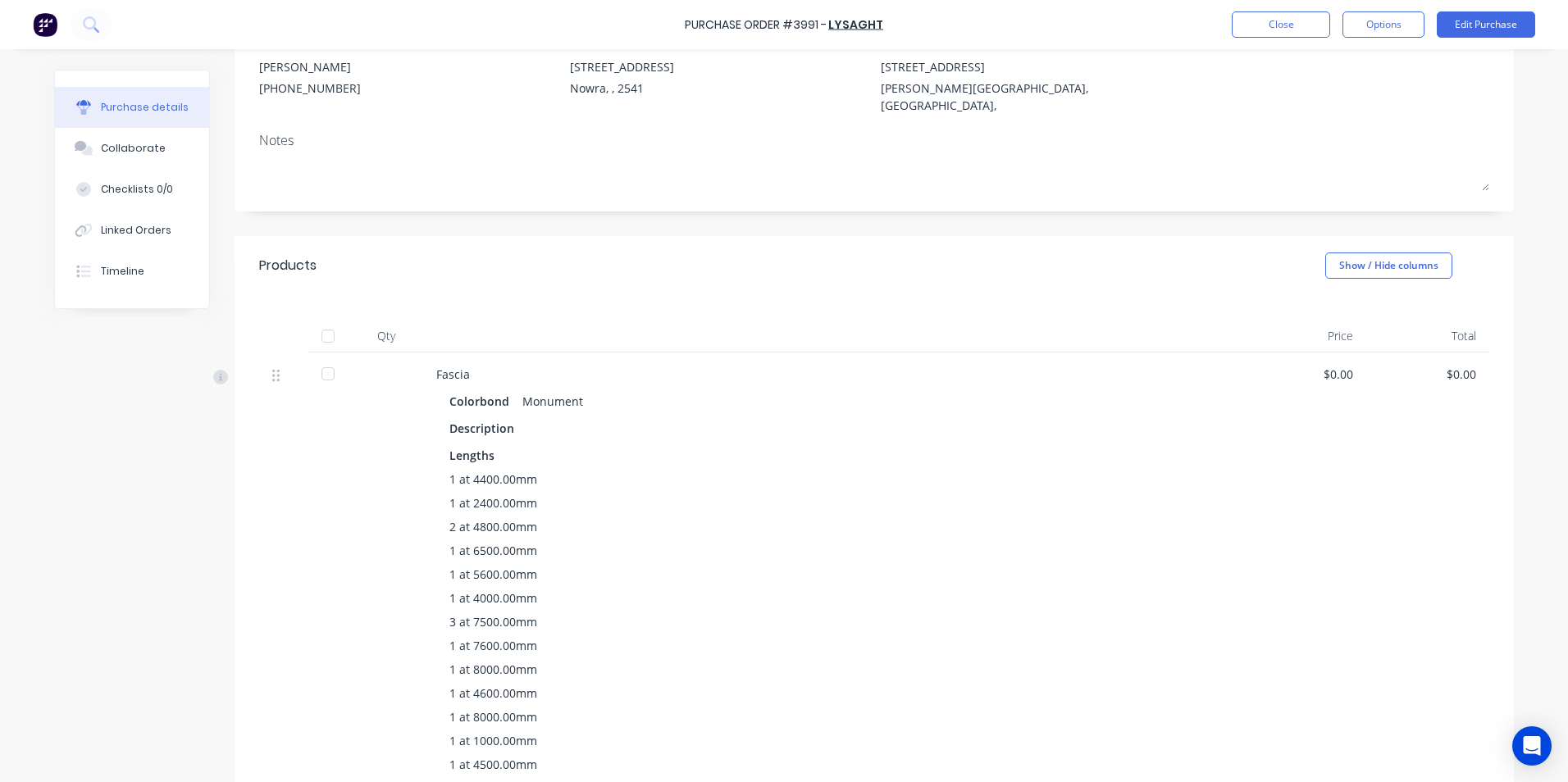
scroll to position [164, 0]
click at [1499, 17] on button "Edit Purchase" at bounding box center [1486, 25] width 99 height 27
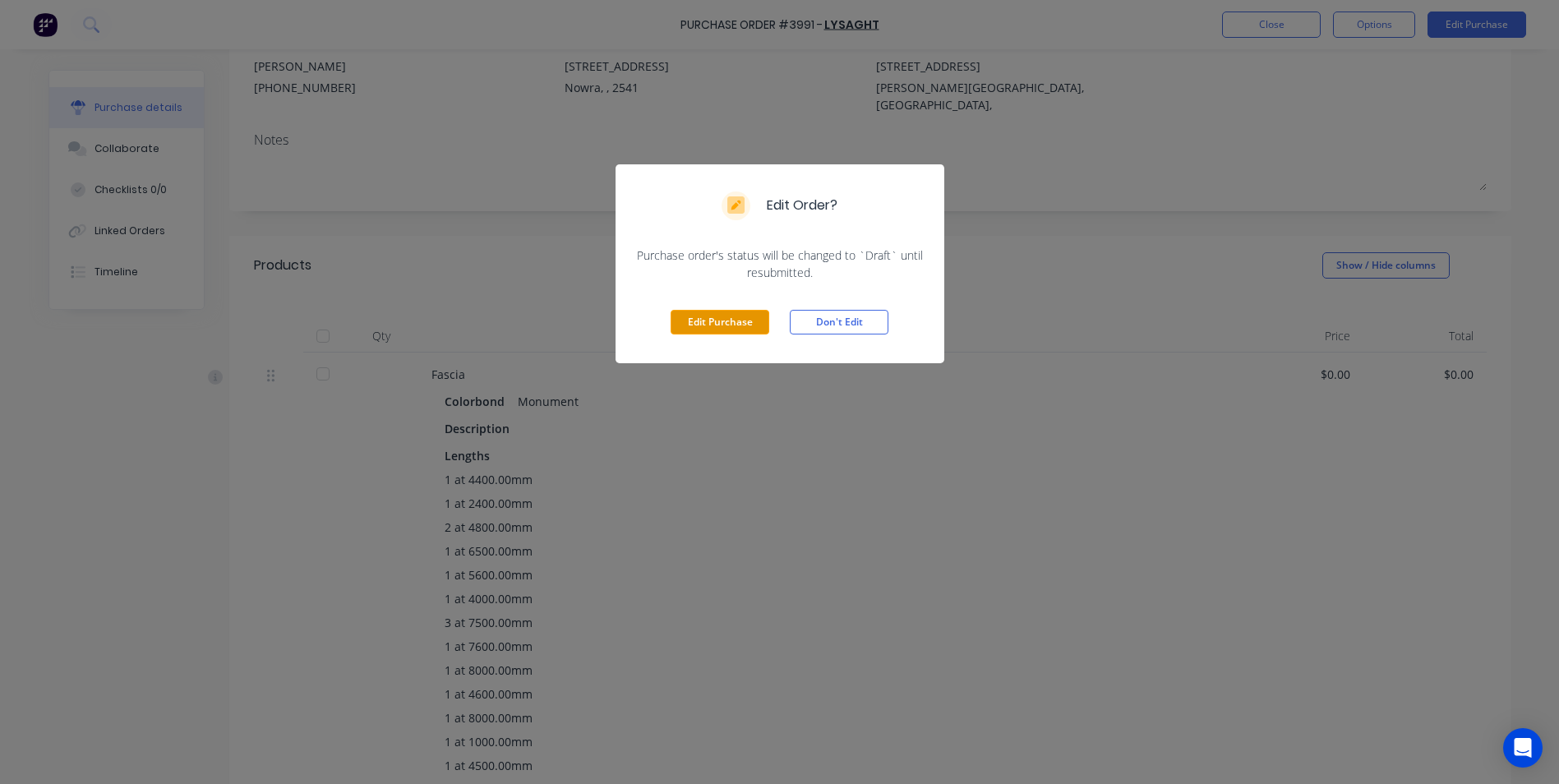
click at [718, 316] on button "Edit Purchase" at bounding box center [719, 323] width 99 height 25
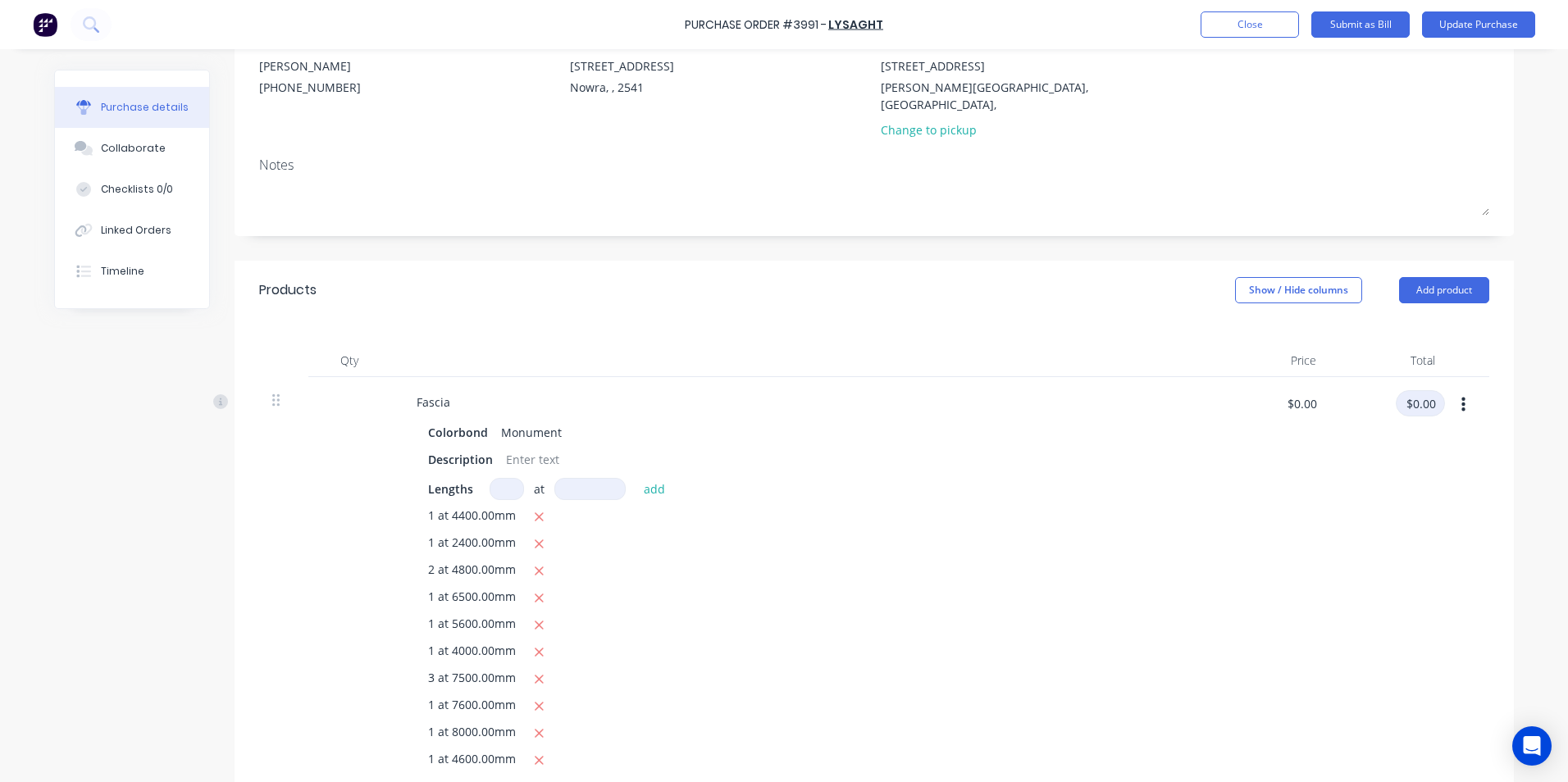
click at [1424, 390] on input "$0.00" at bounding box center [1419, 403] width 49 height 27
type input "6.48"
type input "$0.067"
click at [1301, 390] on input "$0.067" at bounding box center [1301, 403] width 49 height 27
click at [1405, 390] on input "$6.48" at bounding box center [1419, 403] width 49 height 27
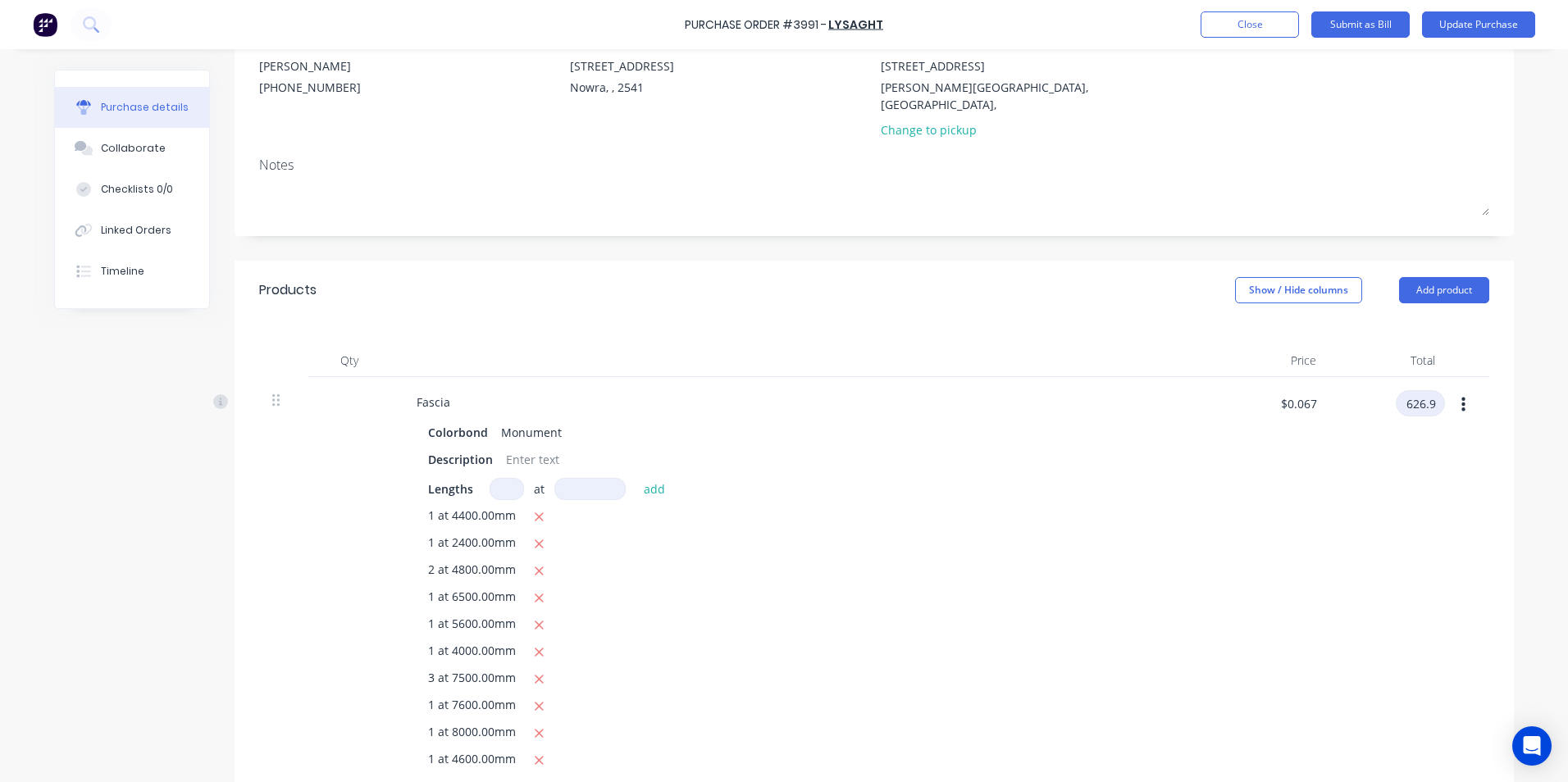
type input "626.9"
type input "$6.4829"
type input "$626.90"
click at [1529, 544] on div "Purchase Order #3991 - Lysaght Add product Close Submit as Bill Update Purchase…" at bounding box center [784, 391] width 1568 height 782
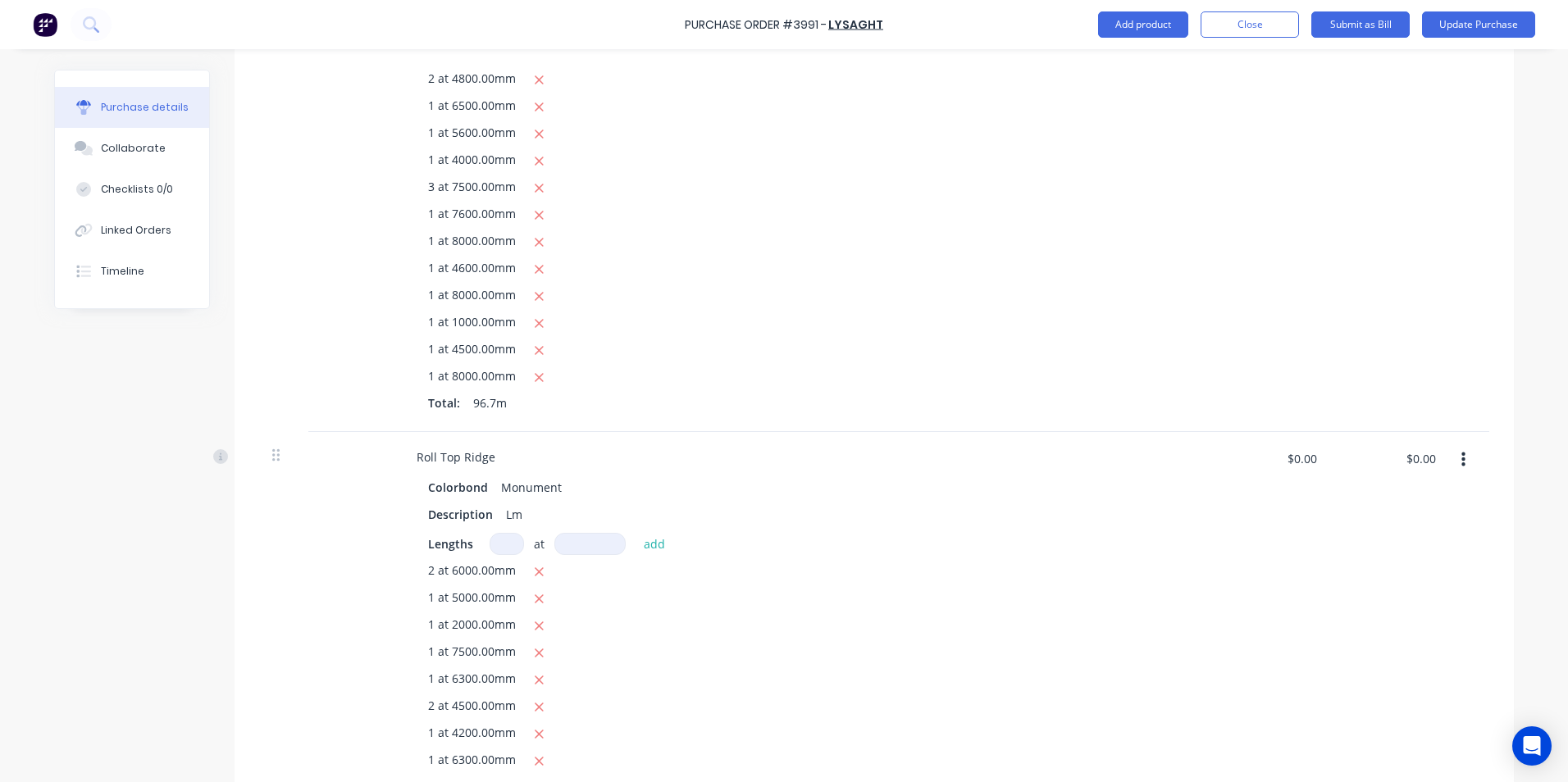
scroll to position [656, 0]
click at [1433, 444] on input "$0.00" at bounding box center [1419, 458] width 49 height 27
type input "633.41"
click at [1333, 553] on div "633.41 633.41" at bounding box center [1388, 650] width 119 height 438
type input "$9.4964"
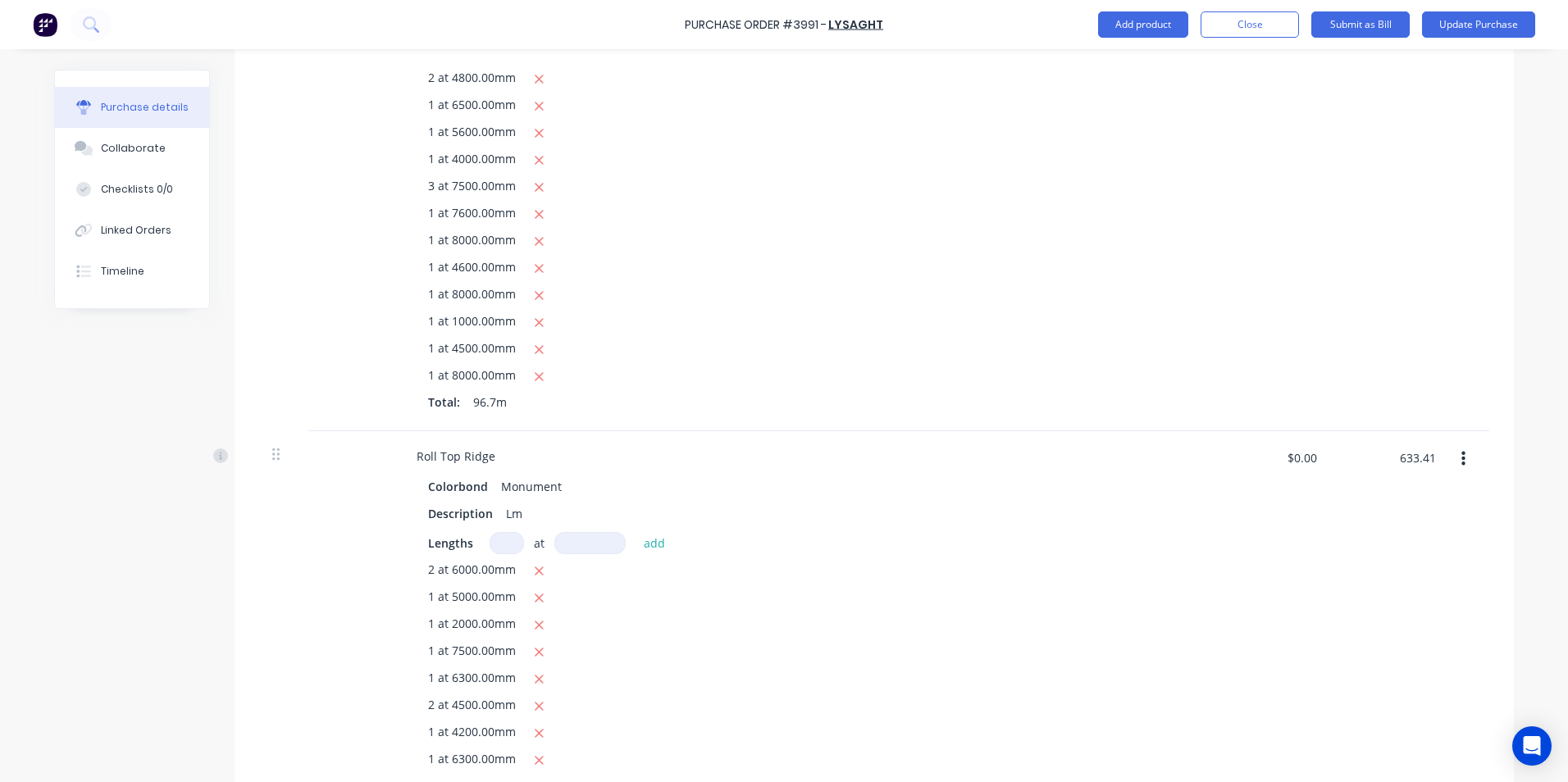
type input "$633.41"
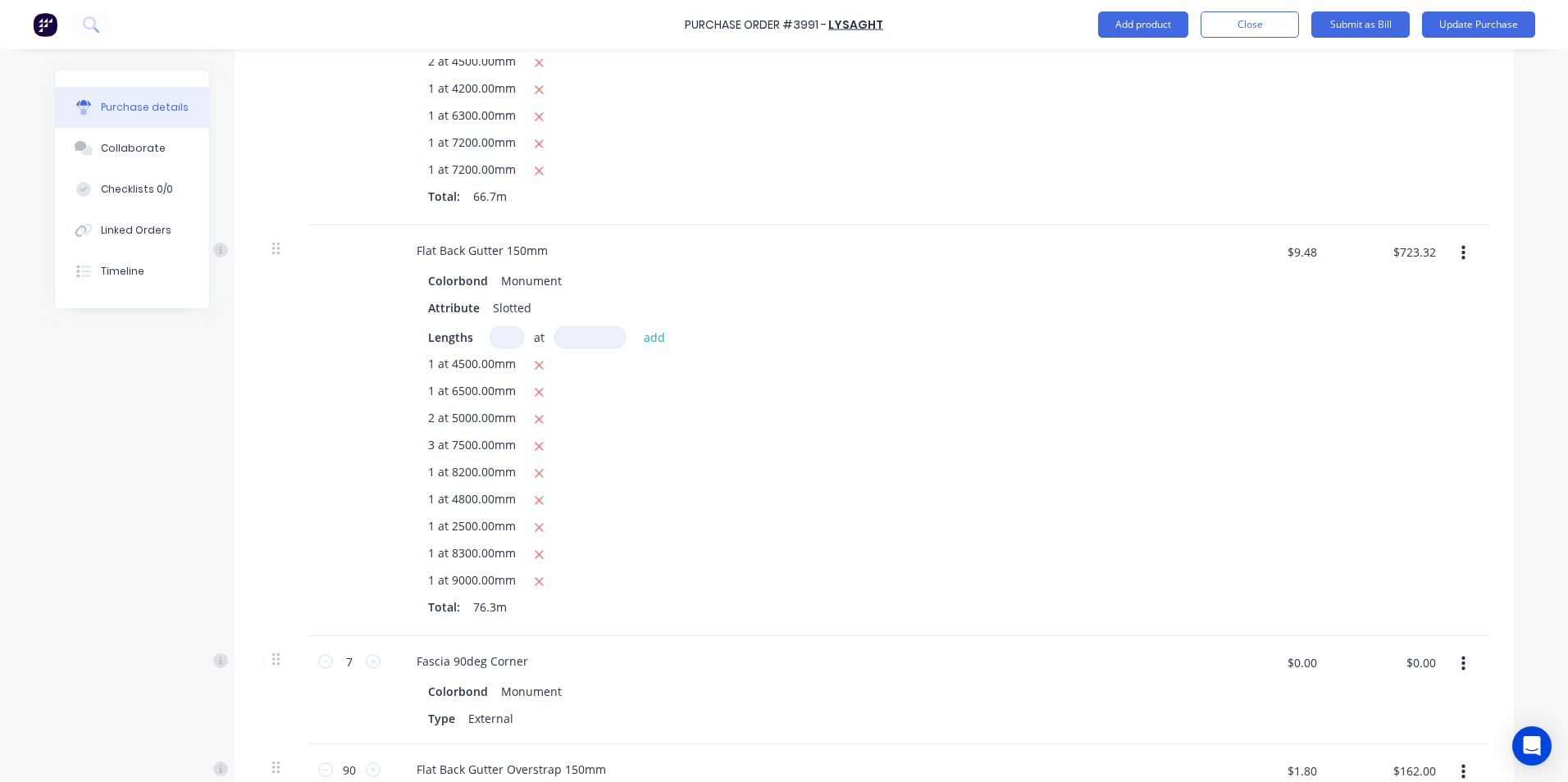
scroll to position [1393, 0]
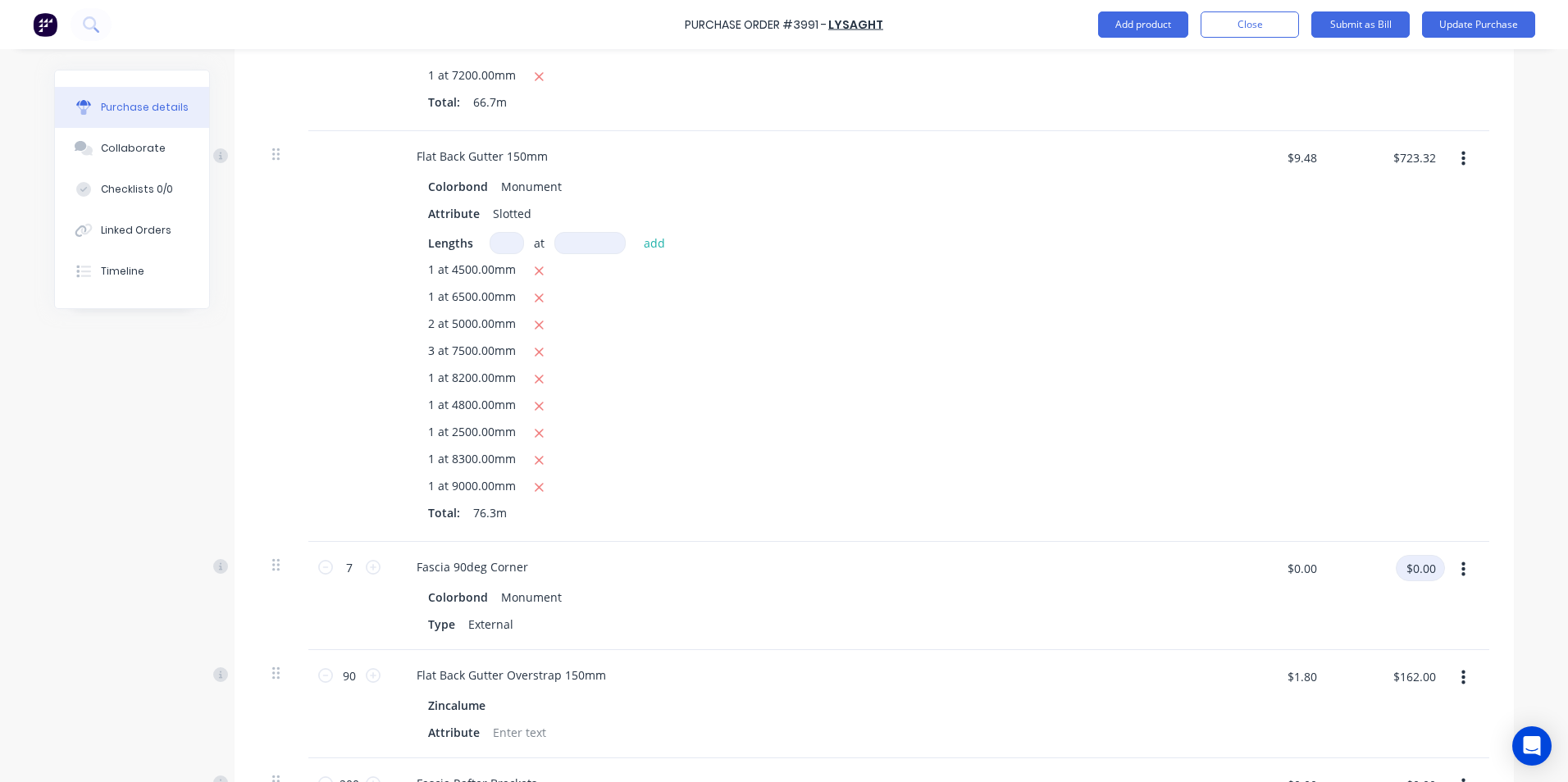
click at [1423, 555] on input "$0.00" at bounding box center [1419, 568] width 49 height 27
type input "32.04"
type input "$4.5771"
type input "$32.04"
click at [1419, 663] on input "$162.00" at bounding box center [1413, 677] width 62 height 27
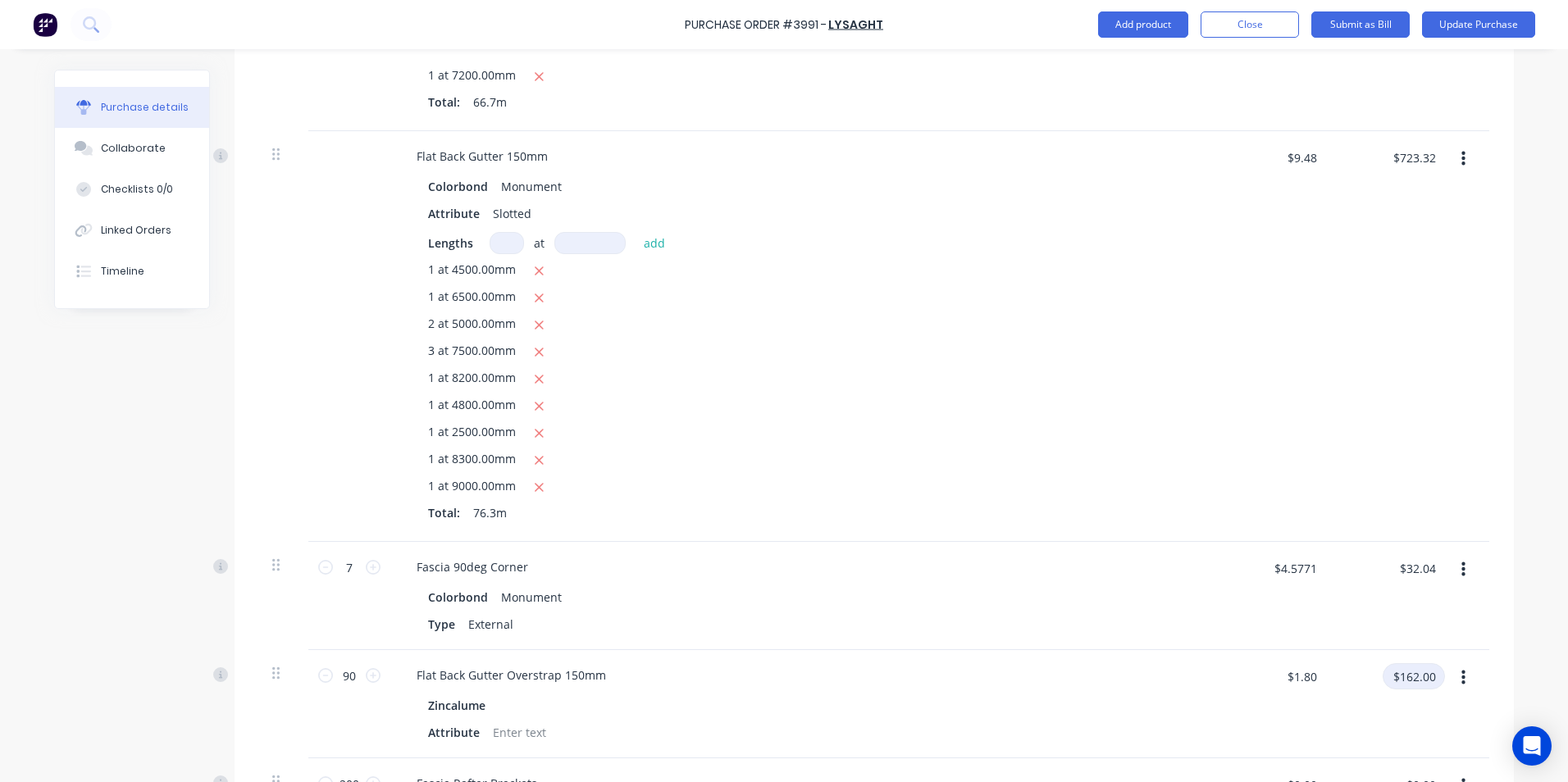
click at [1424, 663] on input "$162.00" at bounding box center [1413, 677] width 62 height 27
click at [1427, 663] on input "$162.00" at bounding box center [1413, 677] width 62 height 27
type input "$162.23"
type input "$1.8026"
type input "$162.23"
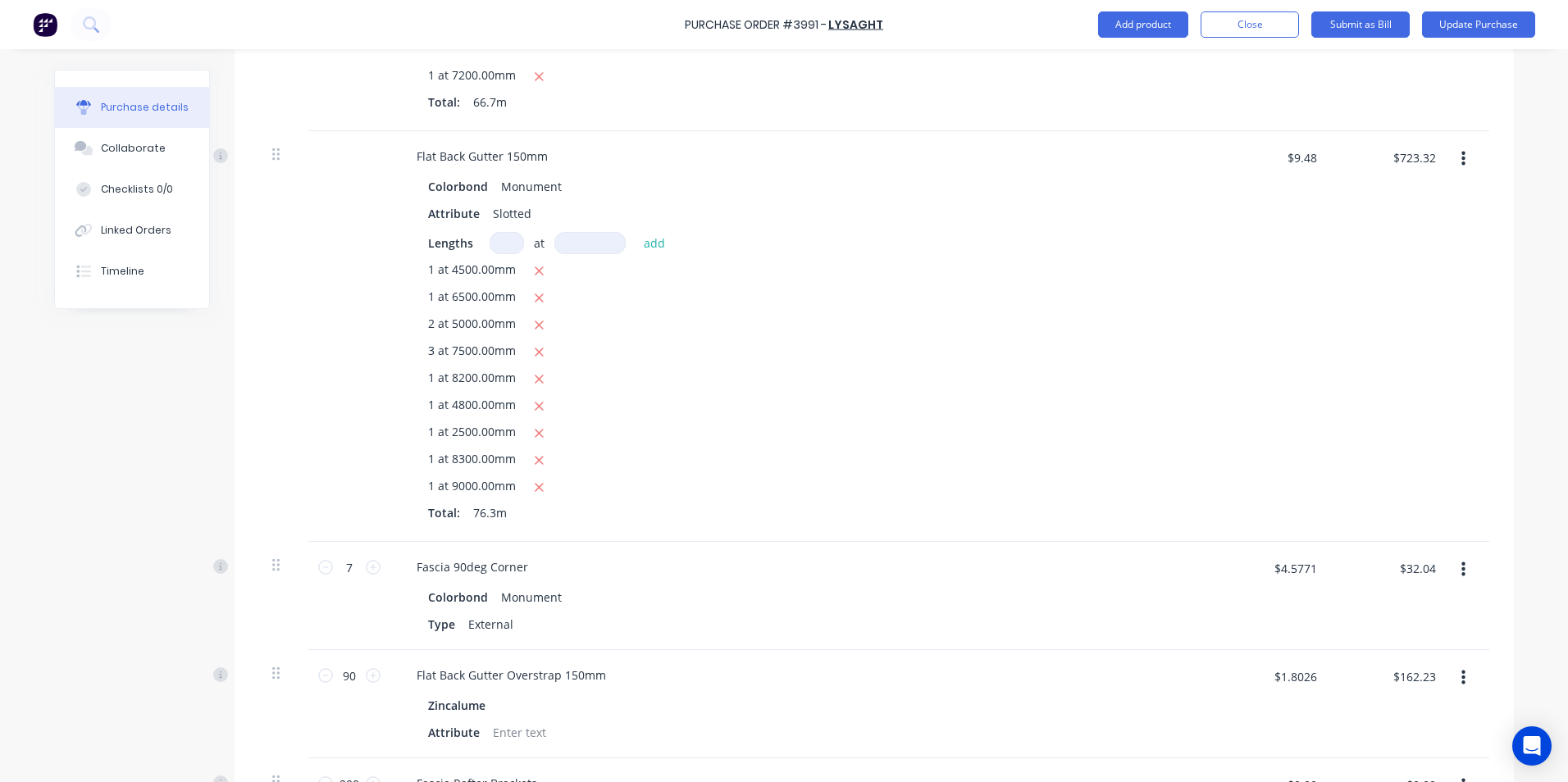
click at [1365, 476] on div "$723.32 $723.32" at bounding box center [1388, 336] width 119 height 410
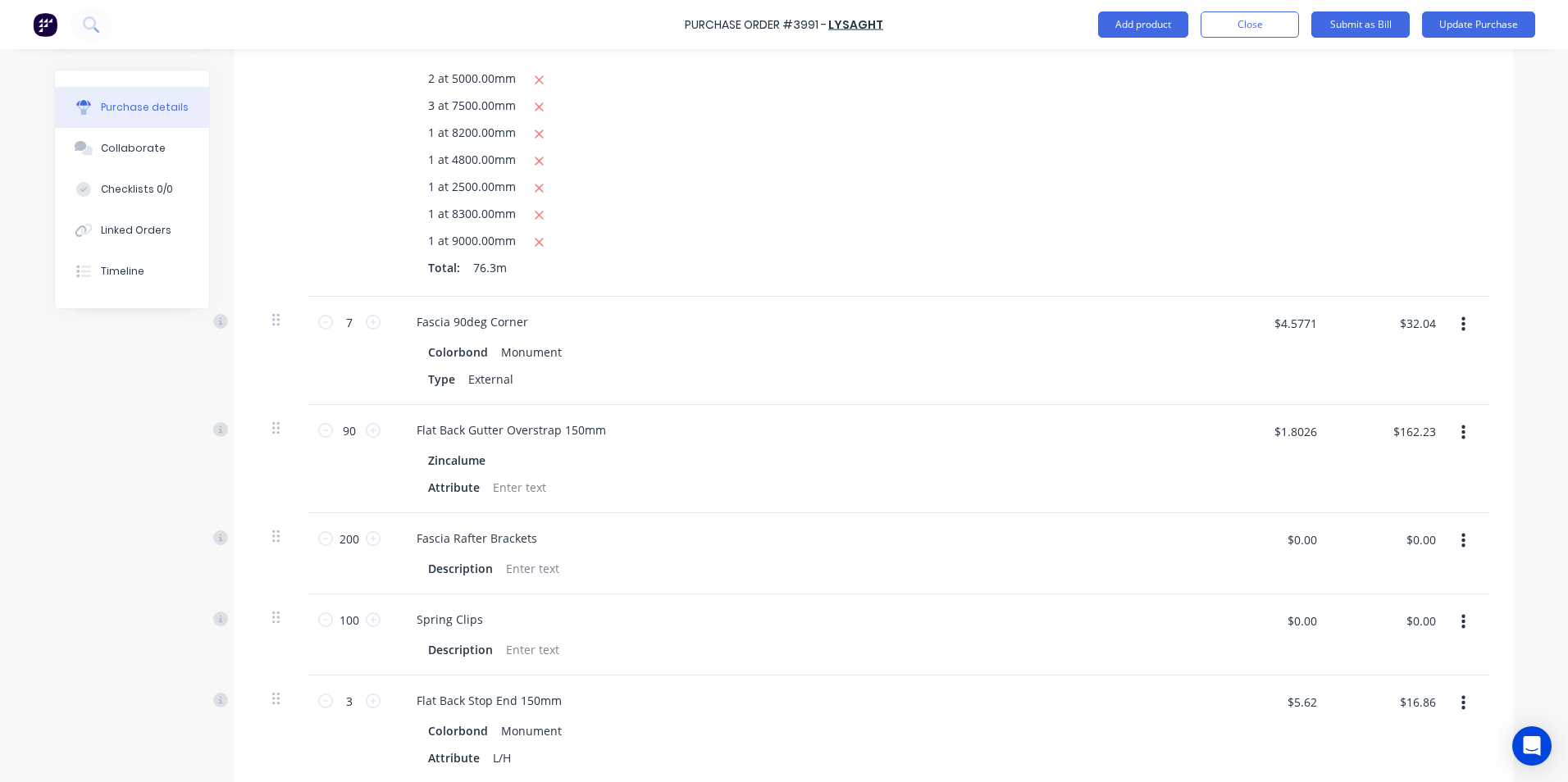
scroll to position [1639, 0]
click at [1422, 526] on input "$0.00" at bounding box center [1419, 539] width 49 height 27
type input "239.21"
type input "$1.1961"
type input "$239.21"
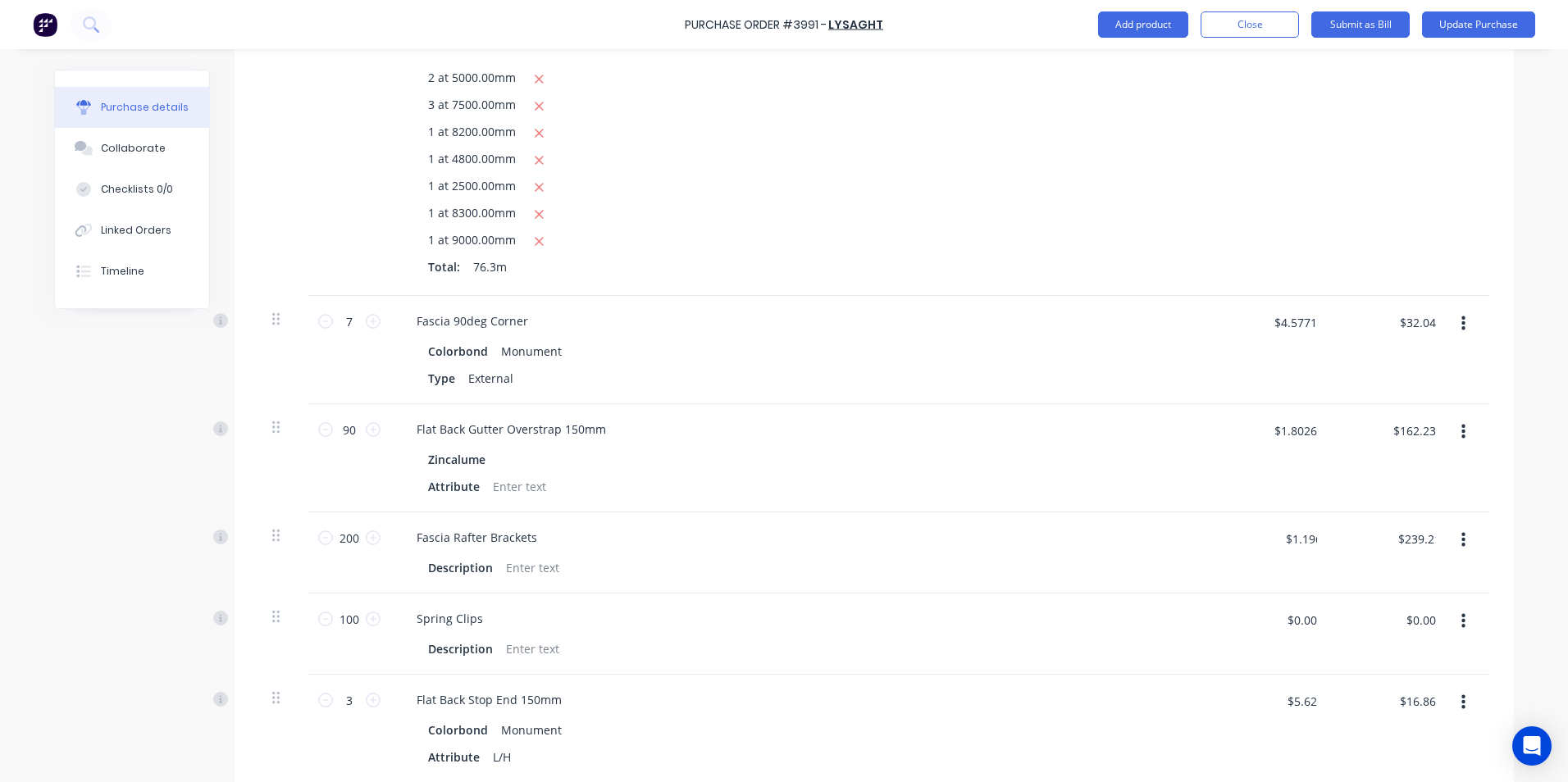
click at [1210, 470] on div "$1.8026 $1.8026" at bounding box center [1269, 458] width 119 height 108
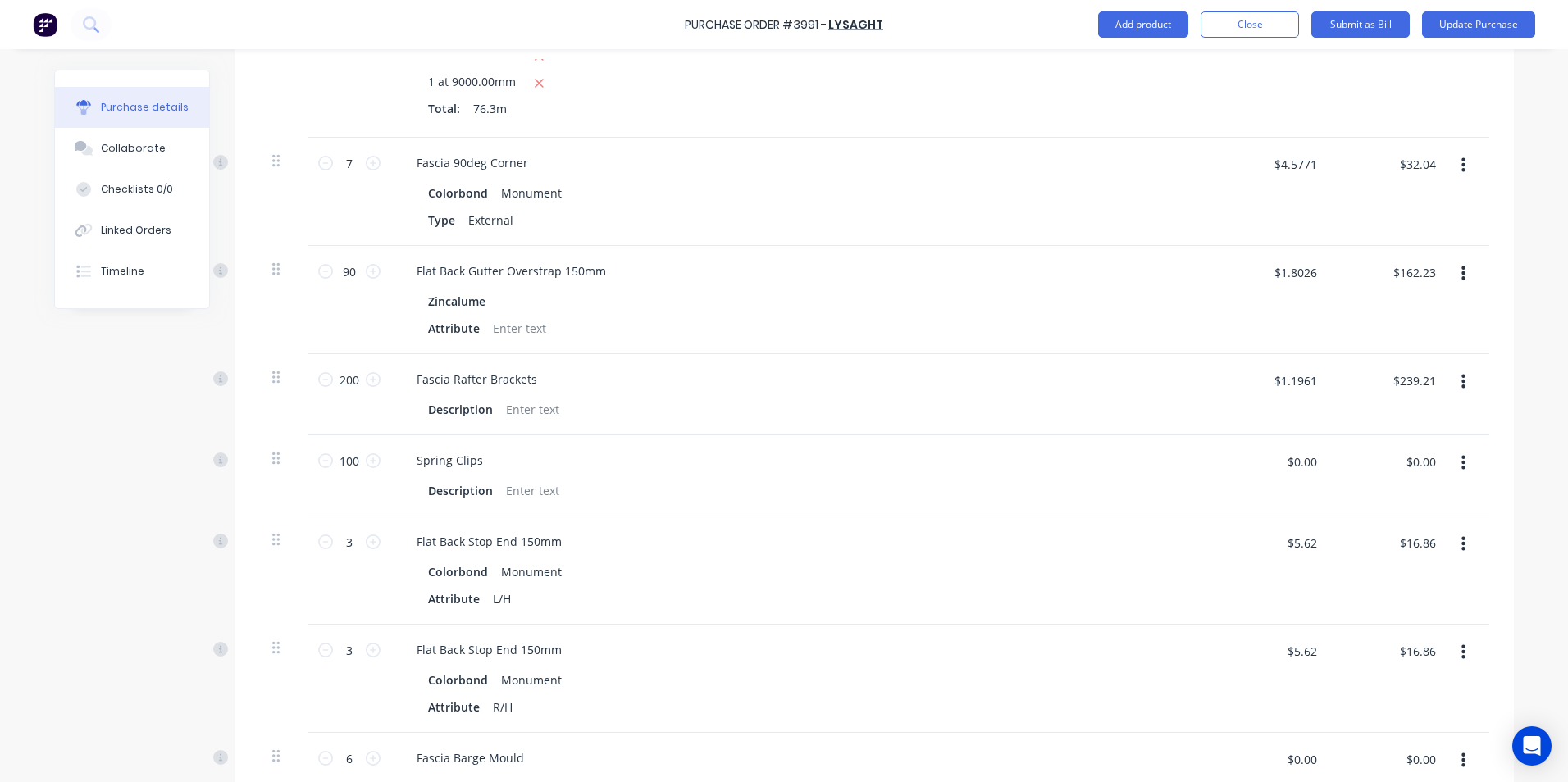
scroll to position [1803, 0]
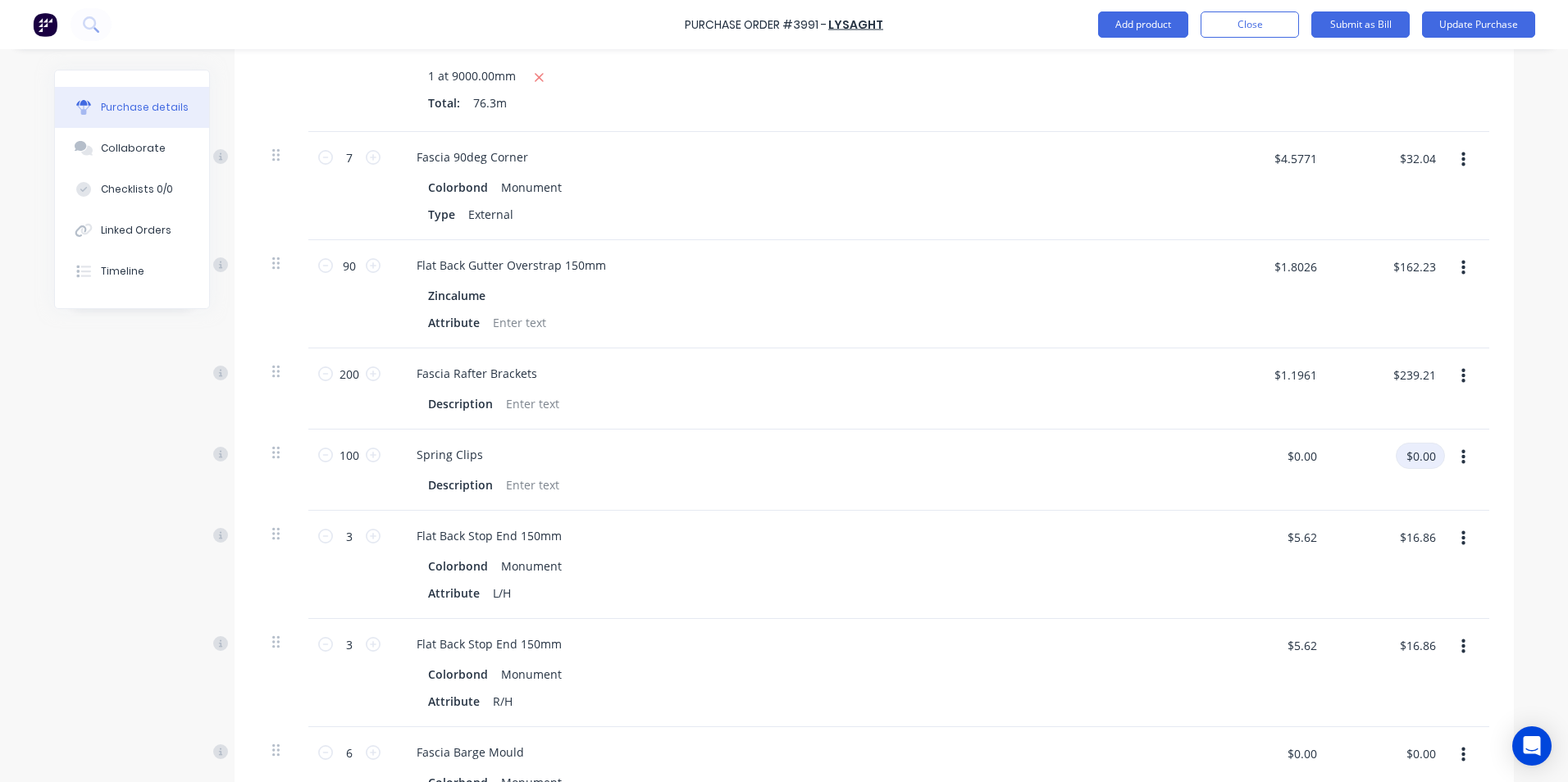
click at [1419, 443] on input "$0.00" at bounding box center [1419, 456] width 49 height 27
type input "72.51"
type input "$0.7251"
type input "$72.51"
click at [1383, 587] on div "$16.86 $16.86" at bounding box center [1388, 565] width 119 height 108
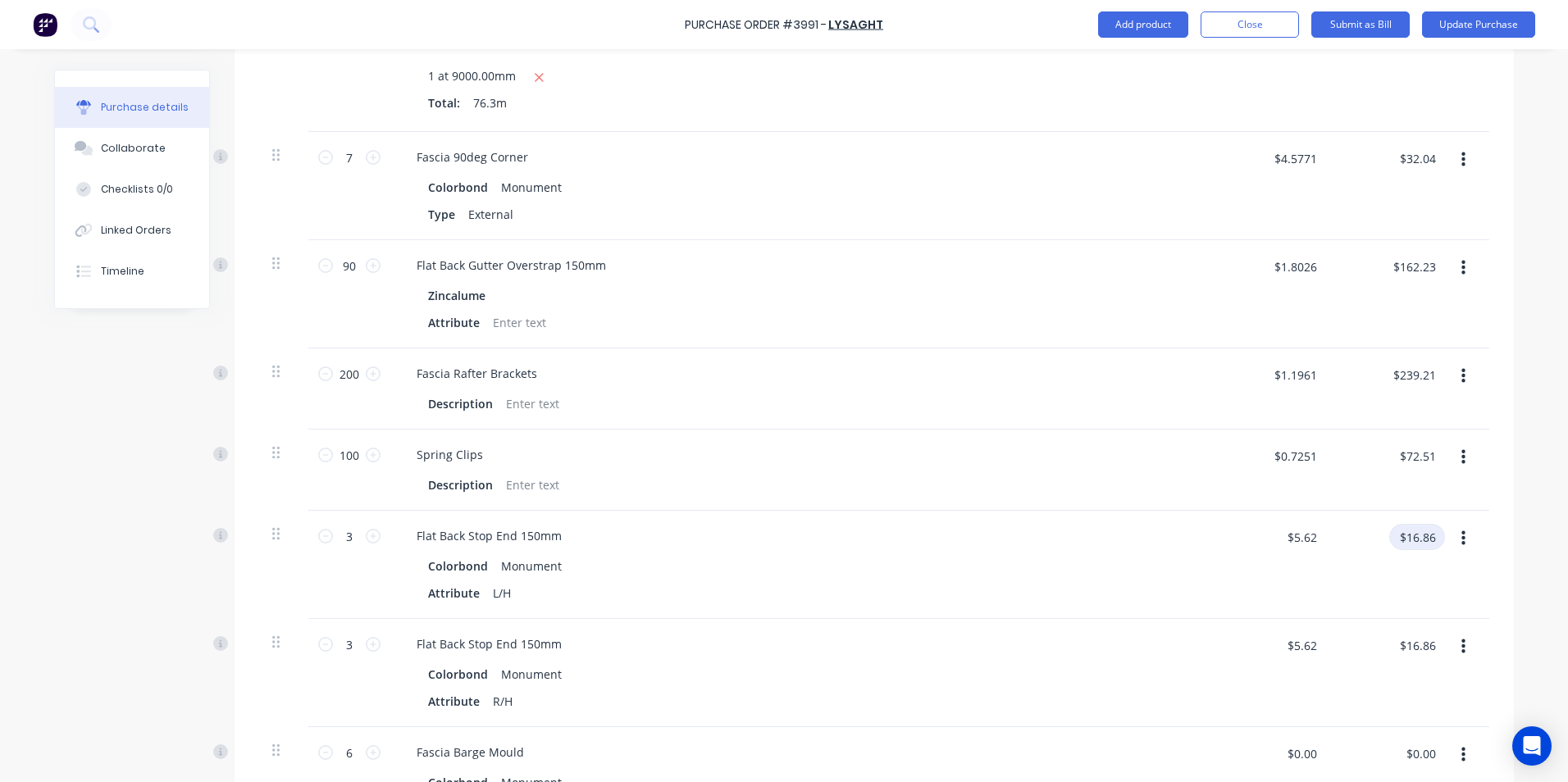
click at [1414, 525] on input "$16.86" at bounding box center [1416, 537] width 56 height 27
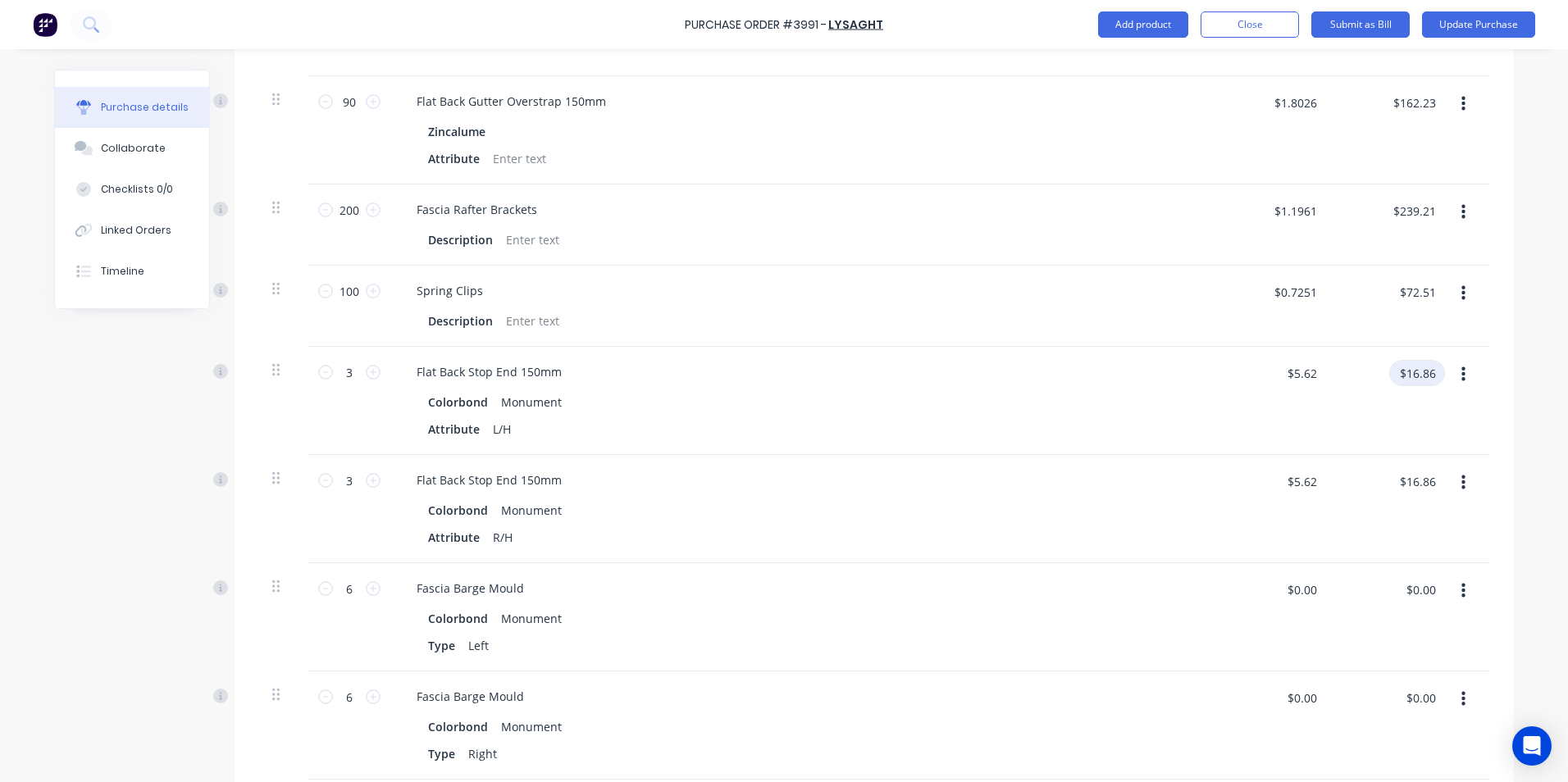
scroll to position [2049, 0]
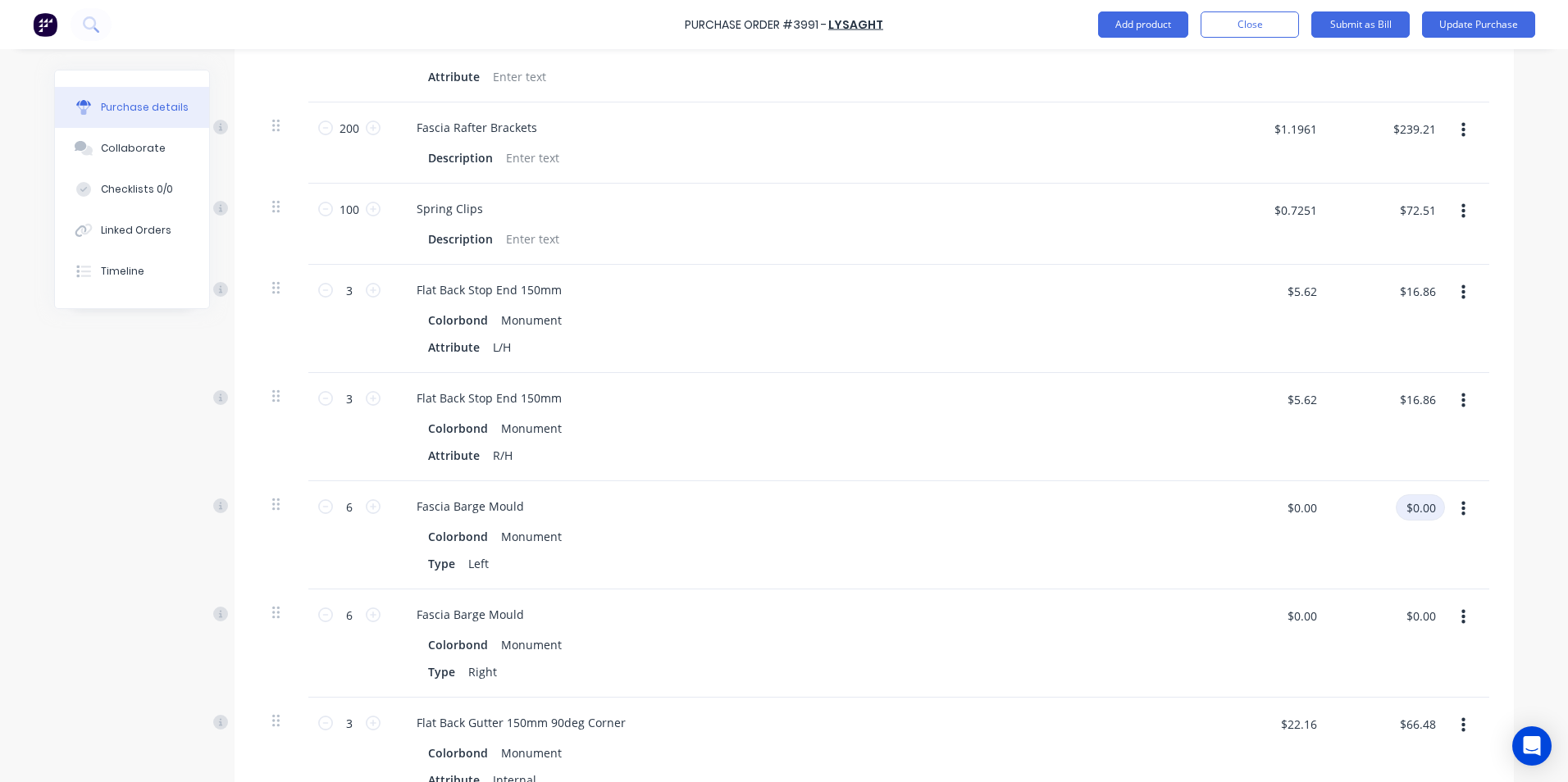
click at [1424, 503] on input "$0.00" at bounding box center [1419, 508] width 49 height 27
type input "36.86"
type input "$6.1433"
type input "$36.86"
click at [1429, 602] on input "$0.00" at bounding box center [1419, 615] width 49 height 27
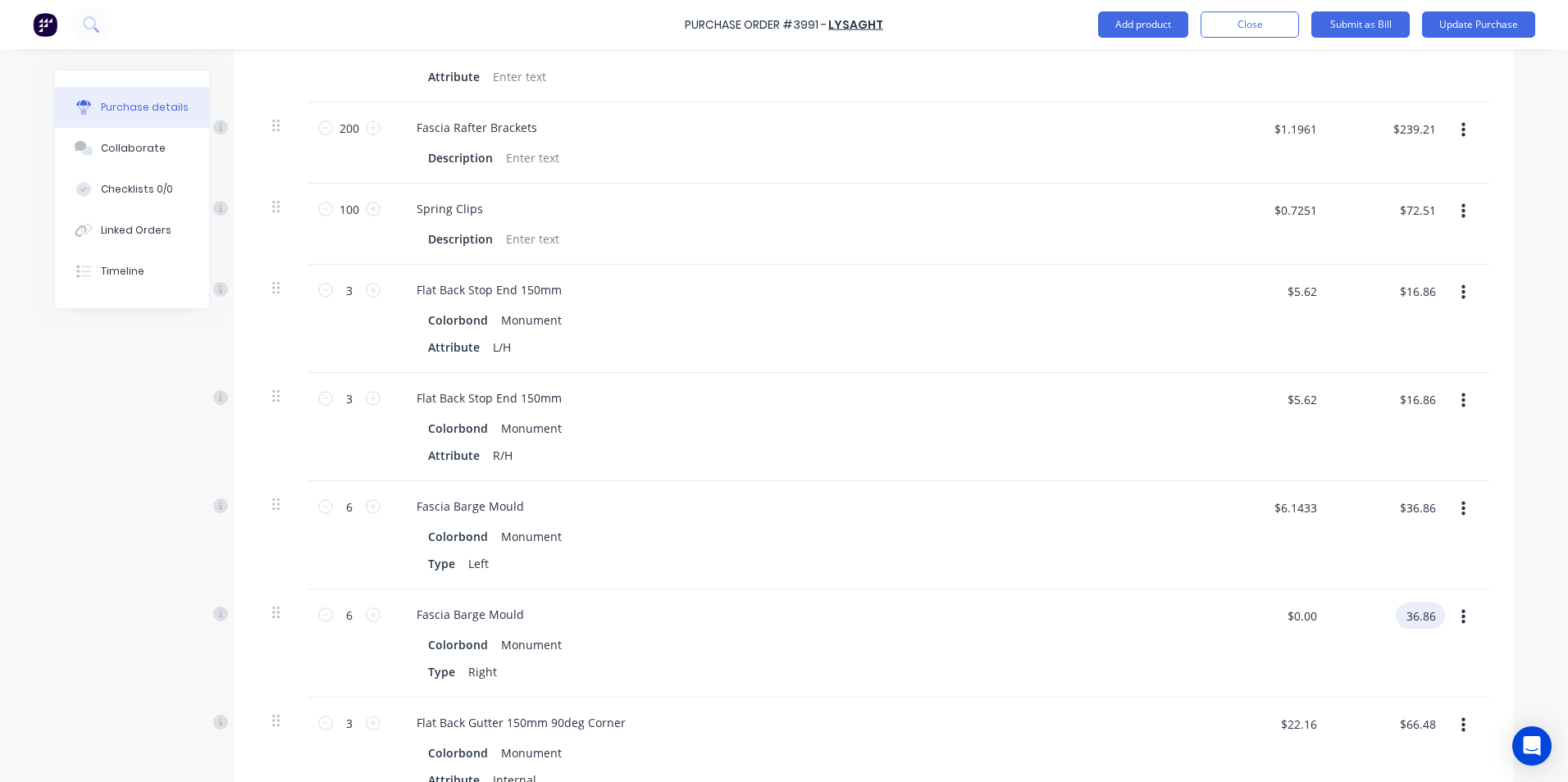
type input "36.86"
type input "$6.1433"
type input "$36.86"
click at [1272, 673] on div "$6.1433 $0.00" at bounding box center [1269, 644] width 119 height 108
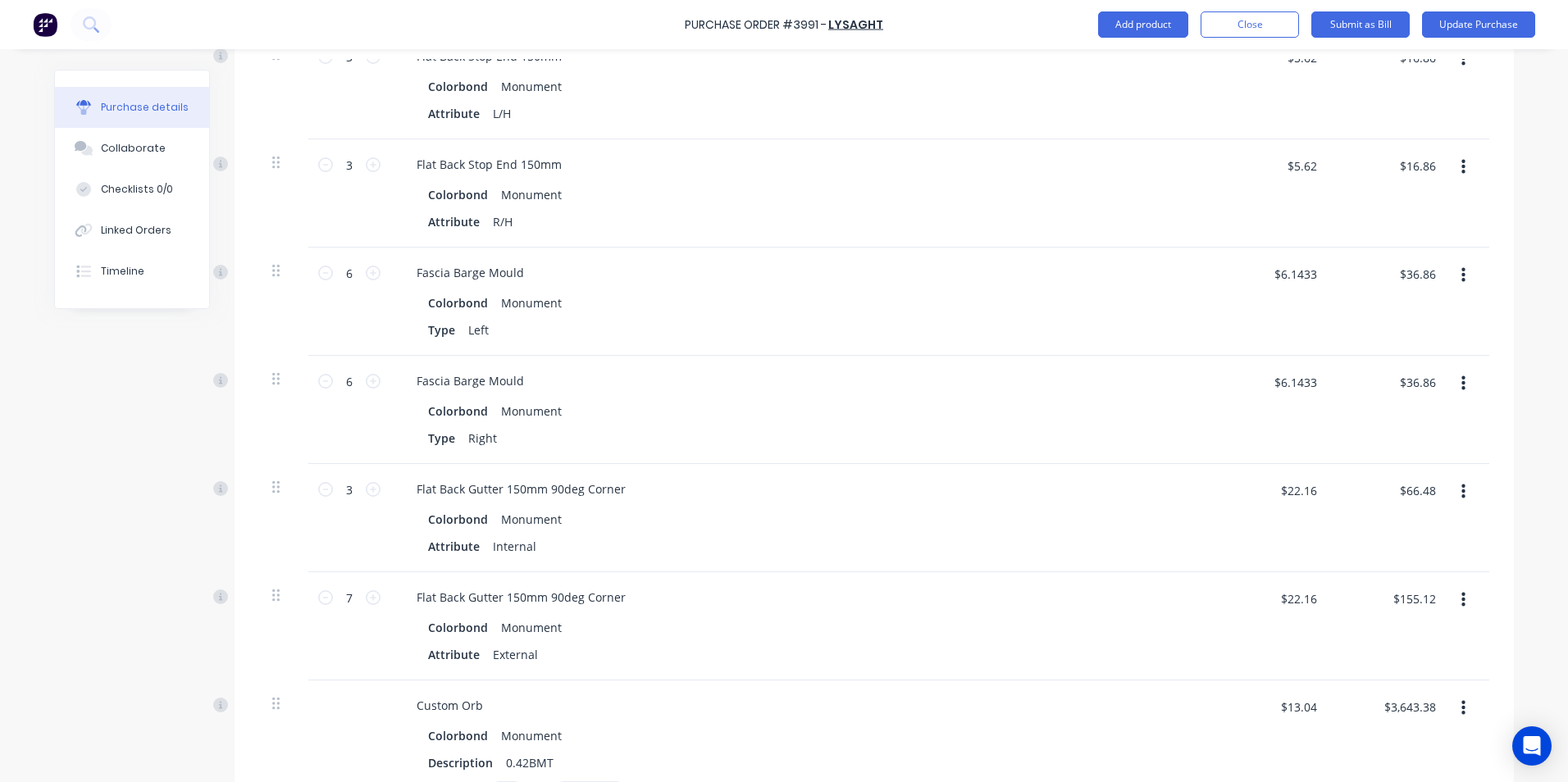
scroll to position [2295, 0]
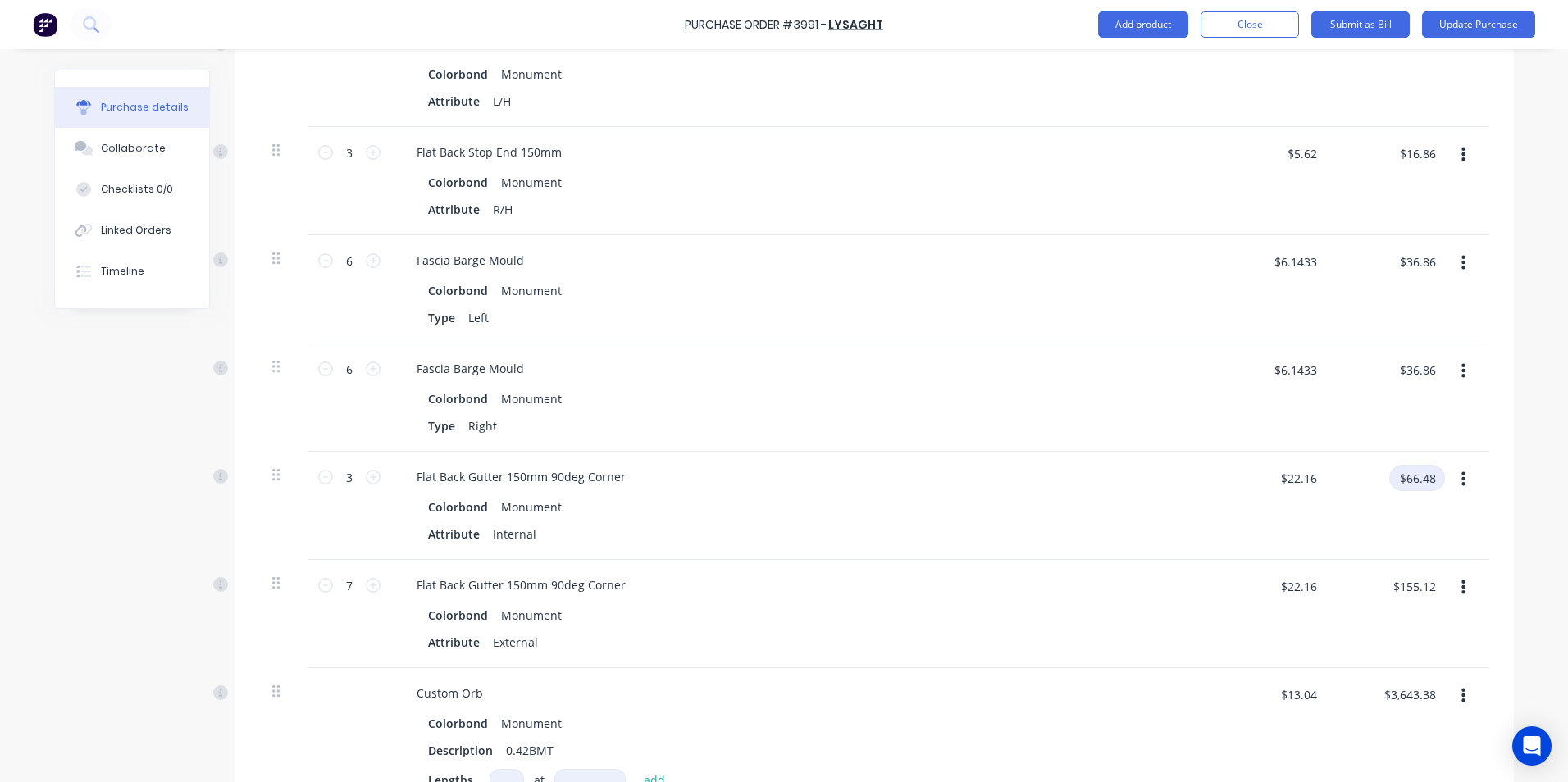
click at [1431, 466] on input "$66.48" at bounding box center [1416, 478] width 56 height 27
type input "69.67"
type input "$23.2233"
type input "$69.67"
click at [1400, 492] on div "$69.67 69.67" at bounding box center [1388, 506] width 119 height 108
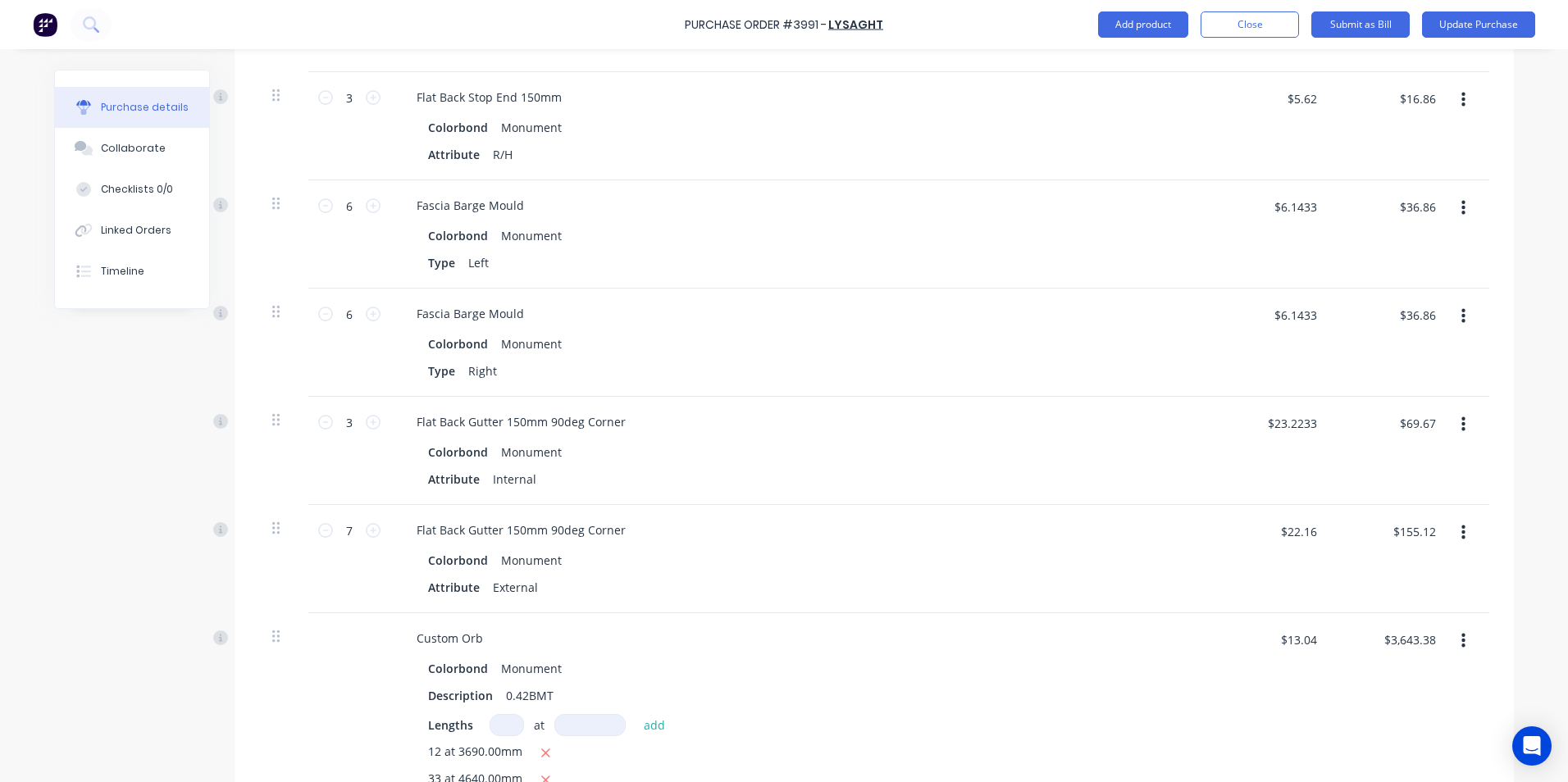
scroll to position [2377, 0]
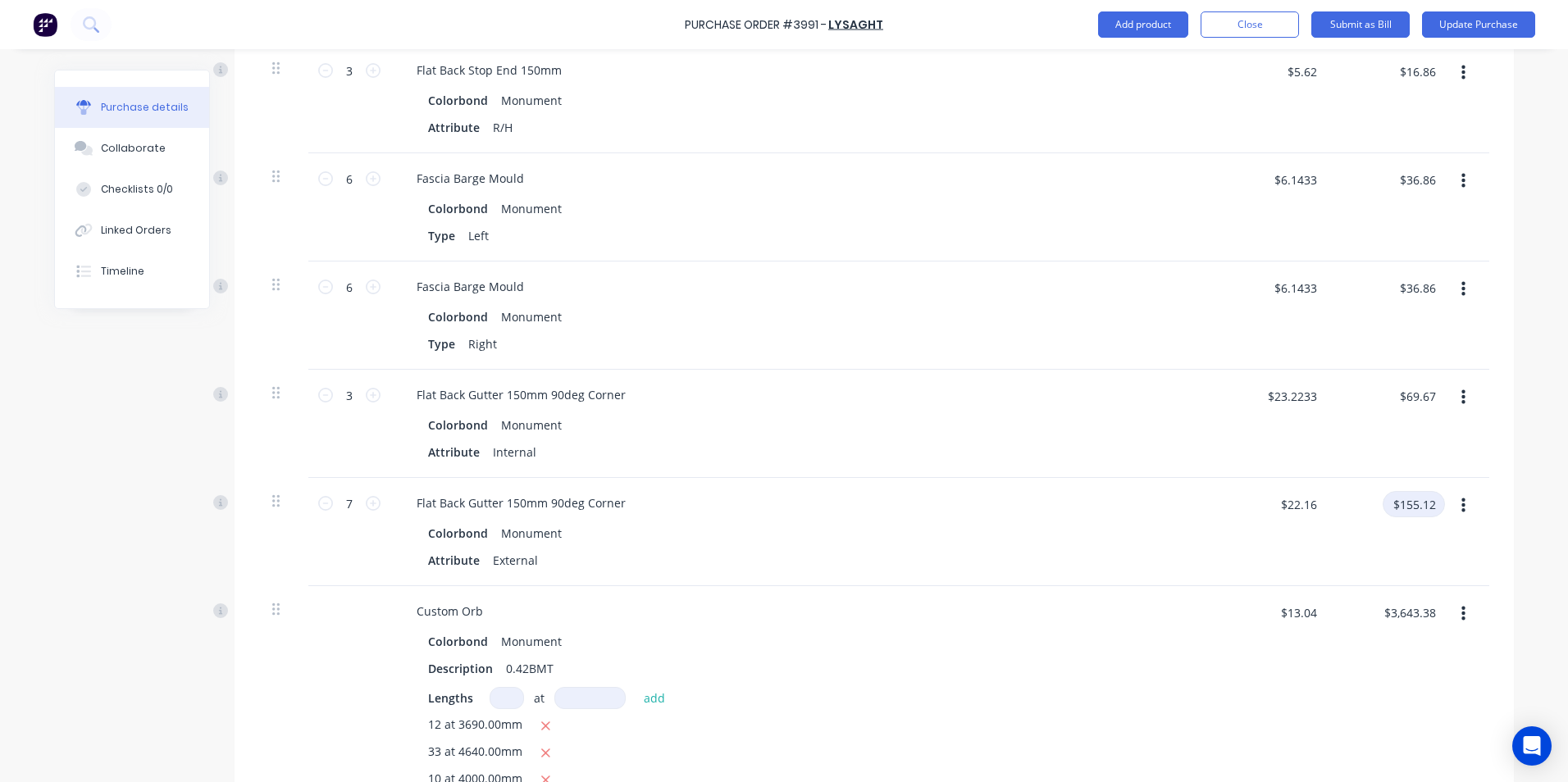
click at [1425, 491] on input "$155.12" at bounding box center [1413, 504] width 62 height 27
type input "162.57"
type input "$23.2243"
type input "$162.57"
click at [1298, 527] on div "$23.2243 $22.16" at bounding box center [1269, 532] width 119 height 108
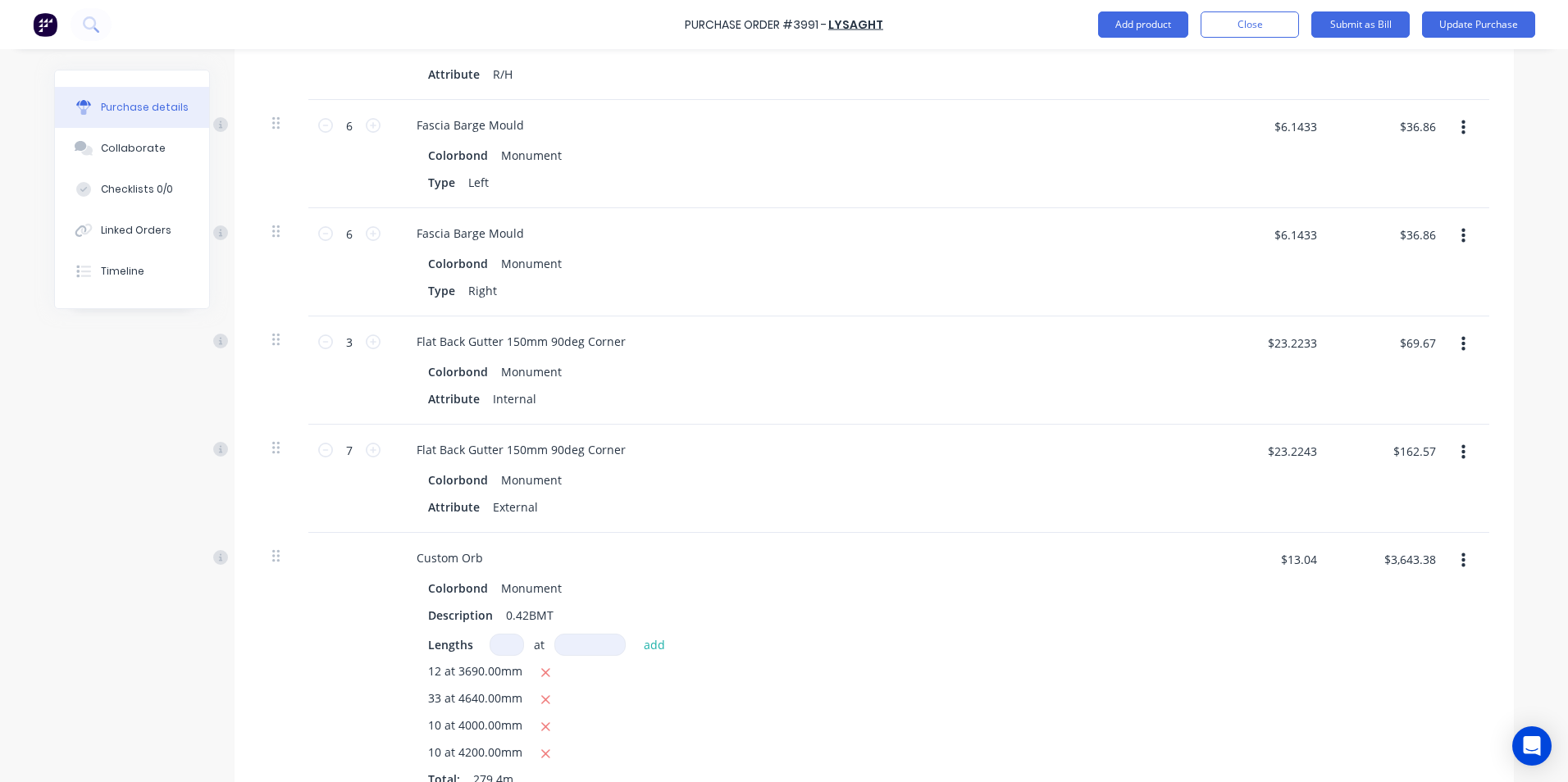
scroll to position [2459, 0]
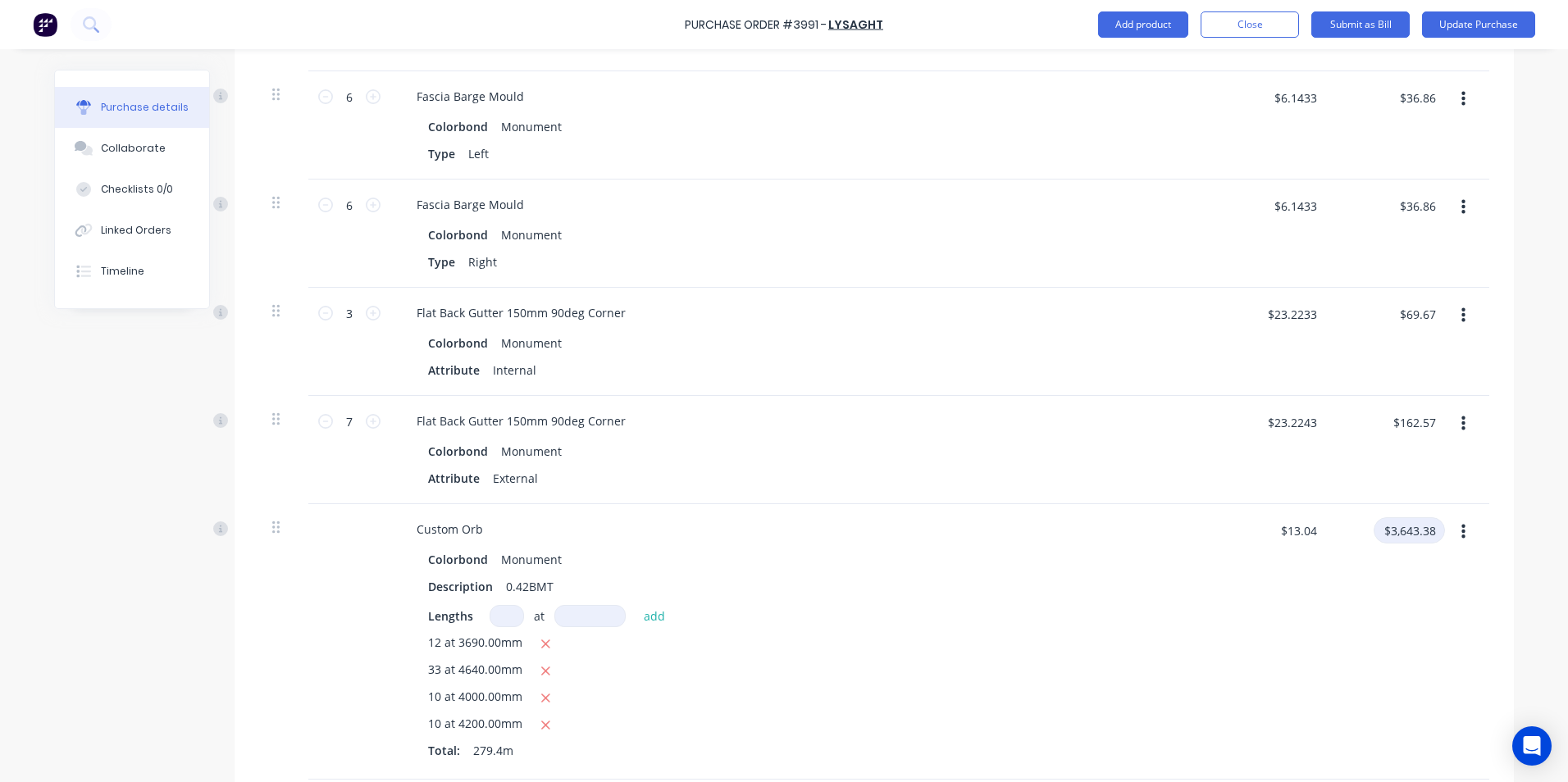
click at [1417, 517] on input "$3,643.38" at bounding box center [1409, 531] width 71 height 27
type input "3726.55"
type input "$13.3377"
type input "$3,726.55"
click at [1320, 584] on div "$13.3377 $13.3377" at bounding box center [1269, 642] width 119 height 275
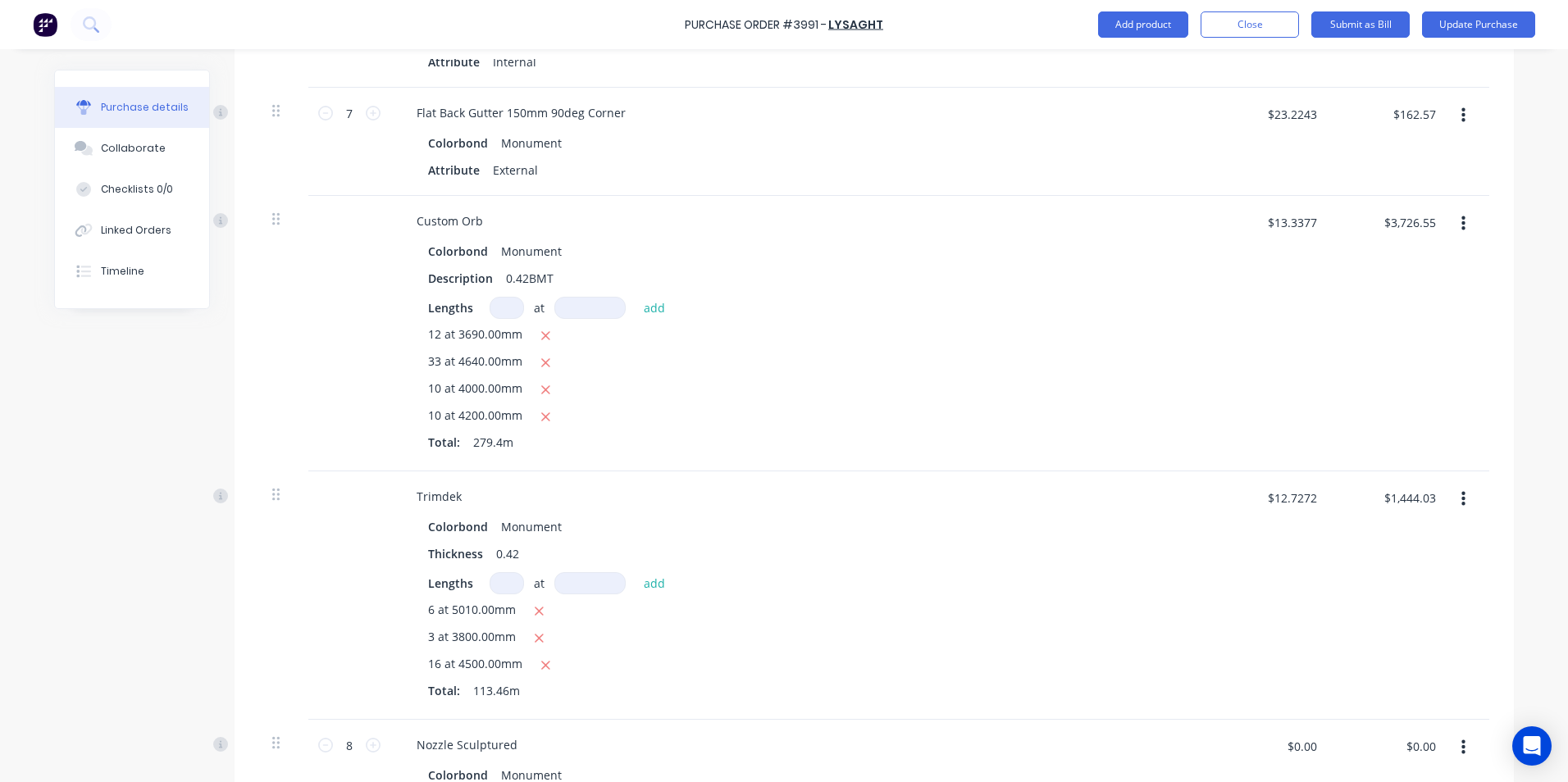
scroll to position [2786, 0]
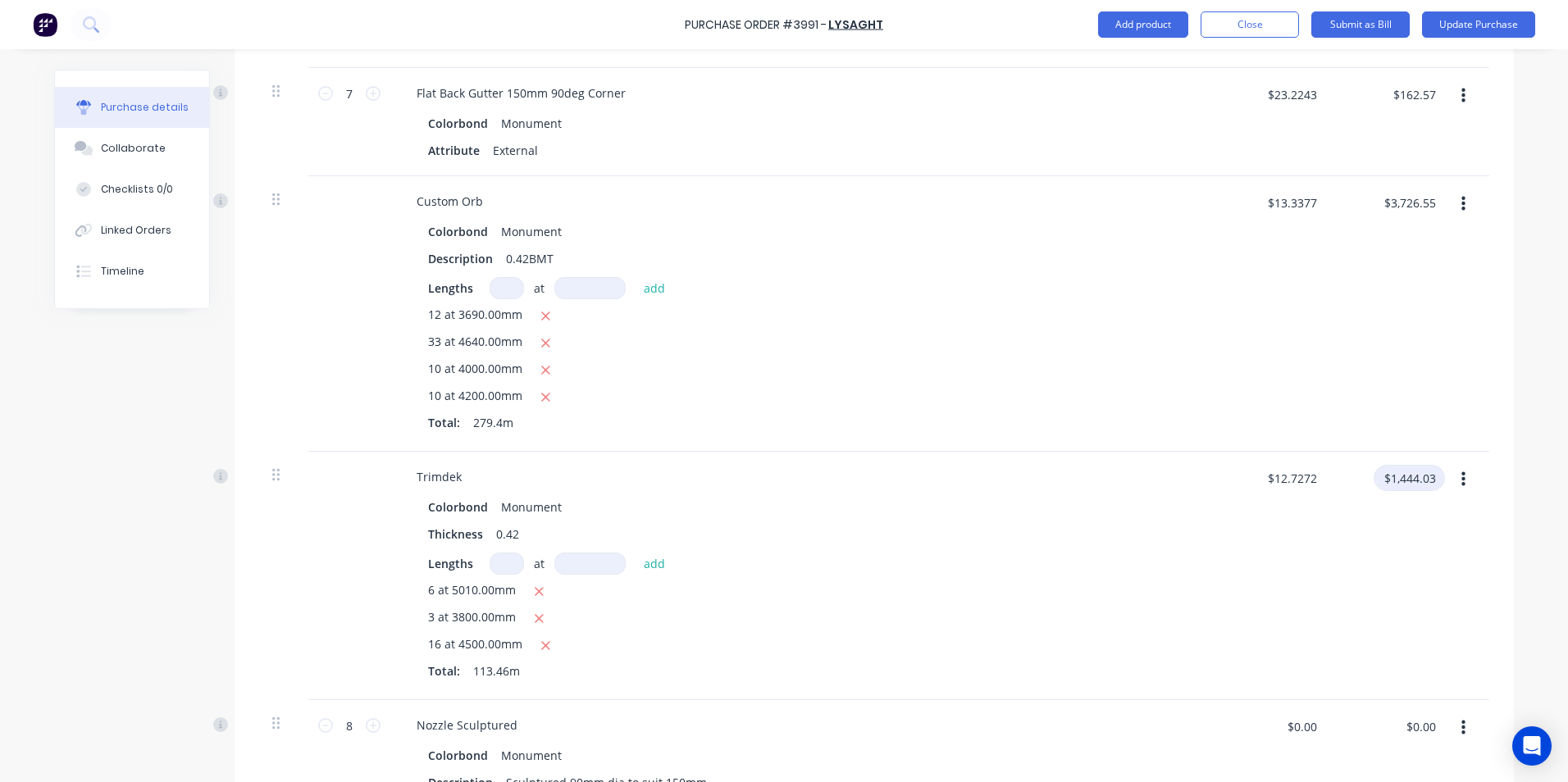
click at [1411, 464] on input "$1,444.03" at bounding box center [1409, 478] width 71 height 27
type input "15.13.31"
type input "$0.1334"
click at [1376, 531] on div "$15.13 15.13.31" at bounding box center [1388, 576] width 119 height 248
click at [1412, 468] on input "$15.13" at bounding box center [1416, 478] width 56 height 27
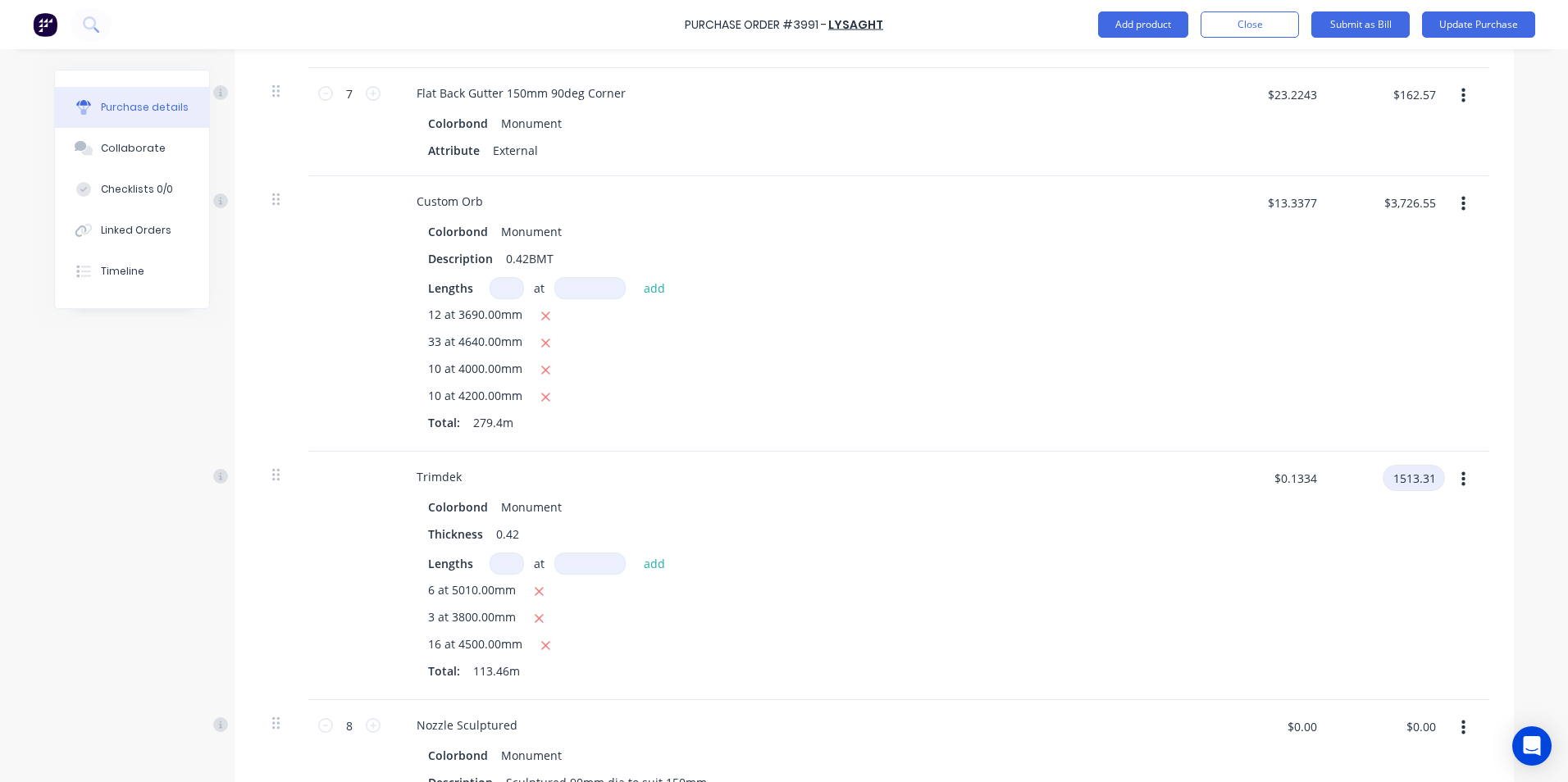
type input "1513.31"
type input "$13.3378"
type input "$1,513.31"
click at [1410, 529] on div "$1,513.31 1513.31" at bounding box center [1388, 576] width 119 height 248
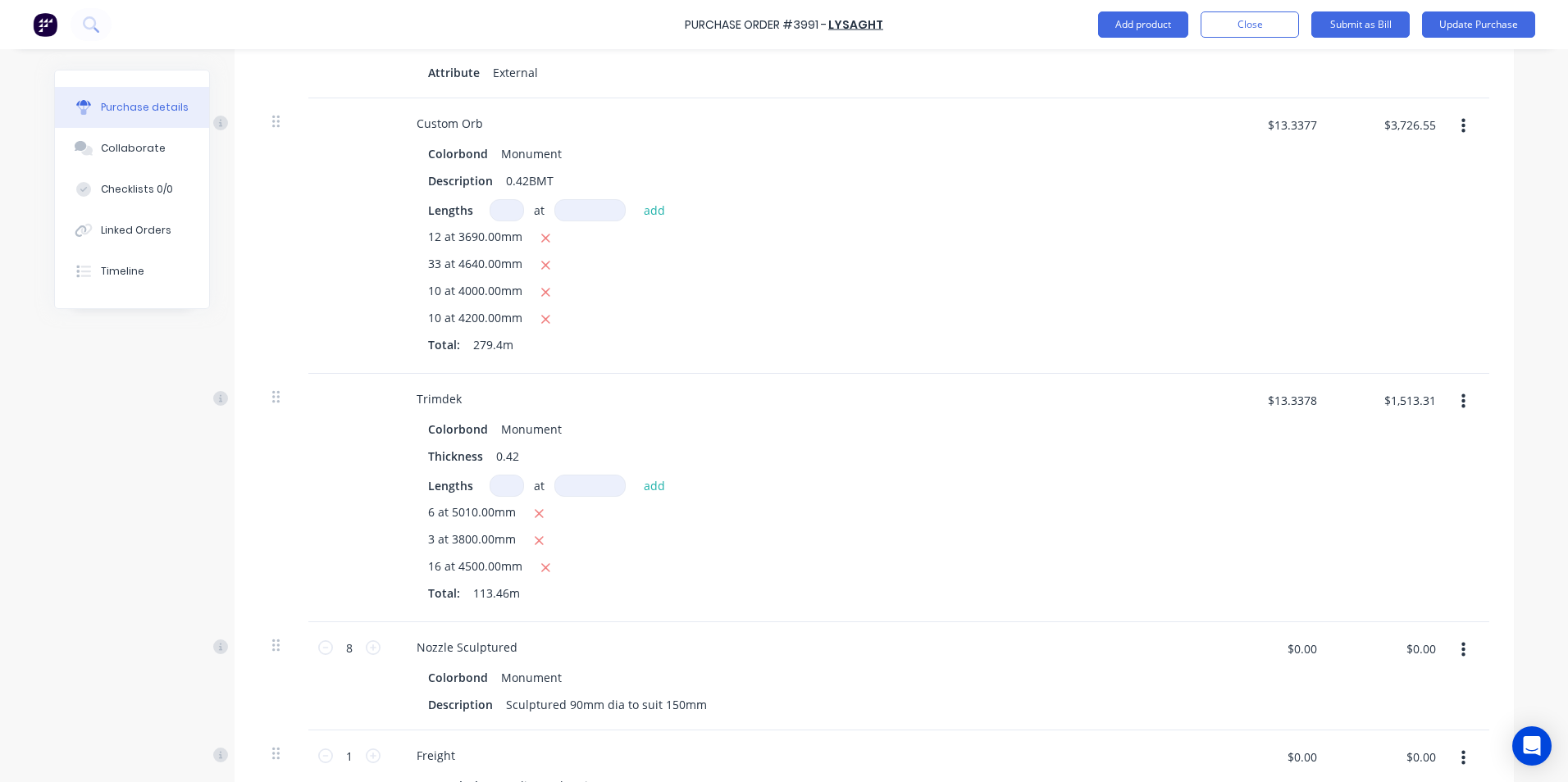
scroll to position [2951, 0]
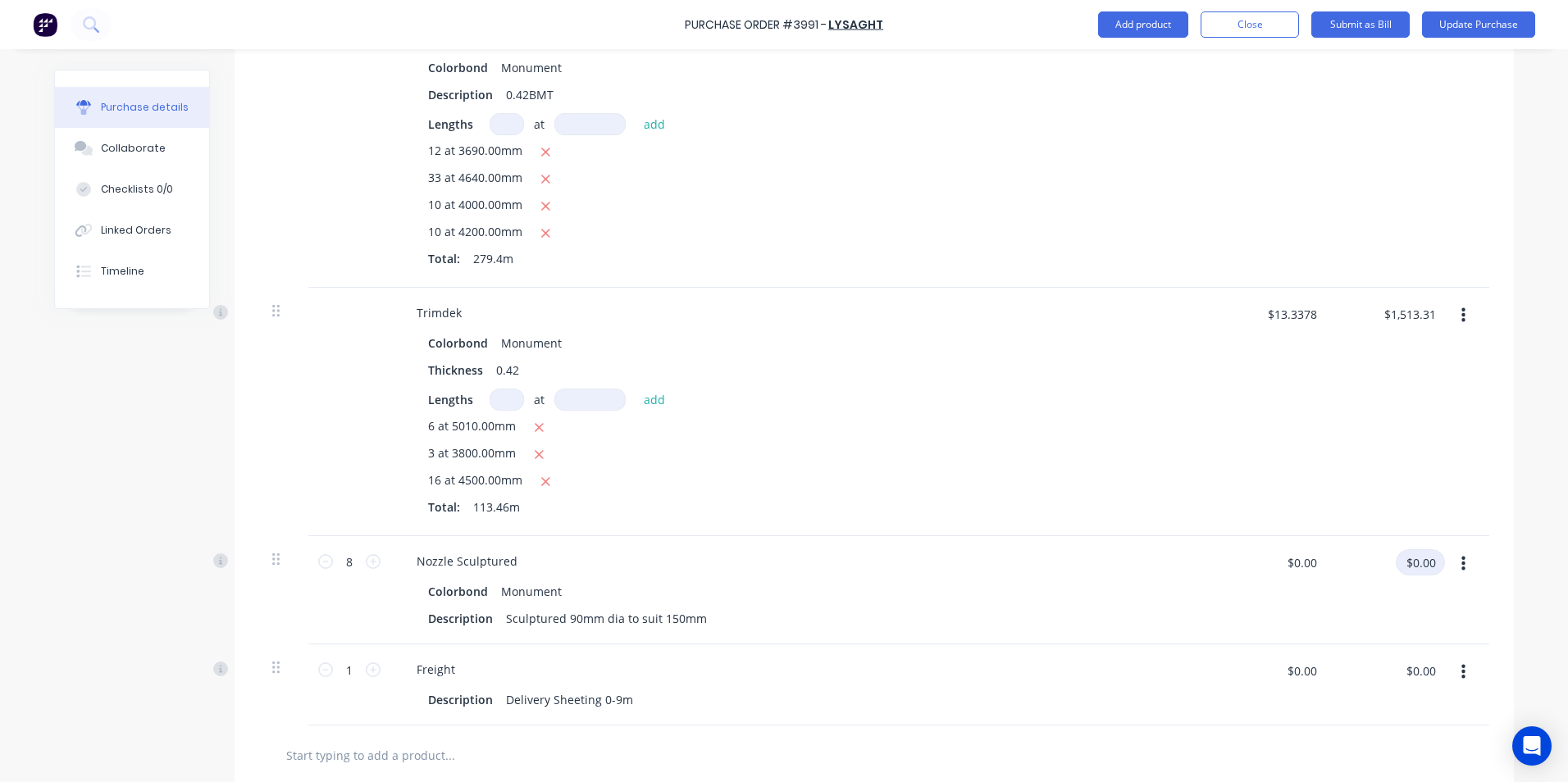
click at [1424, 549] on input "$0.00" at bounding box center [1419, 562] width 49 height 27
type input "71.81"
type input "$8.9763"
type input "$71.81"
click at [1166, 612] on div "Colorbond Monument Description Sculptured 90mm dia to suit 150mm" at bounding box center [800, 605] width 794 height 51
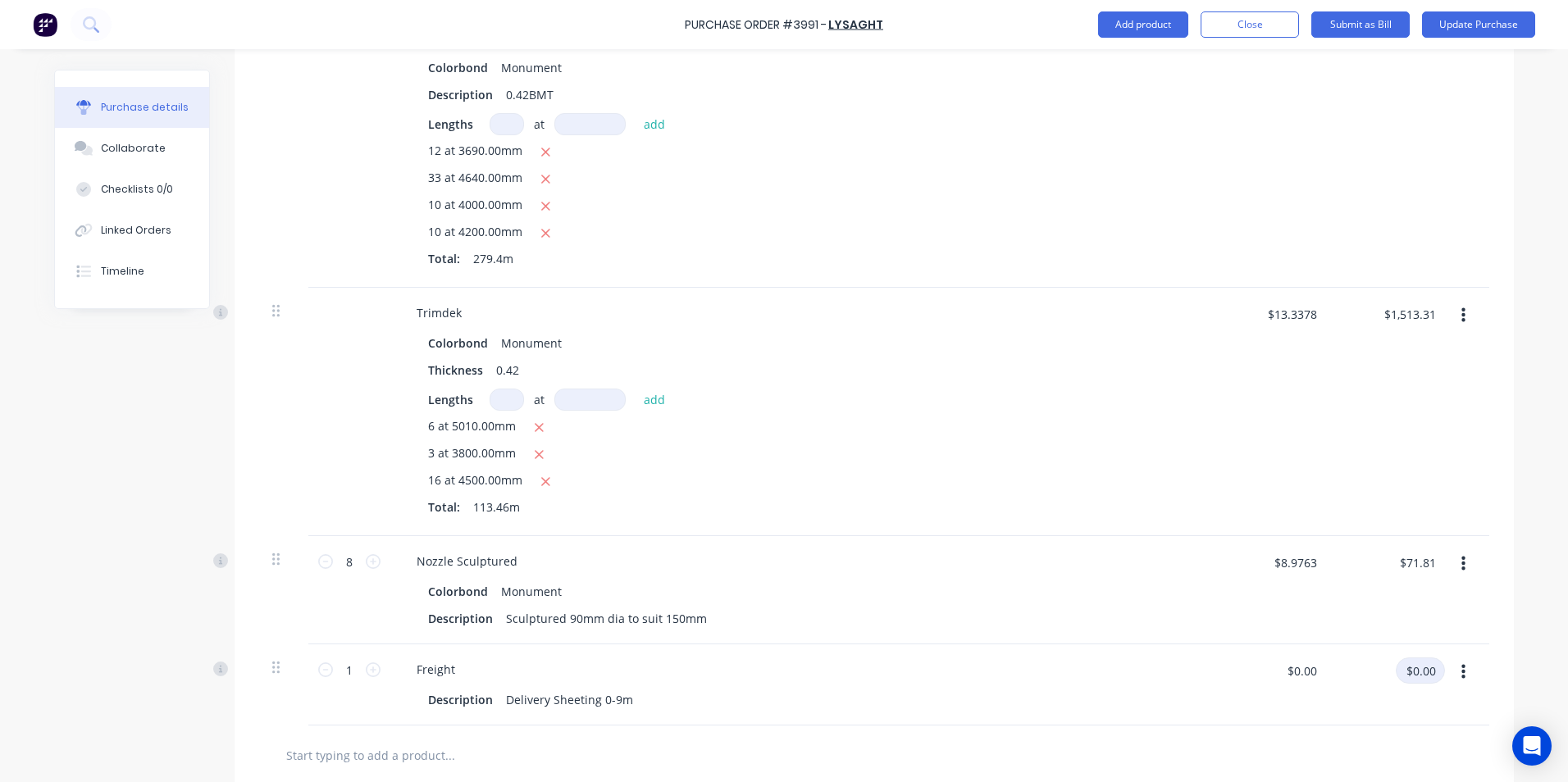
click at [1410, 661] on input "$0.00" at bounding box center [1419, 671] width 49 height 27
type input "220"
type input "$220.00"
click at [1101, 610] on div "Description Sculptured 90mm dia to suit 150mm" at bounding box center [796, 618] width 751 height 24
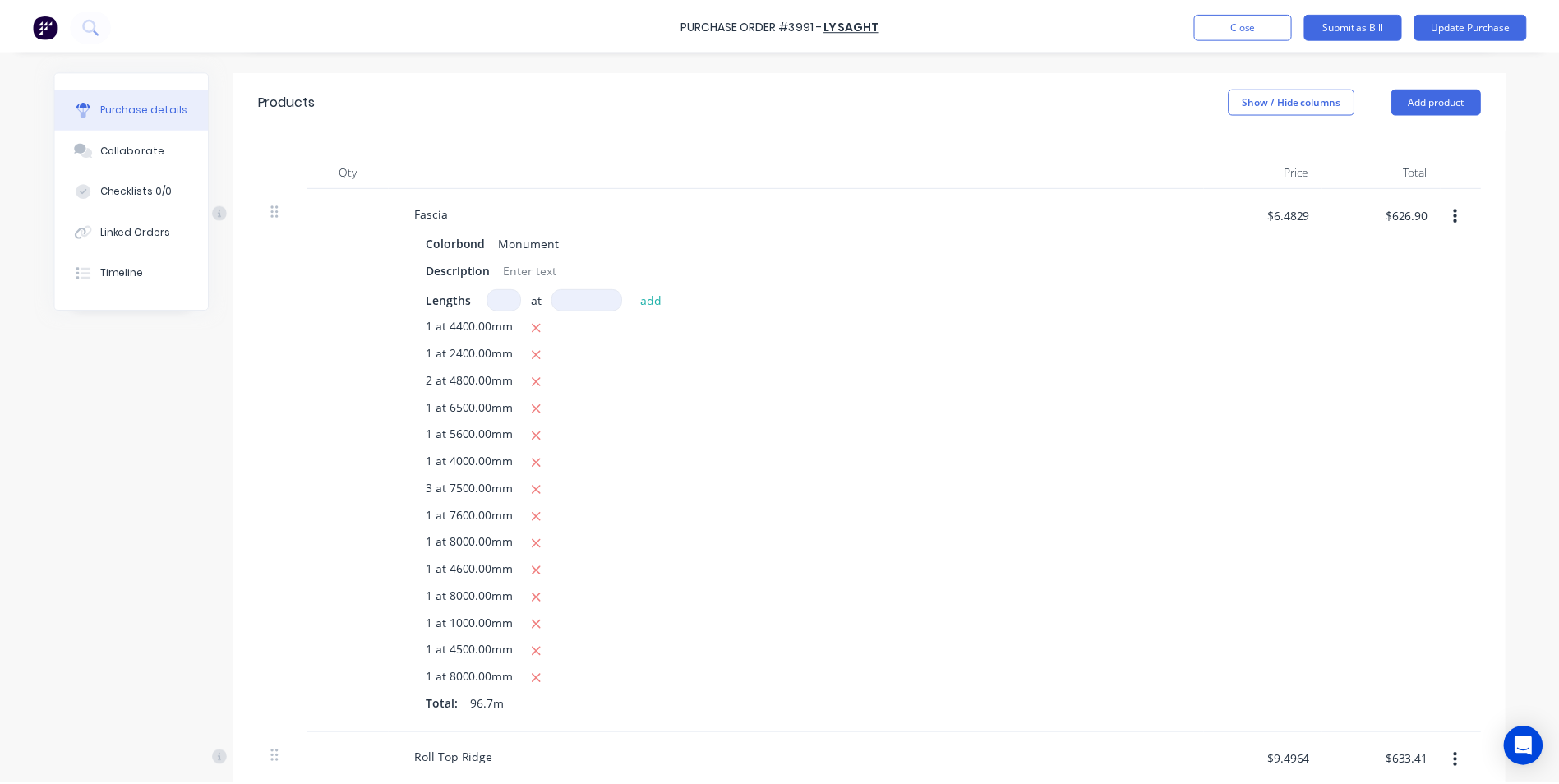
scroll to position [0, 0]
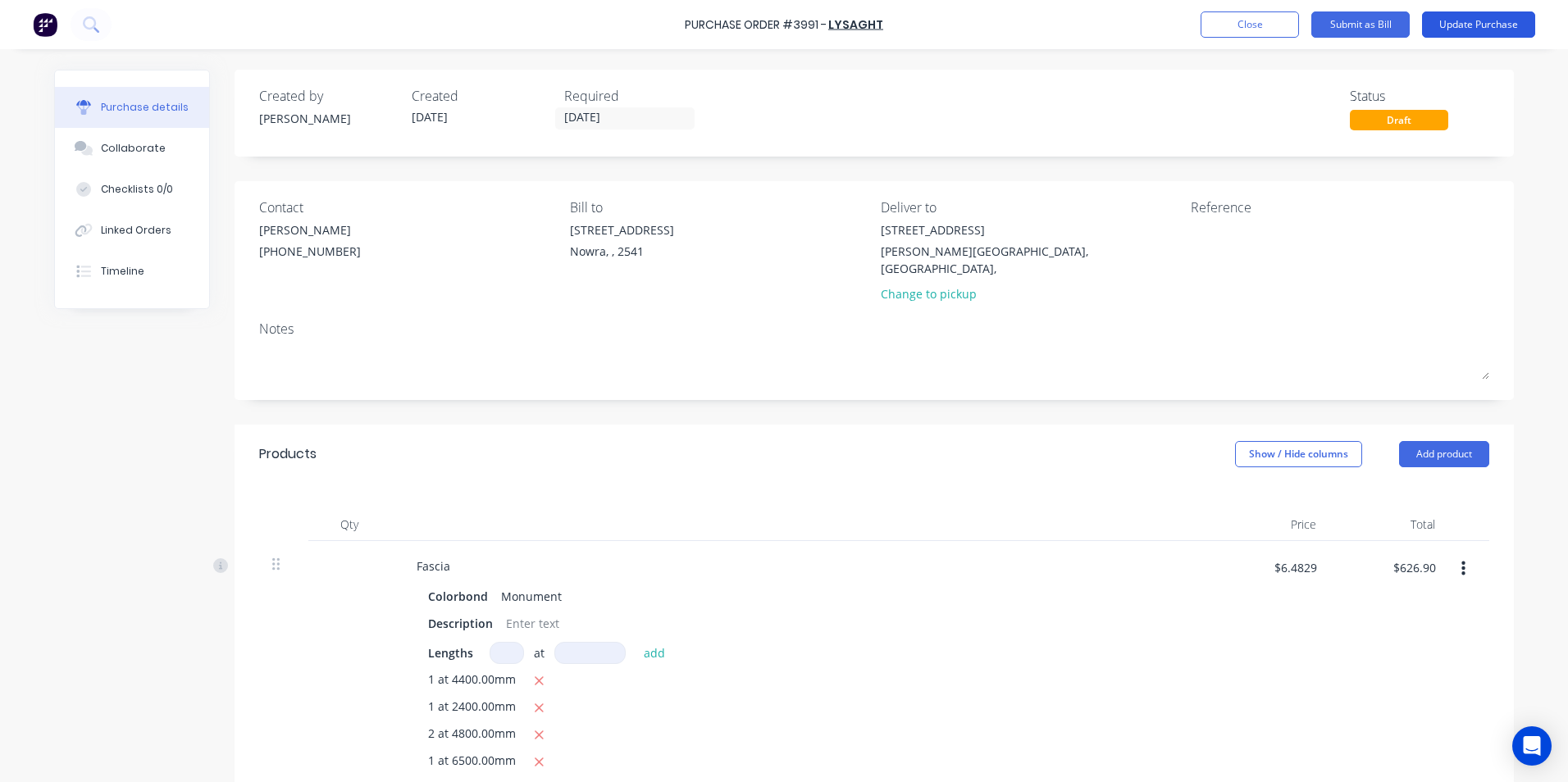
click at [1471, 26] on button "Update Purchase" at bounding box center [1478, 25] width 113 height 27
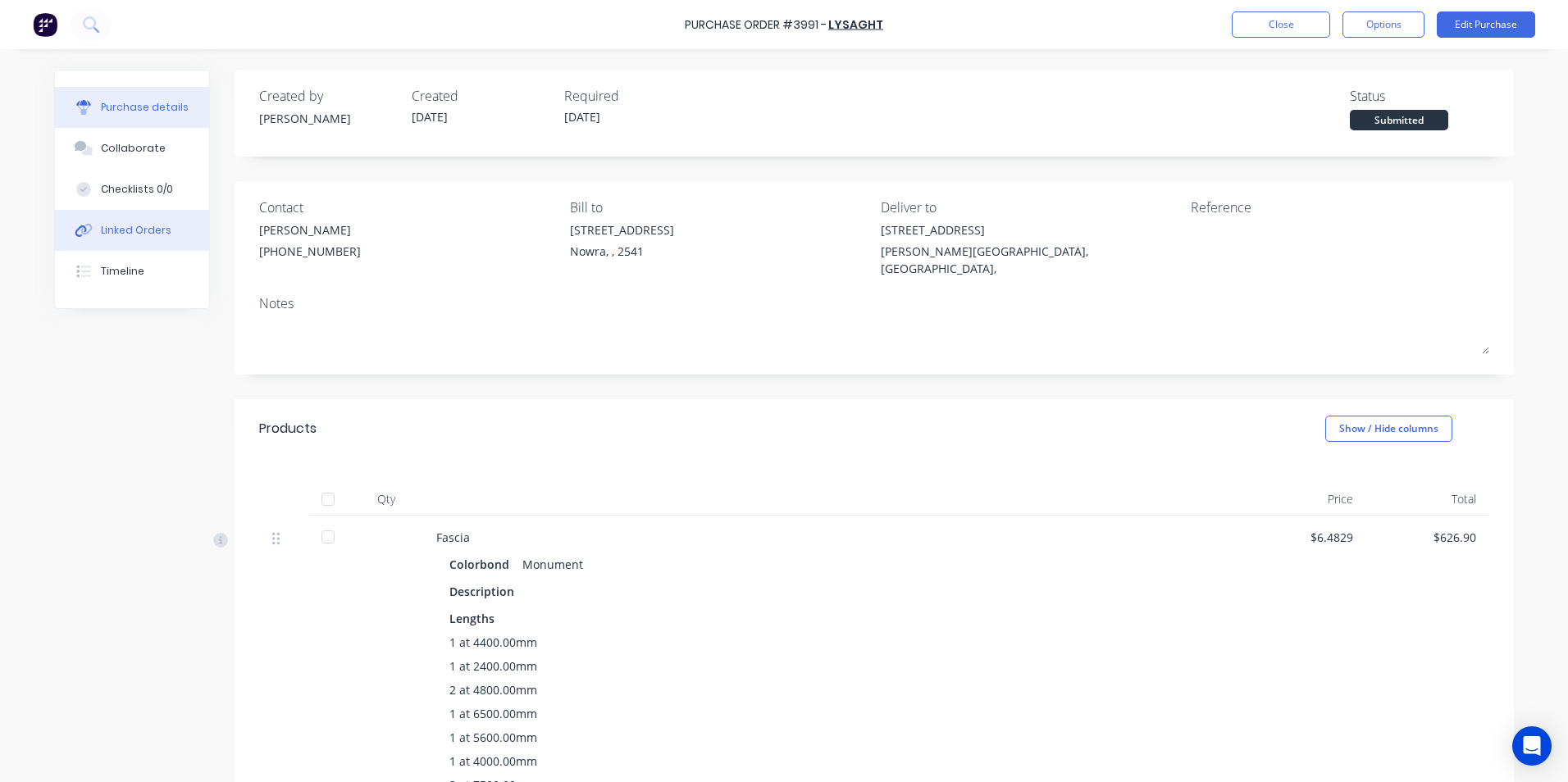
click at [149, 238] on button "Linked Orders" at bounding box center [132, 230] width 154 height 41
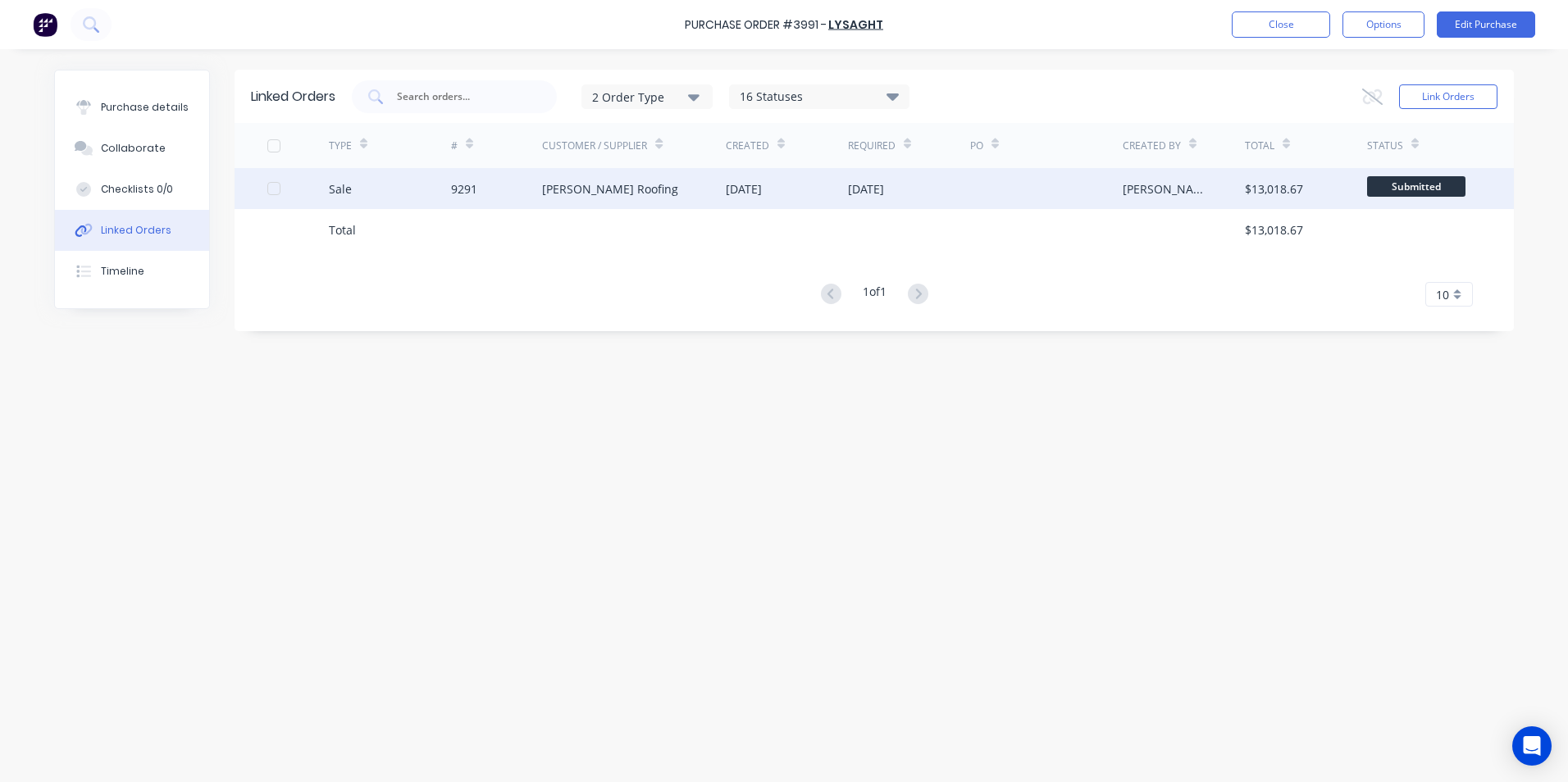
click at [884, 184] on div "[DATE]" at bounding box center [865, 188] width 36 height 17
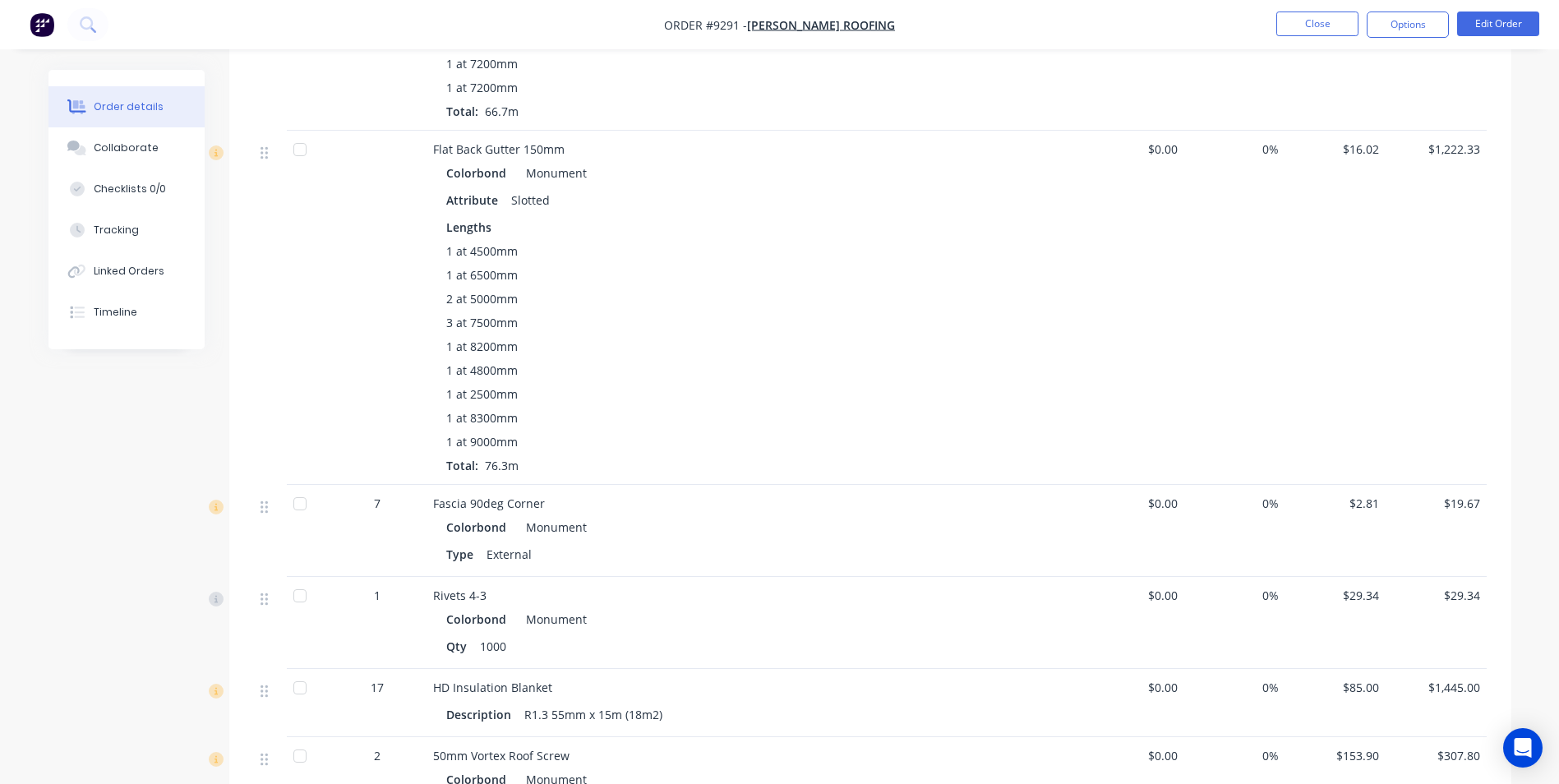
scroll to position [1561, 0]
click at [1485, 27] on button "Edit Order" at bounding box center [1497, 24] width 82 height 25
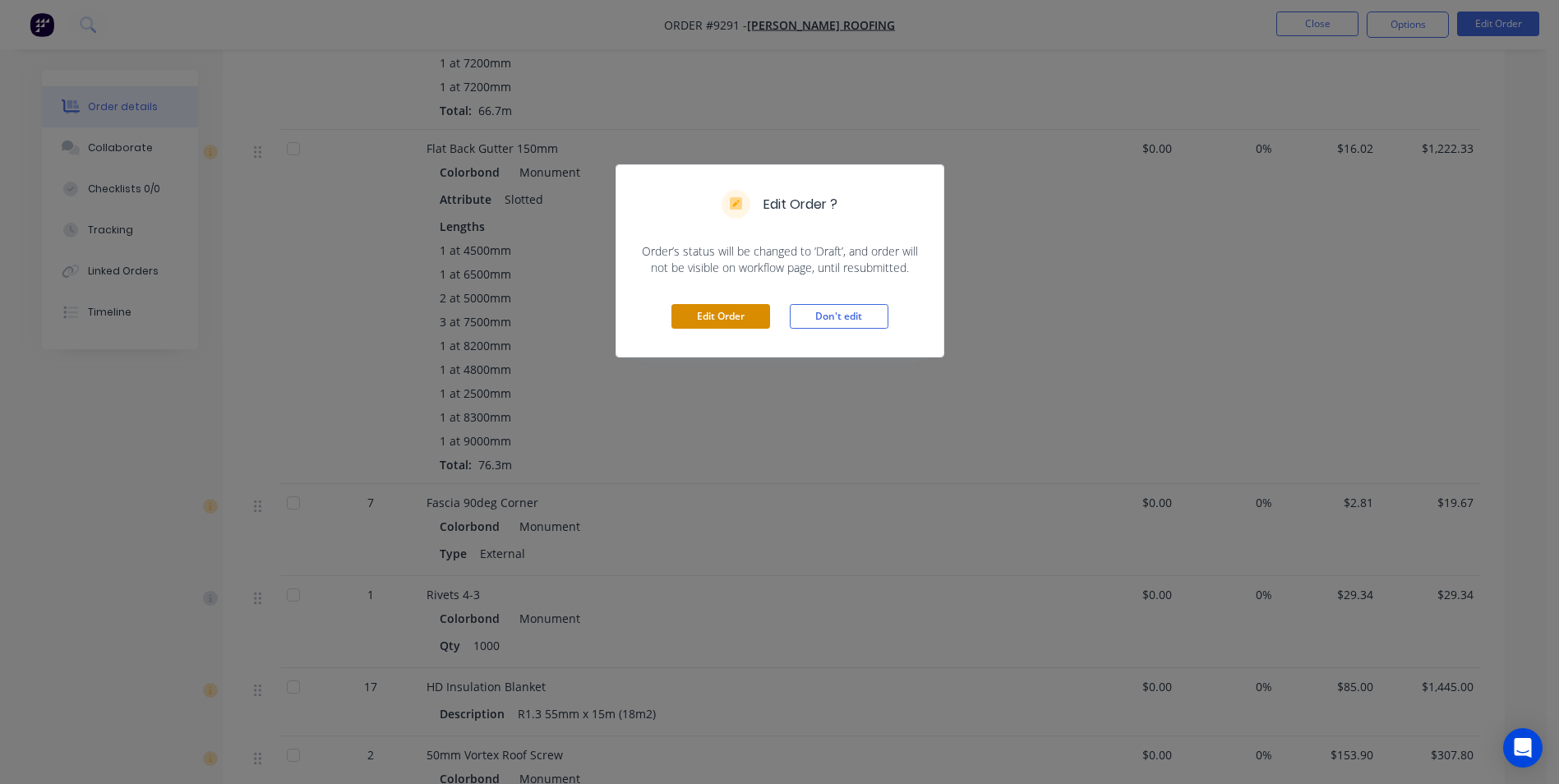
click at [710, 319] on button "Edit Order" at bounding box center [720, 317] width 99 height 25
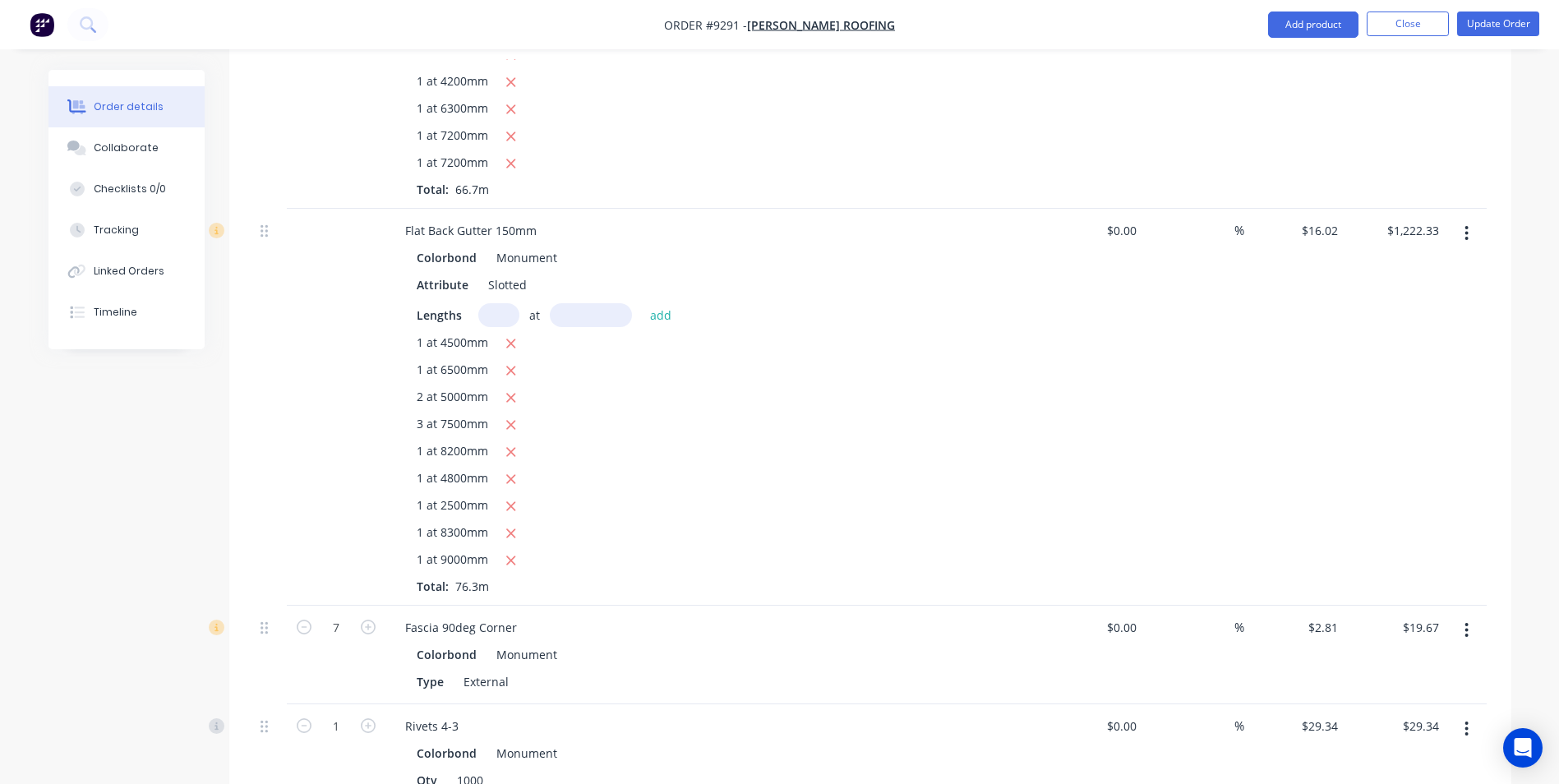
scroll to position [1725, 0]
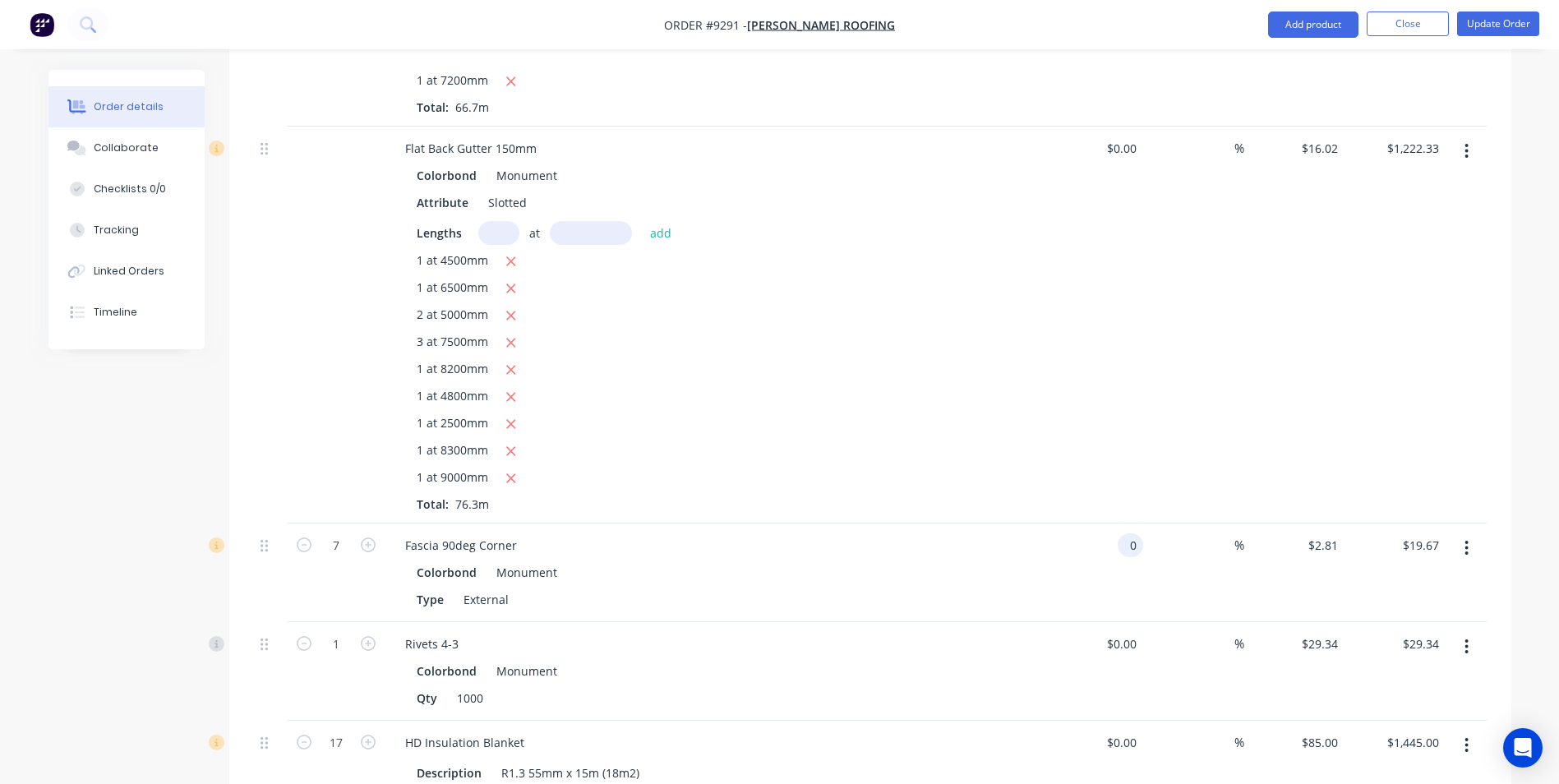
click at [1134, 533] on input "0" at bounding box center [1133, 545] width 19 height 24
type input "$4.58"
type input "$32.06"
type input "20"
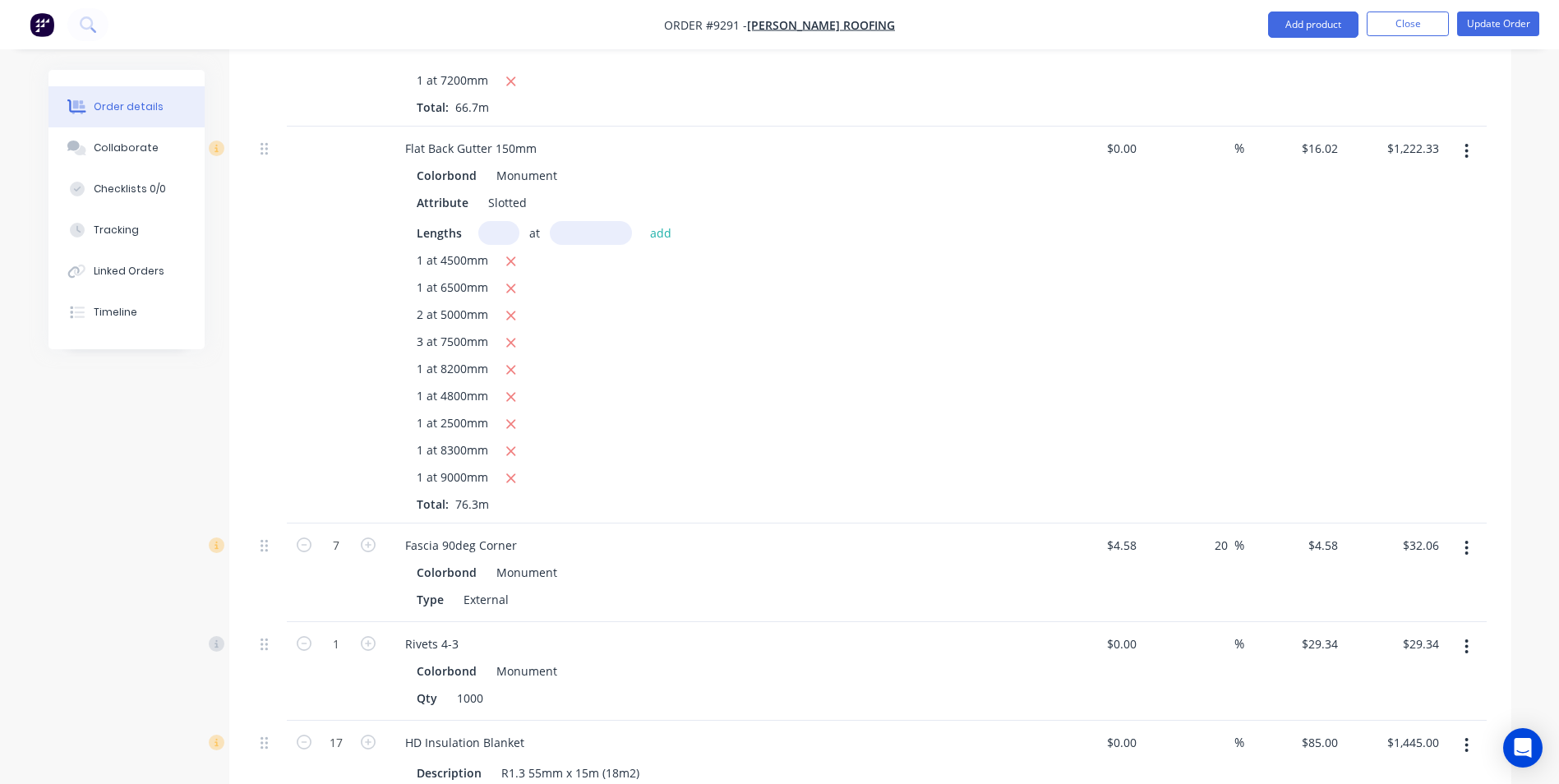
type input "$5.496"
type input "$38.47"
click at [1137, 467] on div "$0.00 $0.00" at bounding box center [1093, 324] width 101 height 397
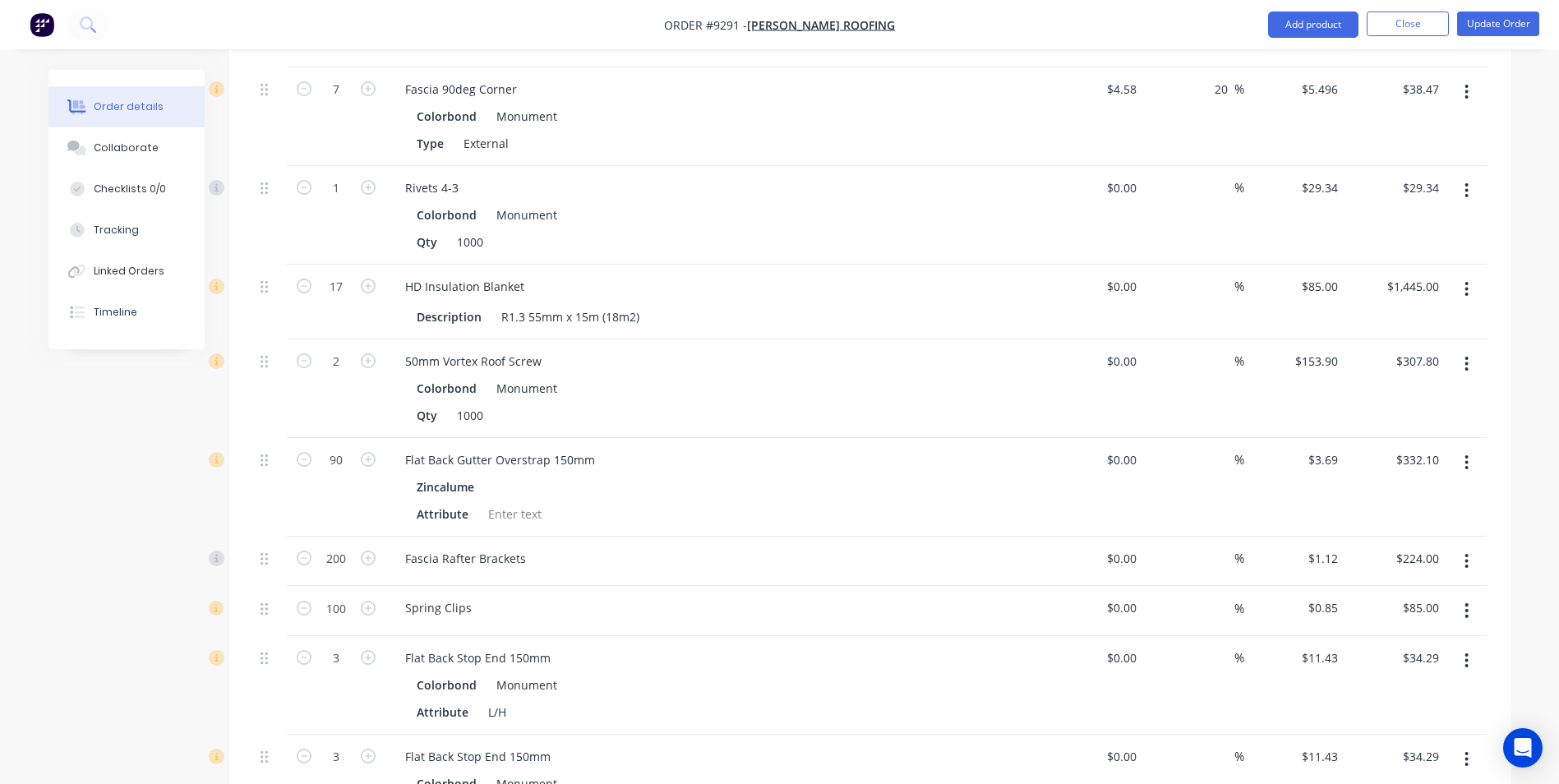
scroll to position [2218, 0]
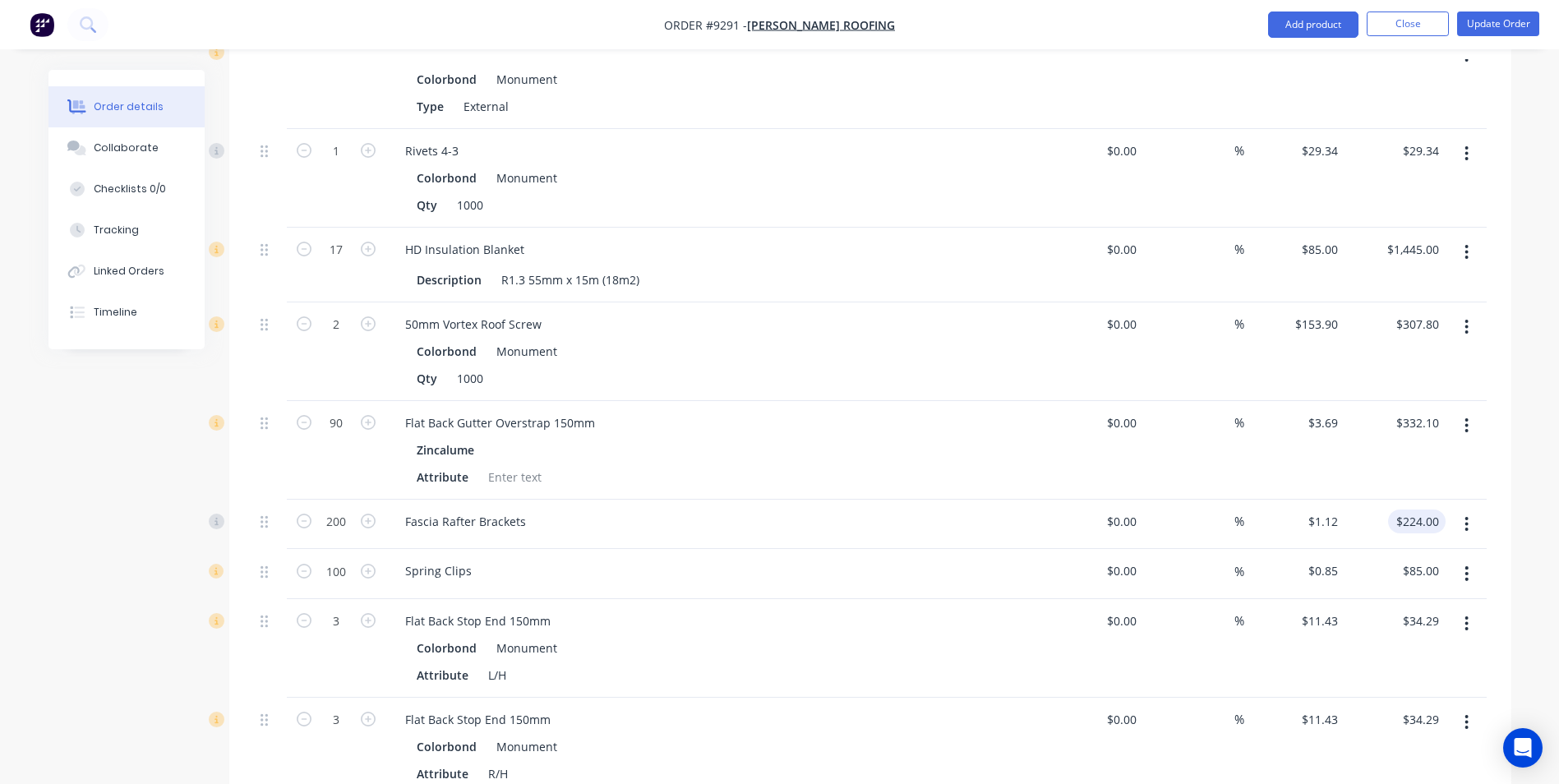
type input "224.00"
click at [1427, 510] on input "224.00" at bounding box center [1419, 521] width 51 height 24
type input "0"
type input "$224.00"
click at [1136, 510] on input "0" at bounding box center [1123, 521] width 37 height 24
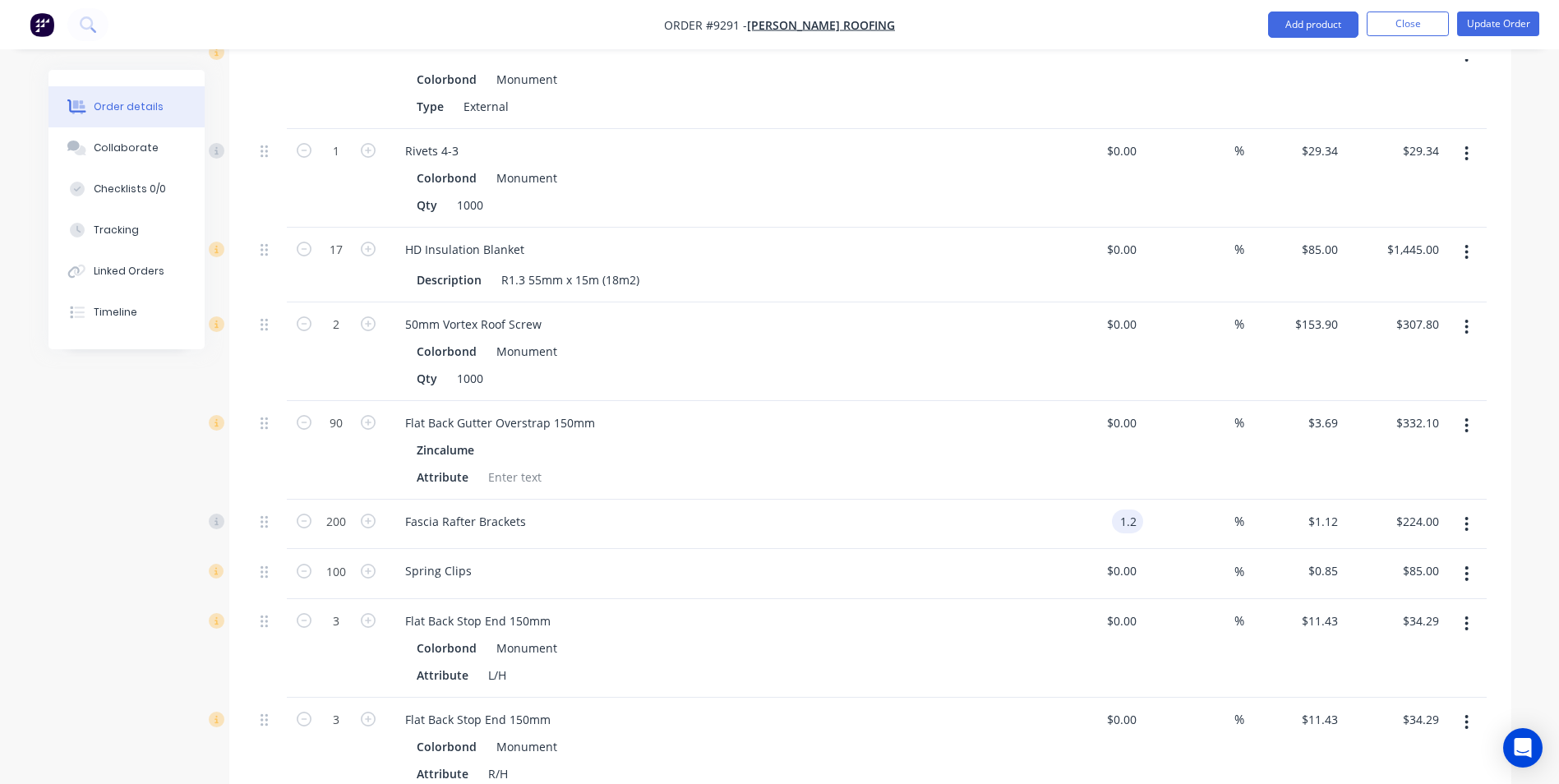
type input "$1.20"
type input "$240.00"
type input "20"
type input "1.44"
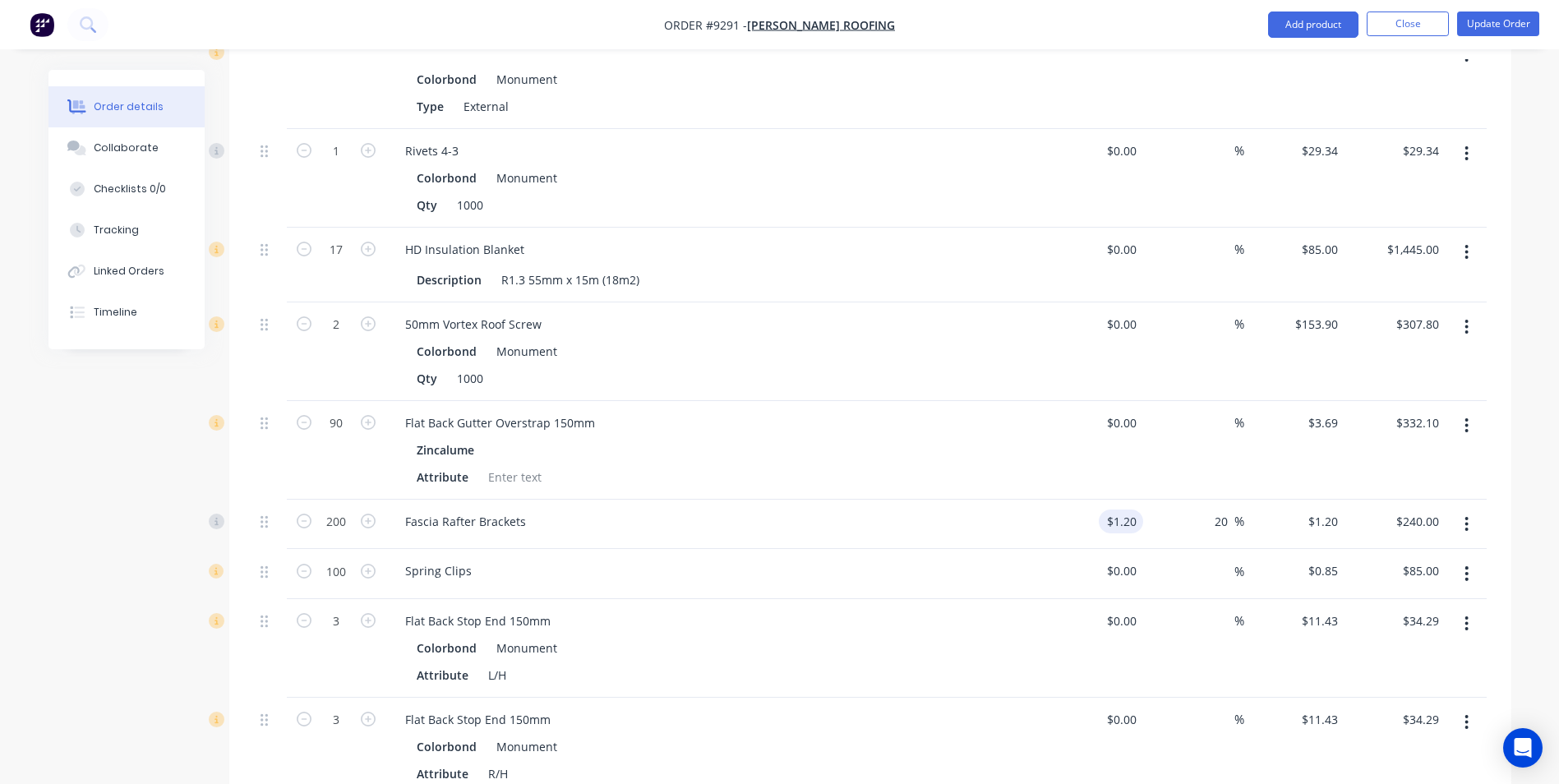
type input "$288.00"
type input "$1.44"
click at [984, 465] on div "Attribute" at bounding box center [710, 476] width 601 height 24
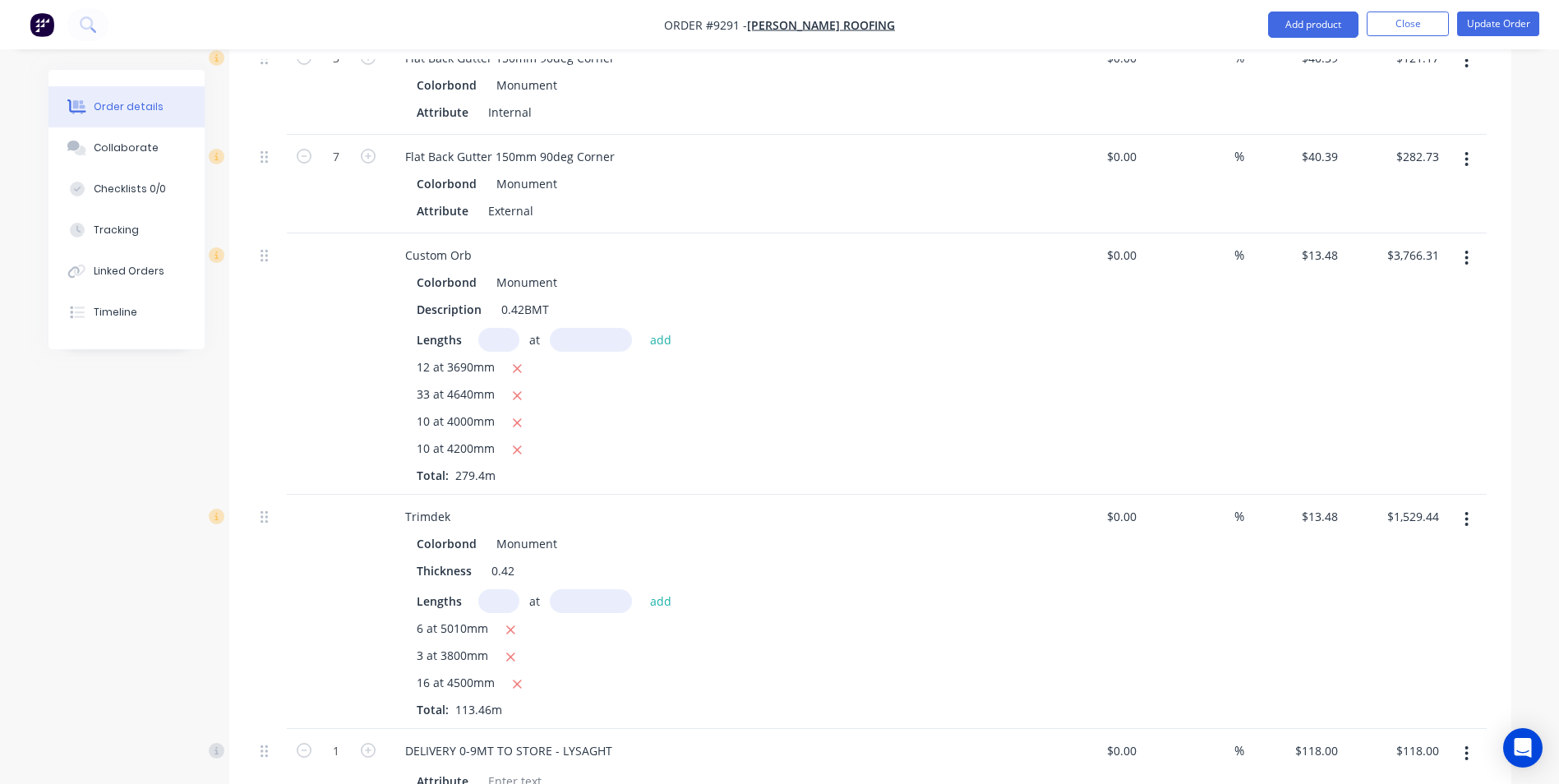
scroll to position [3204, 0]
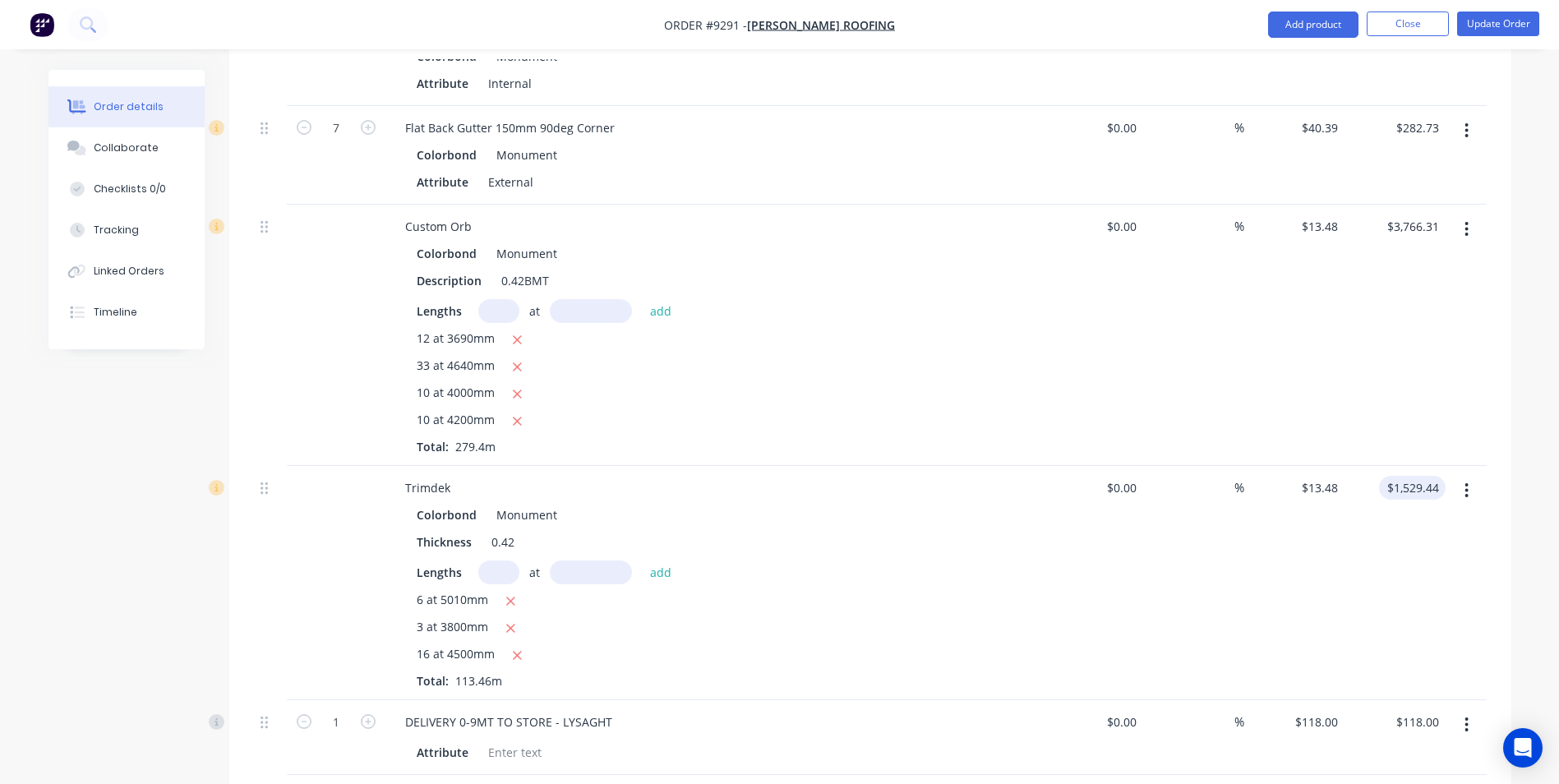
type input "1529.44"
click at [1419, 476] on input "1529.44" at bounding box center [1419, 487] width 51 height 24
type input "3766.31"
type input "$1,529.44"
click at [1438, 214] on input "3766.31" at bounding box center [1419, 226] width 51 height 24
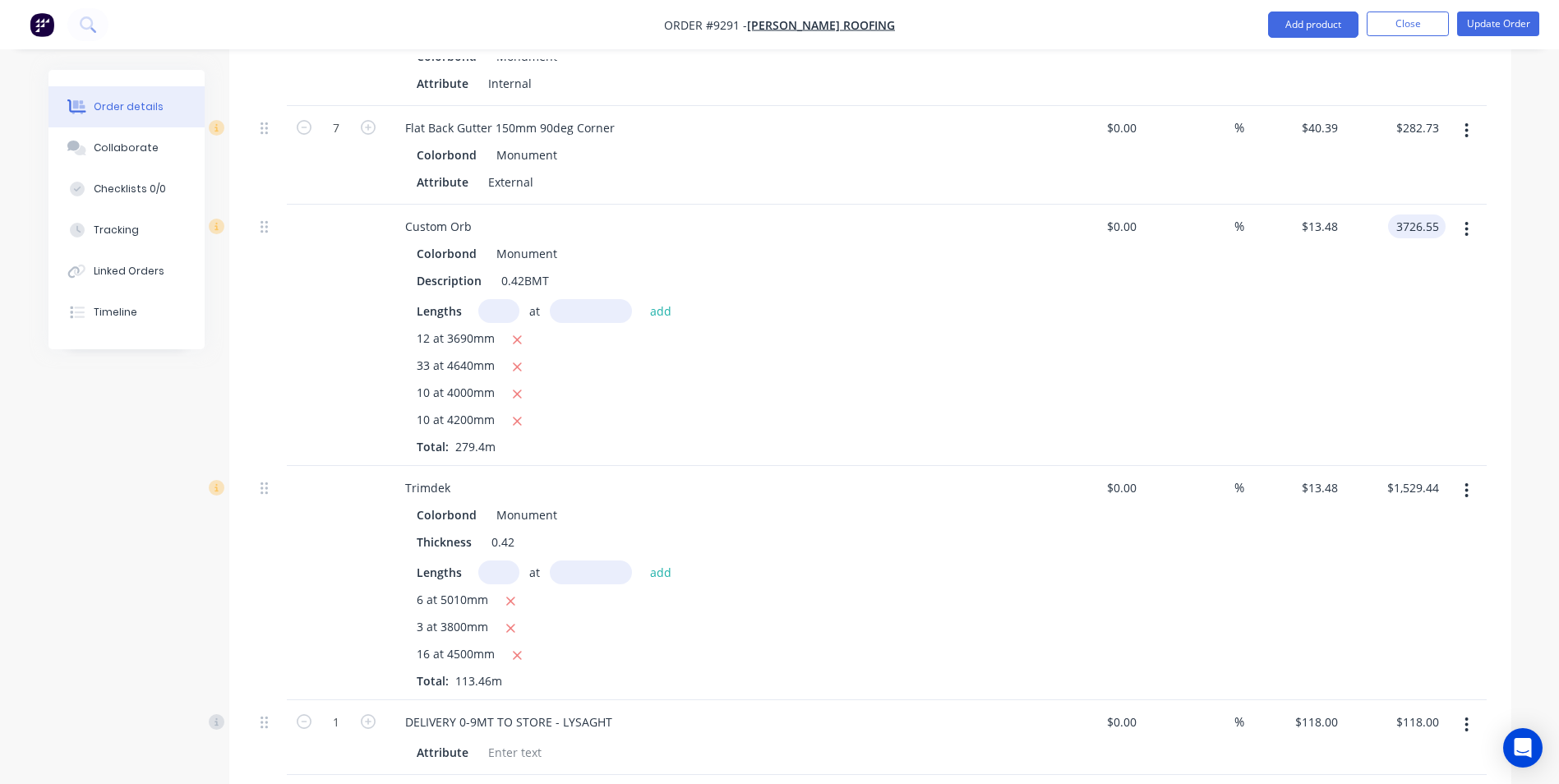
type input "3726.55"
type input "$13.3377"
type input "$3,726.55"
click at [1385, 221] on div "$3,726.55 3726.55" at bounding box center [1395, 335] width 101 height 261
click at [1134, 214] on input "0" at bounding box center [1133, 226] width 19 height 24
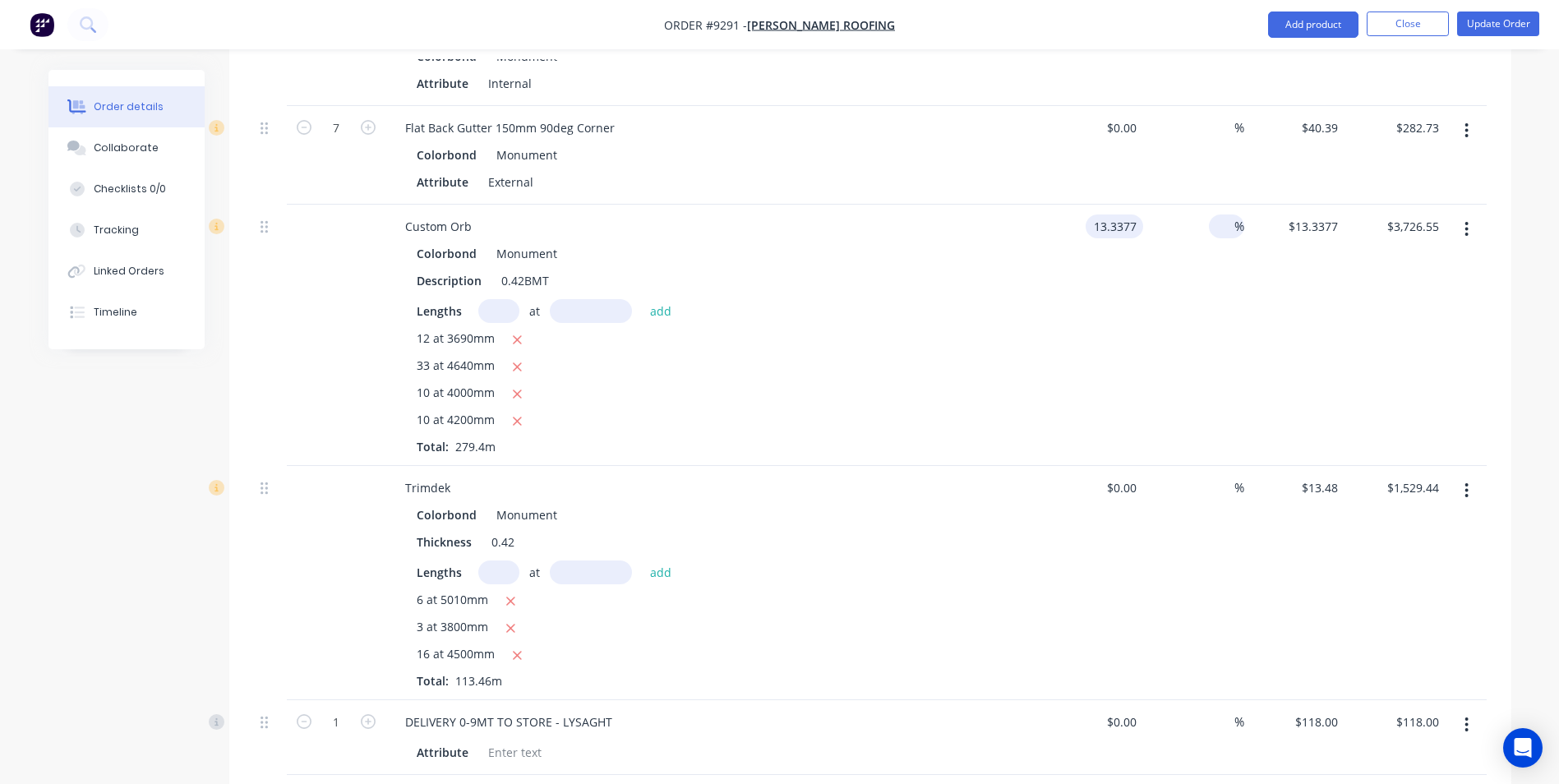
type input "$13.3377"
click at [1222, 214] on input at bounding box center [1225, 226] width 19 height 24
type input "20"
type input "$16.0052"
type input "$4,471.85"
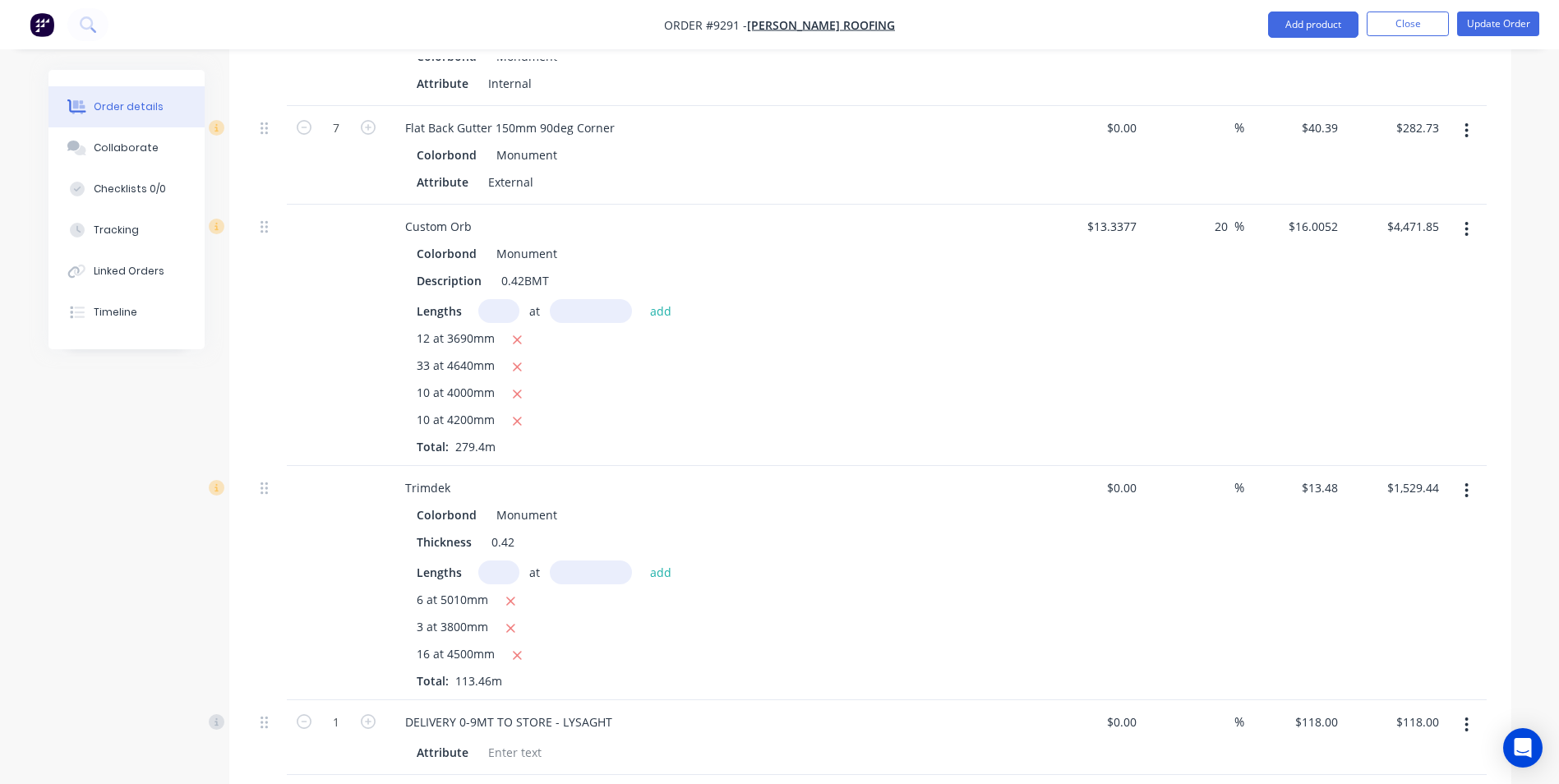
click at [1252, 244] on div "$16.0052 $16.0052" at bounding box center [1295, 335] width 101 height 261
click at [1230, 214] on input "20" at bounding box center [1224, 226] width 22 height 24
type input "2"
type input "10"
type input "$14.6715"
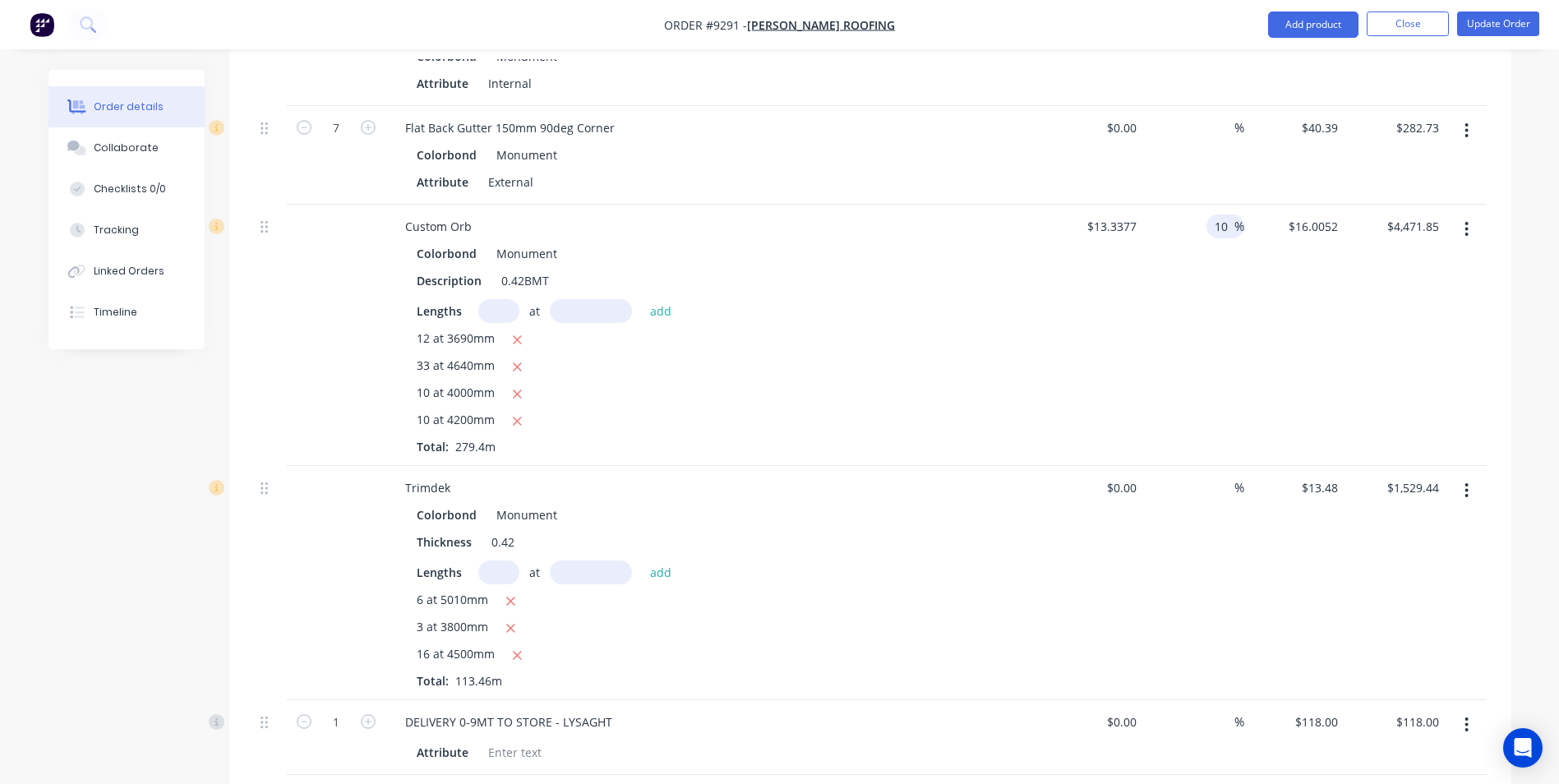
type input "$4,099.22"
click at [1202, 249] on div "10 10 %" at bounding box center [1194, 335] width 101 height 261
click at [1256, 288] on div "$14.6715 $14.6715" at bounding box center [1295, 335] width 101 height 261
click at [1138, 476] on input "0" at bounding box center [1133, 487] width 19 height 24
type input "$13.3377"
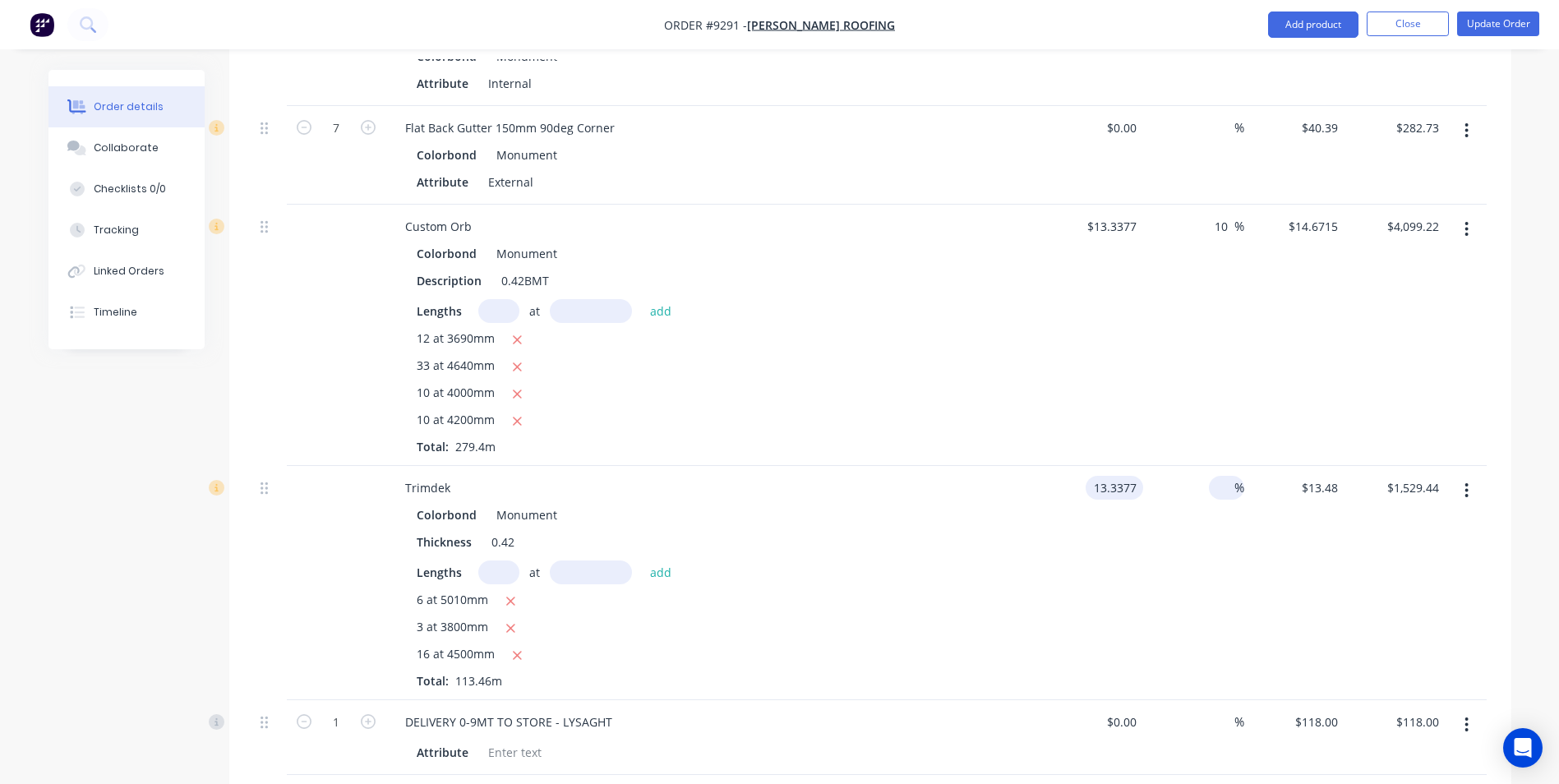
type input "$13.3377"
type input "$1,513.30"
click at [1230, 476] on input at bounding box center [1225, 487] width 19 height 24
type input "7"
type input "10"
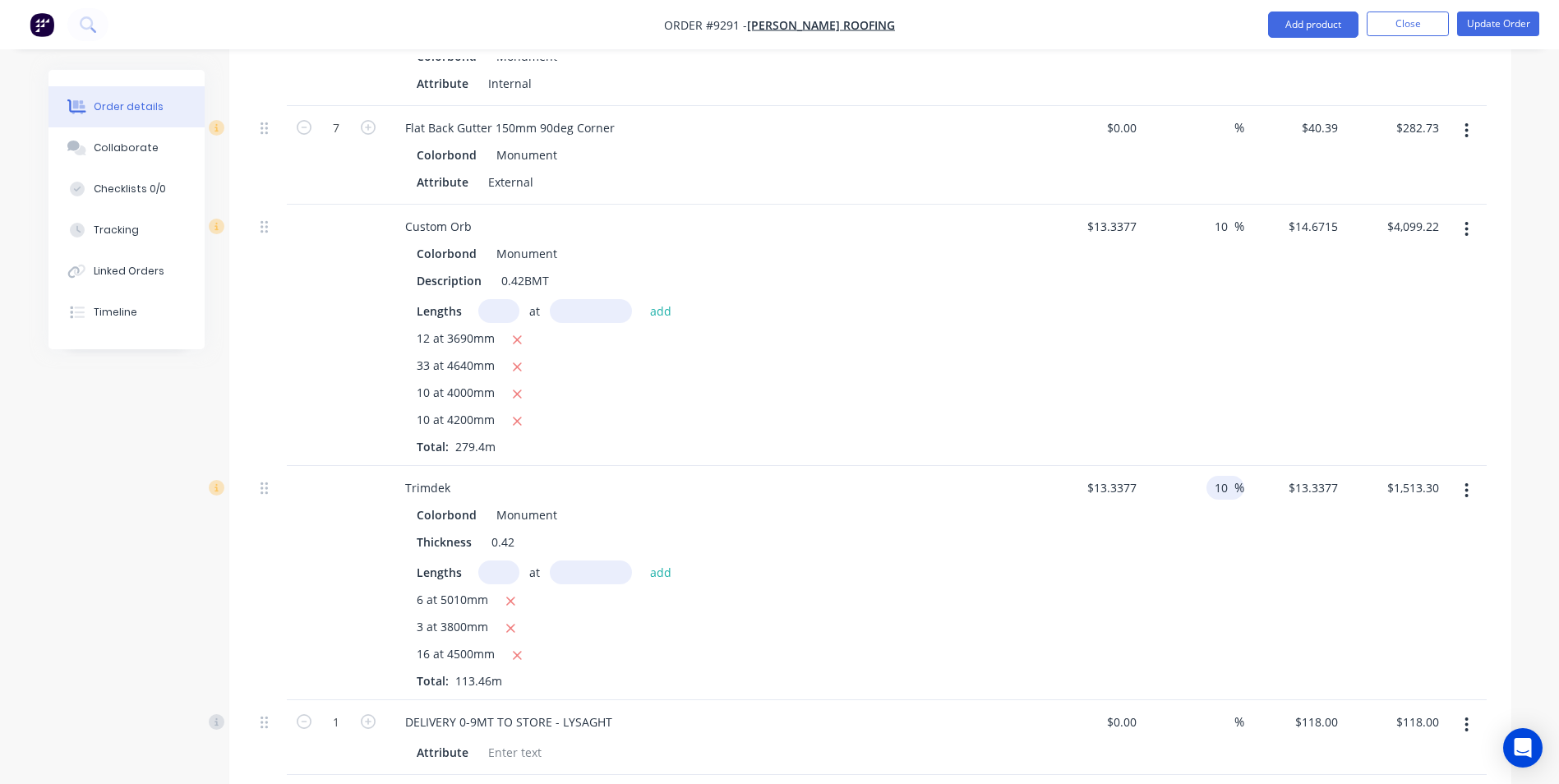
type input "$14.6715"
type input "$1,664.63"
click at [1275, 338] on div "$14.6715 $14.6715" at bounding box center [1295, 335] width 101 height 261
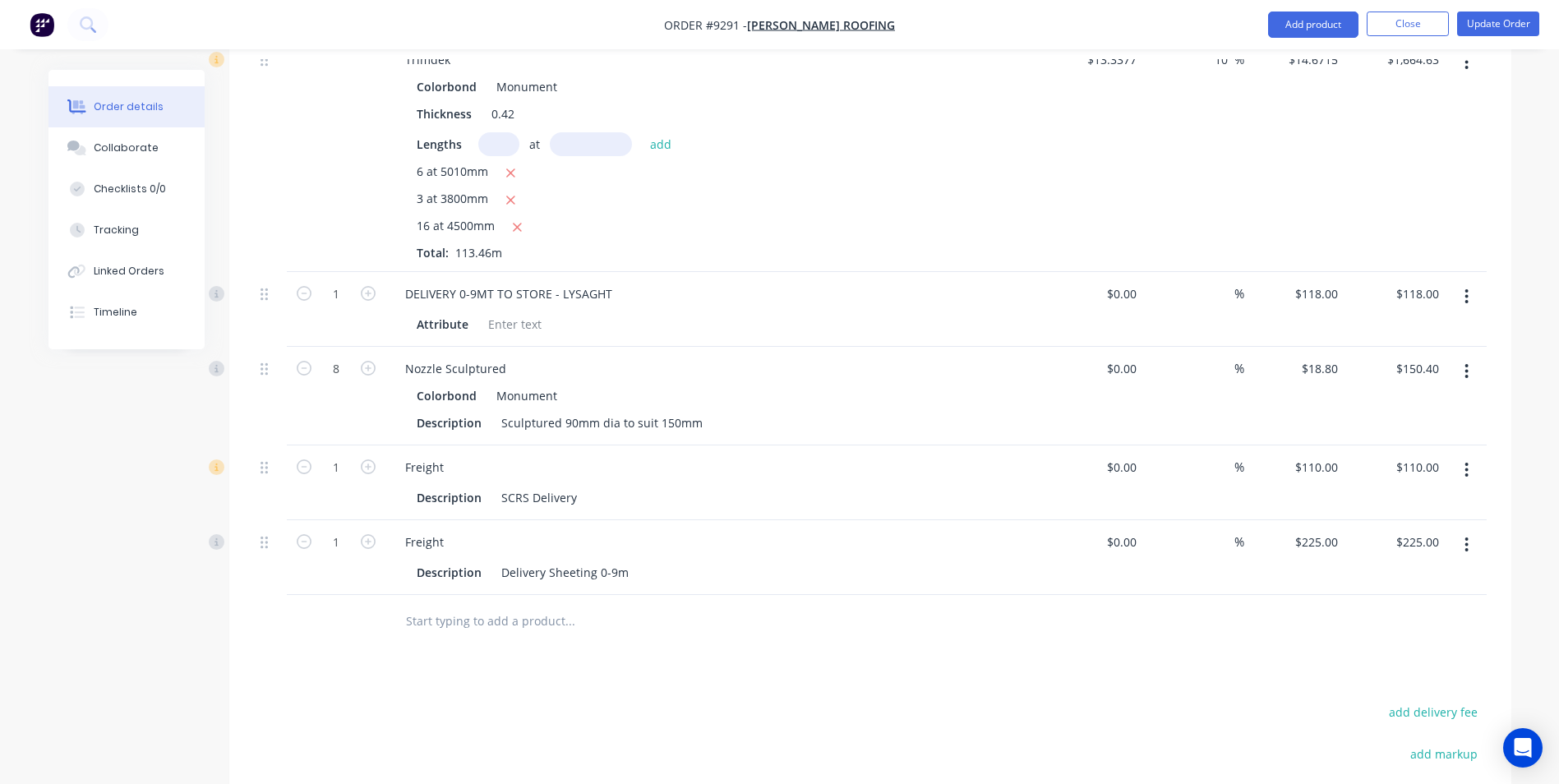
scroll to position [3624, 0]
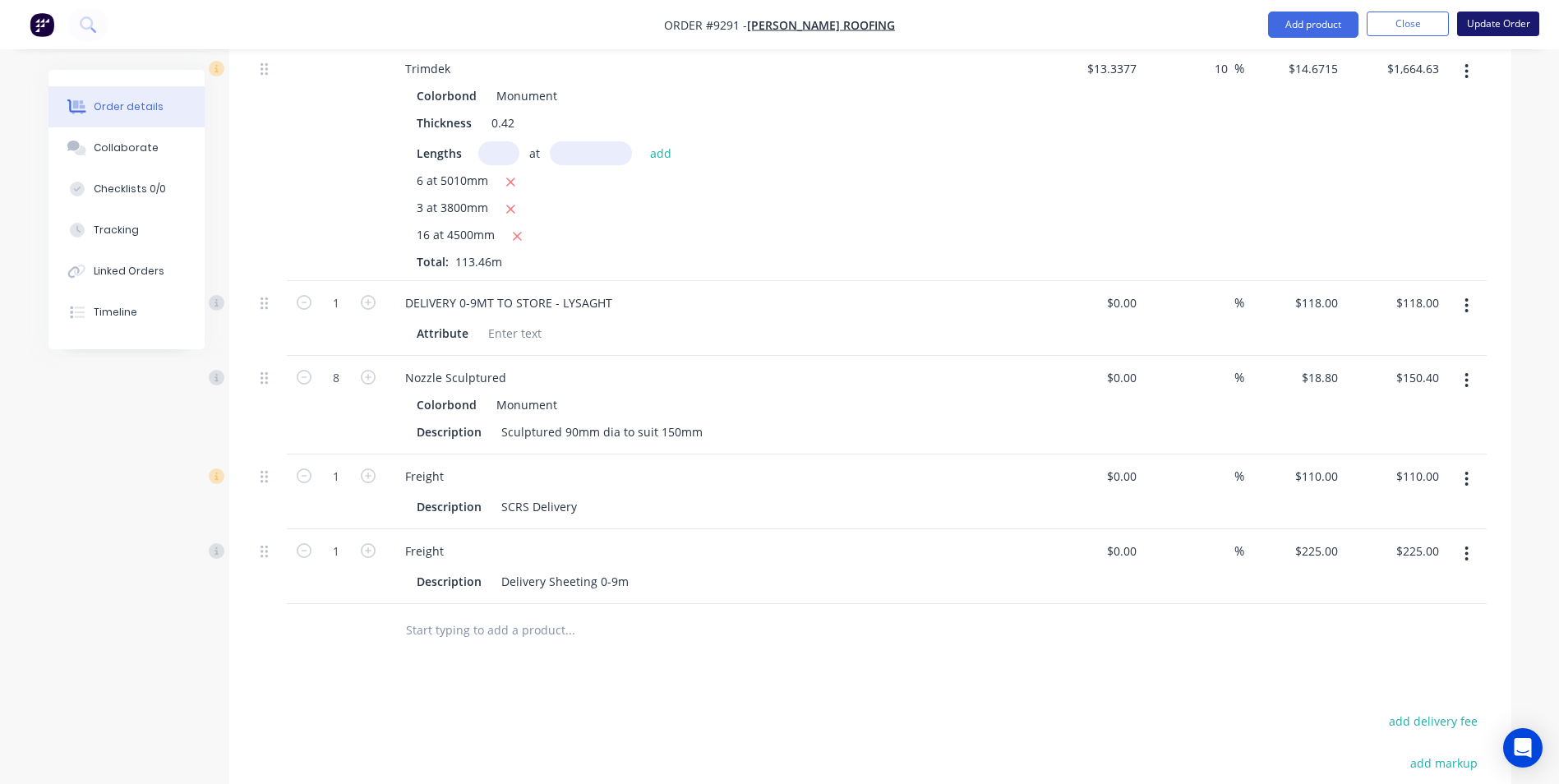
click at [1498, 13] on button "Update Order" at bounding box center [1497, 24] width 82 height 25
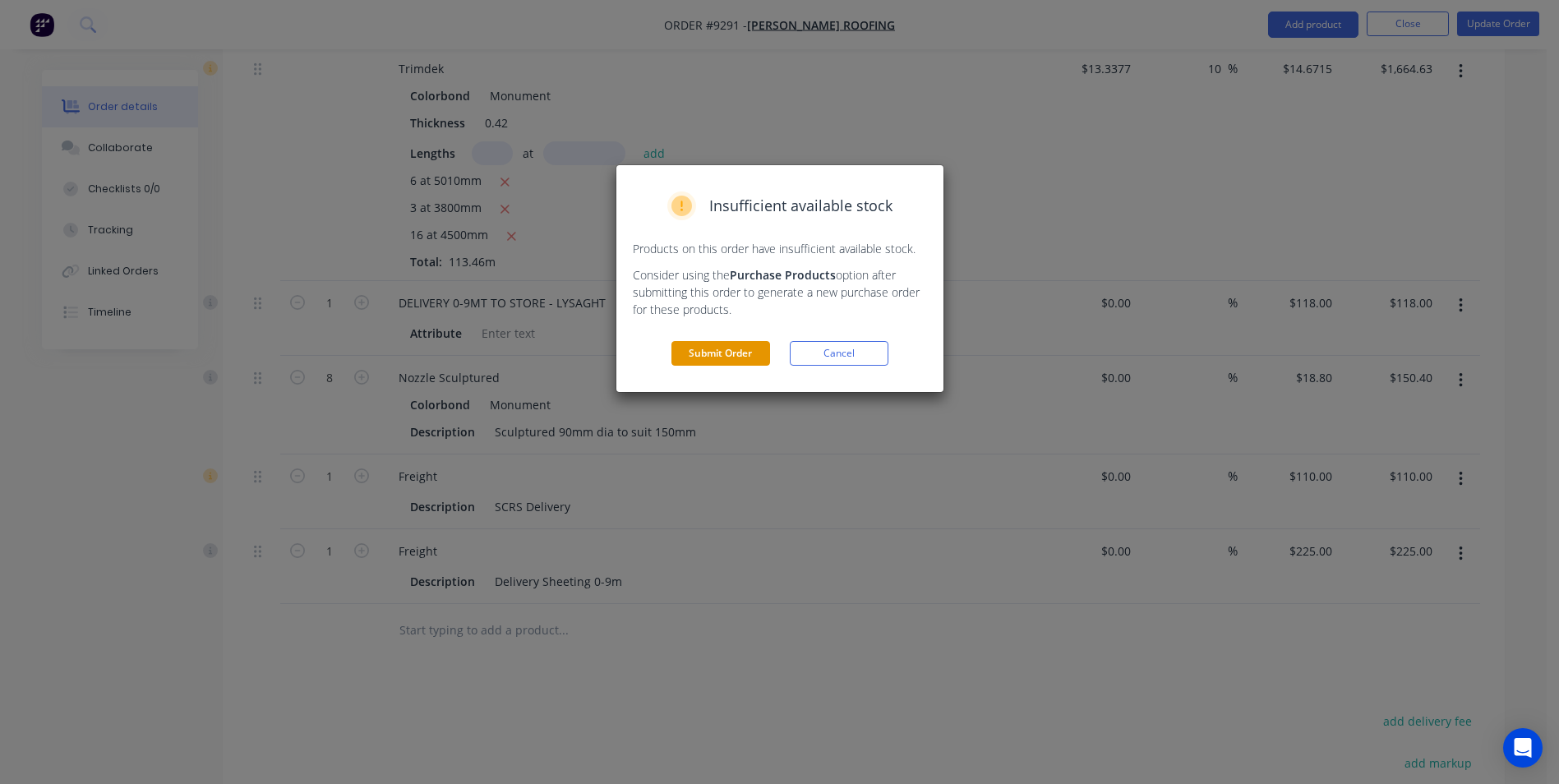
click at [703, 353] on button "Submit Order" at bounding box center [720, 353] width 99 height 25
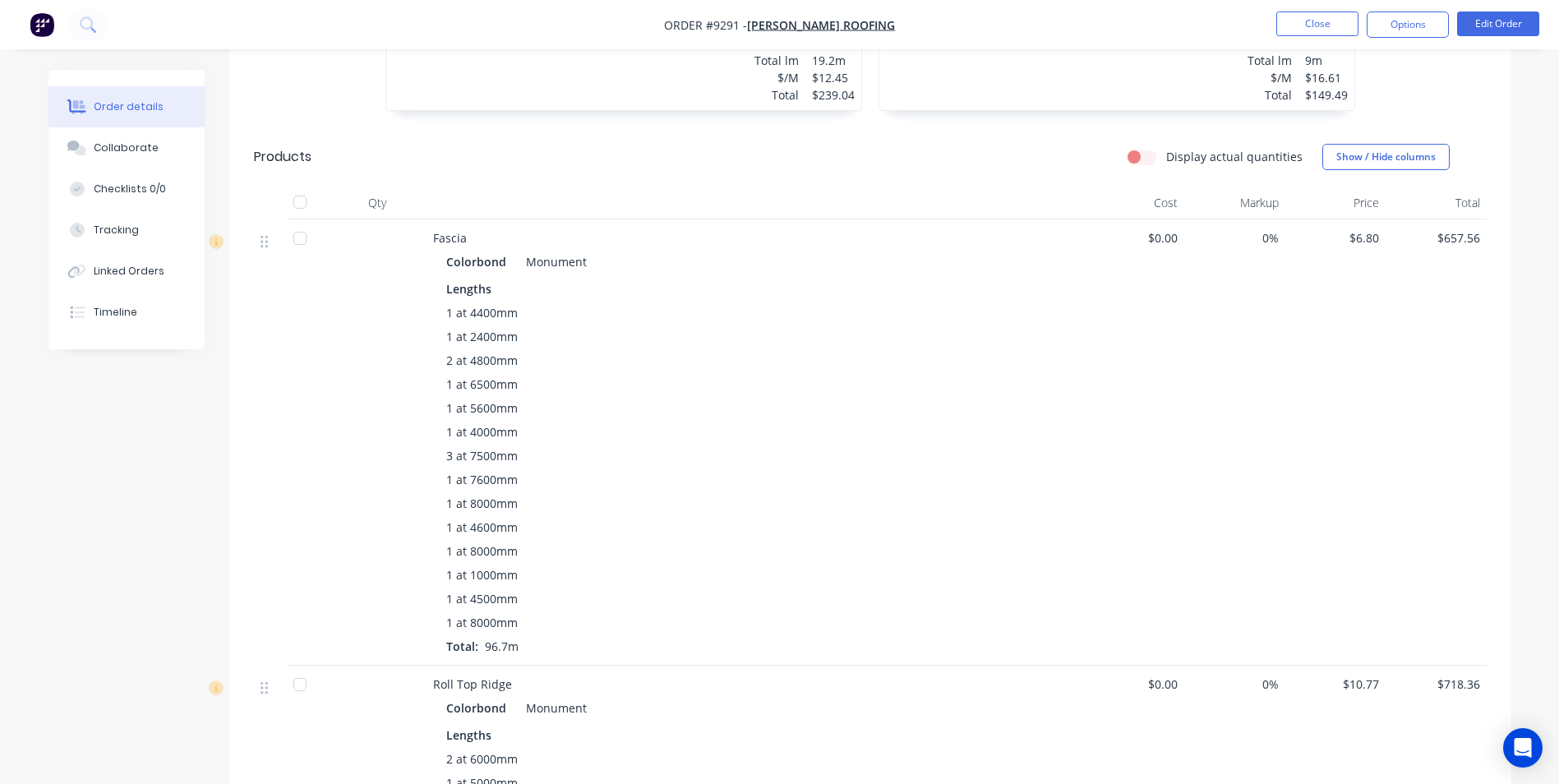
scroll to position [739, 0]
